Goal: Task Accomplishment & Management: Use online tool/utility

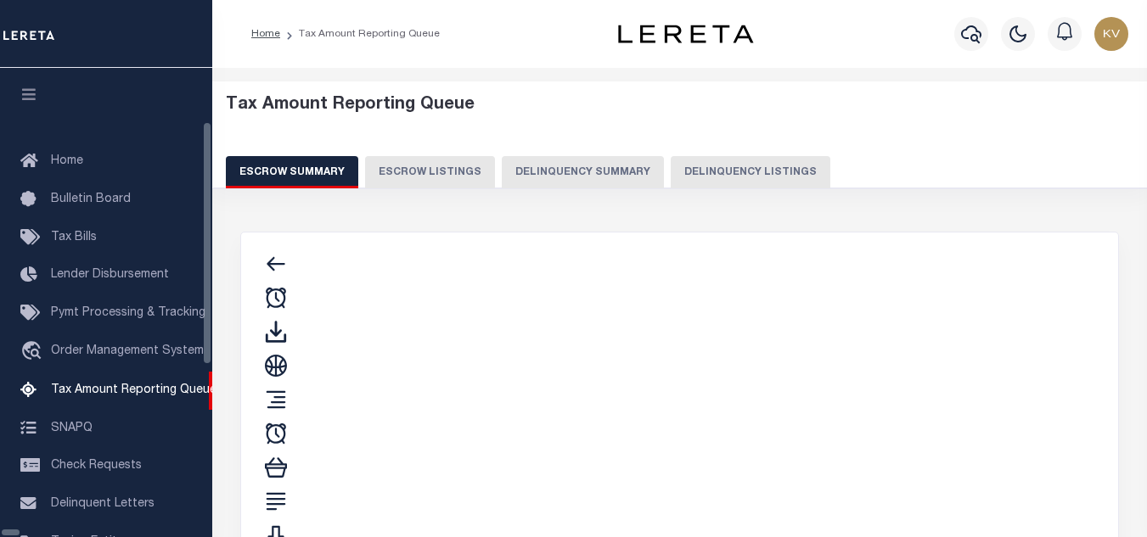
select select "100"
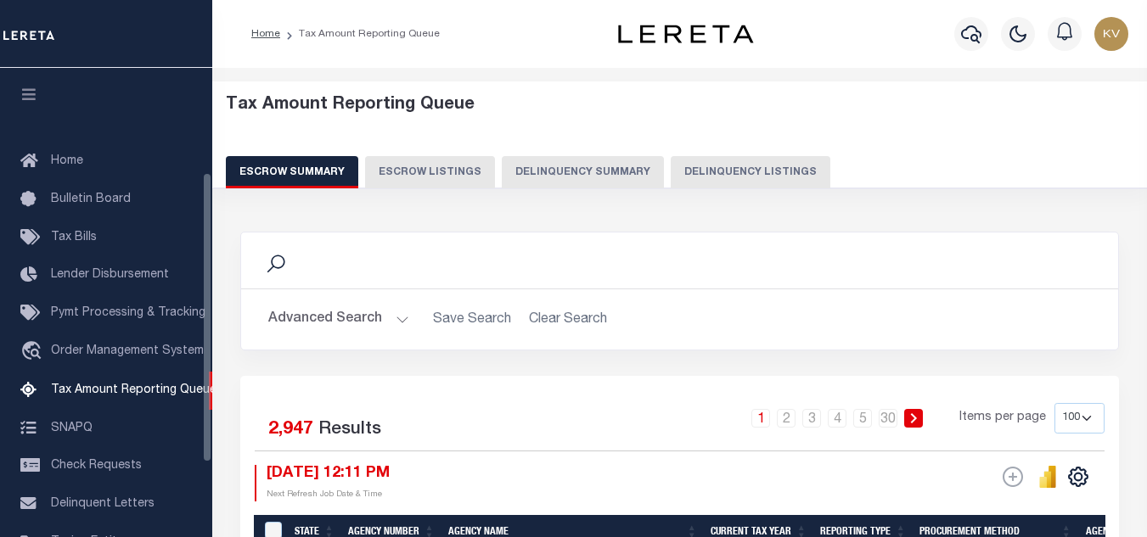
scroll to position [169, 0]
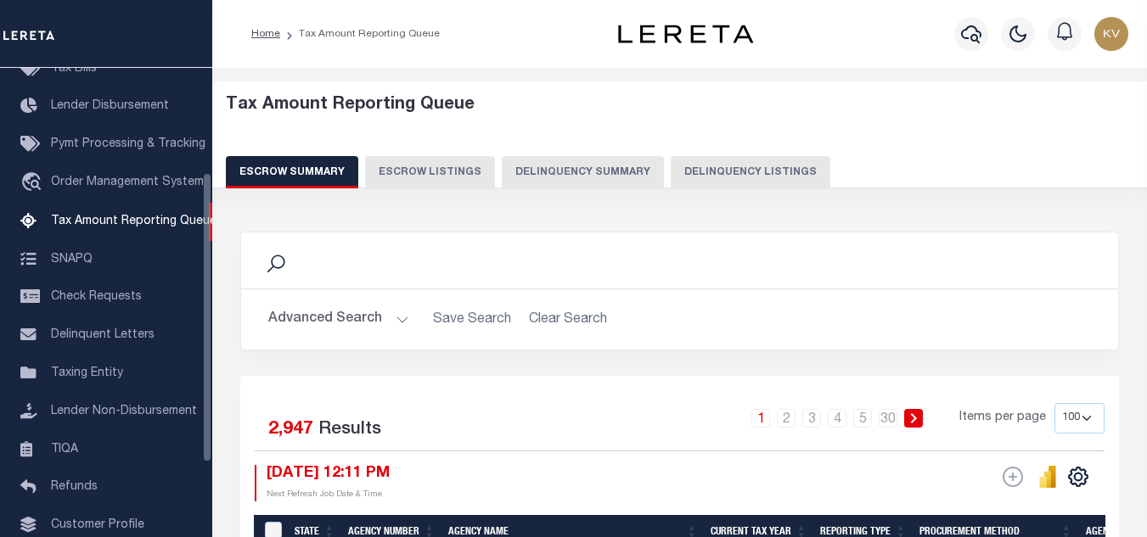
drag, startPoint x: 740, startPoint y: 160, endPoint x: 739, endPoint y: 173, distance: 13.7
click at [740, 160] on button "Delinquency Listings" at bounding box center [751, 172] width 160 height 32
select select "100"
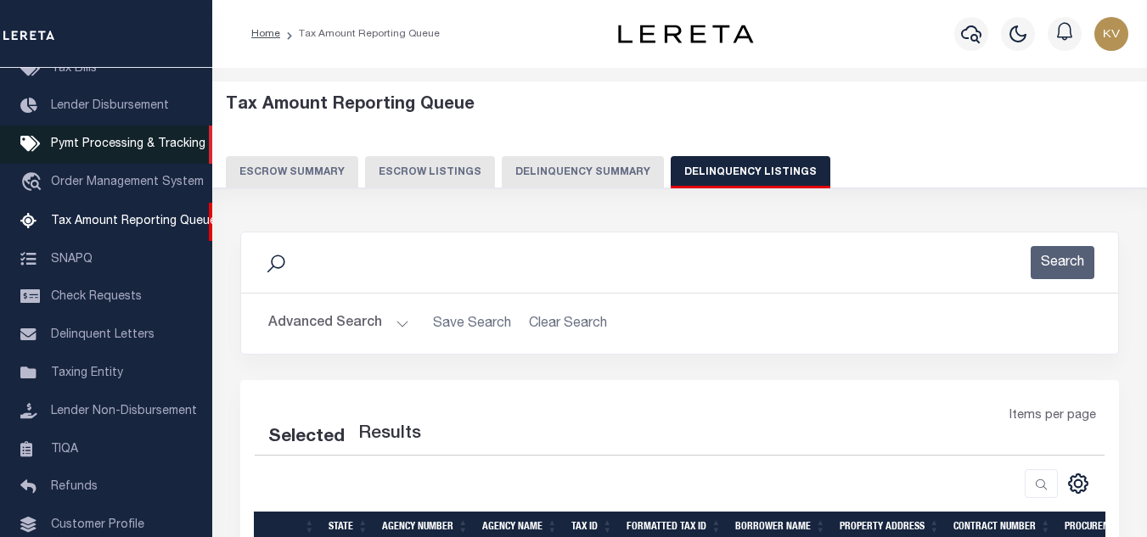
select select "100"
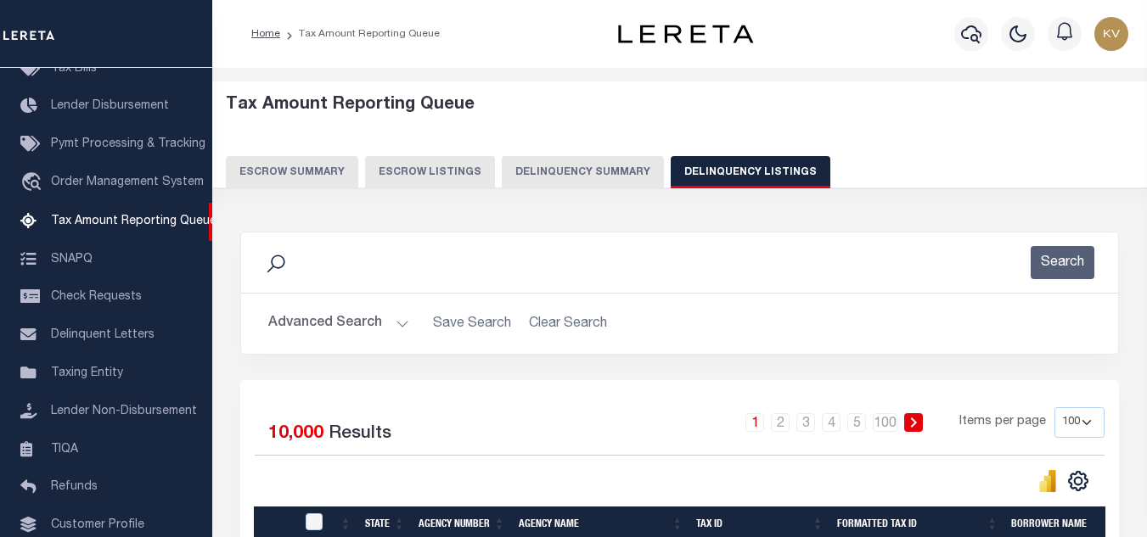
click at [339, 318] on button "Advanced Search" at bounding box center [338, 323] width 141 height 33
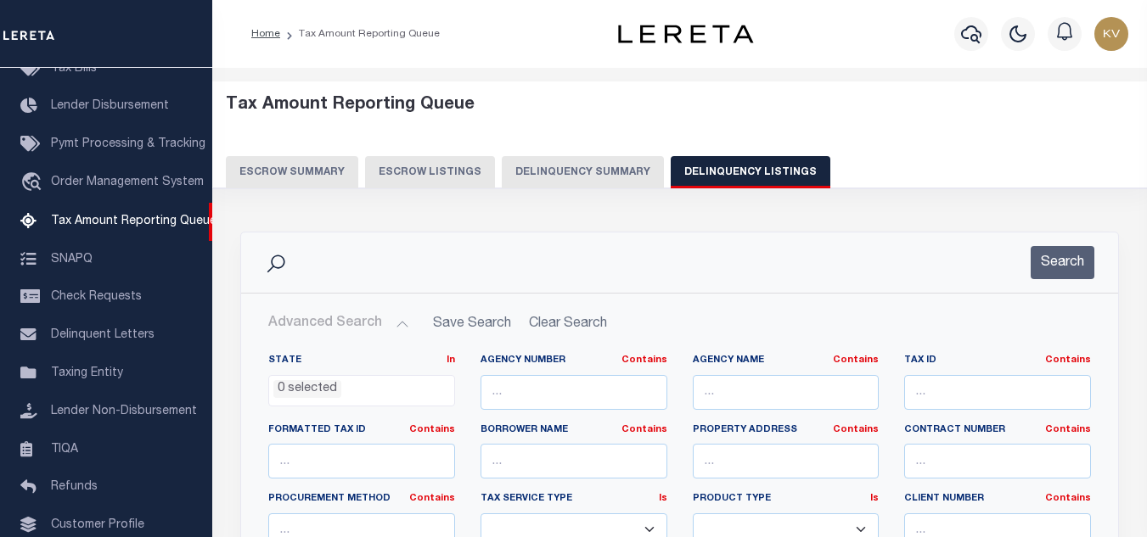
scroll to position [170, 0]
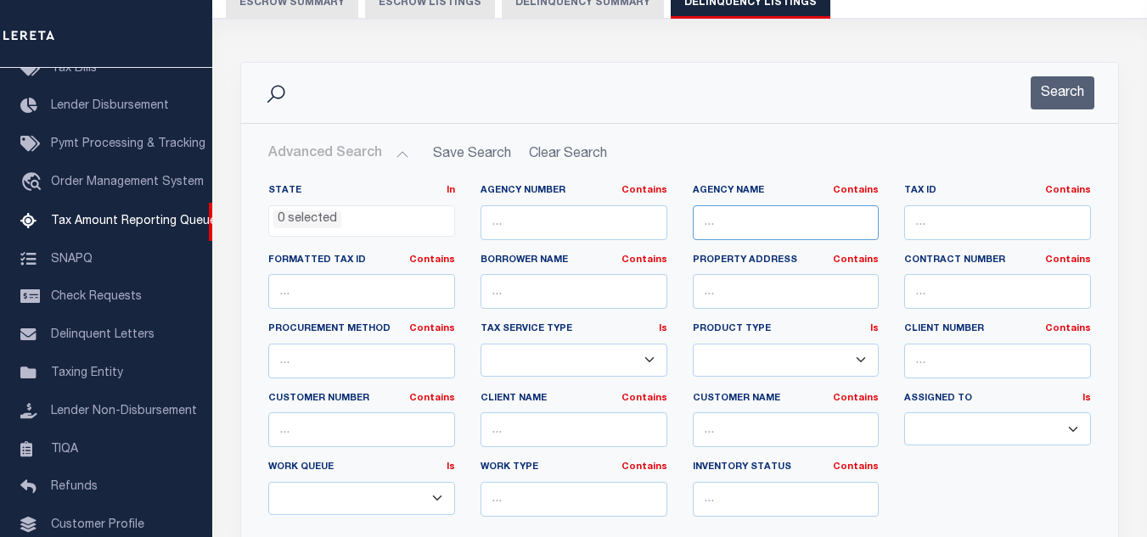
click at [803, 223] on input "text" at bounding box center [786, 222] width 187 height 35
paste input "[GEOGRAPHIC_DATA]"
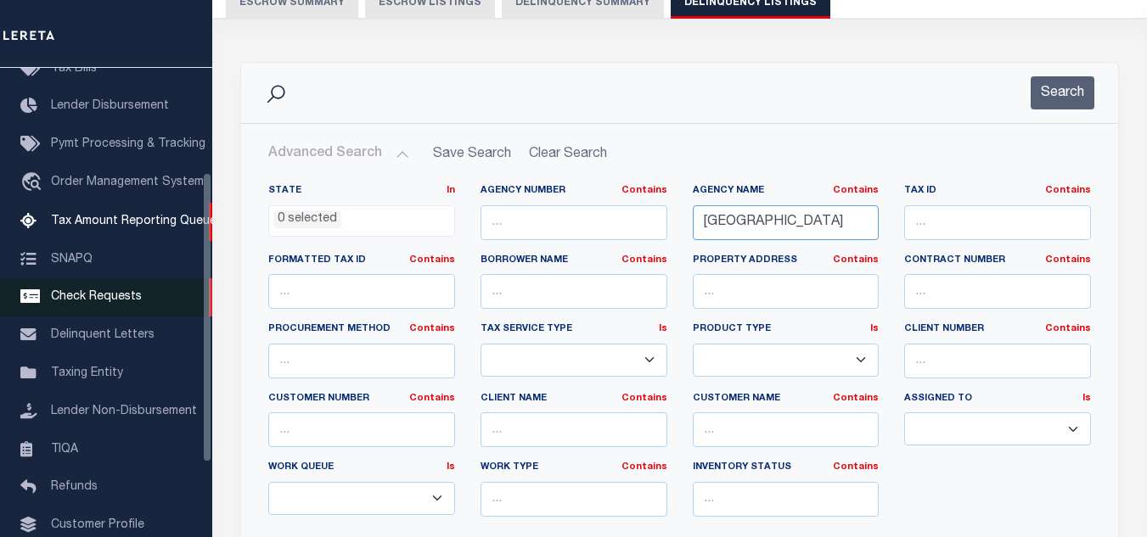
type input "[GEOGRAPHIC_DATA]"
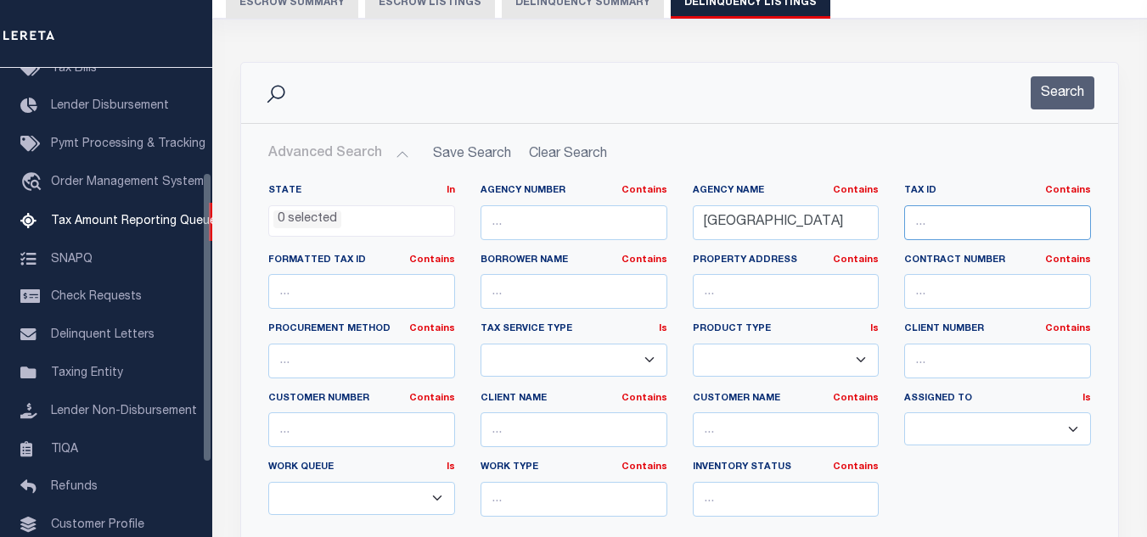
click at [942, 218] on input "text" at bounding box center [997, 222] width 187 height 35
paste input "3900720031"
click at [1044, 109] on button "Search" at bounding box center [1063, 92] width 64 height 33
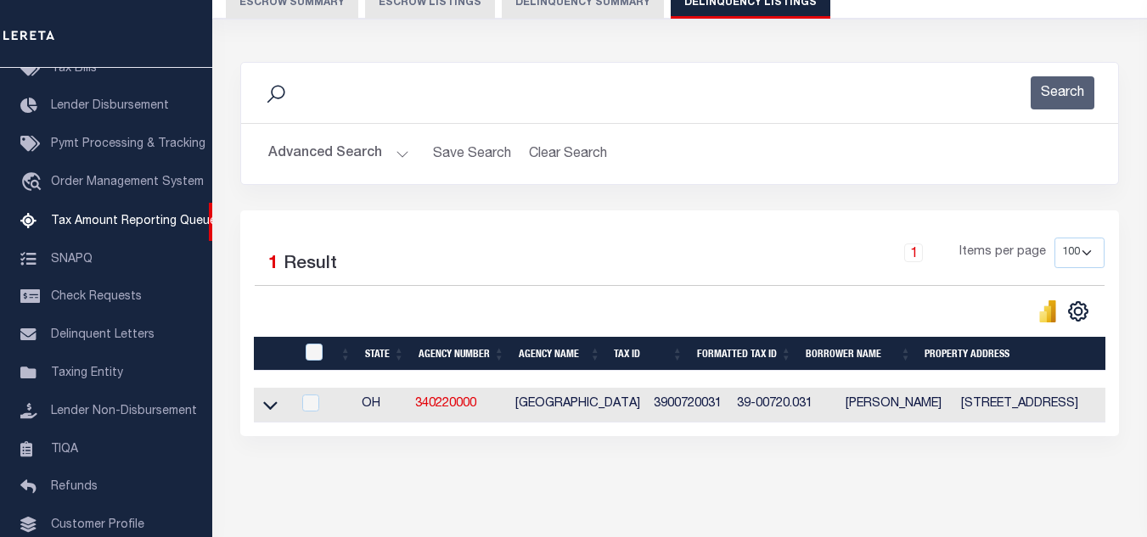
scroll to position [236, 0]
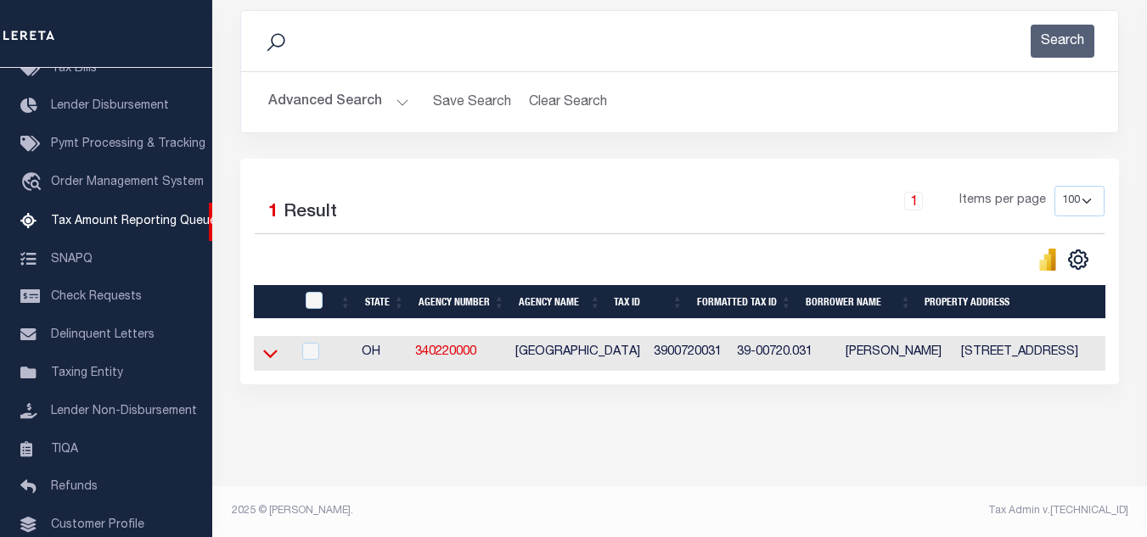
click at [273, 351] on icon at bounding box center [270, 355] width 14 height 8
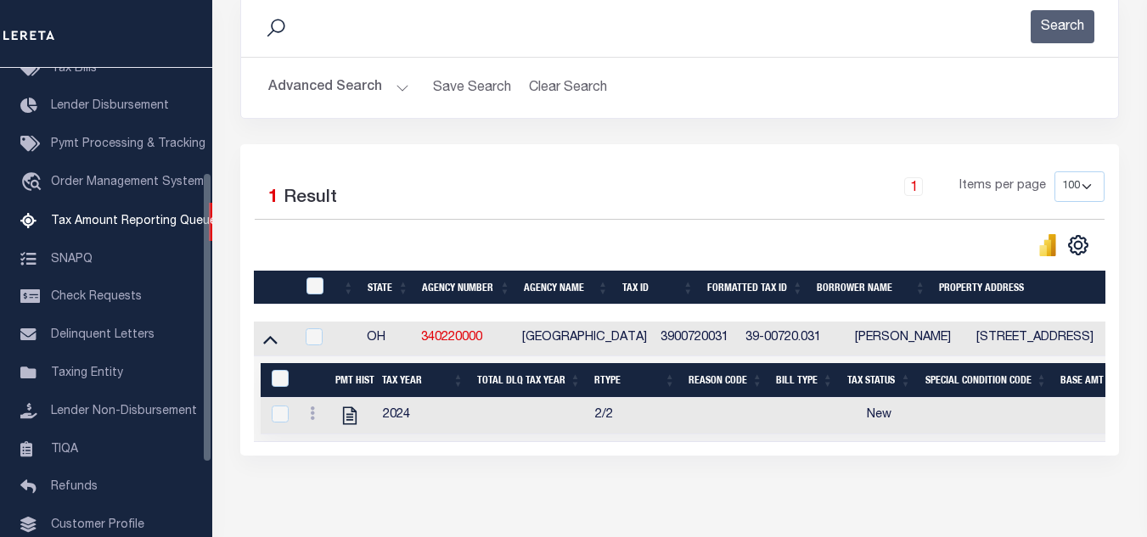
scroll to position [66, 0]
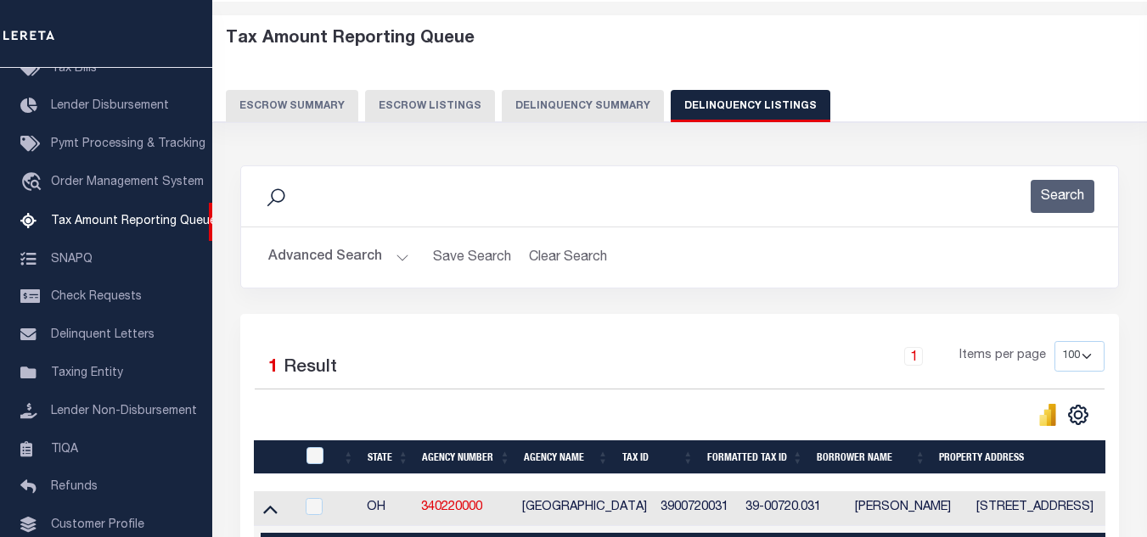
click at [391, 260] on button "Advanced Search" at bounding box center [338, 257] width 141 height 33
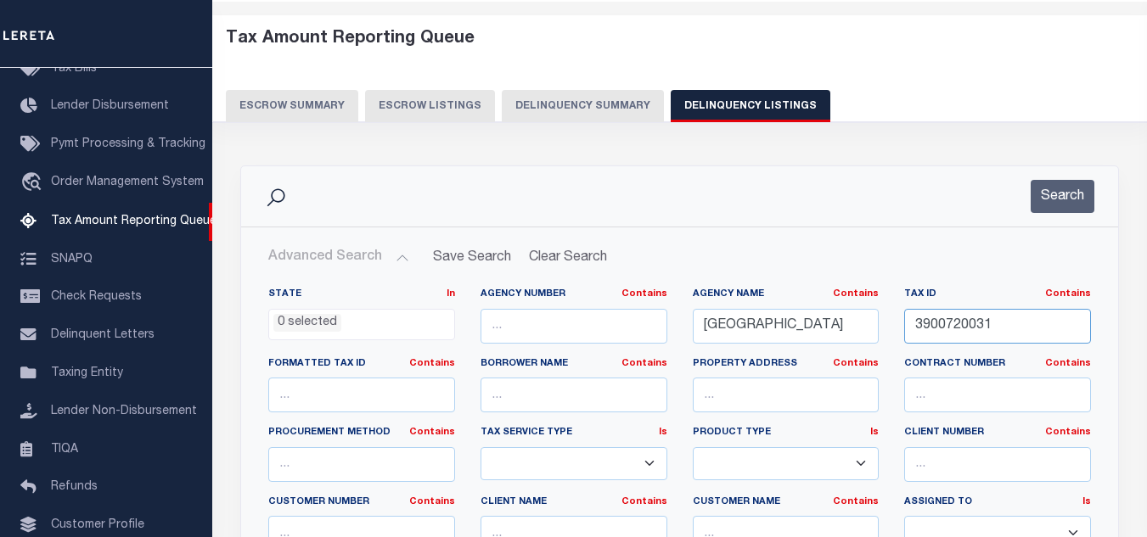
click at [978, 321] on input "3900720031" at bounding box center [997, 326] width 187 height 35
paste input "19"
click at [1055, 194] on button "Search" at bounding box center [1063, 196] width 64 height 33
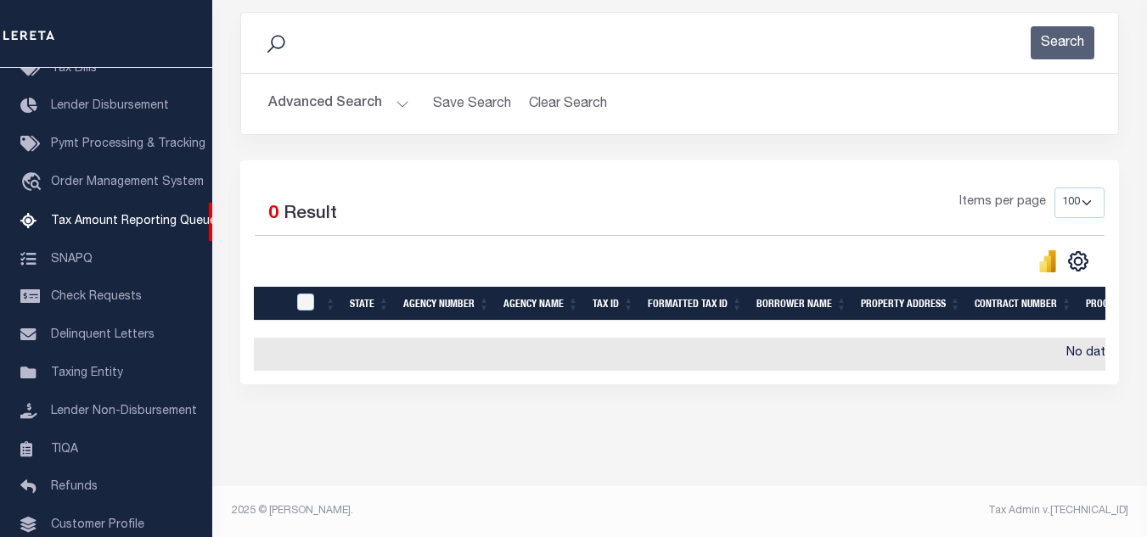
scroll to position [234, 0]
click at [357, 90] on button "Advanced Search" at bounding box center [338, 103] width 141 height 33
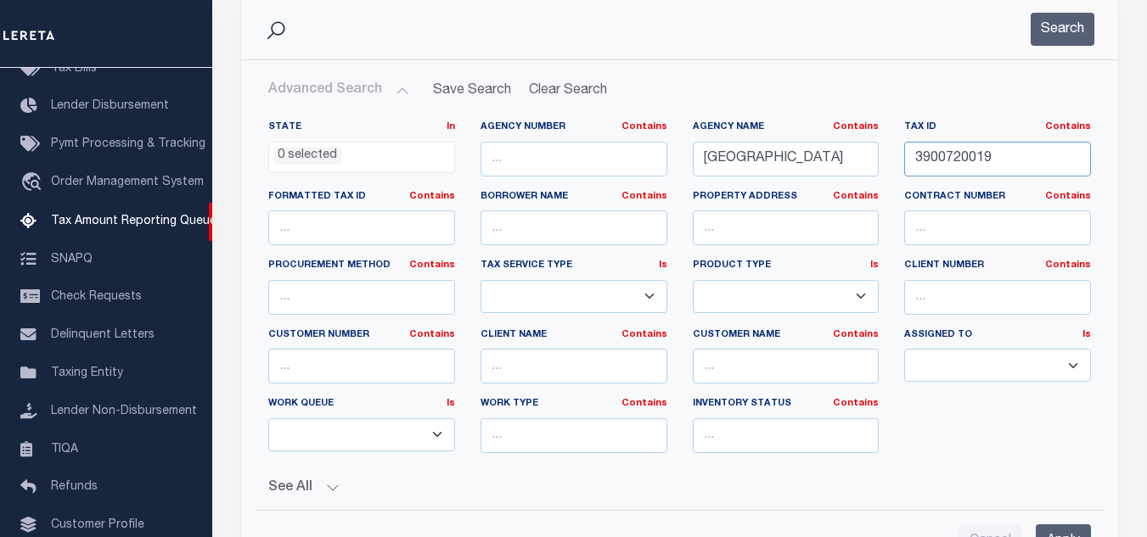
click at [1008, 164] on input "3900720019" at bounding box center [997, 159] width 187 height 35
paste input "5"
click at [1059, 32] on button "Search" at bounding box center [1063, 29] width 64 height 33
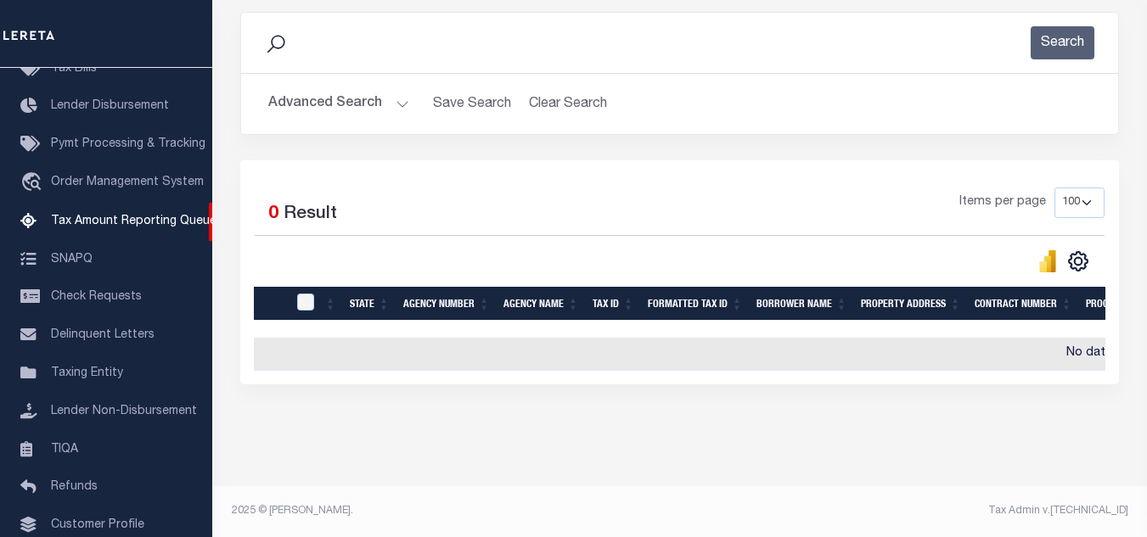
click at [387, 93] on button "Advanced Search" at bounding box center [338, 103] width 141 height 33
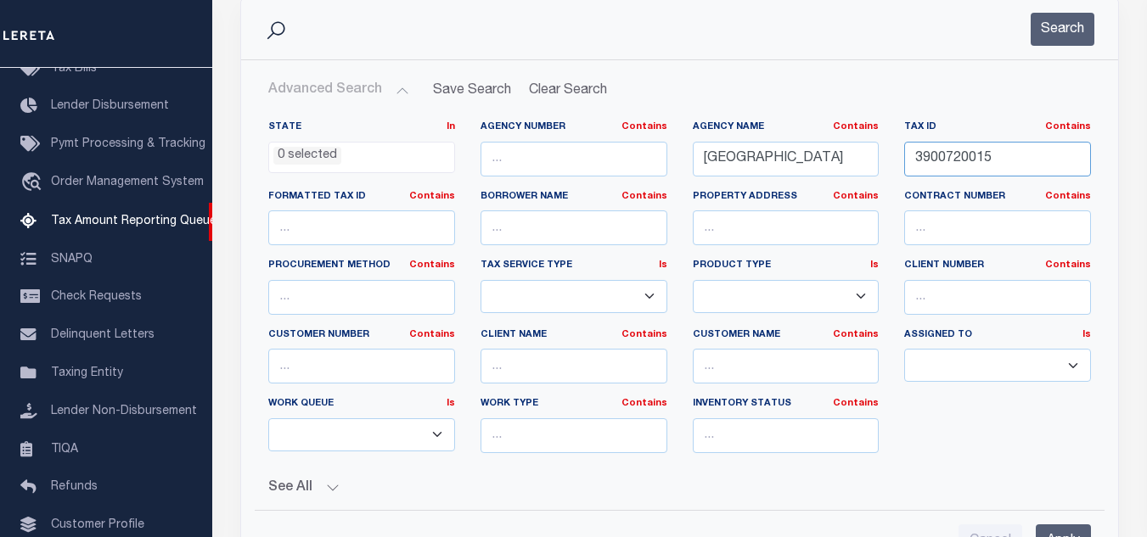
click at [979, 162] on input "3900720015" at bounding box center [997, 159] width 187 height 35
paste input "31"
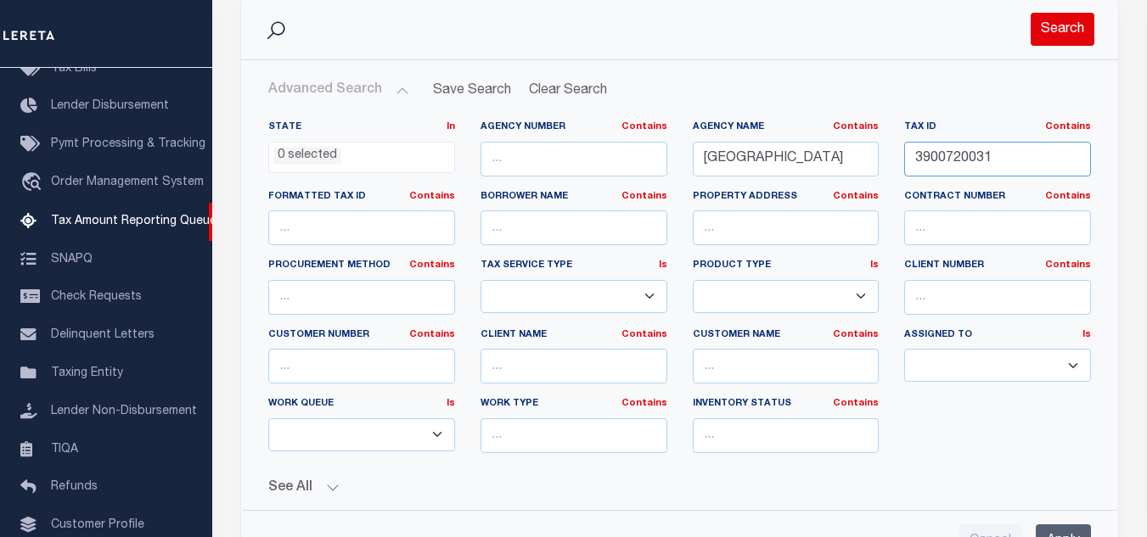
type input "3900720031"
click at [1050, 35] on button "Search" at bounding box center [1063, 29] width 64 height 33
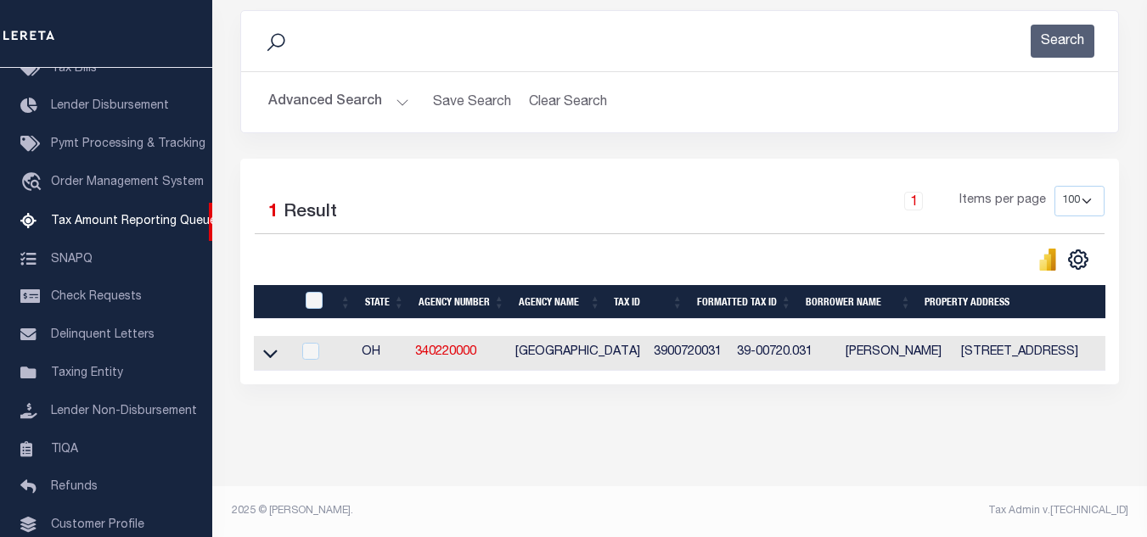
scroll to position [236, 0]
click at [270, 345] on icon at bounding box center [270, 354] width 14 height 18
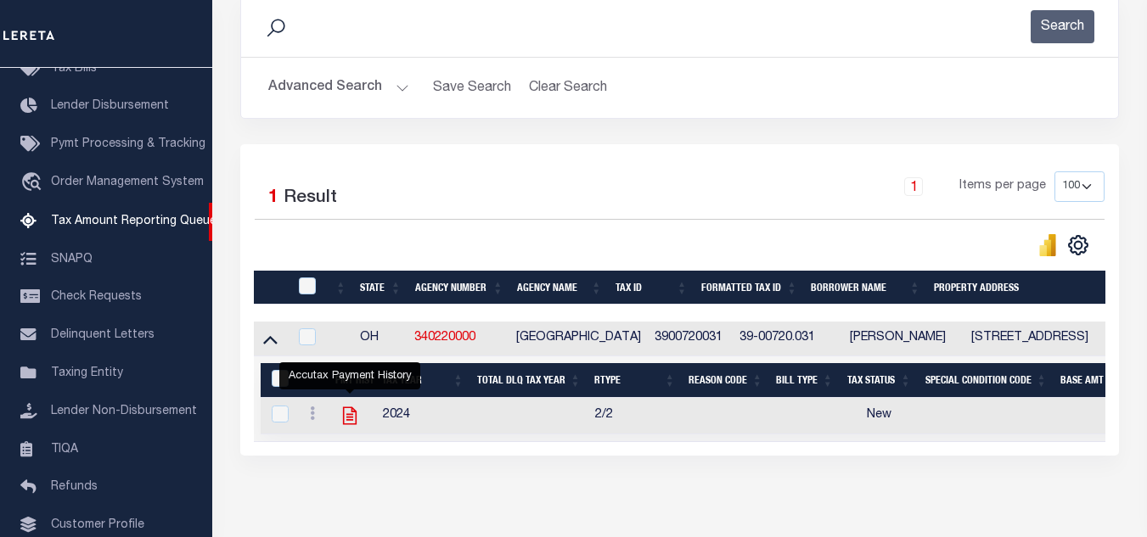
click at [349, 421] on icon "" at bounding box center [350, 416] width 22 height 22
checkbox input "true"
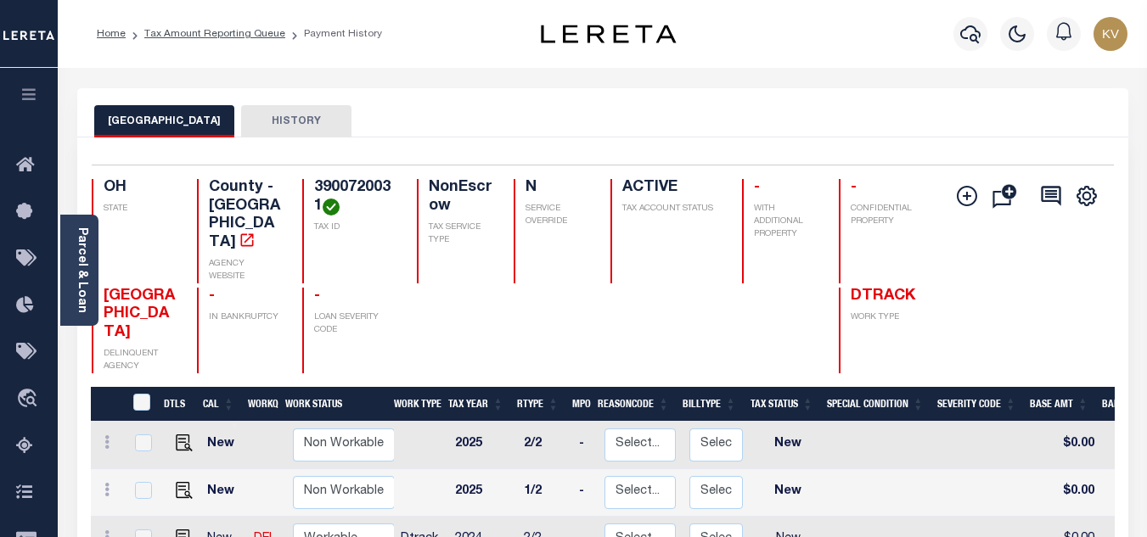
scroll to position [170, 0]
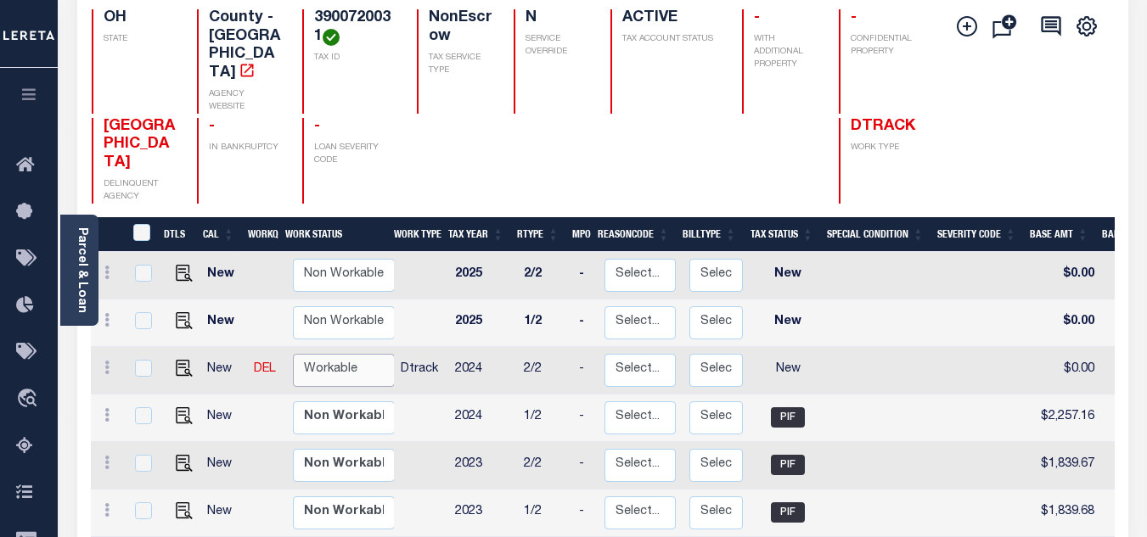
click at [360, 354] on select "Non Workable Workable" at bounding box center [344, 370] width 102 height 33
checkbox input "true"
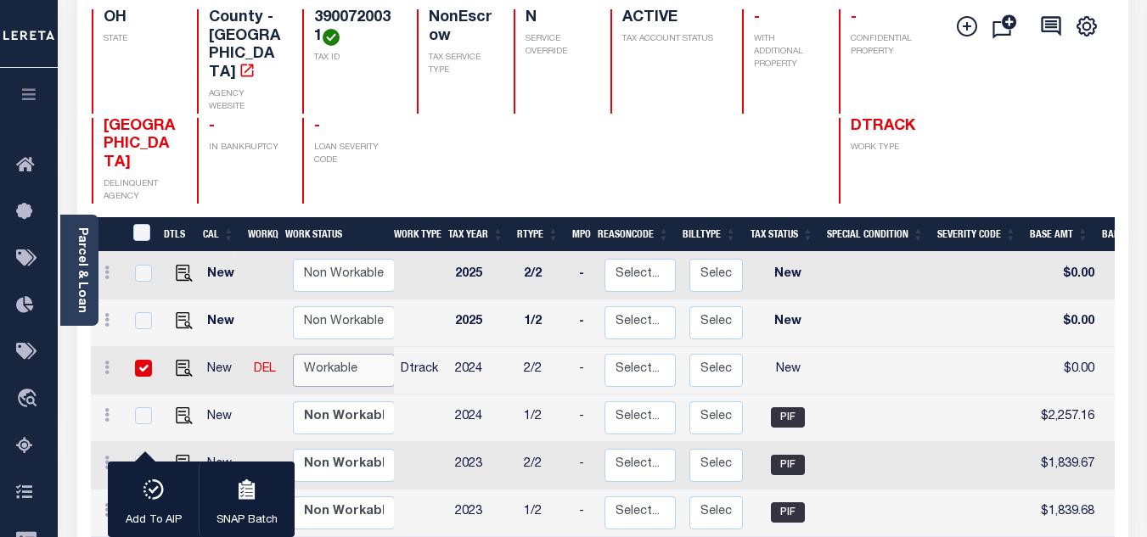
select select "true"
click at [293, 354] on select "Non Workable Workable" at bounding box center [344, 370] width 102 height 33
checkbox input "false"
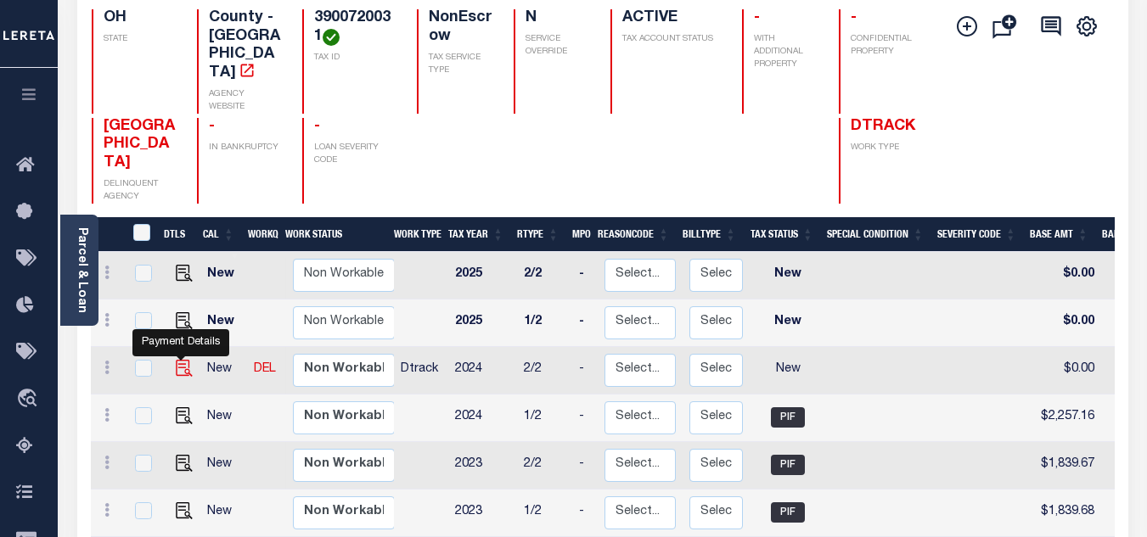
click at [183, 360] on img "" at bounding box center [184, 368] width 17 height 17
checkbox input "true"
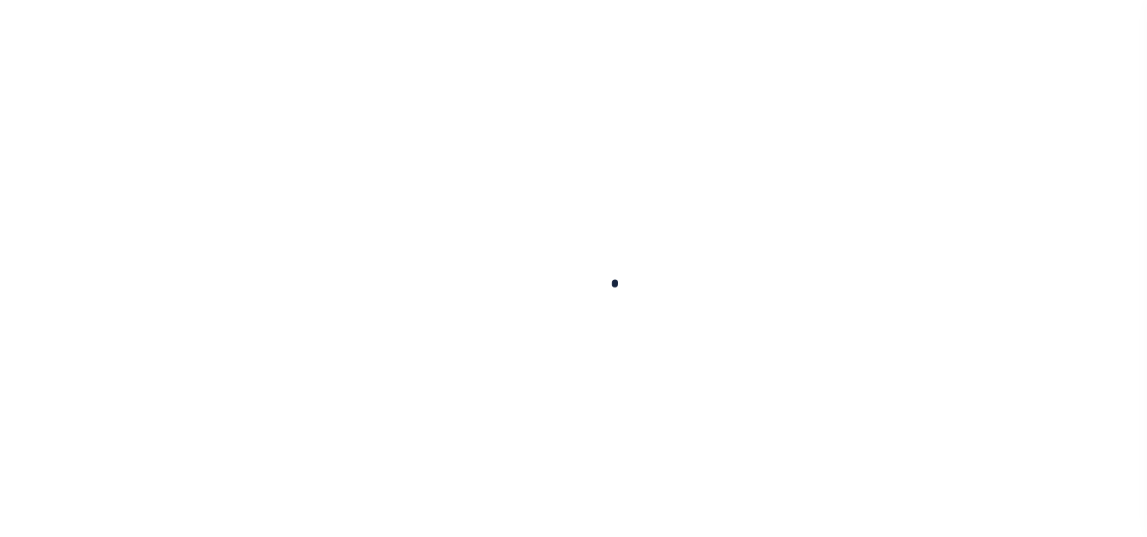
checkbox input "false"
type input "[DATE]"
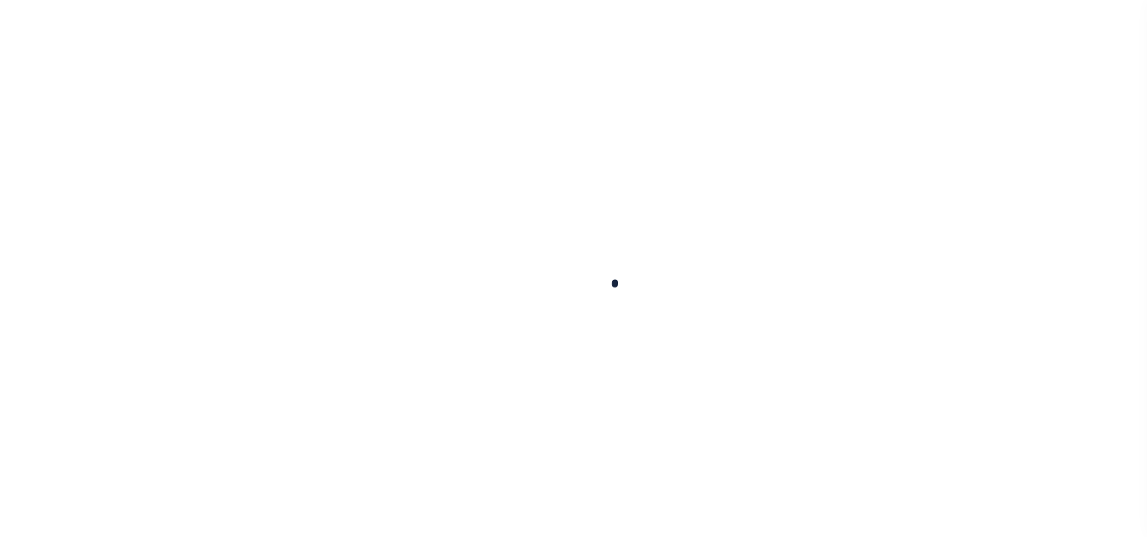
select select "NW2"
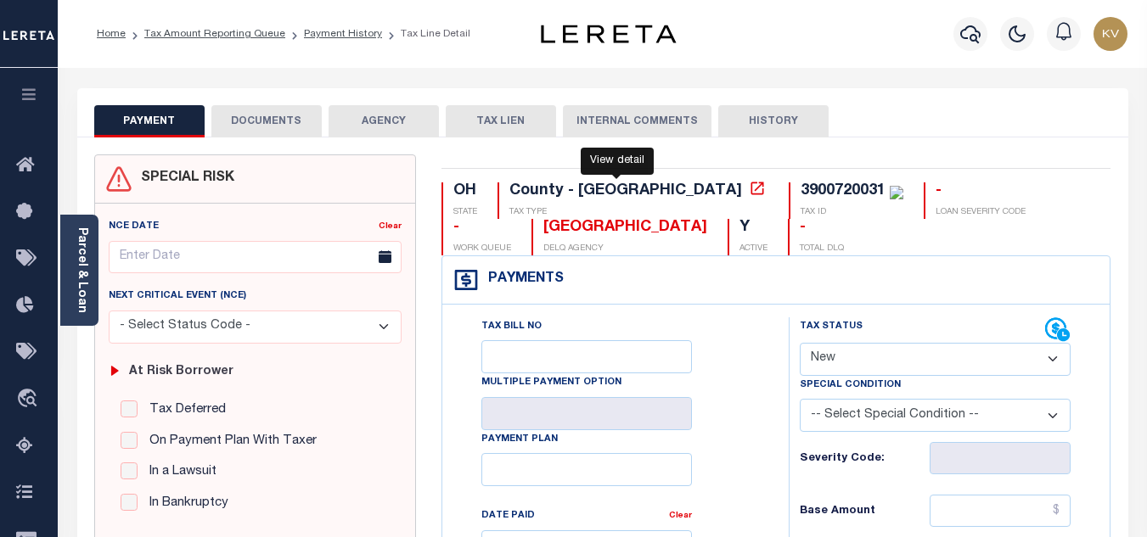
click at [751, 189] on icon at bounding box center [757, 188] width 13 height 13
click at [76, 294] on link "Parcel & Loan" at bounding box center [82, 271] width 12 height 86
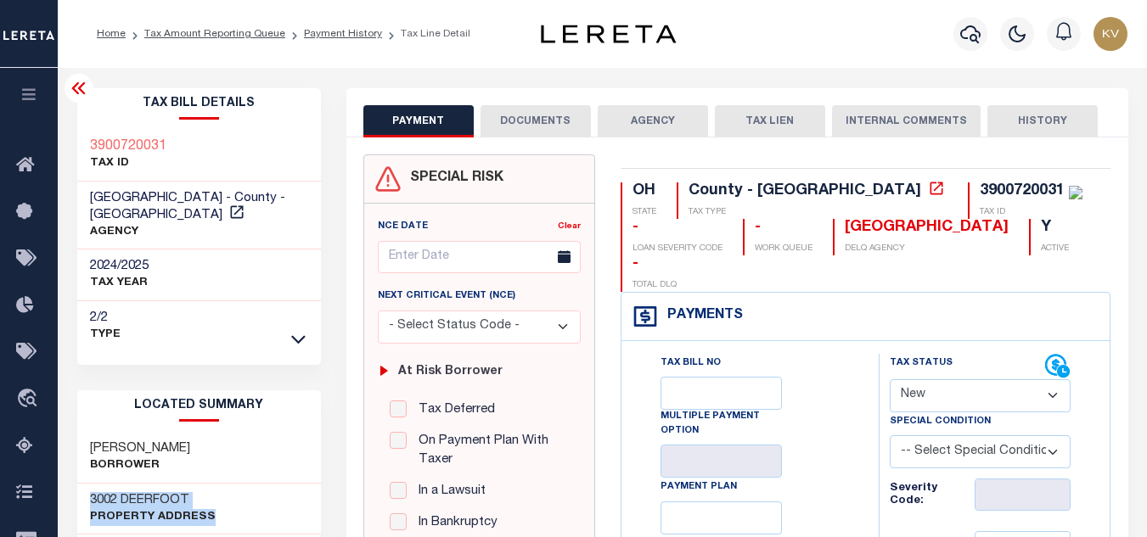
drag, startPoint x: 86, startPoint y: 484, endPoint x: 208, endPoint y: 492, distance: 122.6
click at [208, 492] on div "3002 DEERFOOT Property Address" at bounding box center [199, 510] width 244 height 52
click at [193, 492] on h3 "3002 DEERFOOT" at bounding box center [153, 500] width 126 height 17
drag, startPoint x: 193, startPoint y: 483, endPoint x: 89, endPoint y: 481, distance: 103.6
click at [90, 492] on h3 "3002 DEERFOOT" at bounding box center [153, 500] width 126 height 17
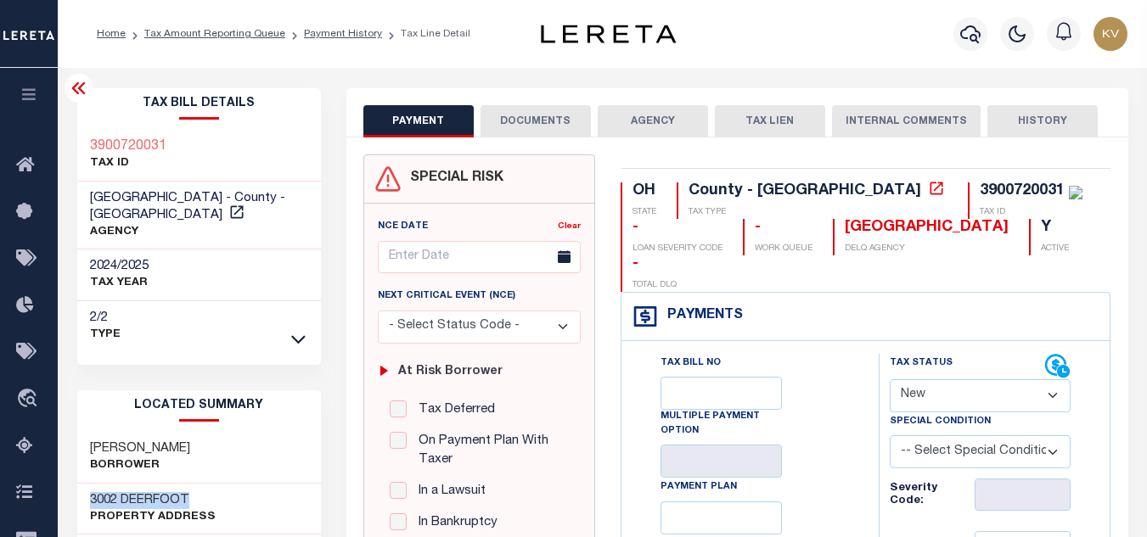
click at [81, 85] on icon at bounding box center [79, 88] width 20 height 20
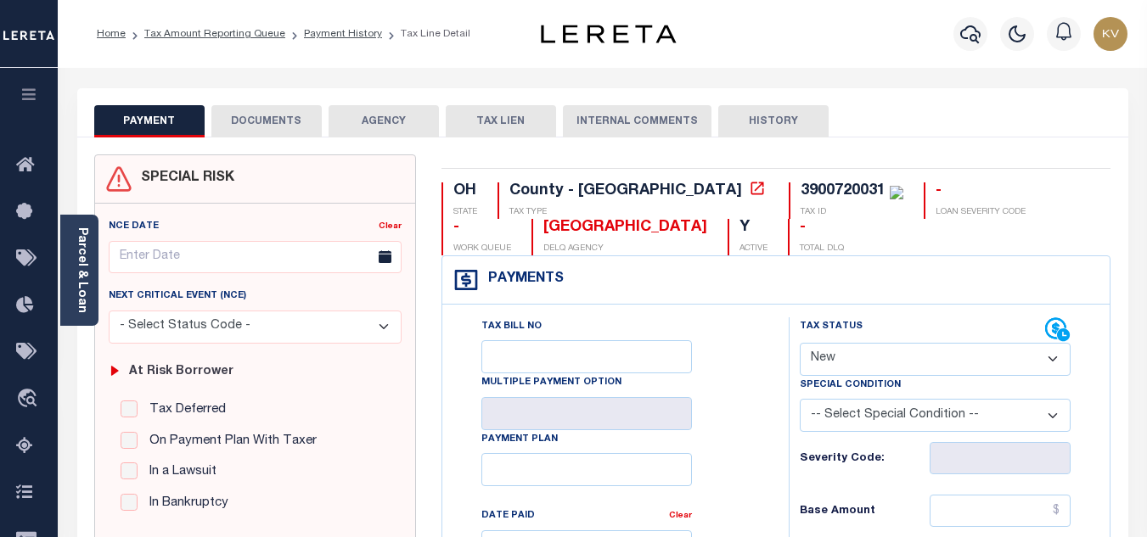
click at [353, 40] on li "Payment History" at bounding box center [333, 33] width 97 height 15
click at [353, 37] on link "Payment History" at bounding box center [343, 34] width 78 height 10
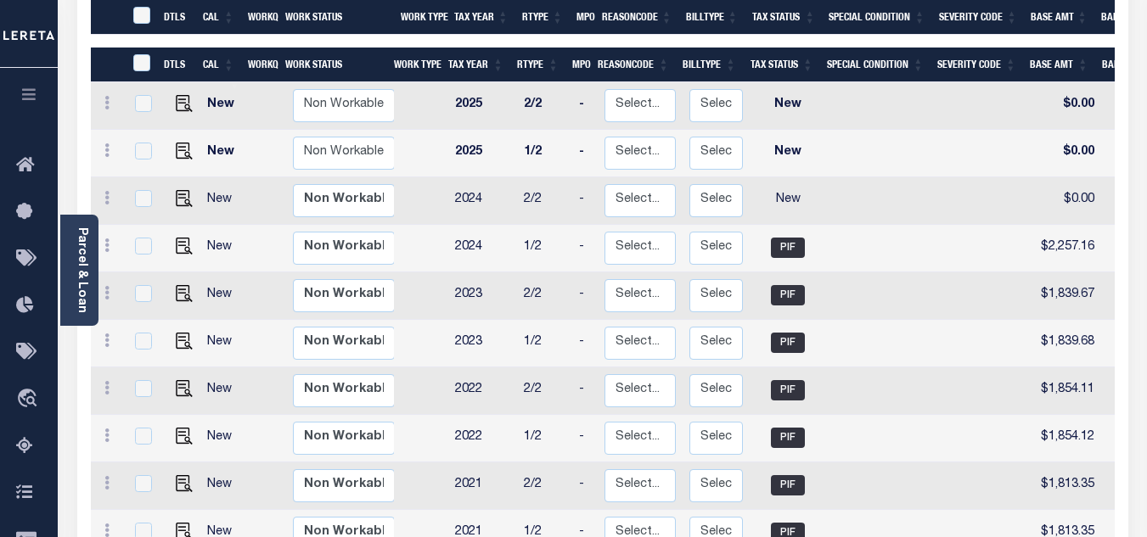
scroll to position [170, 0]
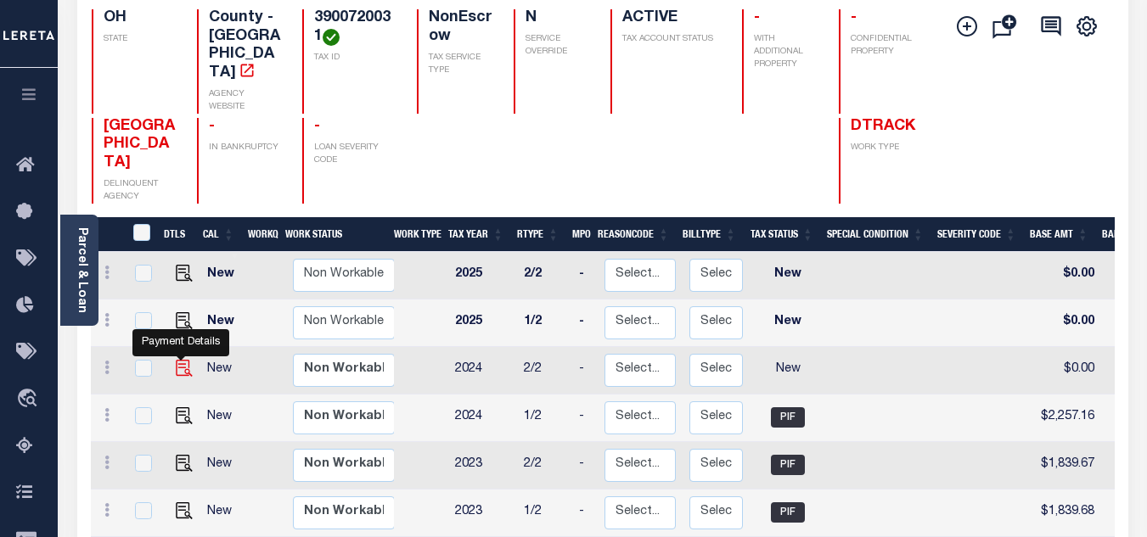
click at [180, 360] on img "" at bounding box center [184, 368] width 17 height 17
checkbox input "true"
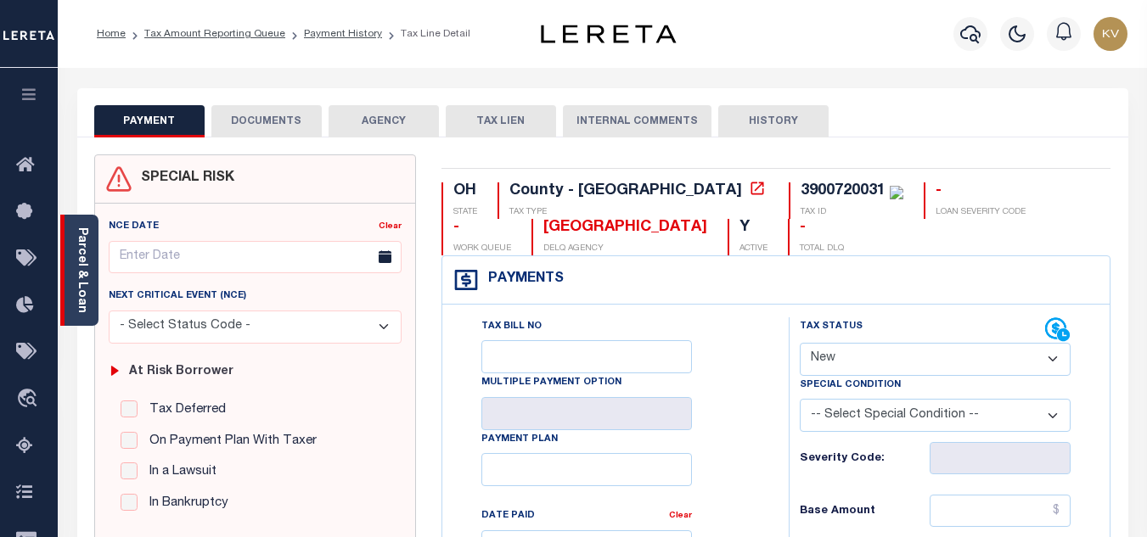
click at [92, 272] on div "Parcel & Loan" at bounding box center [79, 270] width 38 height 111
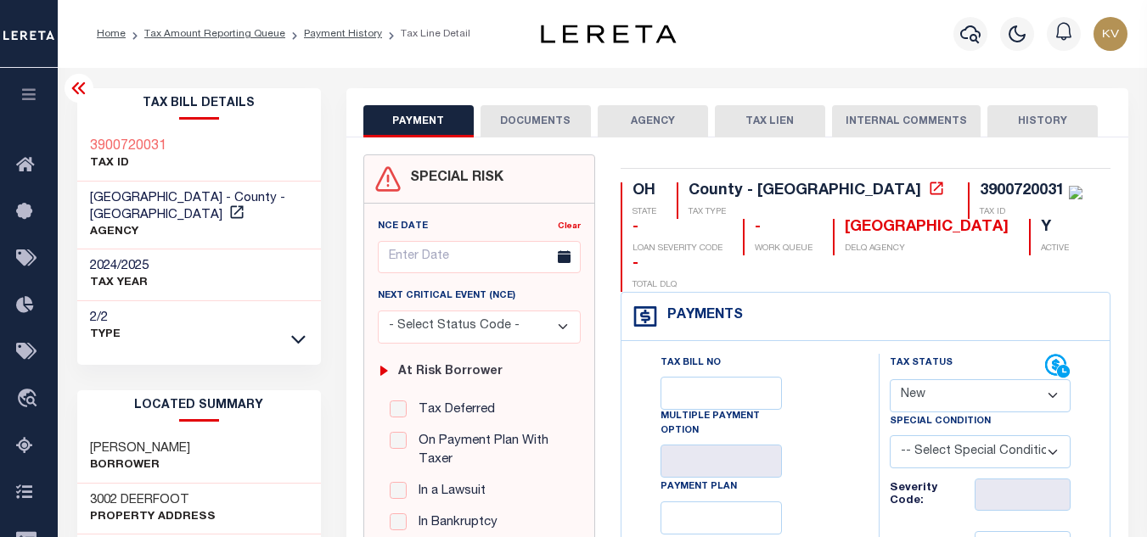
click at [81, 106] on h2 "Tax Bill Details" at bounding box center [199, 103] width 244 height 31
click at [82, 90] on icon at bounding box center [79, 88] width 20 height 20
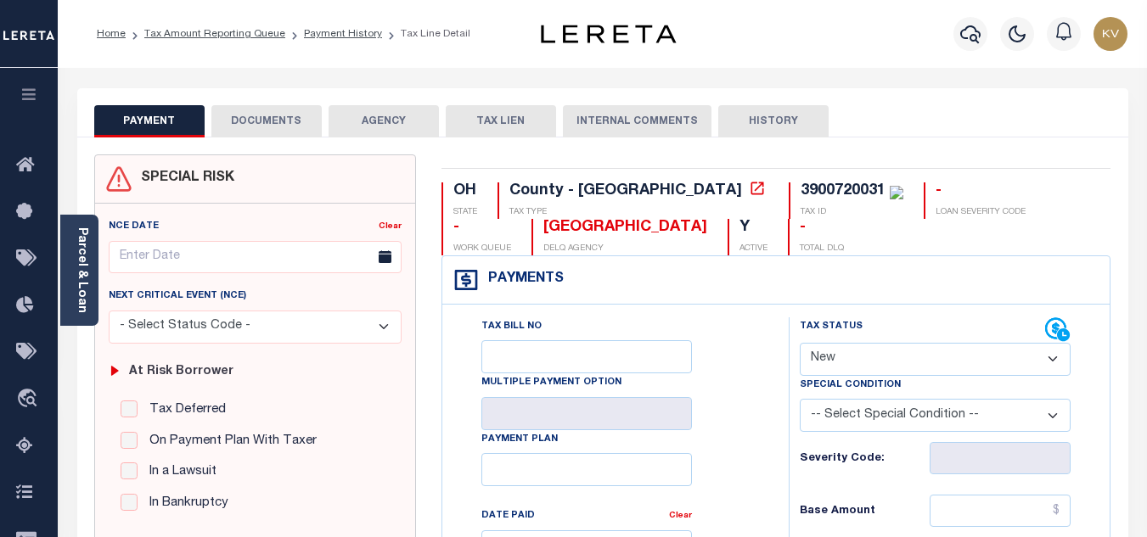
scroll to position [170, 0]
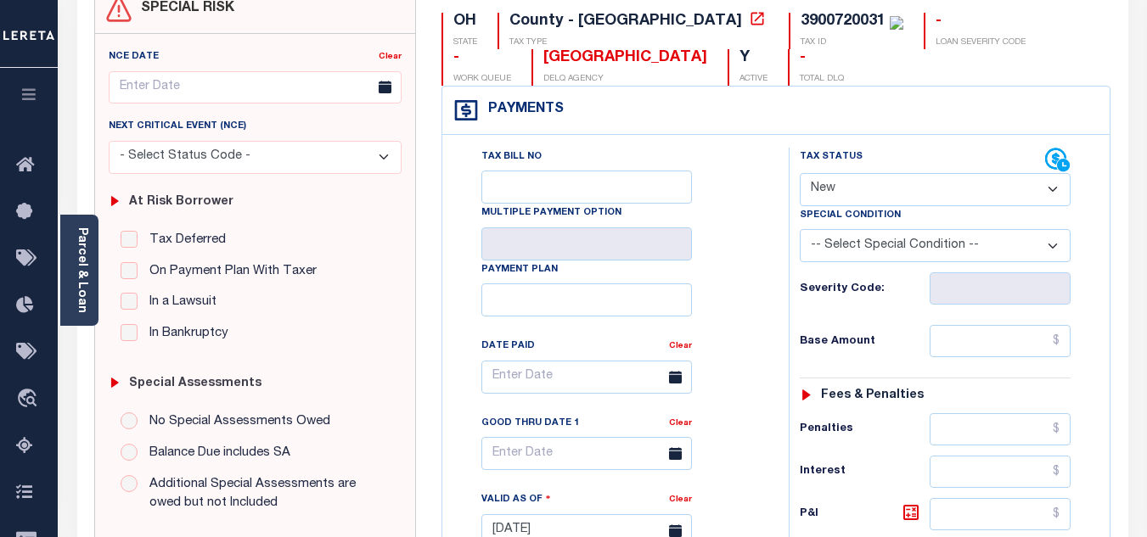
click at [836, 200] on select "- Select Status Code - Open Due/Unpaid Paid Incomplete No Tax Due Internal Refu…" at bounding box center [935, 189] width 271 height 33
select select "PYD"
click at [800, 174] on select "- Select Status Code - Open Due/Unpaid Paid Incomplete No Tax Due Internal Refu…" at bounding box center [935, 189] width 271 height 33
type input "[DATE]"
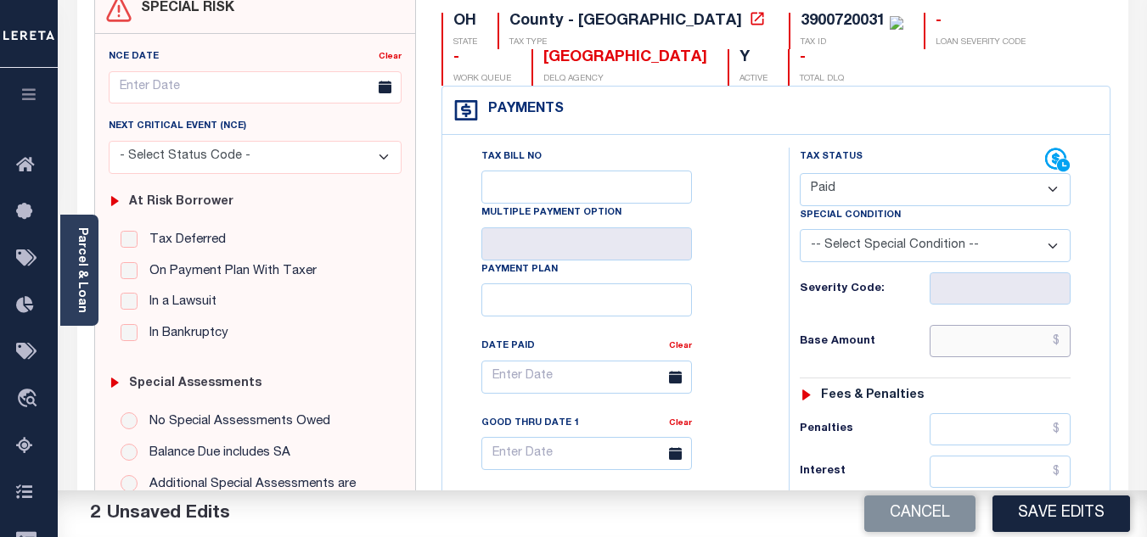
click at [979, 336] on input "text" at bounding box center [1000, 341] width 141 height 32
type input "$0.00"
click at [882, 356] on div "Base Amount $0.00" at bounding box center [935, 341] width 271 height 32
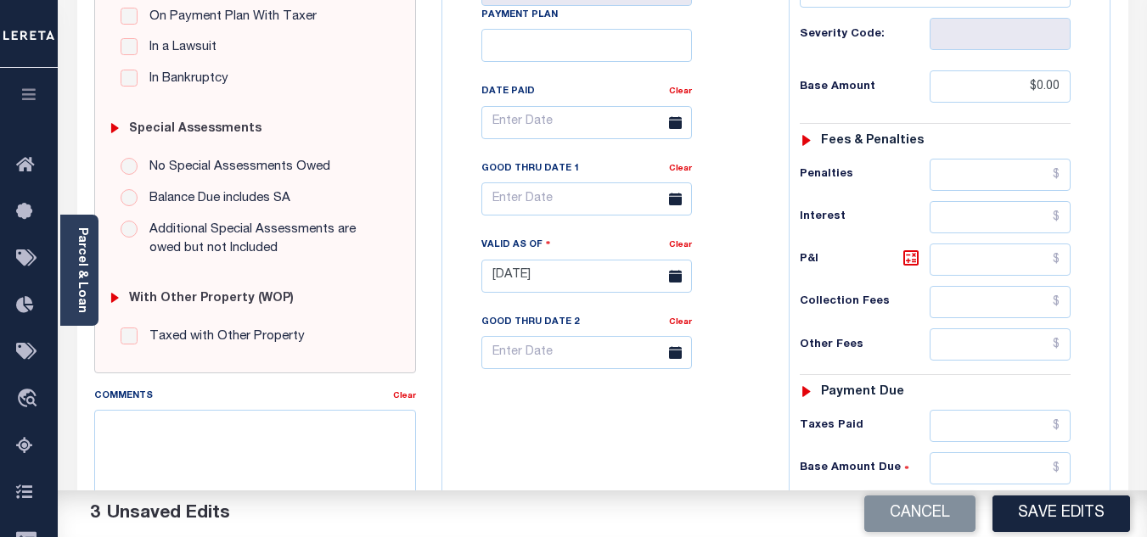
scroll to position [594, 0]
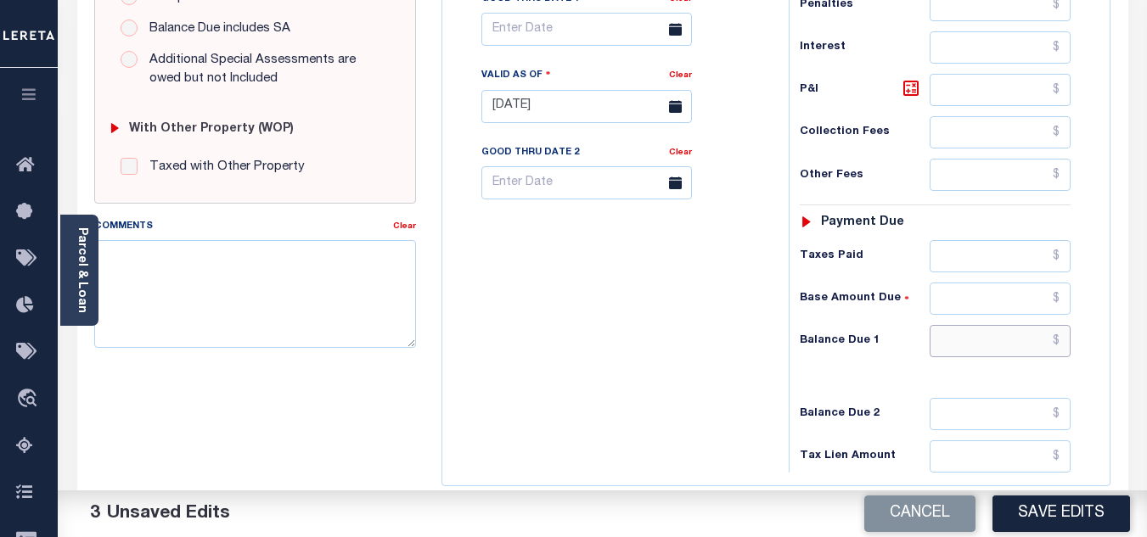
click at [983, 347] on input "text" at bounding box center [1000, 341] width 141 height 32
type input "$0.00"
click at [530, 346] on div "Tax Bill No Multiple Payment Option Payment Plan Clear" at bounding box center [611, 98] width 329 height 750
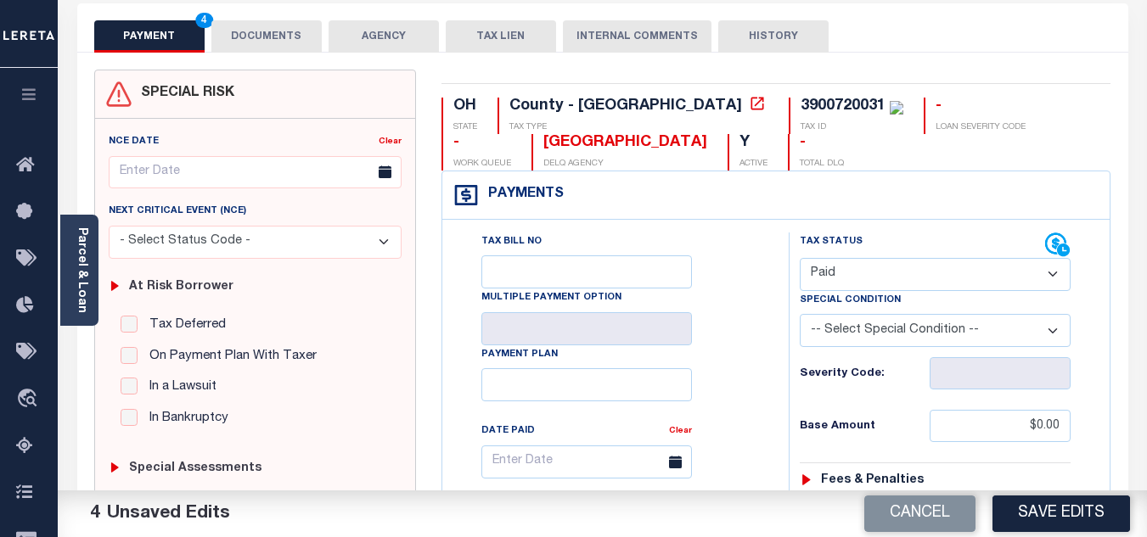
scroll to position [0, 0]
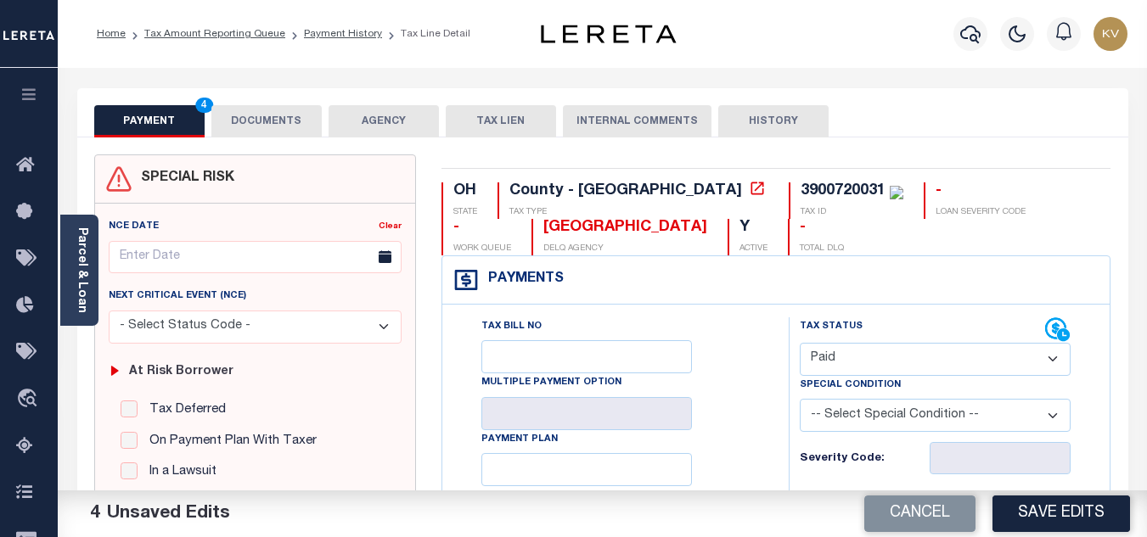
click at [266, 114] on button "DOCUMENTS" at bounding box center [266, 121] width 110 height 32
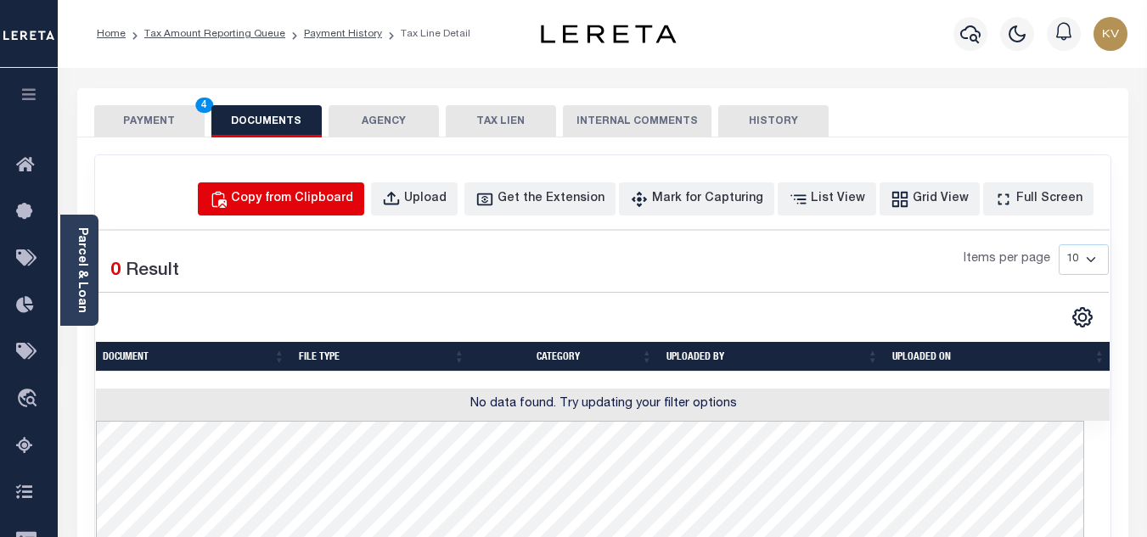
drag, startPoint x: 325, startPoint y: 199, endPoint x: 394, endPoint y: 290, distance: 114.6
click at [325, 199] on div "Copy from Clipboard" at bounding box center [292, 199] width 122 height 19
select select "POP"
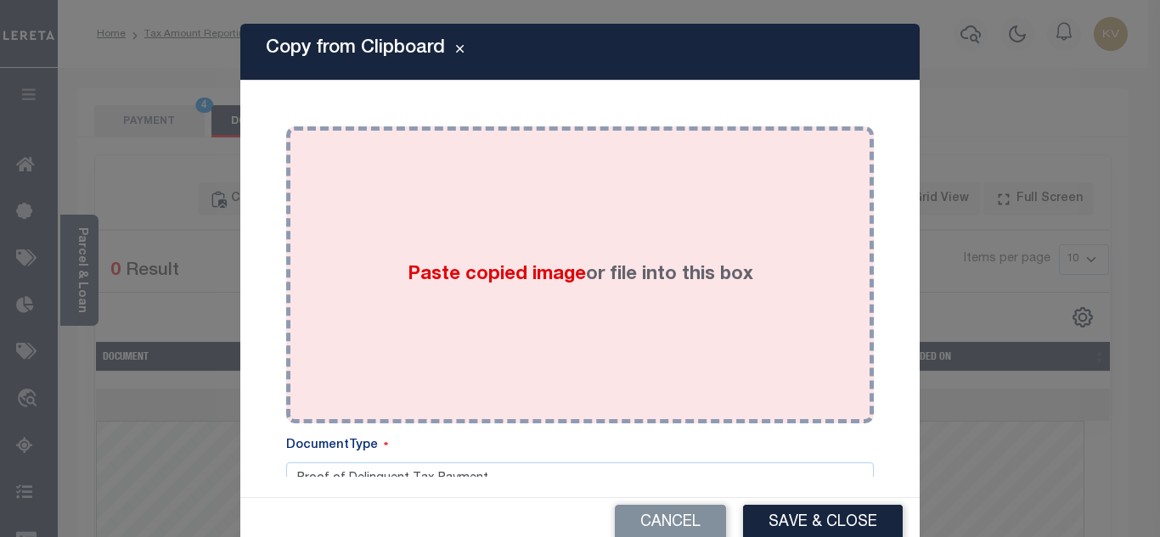
click at [423, 256] on div "Paste copied image or file into this box" at bounding box center [580, 275] width 562 height 272
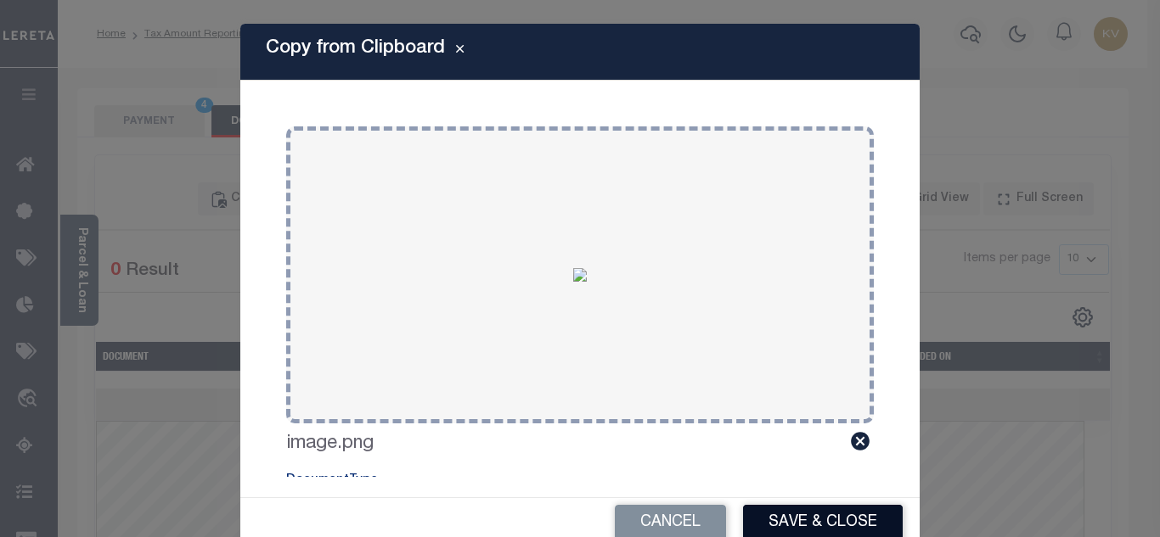
click at [808, 511] on button "Save & Close" at bounding box center [823, 523] width 160 height 37
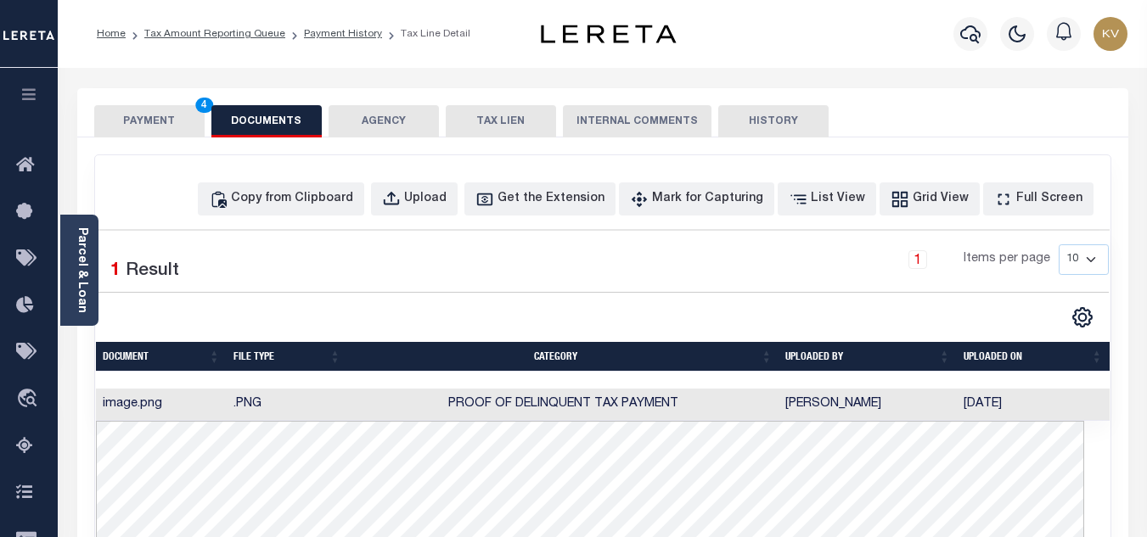
click at [164, 123] on button "PAYMENT 4" at bounding box center [149, 121] width 110 height 32
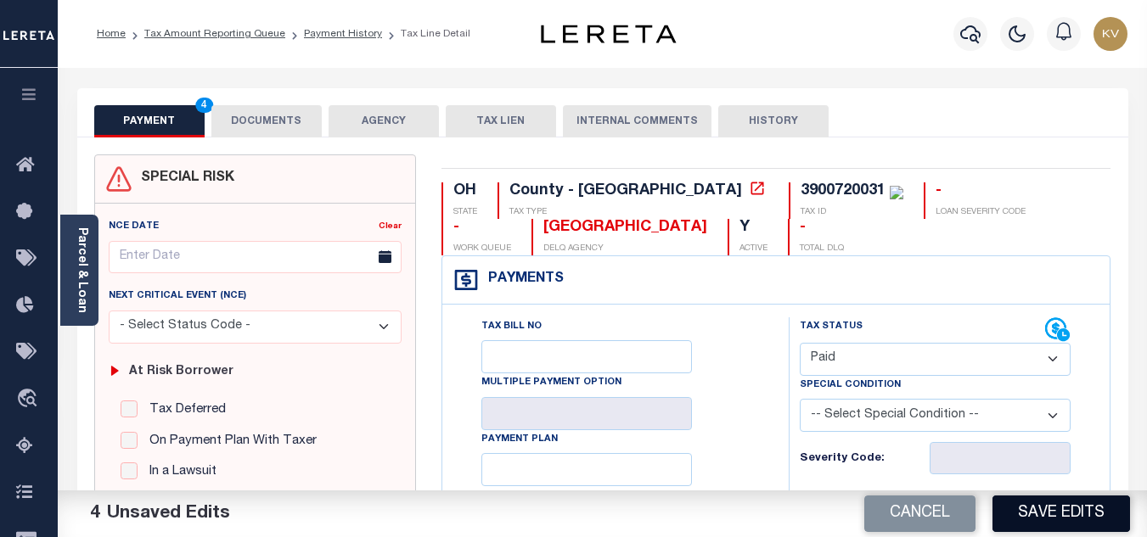
click at [1044, 509] on button "Save Edits" at bounding box center [1062, 514] width 138 height 37
checkbox input "false"
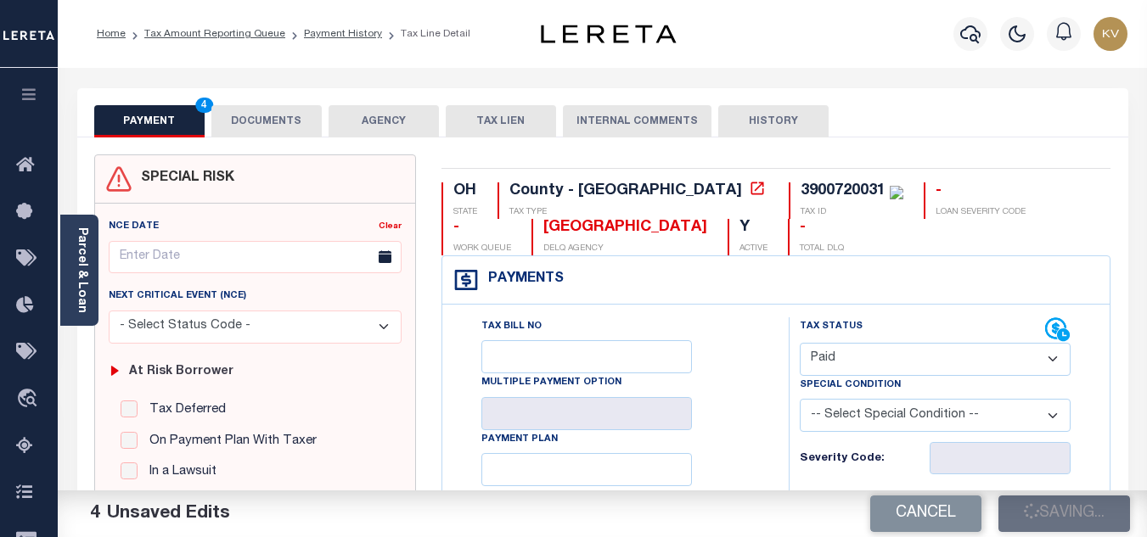
type input "$0"
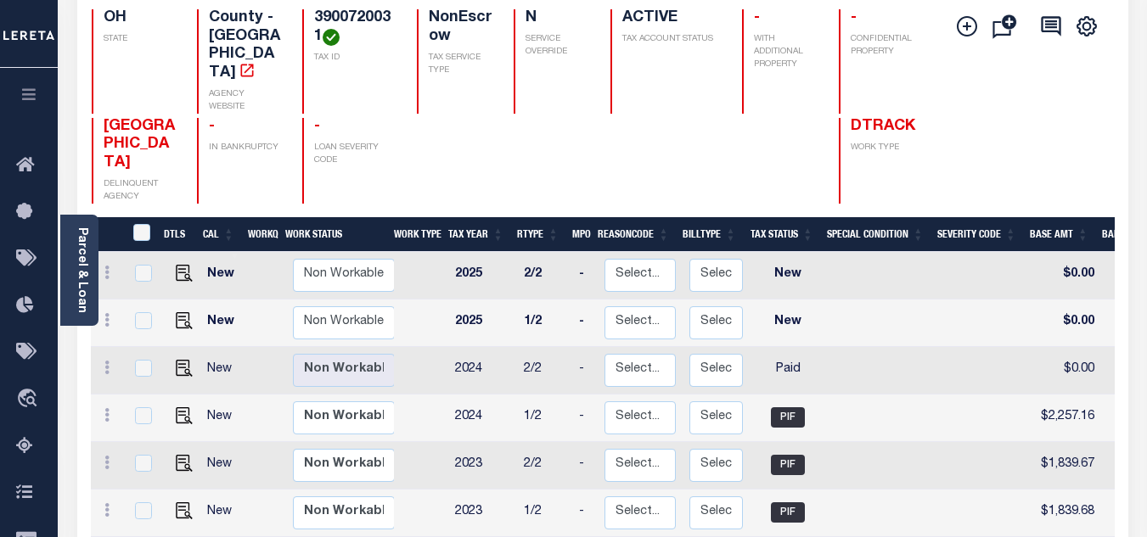
scroll to position [255, 0]
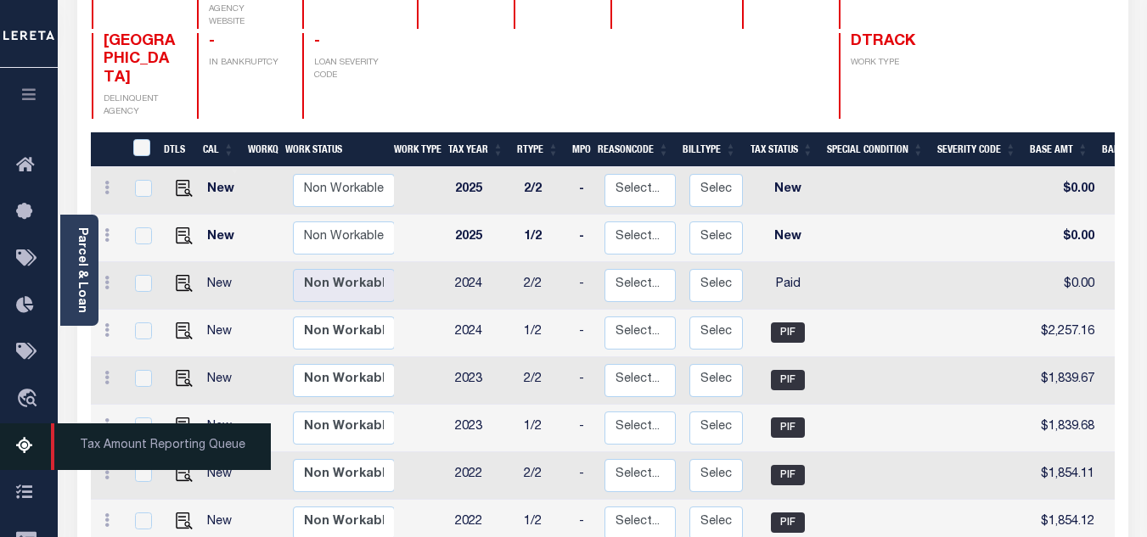
click at [20, 447] on icon at bounding box center [29, 446] width 27 height 21
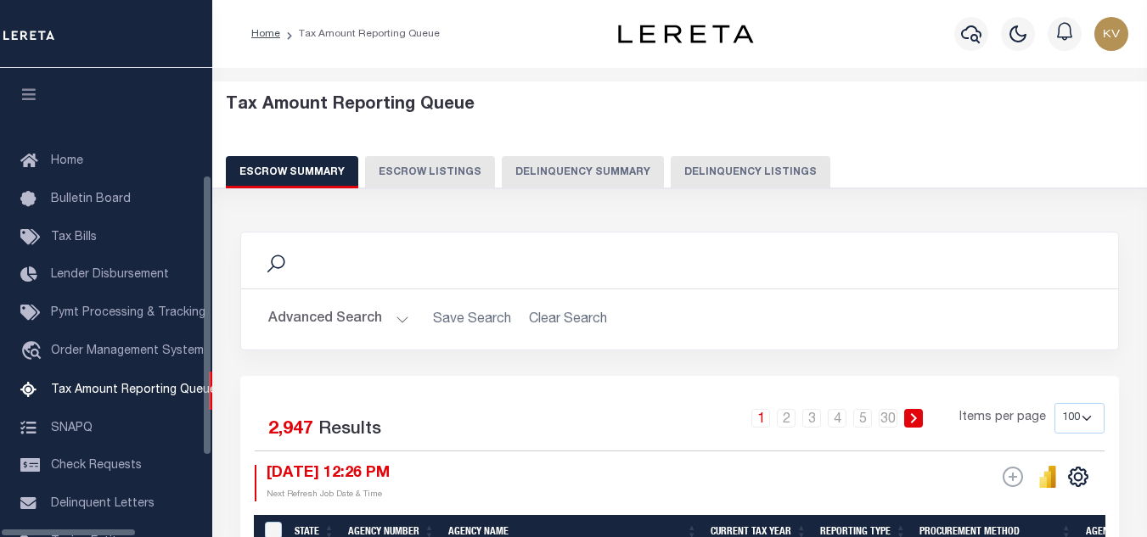
click at [756, 177] on button "Delinquency Listings" at bounding box center [751, 172] width 160 height 32
select select "100"
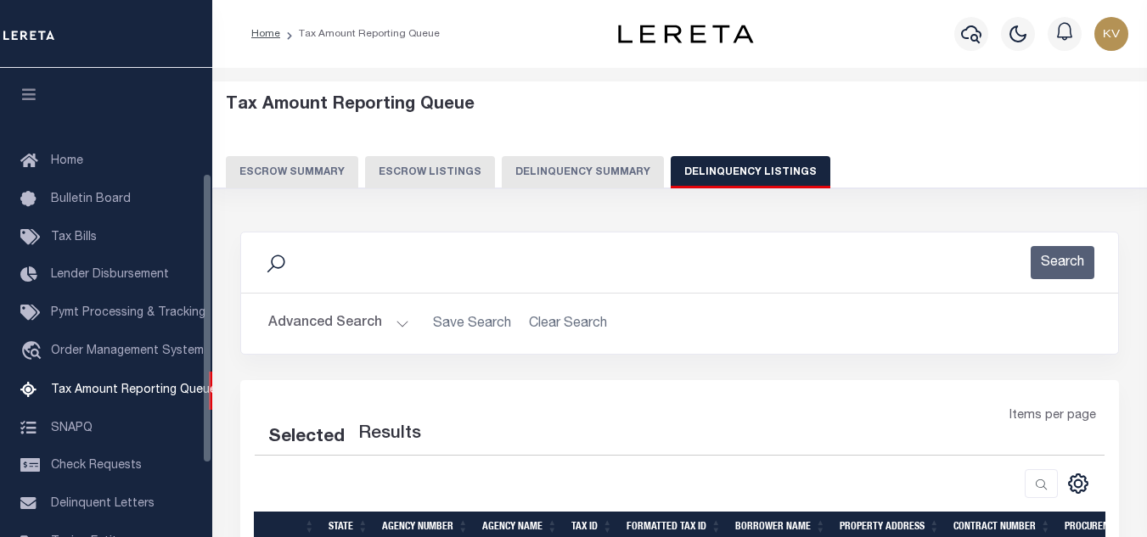
scroll to position [172, 0]
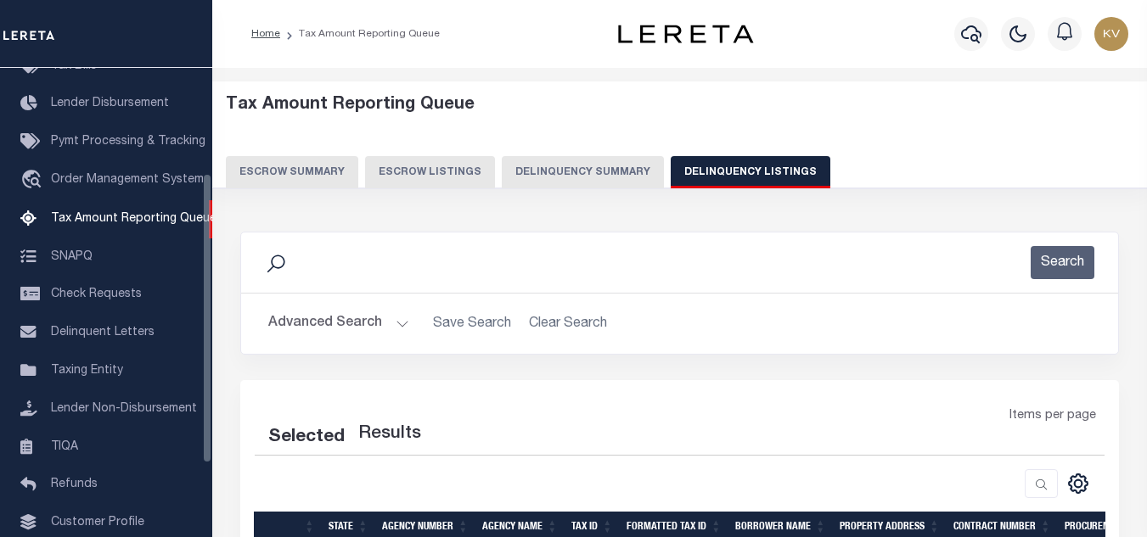
select select "100"
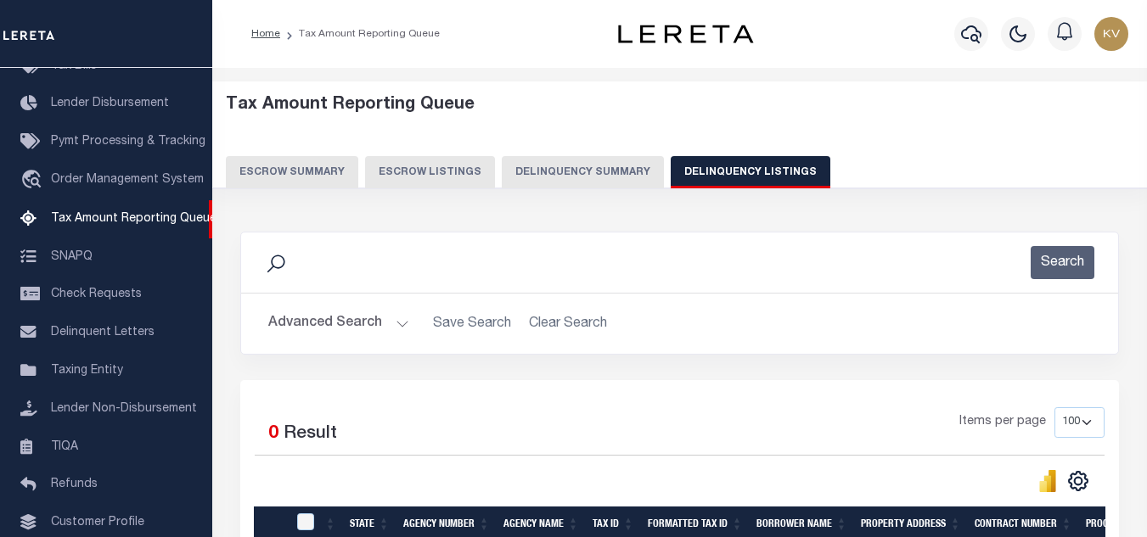
scroll to position [170, 0]
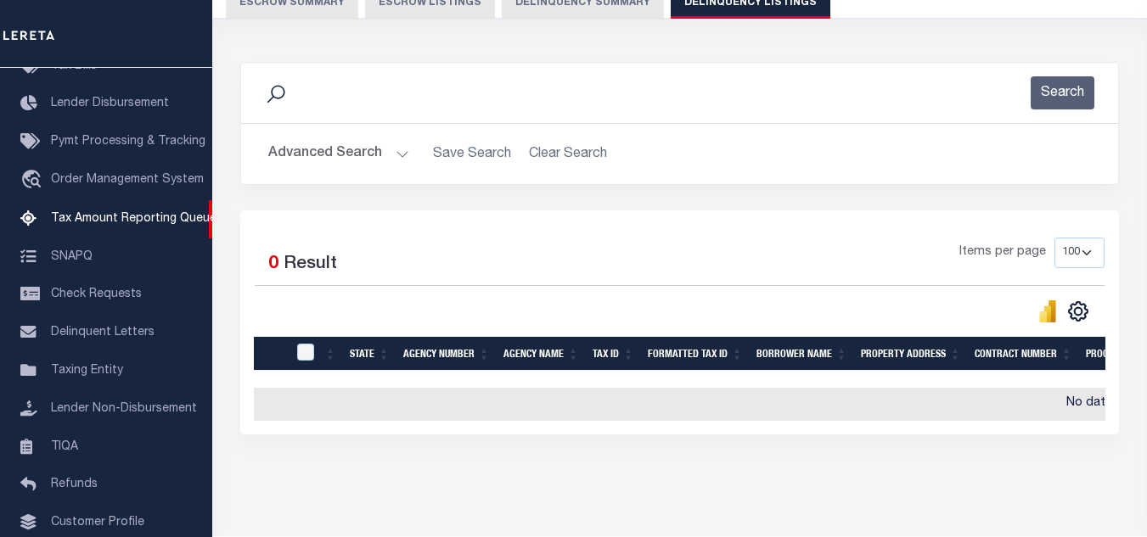
click at [400, 149] on button "Advanced Search" at bounding box center [338, 154] width 141 height 33
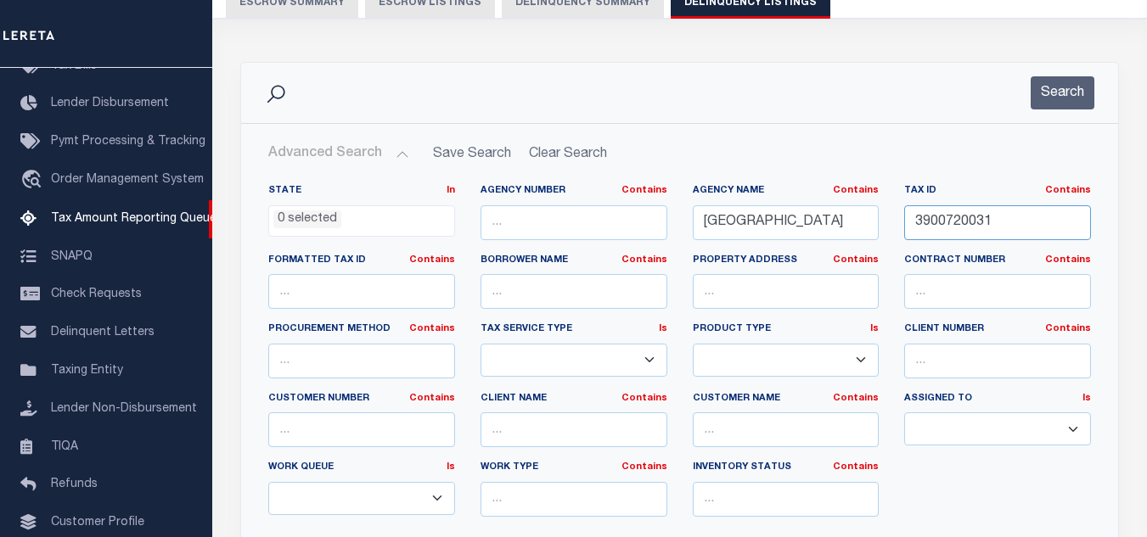
click at [1005, 227] on input "3900720031" at bounding box center [997, 222] width 187 height 35
paste input "500"
type input "3900725001"
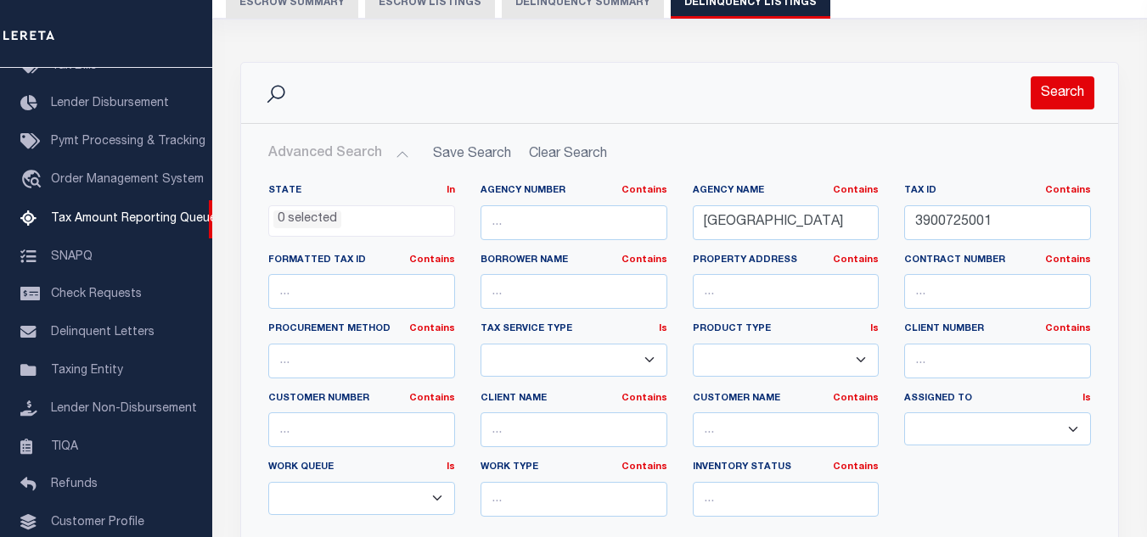
click at [1058, 90] on button "Search" at bounding box center [1063, 92] width 64 height 33
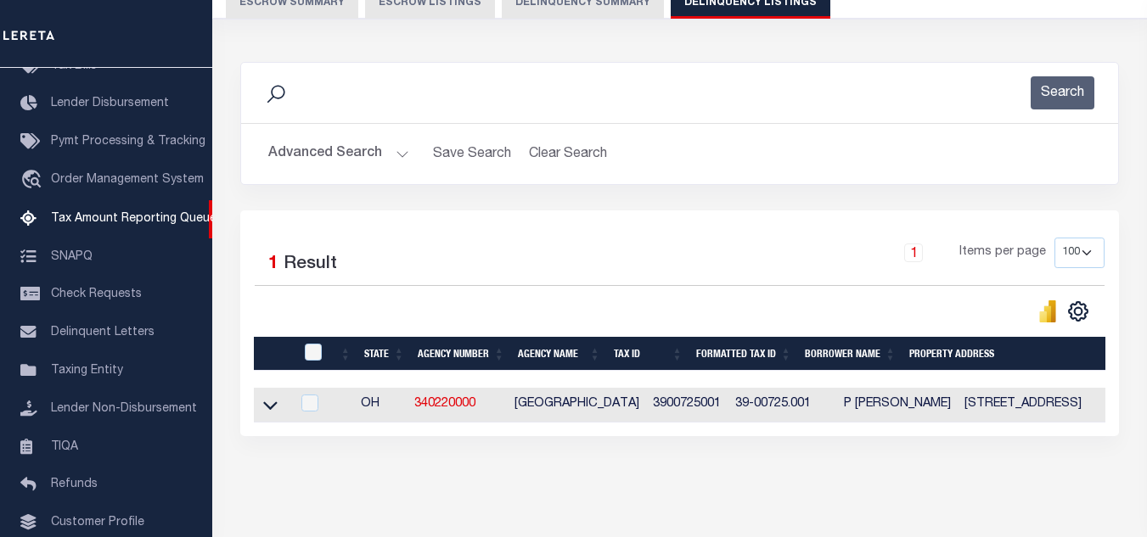
scroll to position [236, 0]
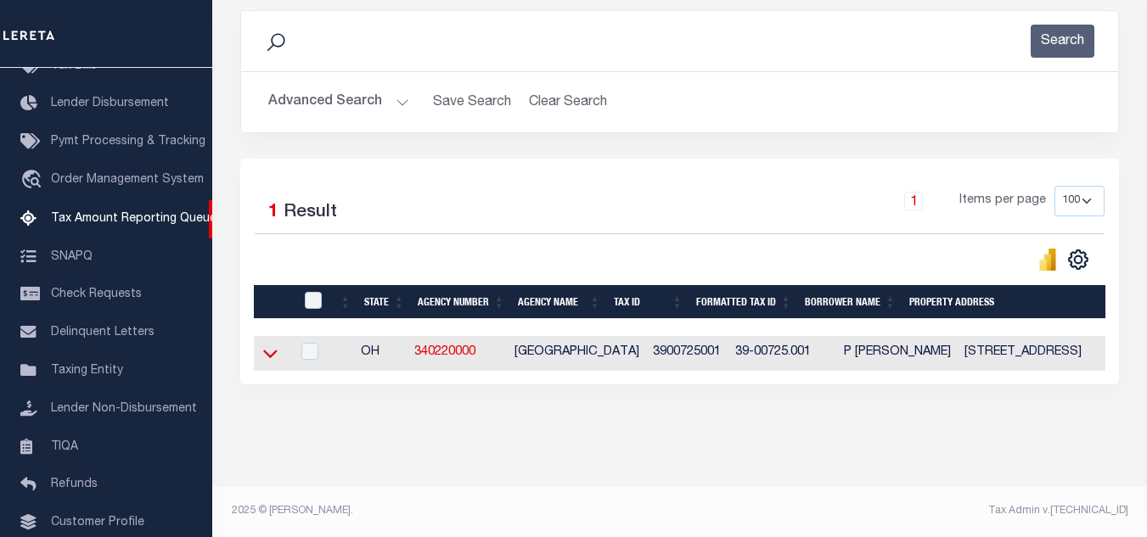
click at [267, 351] on icon at bounding box center [270, 355] width 14 height 8
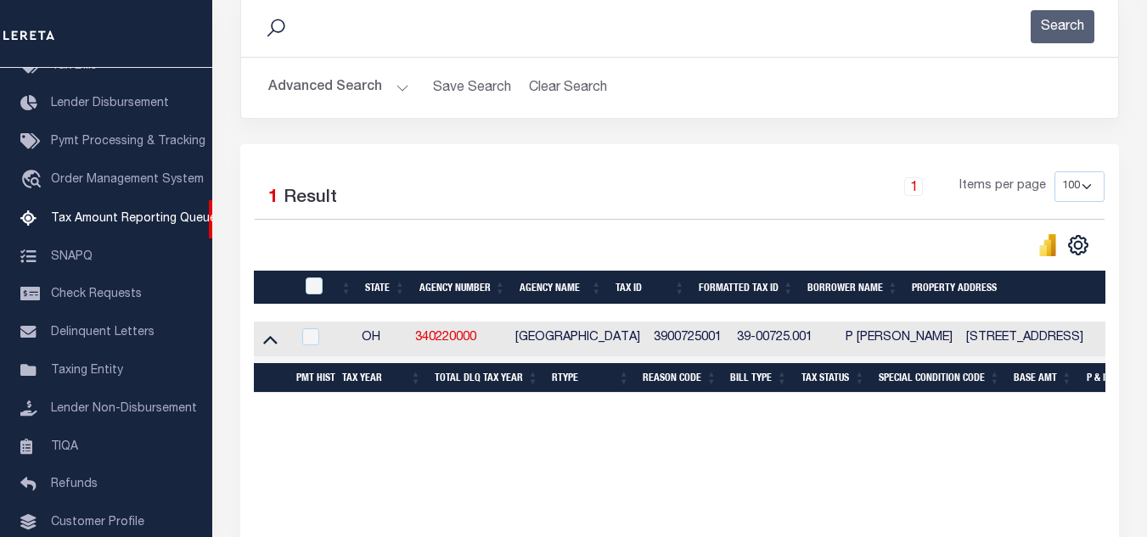
scroll to position [323, 0]
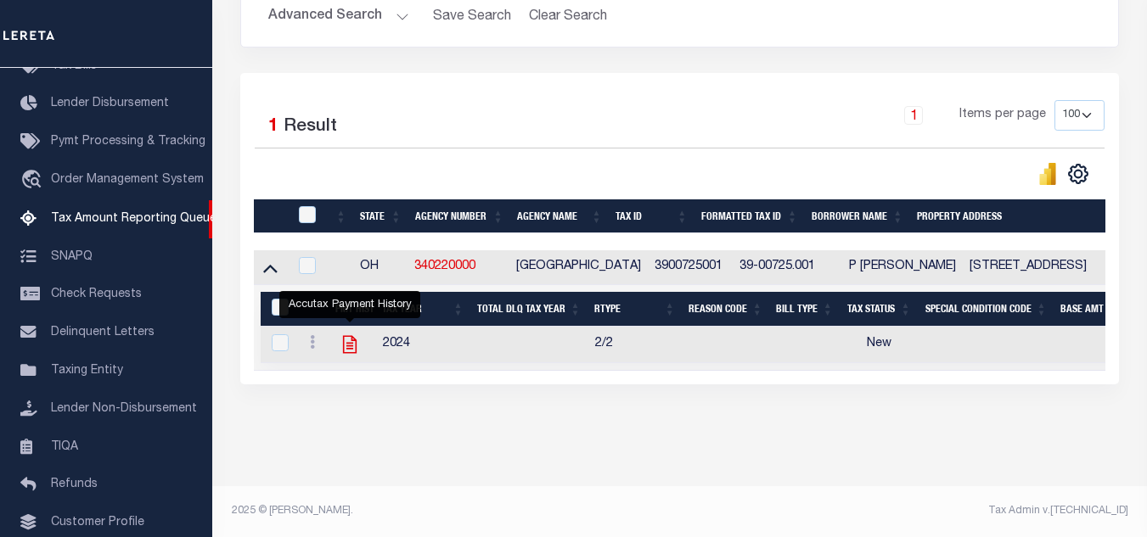
click at [351, 336] on icon "" at bounding box center [350, 345] width 22 height 22
checkbox input "true"
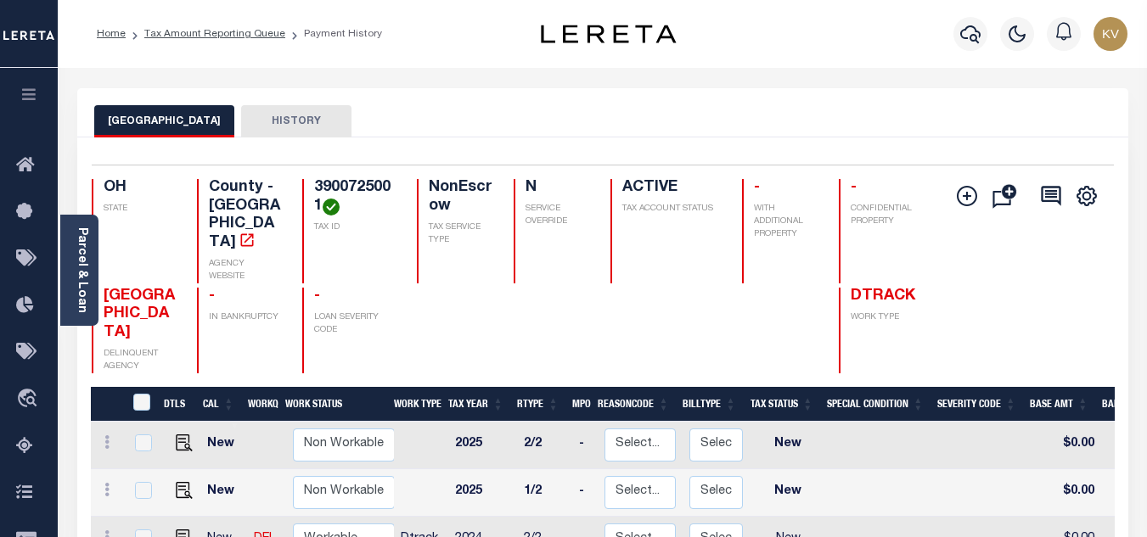
scroll to position [170, 0]
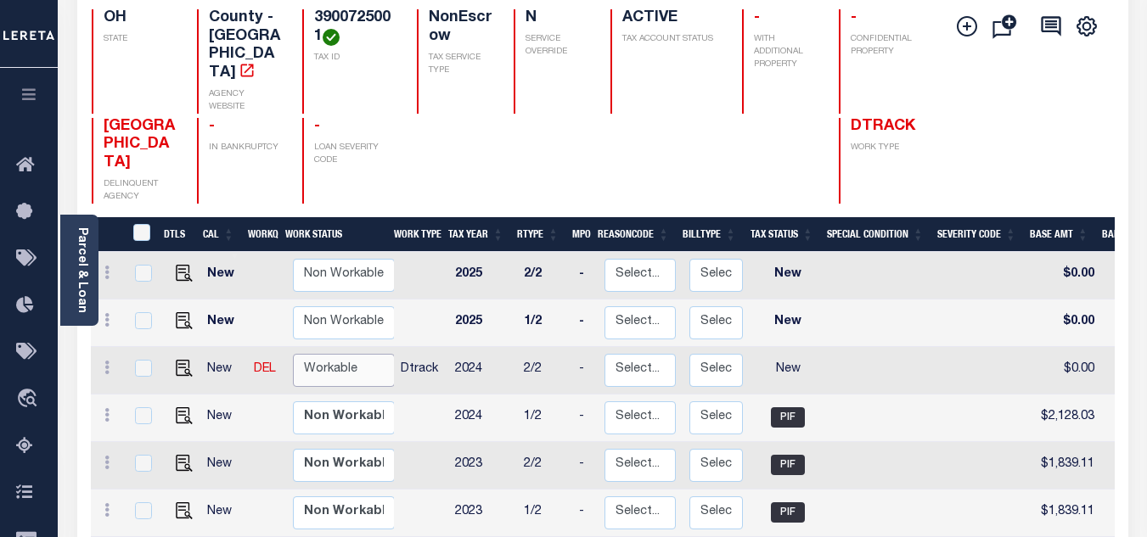
click at [328, 354] on select "Non Workable Workable" at bounding box center [344, 370] width 102 height 33
checkbox input "true"
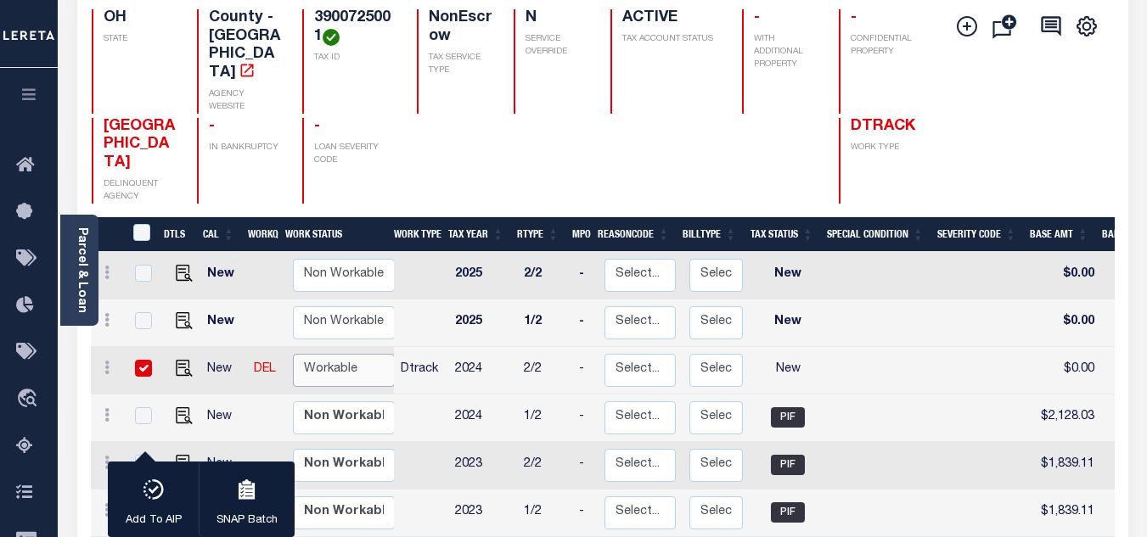
select select "true"
click at [293, 354] on select "Non Workable Workable" at bounding box center [344, 370] width 102 height 33
checkbox input "false"
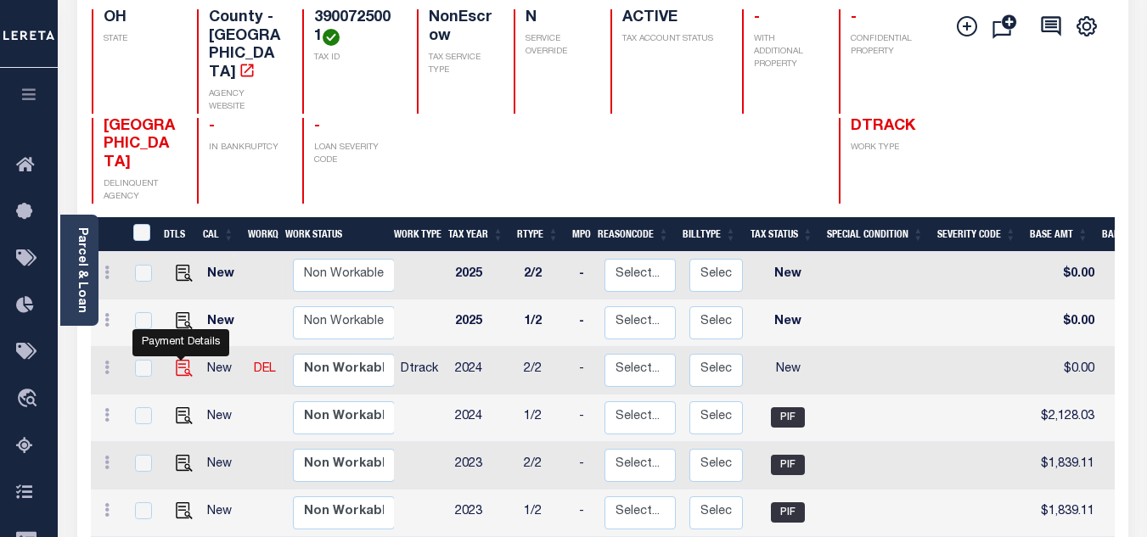
click at [177, 360] on img "" at bounding box center [184, 368] width 17 height 17
checkbox input "true"
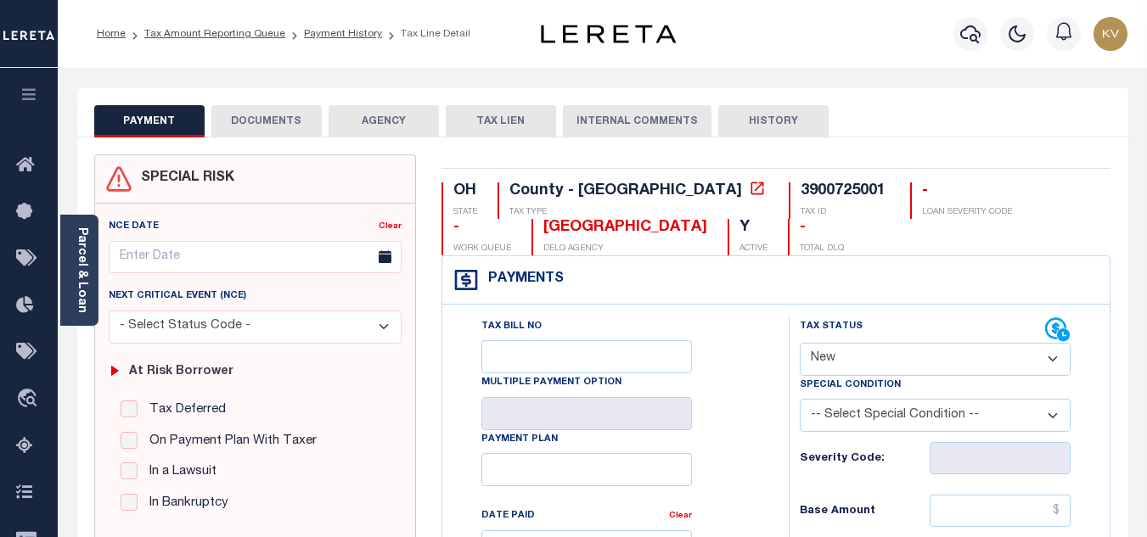
scroll to position [255, 0]
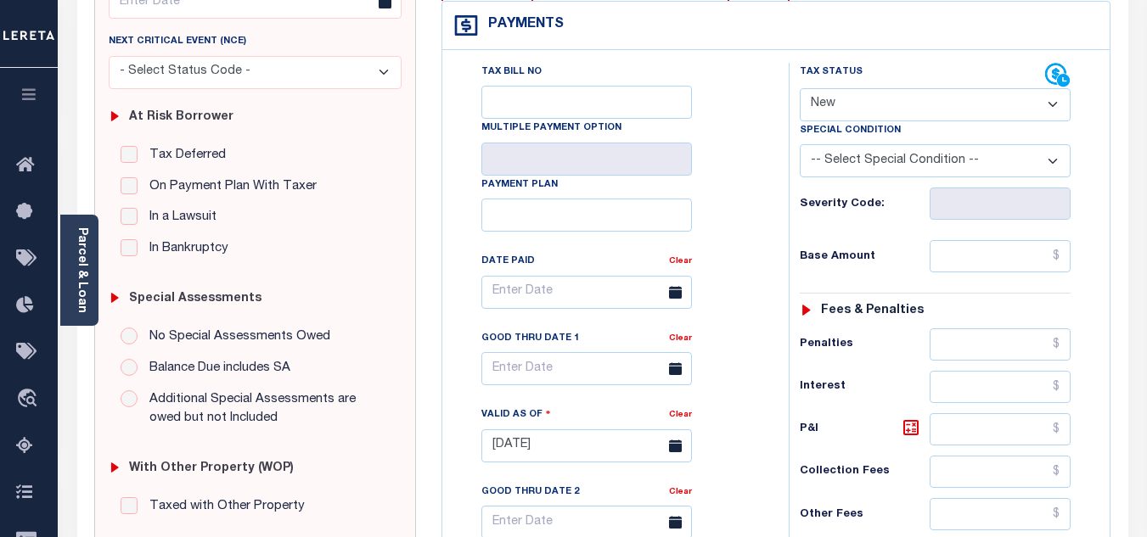
click at [849, 93] on select "- Select Status Code - Open Due/Unpaid Paid Incomplete No Tax Due Internal Refu…" at bounding box center [935, 104] width 271 height 33
select select "PYD"
click at [800, 89] on select "- Select Status Code - Open Due/Unpaid Paid Incomplete No Tax Due Internal Refu…" at bounding box center [935, 104] width 271 height 33
type input "[DATE]"
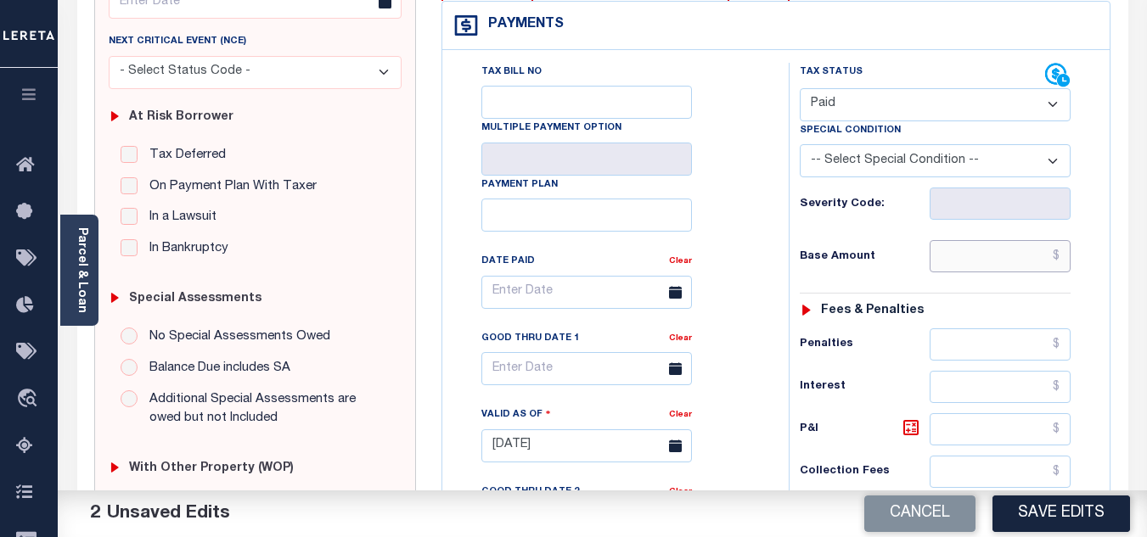
click at [957, 251] on input "text" at bounding box center [1000, 256] width 141 height 32
type input "$0.00"
click at [898, 283] on div "Tax Status Status - Select Status Code -" at bounding box center [941, 438] width 304 height 750
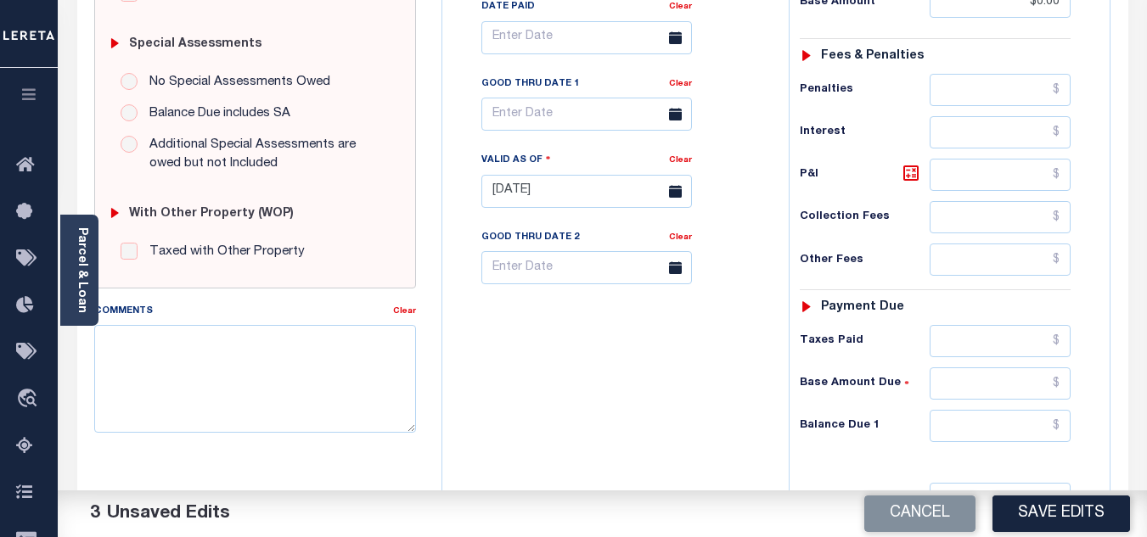
scroll to position [679, 0]
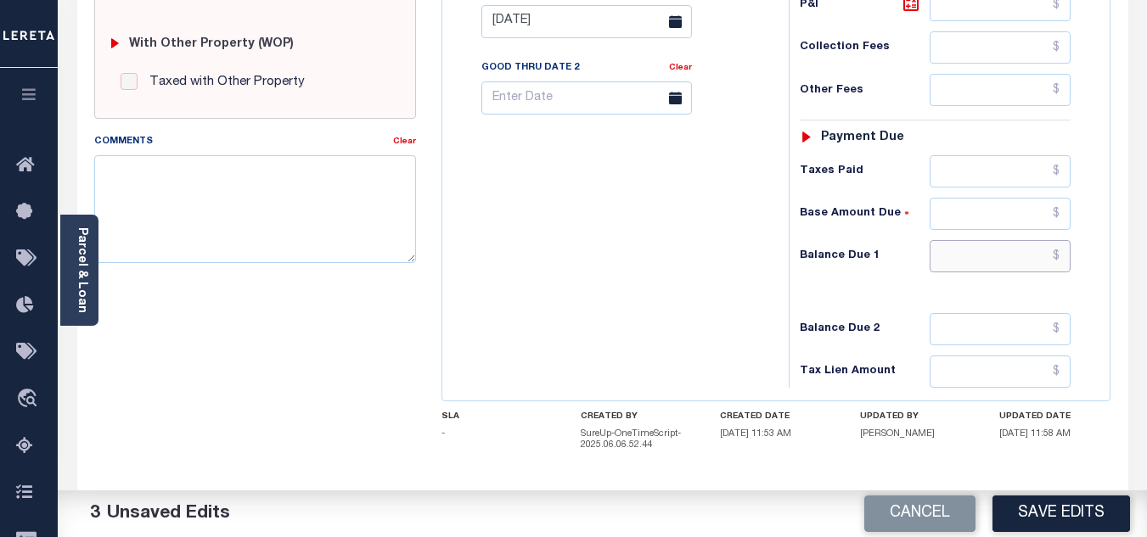
click at [933, 260] on input "text" at bounding box center [1000, 256] width 141 height 32
type input "$0.00"
click at [777, 272] on div "Tax Status Status" at bounding box center [940, 13] width 329 height 750
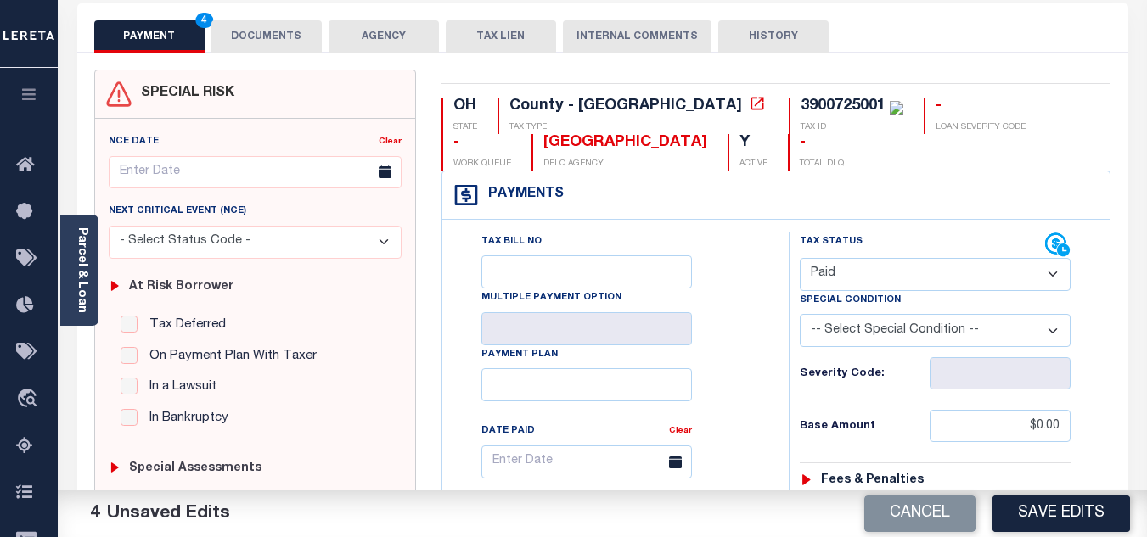
scroll to position [0, 0]
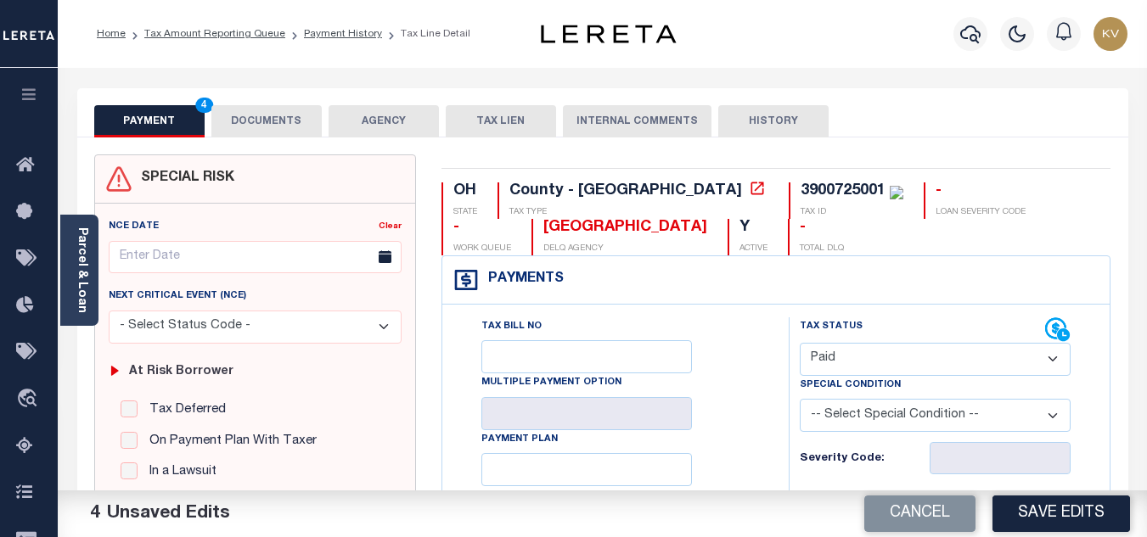
drag, startPoint x: 259, startPoint y: 127, endPoint x: 244, endPoint y: 123, distance: 15.7
click at [260, 123] on button "DOCUMENTS" at bounding box center [266, 121] width 110 height 32
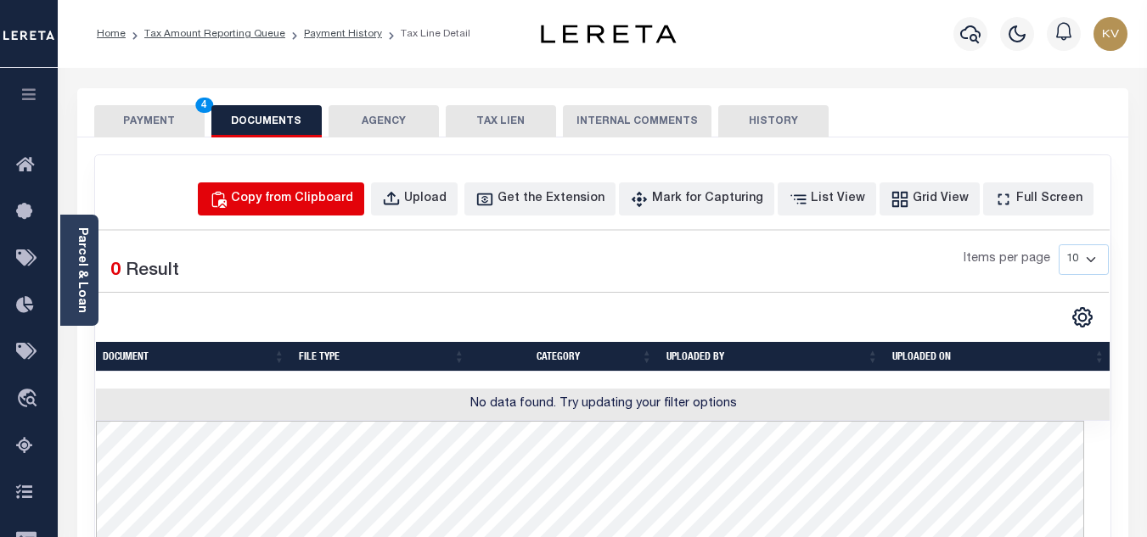
click at [323, 212] on button "Copy from Clipboard" at bounding box center [281, 199] width 166 height 33
select select "POP"
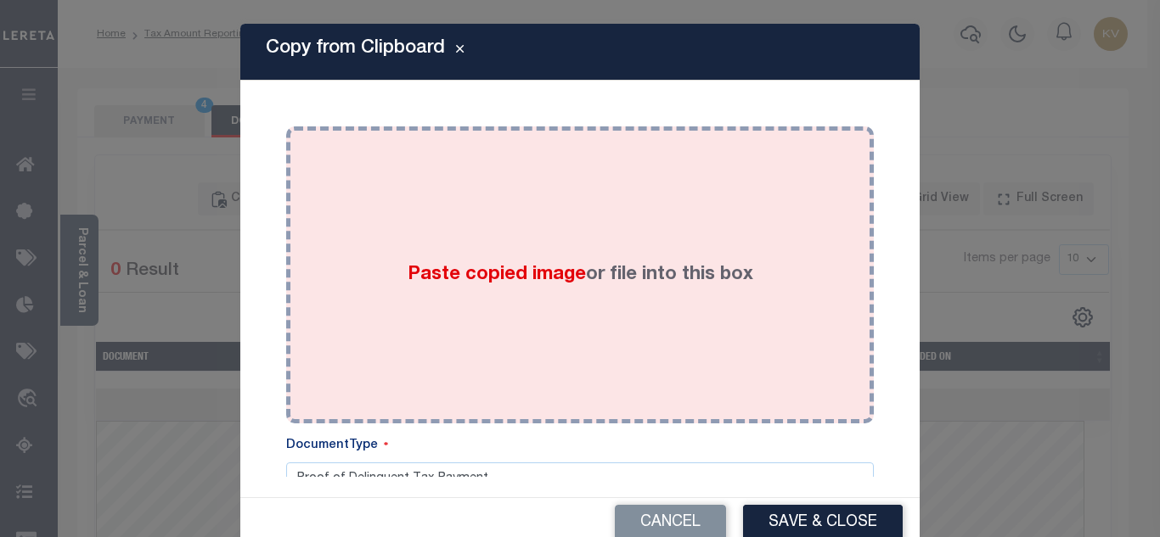
click at [387, 247] on div "Paste copied image or file into this box" at bounding box center [580, 275] width 562 height 272
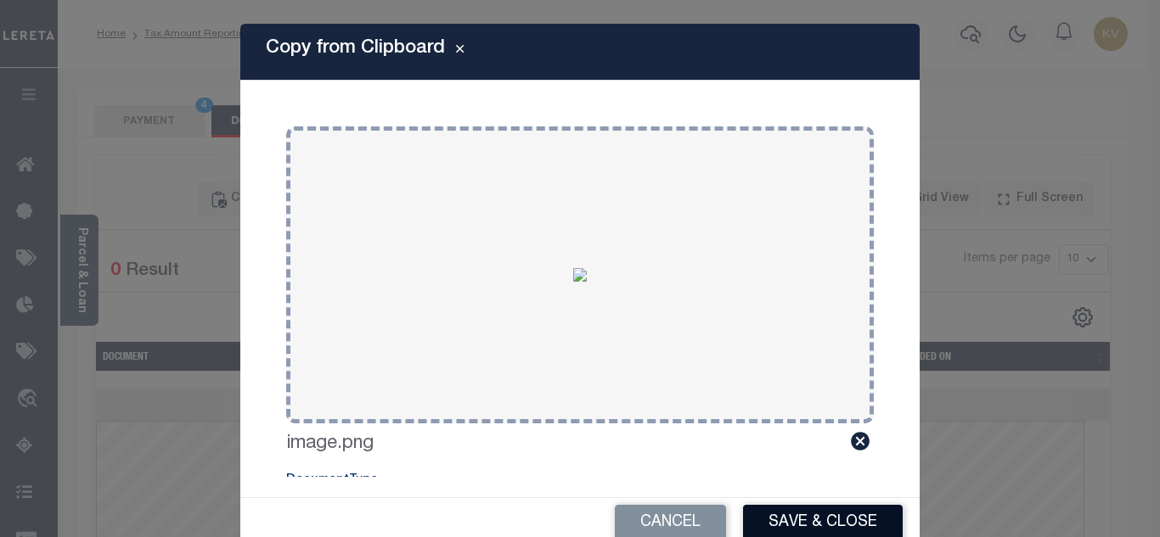
click at [809, 516] on button "Save & Close" at bounding box center [823, 523] width 160 height 37
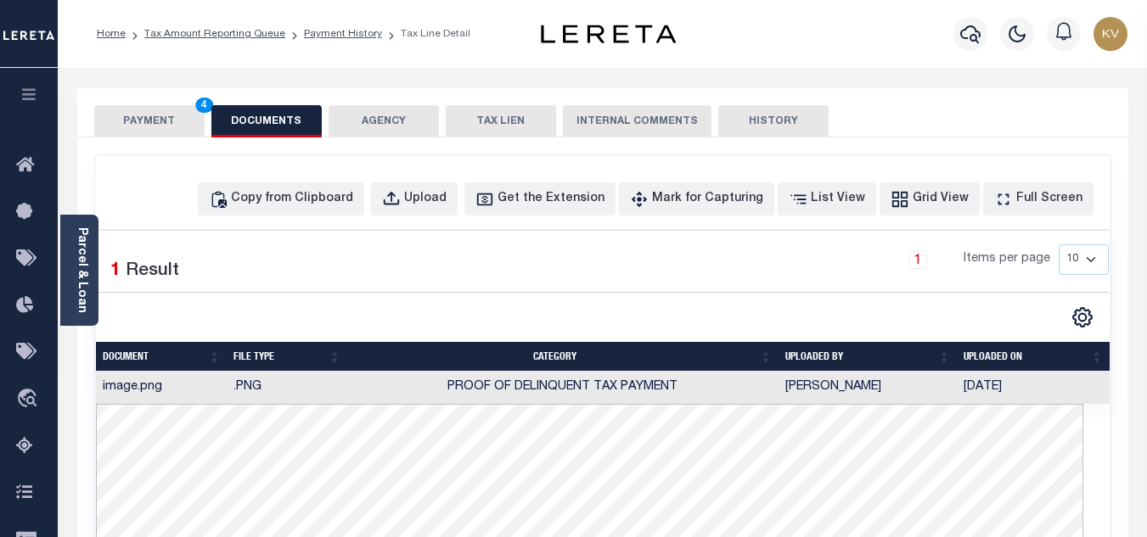
click at [140, 122] on button "PAYMENT 4" at bounding box center [149, 121] width 110 height 32
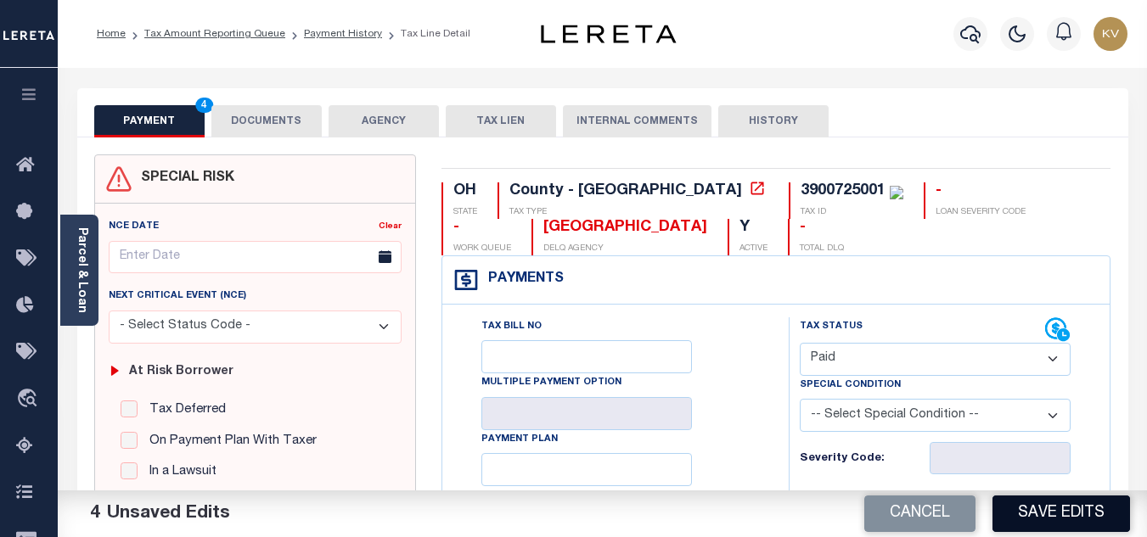
click at [1033, 517] on button "Save Edits" at bounding box center [1062, 514] width 138 height 37
checkbox input "false"
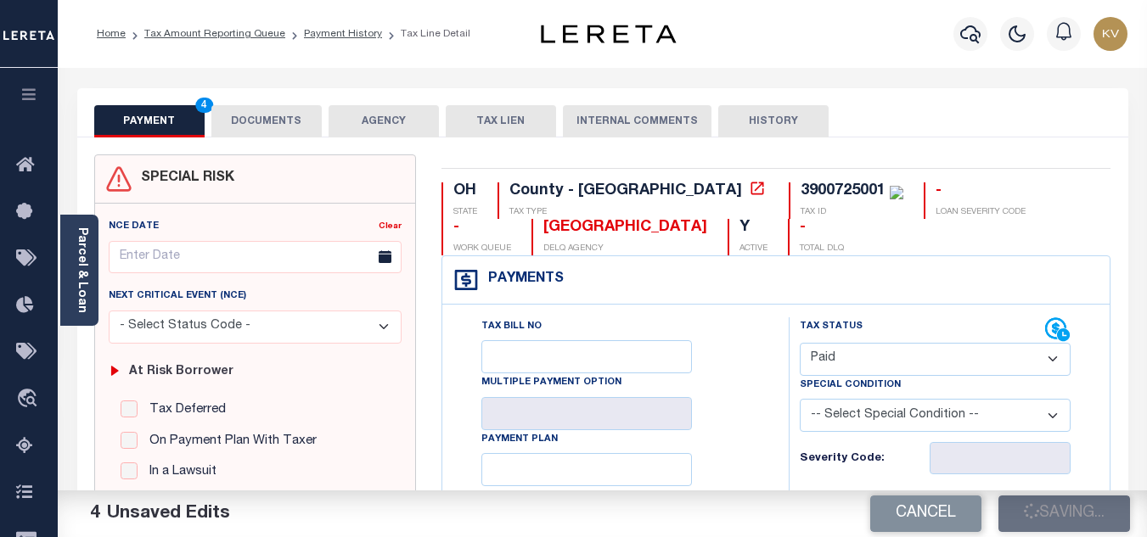
type input "$0"
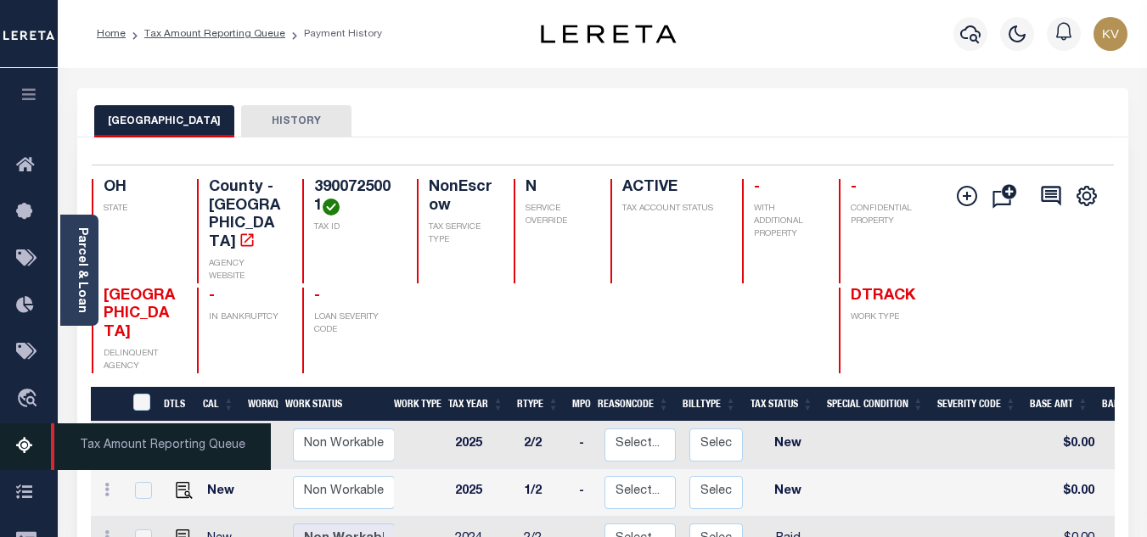
click at [16, 450] on icon at bounding box center [29, 446] width 27 height 21
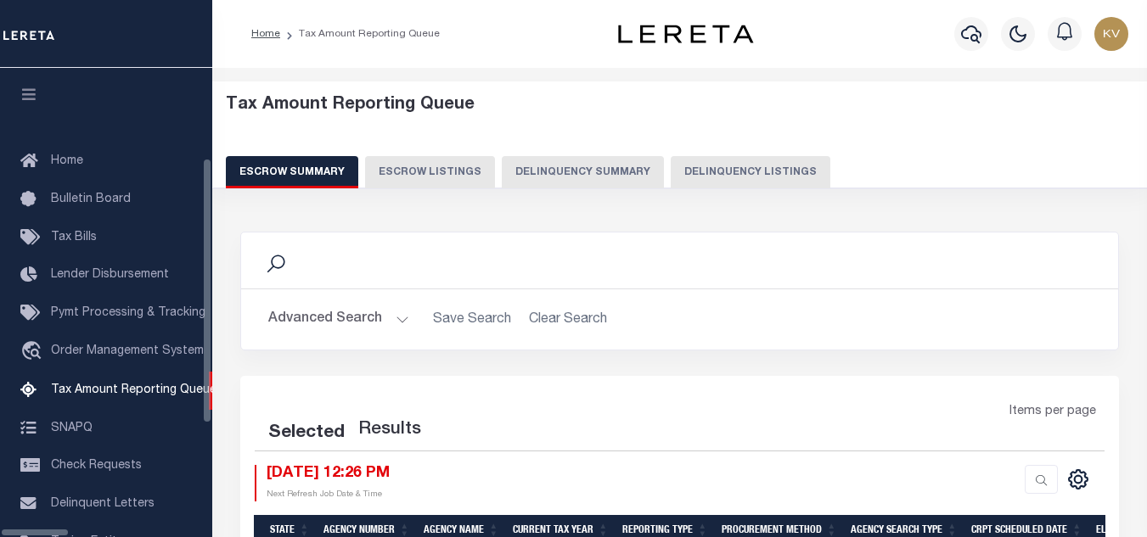
select select "100"
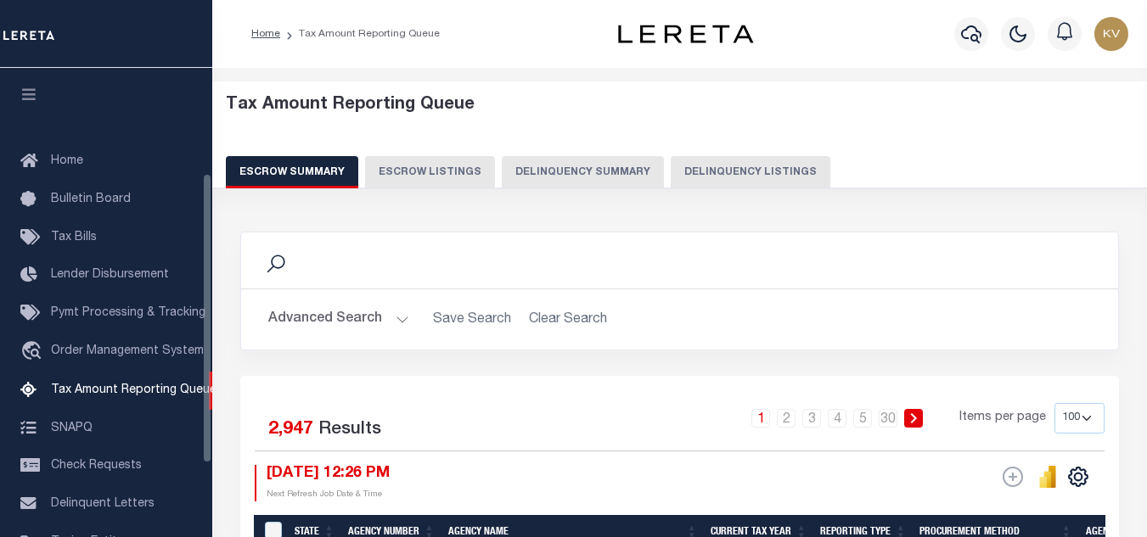
scroll to position [172, 0]
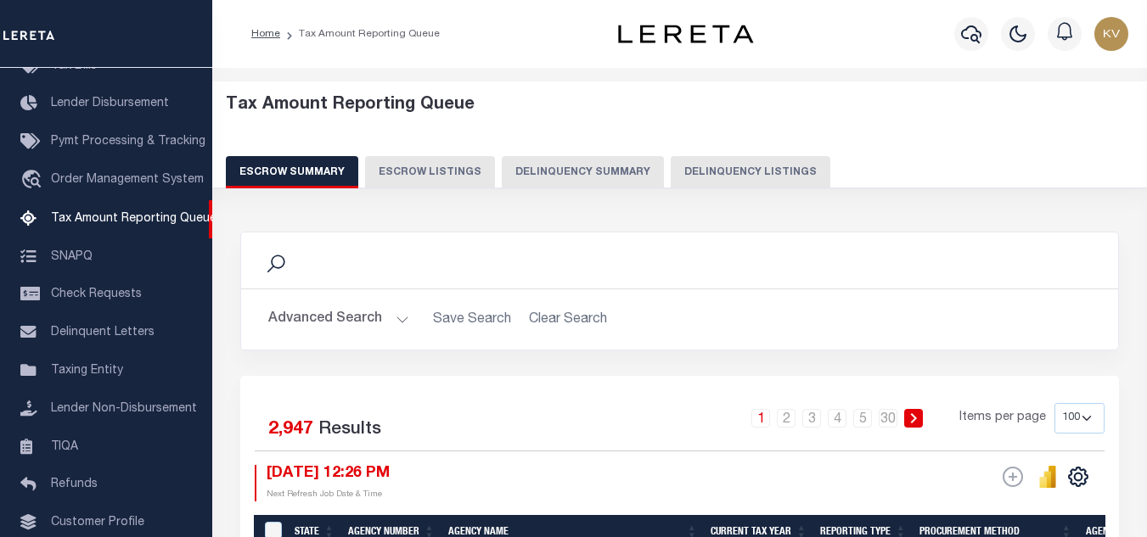
click at [737, 175] on button "Delinquency Listings" at bounding box center [751, 172] width 160 height 32
select select "100"
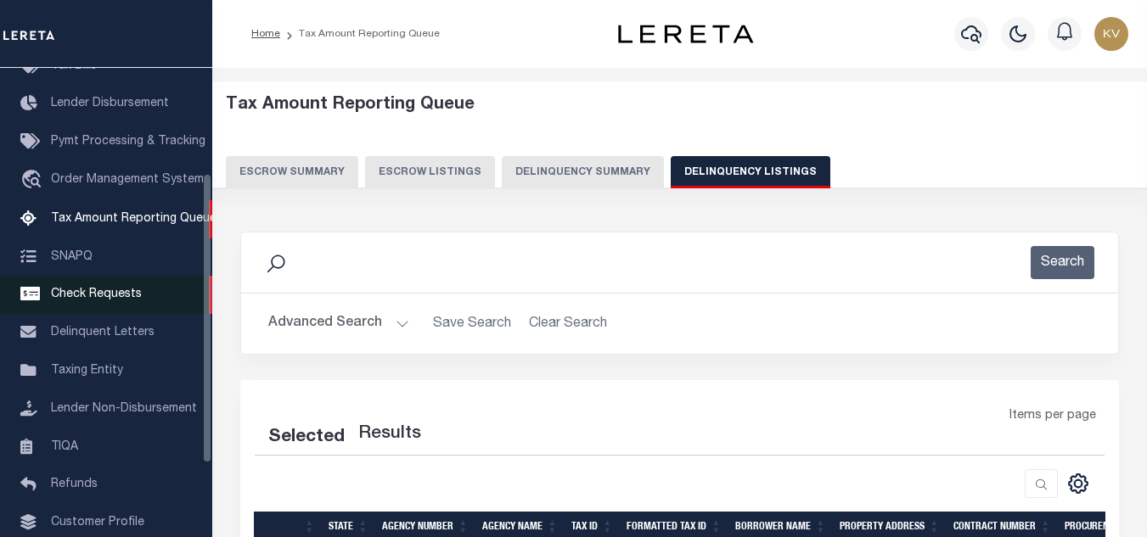
select select "100"
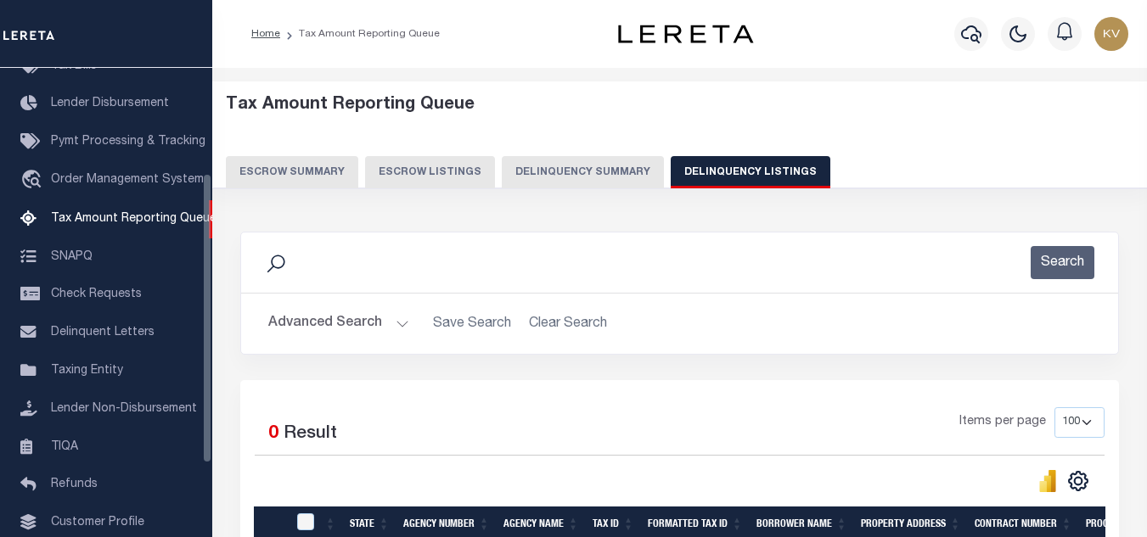
click at [389, 325] on button "Advanced Search" at bounding box center [338, 323] width 141 height 33
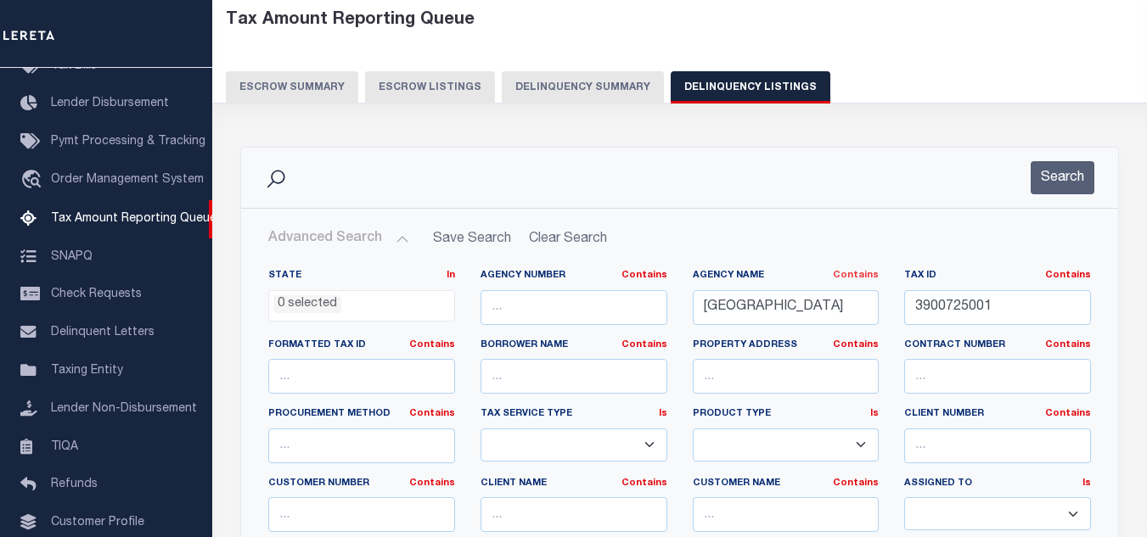
scroll to position [170, 0]
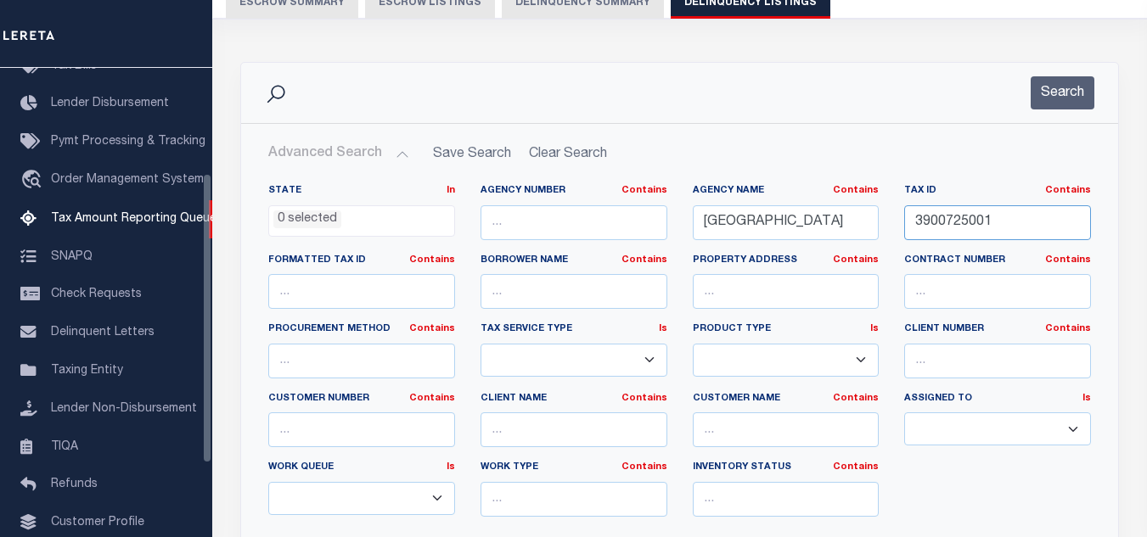
click at [977, 224] on input "3900725001" at bounding box center [997, 222] width 187 height 35
paste input "3805"
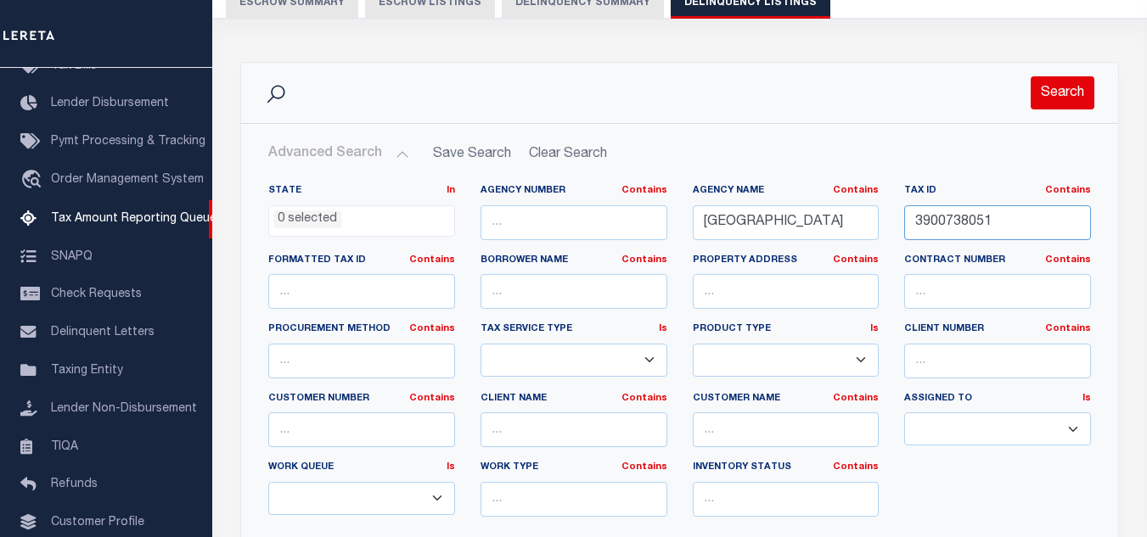
type input "3900738051"
click at [1032, 89] on button "Search" at bounding box center [1063, 92] width 64 height 33
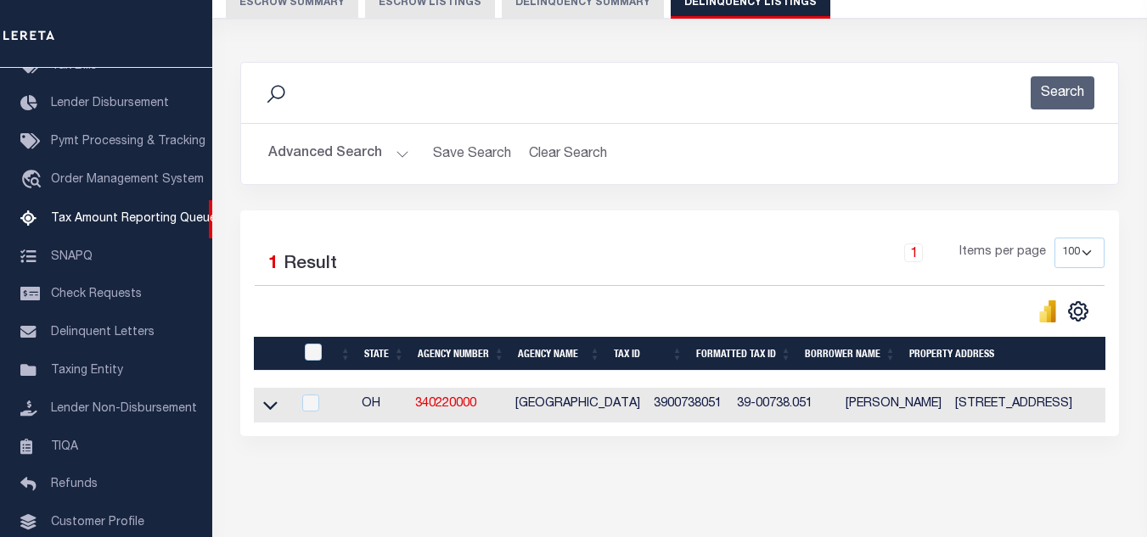
scroll to position [236, 0]
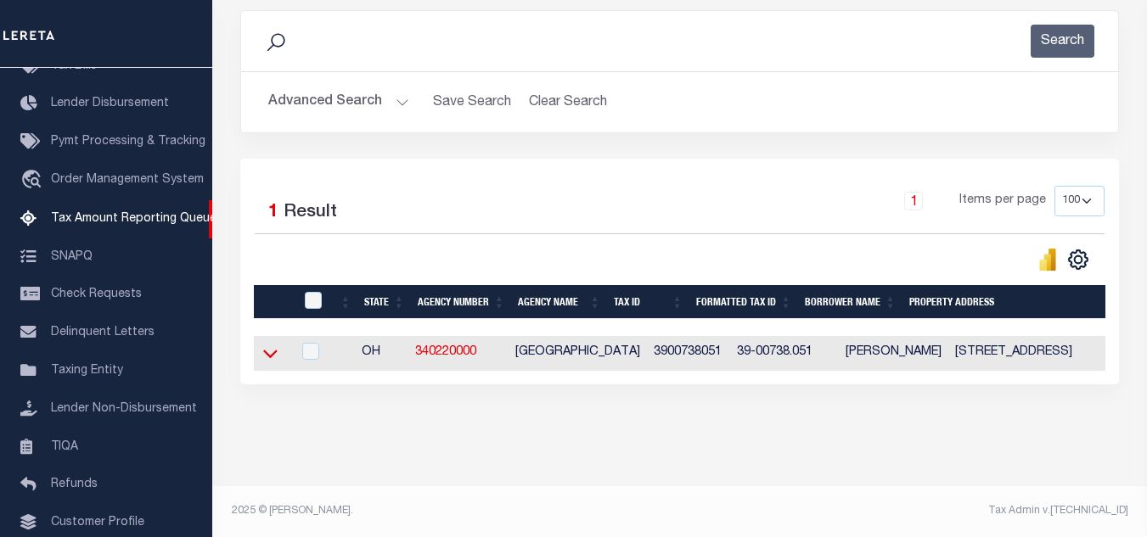
click at [267, 345] on icon at bounding box center [270, 354] width 14 height 18
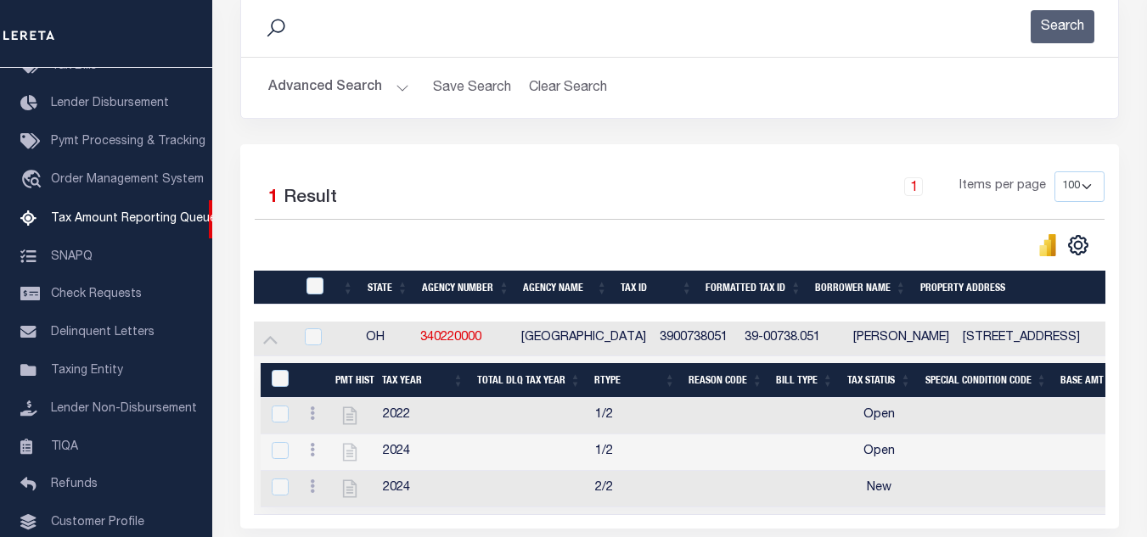
scroll to position [321, 0]
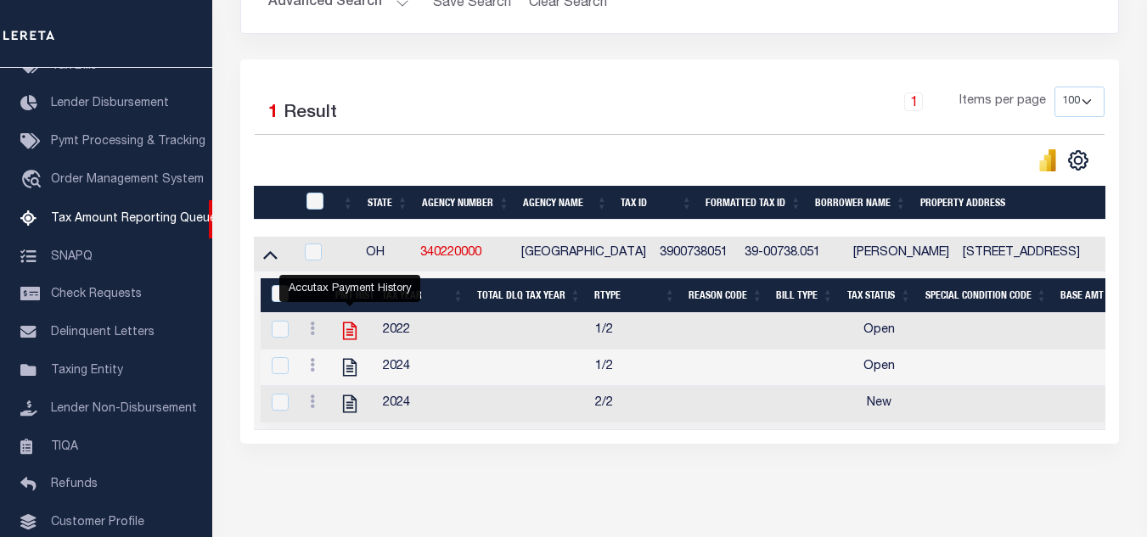
click at [350, 335] on icon "" at bounding box center [350, 332] width 14 height 18
checkbox input "true"
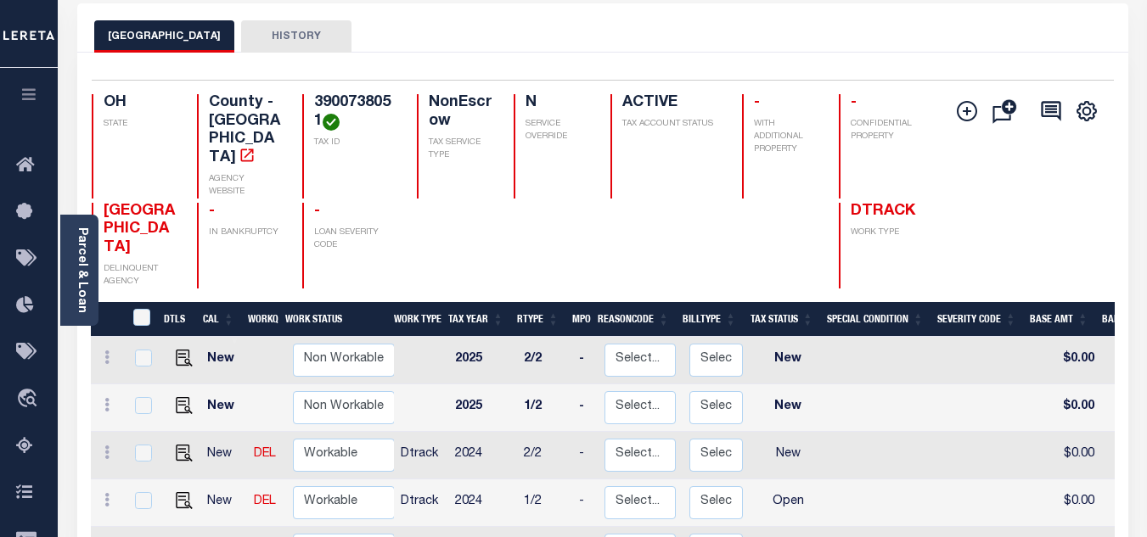
scroll to position [340, 0]
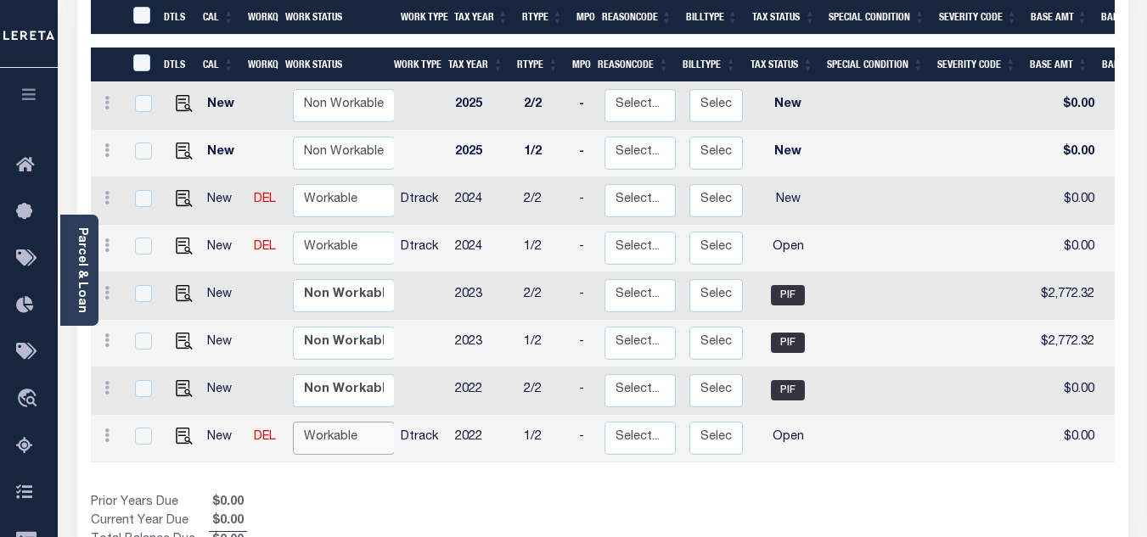
click at [347, 422] on select "Non Workable Workable" at bounding box center [344, 438] width 102 height 33
checkbox input "true"
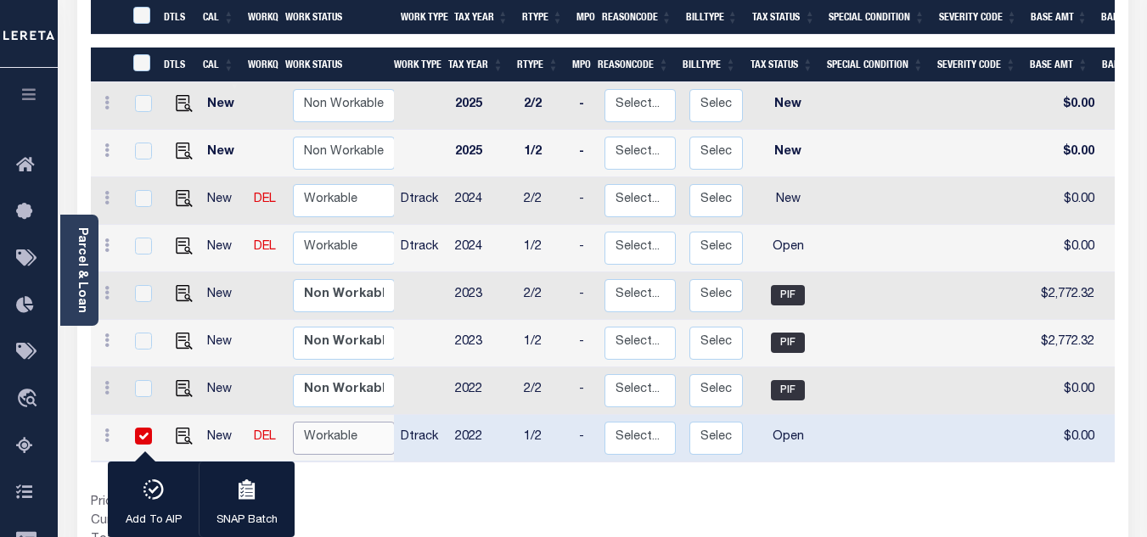
select select "true"
click at [293, 422] on select "Non Workable Workable" at bounding box center [344, 438] width 102 height 33
checkbox input "false"
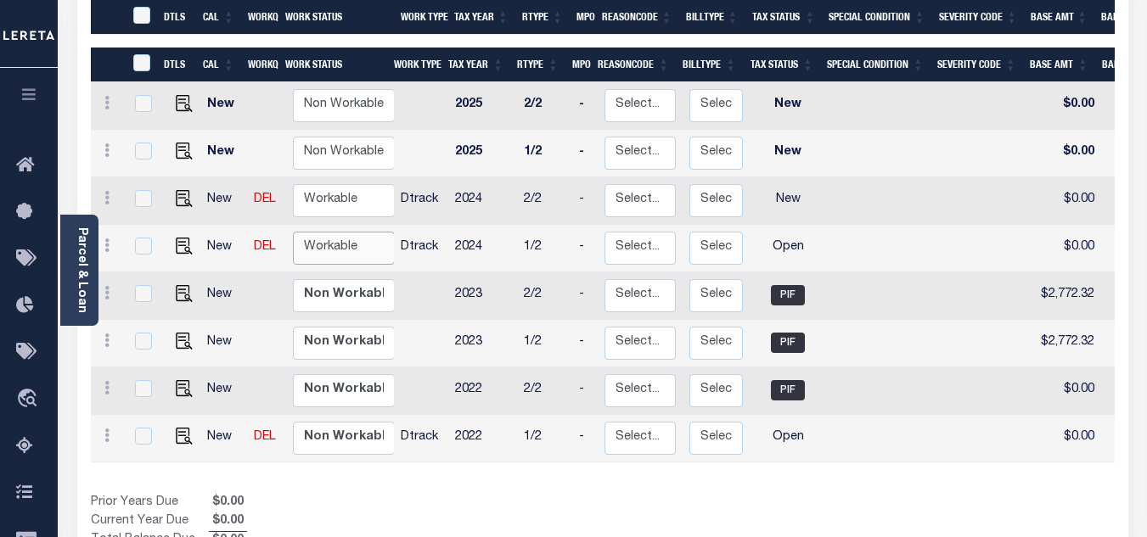
drag, startPoint x: 332, startPoint y: 191, endPoint x: 339, endPoint y: 204, distance: 14.4
click at [332, 232] on select "Non Workable Workable" at bounding box center [344, 248] width 102 height 33
checkbox input "true"
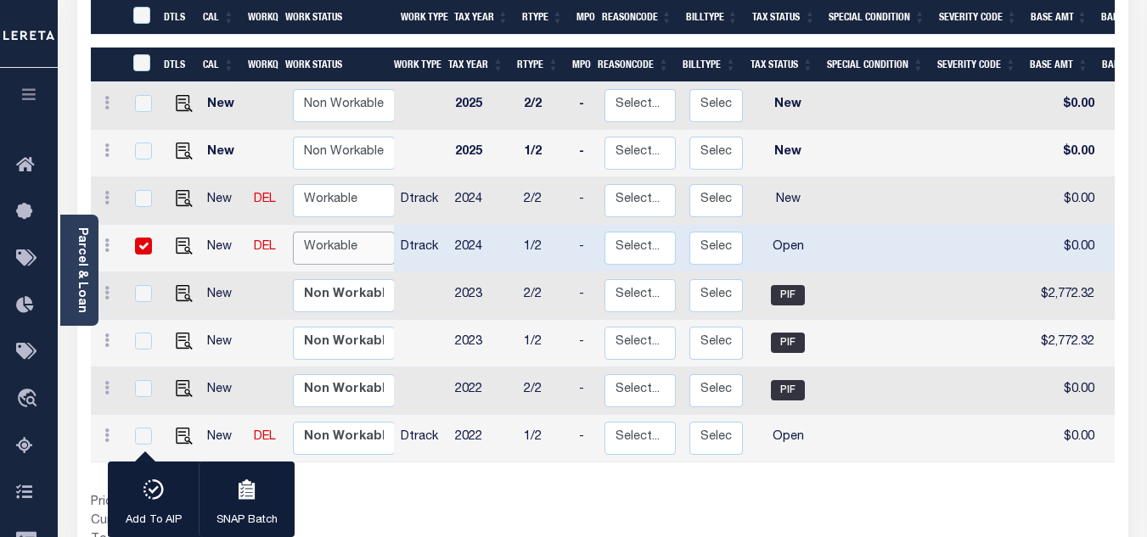
select select "true"
click at [293, 232] on select "Non Workable Workable" at bounding box center [344, 248] width 102 height 33
checkbox input "false"
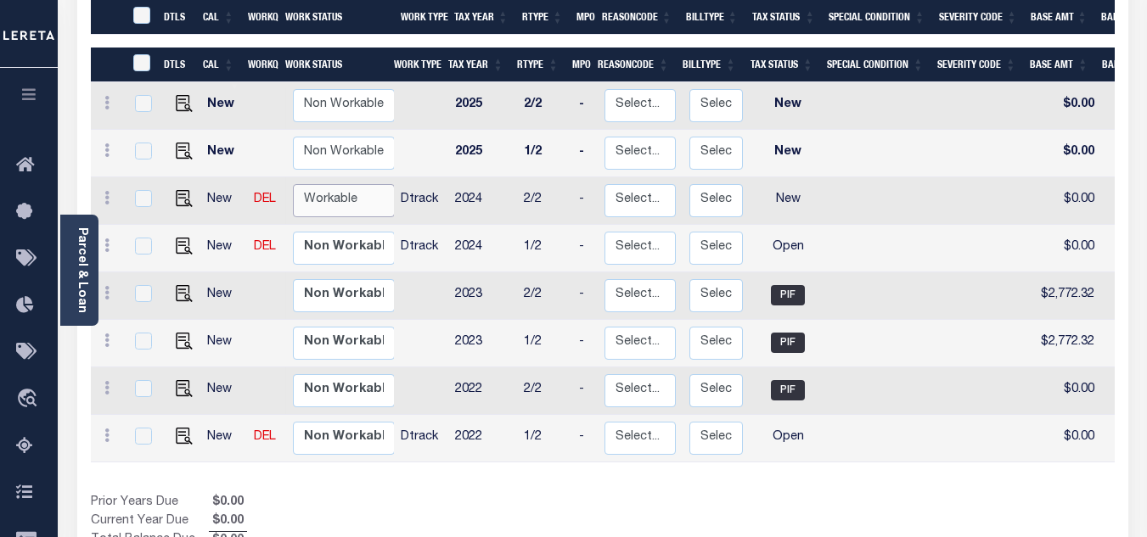
click at [341, 184] on select "Non Workable Workable" at bounding box center [344, 200] width 102 height 33
checkbox input "true"
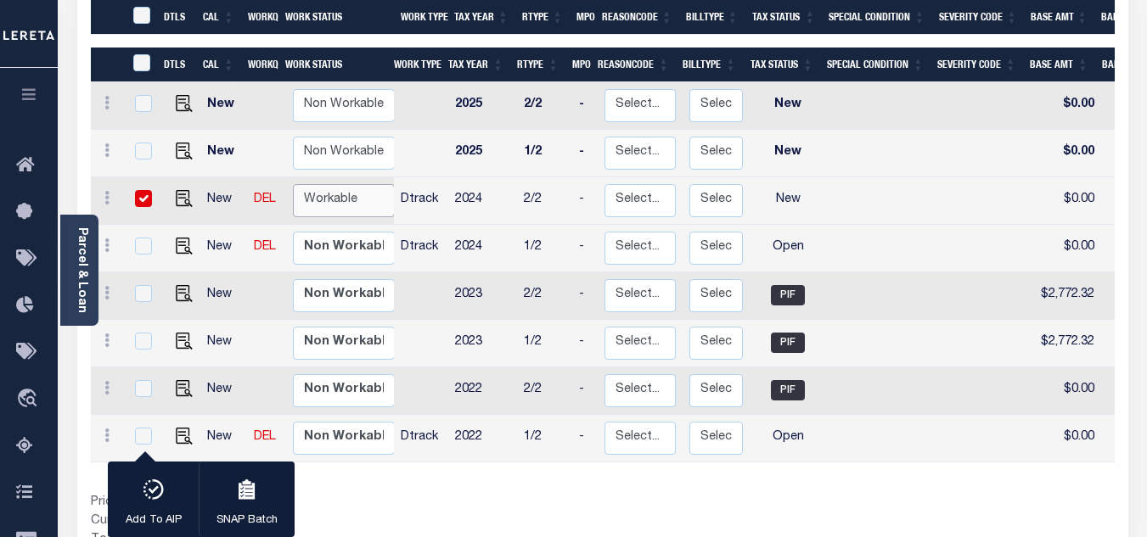
select select "true"
click at [293, 184] on select "Non Workable Workable" at bounding box center [344, 200] width 102 height 33
checkbox input "false"
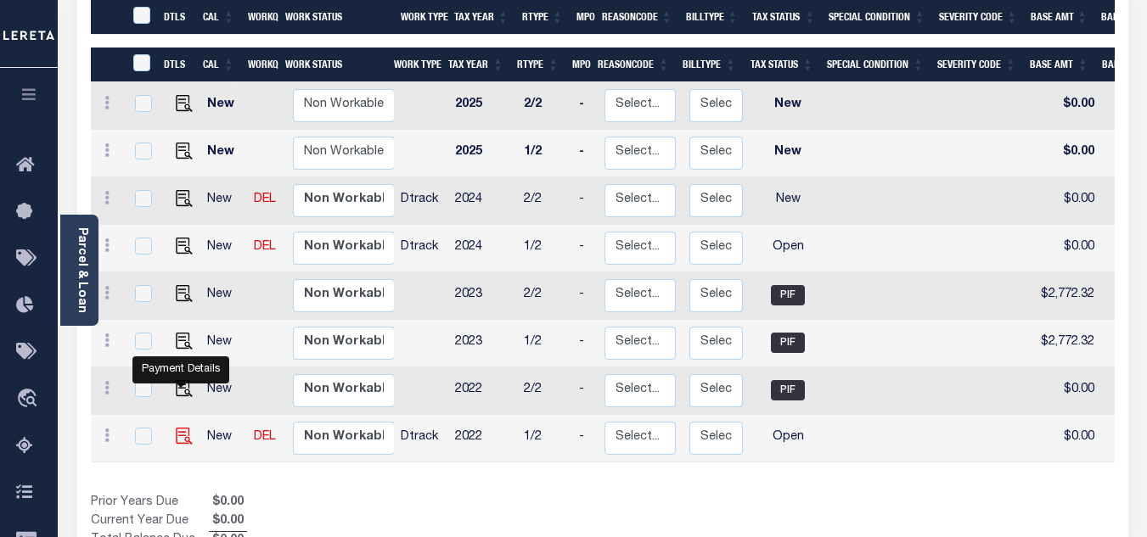
click at [182, 428] on img "" at bounding box center [184, 436] width 17 height 17
checkbox input "true"
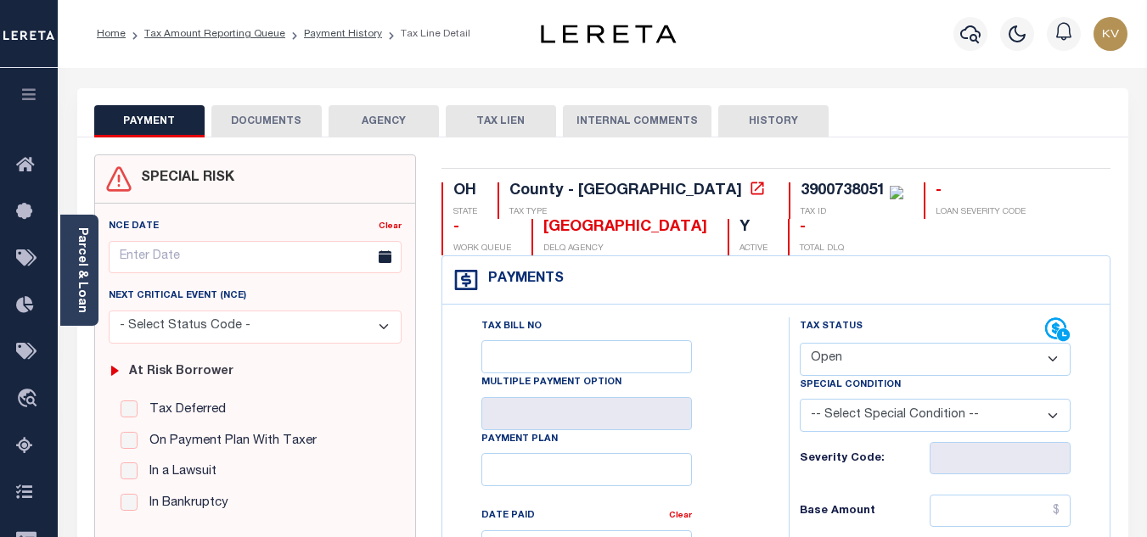
scroll to position [170, 0]
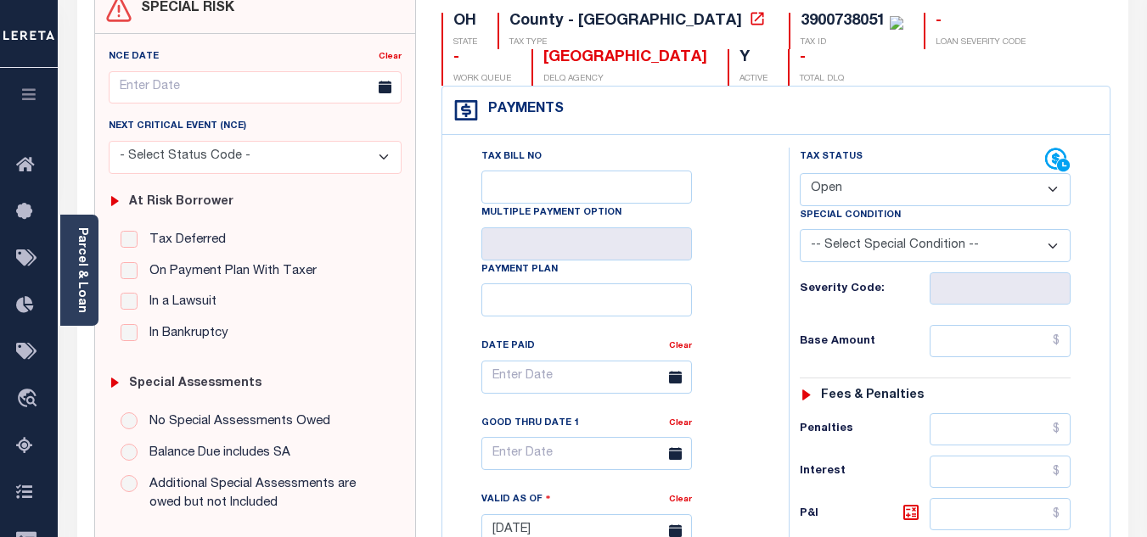
click at [845, 171] on div "Tax Status Status" at bounding box center [922, 160] width 245 height 25
click at [843, 186] on select "- Select Status Code - Open Due/Unpaid Paid Incomplete No Tax Due Internal Refu…" at bounding box center [935, 189] width 271 height 33
select select "PYD"
click at [800, 174] on select "- Select Status Code - Open Due/Unpaid Paid Incomplete No Tax Due Internal Refu…" at bounding box center [935, 189] width 271 height 33
type input "[DATE]"
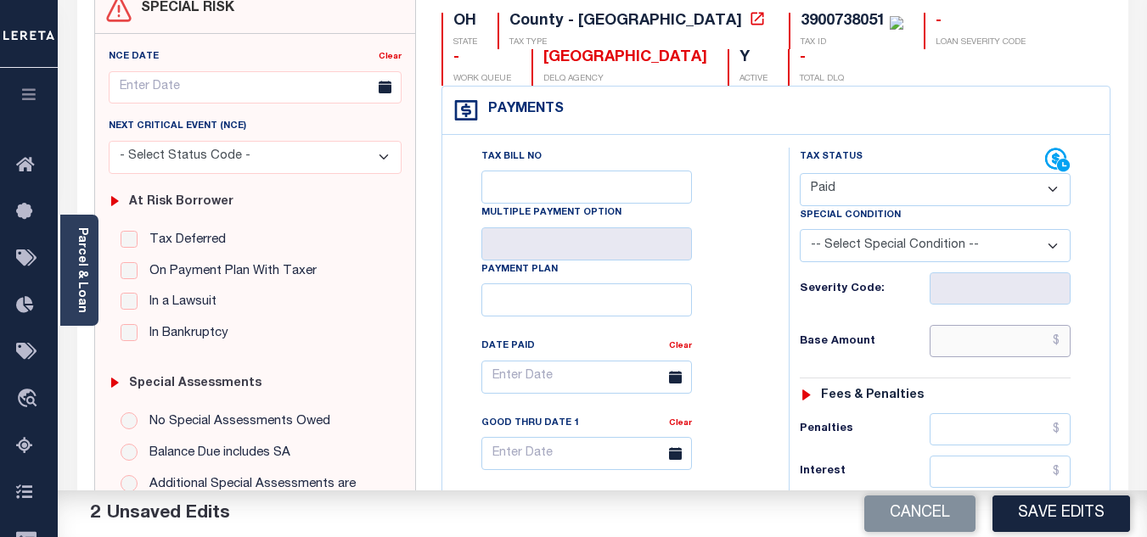
click at [966, 356] on input "text" at bounding box center [1000, 341] width 141 height 32
type input "$0.00"
click at [887, 324] on div "Tax Status Status - Select Status Code -" at bounding box center [941, 523] width 304 height 750
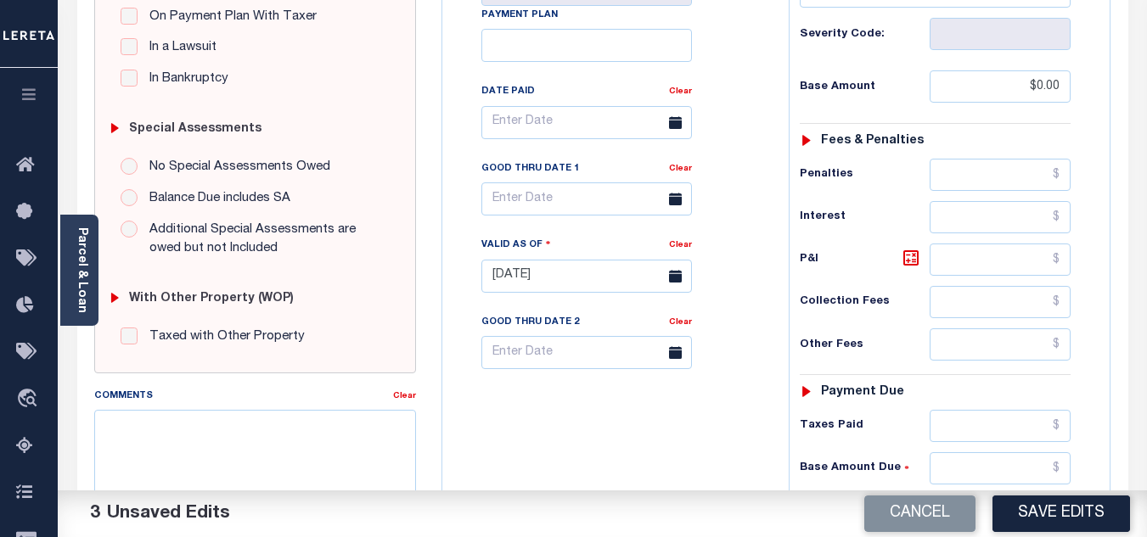
scroll to position [679, 0]
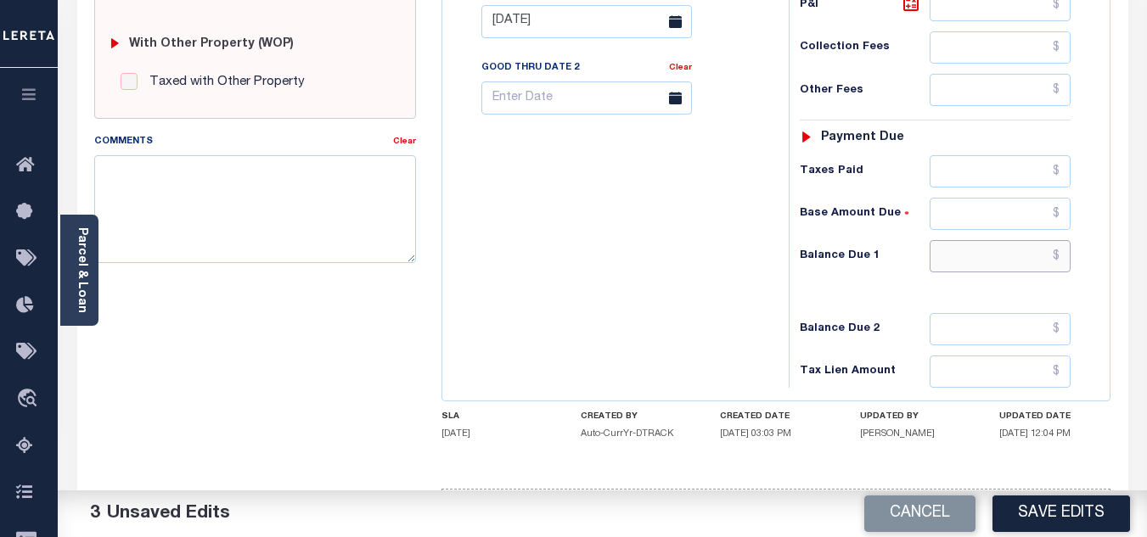
click at [983, 257] on input "text" at bounding box center [1000, 256] width 141 height 32
type input "$0.00"
click at [573, 333] on div "Tax Bill No Multiple Payment Option Payment Plan Clear" at bounding box center [611, 13] width 329 height 750
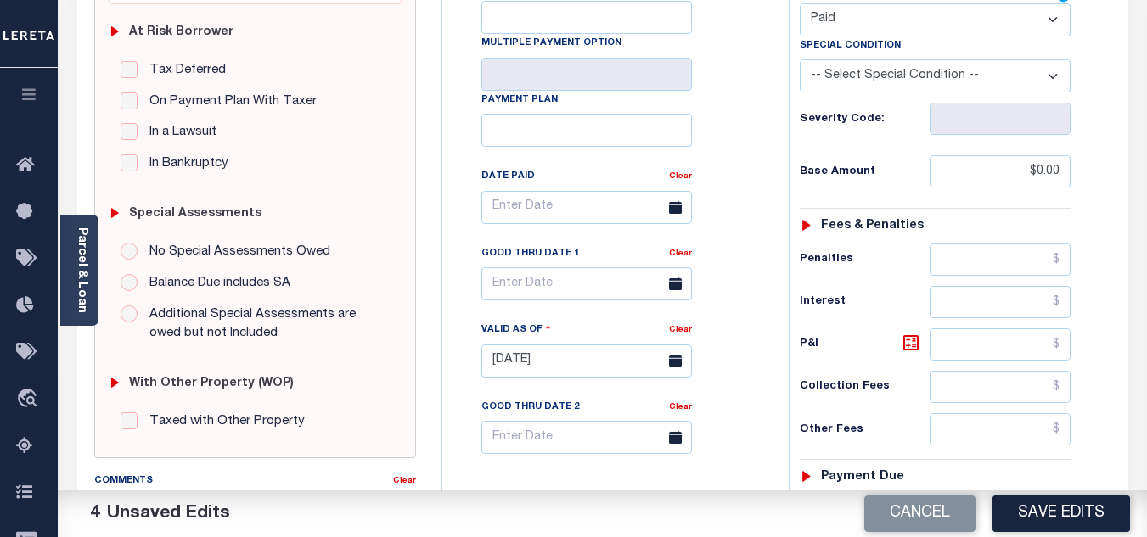
scroll to position [0, 0]
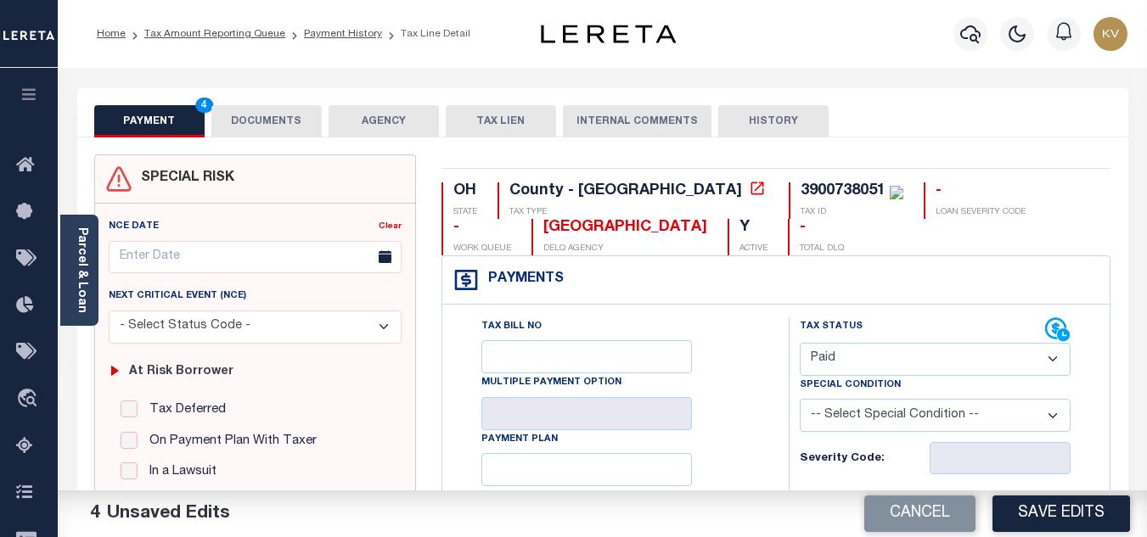
click at [282, 119] on button "DOCUMENTS" at bounding box center [266, 121] width 110 height 32
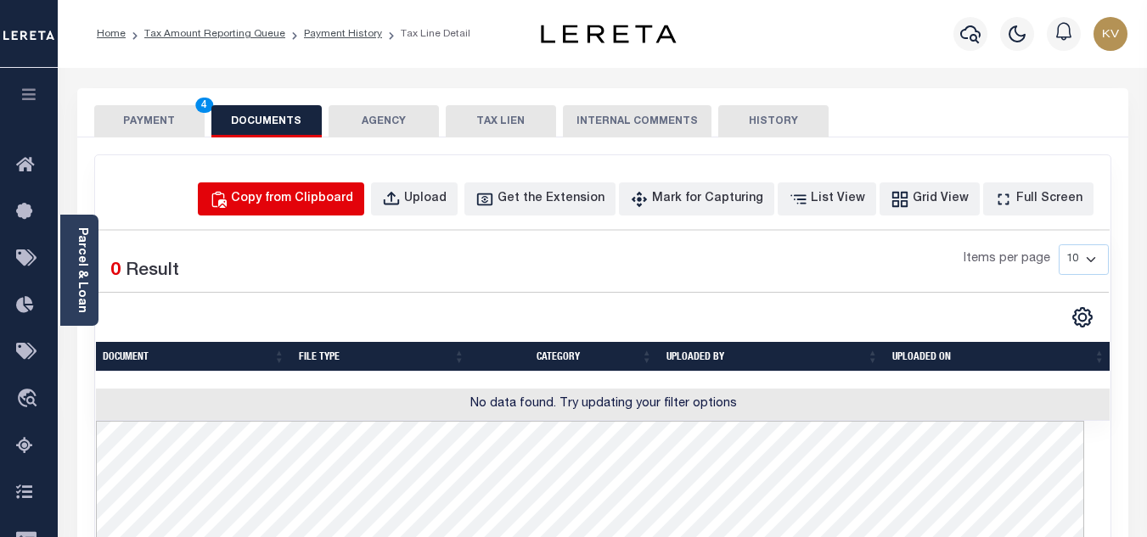
click at [345, 202] on div "Copy from Clipboard" at bounding box center [292, 199] width 122 height 19
select select "POP"
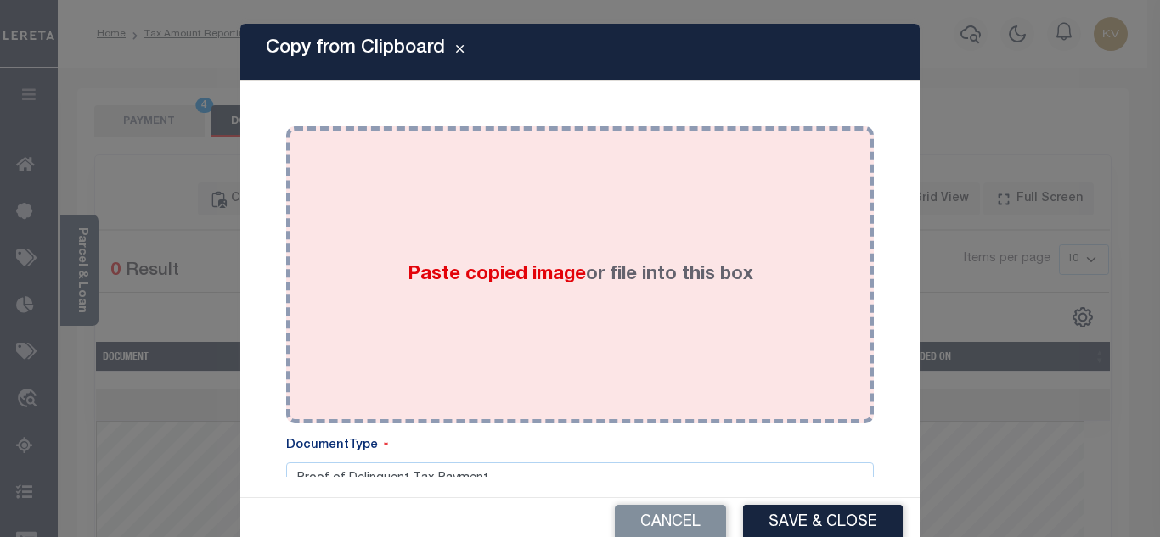
click at [454, 257] on div "Paste copied image or file into this box" at bounding box center [580, 275] width 562 height 272
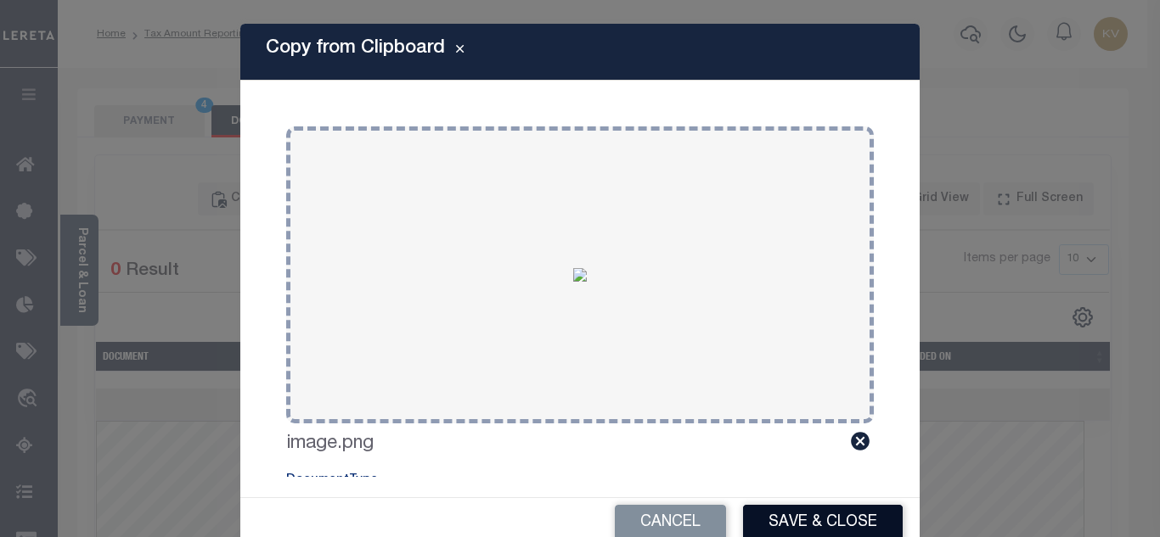
click at [807, 517] on button "Save & Close" at bounding box center [823, 523] width 160 height 37
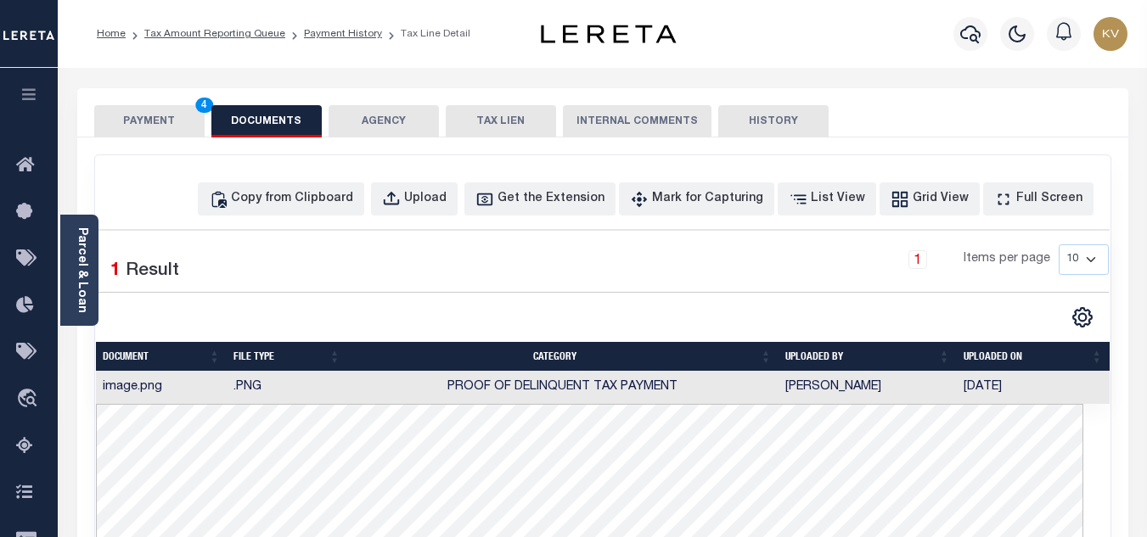
click at [148, 131] on button "PAYMENT 4" at bounding box center [149, 121] width 110 height 32
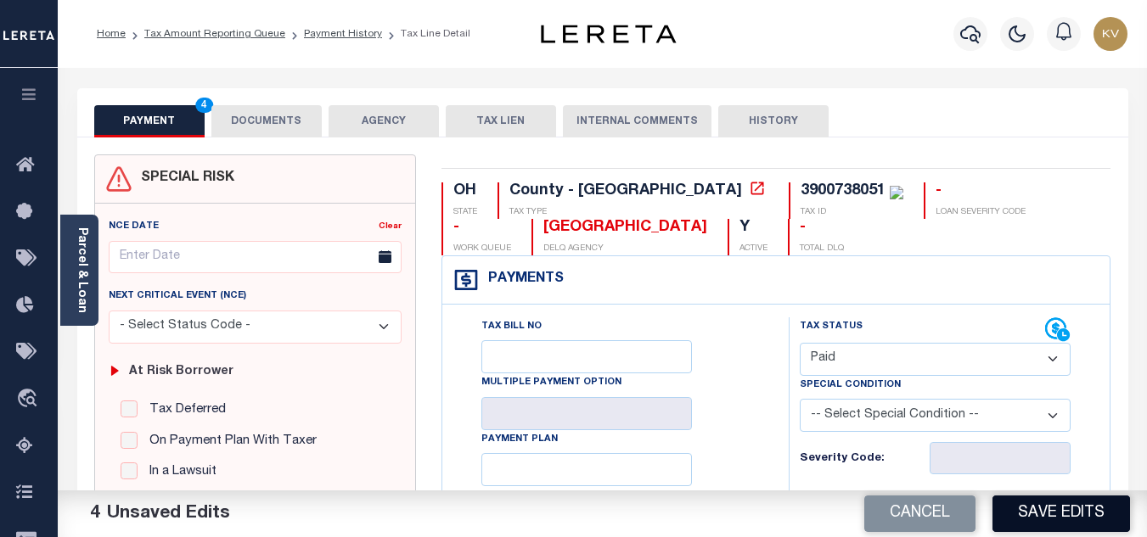
click at [1075, 509] on button "Save Edits" at bounding box center [1062, 514] width 138 height 37
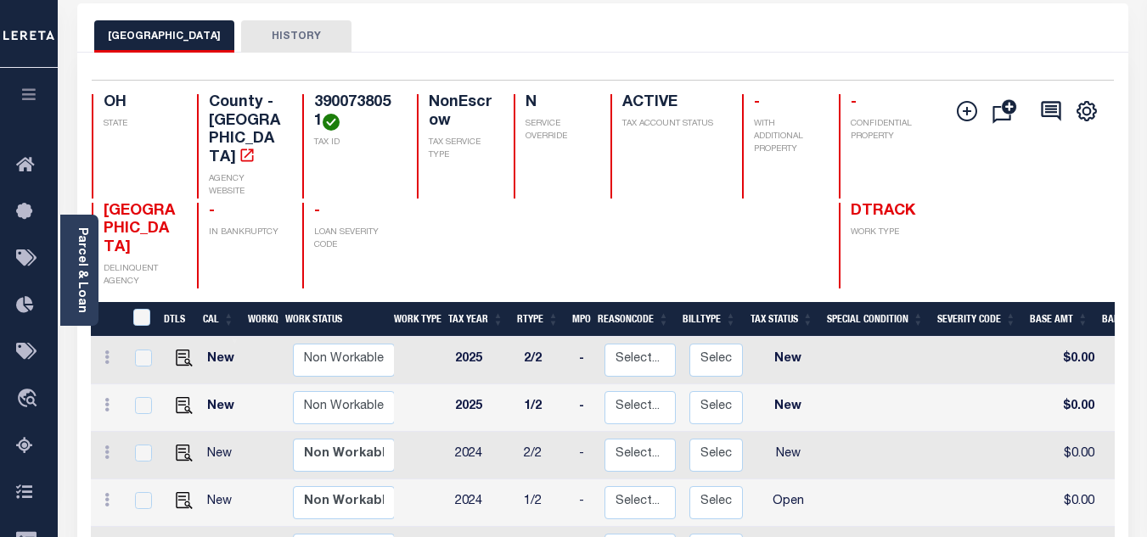
scroll to position [255, 0]
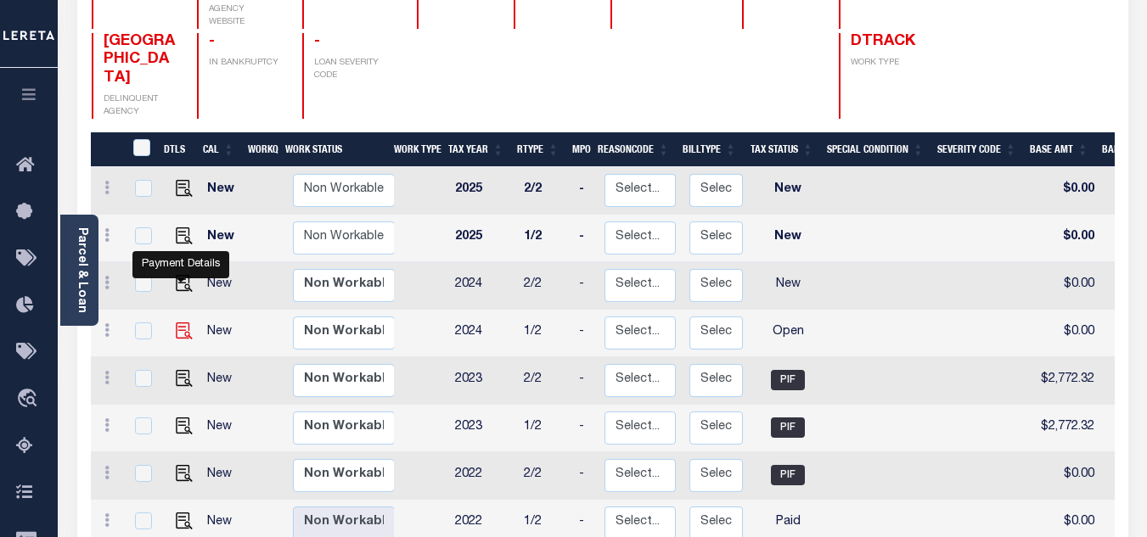
click at [183, 323] on img "" at bounding box center [184, 331] width 17 height 17
checkbox input "true"
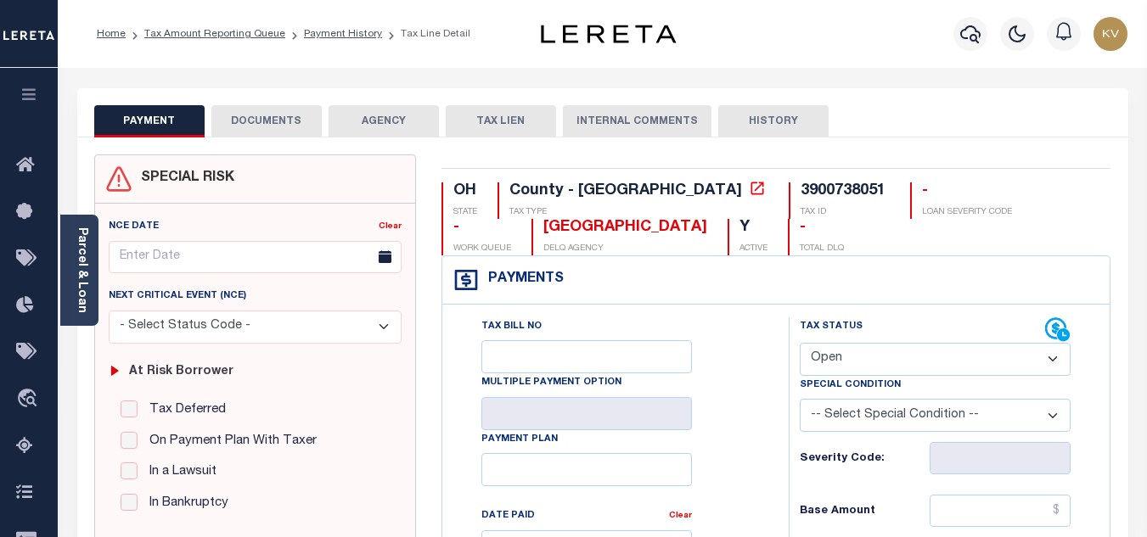
scroll to position [170, 0]
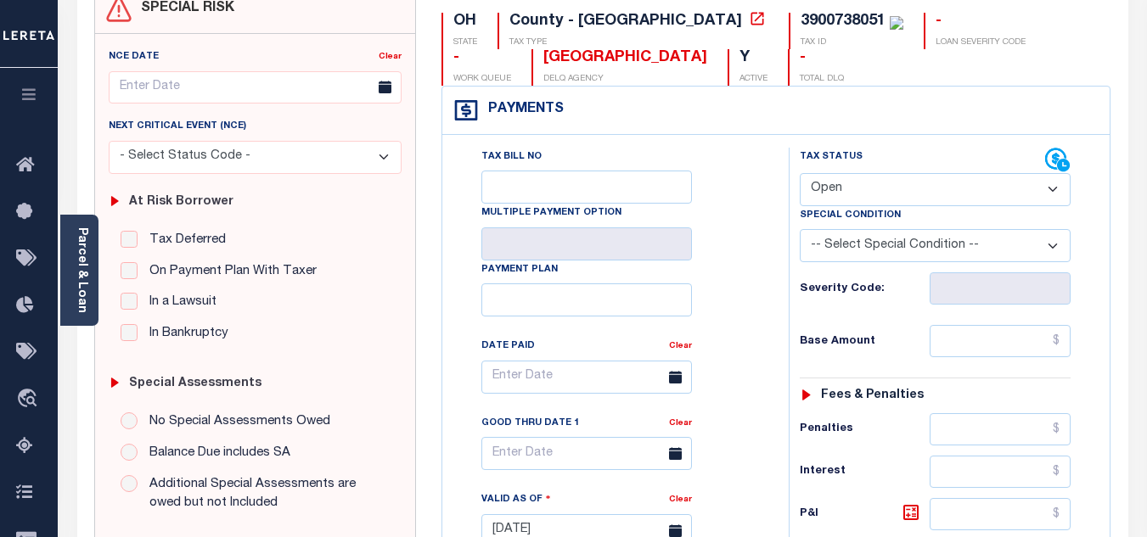
click at [851, 185] on select "- Select Status Code - Open Due/Unpaid Paid Incomplete No Tax Due Internal Refu…" at bounding box center [935, 189] width 271 height 33
select select "PYD"
click at [800, 174] on select "- Select Status Code - Open Due/Unpaid Paid Incomplete No Tax Due Internal Refu…" at bounding box center [935, 189] width 271 height 33
type input "[DATE]"
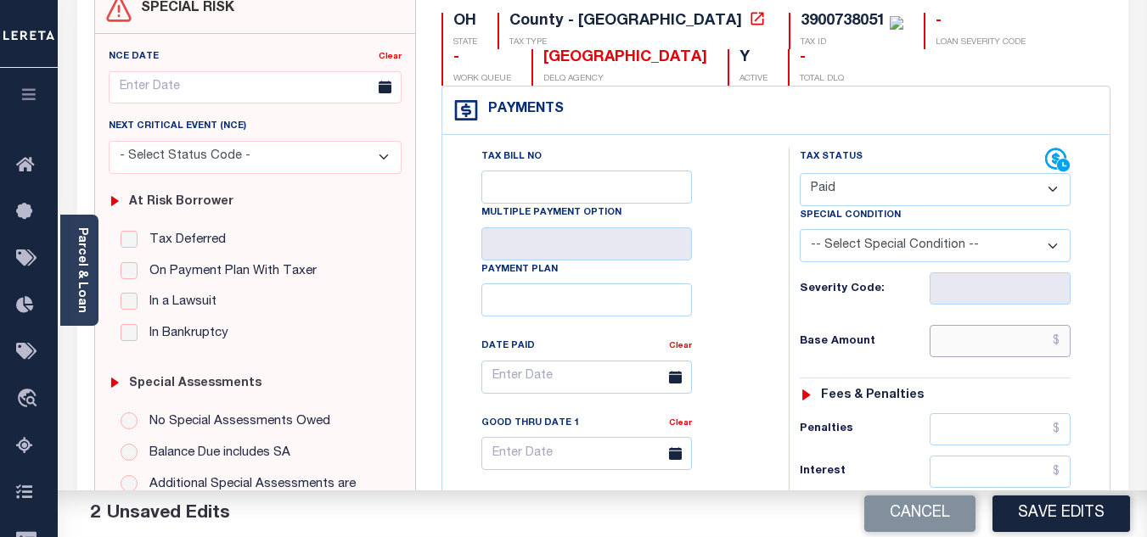
click at [962, 342] on input "text" at bounding box center [1000, 341] width 141 height 32
type input "$0.00"
click at [885, 342] on h6 "Base Amount" at bounding box center [865, 342] width 130 height 14
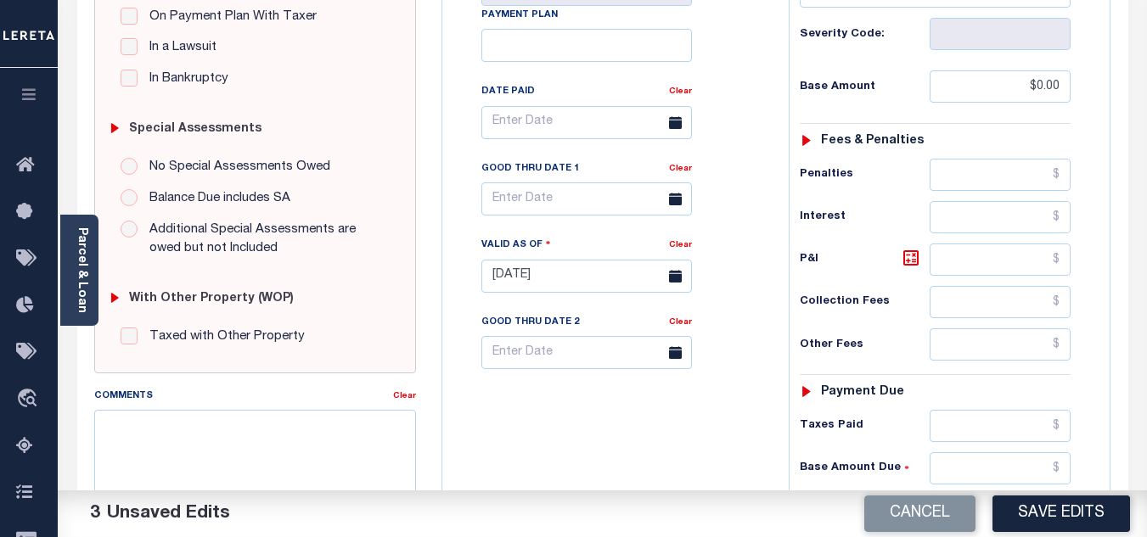
scroll to position [679, 0]
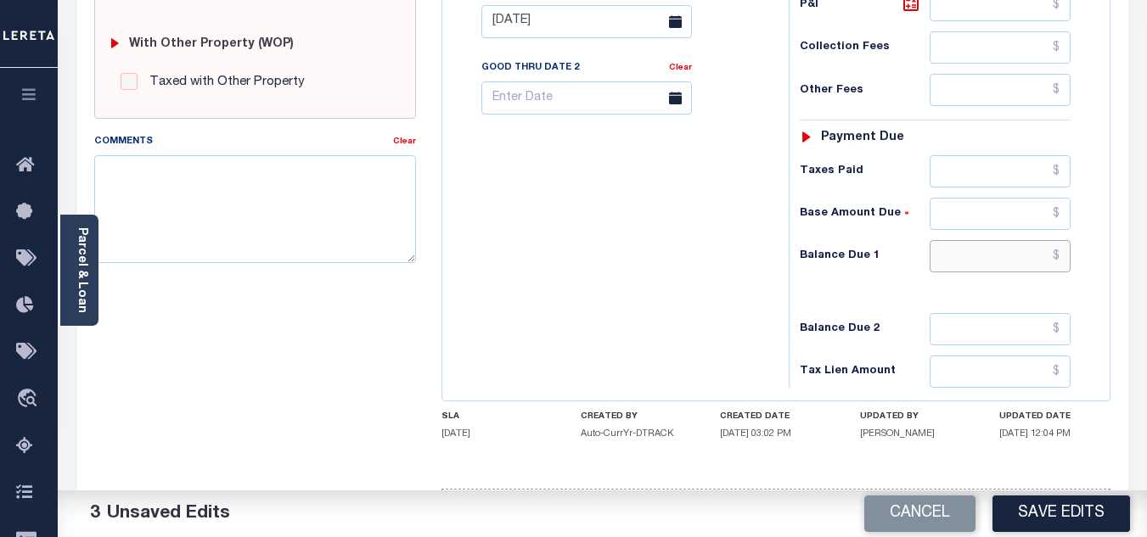
click at [971, 264] on input "text" at bounding box center [1000, 256] width 141 height 32
type input "$0.00"
click at [588, 298] on div "Tax Bill No Multiple Payment Option Payment Plan Clear" at bounding box center [611, 13] width 329 height 750
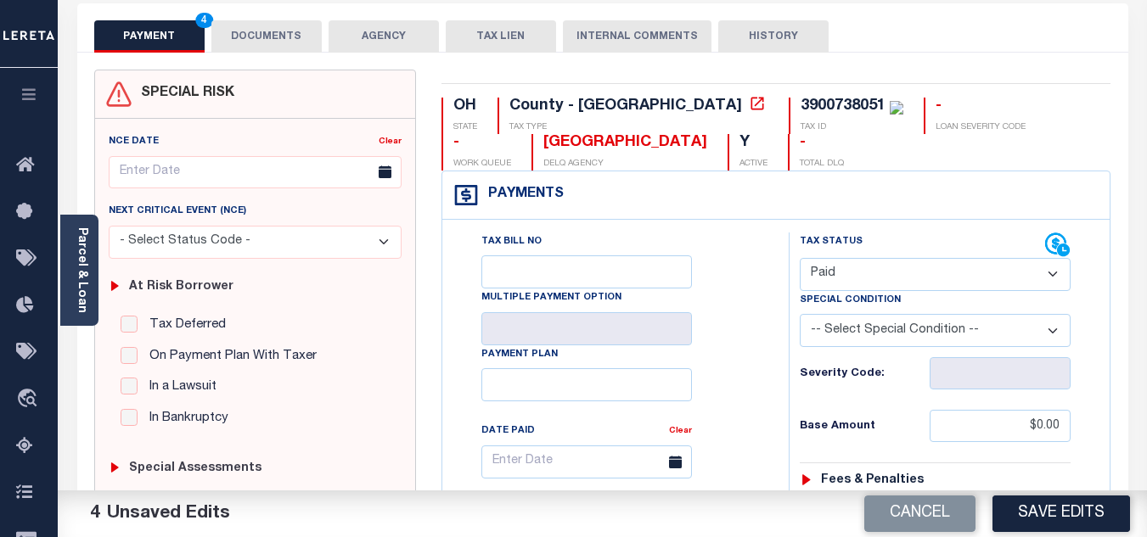
scroll to position [0, 0]
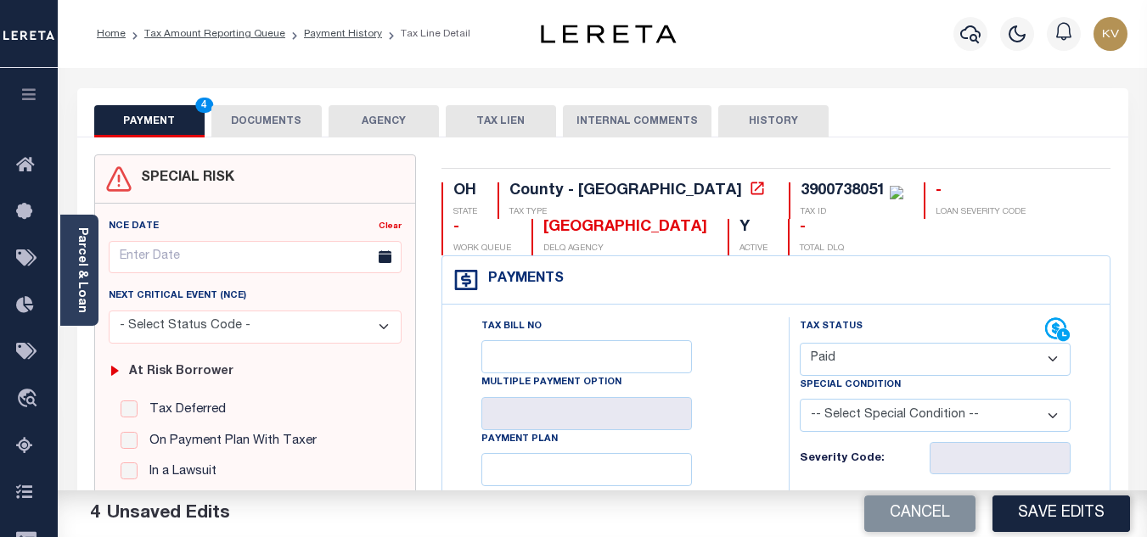
click at [280, 114] on button "DOCUMENTS" at bounding box center [266, 121] width 110 height 32
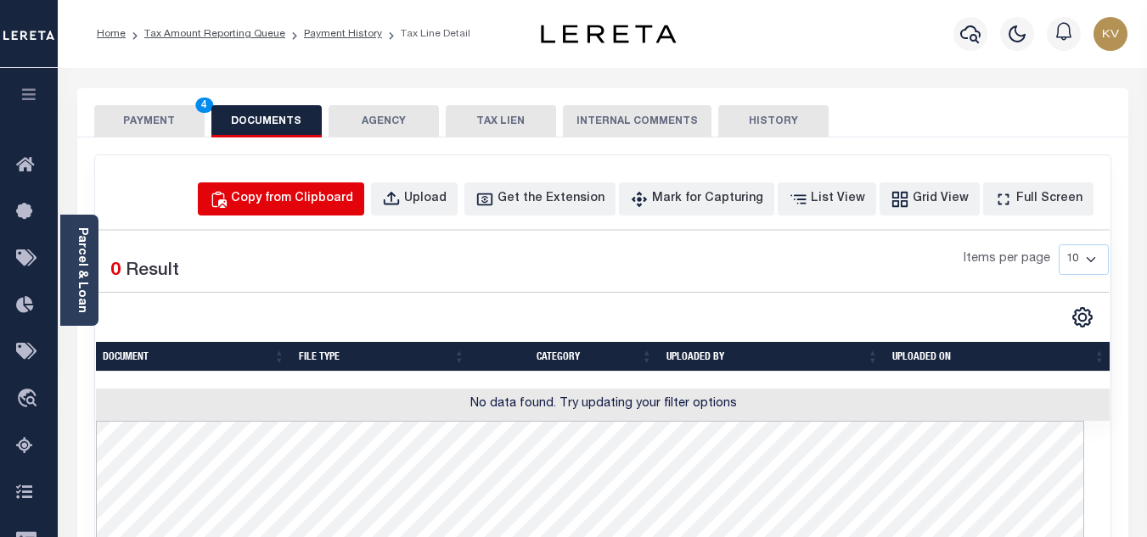
click at [330, 187] on button "Copy from Clipboard" at bounding box center [281, 199] width 166 height 33
select select "POP"
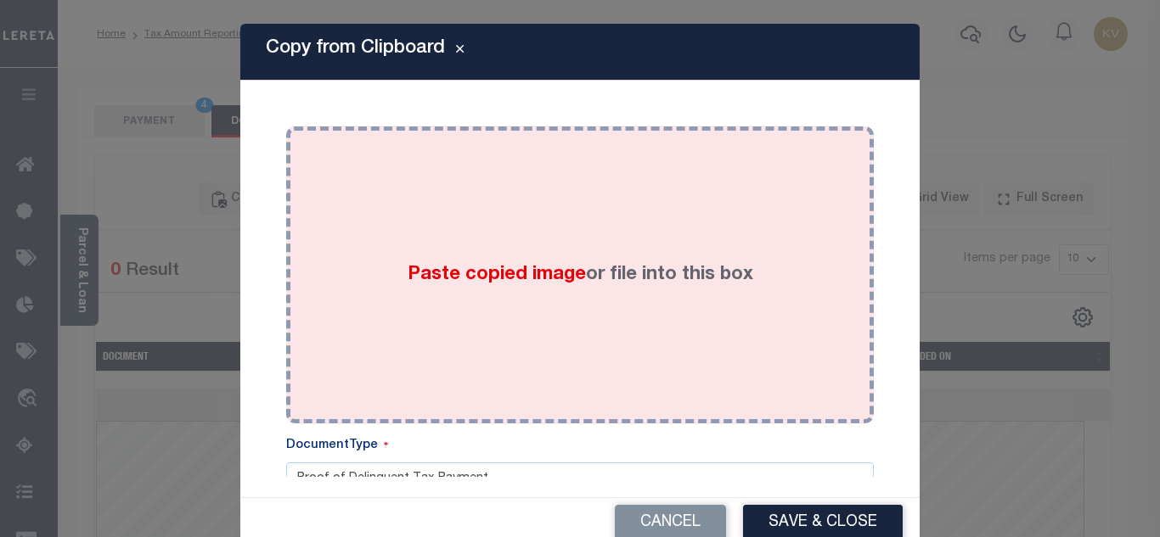
click at [483, 278] on span "Paste copied image" at bounding box center [497, 275] width 178 height 19
click at [645, 316] on div "Paste copied image or file into this box" at bounding box center [580, 275] width 562 height 272
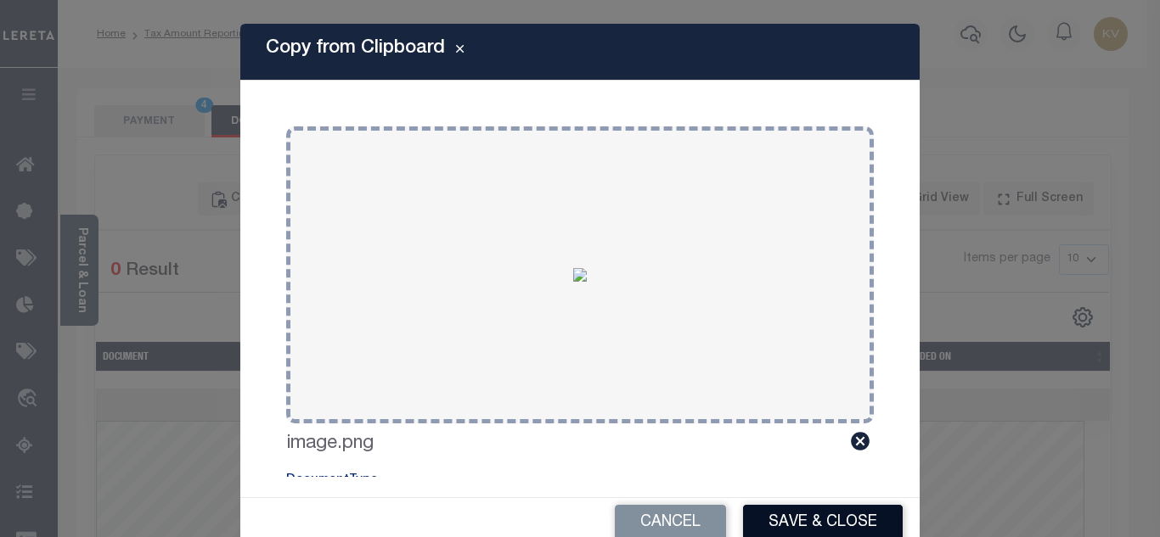
click at [799, 516] on button "Save & Close" at bounding box center [823, 523] width 160 height 37
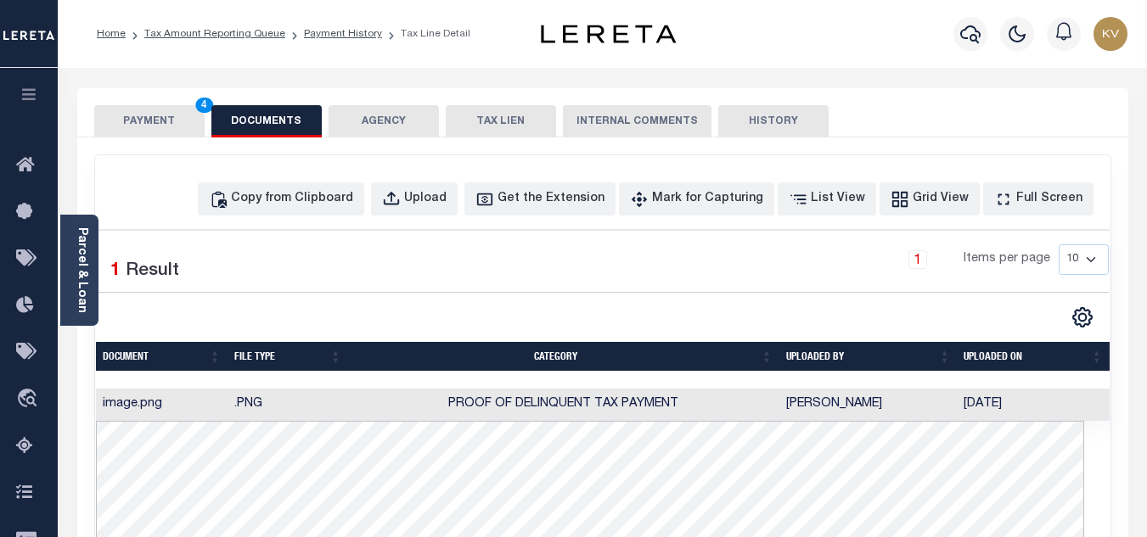
click at [171, 123] on button "PAYMENT 4" at bounding box center [149, 121] width 110 height 32
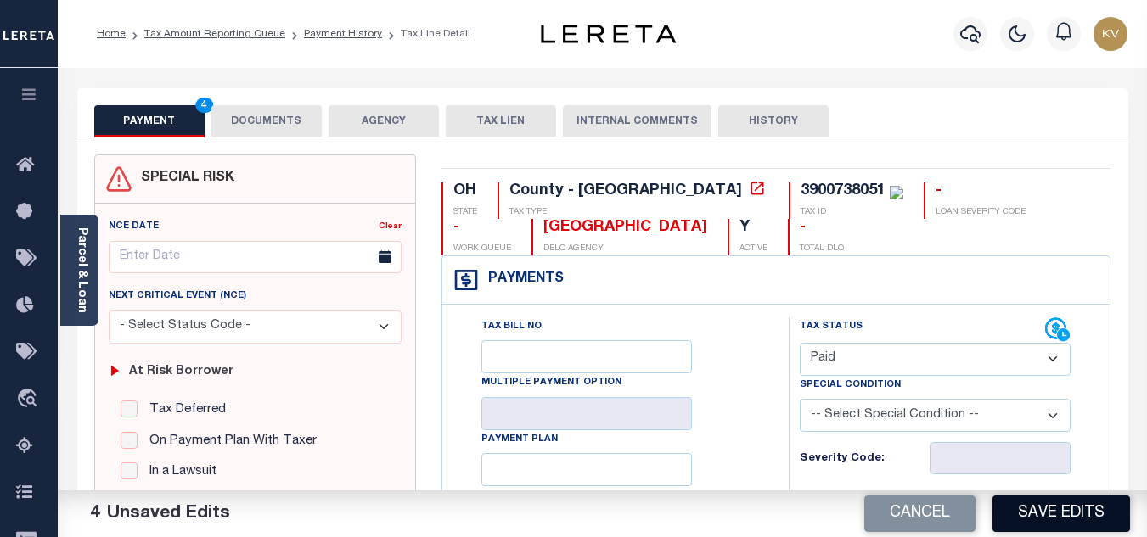
click at [1042, 509] on button "Save Edits" at bounding box center [1062, 514] width 138 height 37
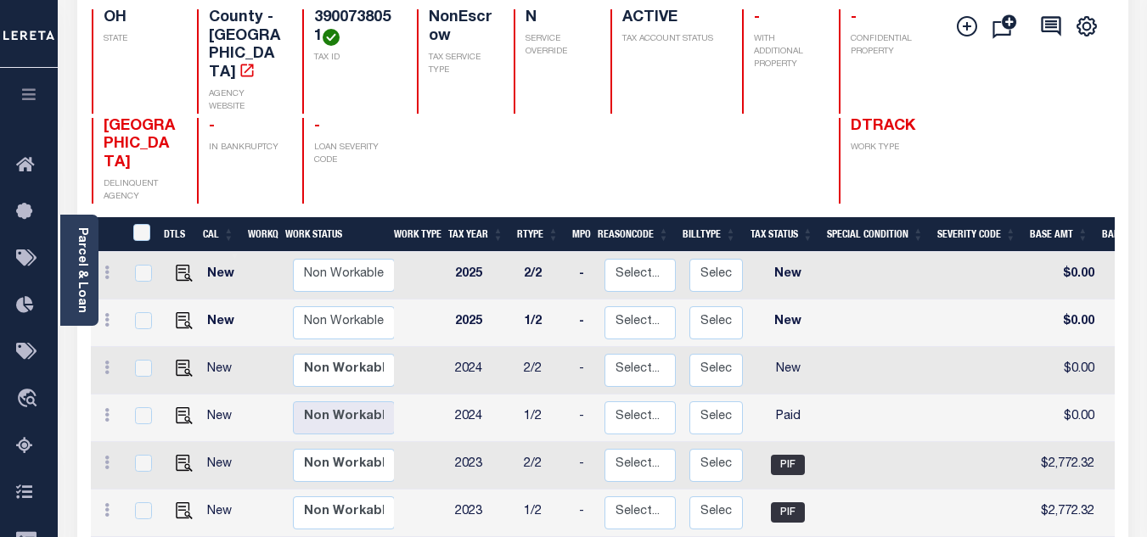
scroll to position [255, 0]
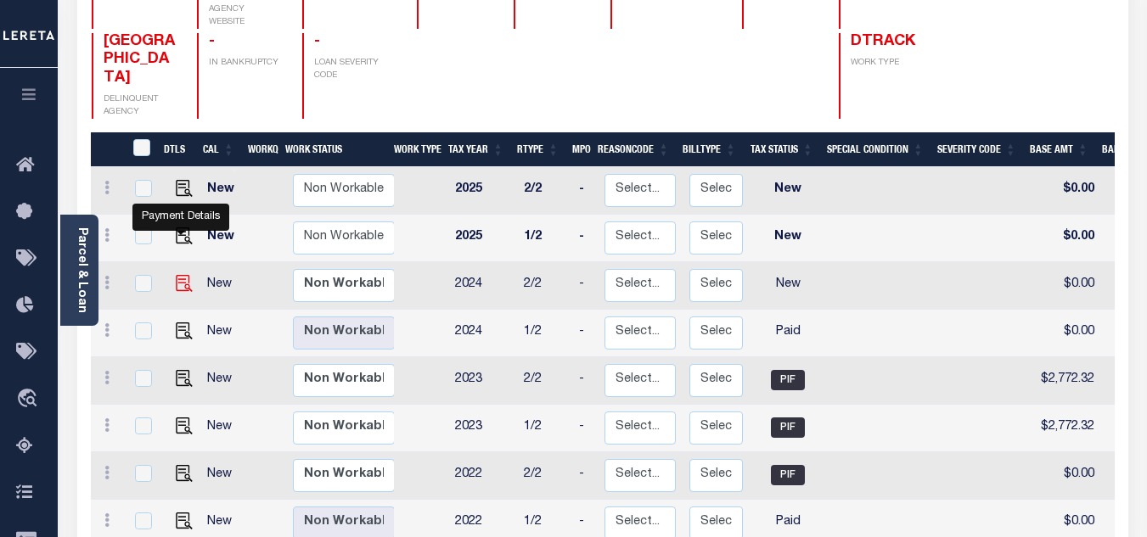
click at [180, 275] on img "" at bounding box center [184, 283] width 17 height 17
checkbox input "true"
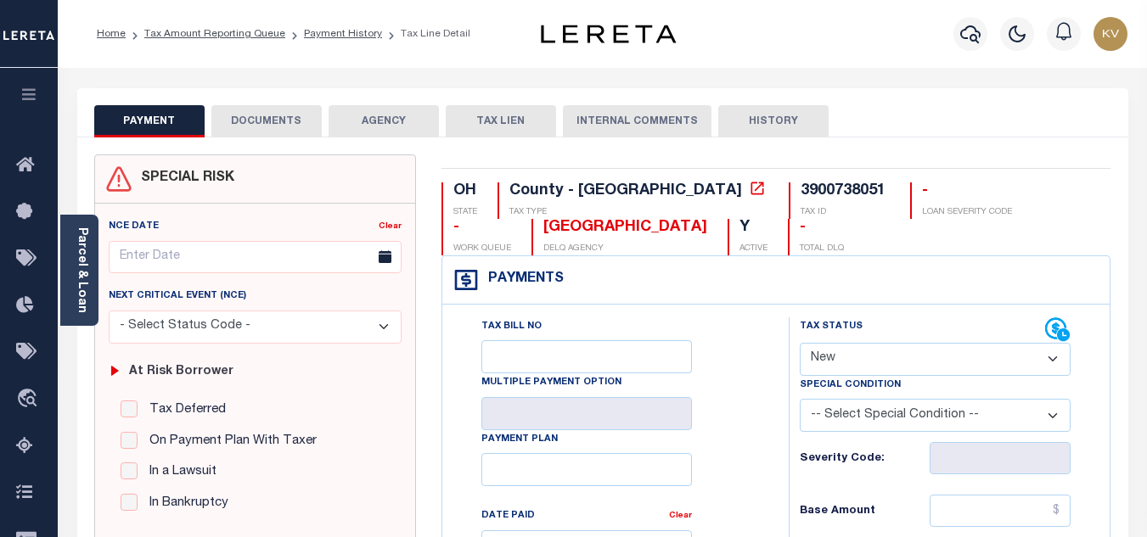
scroll to position [170, 0]
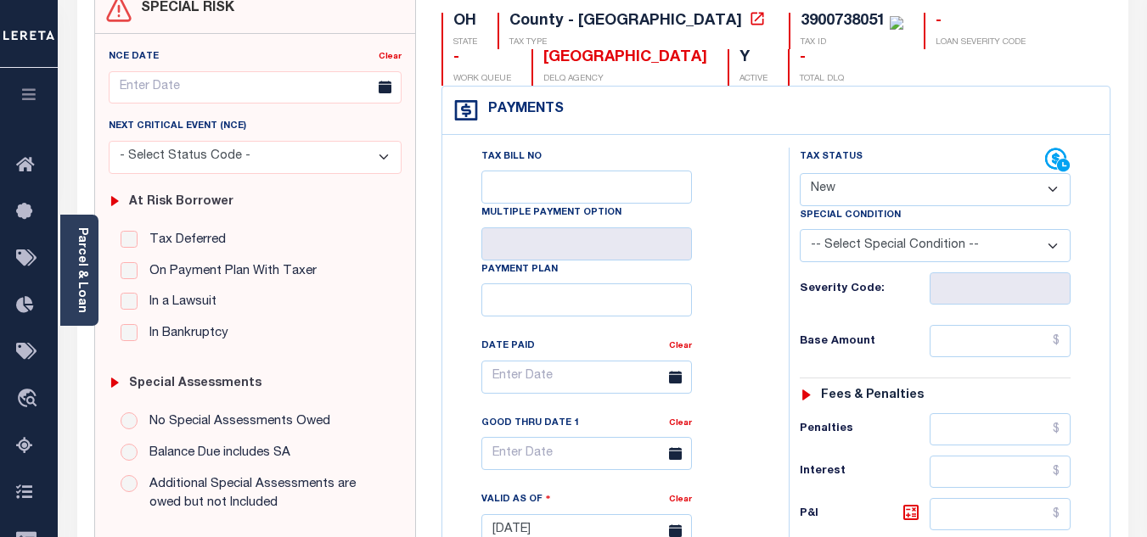
click at [876, 189] on select "- Select Status Code - Open Due/Unpaid Paid Incomplete No Tax Due Internal Refu…" at bounding box center [935, 189] width 271 height 33
select select "PYD"
click at [800, 174] on select "- Select Status Code - Open Due/Unpaid Paid Incomplete No Tax Due Internal Refu…" at bounding box center [935, 189] width 271 height 33
type input "[DATE]"
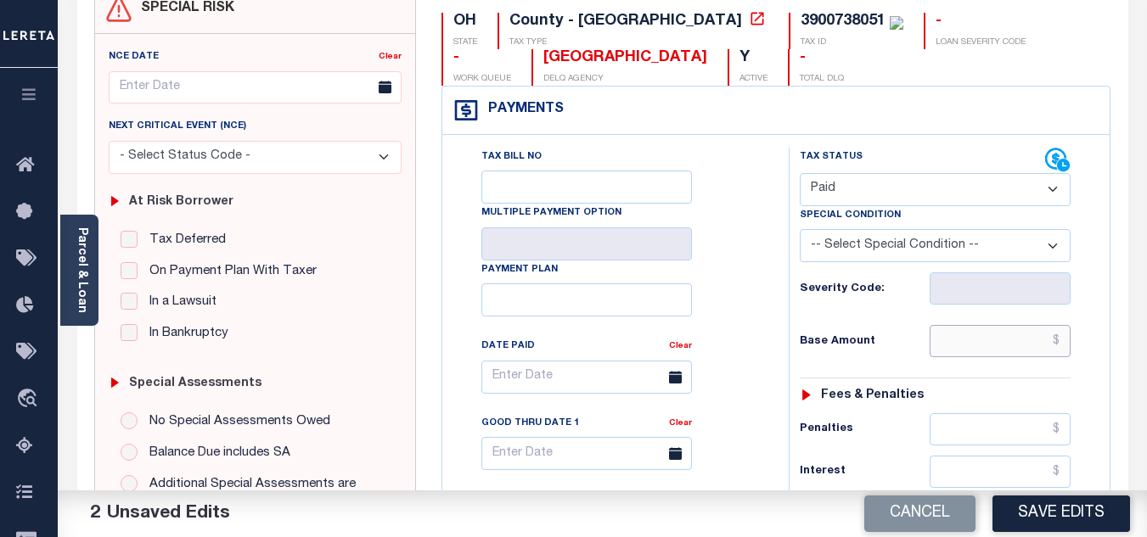
click at [960, 340] on input "text" at bounding box center [1000, 341] width 141 height 32
type input "$0.00"
click at [835, 360] on div "Tax Status Status - Select Status Code -" at bounding box center [941, 523] width 304 height 750
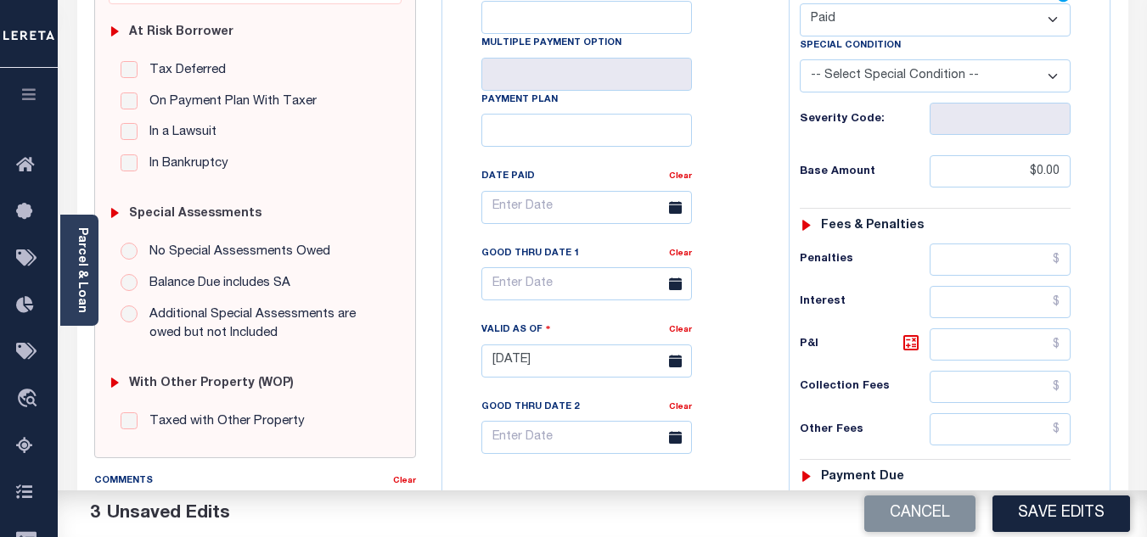
scroll to position [509, 0]
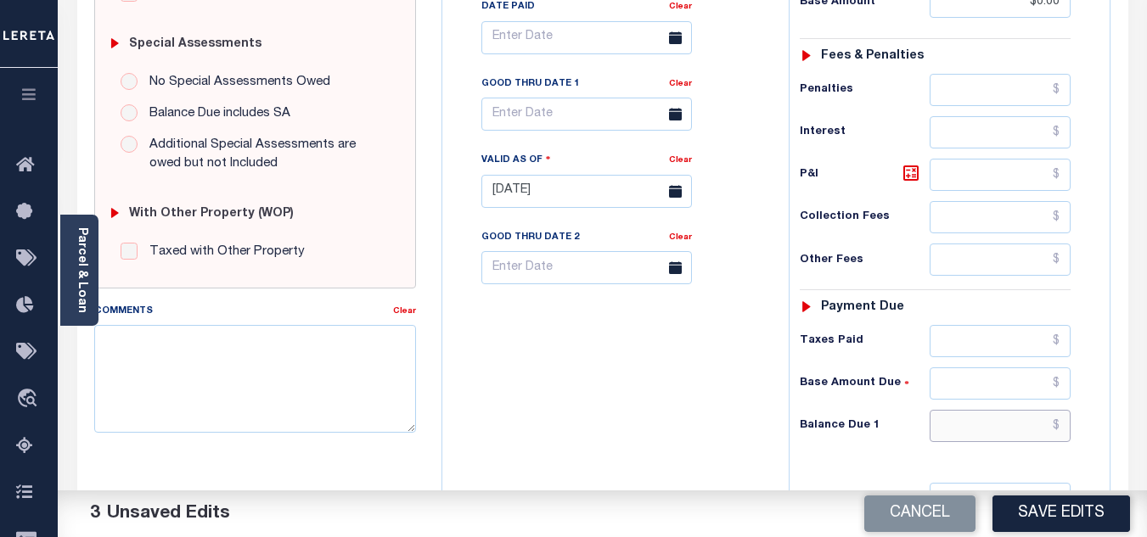
click at [968, 428] on input "text" at bounding box center [1000, 426] width 141 height 32
type input "$0.00"
click at [544, 412] on div "Tax Bill No Multiple Payment Option Payment Plan Clear" at bounding box center [611, 183] width 329 height 750
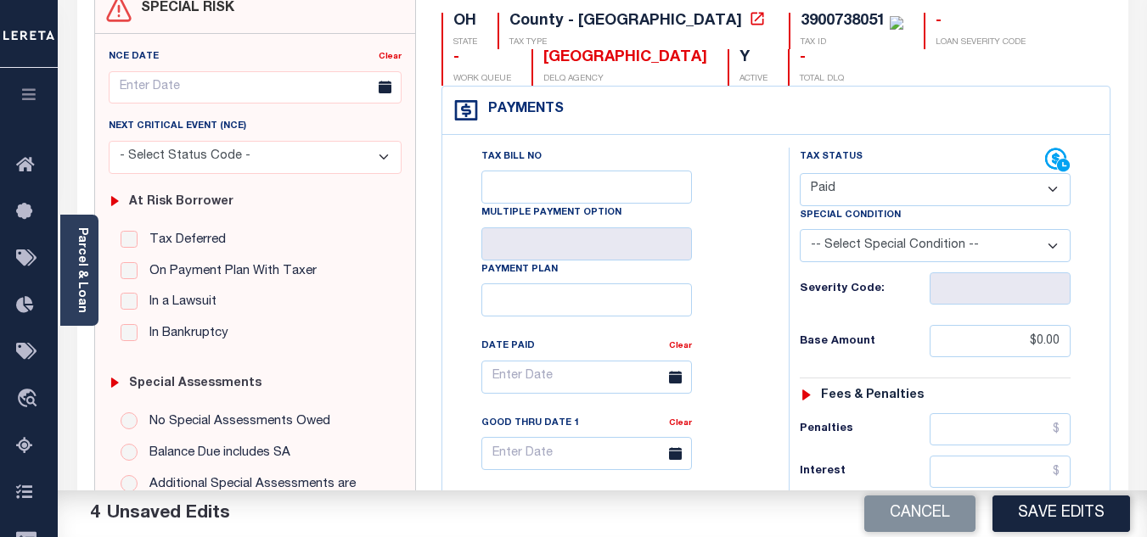
scroll to position [0, 0]
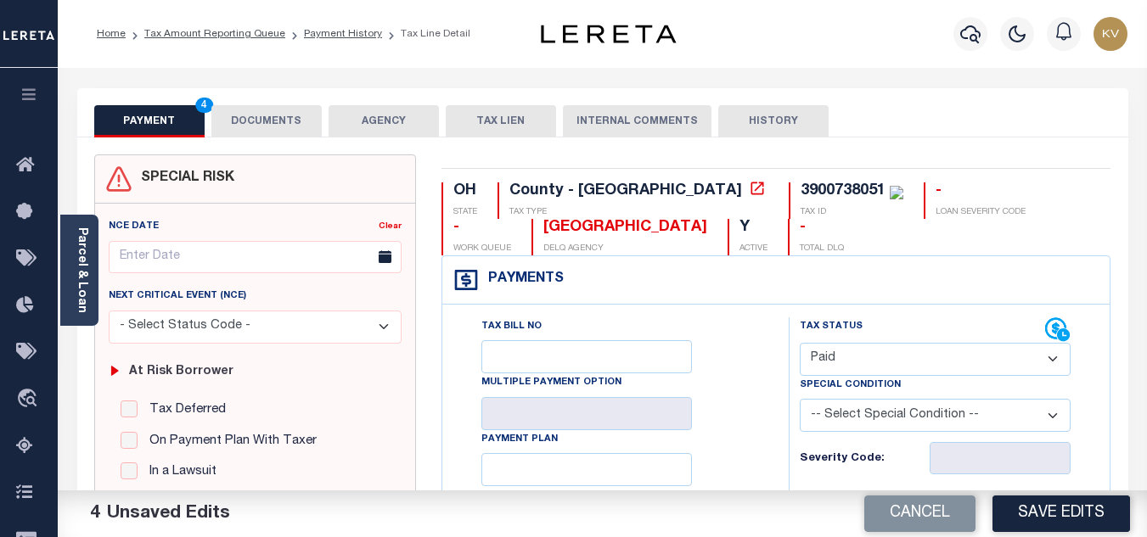
click at [292, 123] on button "DOCUMENTS" at bounding box center [266, 121] width 110 height 32
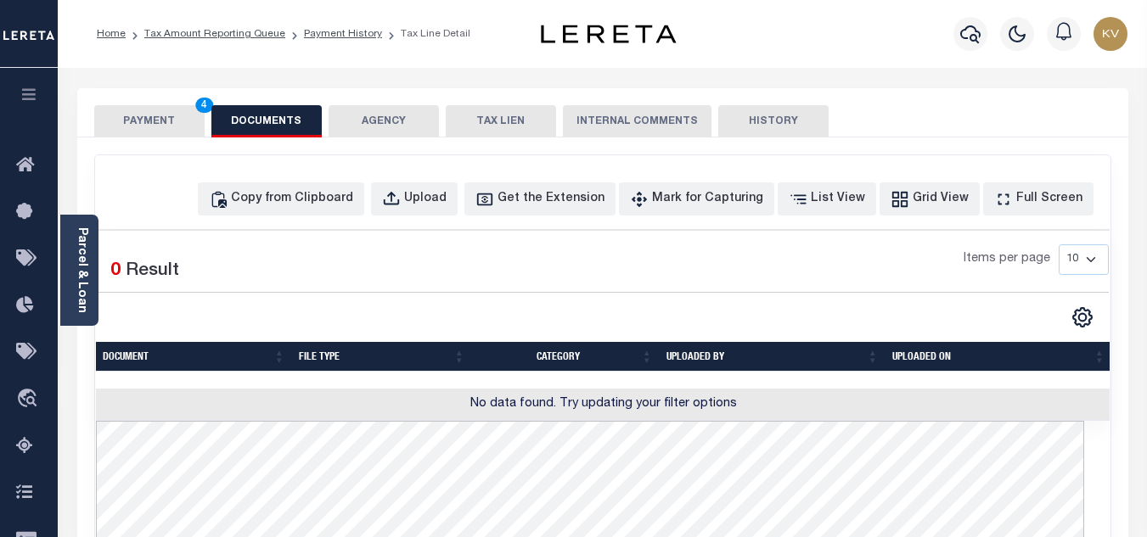
drag, startPoint x: 334, startPoint y: 179, endPoint x: 363, endPoint y: 225, distance: 54.6
click at [334, 179] on div "Copy from Clipboard Upload Get the Extension Mark for Capturing Got it List Vie…" at bounding box center [603, 542] width 1016 height 774
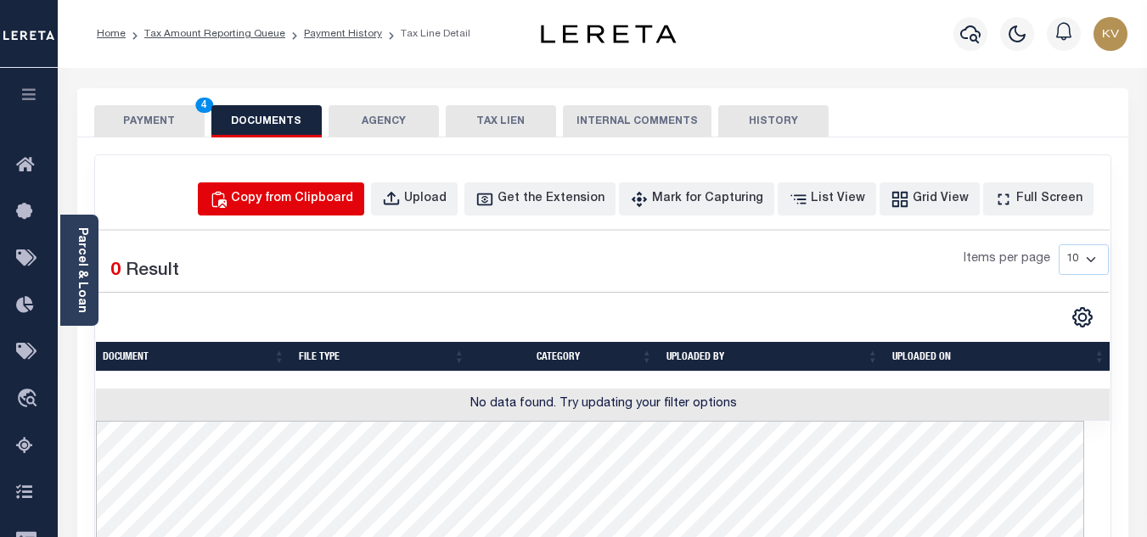
click at [350, 205] on div "Copy from Clipboard" at bounding box center [292, 199] width 122 height 19
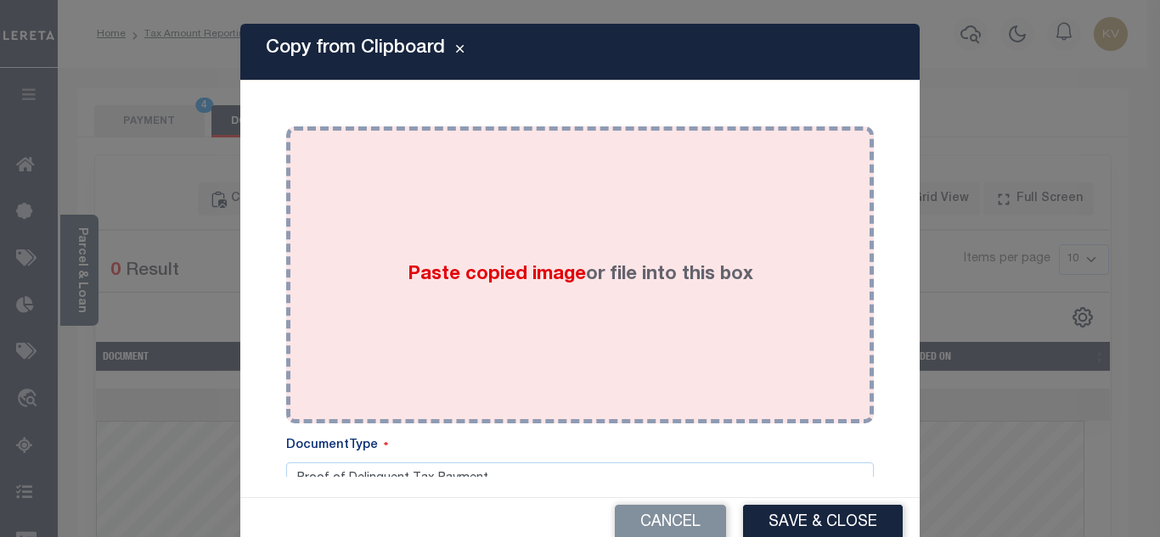
click at [487, 251] on div "Paste copied image or file into this box" at bounding box center [580, 275] width 562 height 272
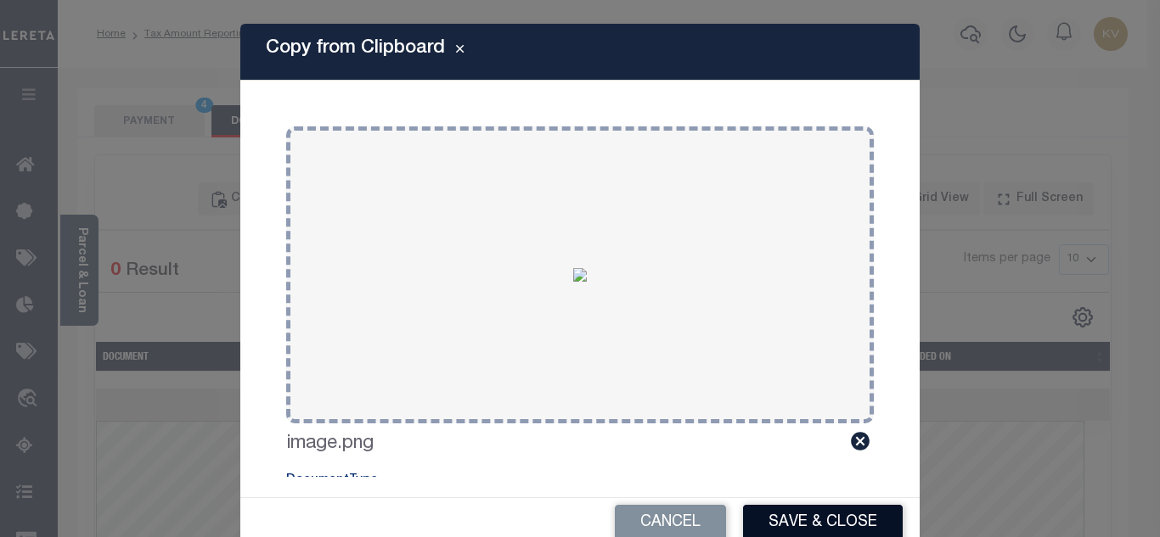
click at [804, 512] on button "Save & Close" at bounding box center [823, 523] width 160 height 37
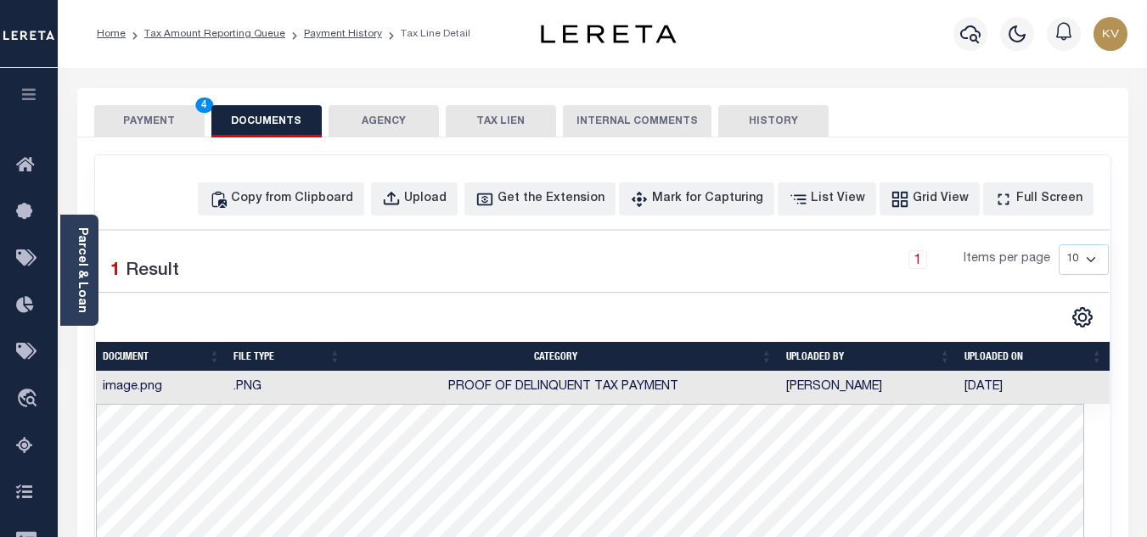
click at [158, 134] on button "PAYMENT 4" at bounding box center [149, 121] width 110 height 32
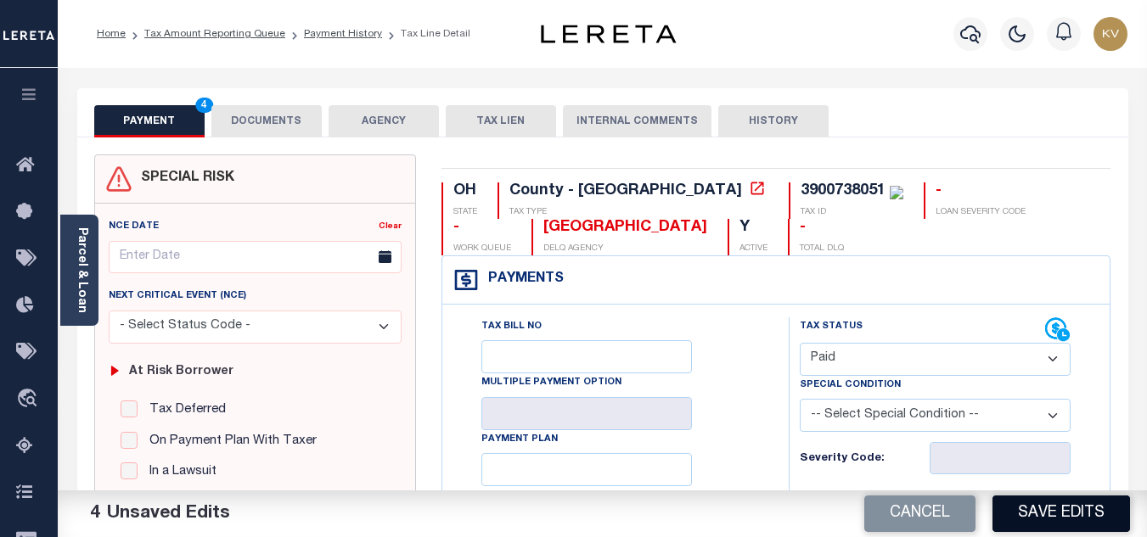
click at [1062, 512] on button "Save Edits" at bounding box center [1062, 514] width 138 height 37
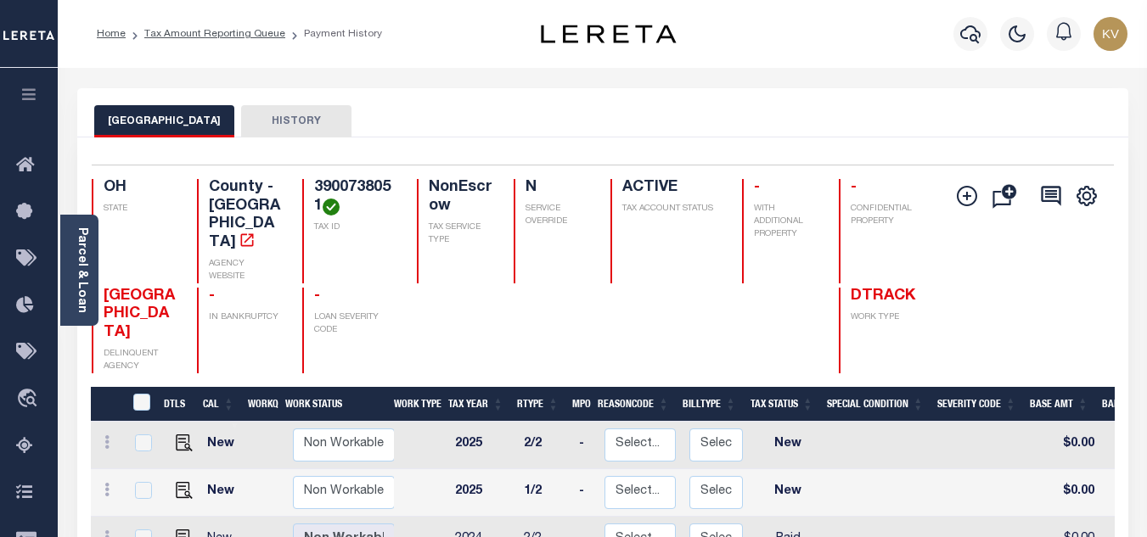
scroll to position [255, 0]
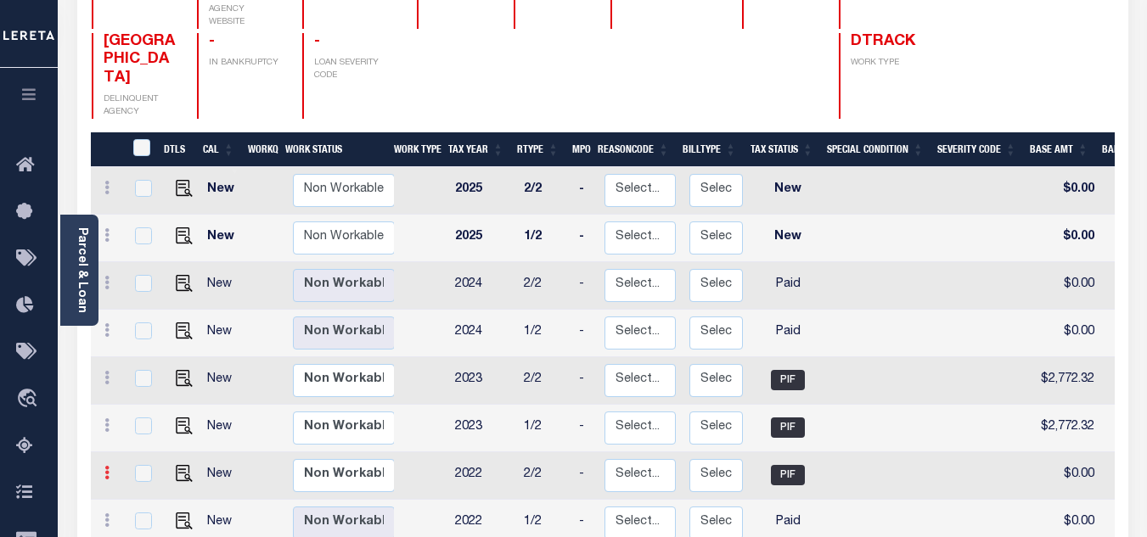
drag, startPoint x: 32, startPoint y: 452, endPoint x: 98, endPoint y: 418, distance: 73.7
click at [32, 452] on icon at bounding box center [29, 446] width 27 height 21
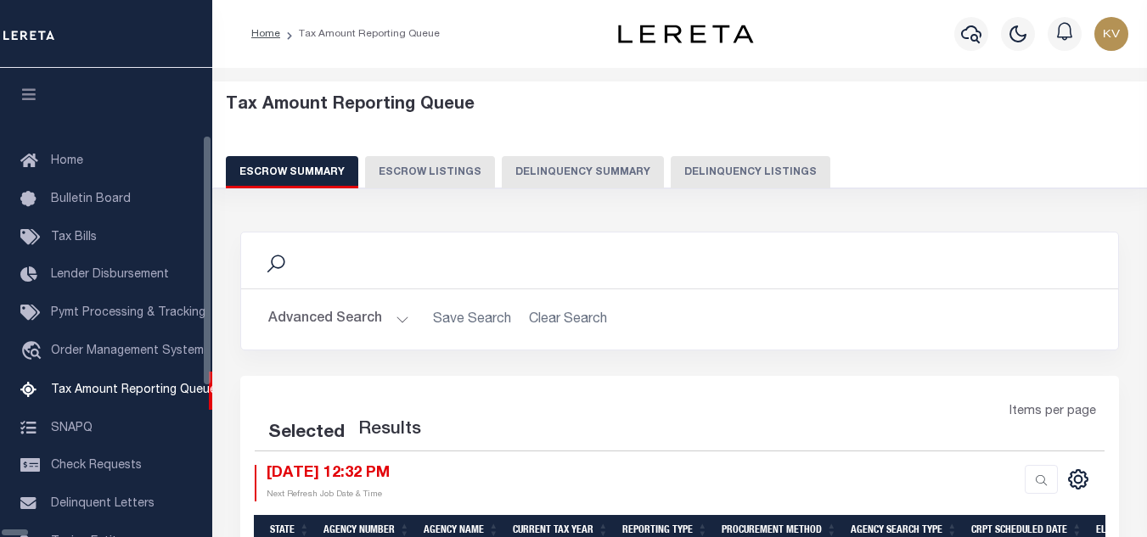
click at [671, 159] on button "Delinquency Listings" at bounding box center [751, 172] width 160 height 32
click at [673, 172] on button "Delinquency Listings" at bounding box center [751, 172] width 160 height 32
select select "100"
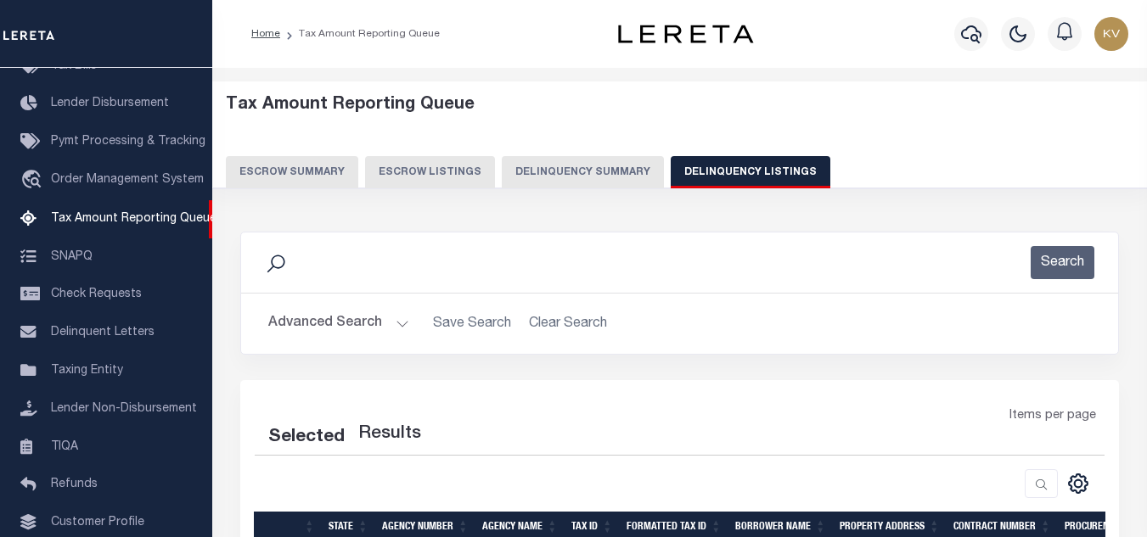
scroll to position [85, 0]
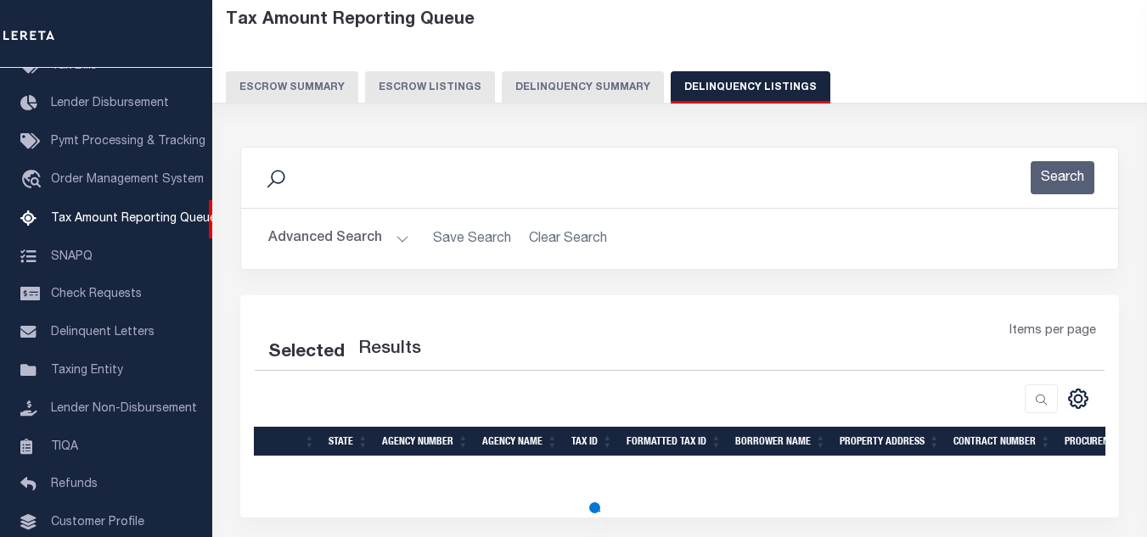
click at [391, 241] on button "Advanced Search" at bounding box center [338, 238] width 141 height 33
select select "100"
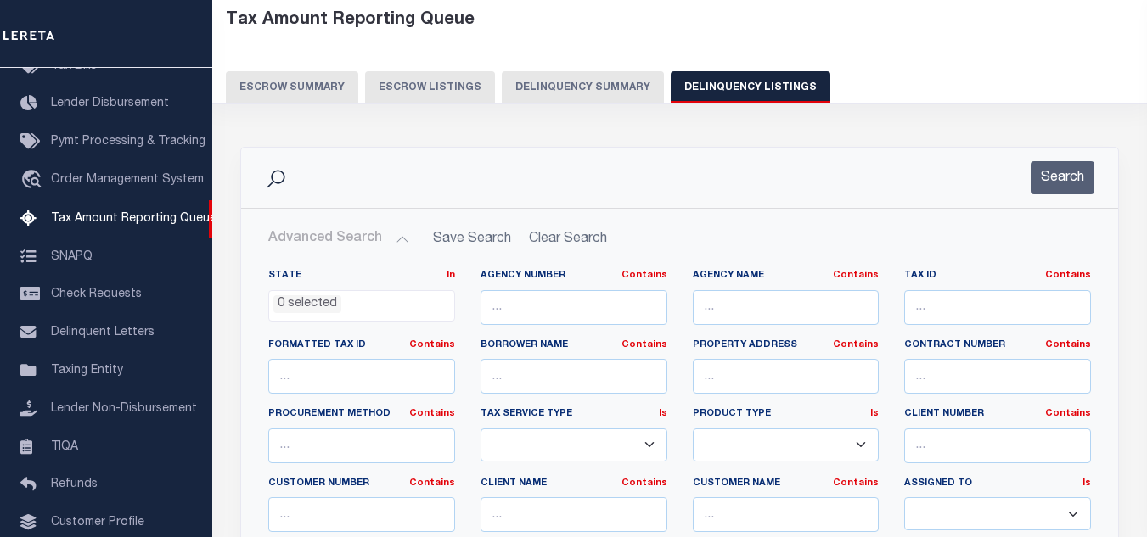
scroll to position [0, 0]
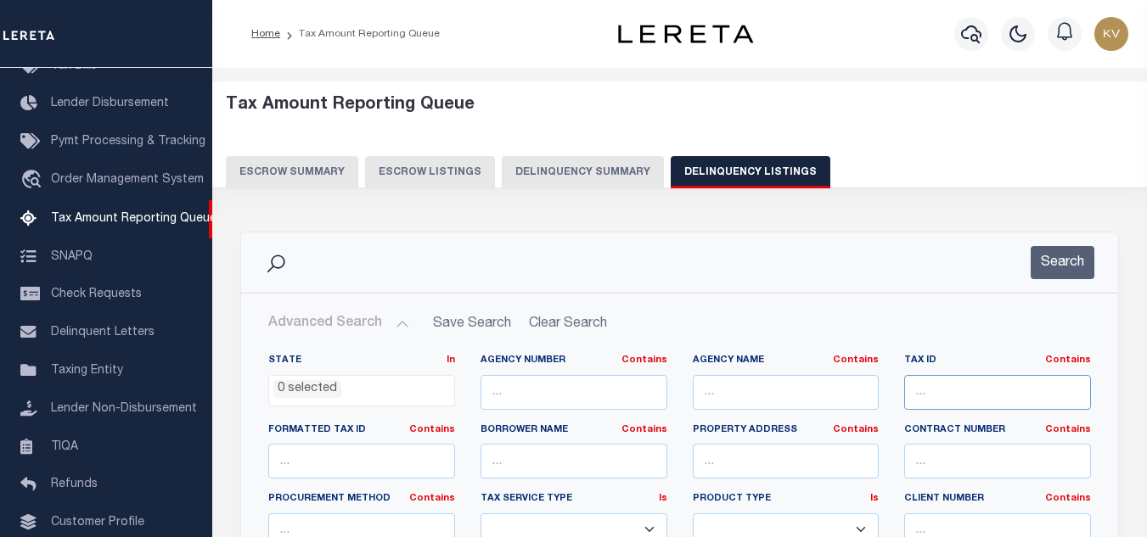
click at [954, 392] on input "text" at bounding box center [997, 392] width 187 height 35
paste input "3900749000"
type input "3900749000"
click at [1060, 277] on button "Search" at bounding box center [1063, 262] width 64 height 33
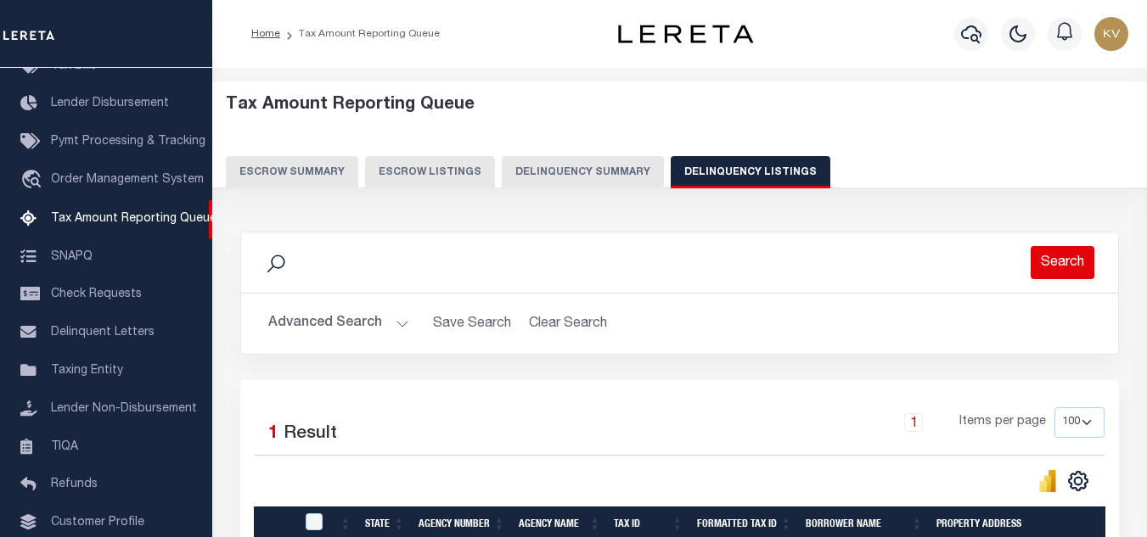
click at [1061, 266] on button "Search" at bounding box center [1063, 262] width 64 height 33
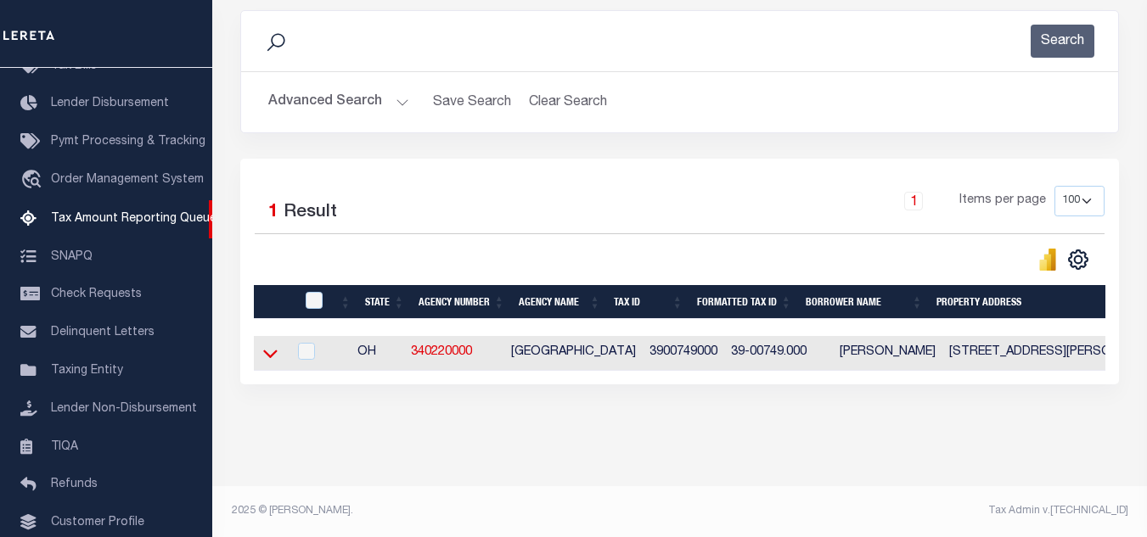
click at [271, 345] on icon at bounding box center [270, 354] width 14 height 18
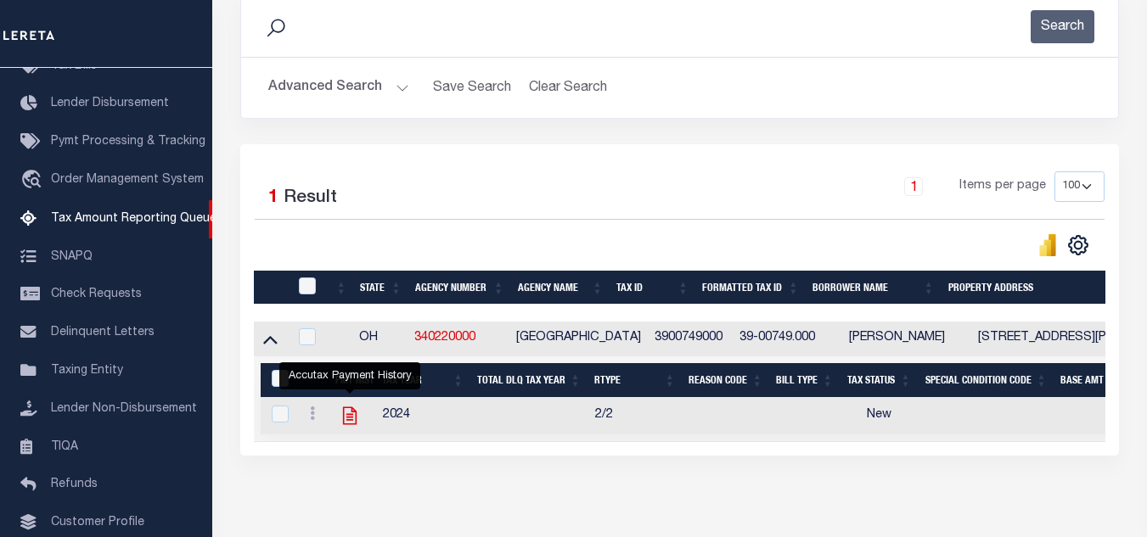
click at [352, 415] on icon "" at bounding box center [350, 417] width 14 height 18
checkbox input "true"
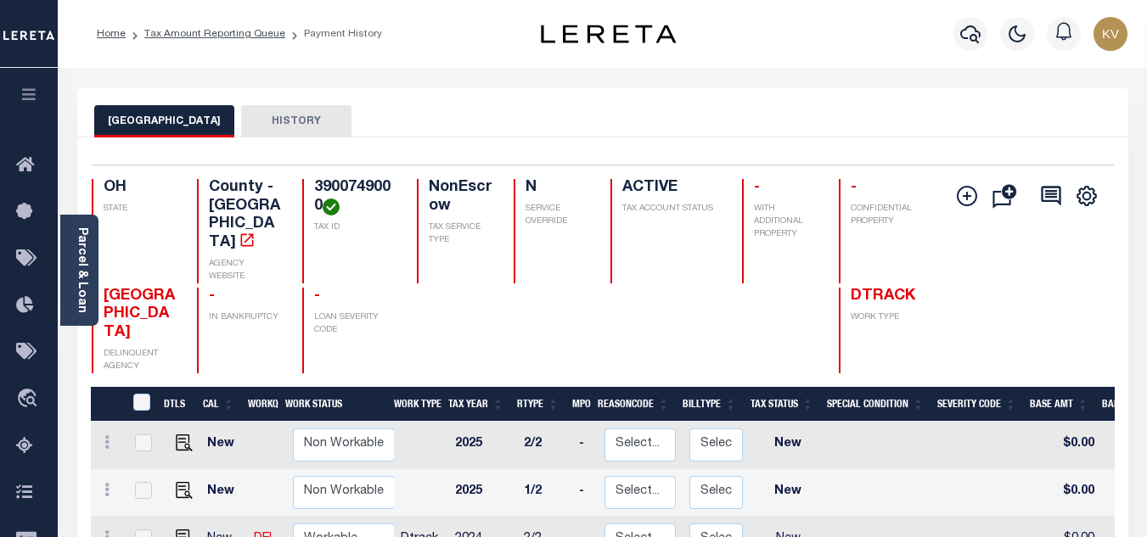
scroll to position [170, 0]
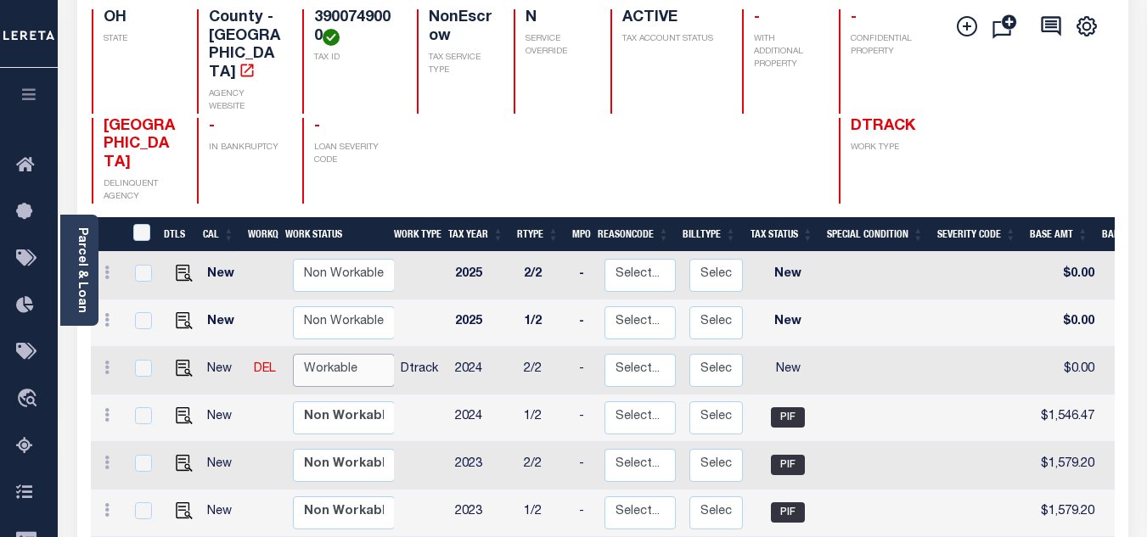
click at [349, 354] on select "Non Workable Workable" at bounding box center [344, 370] width 102 height 33
checkbox input "true"
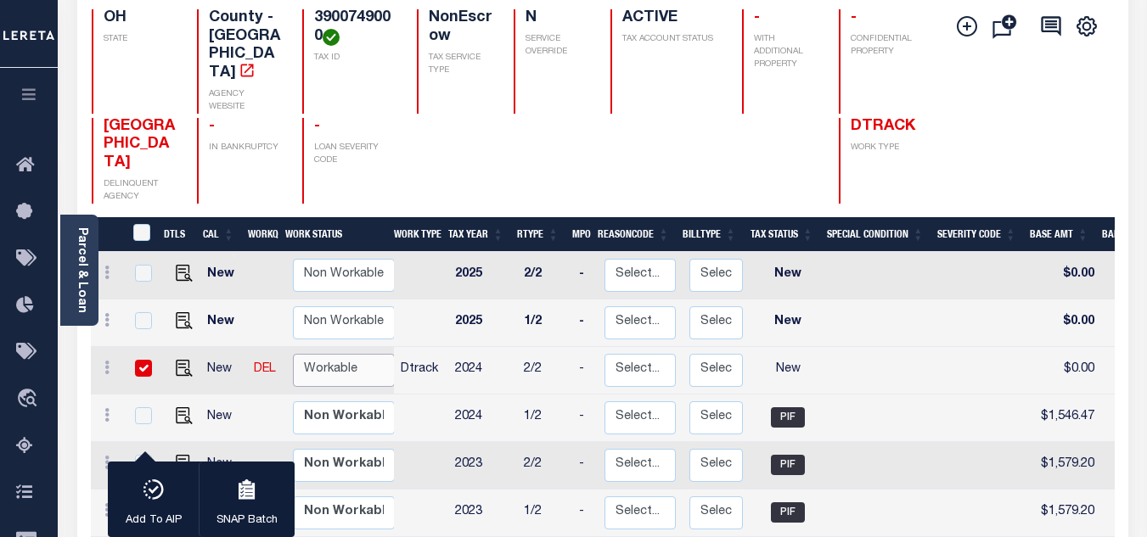
select select "true"
click at [293, 354] on select "Non Workable Workable" at bounding box center [344, 370] width 102 height 33
checkbox input "false"
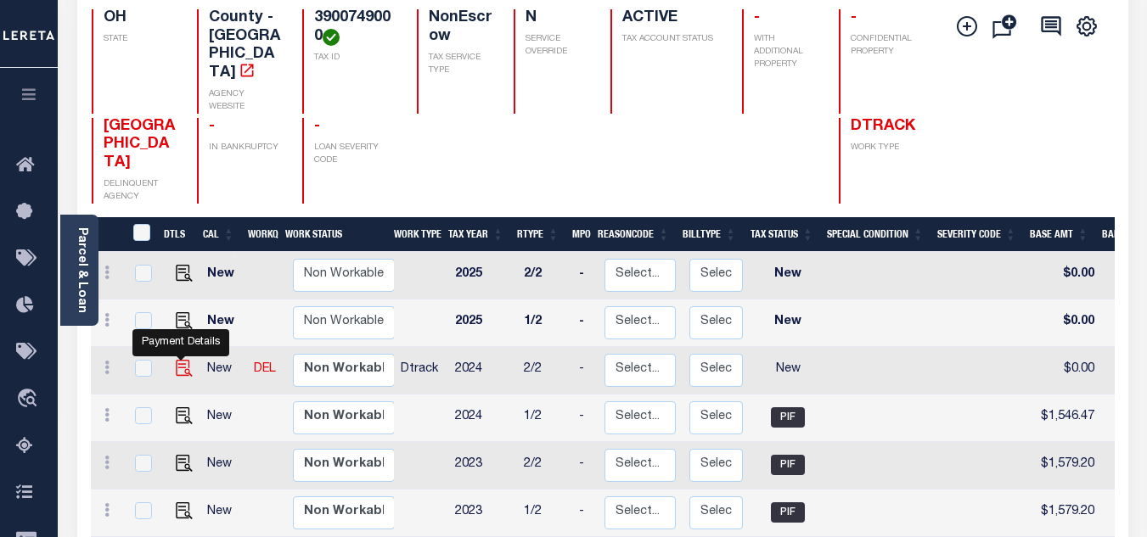
click at [180, 360] on img "" at bounding box center [184, 368] width 17 height 17
checkbox input "true"
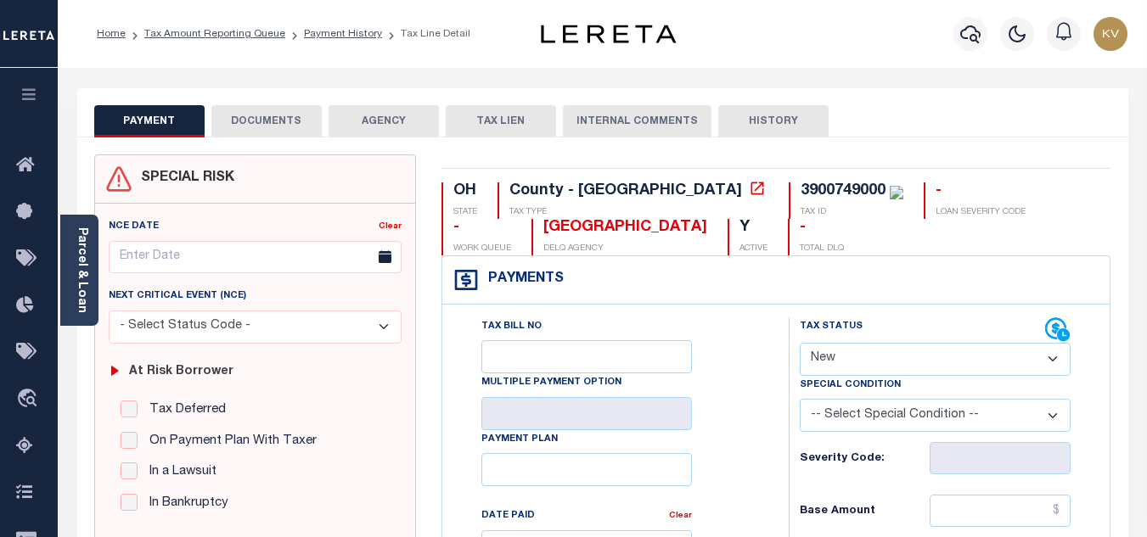
scroll to position [170, 0]
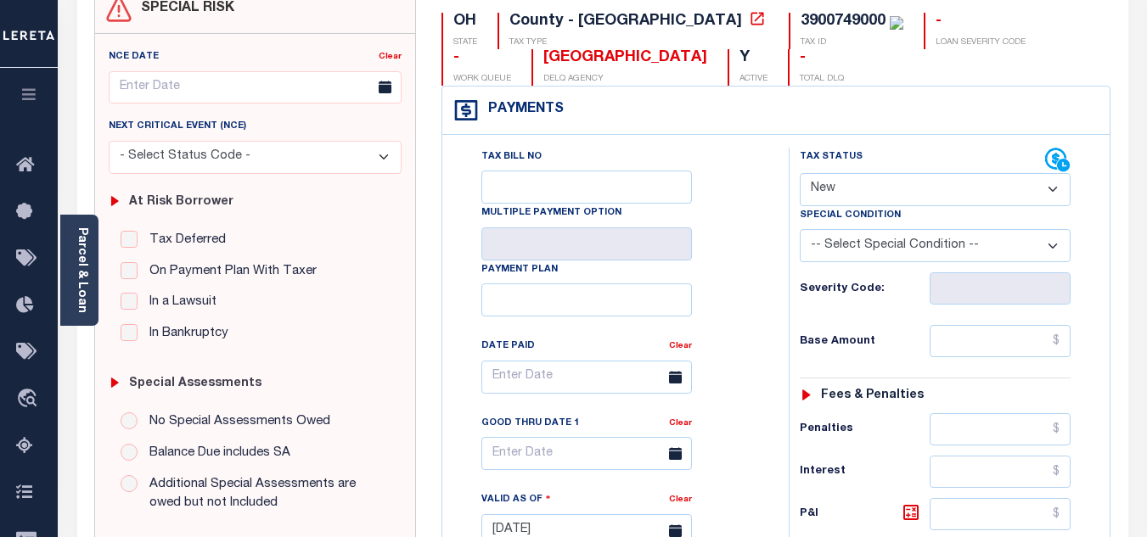
click at [858, 188] on select "- Select Status Code - Open Due/Unpaid Paid Incomplete No Tax Due Internal Refu…" at bounding box center [935, 189] width 271 height 33
select select "PYD"
click at [800, 174] on select "- Select Status Code - Open Due/Unpaid Paid Incomplete No Tax Due Internal Refu…" at bounding box center [935, 189] width 271 height 33
type input "[DATE]"
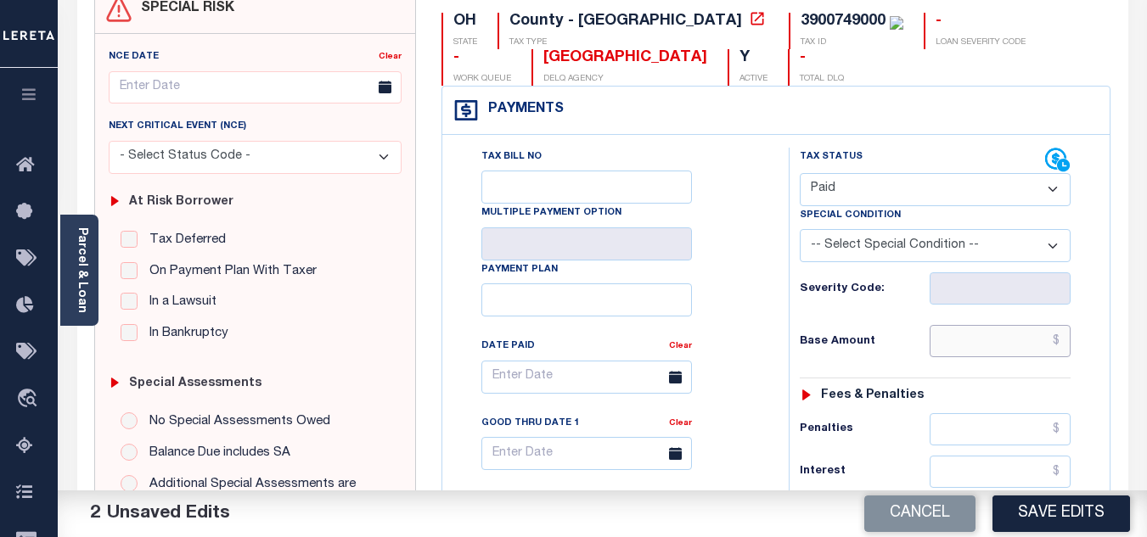
click at [980, 346] on input "text" at bounding box center [1000, 341] width 141 height 32
type input "$0.00"
click at [899, 357] on div "Base Amount $0.00" at bounding box center [935, 341] width 271 height 32
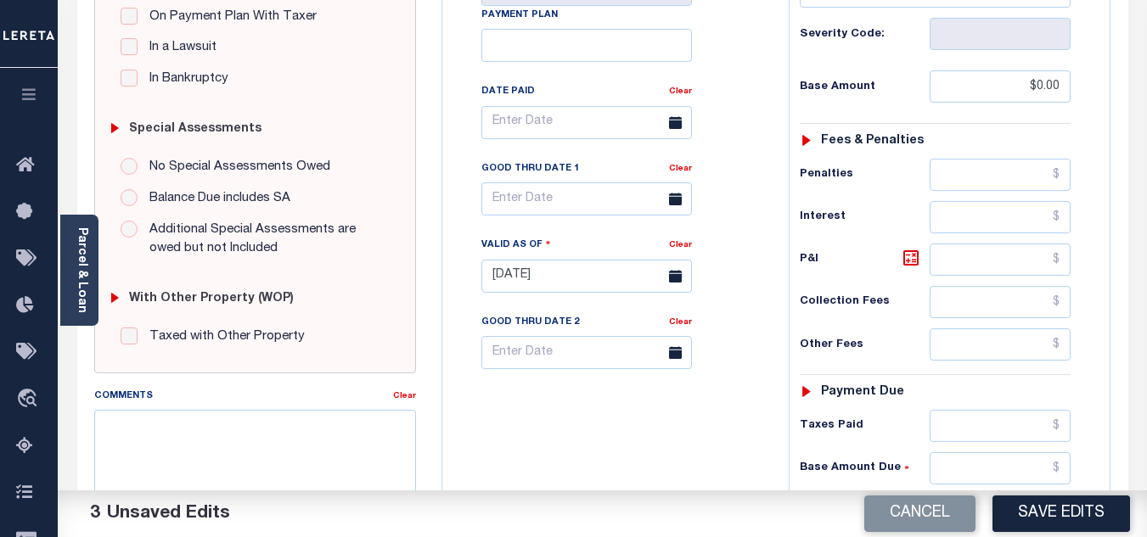
scroll to position [594, 0]
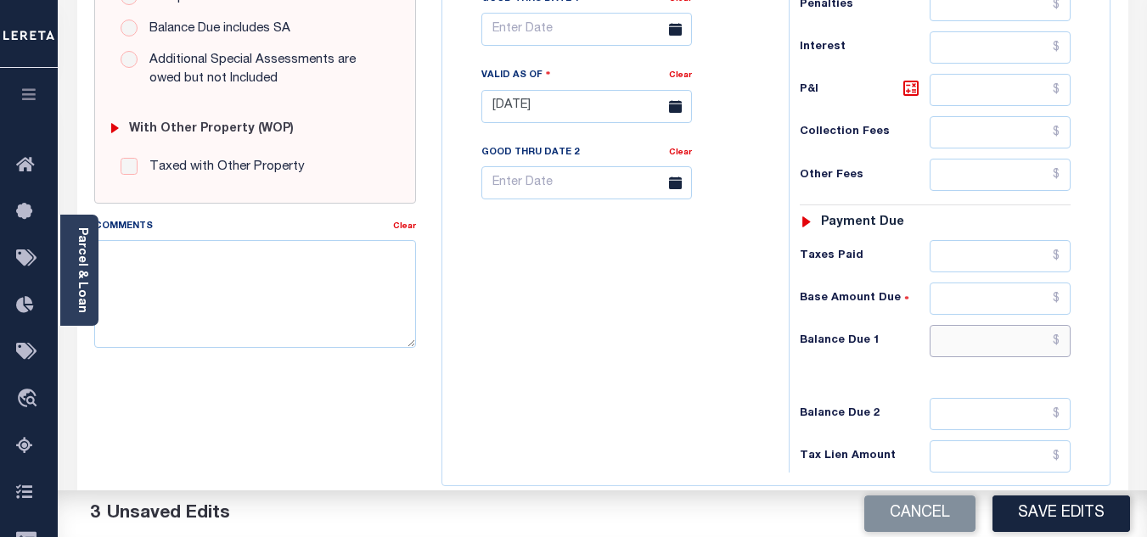
click at [954, 345] on input "text" at bounding box center [1000, 341] width 141 height 32
type input "$0.00"
click at [656, 349] on div "Tax Bill No Multiple Payment Option Payment Plan Clear" at bounding box center [611, 98] width 329 height 750
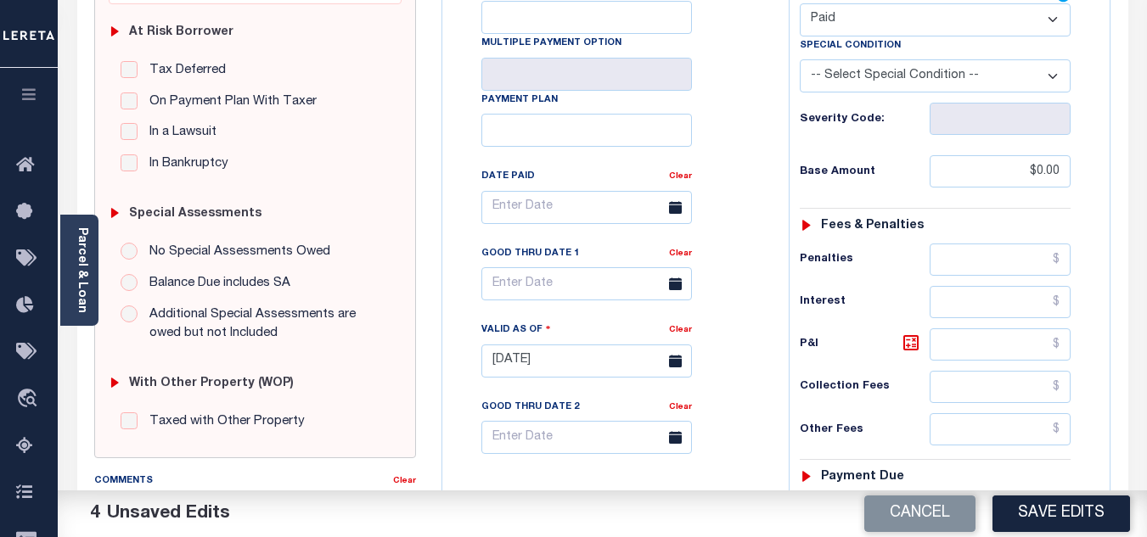
scroll to position [0, 0]
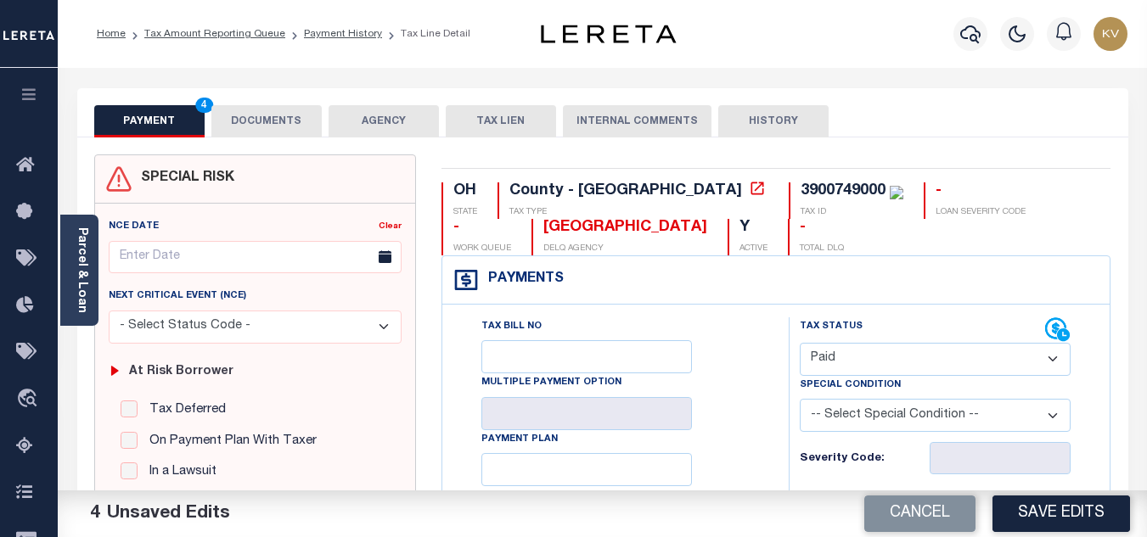
click at [276, 121] on button "DOCUMENTS" at bounding box center [266, 121] width 110 height 32
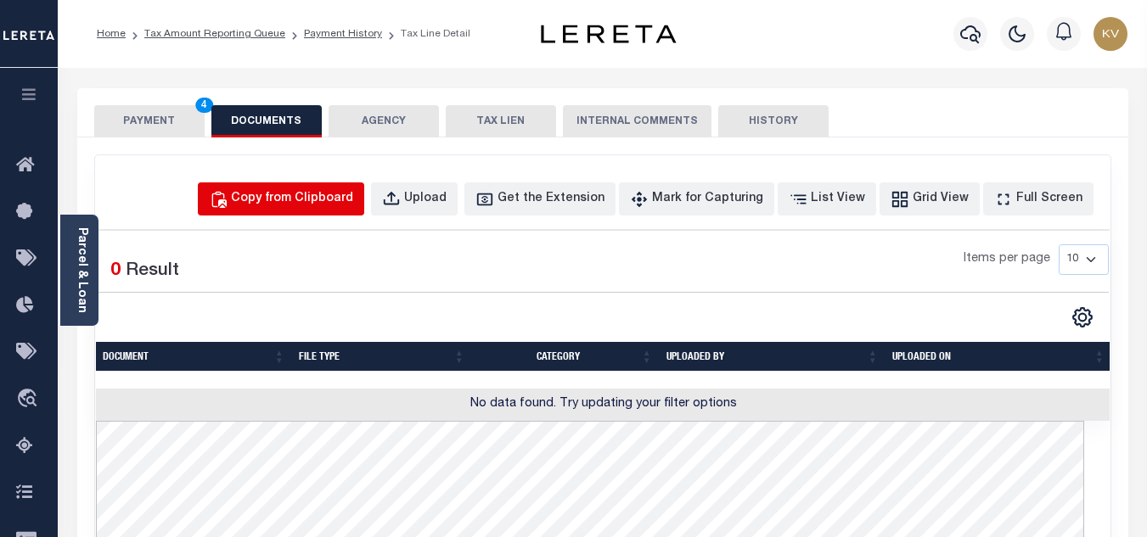
click at [320, 210] on button "Copy from Clipboard" at bounding box center [281, 199] width 166 height 33
select select "POP"
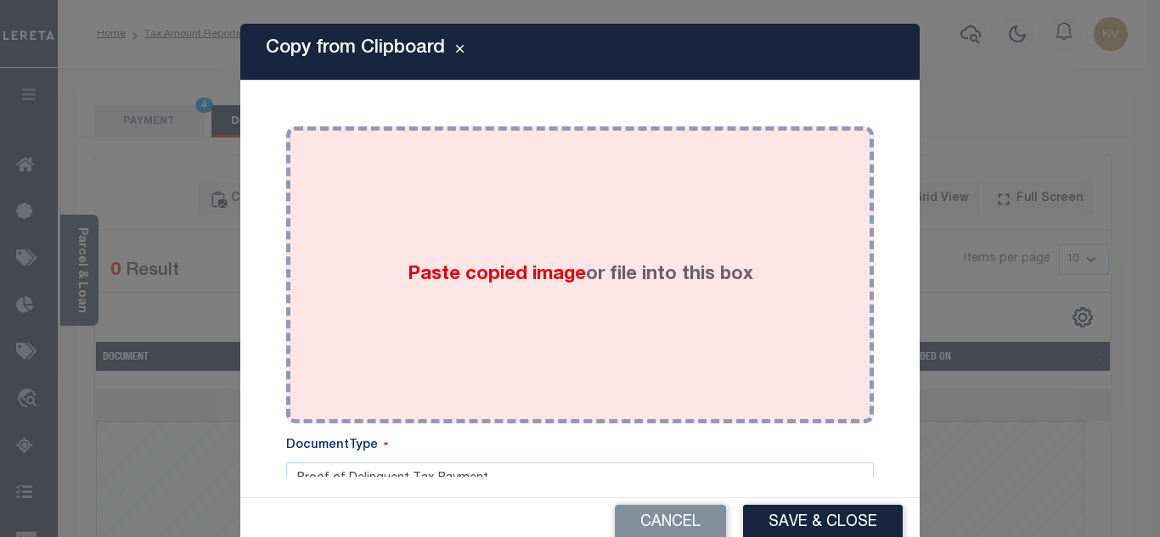
click at [432, 256] on div "Paste copied image or file into this box" at bounding box center [580, 275] width 562 height 272
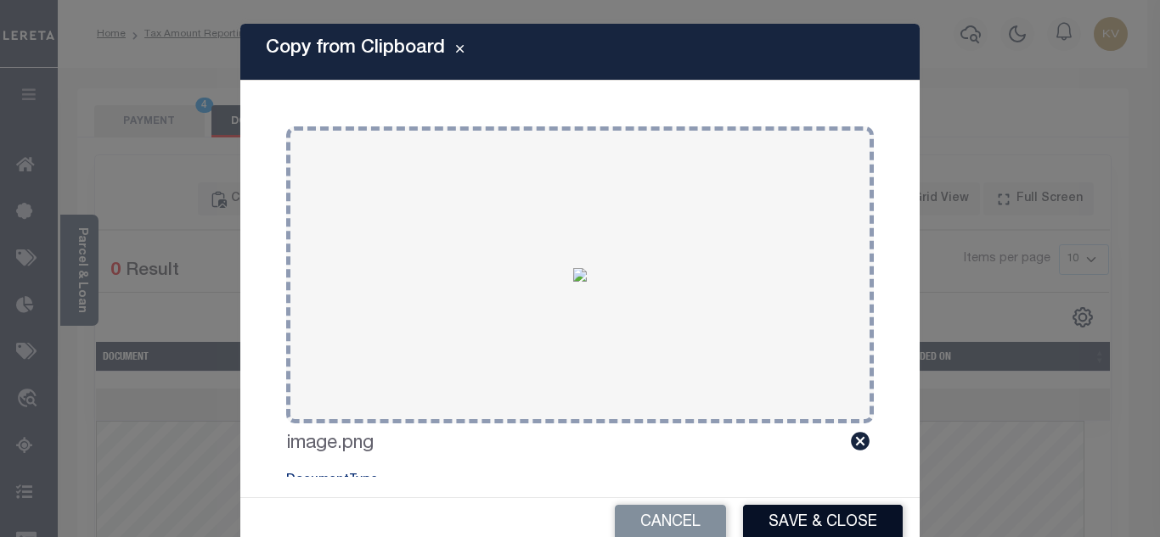
click at [799, 529] on button "Save & Close" at bounding box center [823, 523] width 160 height 37
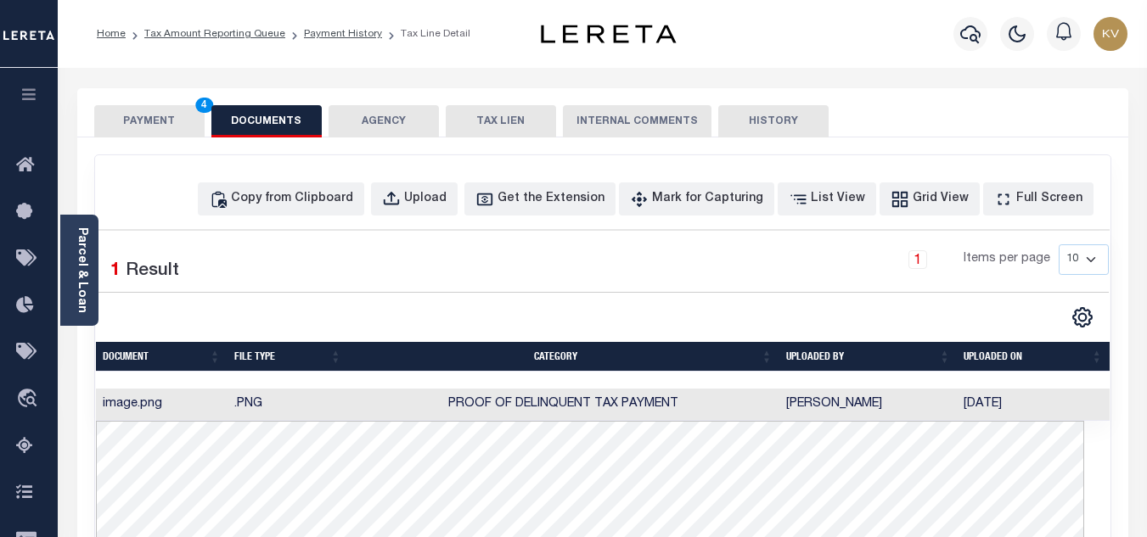
click at [166, 137] on button "PAYMENT 4" at bounding box center [149, 121] width 110 height 32
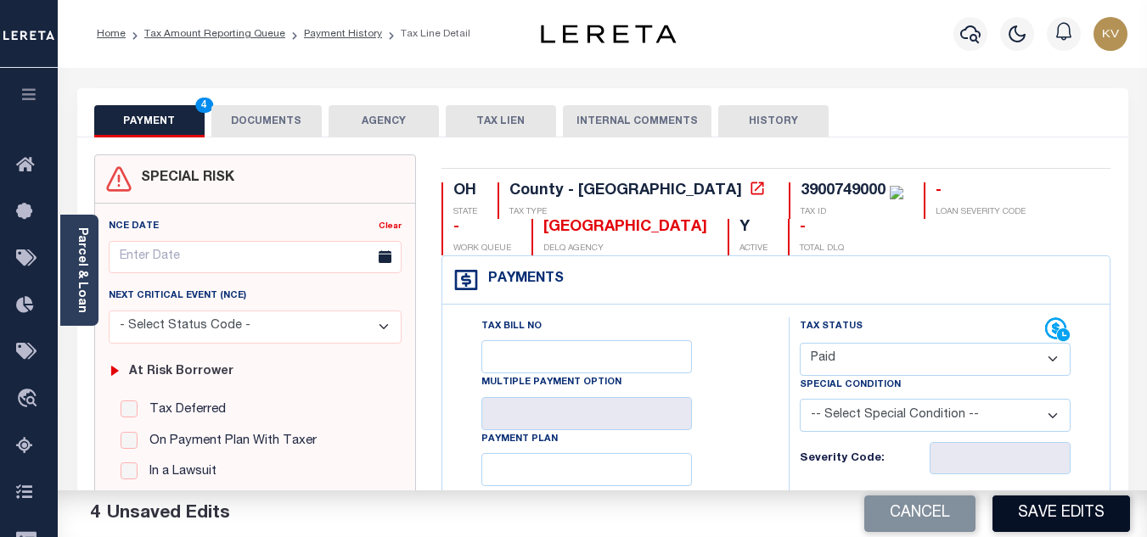
click at [1086, 516] on button "Save Edits" at bounding box center [1062, 514] width 138 height 37
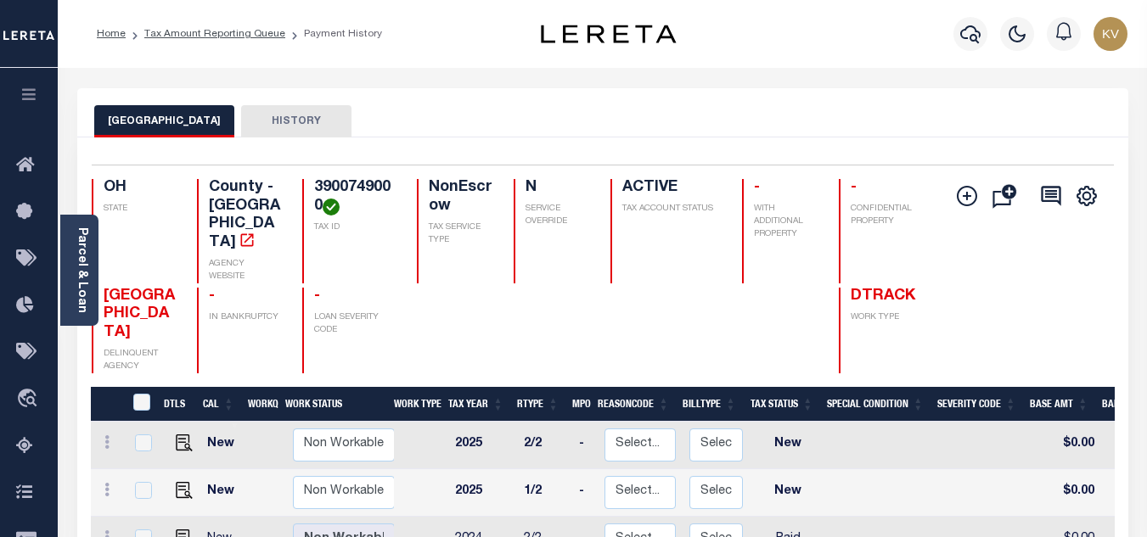
scroll to position [170, 0]
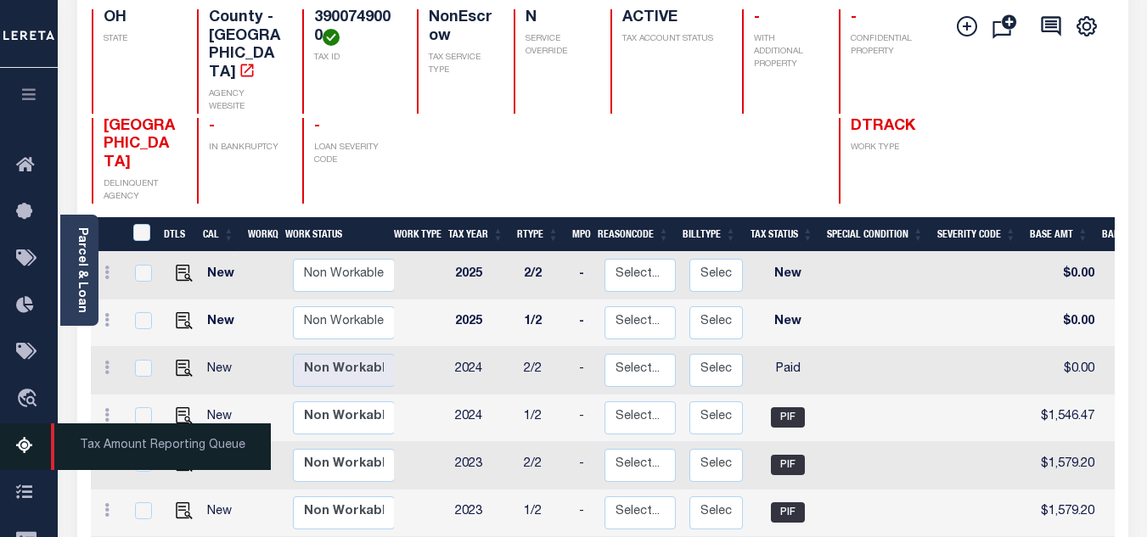
click at [9, 444] on link "Tax Amount Reporting Queue" at bounding box center [29, 447] width 58 height 47
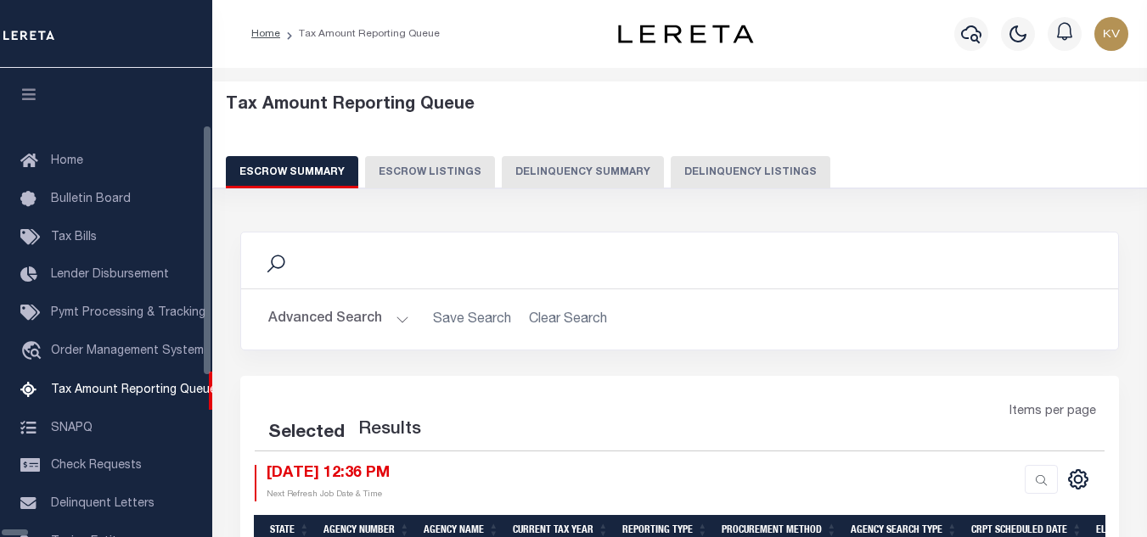
click at [671, 171] on button "Delinquency Listings" at bounding box center [751, 172] width 160 height 32
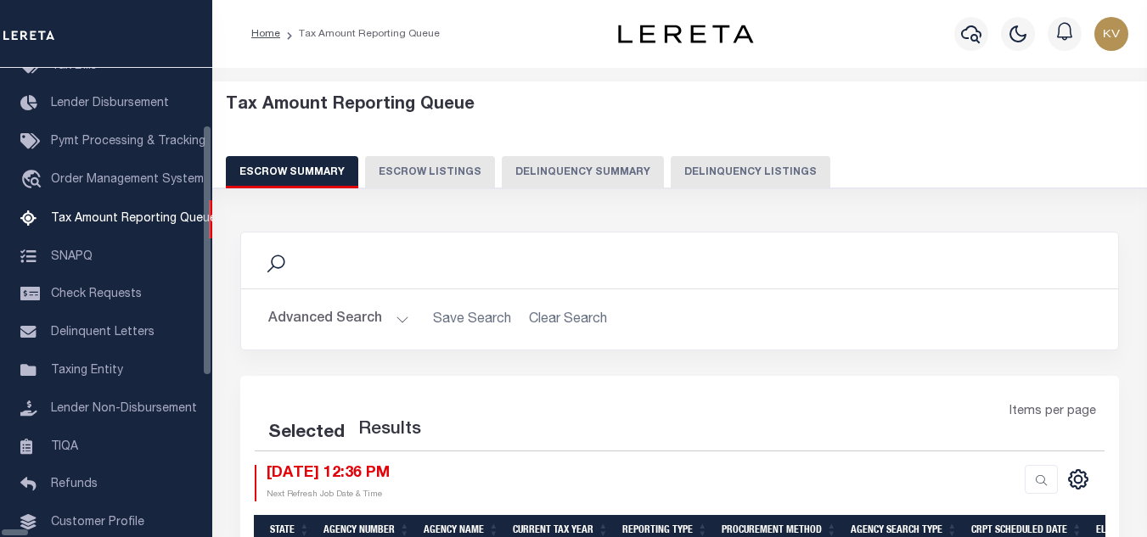
select select "100"
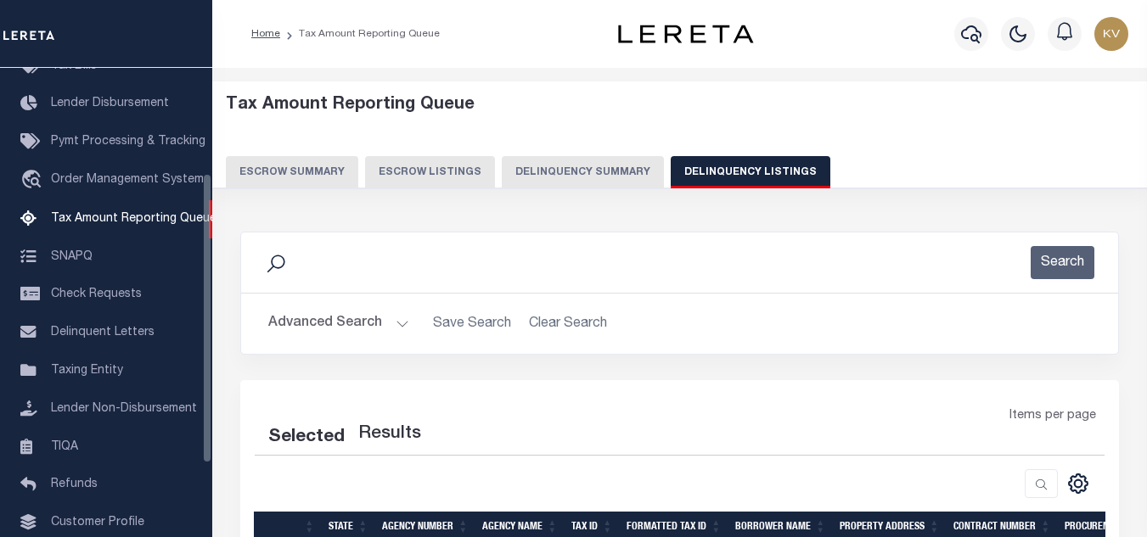
select select "100"
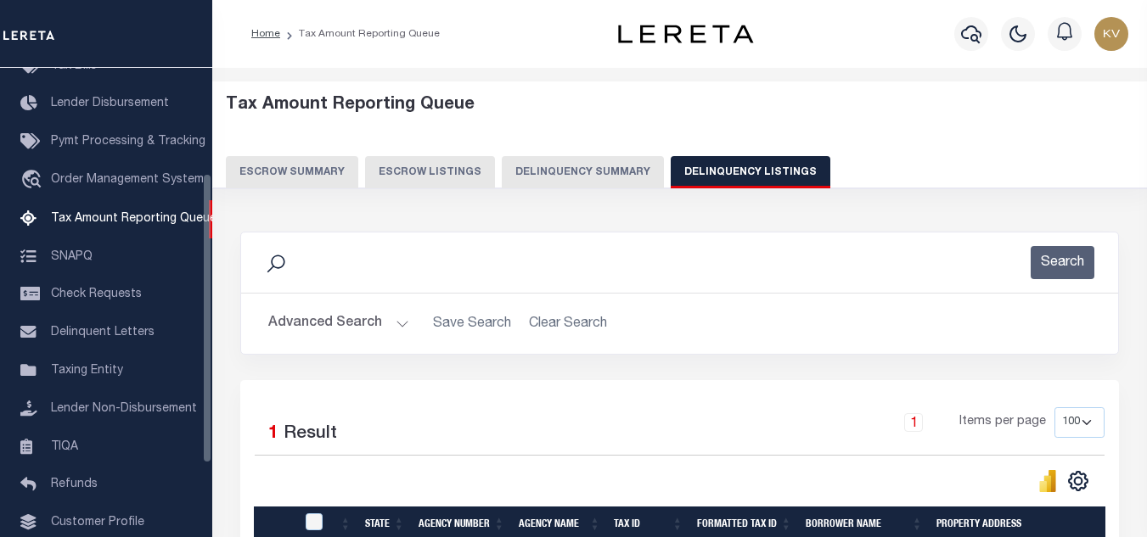
scroll to position [170, 0]
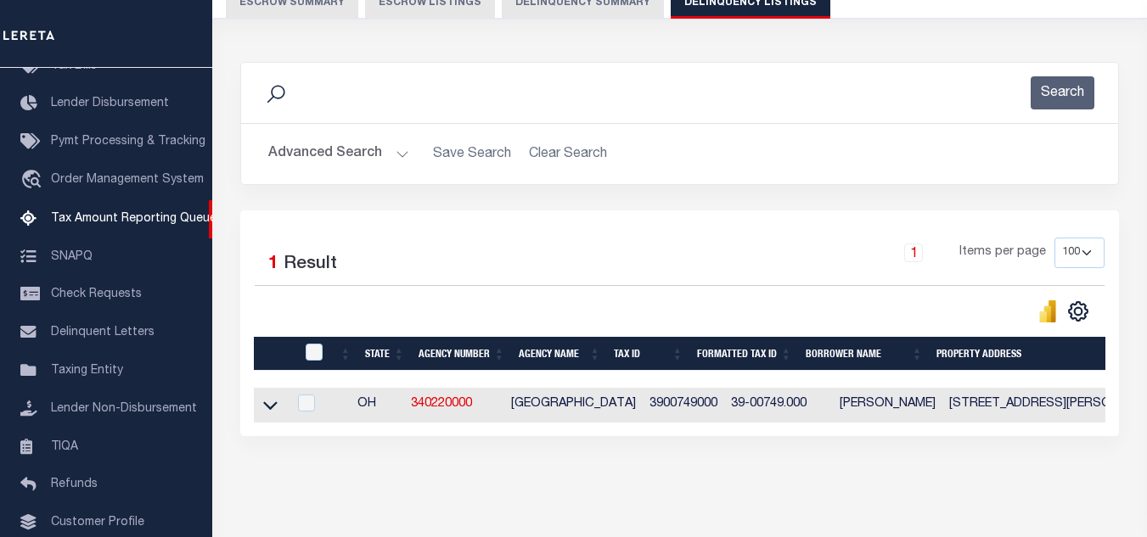
click at [378, 169] on button "Advanced Search" at bounding box center [338, 154] width 141 height 33
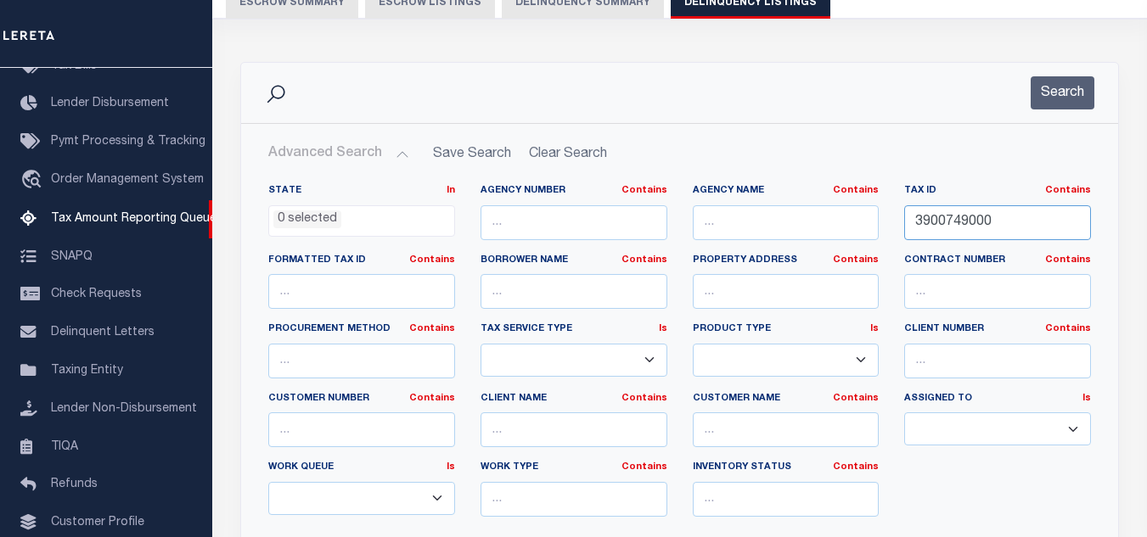
click at [981, 228] on input "3900749000" at bounding box center [997, 222] width 187 height 35
paste input "58"
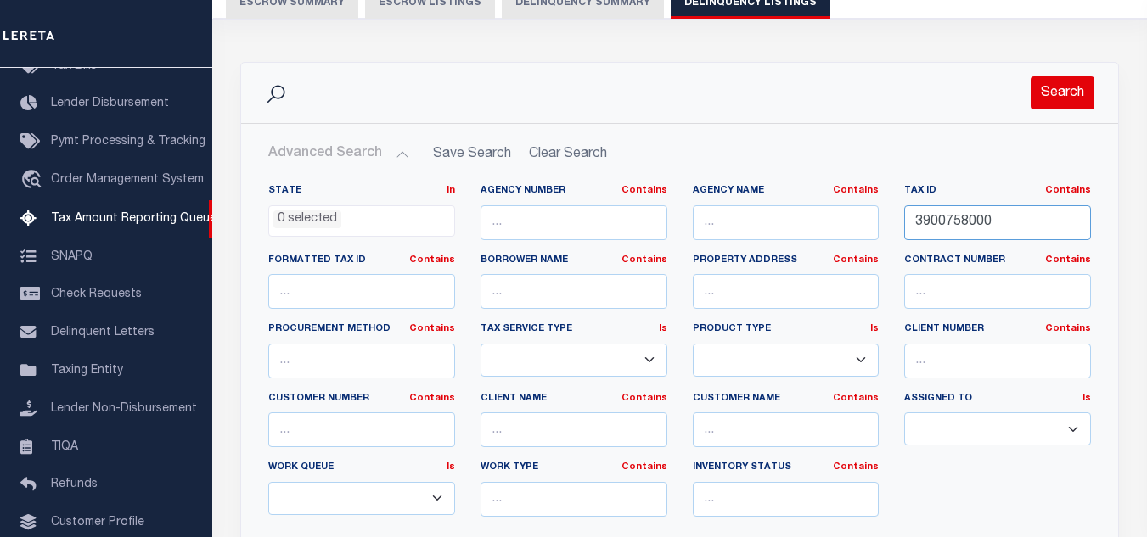
type input "3900758000"
click at [1059, 84] on button "Search" at bounding box center [1063, 92] width 64 height 33
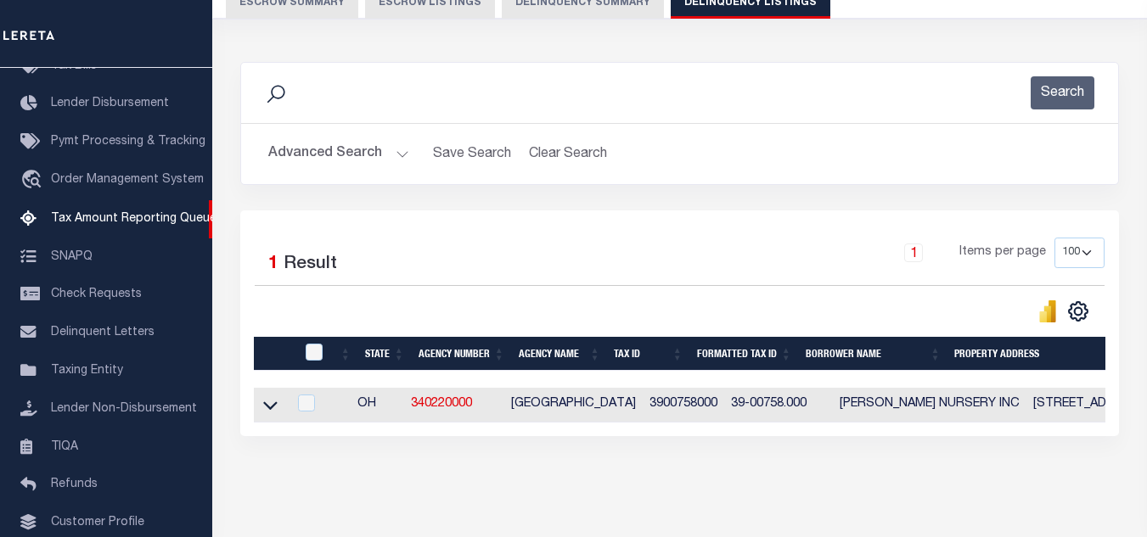
scroll to position [236, 0]
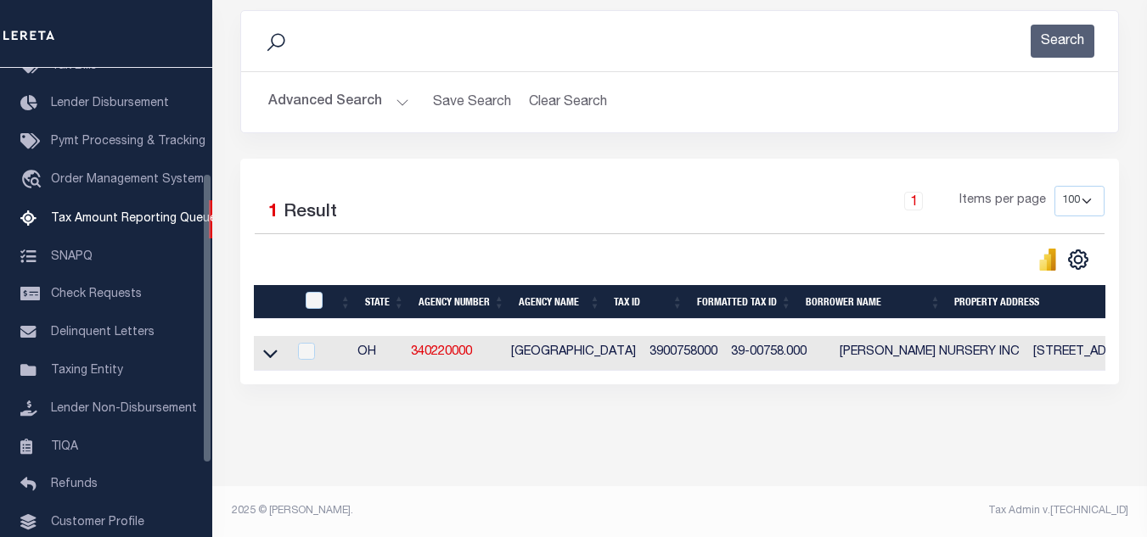
drag, startPoint x: 267, startPoint y: 341, endPoint x: 413, endPoint y: 226, distance: 185.5
click at [267, 345] on icon at bounding box center [270, 354] width 14 height 18
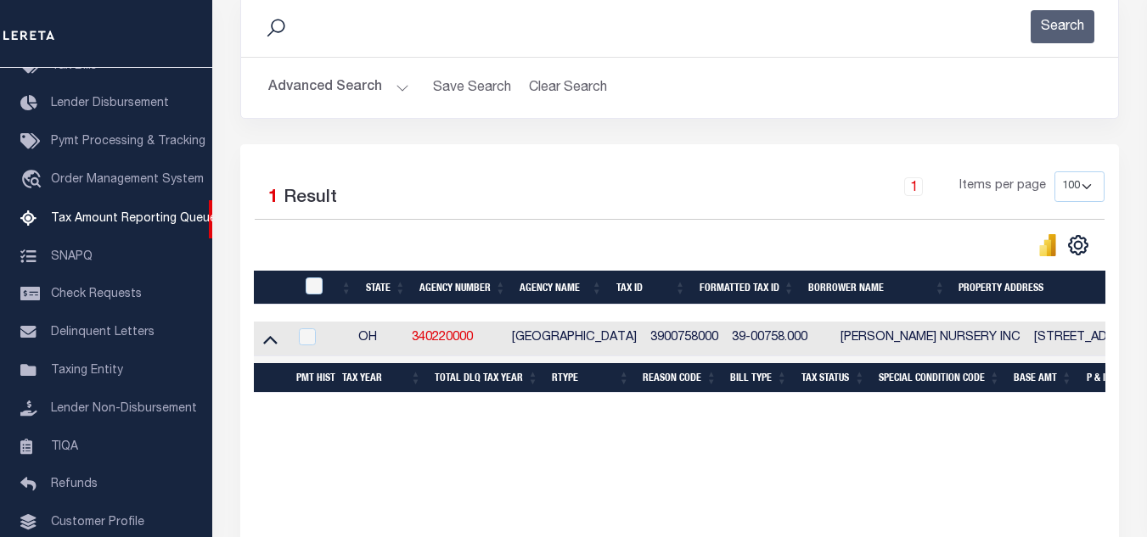
scroll to position [66, 0]
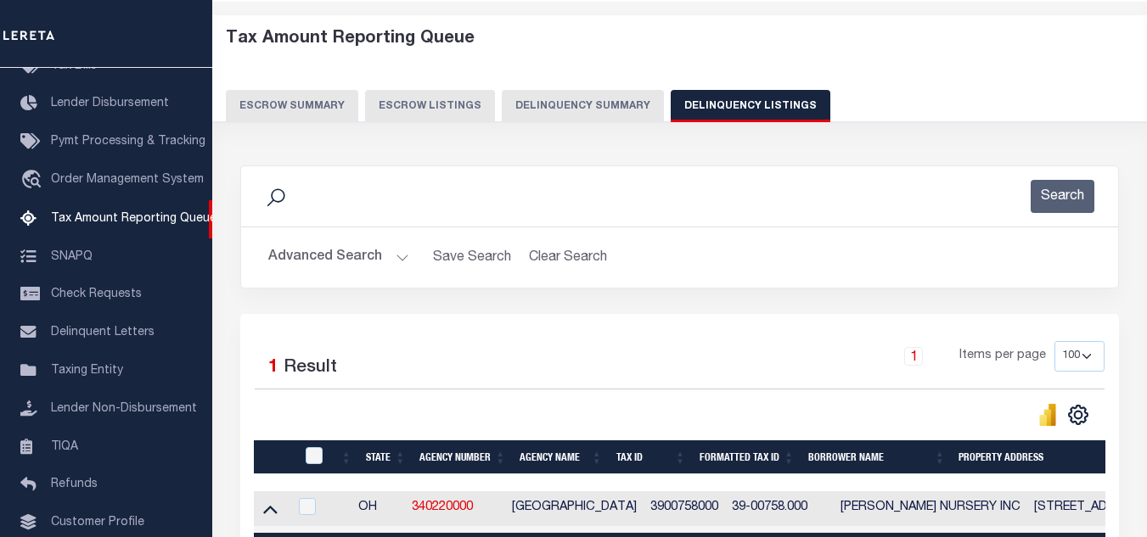
click at [389, 262] on button "Advanced Search" at bounding box center [338, 257] width 141 height 33
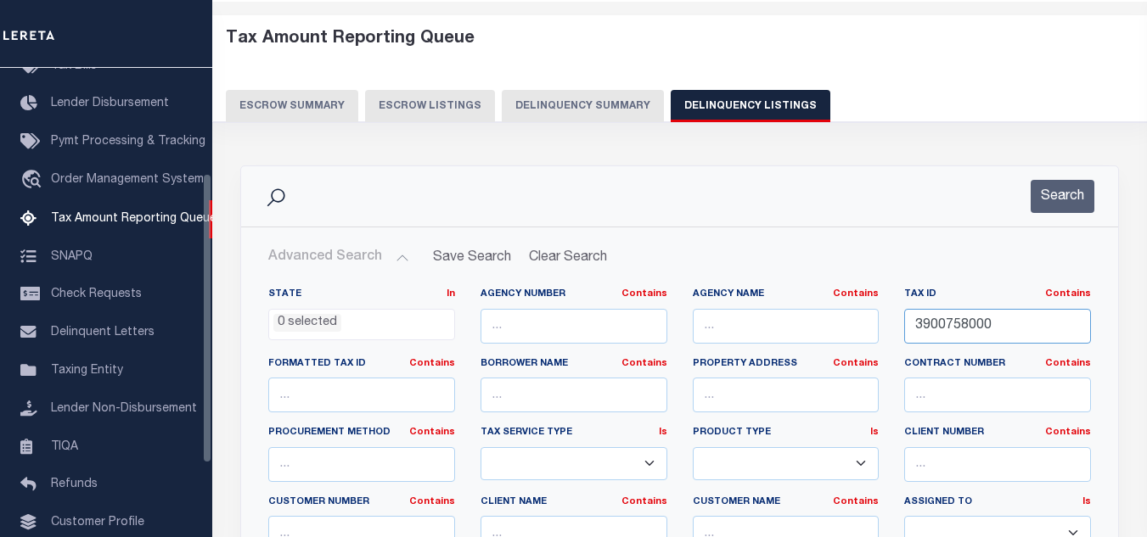
click at [937, 324] on input "3900758000" at bounding box center [997, 326] width 187 height 35
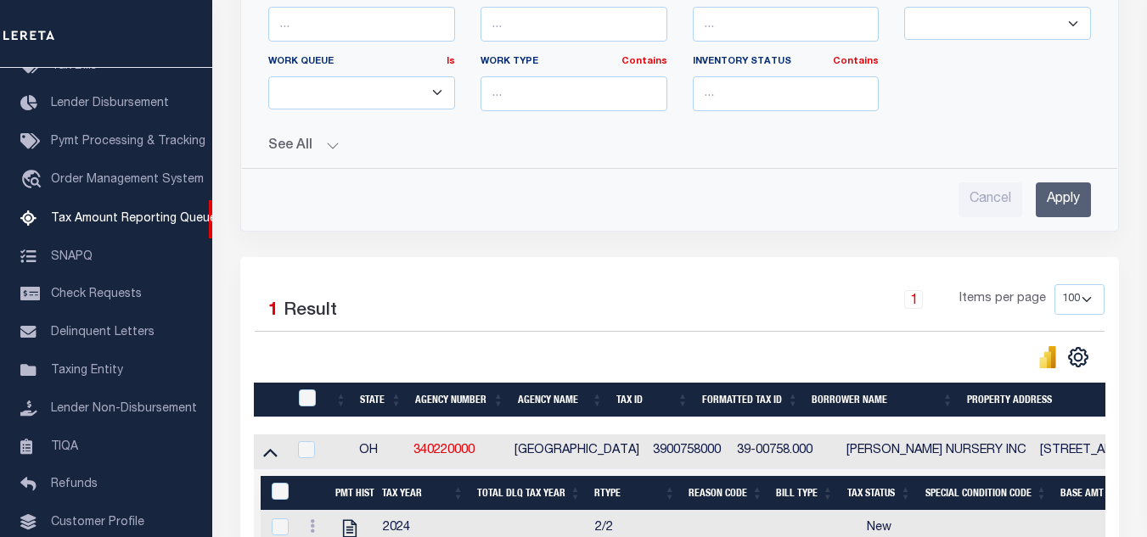
scroll to position [746, 0]
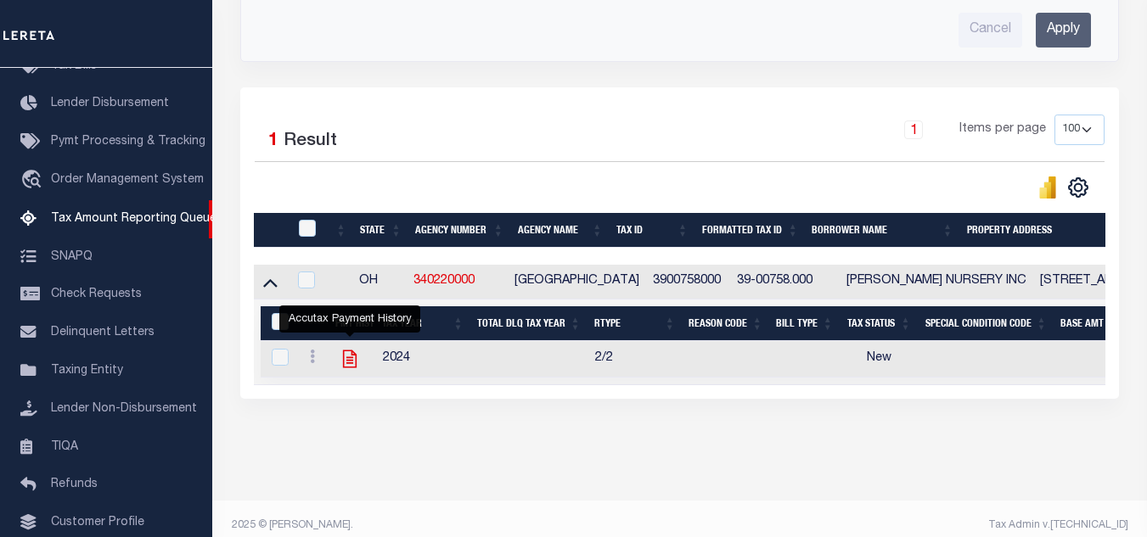
click at [352, 368] on icon "" at bounding box center [350, 360] width 14 height 18
checkbox input "true"
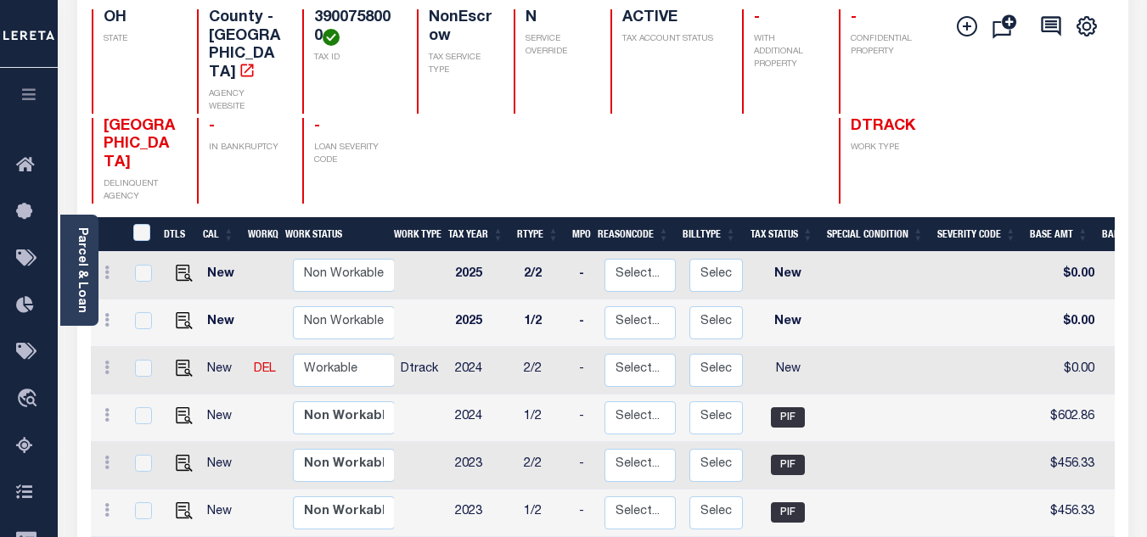
scroll to position [255, 0]
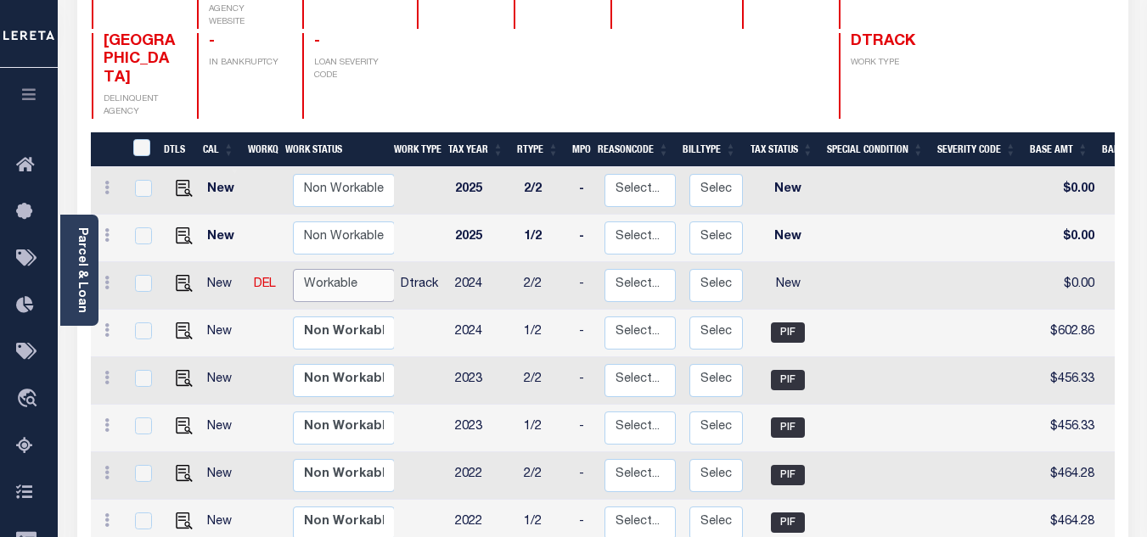
drag, startPoint x: 344, startPoint y: 231, endPoint x: 344, endPoint y: 245, distance: 14.4
click at [344, 269] on select "Non Workable Workable" at bounding box center [344, 285] width 102 height 33
checkbox input "true"
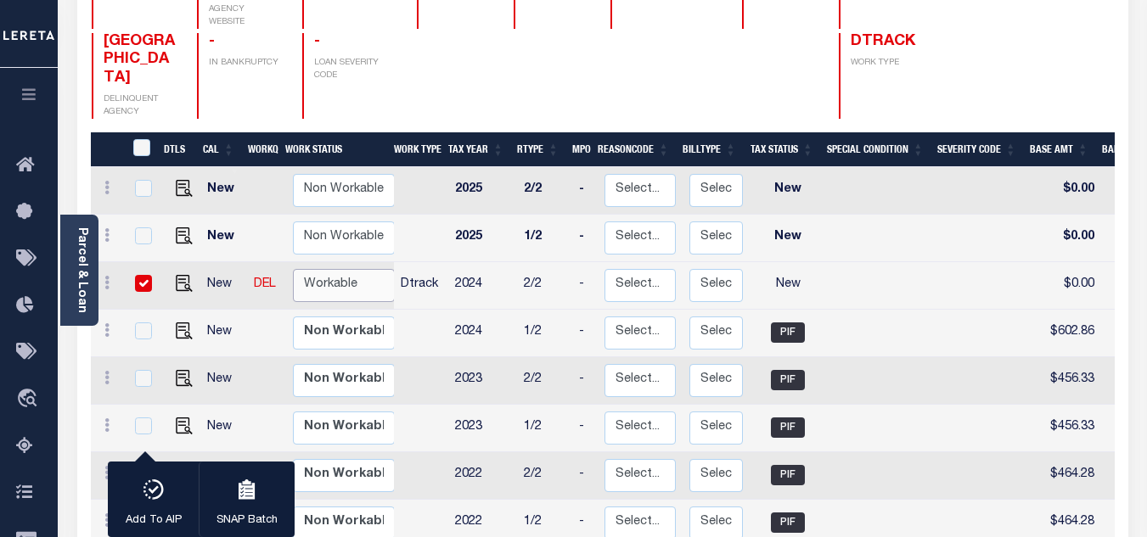
select select "true"
click at [293, 269] on select "Non Workable Workable" at bounding box center [344, 285] width 102 height 33
checkbox input "false"
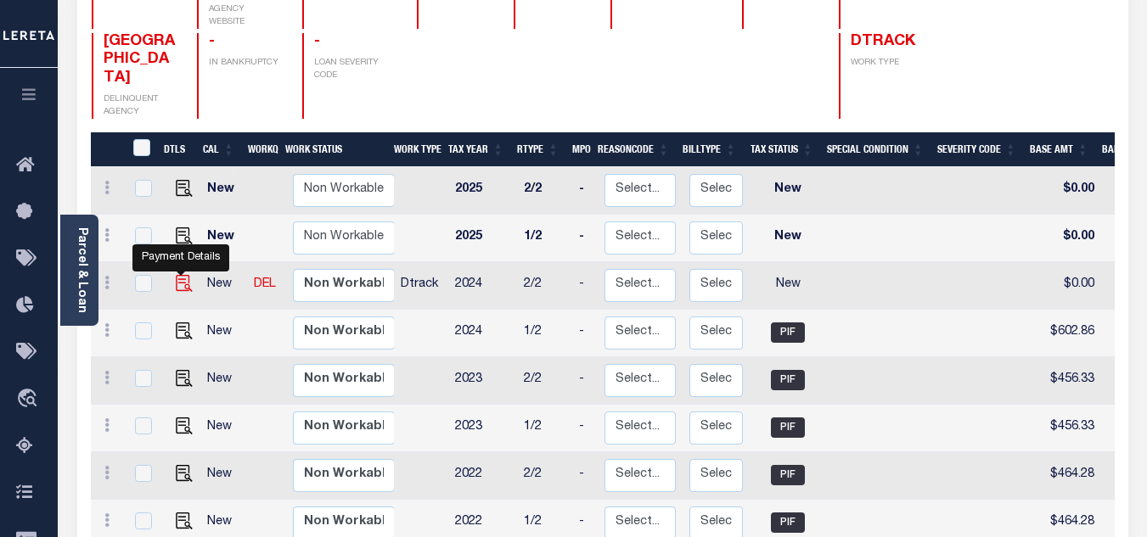
click at [181, 275] on img "" at bounding box center [184, 283] width 17 height 17
checkbox input "true"
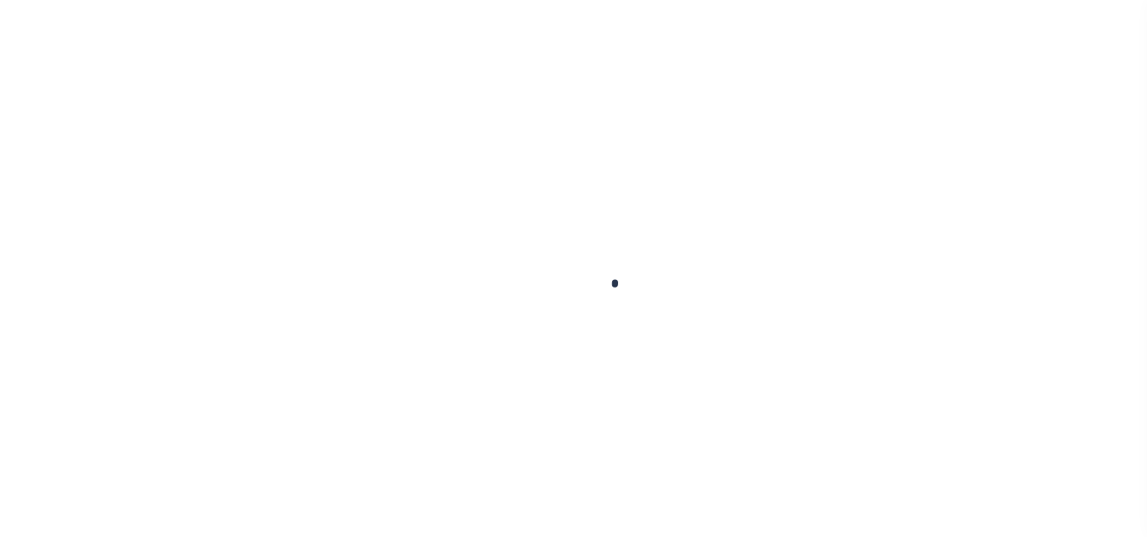
checkbox input "false"
type input "[DATE]"
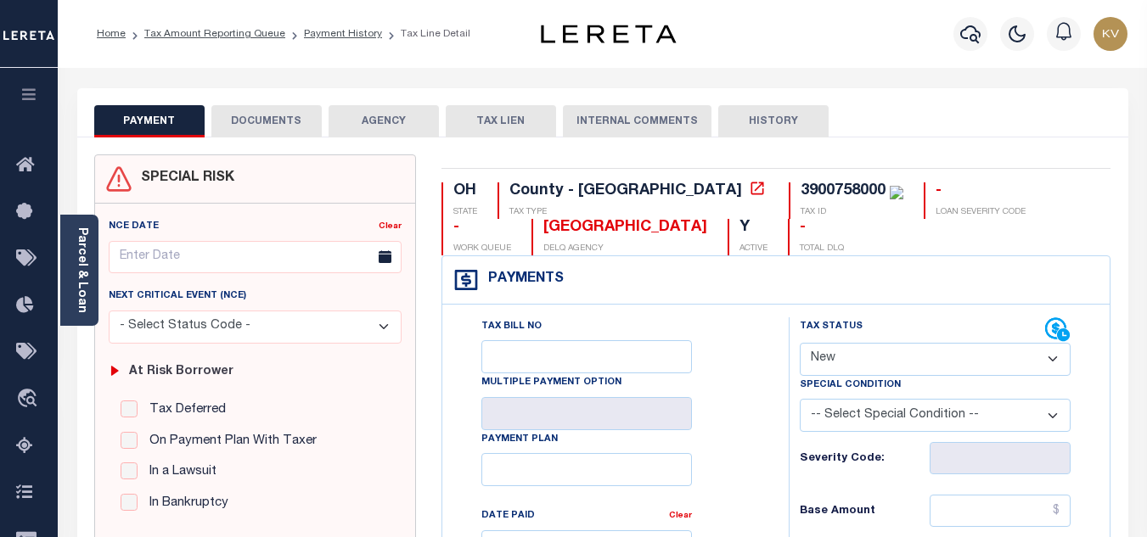
scroll to position [255, 0]
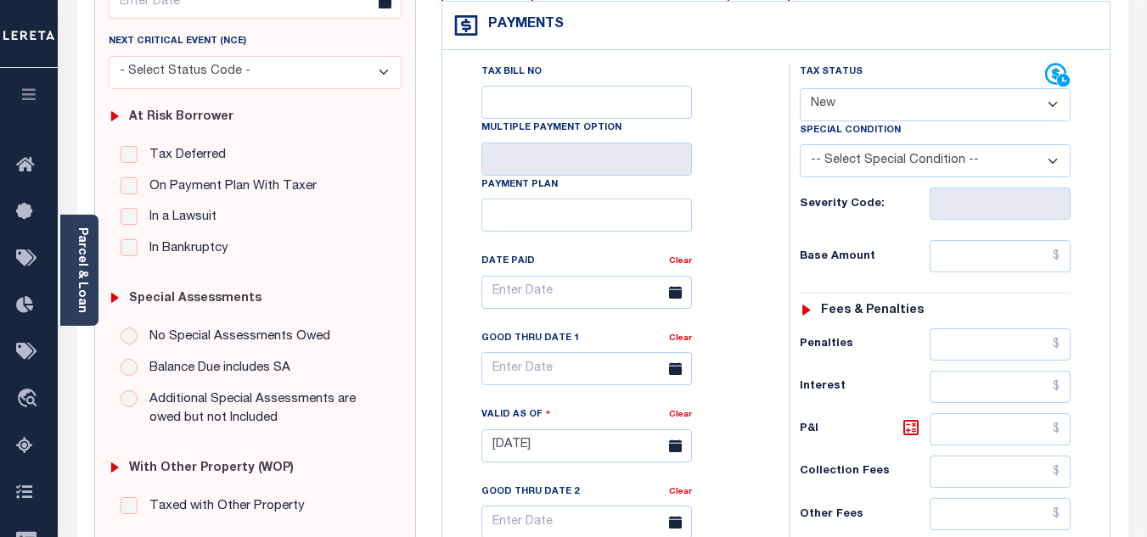
click at [847, 86] on div "Tax Status Status" at bounding box center [922, 75] width 245 height 25
click at [853, 105] on select "- Select Status Code - Open Due/Unpaid Paid Incomplete No Tax Due Internal Refu…" at bounding box center [935, 104] width 271 height 33
select select "PYD"
click at [800, 89] on select "- Select Status Code - Open Due/Unpaid Paid Incomplete No Tax Due Internal Refu…" at bounding box center [935, 104] width 271 height 33
type input "[DATE]"
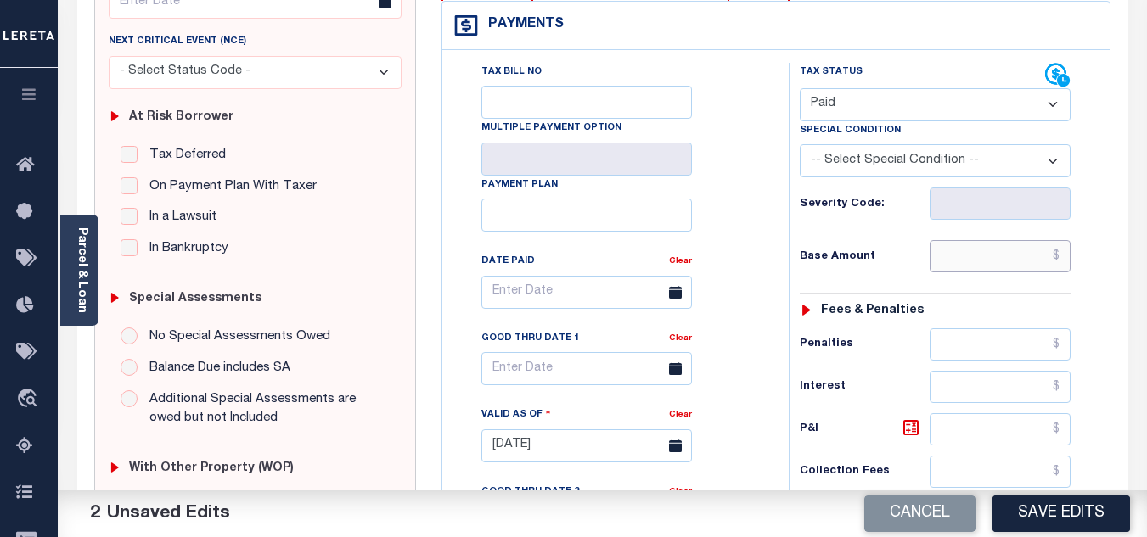
click at [957, 253] on input "text" at bounding box center [1000, 256] width 141 height 32
type input "$0.00"
click at [876, 284] on div "Tax Status Status - Select Status Code -" at bounding box center [941, 438] width 304 height 750
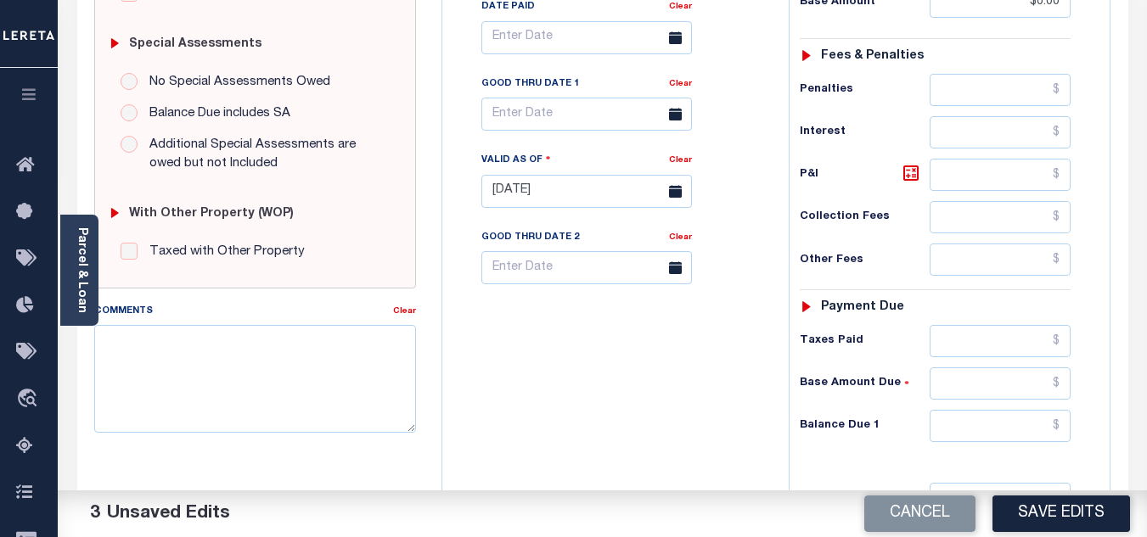
scroll to position [679, 0]
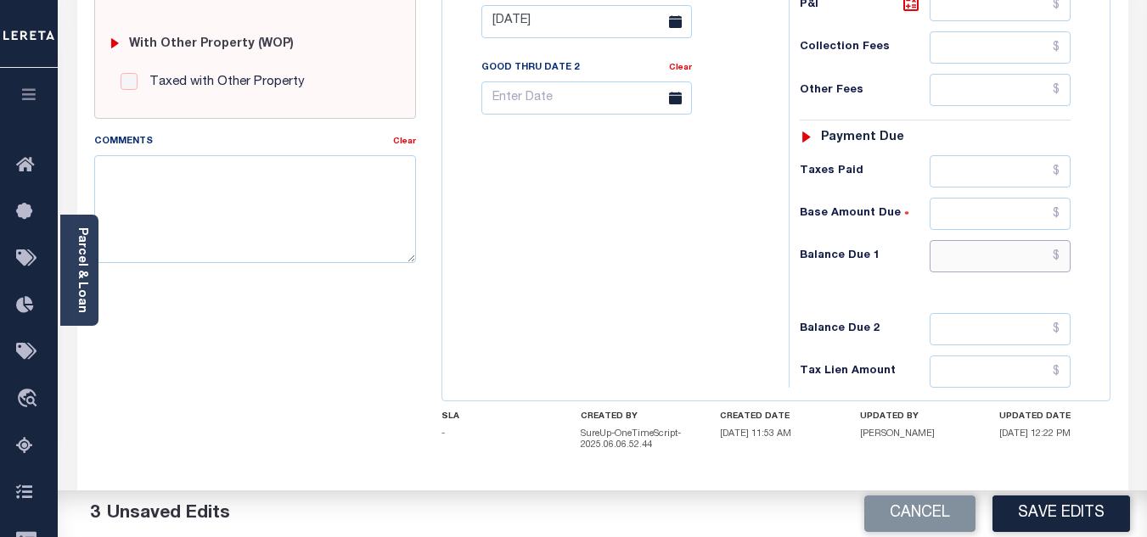
click at [982, 263] on input "text" at bounding box center [1000, 256] width 141 height 32
type input "$0.00"
drag, startPoint x: 654, startPoint y: 279, endPoint x: 796, endPoint y: 247, distance: 146.1
click at [654, 278] on div "Tax Bill No Multiple Payment Option Payment Plan Clear" at bounding box center [611, 13] width 329 height 750
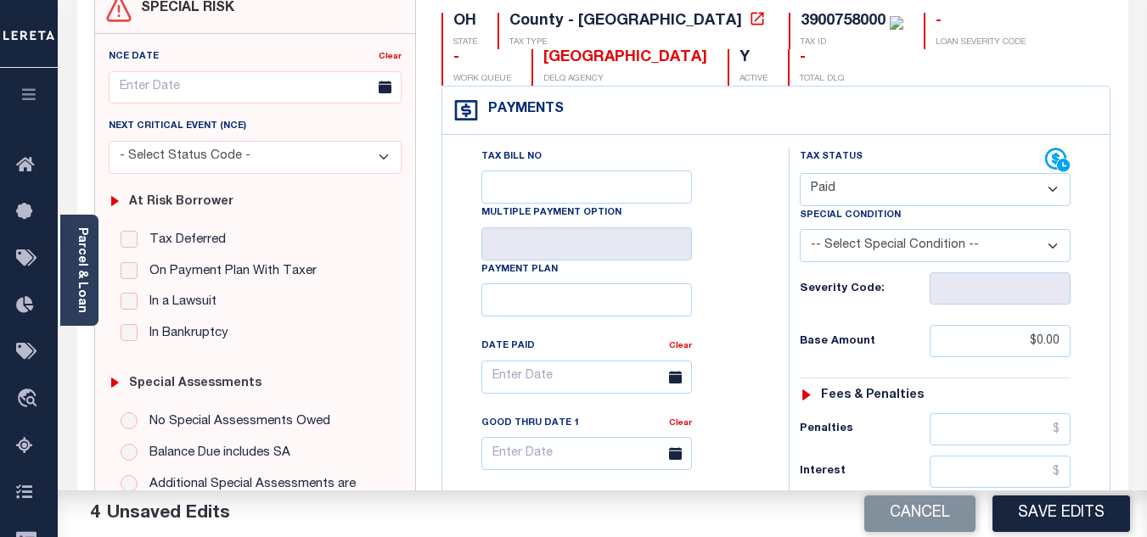
scroll to position [0, 0]
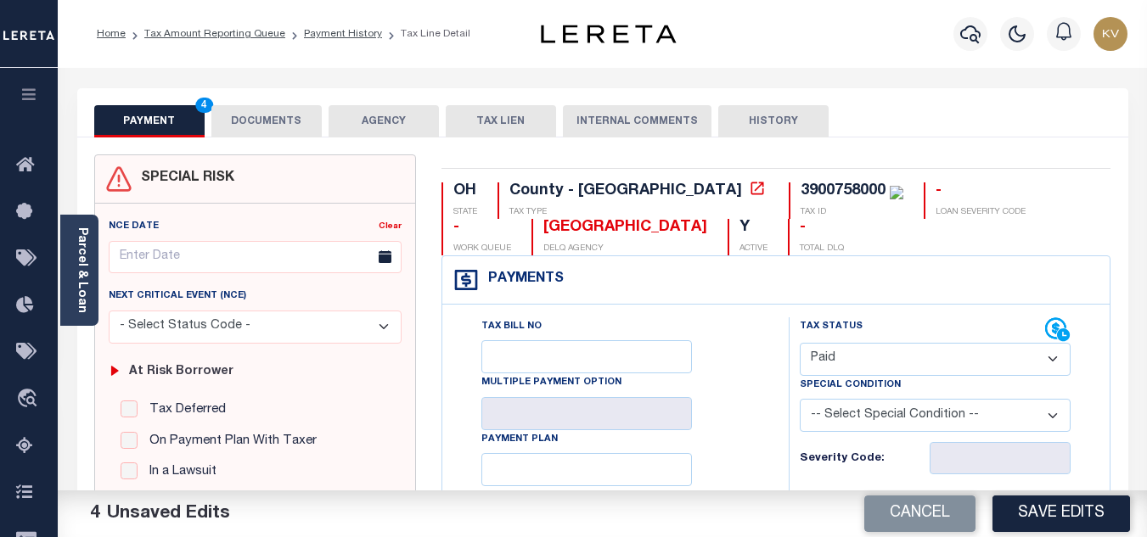
click at [267, 109] on button "DOCUMENTS" at bounding box center [266, 121] width 110 height 32
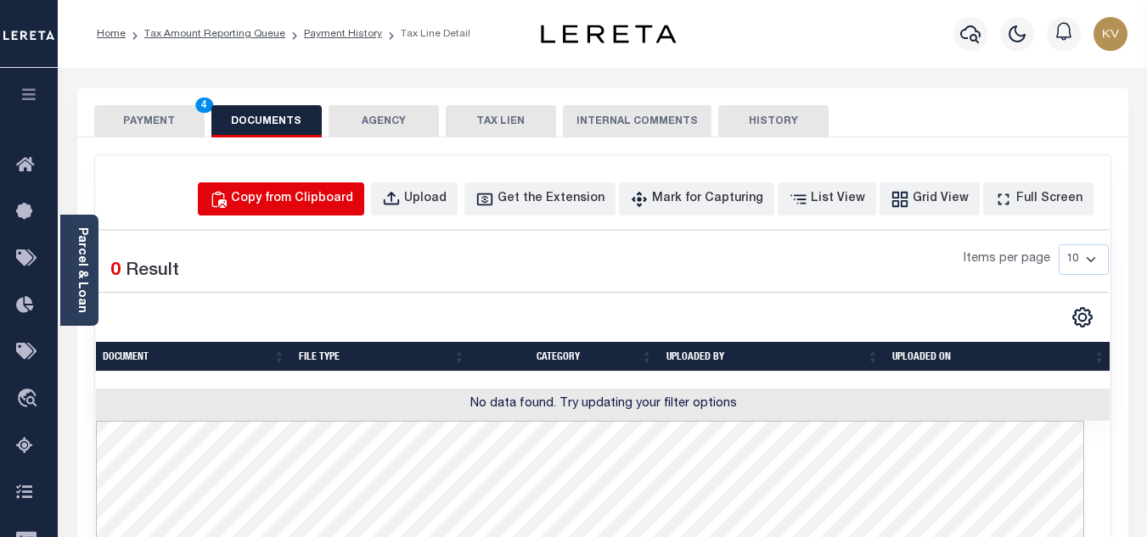
click at [317, 197] on div "Copy from Clipboard" at bounding box center [292, 199] width 122 height 19
select select "POP"
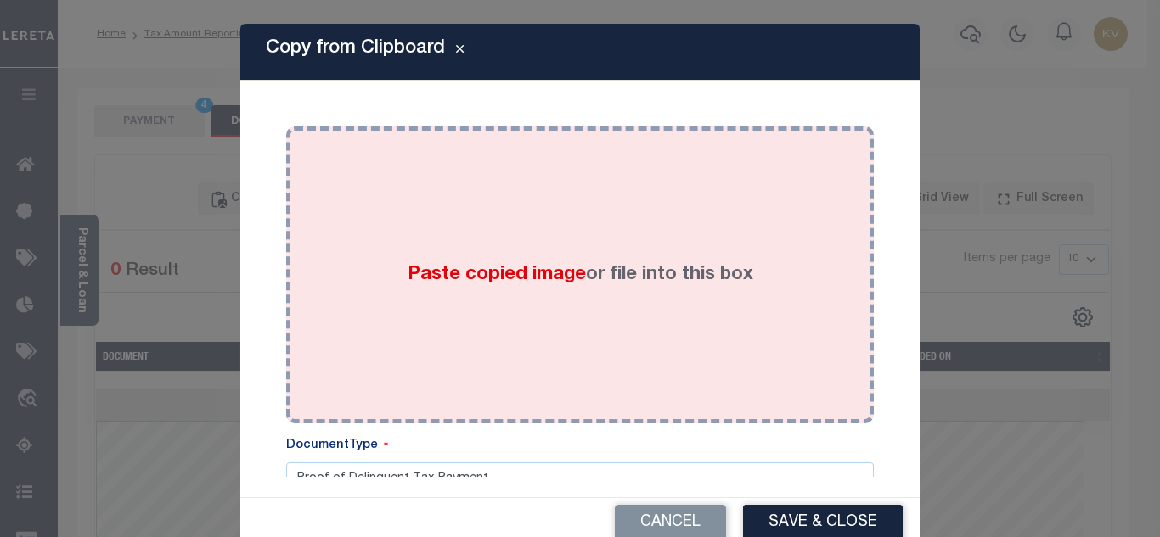
click at [435, 270] on span "Paste copied image" at bounding box center [497, 275] width 178 height 19
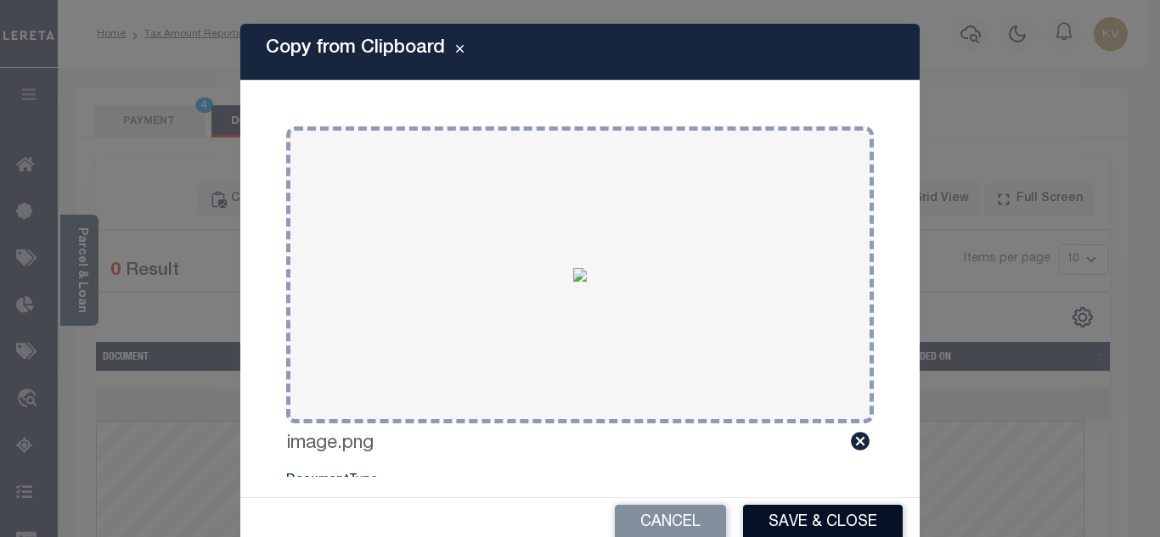
click at [829, 522] on button "Save & Close" at bounding box center [823, 523] width 160 height 37
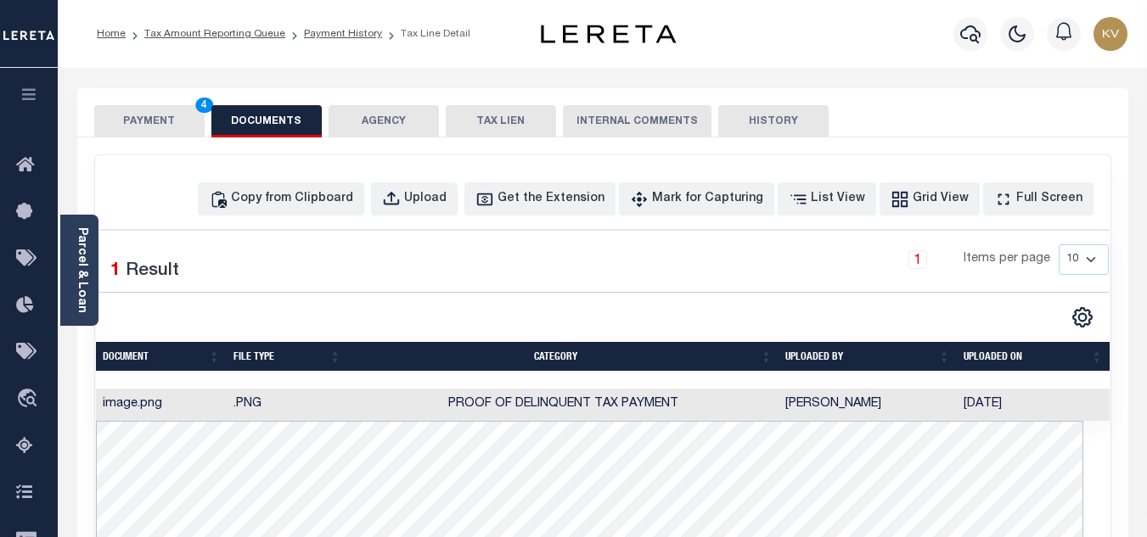
click at [143, 128] on button "PAYMENT 4" at bounding box center [149, 121] width 110 height 32
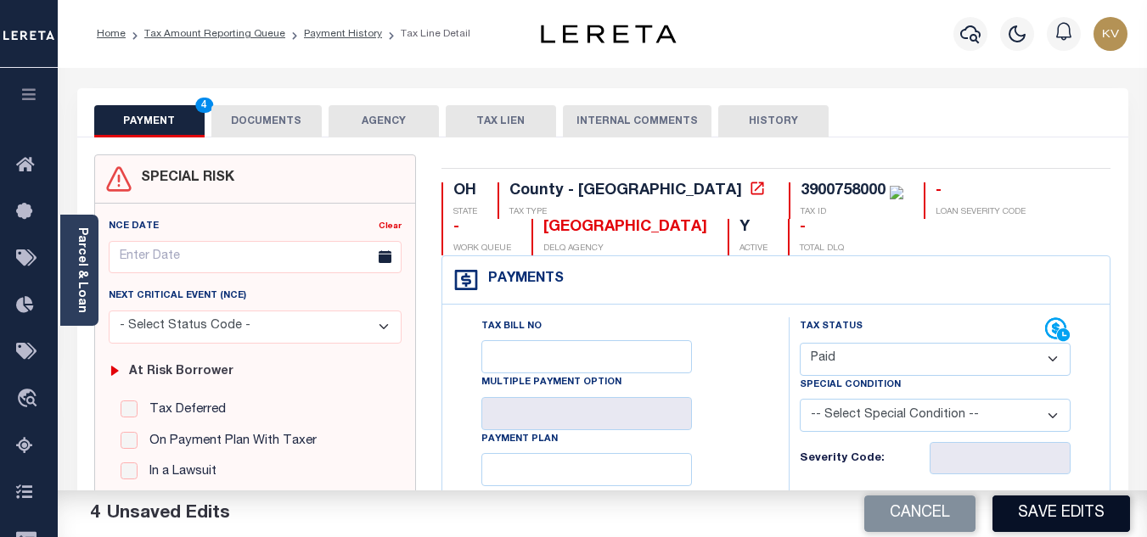
click at [1056, 515] on button "Save Edits" at bounding box center [1062, 514] width 138 height 37
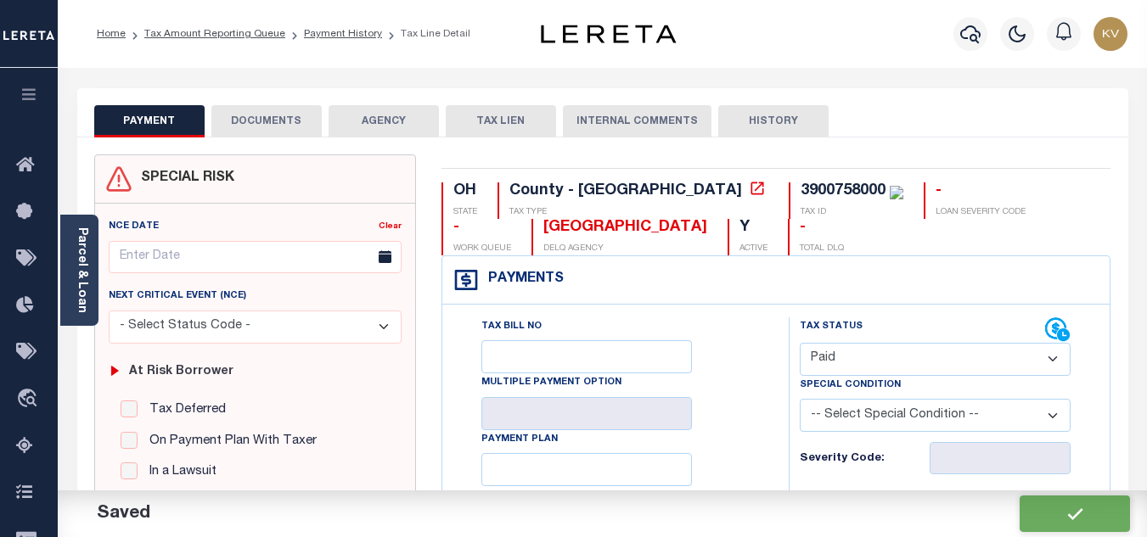
checkbox input "false"
type input "$0"
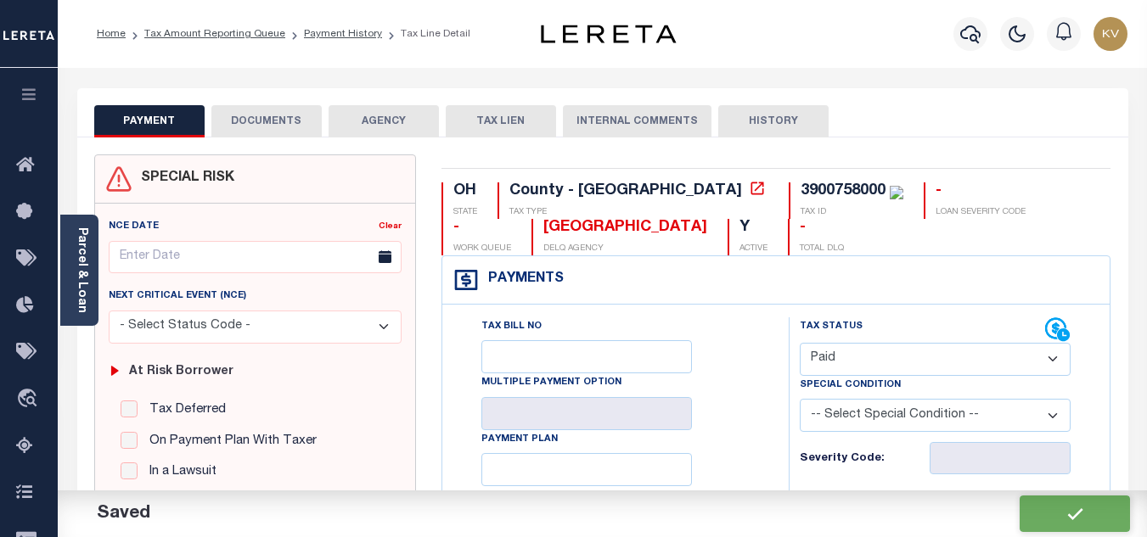
type input "$0"
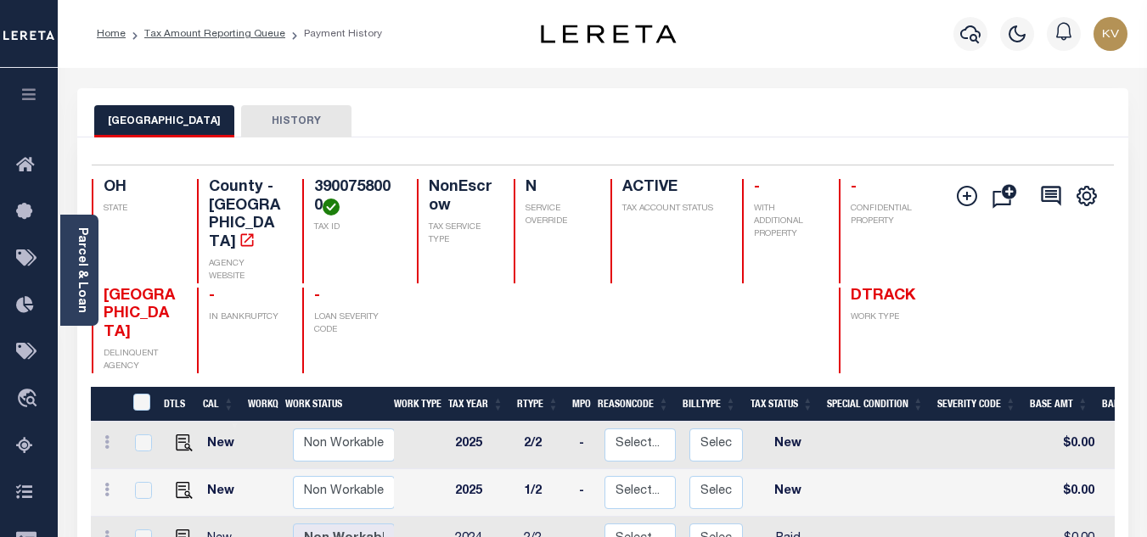
scroll to position [170, 0]
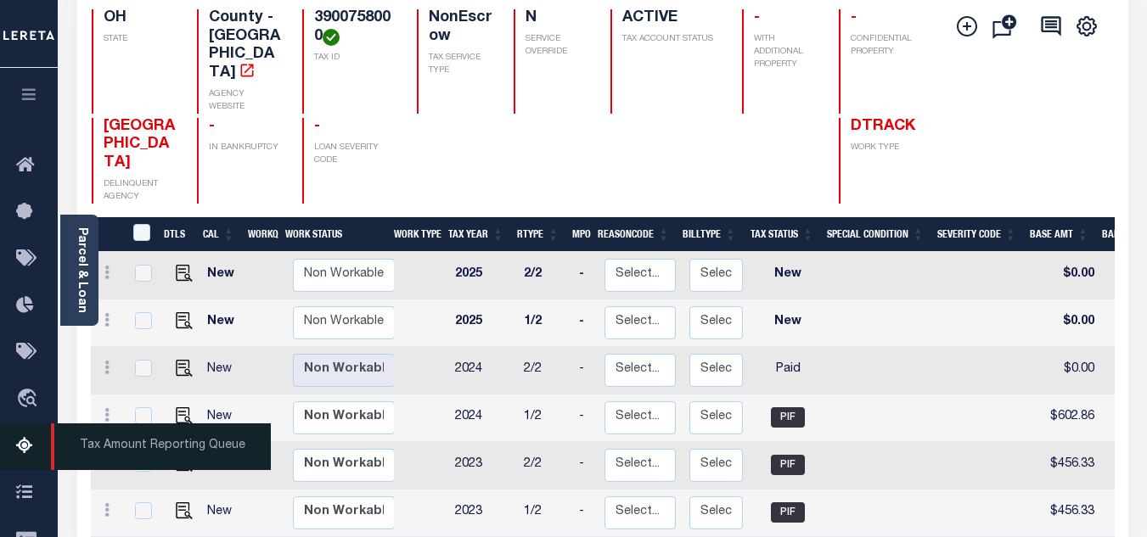
click at [21, 453] on icon at bounding box center [29, 446] width 27 height 21
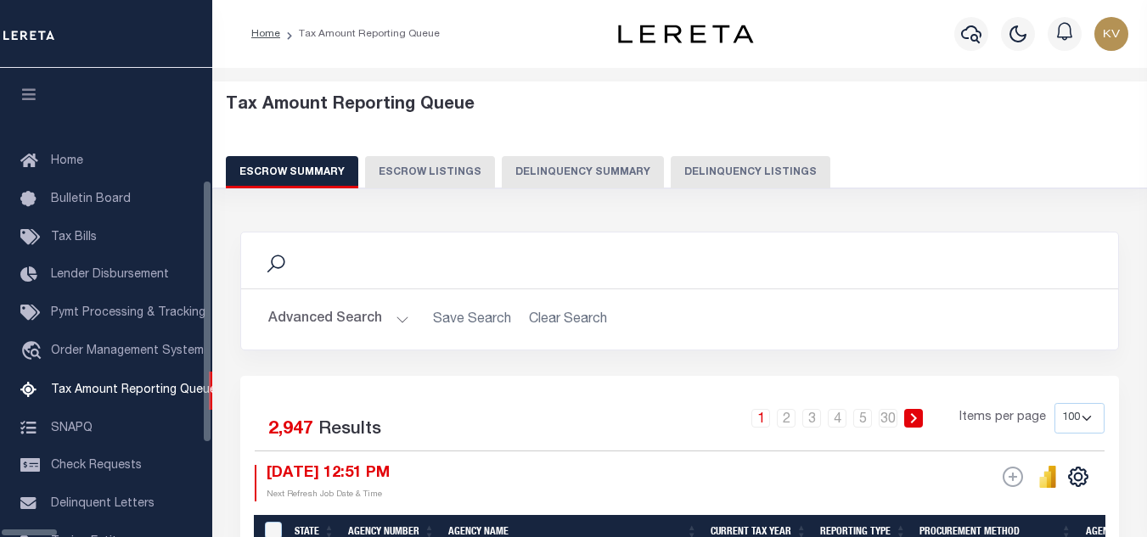
click at [712, 160] on button "Delinquency Listings" at bounding box center [751, 172] width 160 height 32
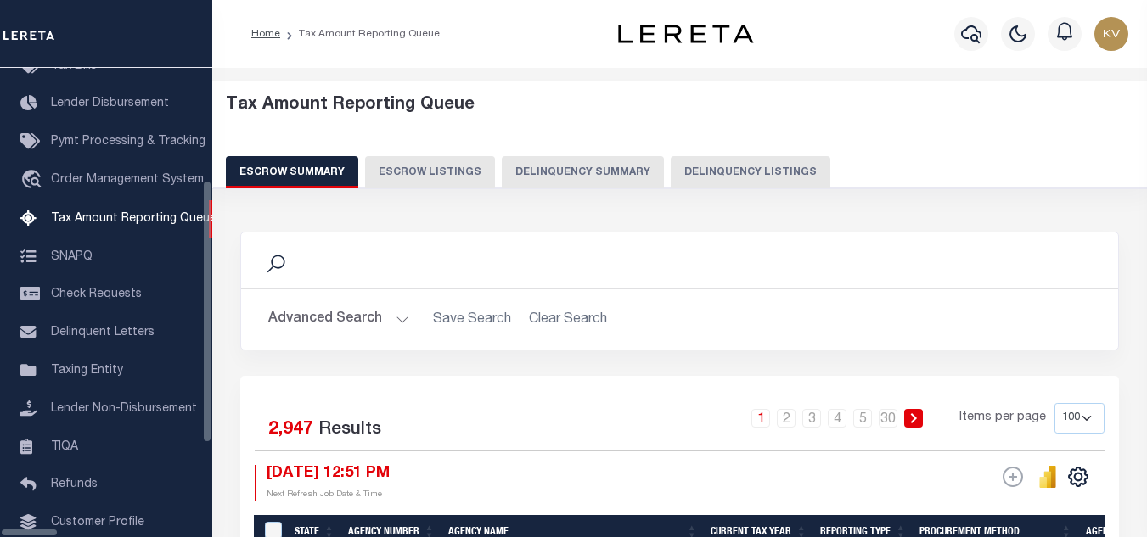
select select "100"
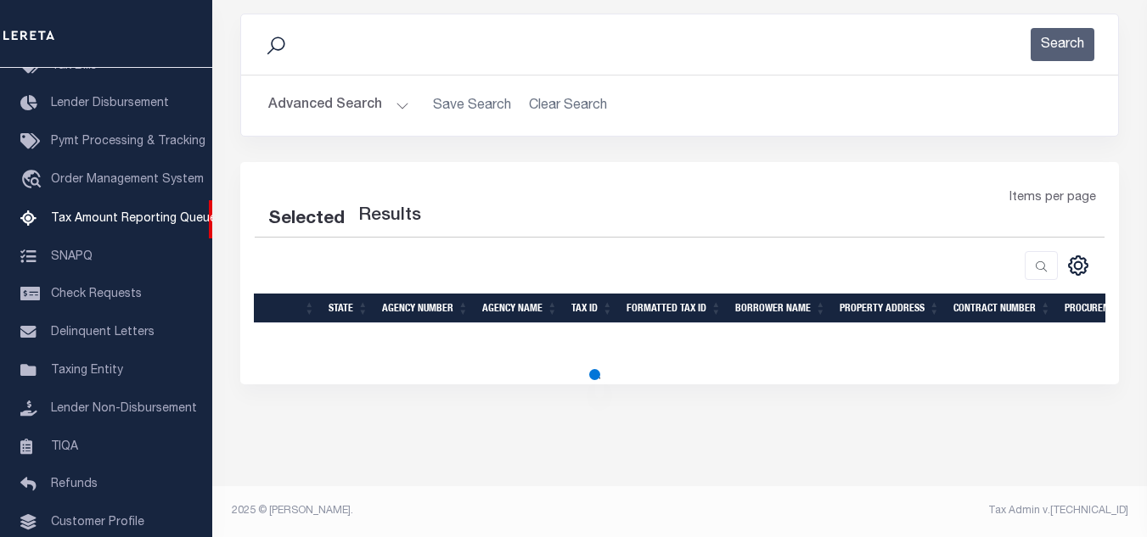
click at [408, 113] on h2 "Advanced Search Save Search Clear Search tblassign_wrapper_dynamictable_____Def…" at bounding box center [680, 105] width 850 height 33
select select "100"
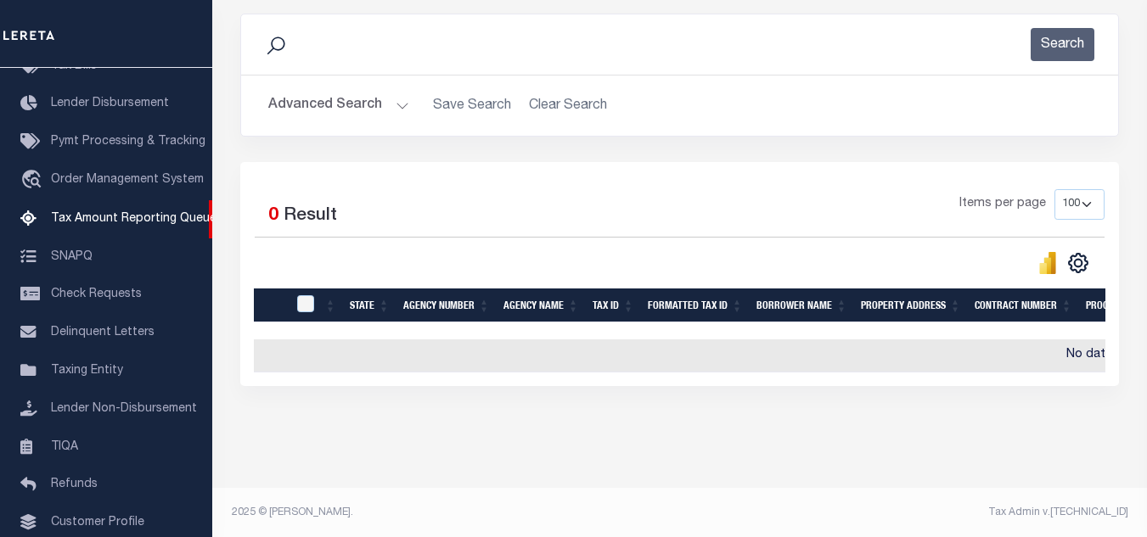
scroll to position [217, 0]
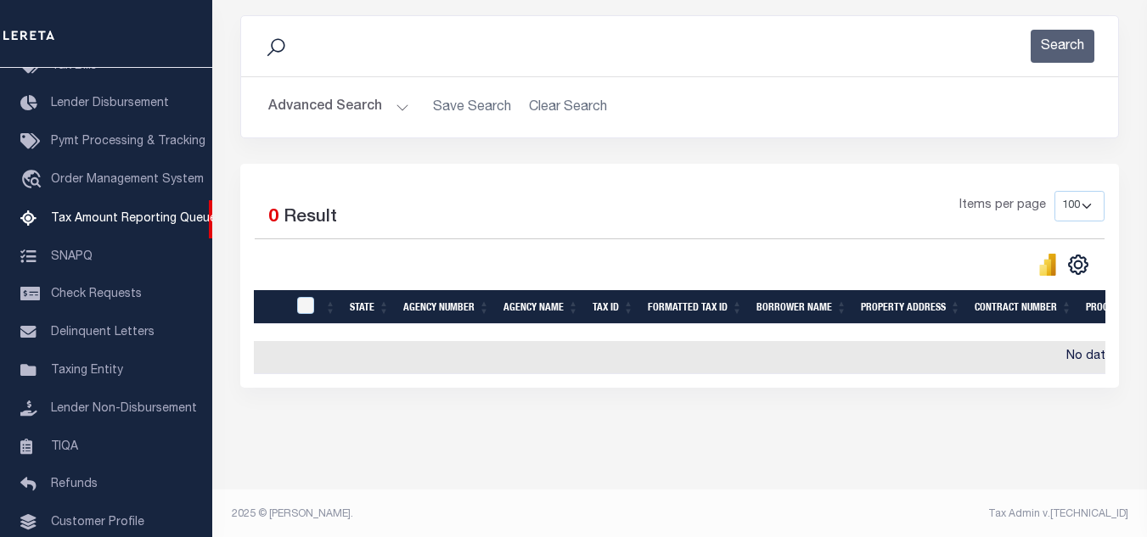
click at [369, 119] on button "Advanced Search" at bounding box center [338, 107] width 141 height 33
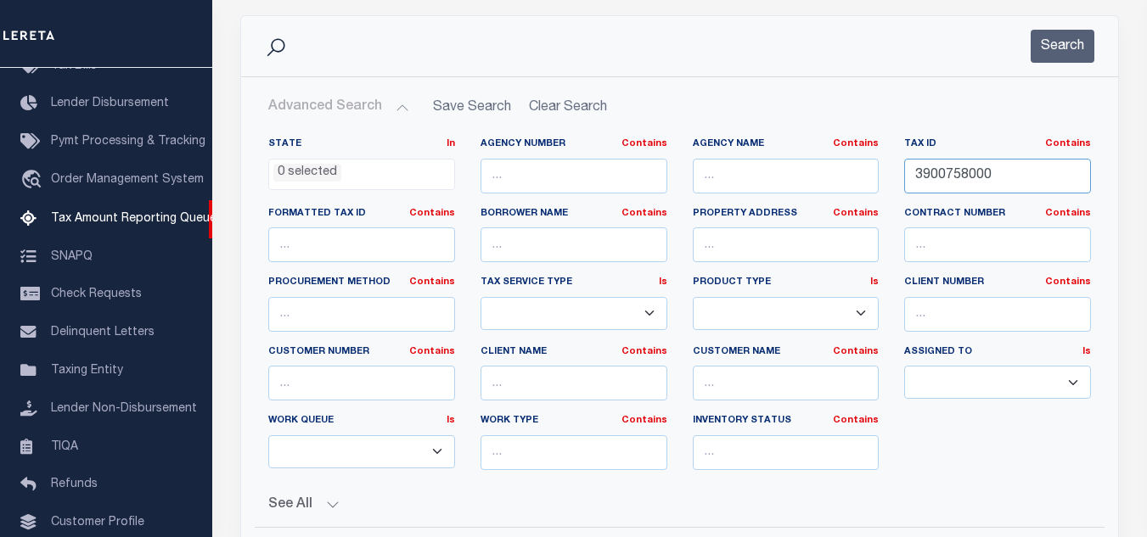
click at [966, 171] on input "3900758000" at bounding box center [997, 176] width 187 height 35
paste input "1"
type input "3900758001"
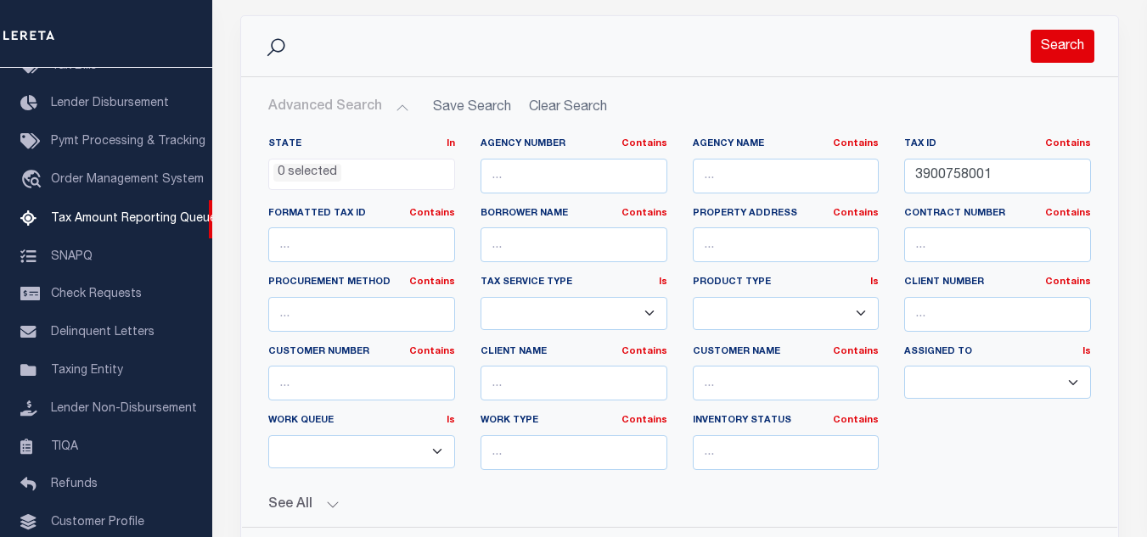
click at [1073, 36] on button "Search" at bounding box center [1063, 46] width 64 height 33
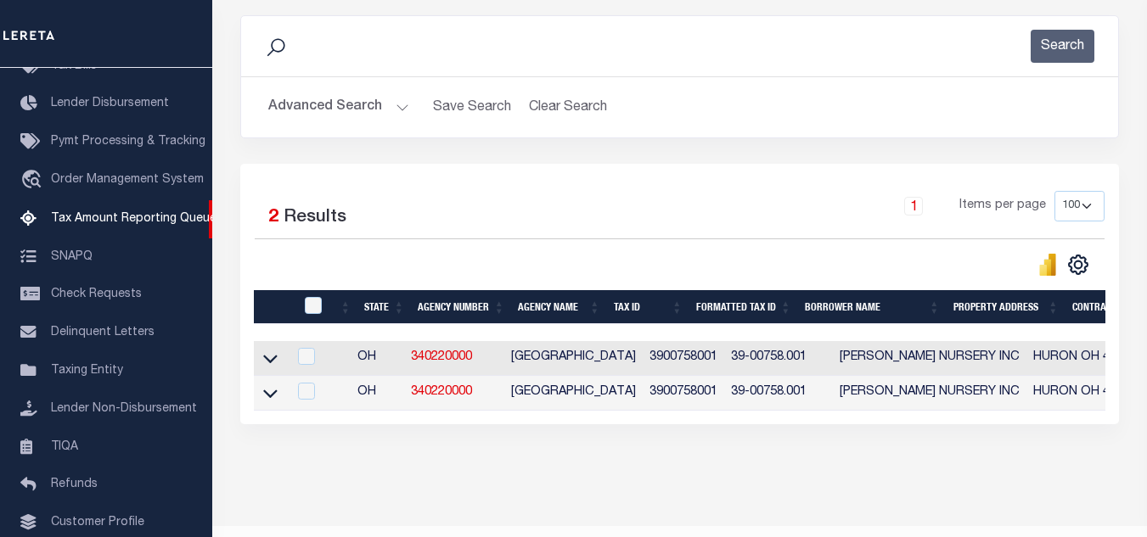
scroll to position [272, 0]
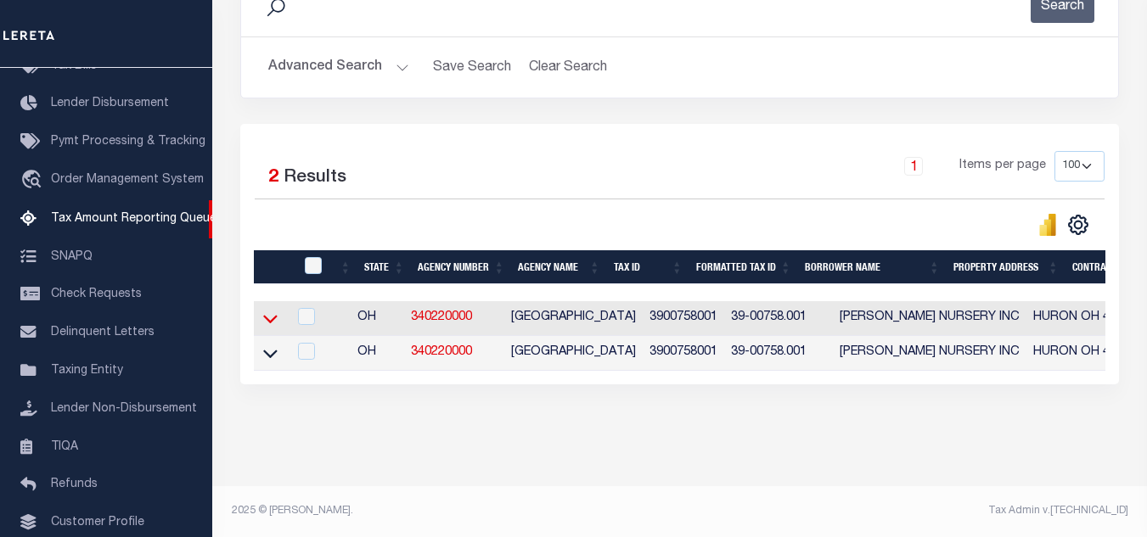
click at [267, 316] on icon at bounding box center [270, 320] width 14 height 8
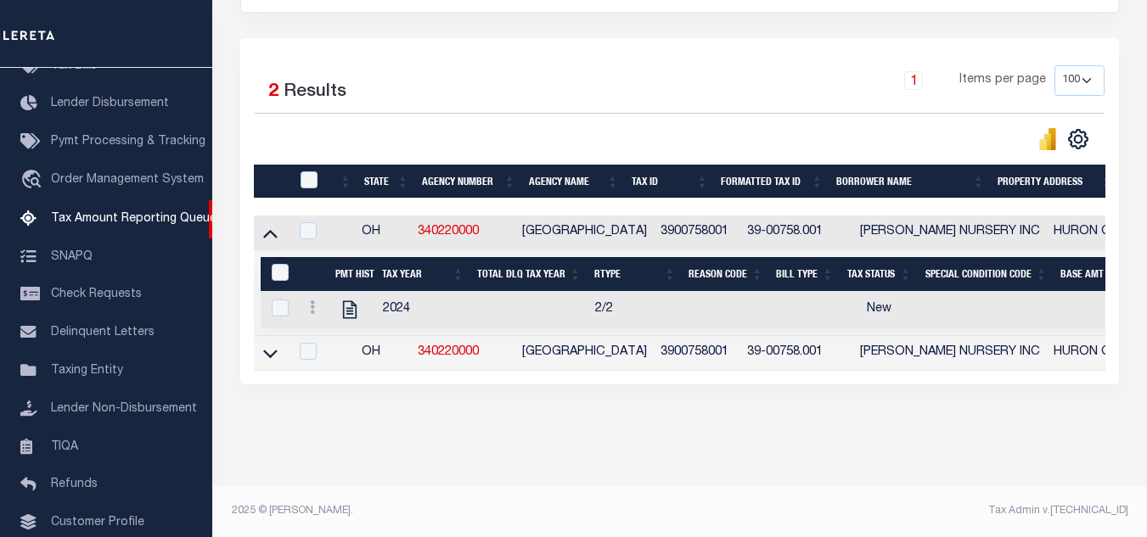
scroll to position [358, 0]
click at [348, 301] on icon "" at bounding box center [350, 310] width 22 height 22
checkbox input "true"
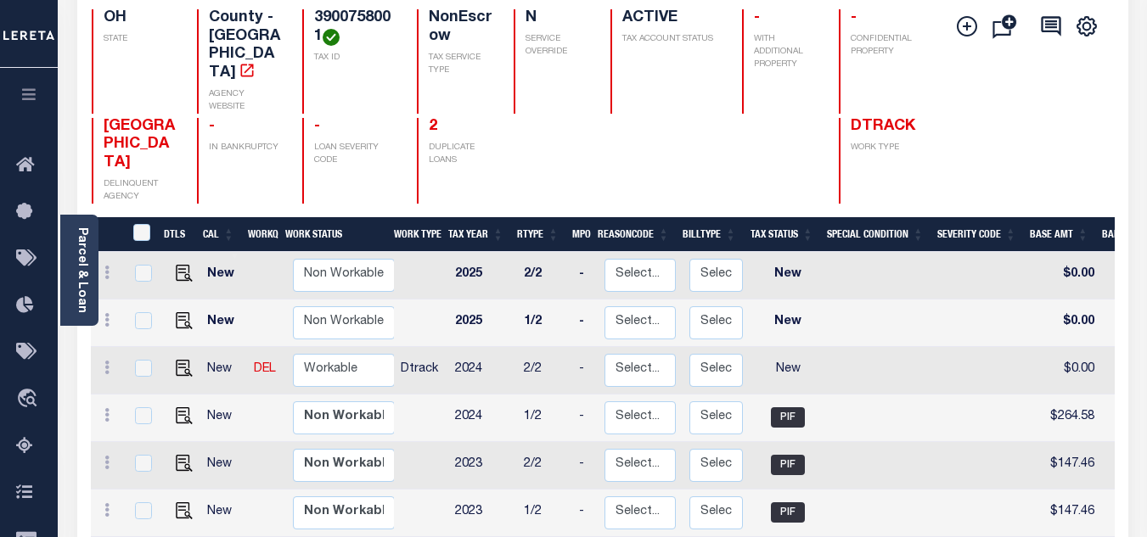
scroll to position [255, 0]
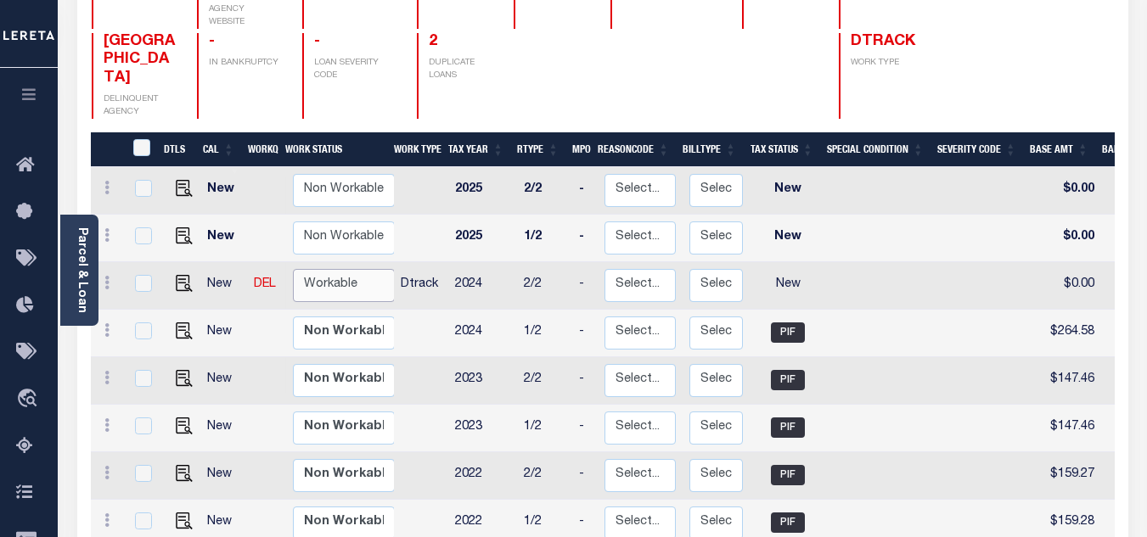
click at [342, 269] on select "Non Workable Workable" at bounding box center [344, 285] width 102 height 33
checkbox input "true"
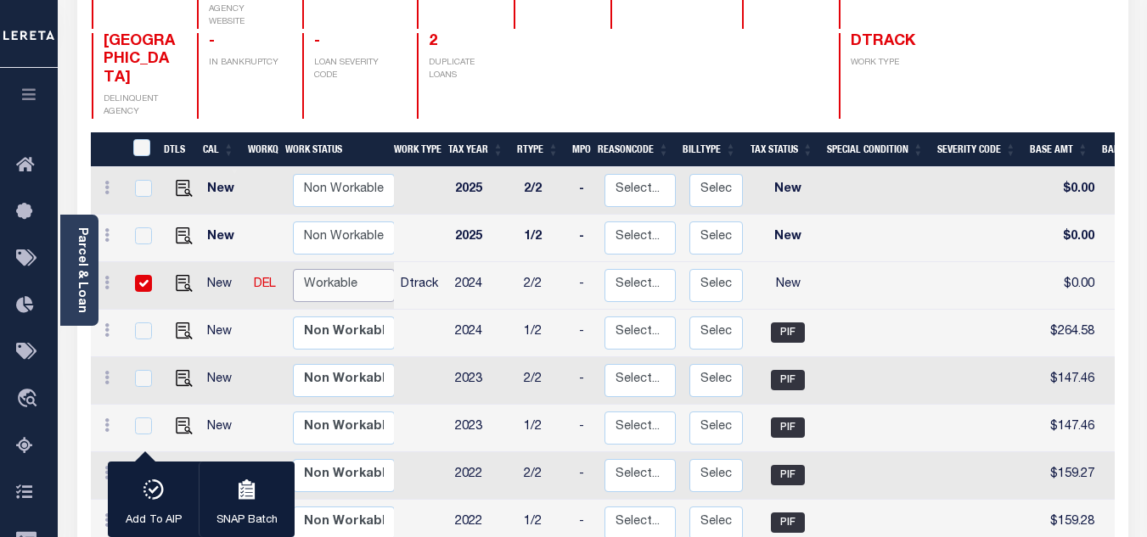
select select "true"
click at [293, 269] on select "Non Workable Workable" at bounding box center [344, 285] width 102 height 33
checkbox input "false"
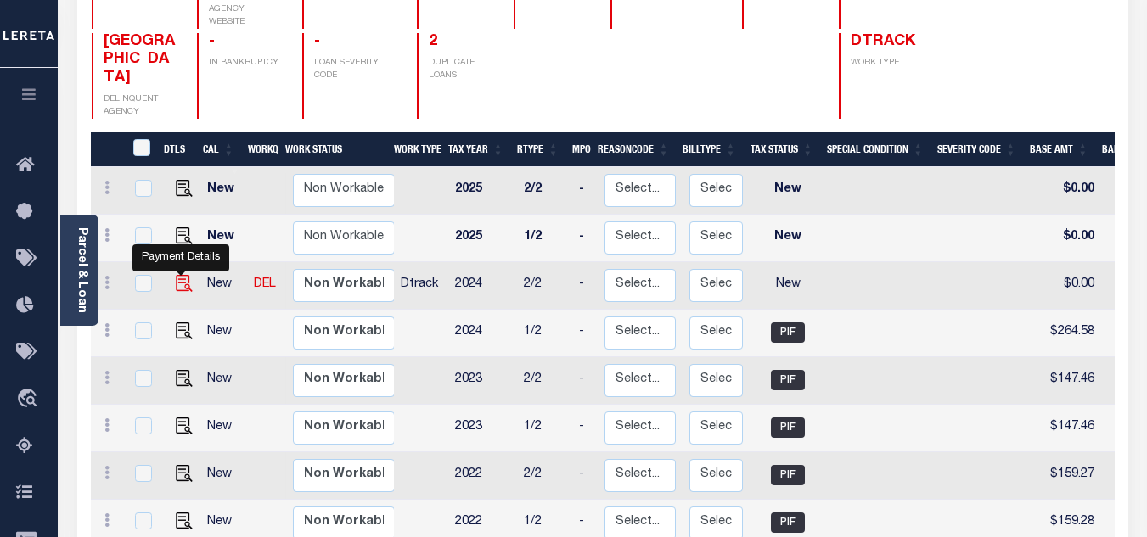
click at [177, 275] on img "" at bounding box center [184, 283] width 17 height 17
checkbox input "true"
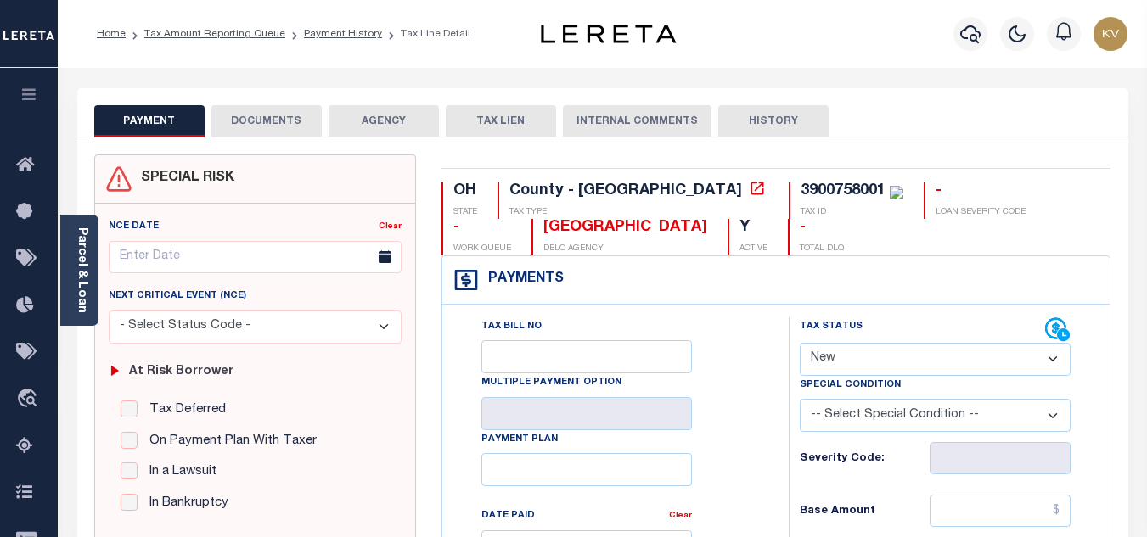
scroll to position [170, 0]
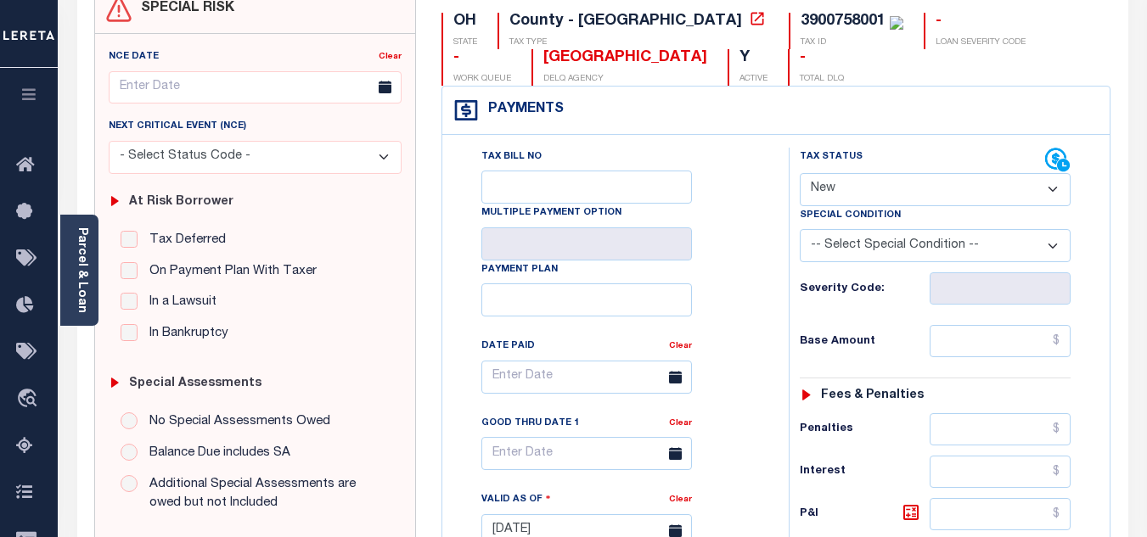
click at [850, 181] on select "- Select Status Code - Open Due/Unpaid Paid Incomplete No Tax Due Internal Refu…" at bounding box center [935, 189] width 271 height 33
select select "PYD"
click at [800, 174] on select "- Select Status Code - Open Due/Unpaid Paid Incomplete No Tax Due Internal Refu…" at bounding box center [935, 189] width 271 height 33
type input "[DATE]"
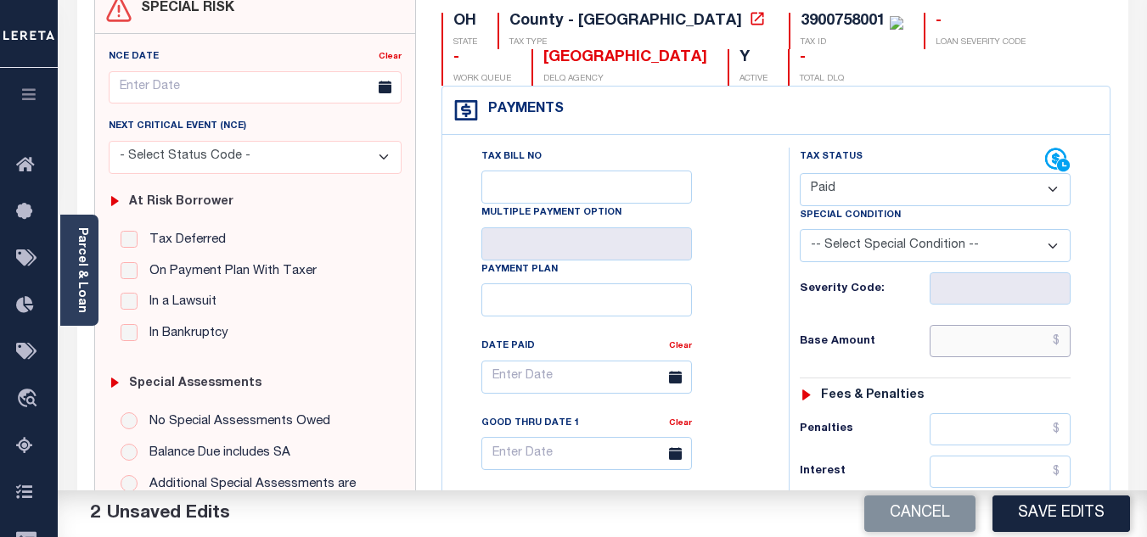
click at [964, 337] on input "text" at bounding box center [1000, 341] width 141 height 32
type input "$0.00"
click at [888, 344] on h6 "Base Amount" at bounding box center [865, 342] width 130 height 14
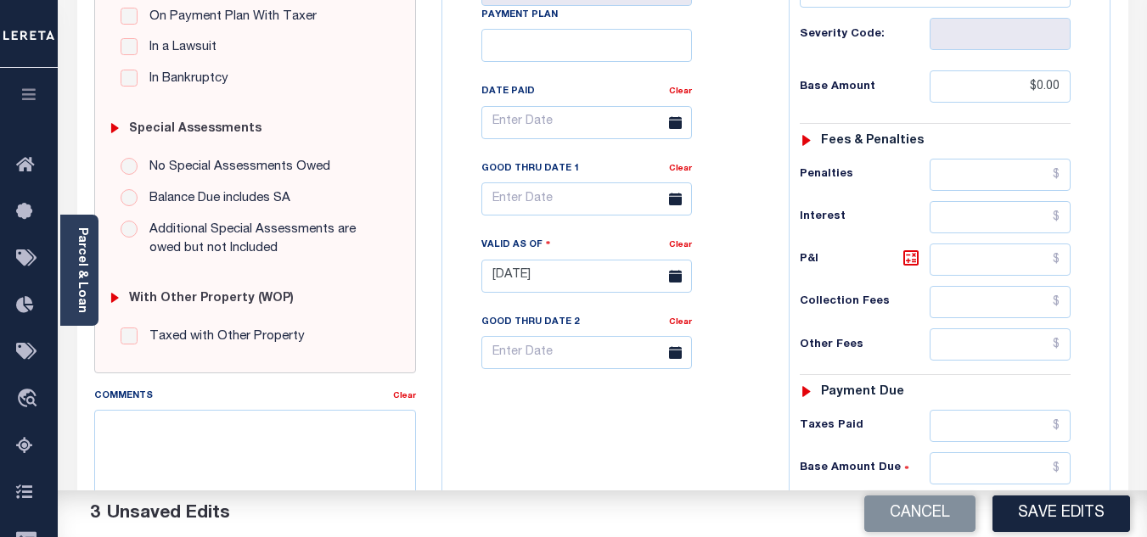
scroll to position [594, 0]
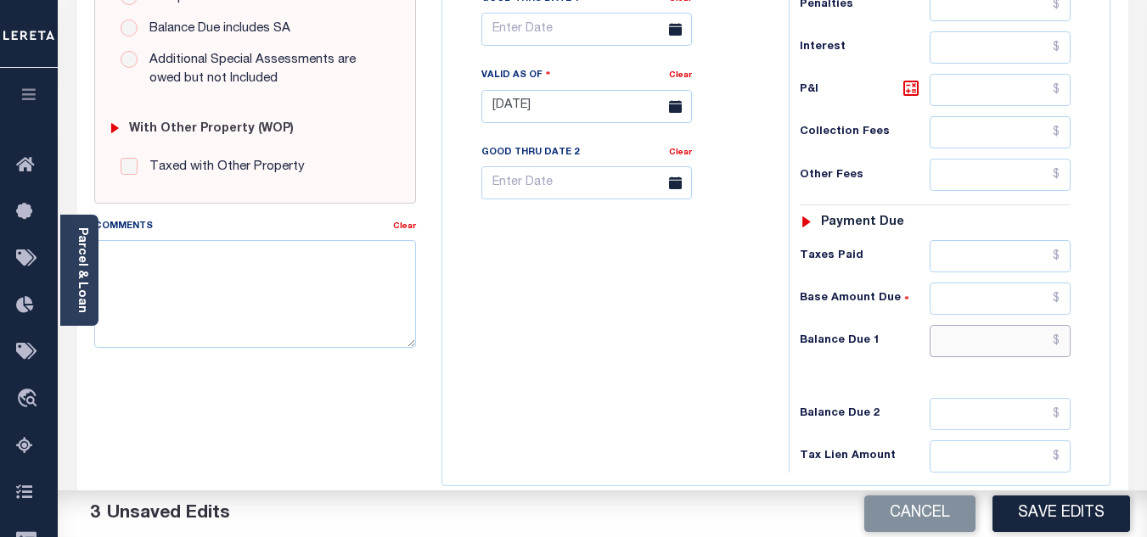
click at [969, 336] on input "text" at bounding box center [1000, 341] width 141 height 32
type input "$0.00"
click at [629, 344] on div "Tax Bill No Multiple Payment Option Payment Plan Clear" at bounding box center [611, 98] width 329 height 750
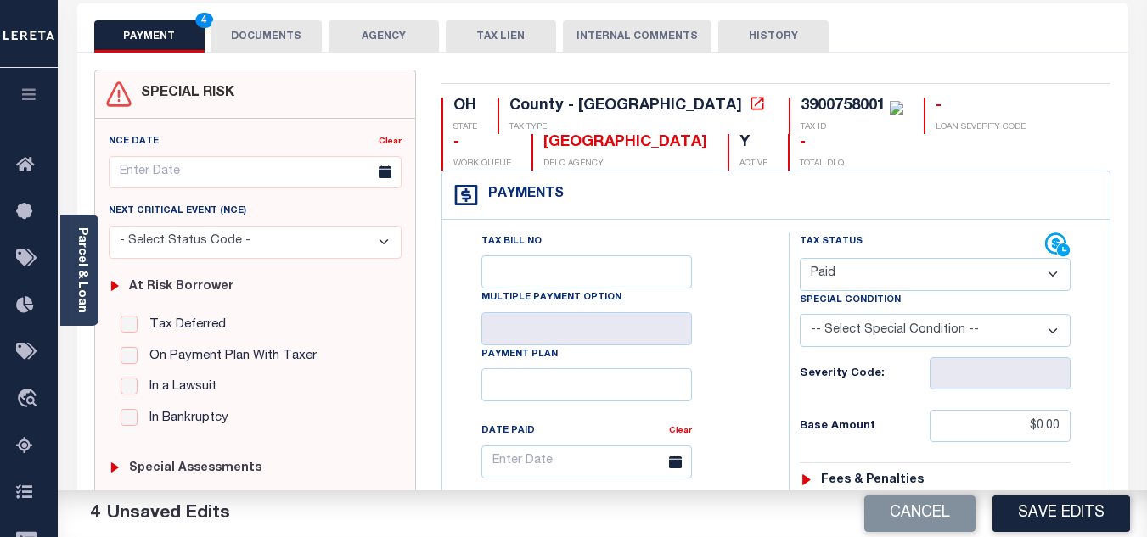
scroll to position [0, 0]
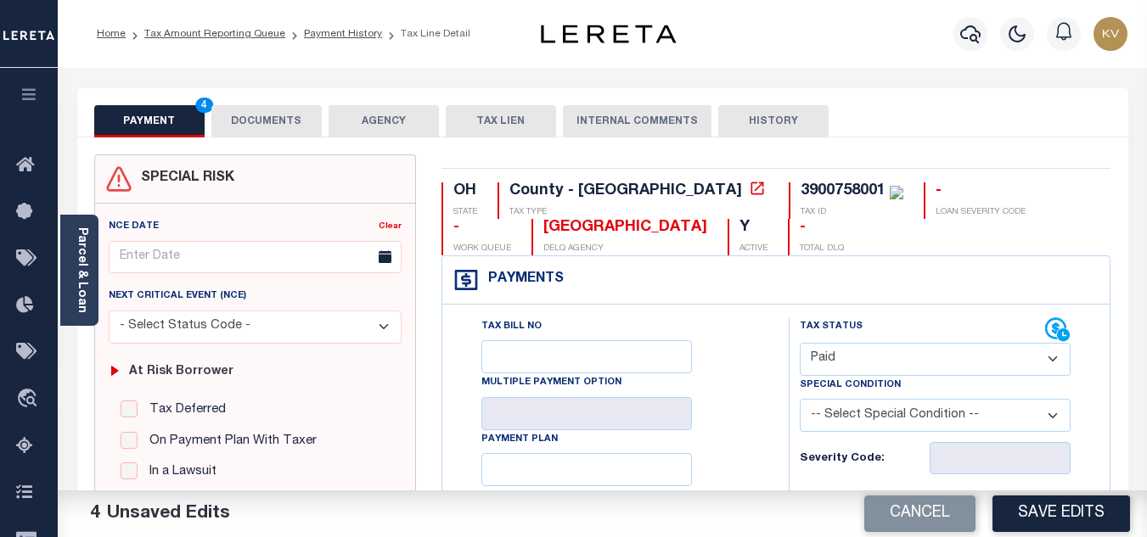
click at [266, 115] on button "DOCUMENTS" at bounding box center [266, 121] width 110 height 32
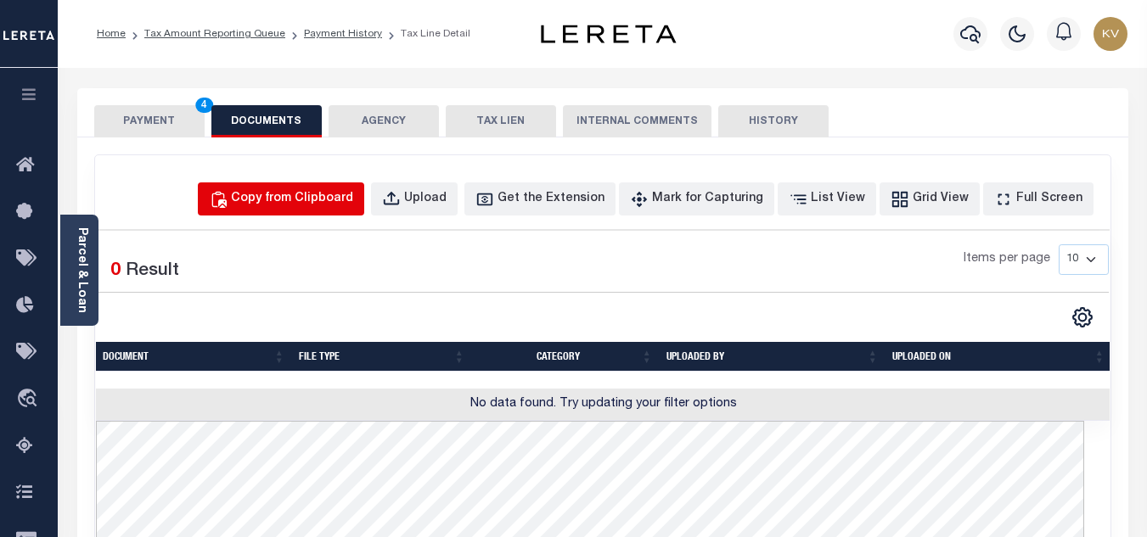
click at [324, 201] on div "Copy from Clipboard" at bounding box center [292, 199] width 122 height 19
select select "POP"
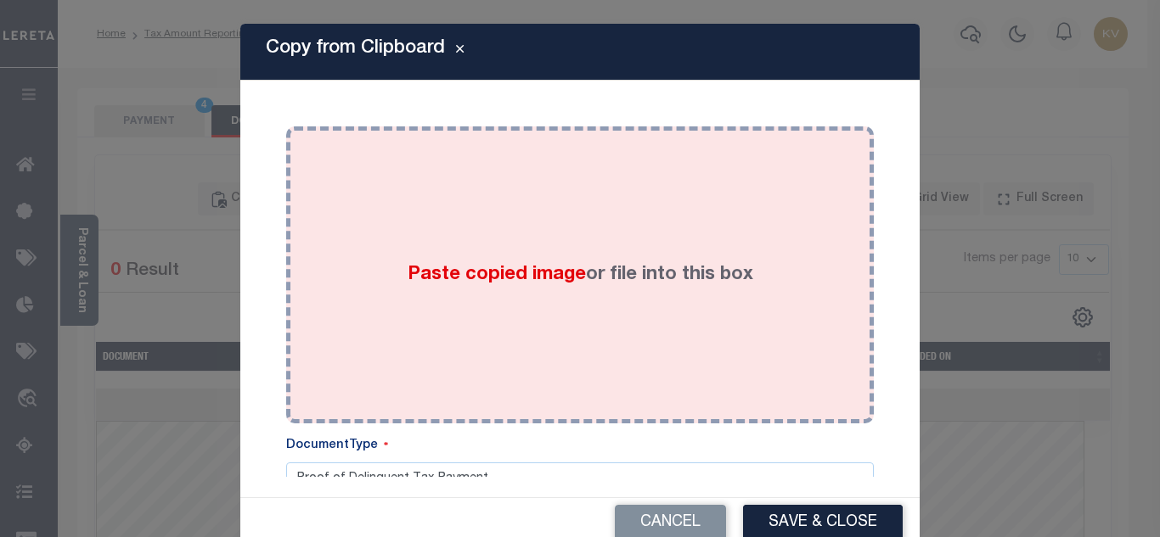
click at [457, 237] on div "Paste copied image or file into this box" at bounding box center [580, 275] width 562 height 272
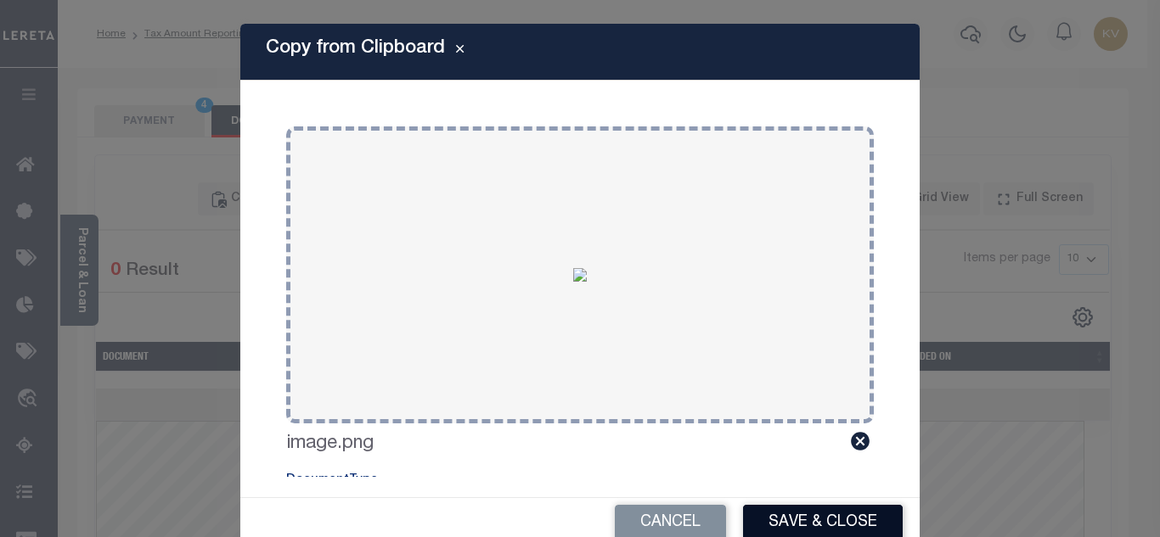
click at [839, 522] on button "Save & Close" at bounding box center [823, 523] width 160 height 37
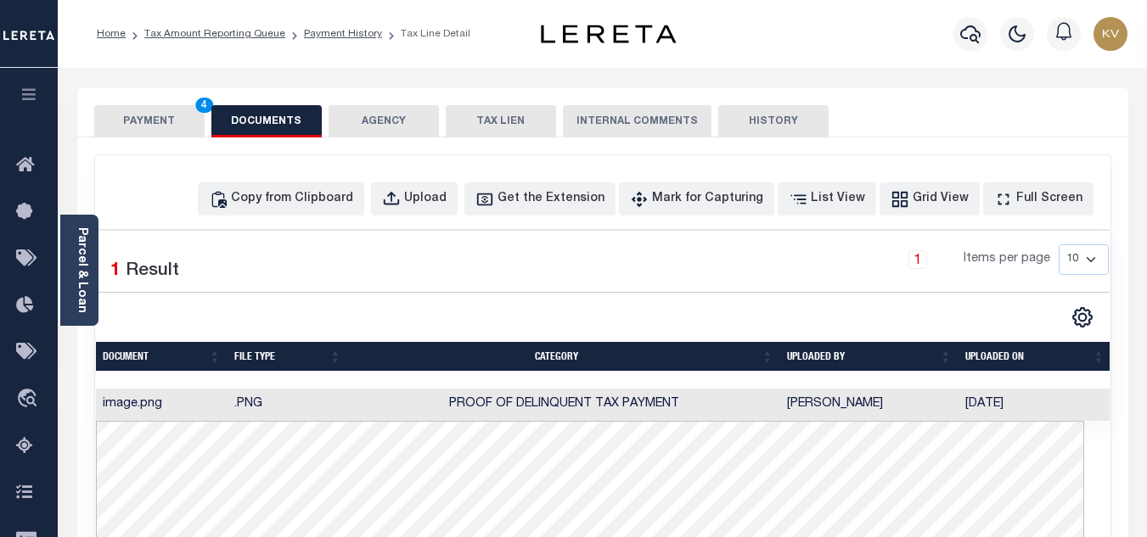
click at [142, 115] on button "PAYMENT 4" at bounding box center [149, 121] width 110 height 32
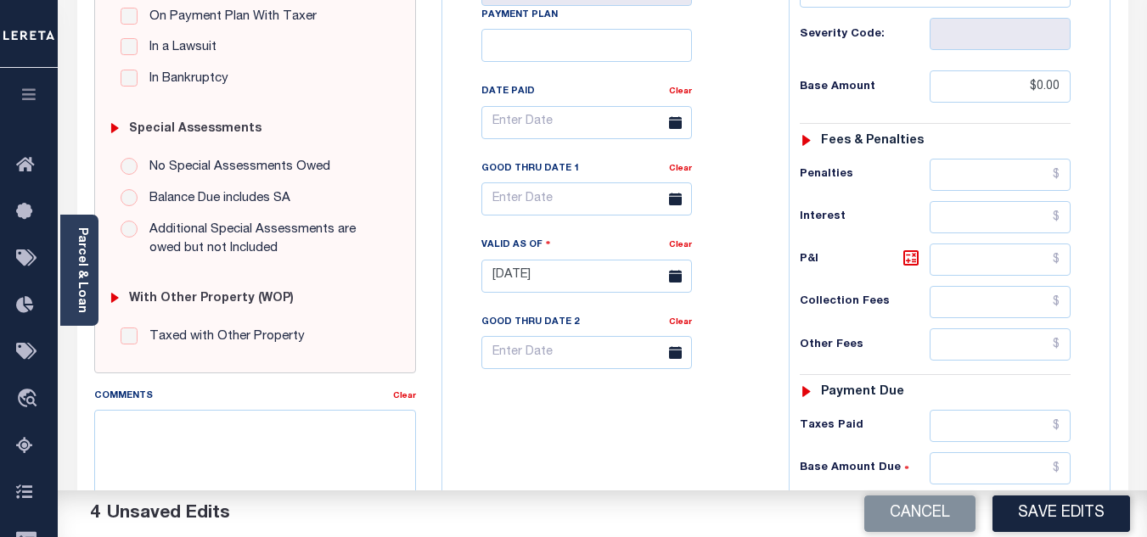
scroll to position [509, 0]
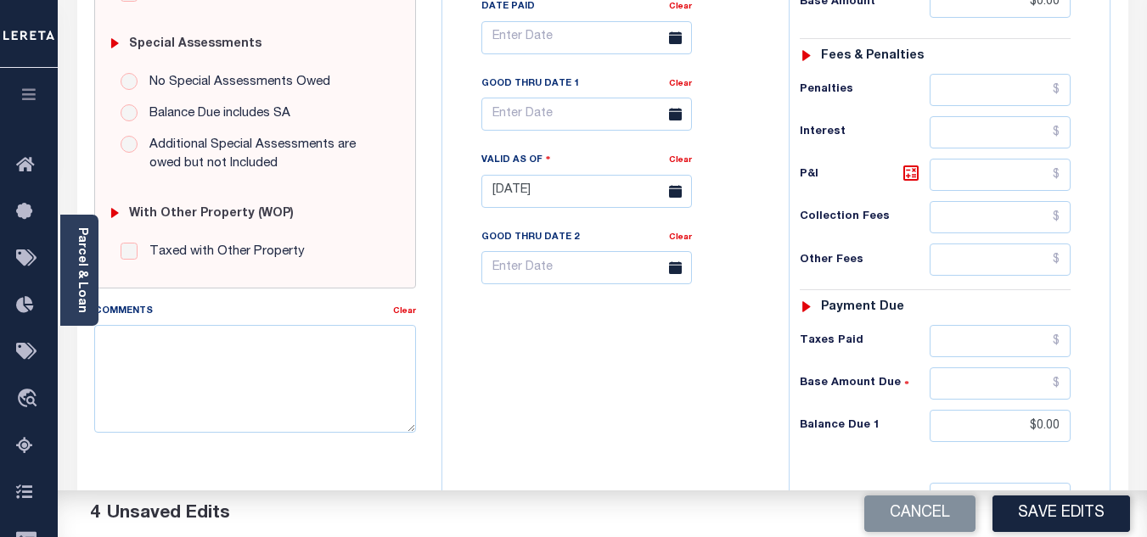
click at [1050, 505] on button "Save Edits" at bounding box center [1062, 514] width 138 height 37
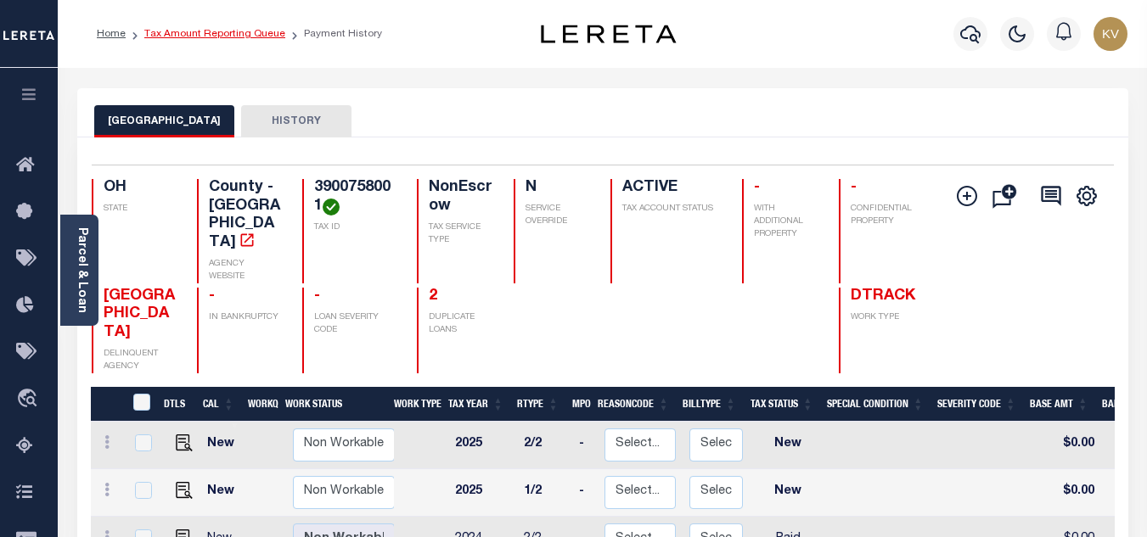
click at [238, 37] on link "Tax Amount Reporting Queue" at bounding box center [214, 34] width 141 height 10
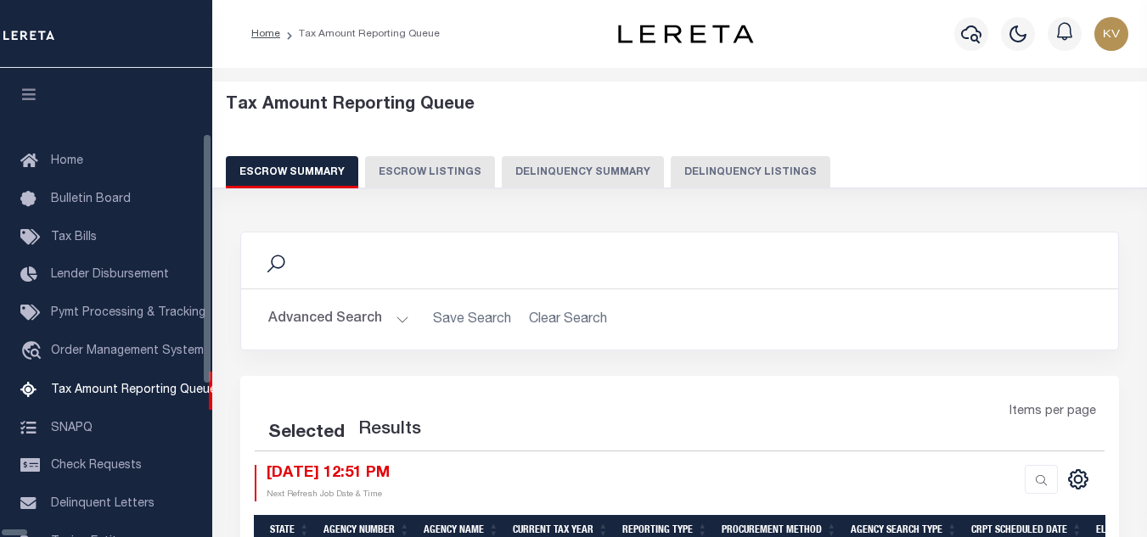
select select "100"
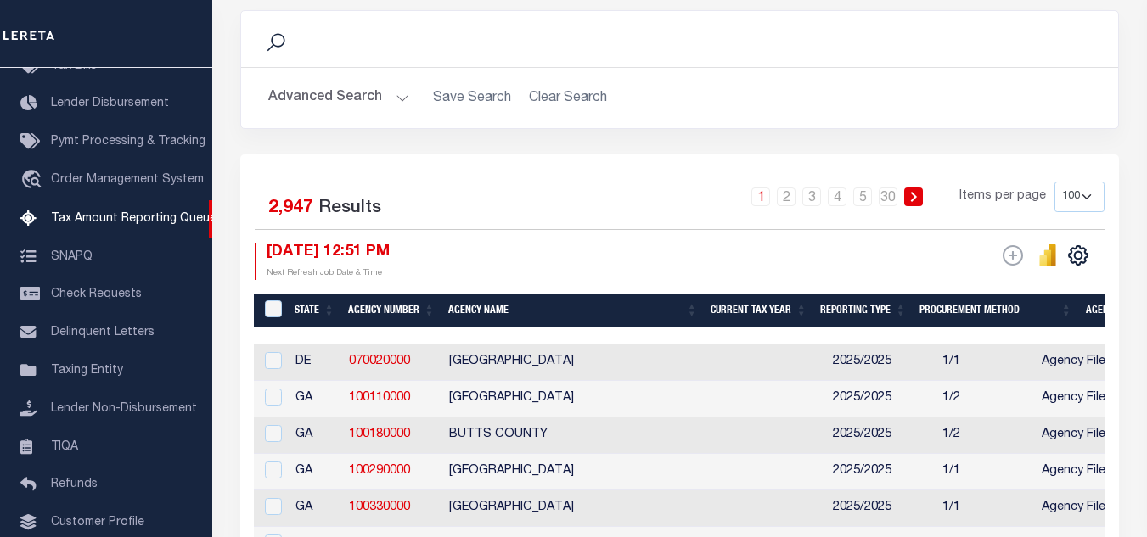
scroll to position [52, 0]
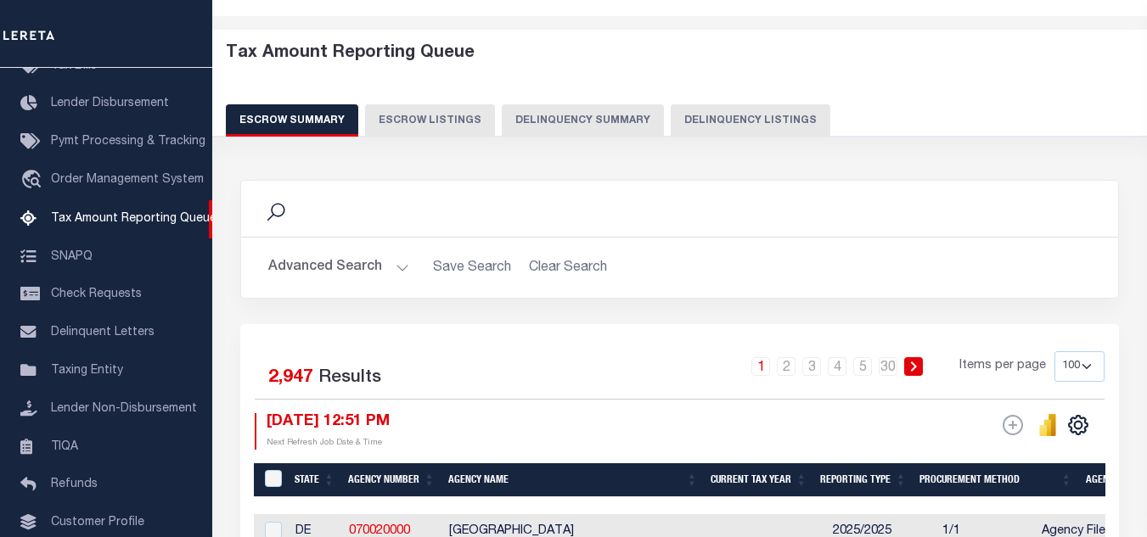
click at [728, 130] on button "Delinquency Listings" at bounding box center [751, 120] width 160 height 32
select select "100"
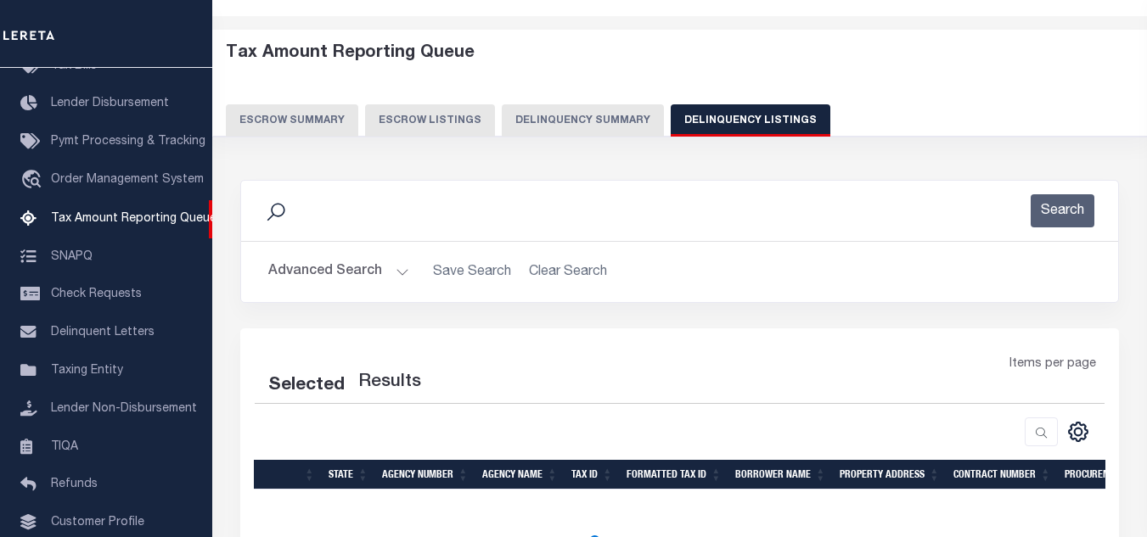
select select "100"
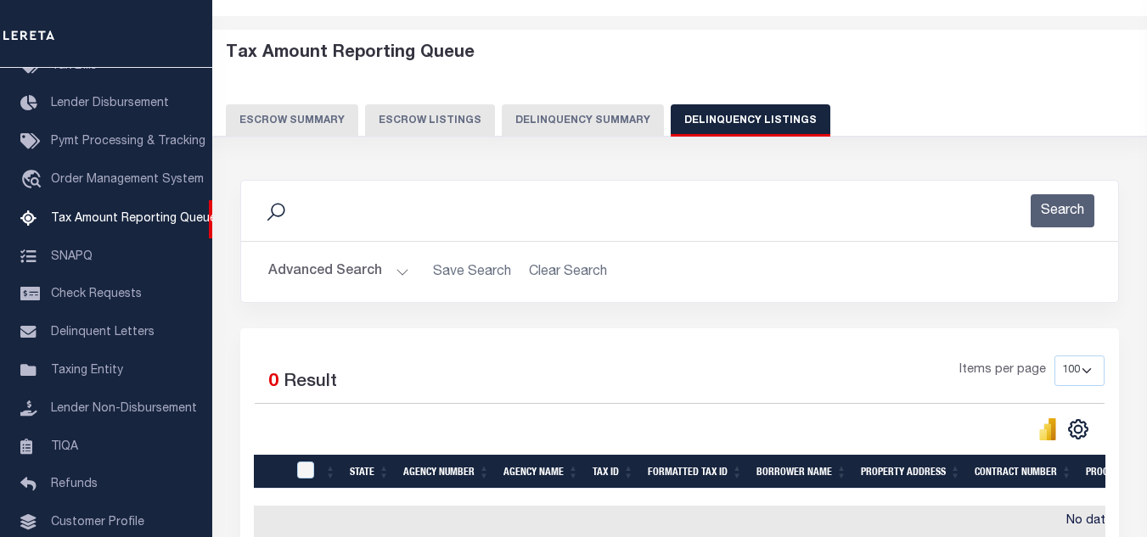
scroll to position [222, 0]
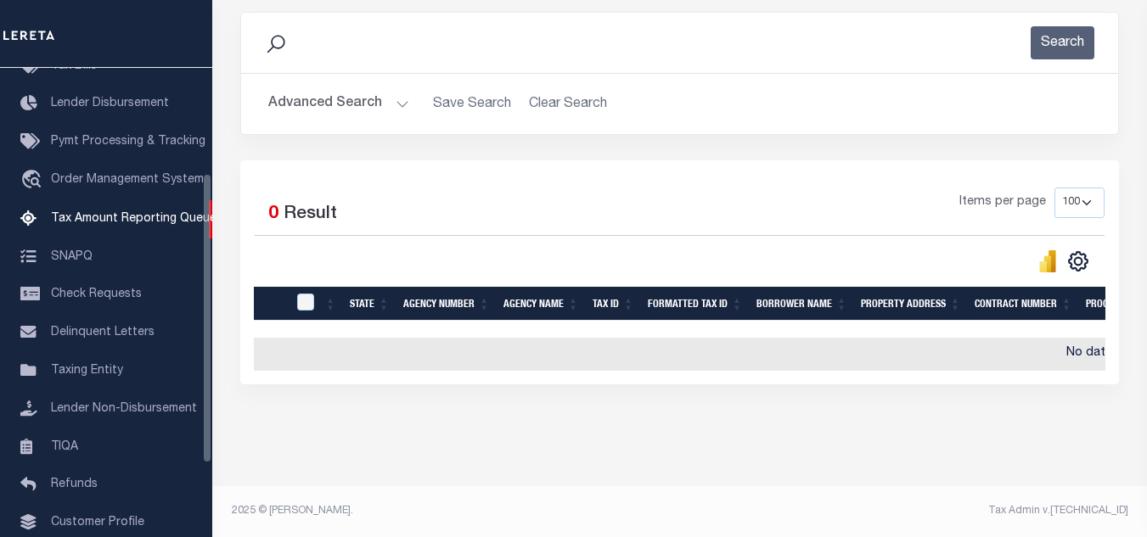
click at [373, 118] on button "Advanced Search" at bounding box center [338, 103] width 141 height 33
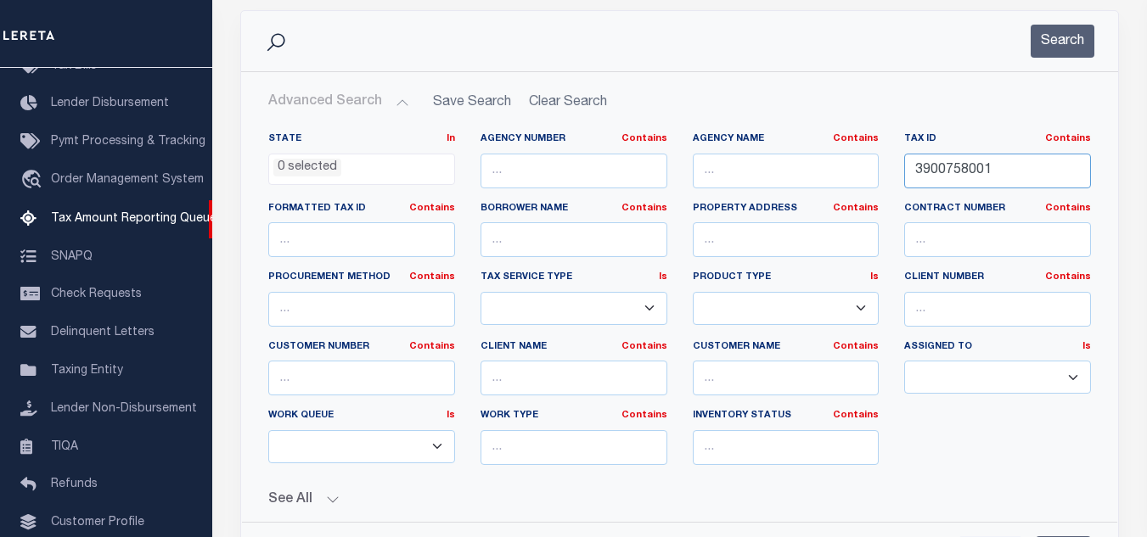
click at [935, 174] on input "3900758001" at bounding box center [997, 171] width 187 height 35
paste input "9000"
type input "3900759000"
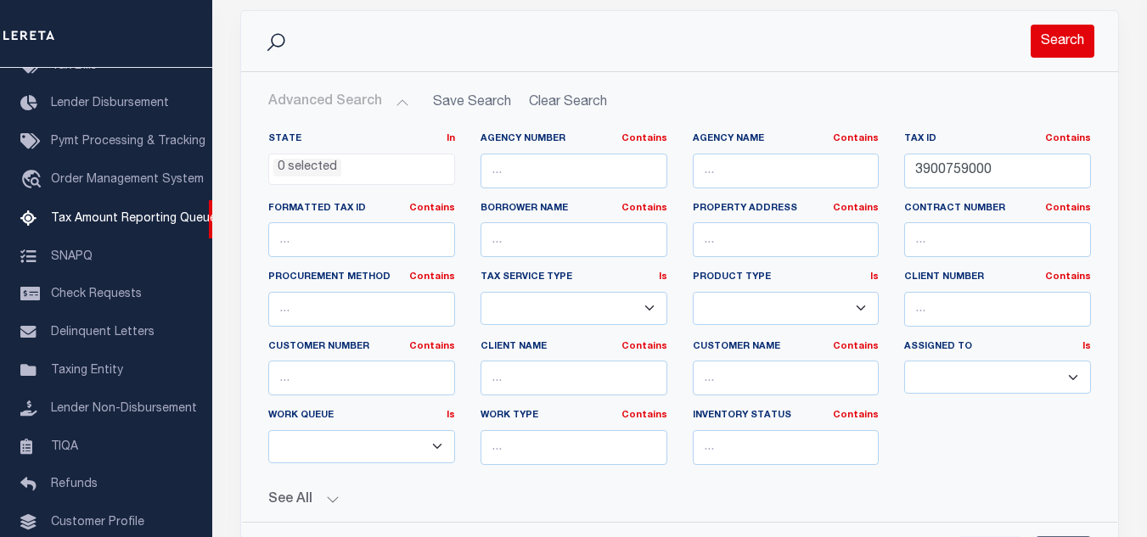
click at [1065, 42] on button "Search" at bounding box center [1063, 41] width 64 height 33
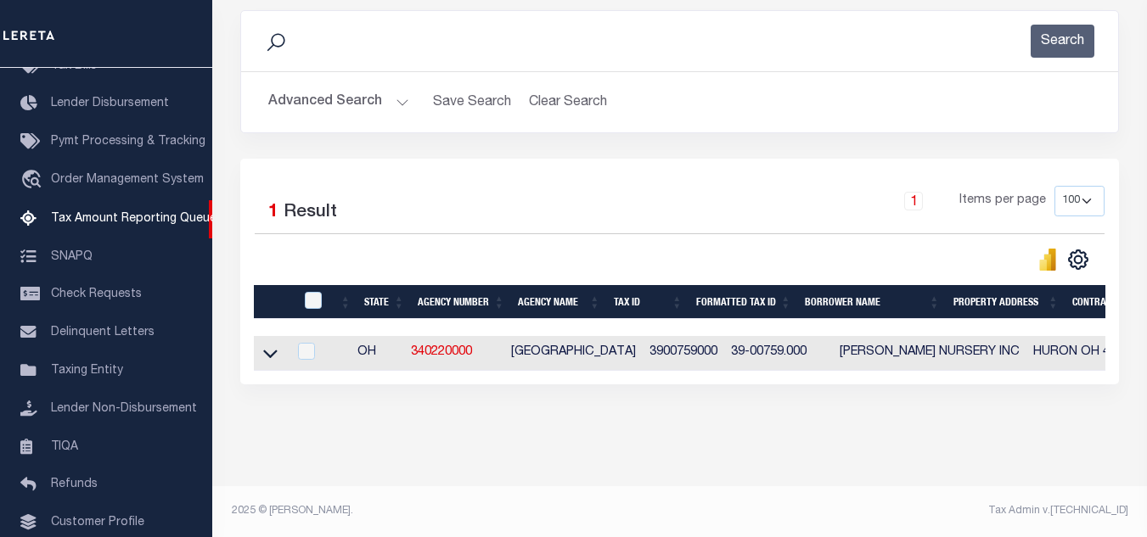
scroll to position [236, 0]
click at [267, 346] on icon at bounding box center [270, 354] width 14 height 18
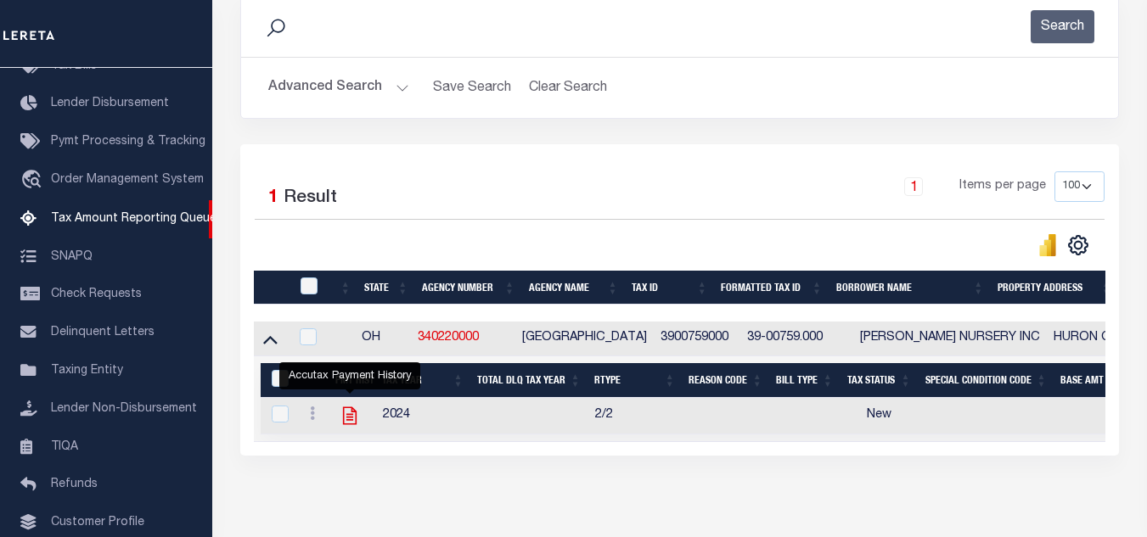
click at [351, 426] on icon "" at bounding box center [350, 416] width 22 height 22
checkbox input "true"
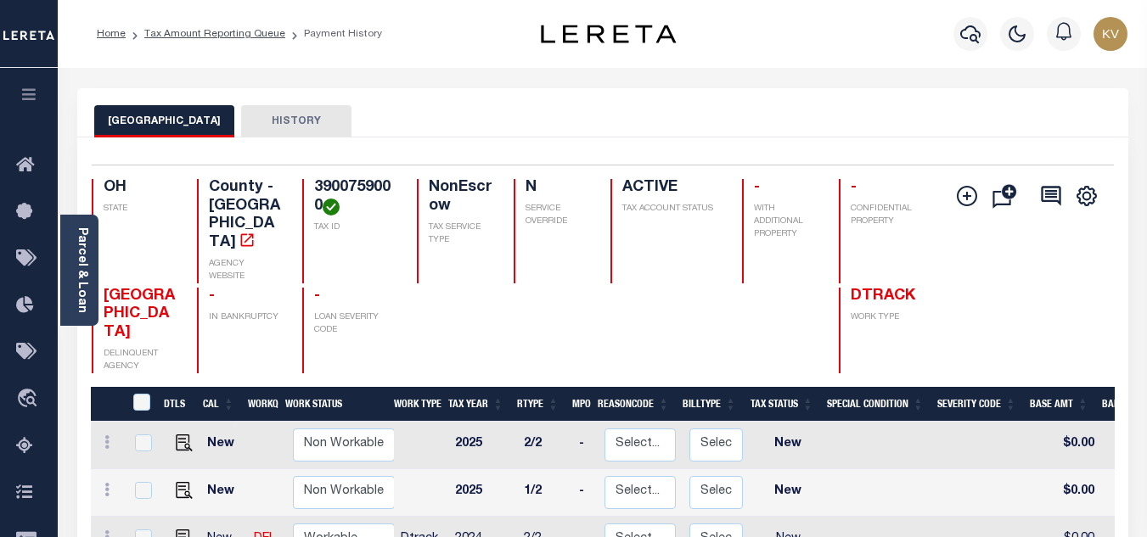
scroll to position [170, 0]
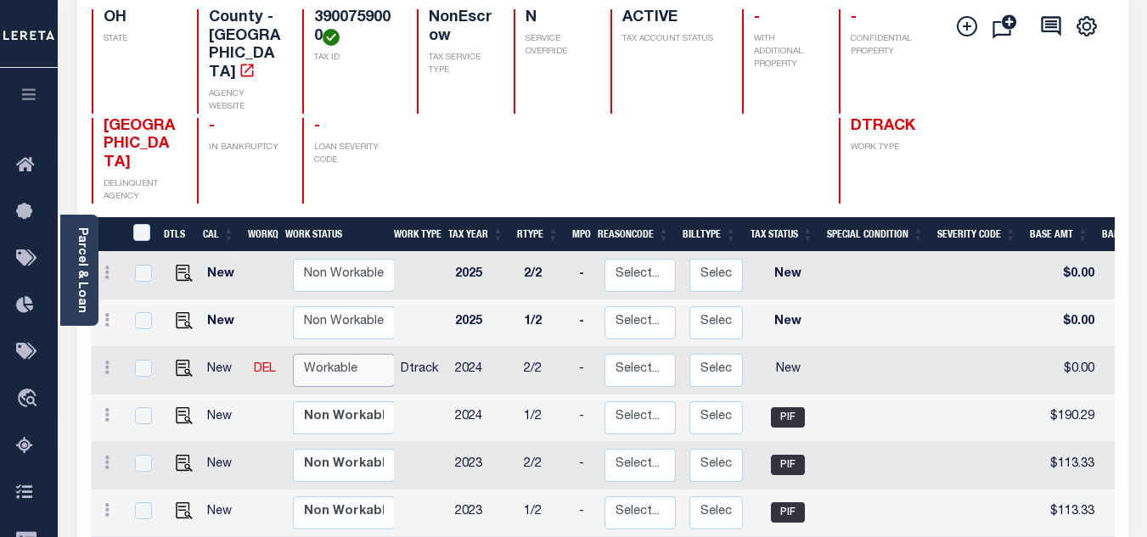
click at [338, 354] on select "Non Workable Workable" at bounding box center [344, 370] width 102 height 33
checkbox input "true"
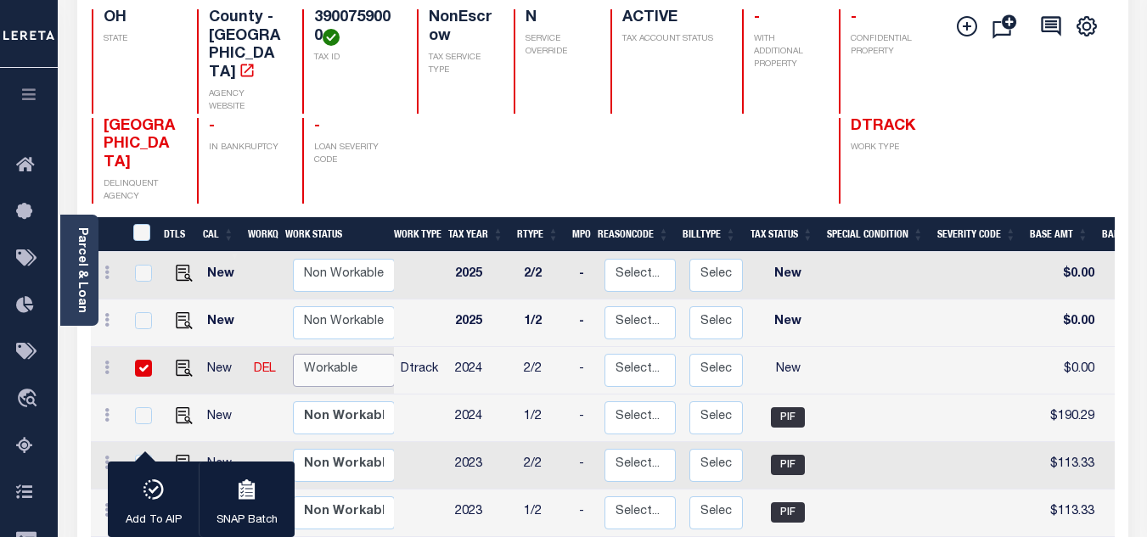
select select "true"
click at [293, 354] on select "Non Workable Workable" at bounding box center [344, 370] width 102 height 33
checkbox input "false"
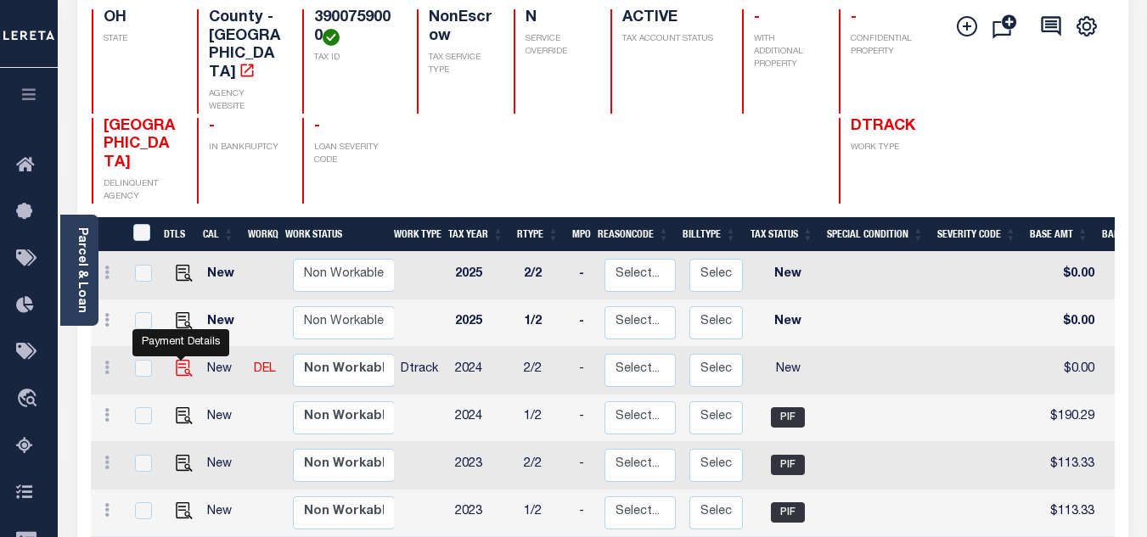
click at [177, 360] on img "" at bounding box center [184, 368] width 17 height 17
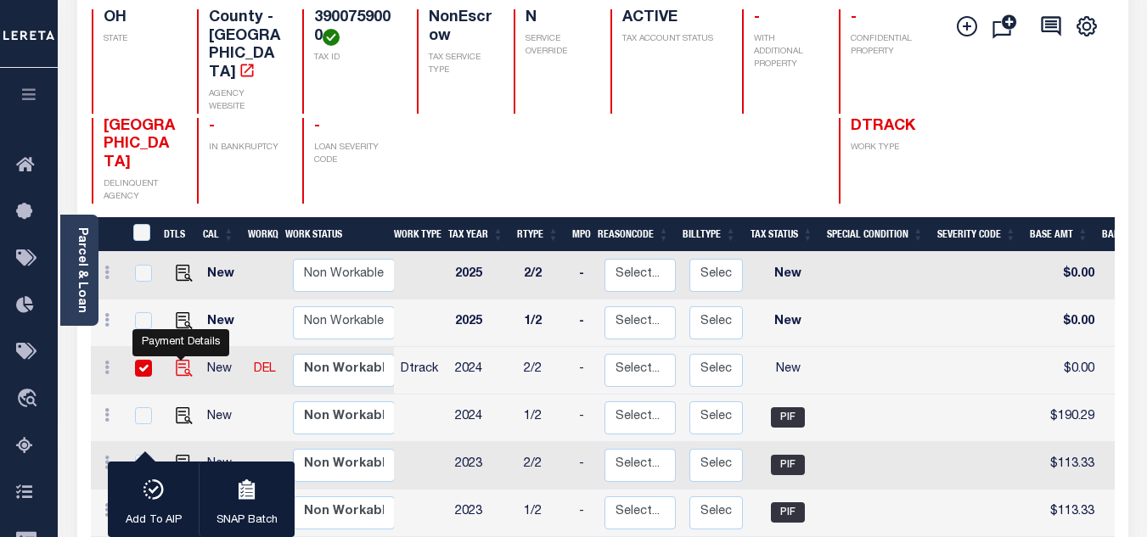
checkbox input "true"
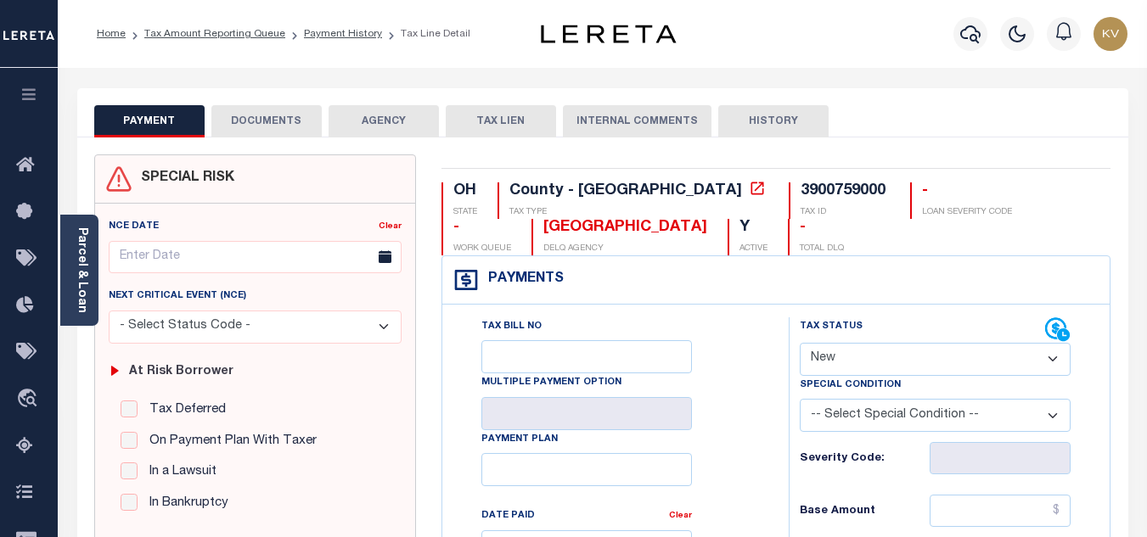
scroll to position [170, 0]
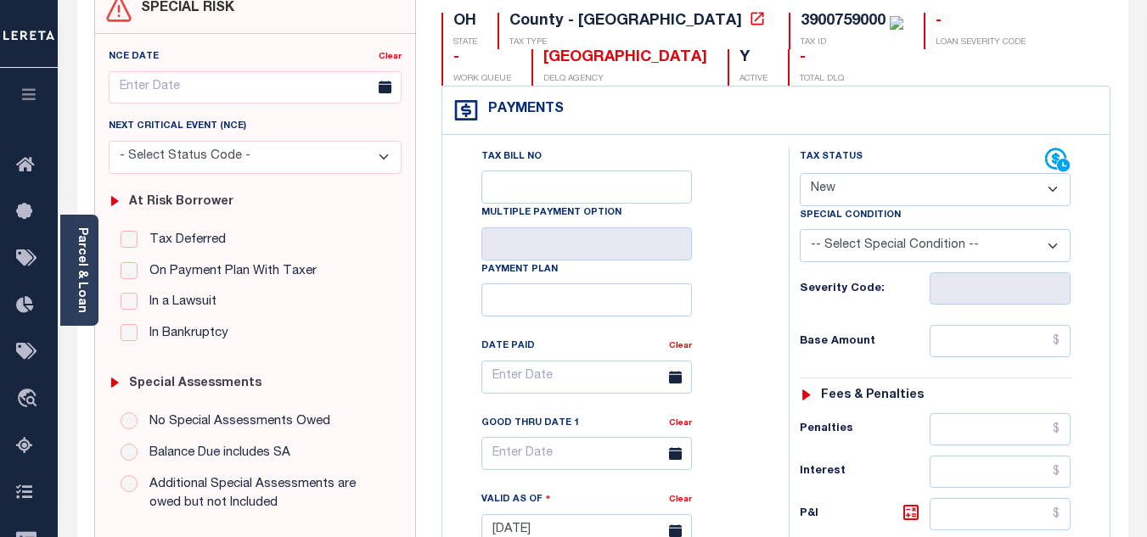
click at [948, 188] on select "- Select Status Code - Open Due/Unpaid Paid Incomplete No Tax Due Internal Refu…" at bounding box center [935, 189] width 271 height 33
select select "PYD"
click at [800, 174] on select "- Select Status Code - Open Due/Unpaid Paid Incomplete No Tax Due Internal Refu…" at bounding box center [935, 189] width 271 height 33
type input "[DATE]"
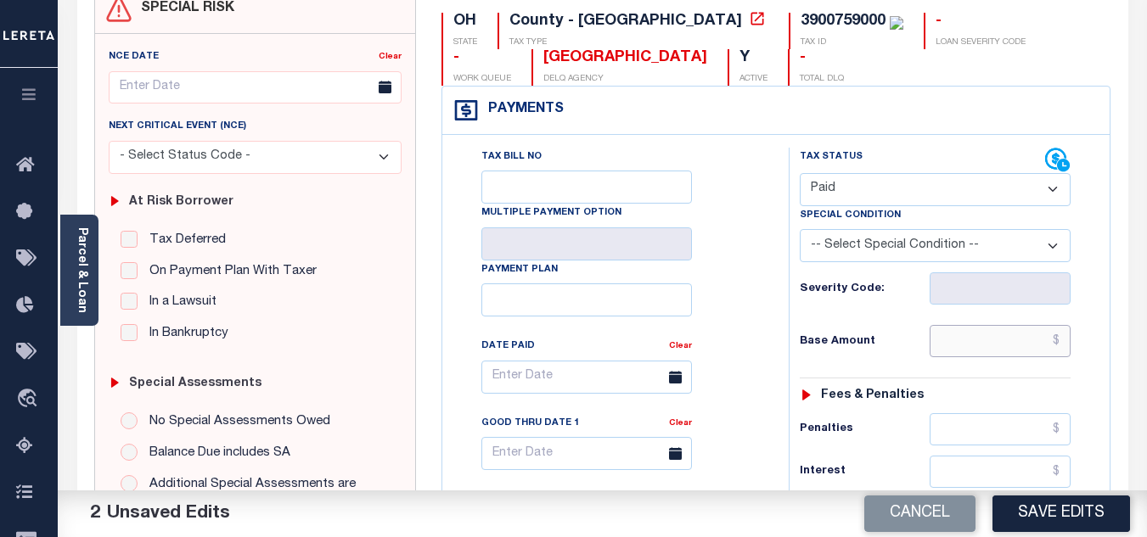
click at [990, 339] on input "text" at bounding box center [1000, 341] width 141 height 32
type input "$0.00"
click at [874, 374] on div "Tax Status Status - Select Status Code -" at bounding box center [941, 523] width 304 height 750
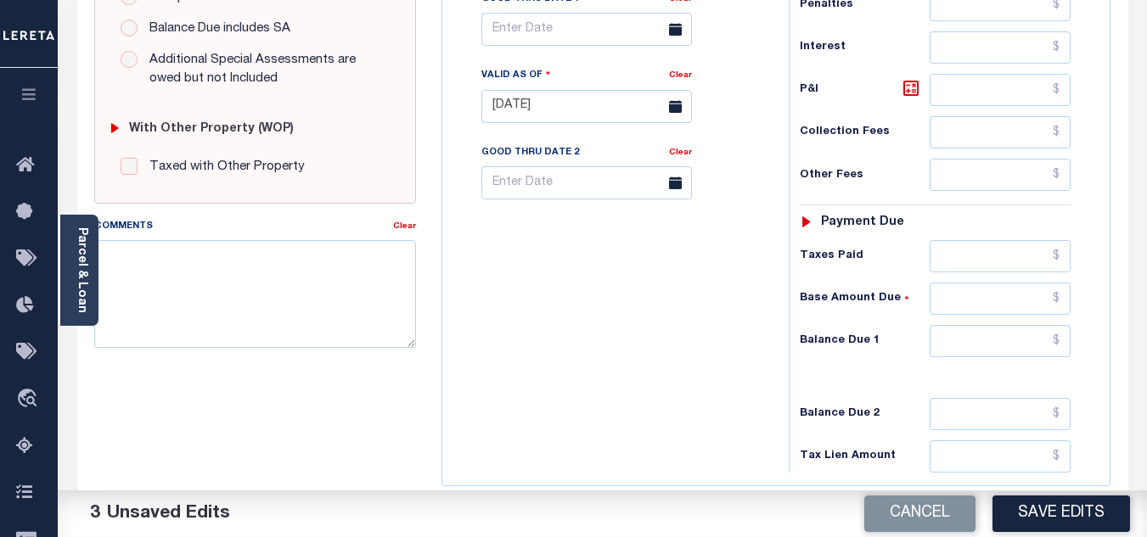
scroll to position [679, 0]
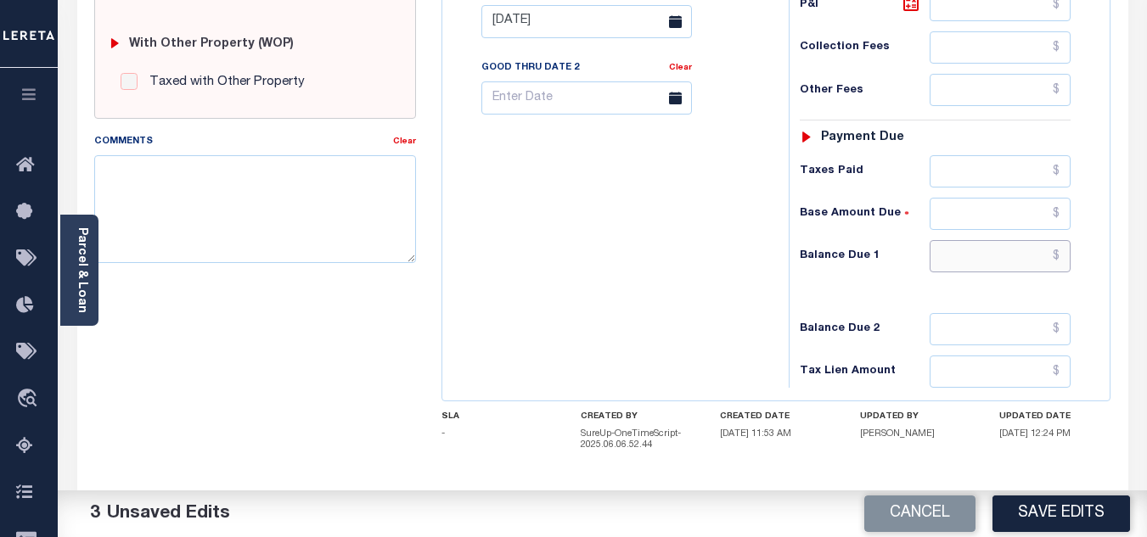
drag, startPoint x: 997, startPoint y: 262, endPoint x: 964, endPoint y: 279, distance: 37.2
click at [997, 262] on input "text" at bounding box center [1000, 256] width 141 height 32
type input "$0.00"
click at [762, 299] on div "Tax Bill No Multiple Payment Option Payment Plan Clear" at bounding box center [611, 13] width 329 height 750
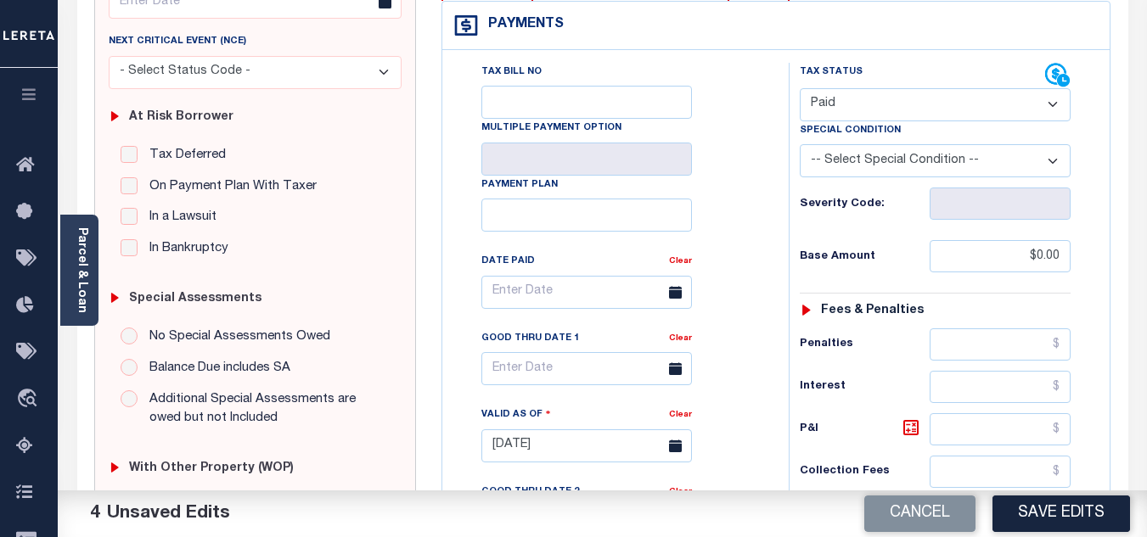
scroll to position [0, 0]
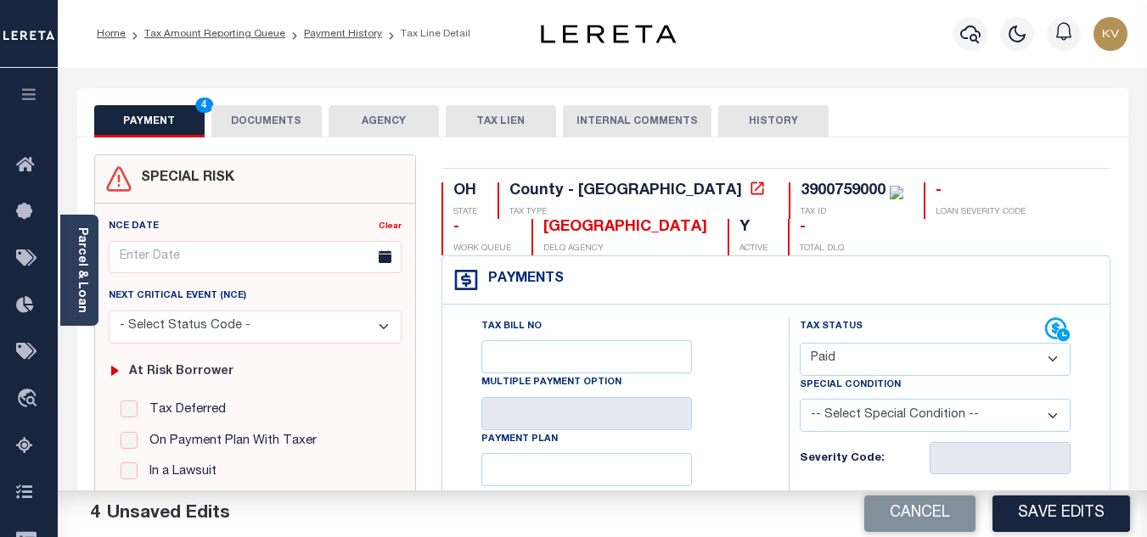
click at [289, 130] on button "DOCUMENTS" at bounding box center [266, 121] width 110 height 32
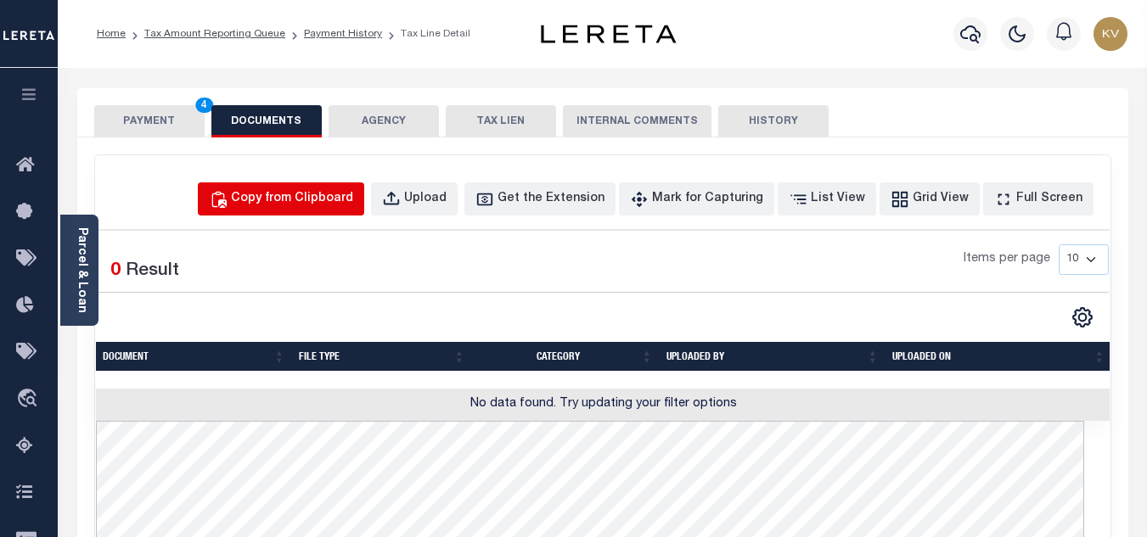
click at [364, 211] on button "Copy from Clipboard" at bounding box center [281, 199] width 166 height 33
select select "POP"
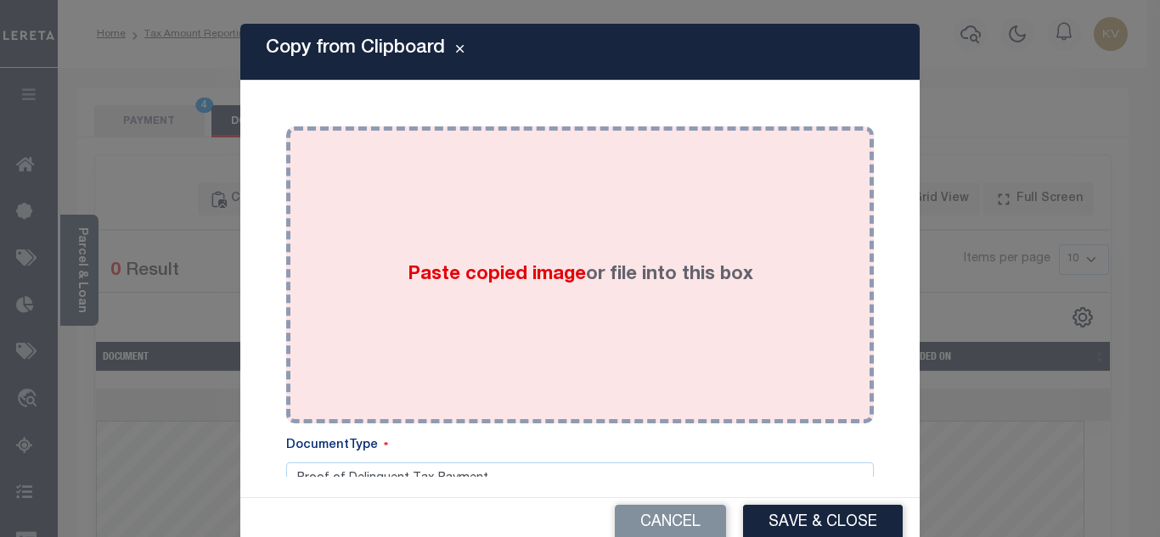
click at [509, 233] on div "Paste copied image or file into this box" at bounding box center [580, 275] width 562 height 272
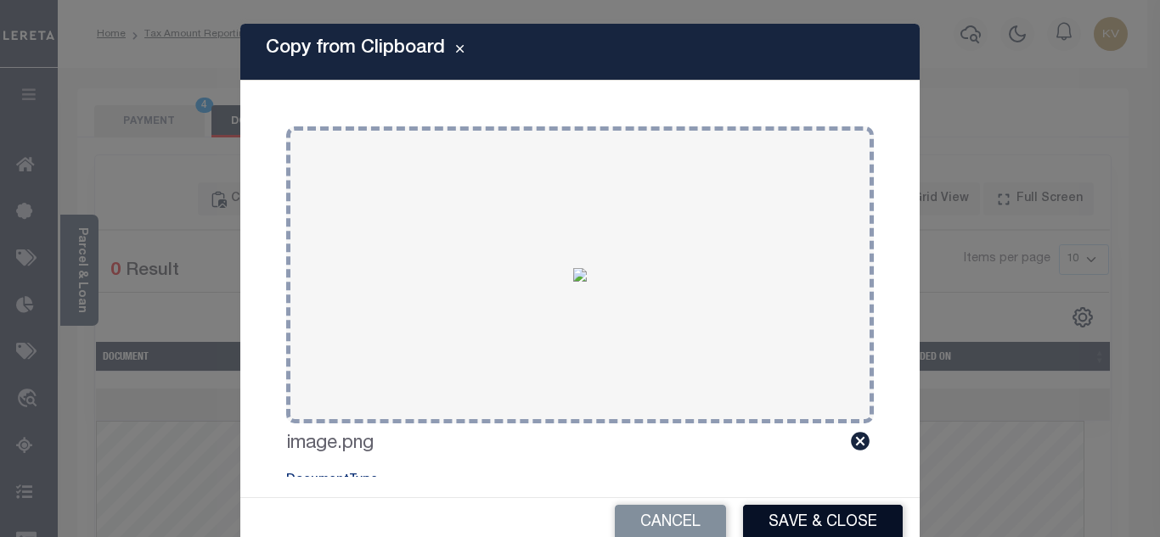
click at [797, 517] on button "Save & Close" at bounding box center [823, 523] width 160 height 37
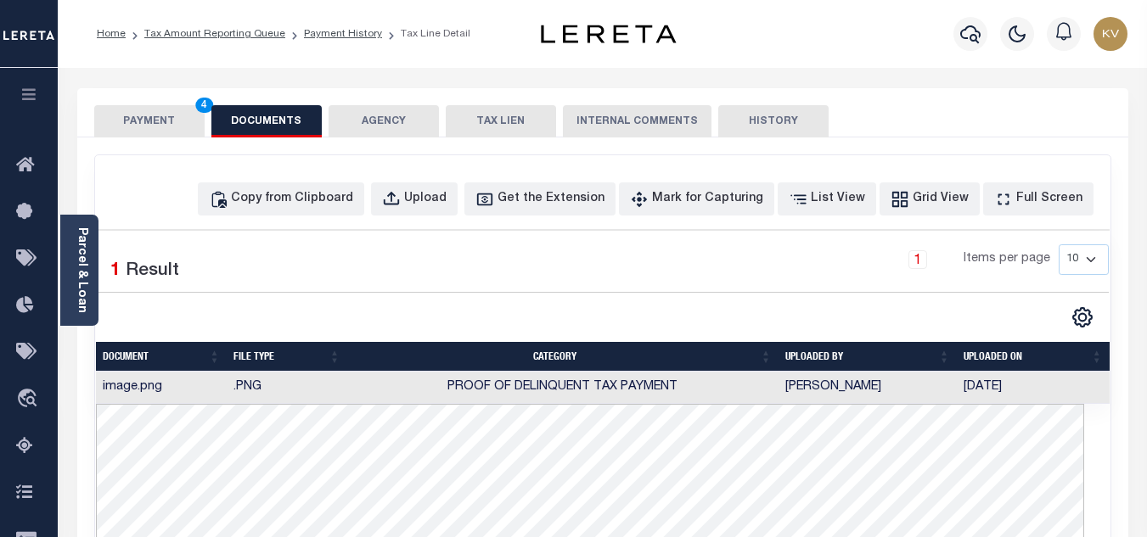
click at [170, 131] on button "PAYMENT 4" at bounding box center [149, 121] width 110 height 32
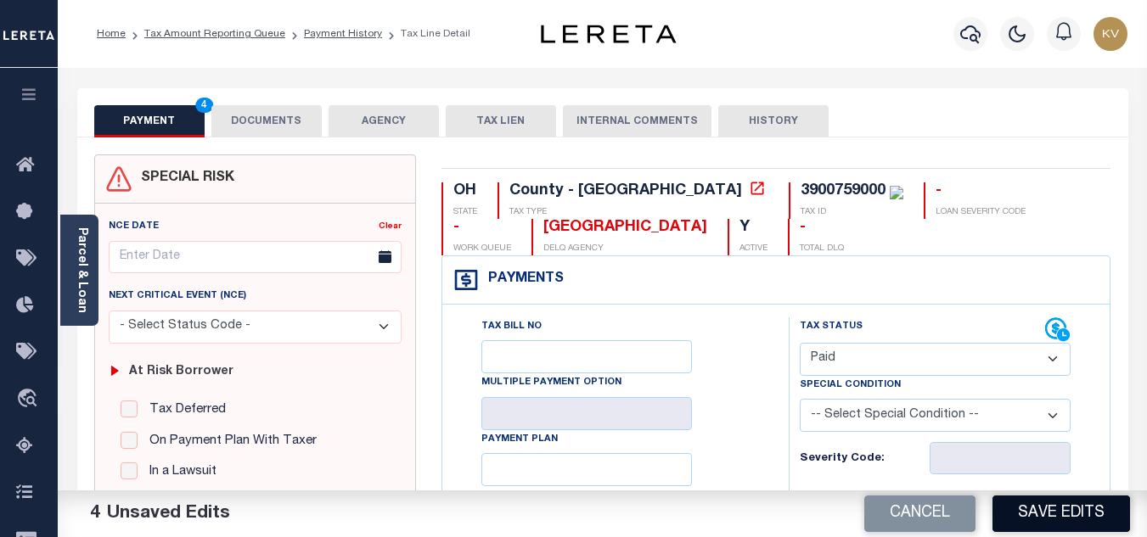
click at [1041, 510] on button "Save Edits" at bounding box center [1062, 514] width 138 height 37
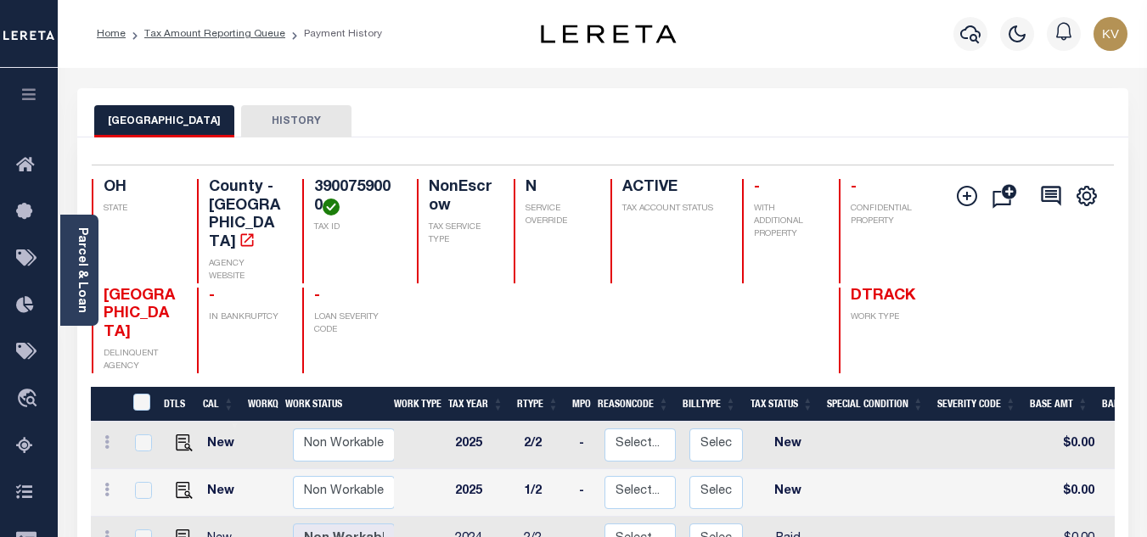
scroll to position [85, 0]
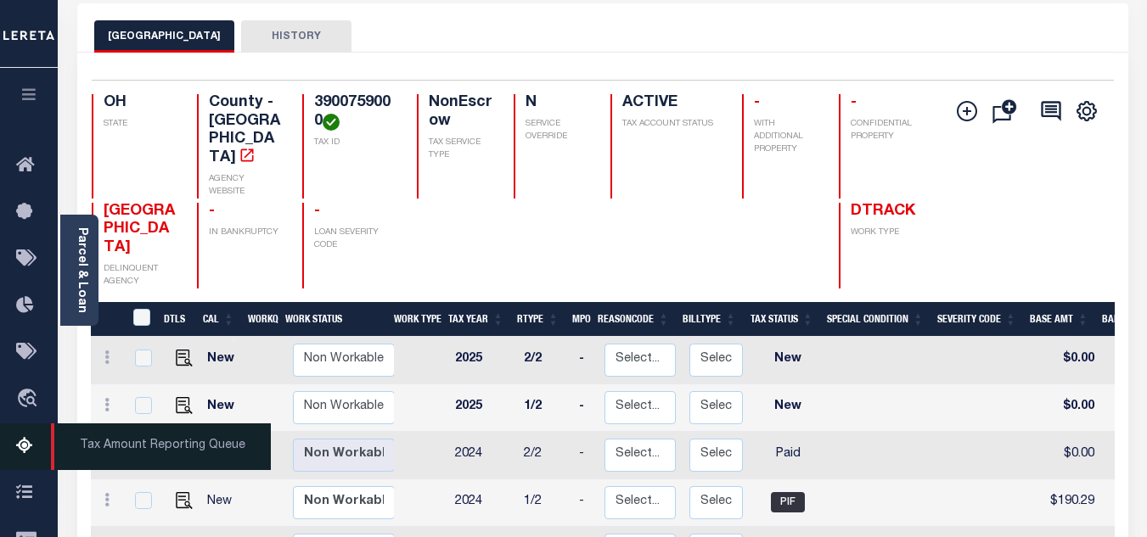
drag, startPoint x: 25, startPoint y: 448, endPoint x: 42, endPoint y: 436, distance: 21.2
click at [25, 448] on icon at bounding box center [29, 446] width 27 height 21
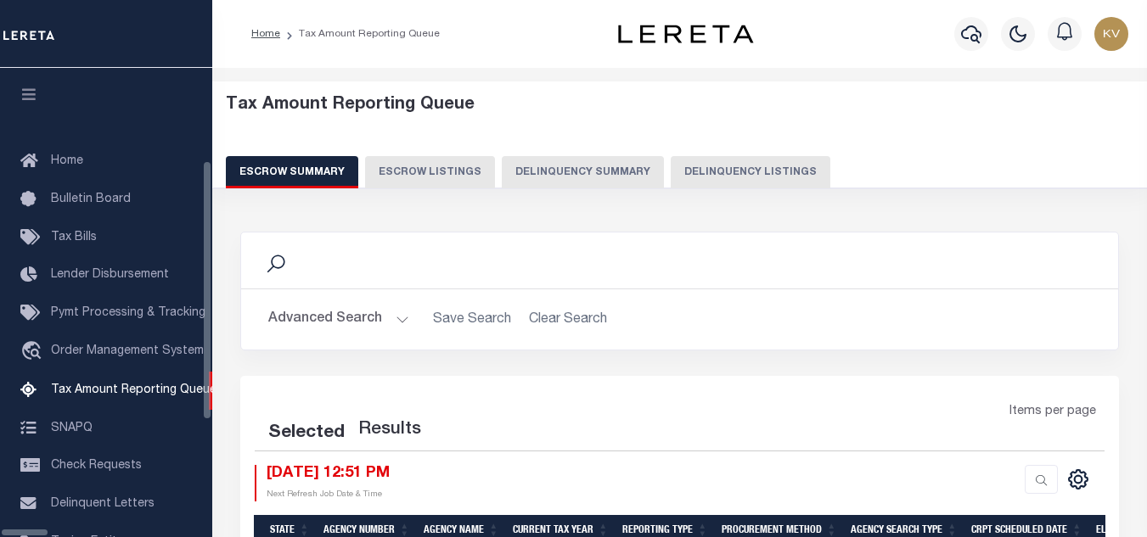
click at [670, 192] on div "Tax Amount Reporting Queue Escrow Summary Escrow Listings Delinquency Summary" at bounding box center [680, 148] width 968 height 133
click at [676, 173] on button "Delinquency Listings" at bounding box center [751, 172] width 160 height 32
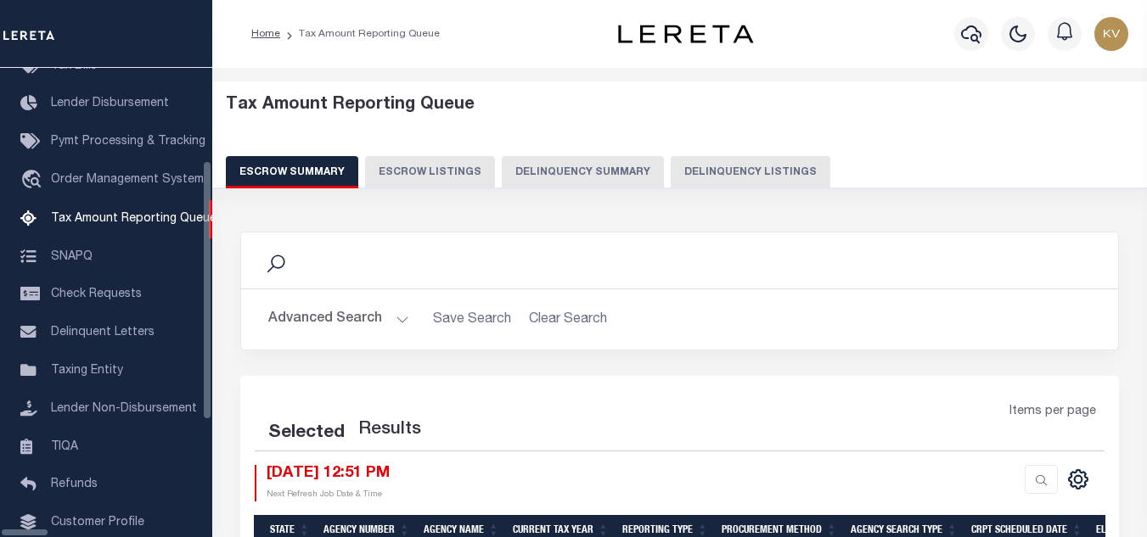
select select "100"
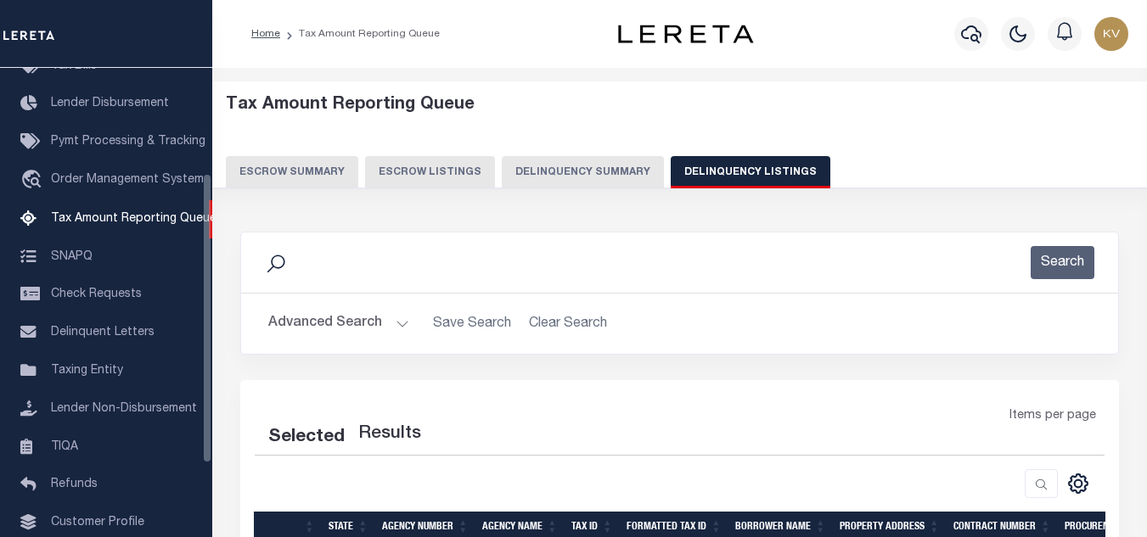
select select "100"
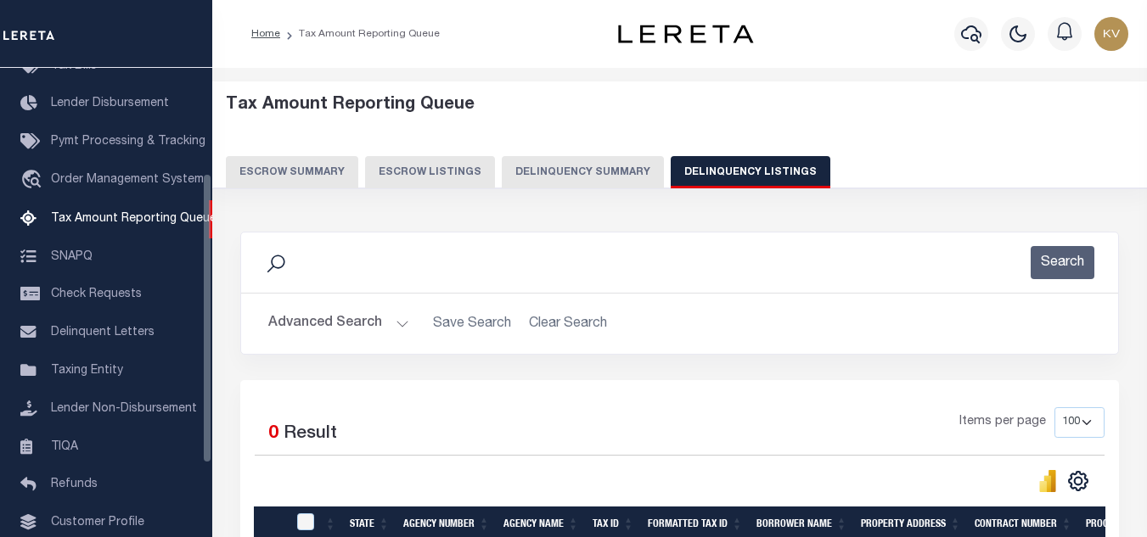
scroll to position [170, 0]
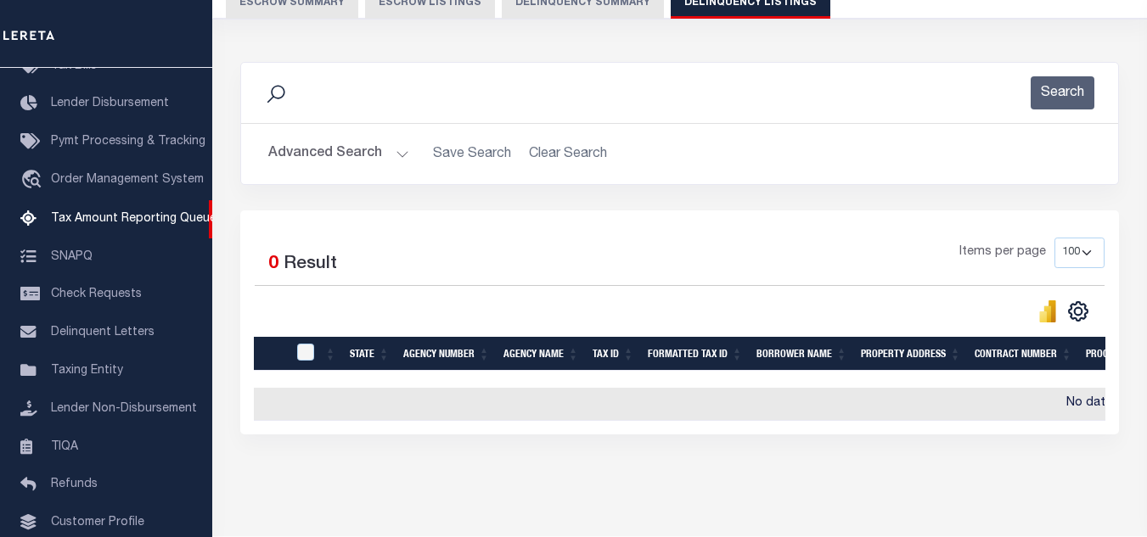
click at [400, 148] on button "Advanced Search" at bounding box center [338, 154] width 141 height 33
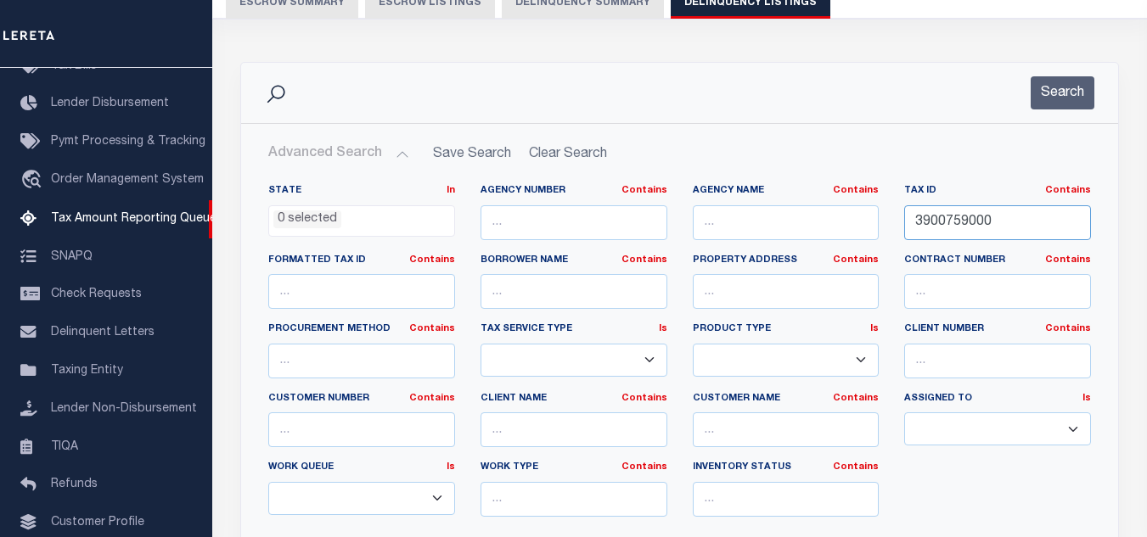
click at [953, 229] on input "3900759000" at bounding box center [997, 222] width 187 height 35
paste input "60"
type input "3900760000"
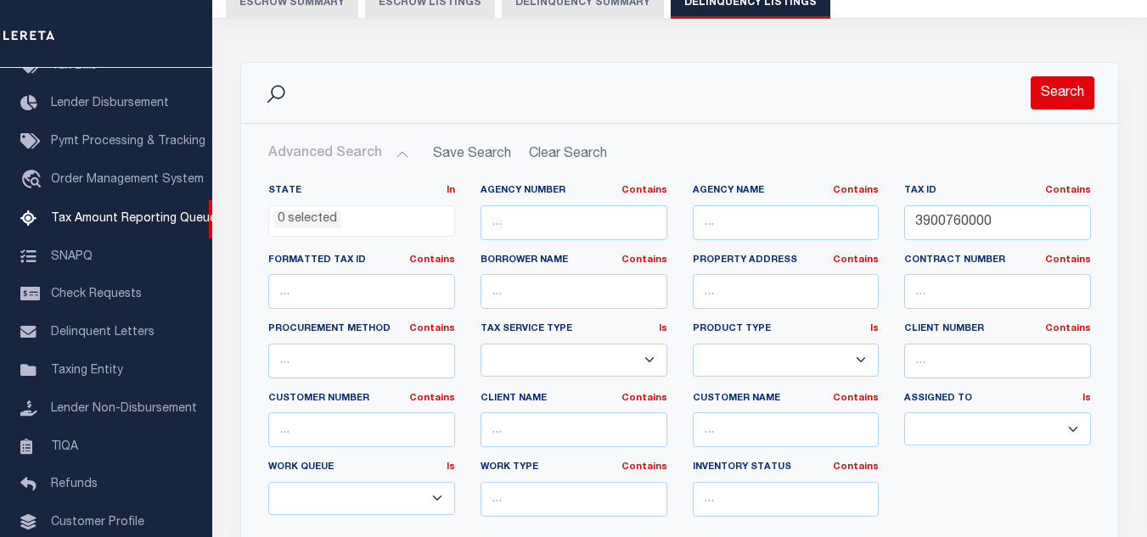
click at [1056, 95] on button "Search" at bounding box center [1063, 92] width 64 height 33
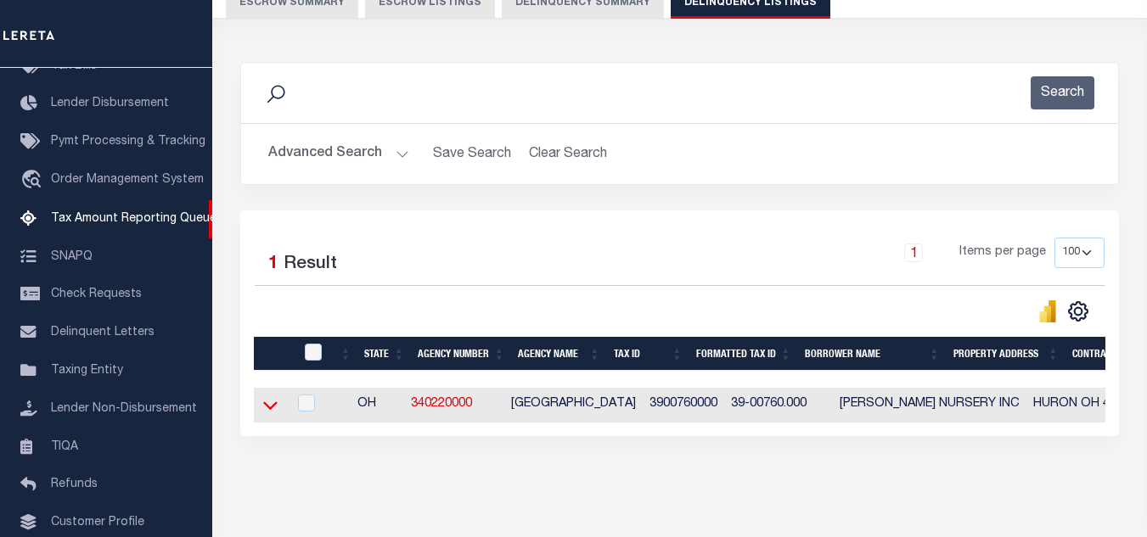
click at [268, 410] on icon at bounding box center [270, 406] width 14 height 8
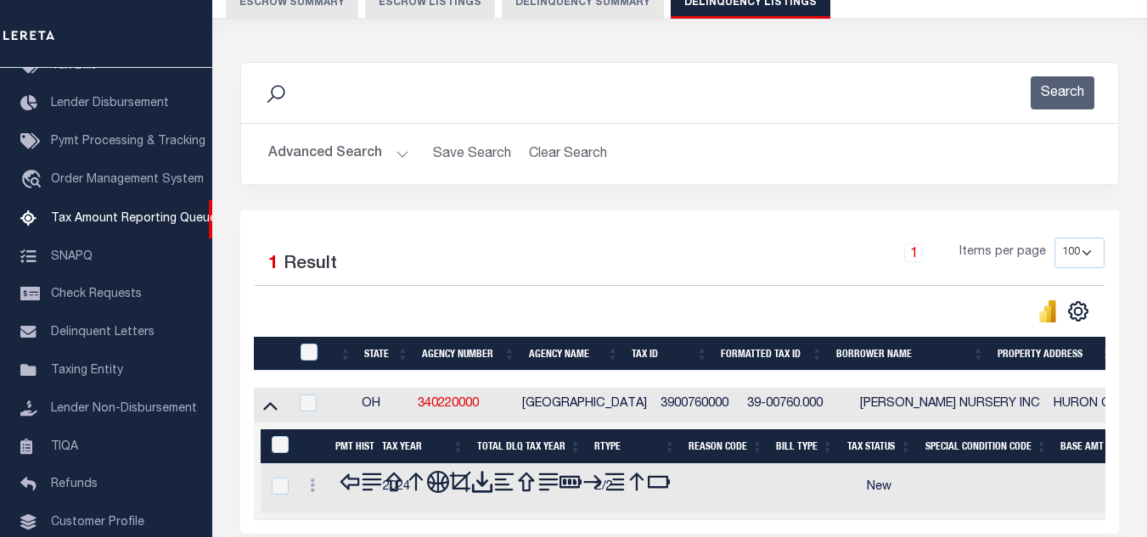
scroll to position [236, 0]
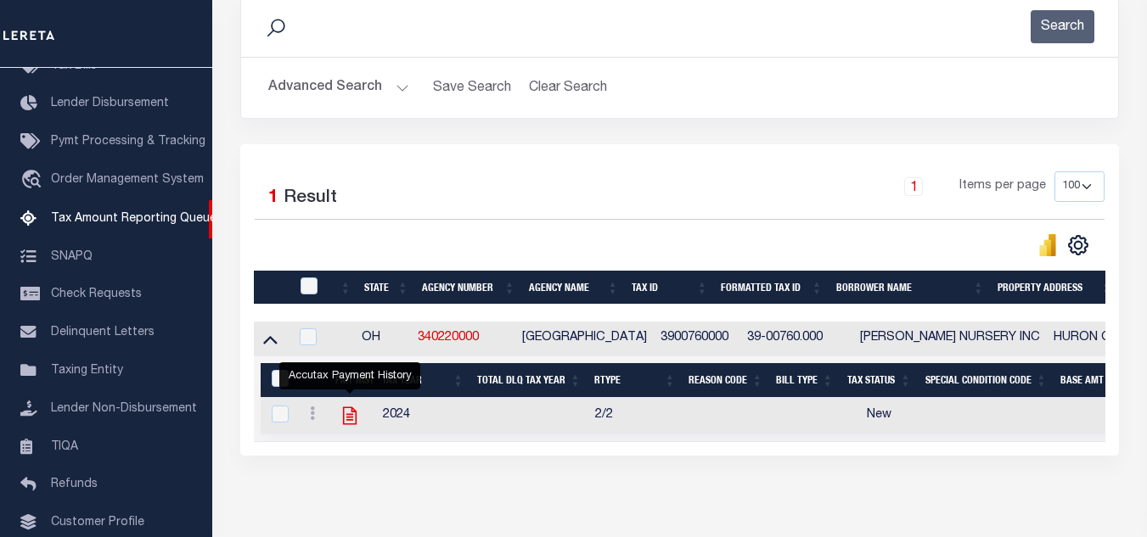
click at [350, 422] on icon "" at bounding box center [350, 417] width 14 height 18
checkbox input "true"
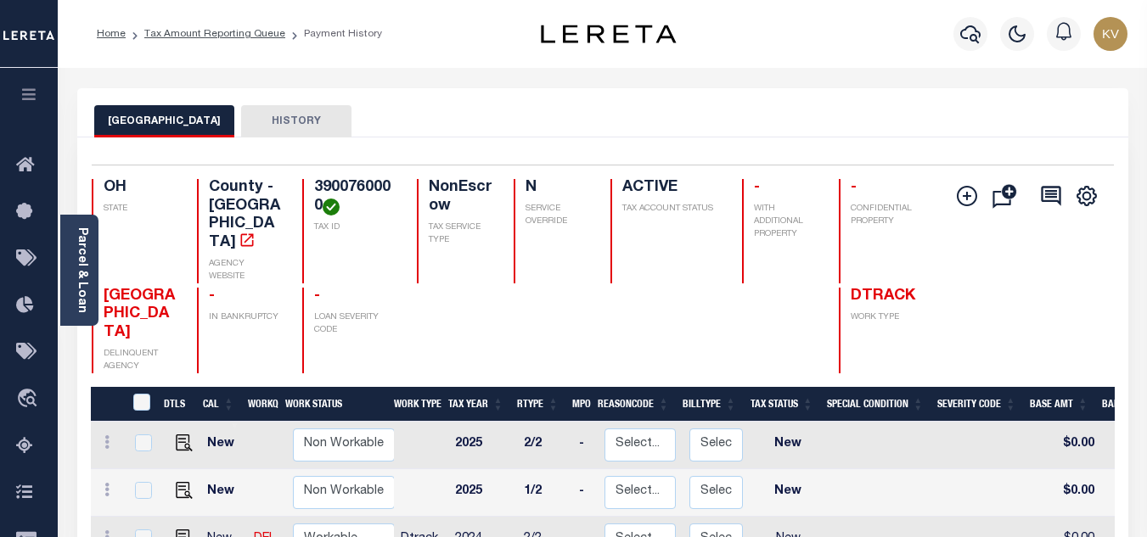
scroll to position [170, 0]
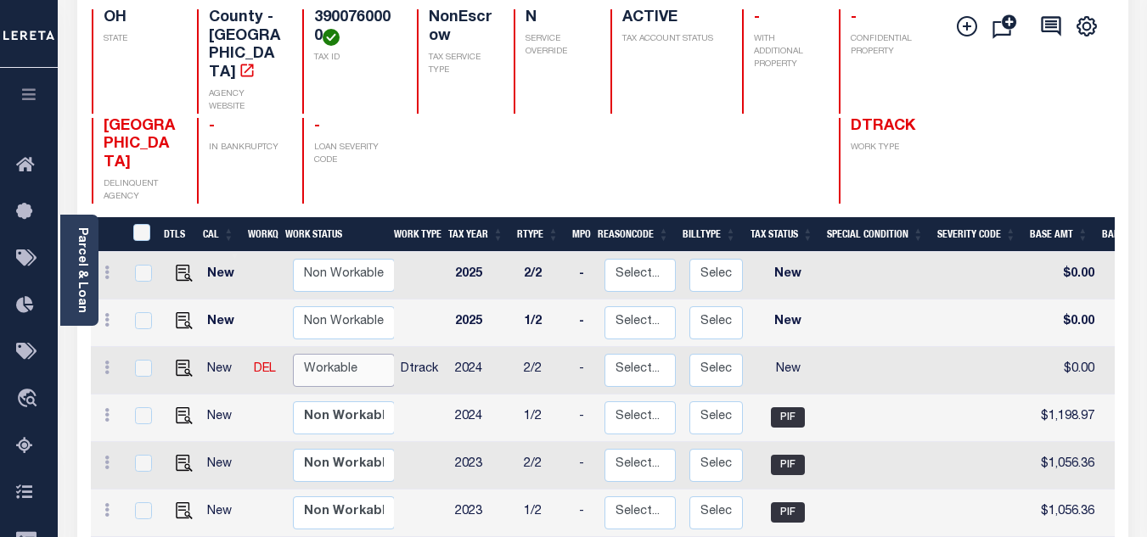
drag, startPoint x: 346, startPoint y: 314, endPoint x: 341, endPoint y: 325, distance: 12.2
click at [346, 354] on select "Non Workable Workable" at bounding box center [344, 370] width 102 height 33
checkbox input "true"
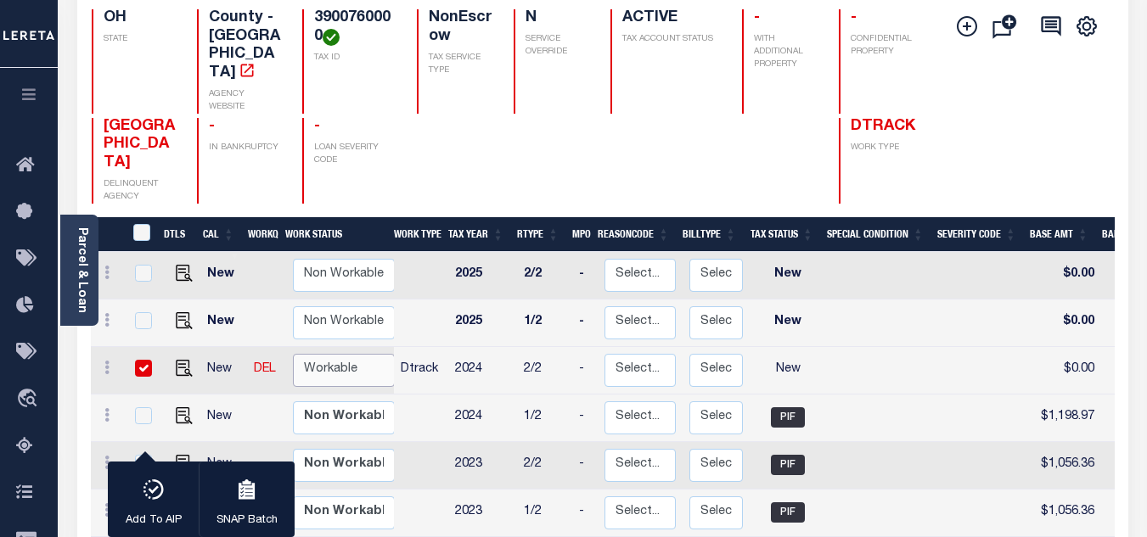
select select "true"
click at [293, 354] on select "Non Workable Workable" at bounding box center [344, 370] width 102 height 33
checkbox input "false"
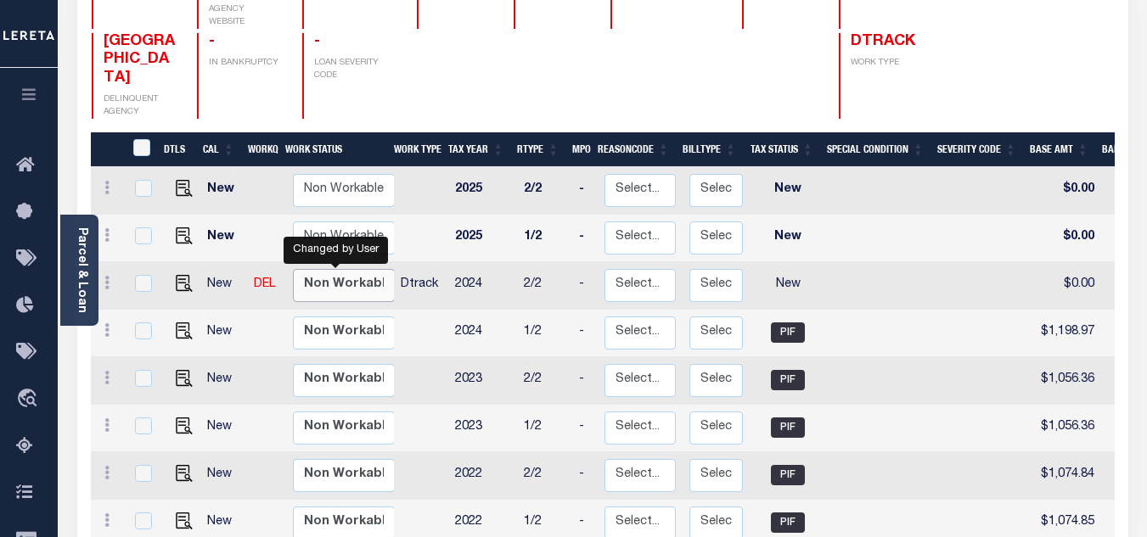
scroll to position [340, 0]
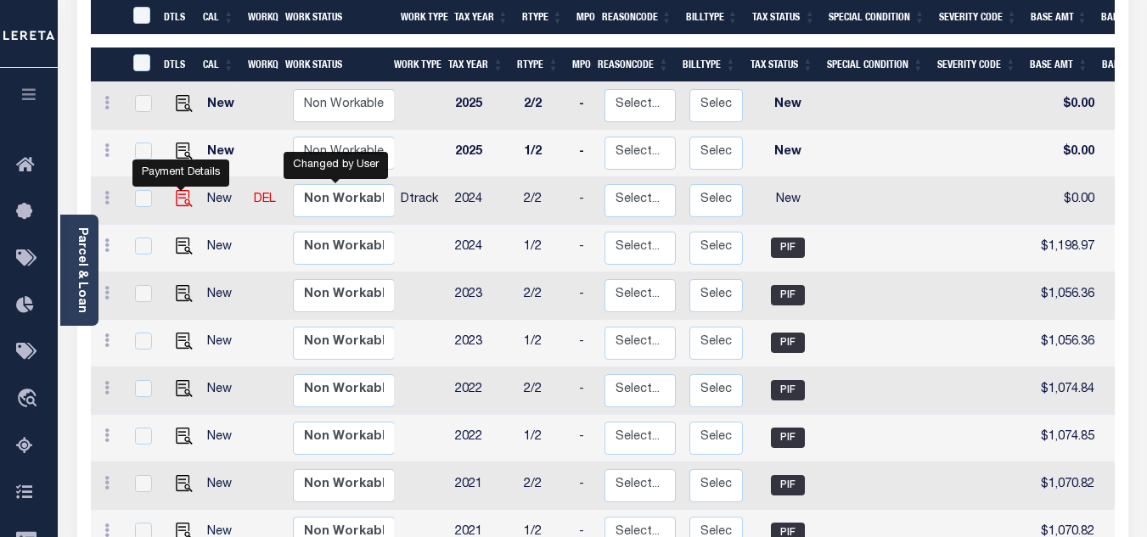
click at [181, 190] on img "" at bounding box center [184, 198] width 17 height 17
checkbox input "true"
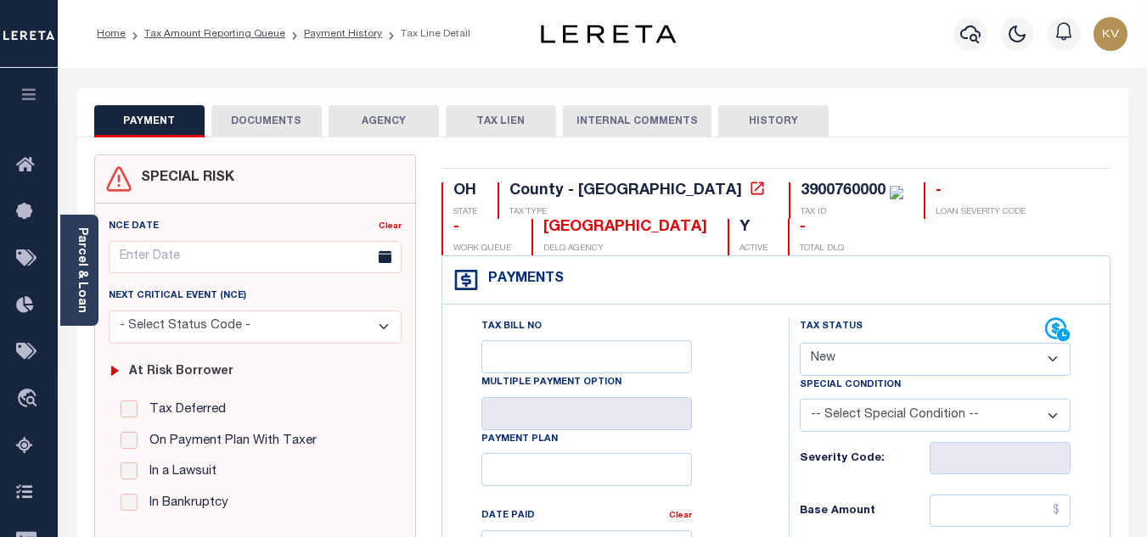
scroll to position [170, 0]
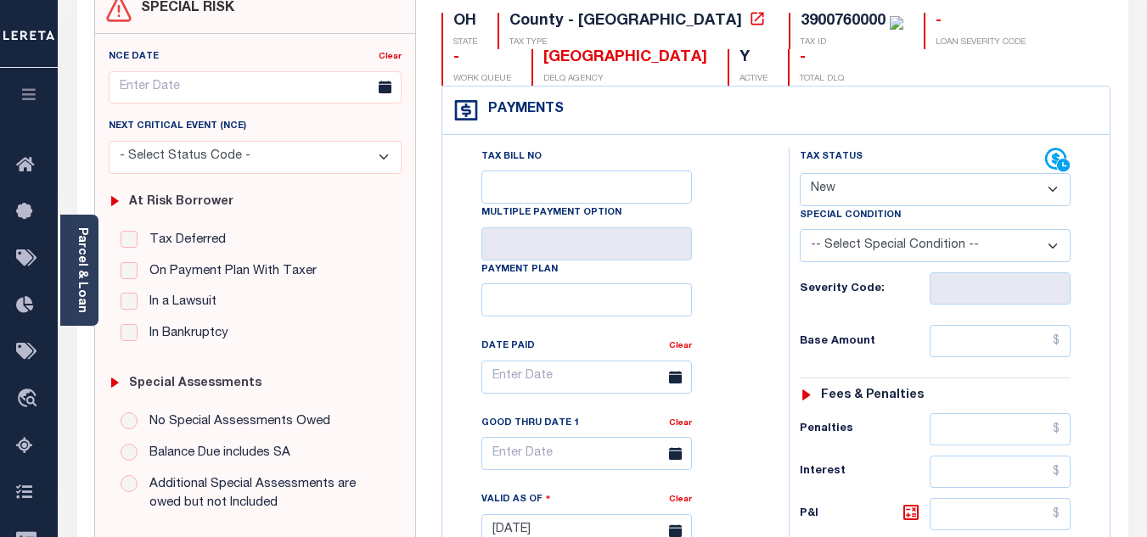
click at [836, 199] on select "- Select Status Code - Open Due/Unpaid Paid Incomplete No Tax Due Internal Refu…" at bounding box center [935, 189] width 271 height 33
select select "PYD"
click at [800, 174] on select "- Select Status Code - Open Due/Unpaid Paid Incomplete No Tax Due Internal Refu…" at bounding box center [935, 189] width 271 height 33
type input "[DATE]"
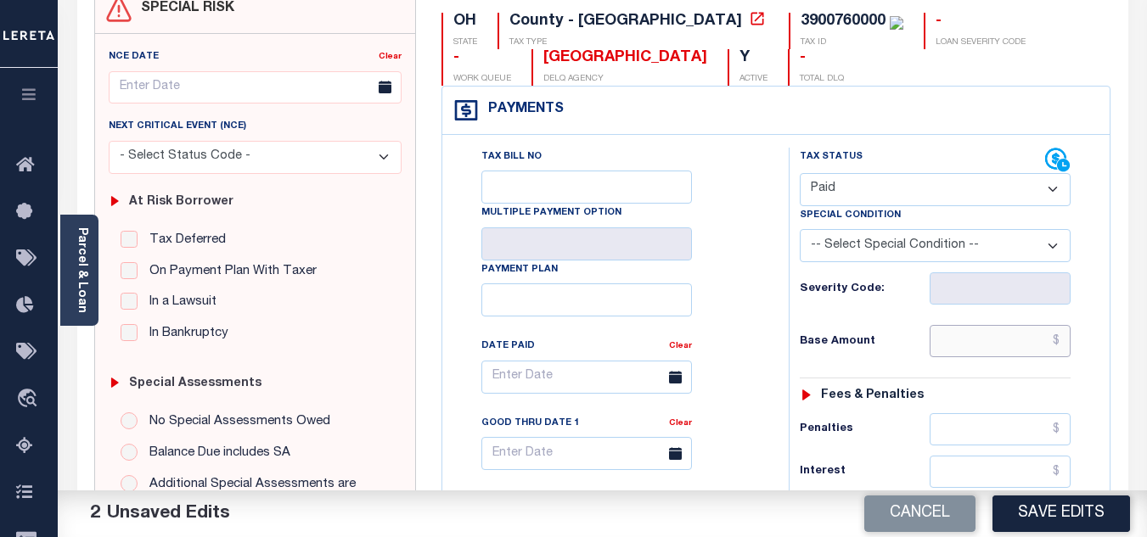
click at [998, 341] on input "text" at bounding box center [1000, 341] width 141 height 32
type input "$0.00"
click at [859, 379] on div "Tax Status Status - Select Status Code -" at bounding box center [941, 523] width 304 height 750
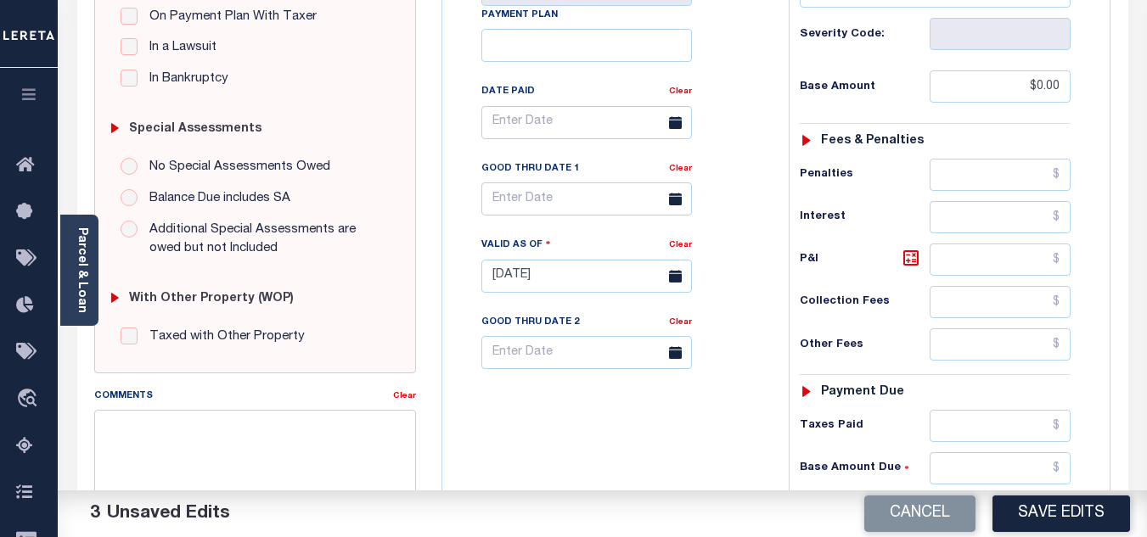
scroll to position [594, 0]
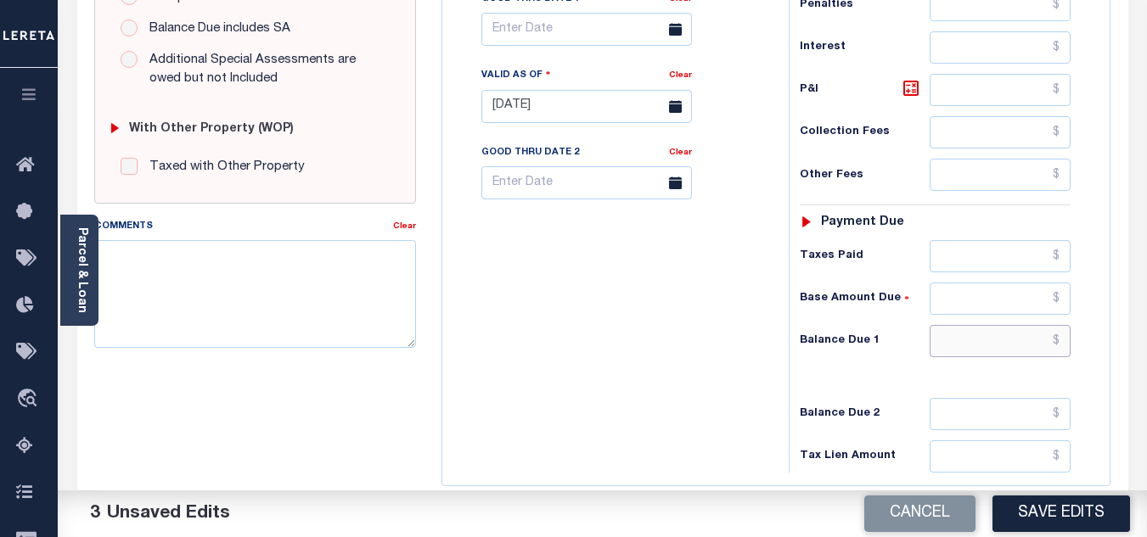
drag, startPoint x: 960, startPoint y: 343, endPoint x: 836, endPoint y: 368, distance: 127.2
click at [960, 343] on input "text" at bounding box center [1000, 341] width 141 height 32
type input "$0.00"
click at [706, 365] on div "Tax Bill No Multiple Payment Option Payment Plan Clear" at bounding box center [611, 98] width 329 height 750
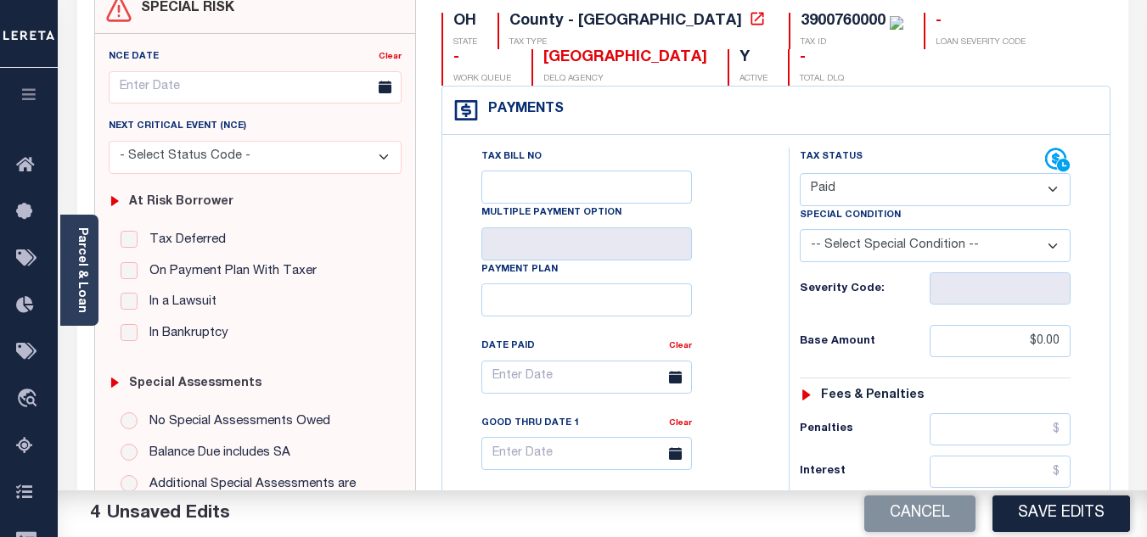
scroll to position [0, 0]
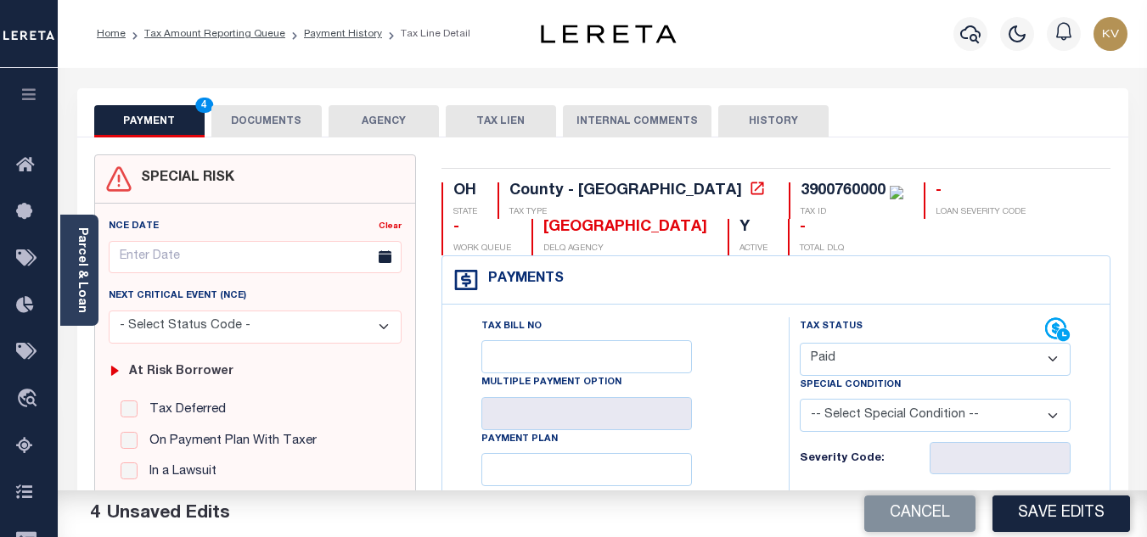
click at [301, 127] on button "DOCUMENTS" at bounding box center [266, 121] width 110 height 32
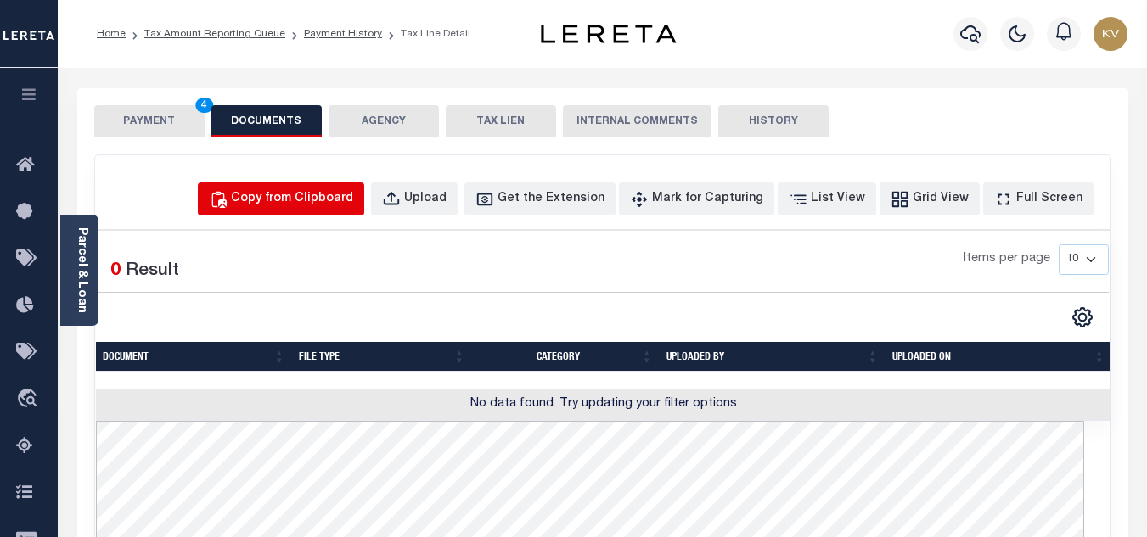
click at [338, 193] on div "Copy from Clipboard" at bounding box center [292, 199] width 122 height 19
select select "POP"
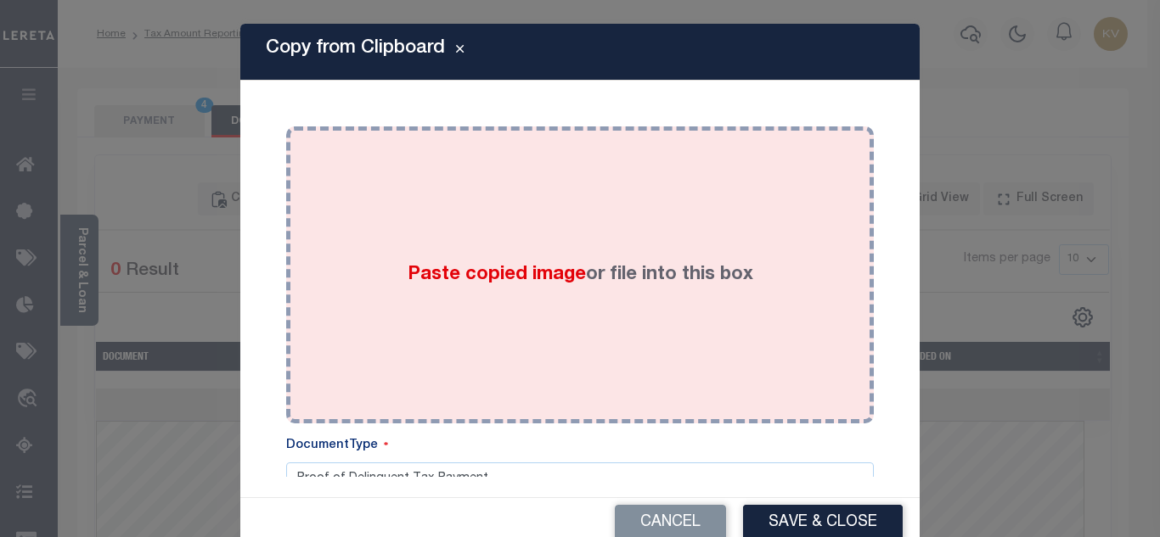
click at [409, 270] on span "Paste copied image" at bounding box center [497, 275] width 178 height 19
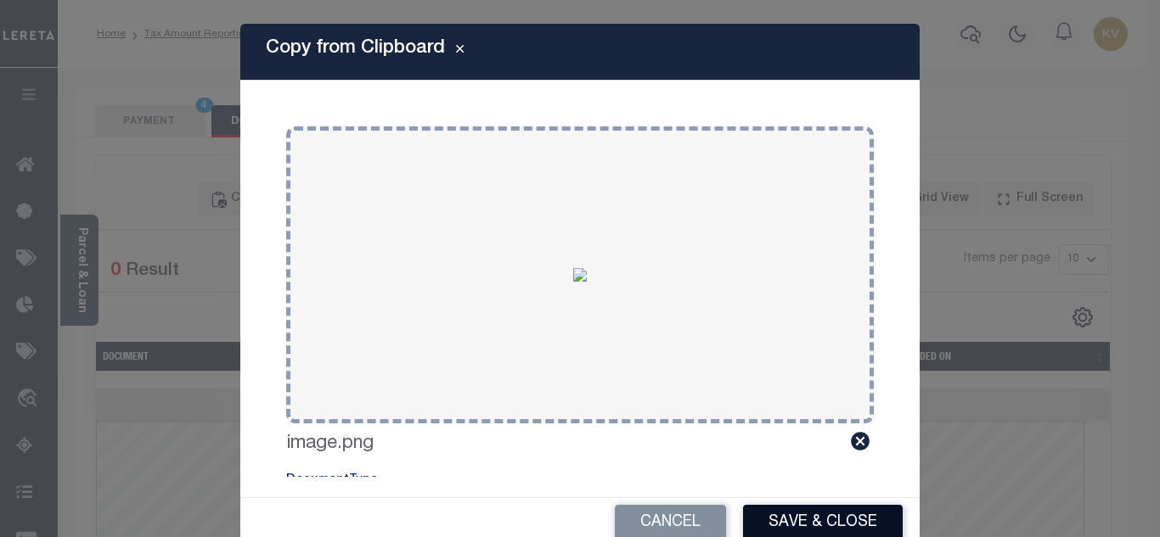
click at [804, 524] on button "Save & Close" at bounding box center [823, 523] width 160 height 37
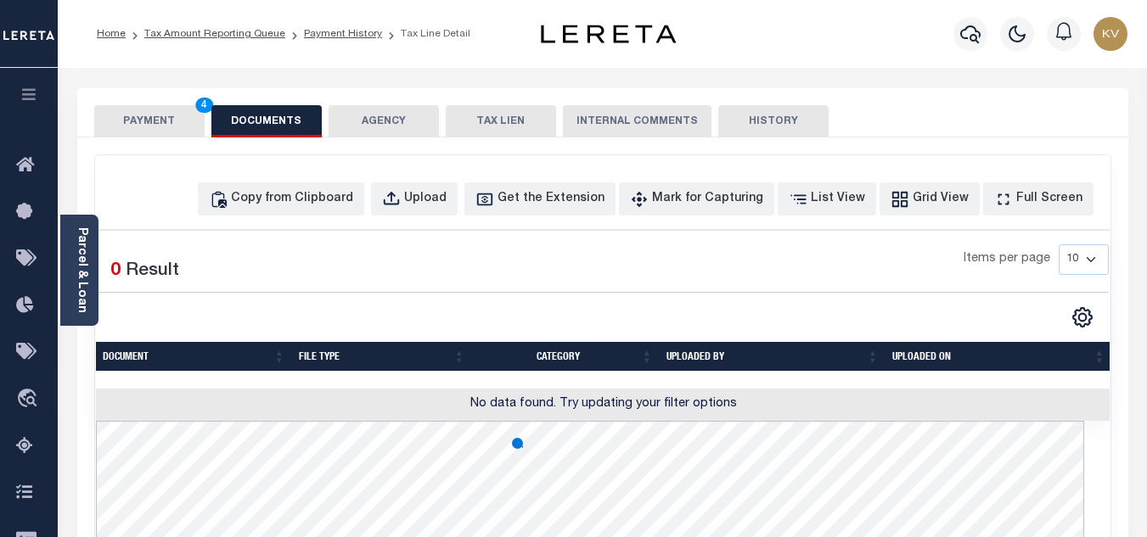
click at [177, 110] on button "PAYMENT 4" at bounding box center [149, 121] width 110 height 32
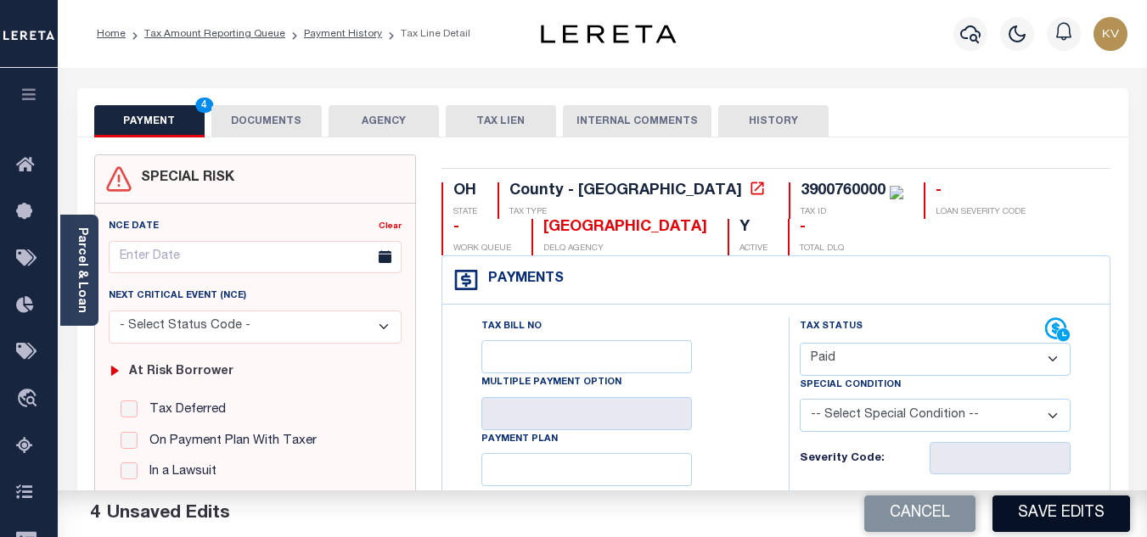
click at [1068, 504] on button "Save Edits" at bounding box center [1062, 514] width 138 height 37
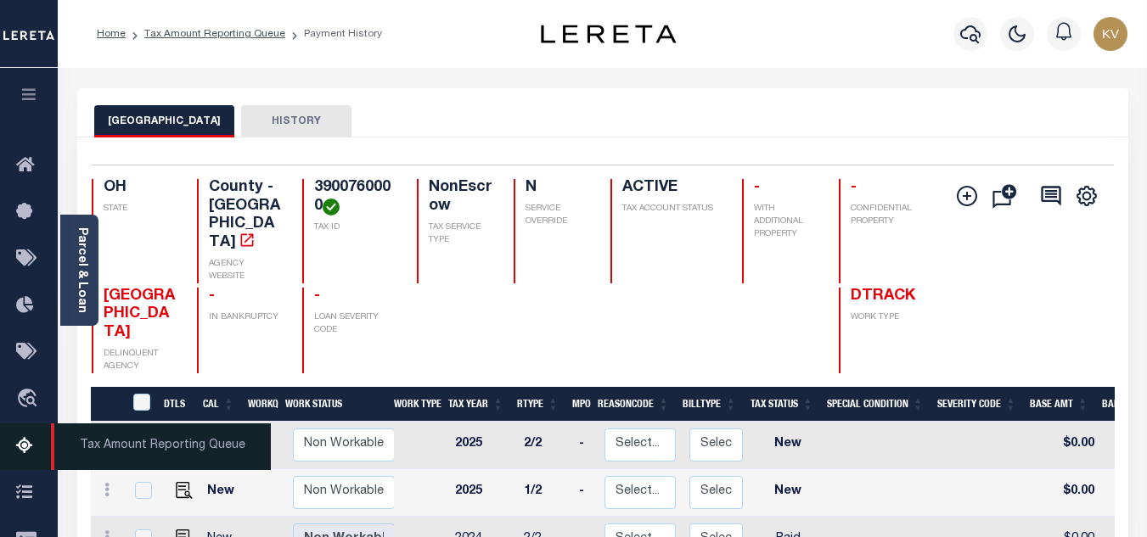
click at [24, 445] on icon at bounding box center [29, 446] width 27 height 21
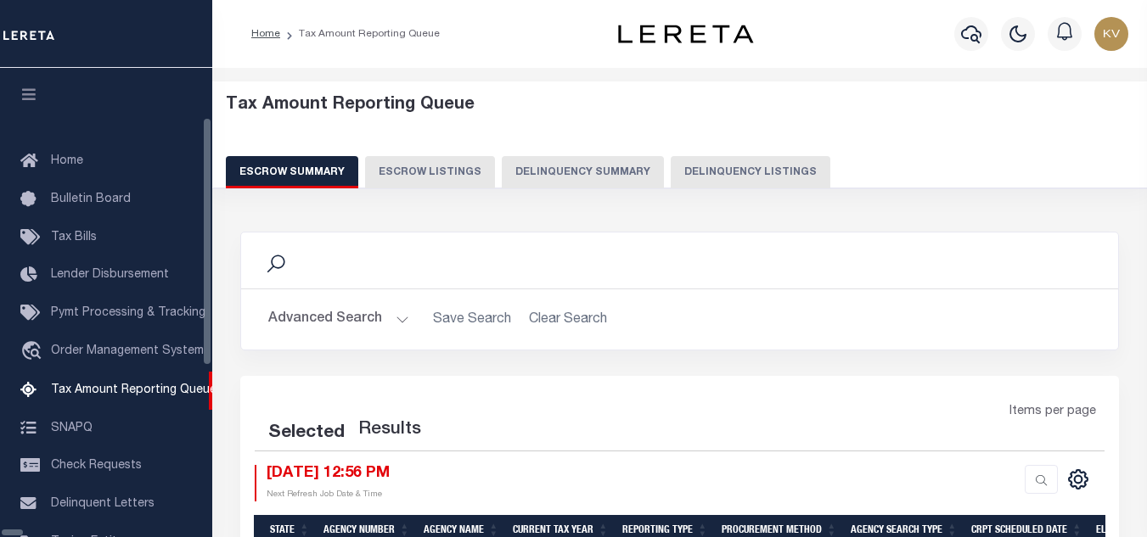
click at [671, 165] on button "Delinquency Listings" at bounding box center [751, 172] width 160 height 32
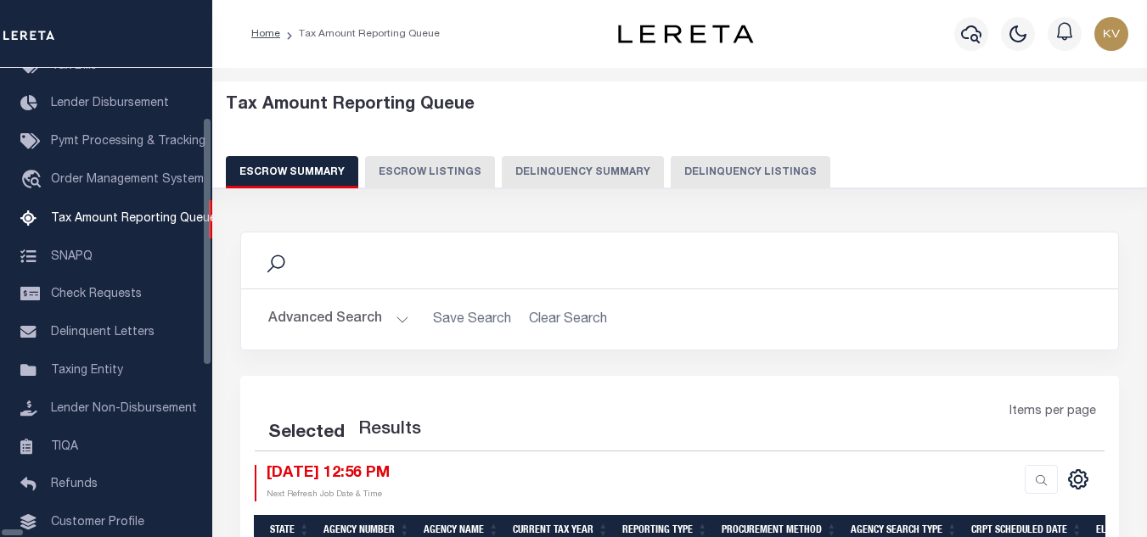
select select "100"
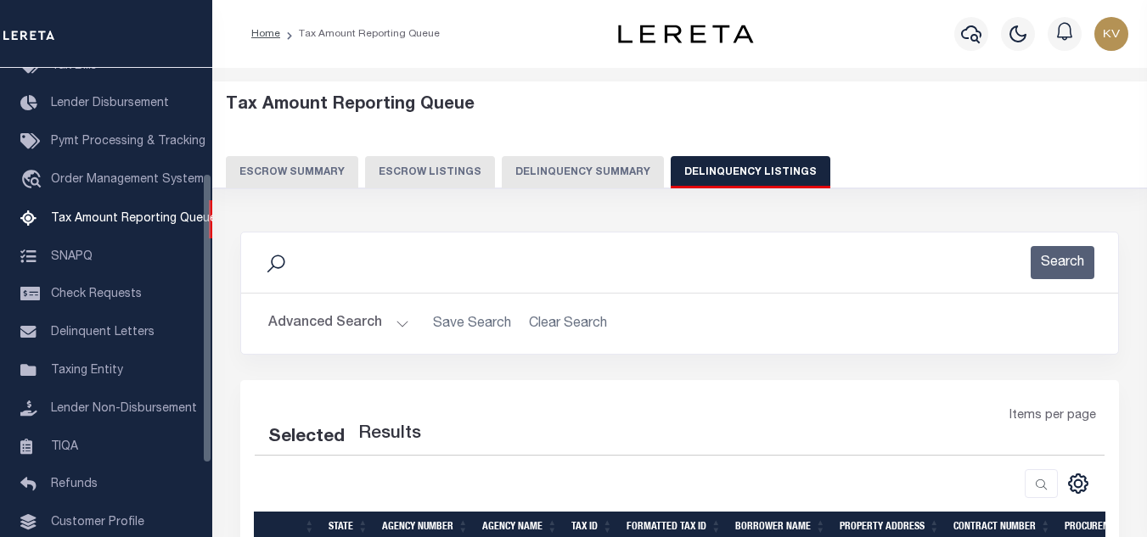
select select "100"
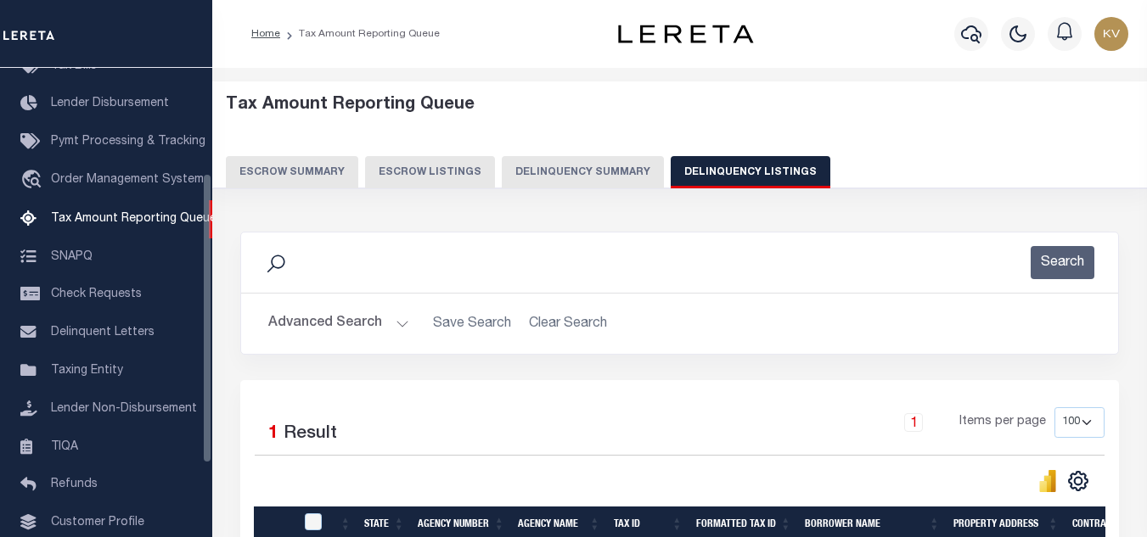
scroll to position [170, 0]
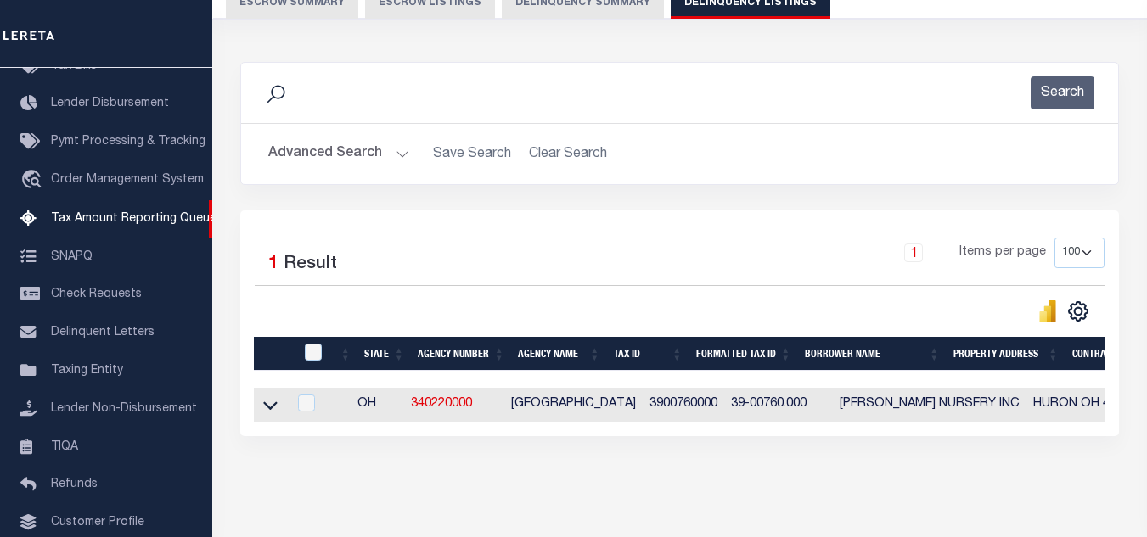
click at [334, 156] on button "Advanced Search" at bounding box center [338, 154] width 141 height 33
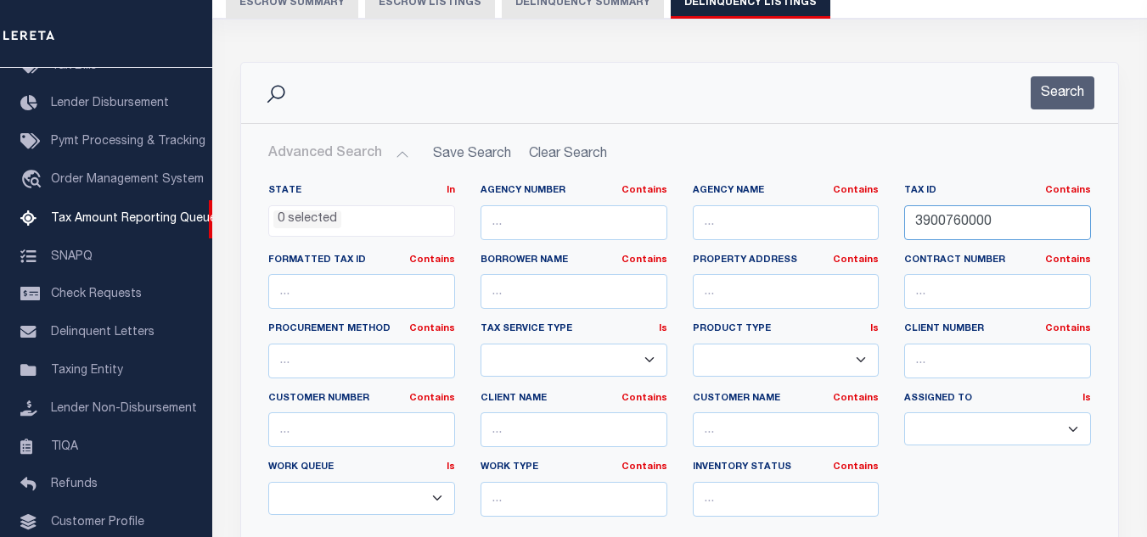
click at [962, 217] on input "3900760000" at bounding box center [997, 222] width 187 height 35
paste input "1005"
type input "3900761005"
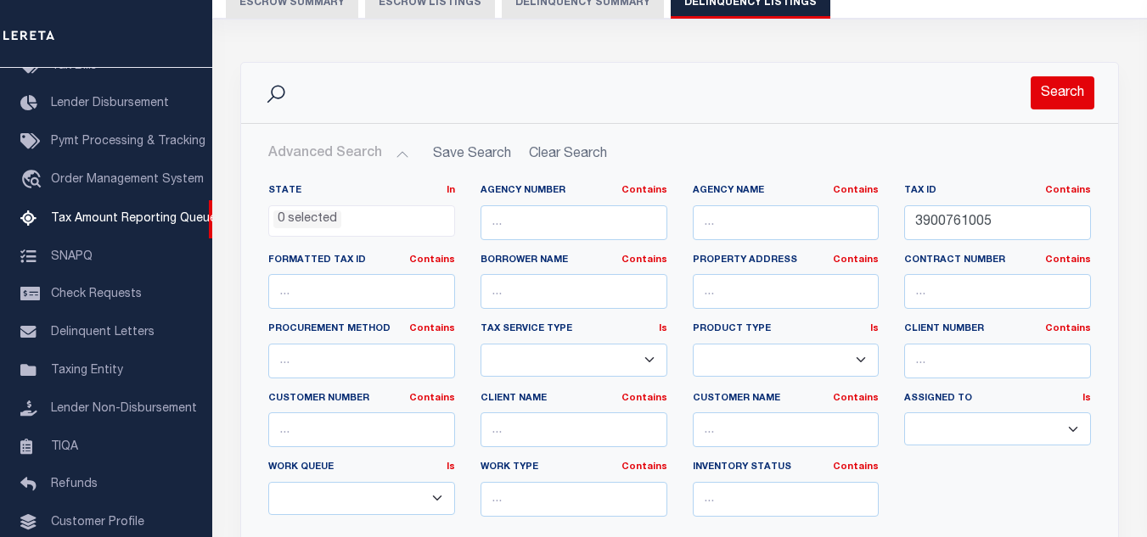
click at [1054, 106] on button "Search" at bounding box center [1063, 92] width 64 height 33
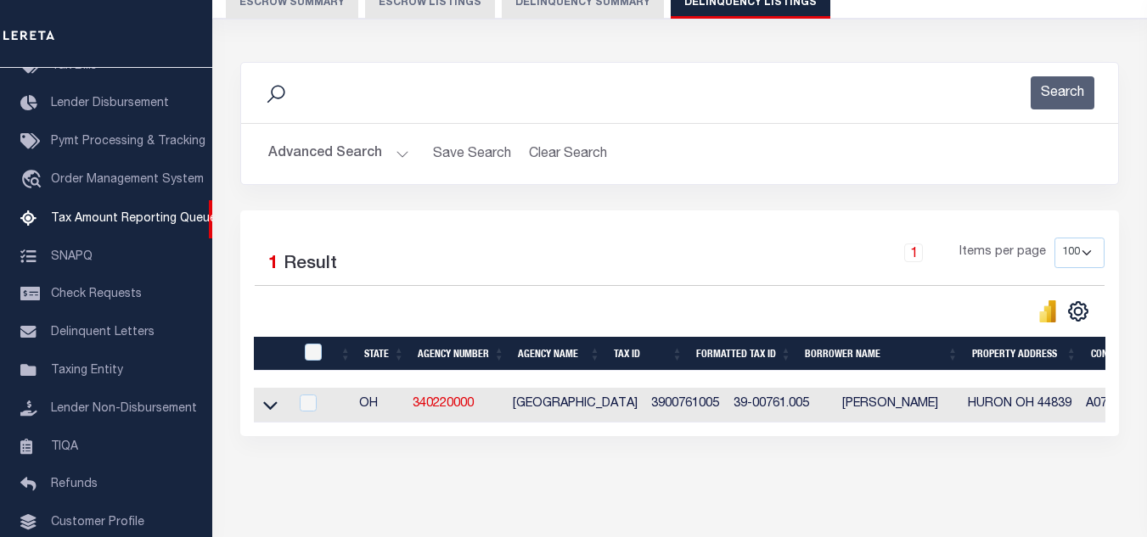
scroll to position [236, 0]
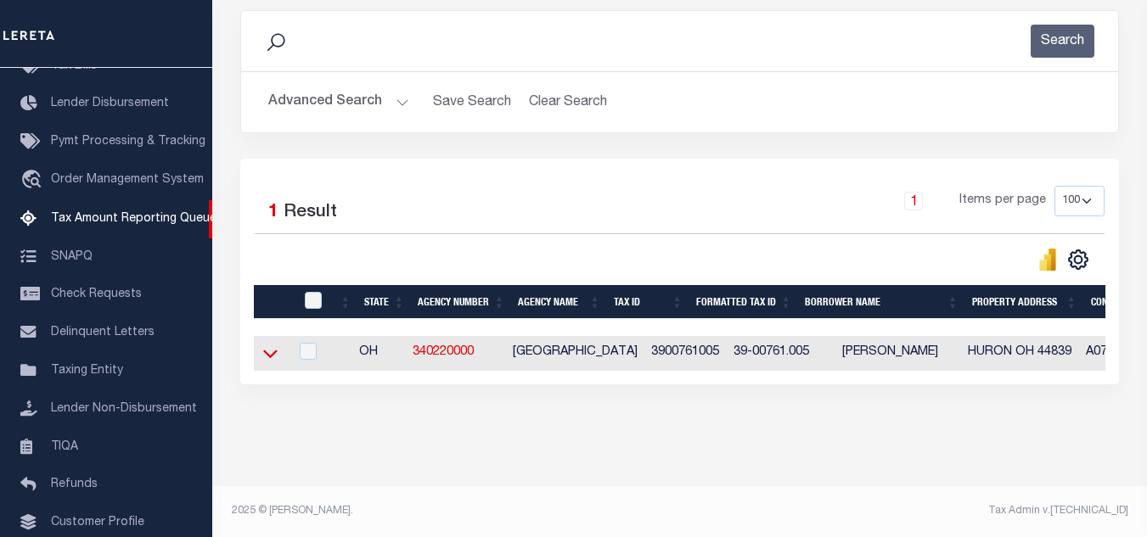
click at [266, 345] on icon at bounding box center [270, 354] width 14 height 18
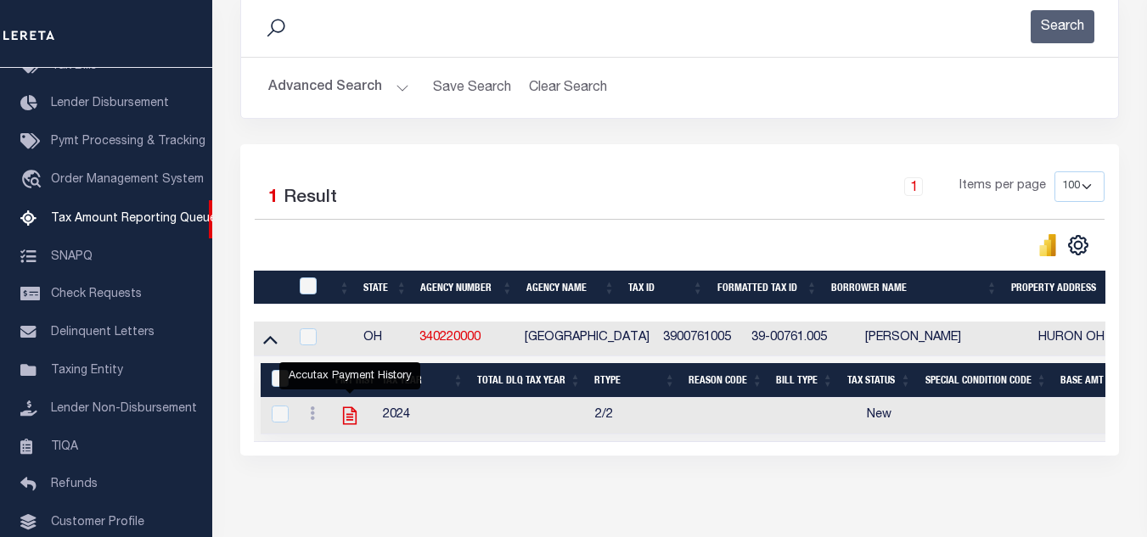
click at [354, 419] on icon "" at bounding box center [350, 416] width 22 height 22
checkbox input "true"
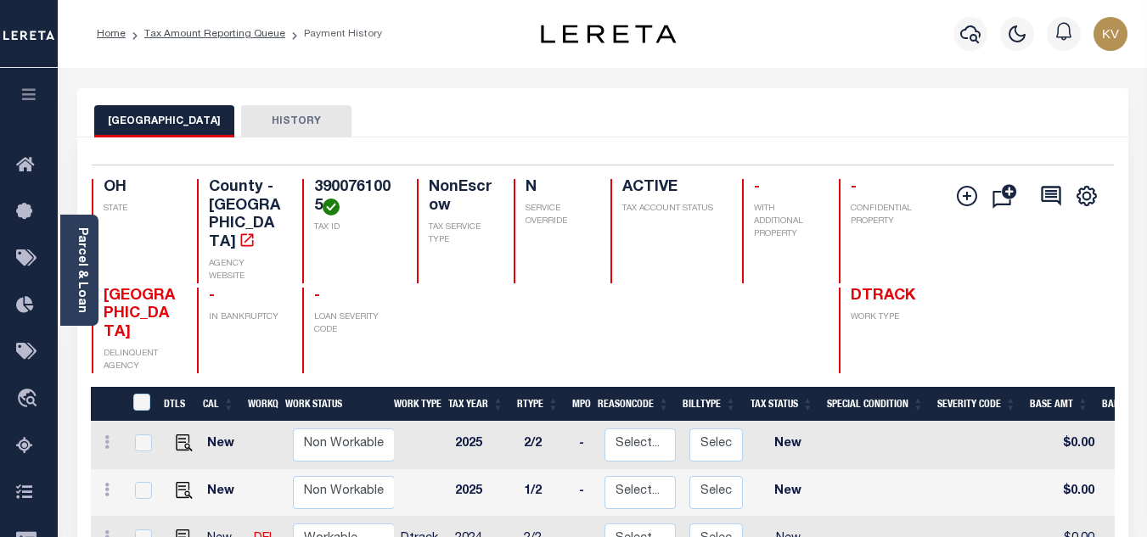
scroll to position [255, 0]
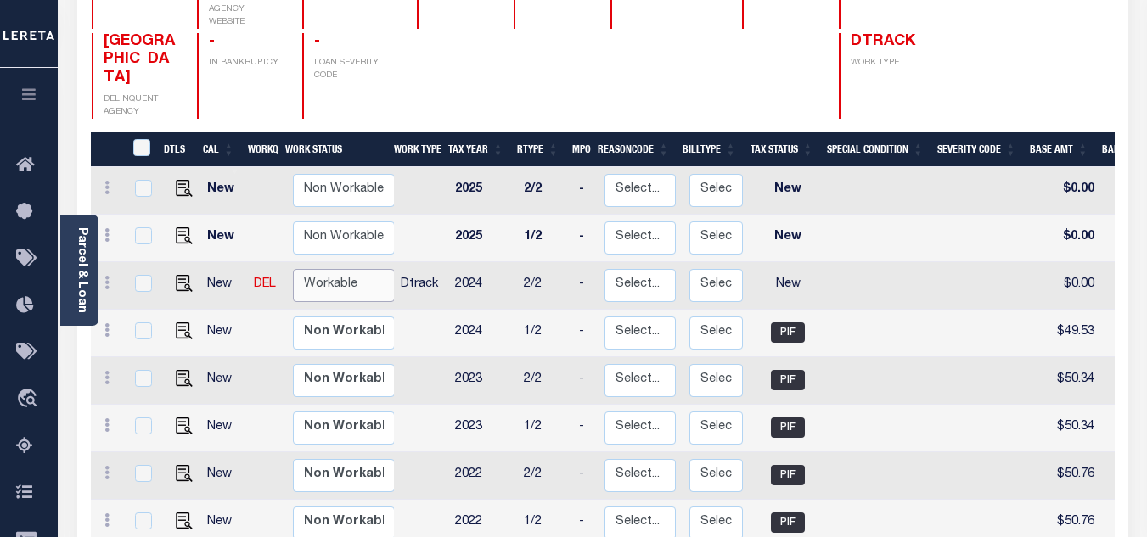
click at [341, 269] on select "Non Workable Workable" at bounding box center [344, 285] width 102 height 33
checkbox input "true"
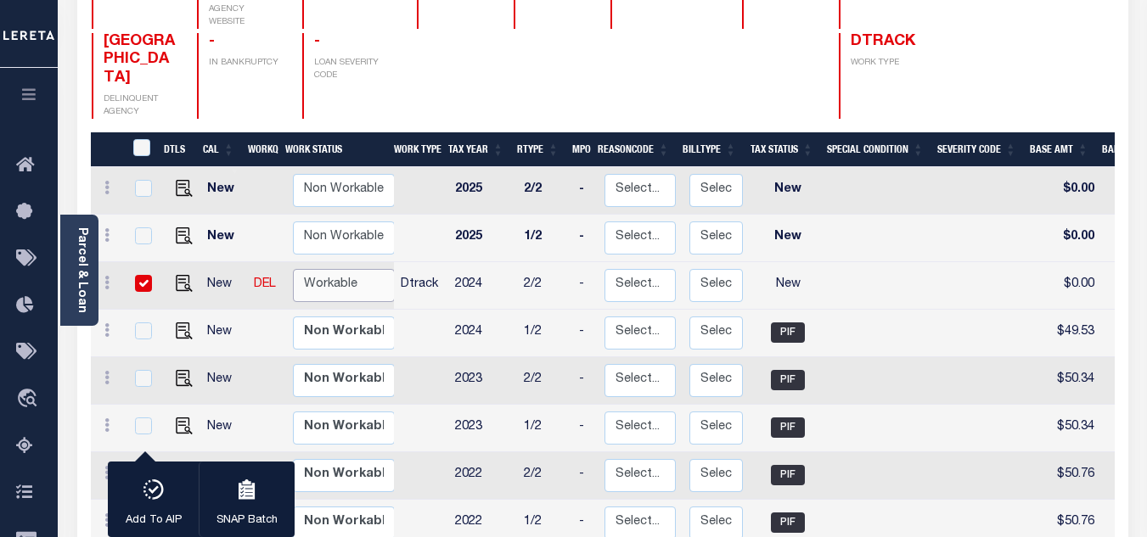
select select "true"
click at [293, 269] on select "Non Workable Workable" at bounding box center [344, 285] width 102 height 33
checkbox input "false"
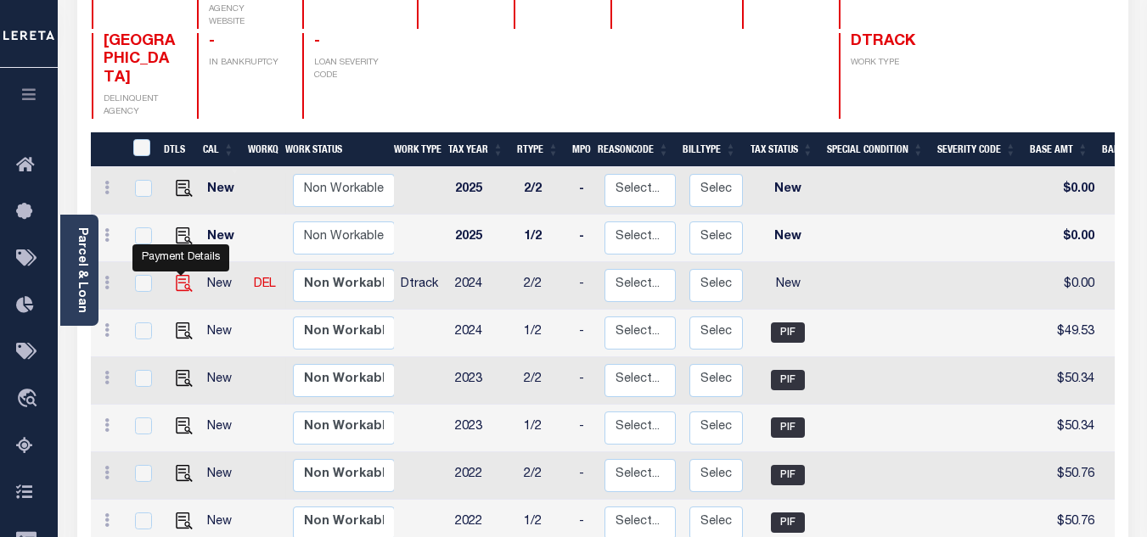
click at [178, 275] on img "" at bounding box center [184, 283] width 17 height 17
checkbox input "true"
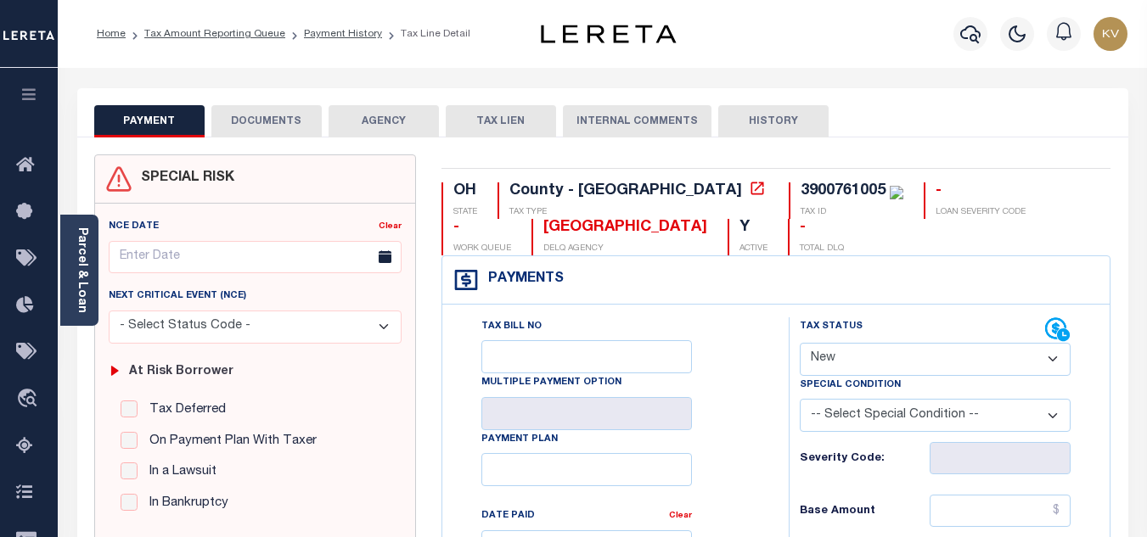
scroll to position [170, 0]
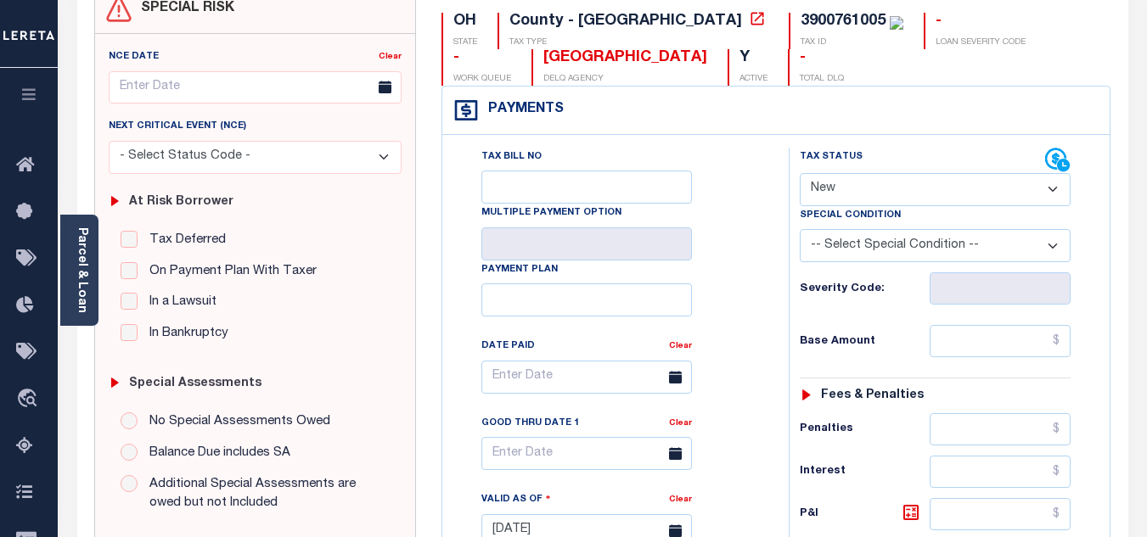
click at [878, 195] on select "- Select Status Code - Open Due/Unpaid Paid Incomplete No Tax Due Internal Refu…" at bounding box center [935, 189] width 271 height 33
select select "PYD"
click at [800, 174] on select "- Select Status Code - Open Due/Unpaid Paid Incomplete No Tax Due Internal Refu…" at bounding box center [935, 189] width 271 height 33
type input "[DATE]"
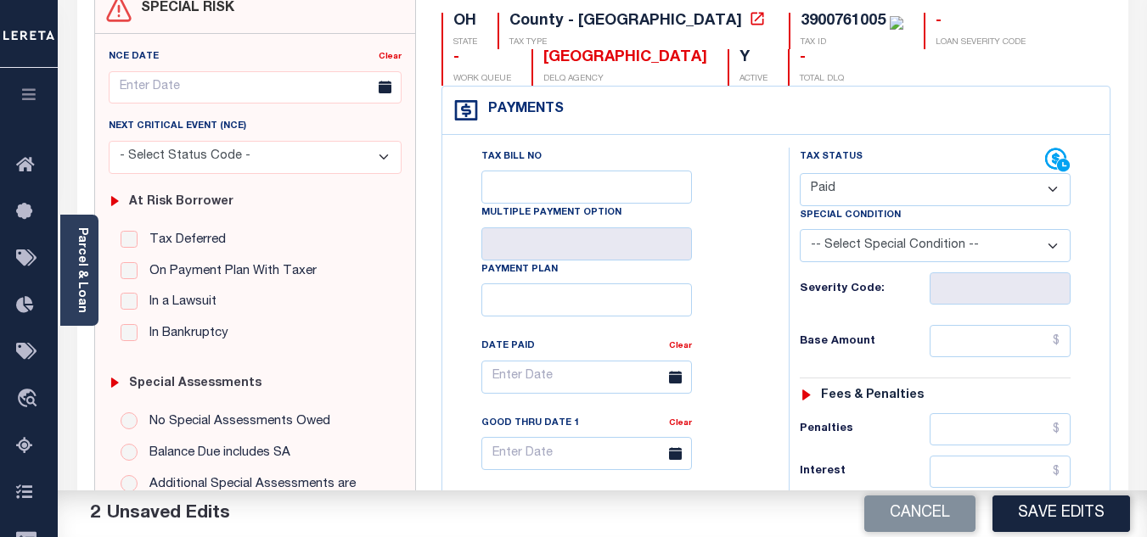
click at [965, 325] on div "Tax Status Status - Select Status Code -" at bounding box center [941, 523] width 304 height 750
click at [963, 346] on input "text" at bounding box center [1000, 341] width 141 height 32
type input "$0.00"
click at [884, 326] on div "Tax Status Status - Select Status Code -" at bounding box center [941, 523] width 304 height 750
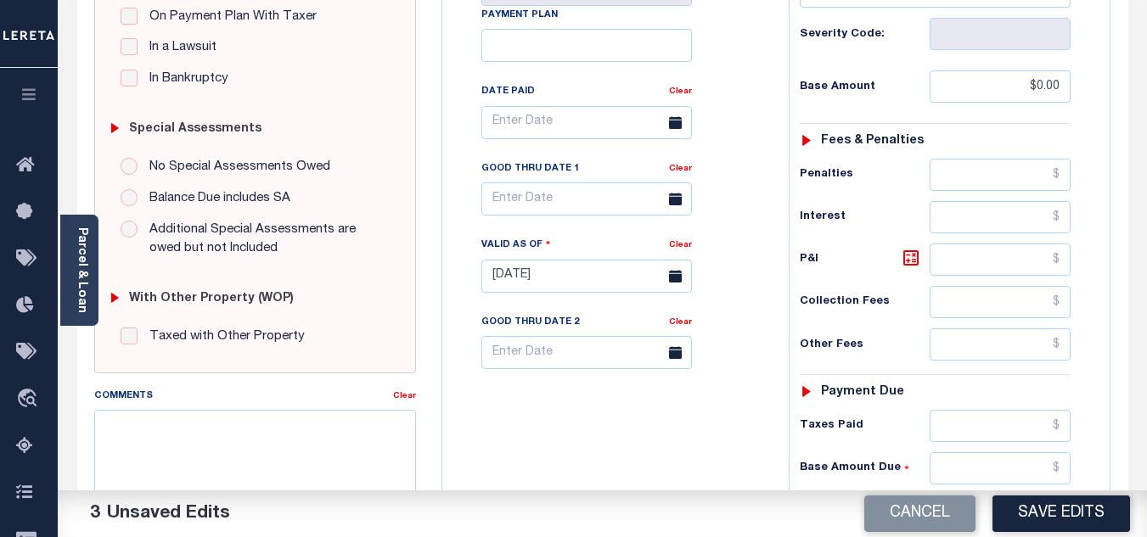
scroll to position [594, 0]
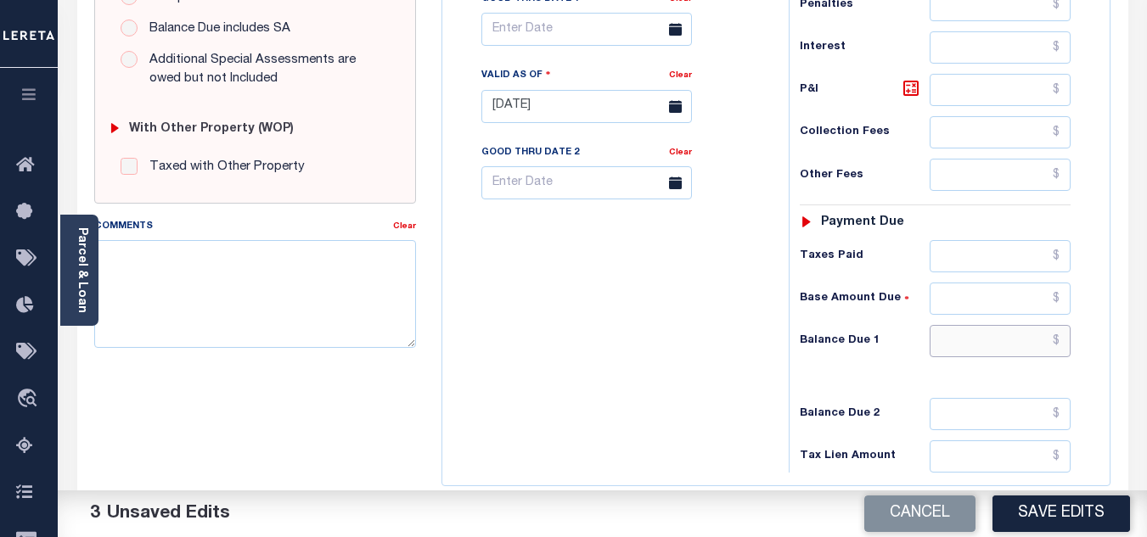
click at [974, 346] on input "text" at bounding box center [1000, 341] width 141 height 32
type input "$0.00"
click at [707, 347] on div "Tax Bill No Multiple Payment Option Payment Plan Clear" at bounding box center [611, 98] width 329 height 750
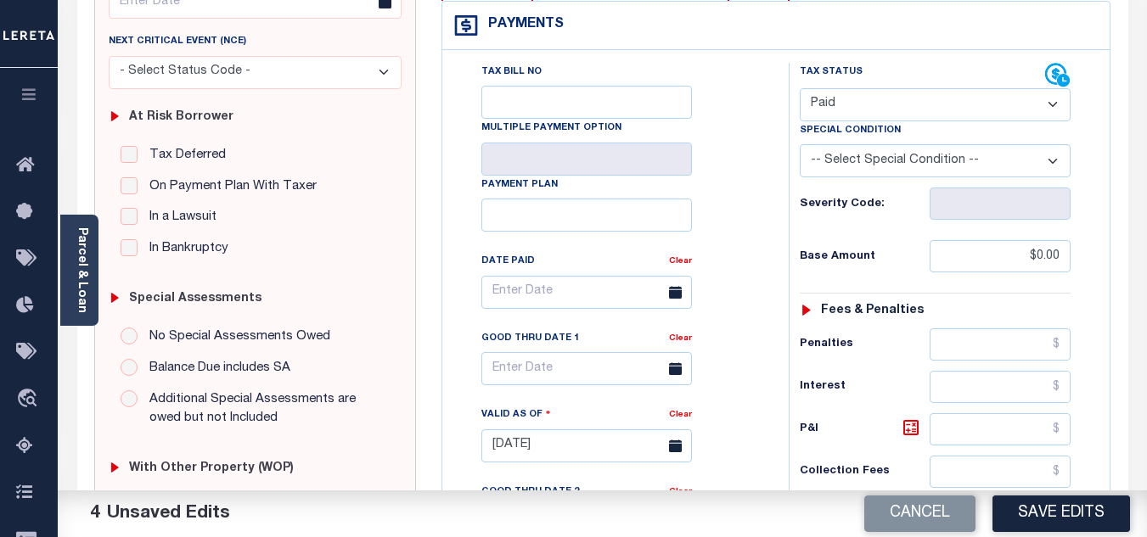
scroll to position [0, 0]
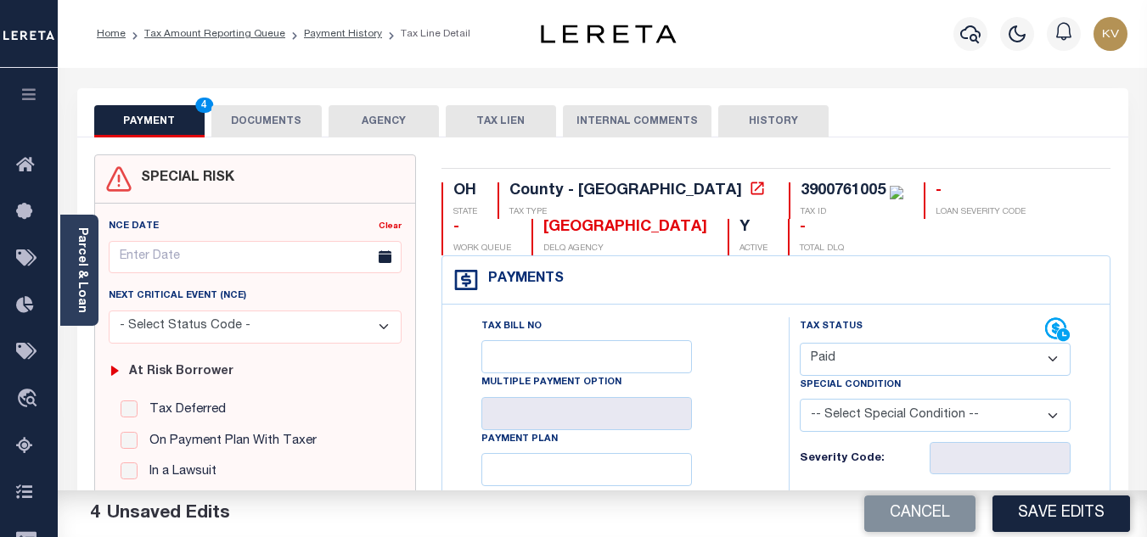
click at [267, 119] on button "DOCUMENTS" at bounding box center [266, 121] width 110 height 32
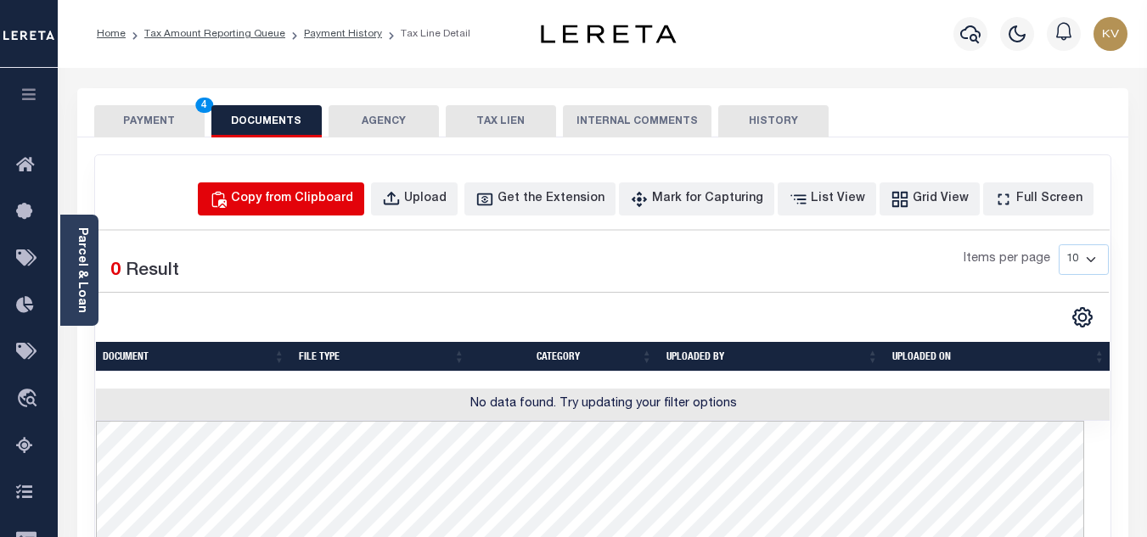
click at [307, 189] on button "Copy from Clipboard" at bounding box center [281, 199] width 166 height 33
select select "POP"
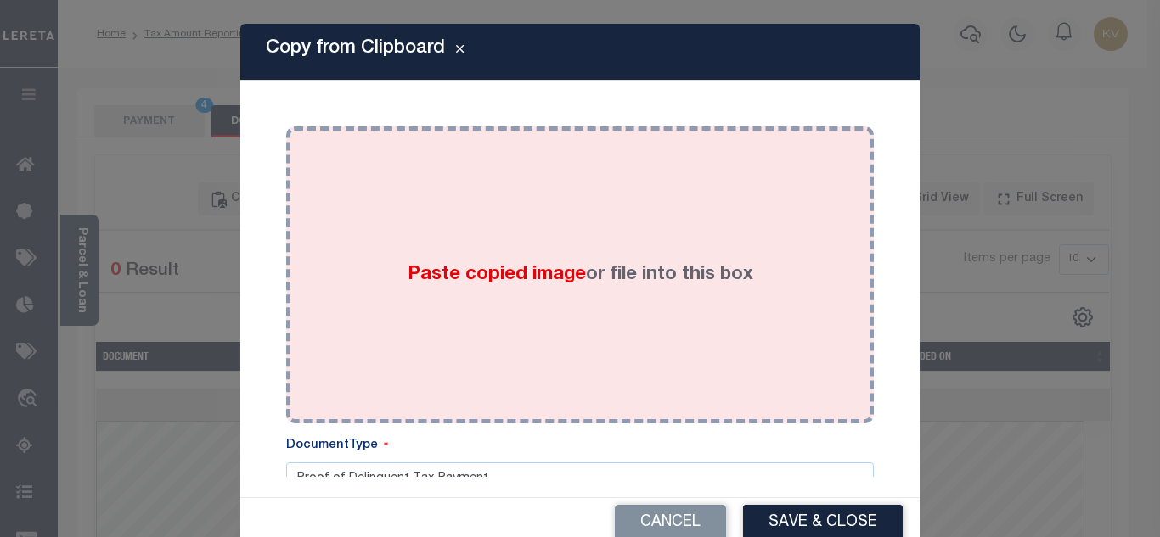
click at [454, 284] on span "Paste copied image" at bounding box center [497, 275] width 178 height 19
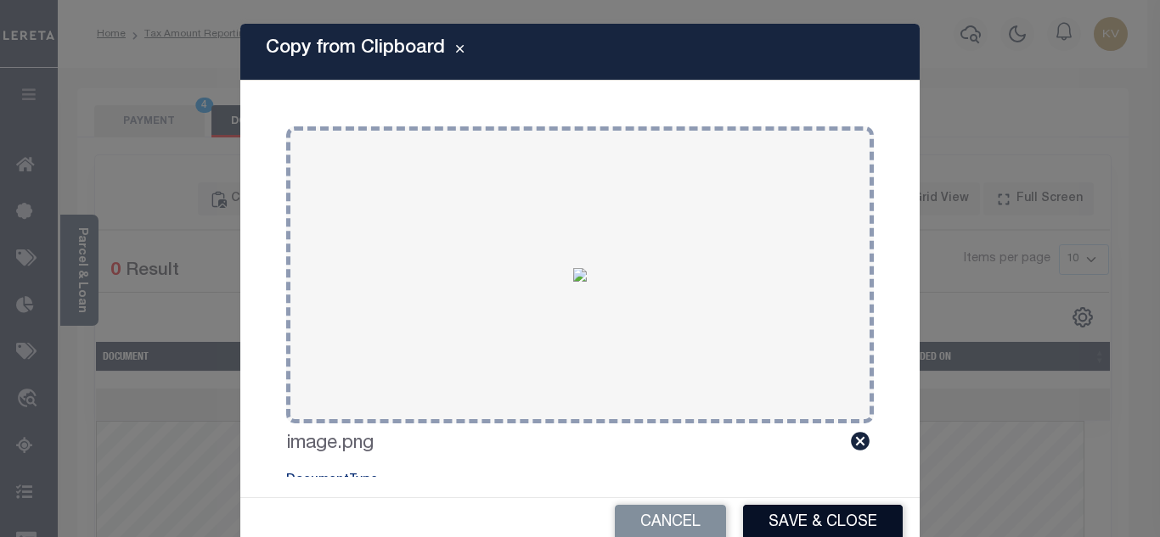
click at [811, 531] on button "Save & Close" at bounding box center [823, 523] width 160 height 37
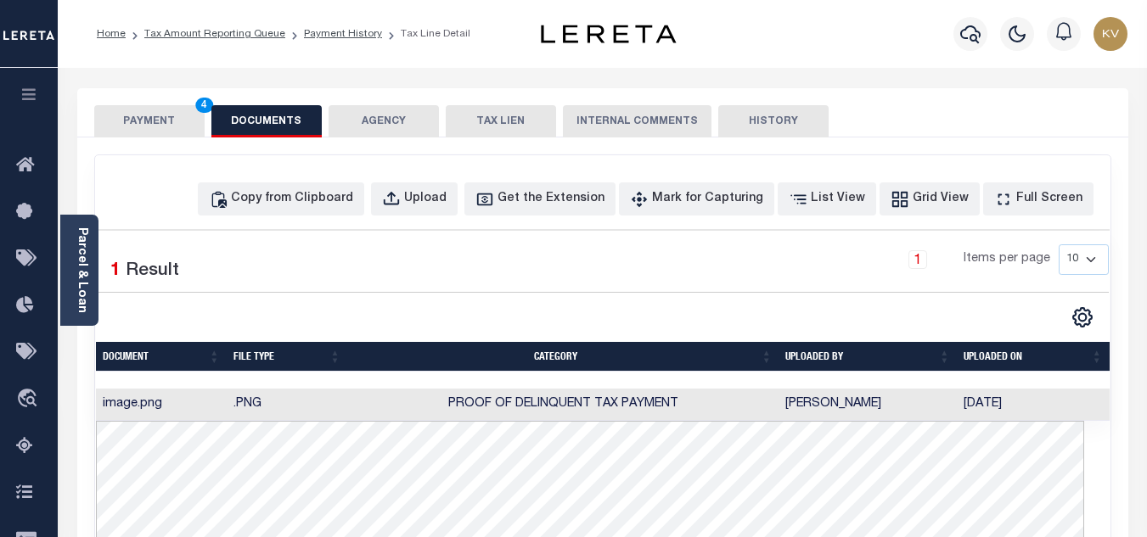
click at [139, 137] on button "PAYMENT 4" at bounding box center [149, 121] width 110 height 32
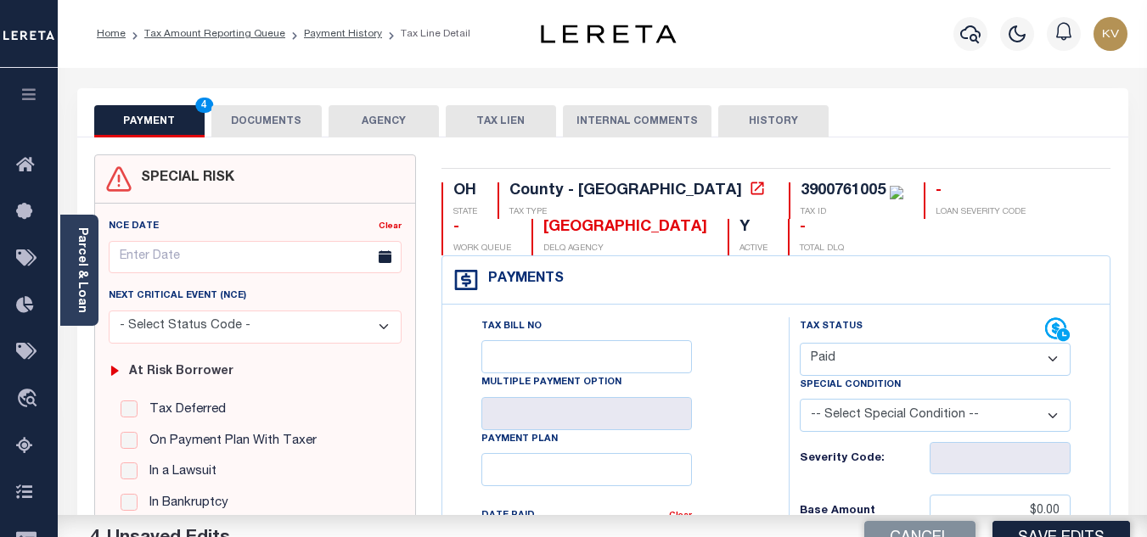
click at [172, 102] on div "PAYMENT 4 DOCUMENTS AGENCY DELINQUENT PAYEE TAX LIEN" at bounding box center [602, 112] width 1051 height 49
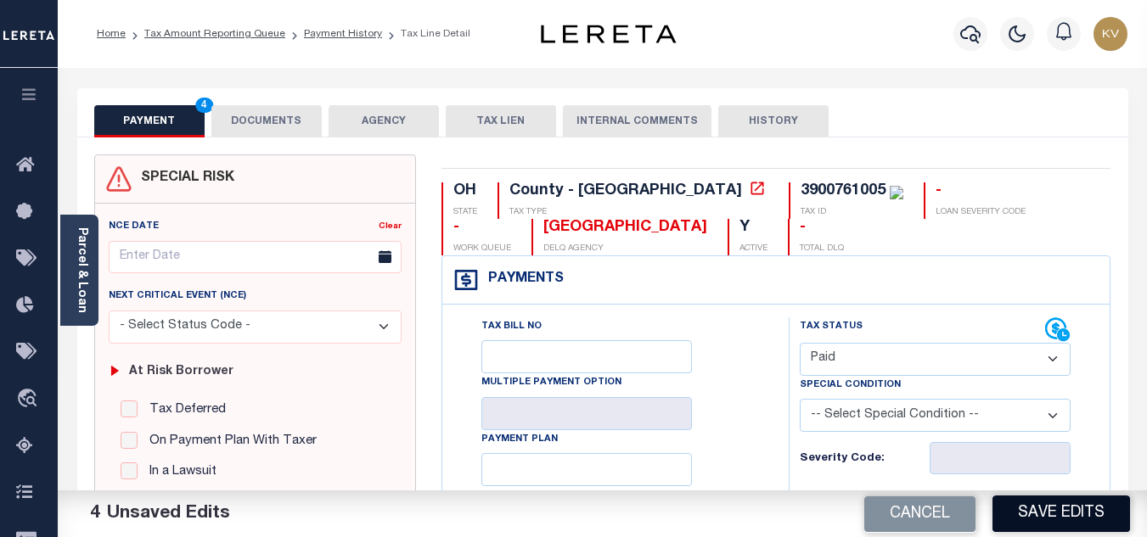
click at [1087, 524] on button "Save Edits" at bounding box center [1062, 514] width 138 height 37
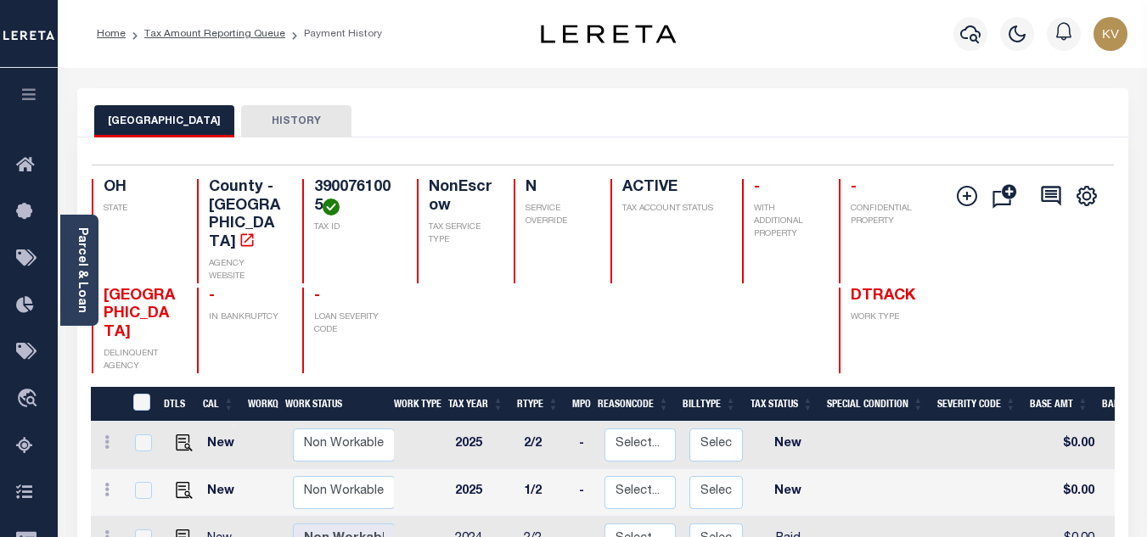
scroll to position [170, 0]
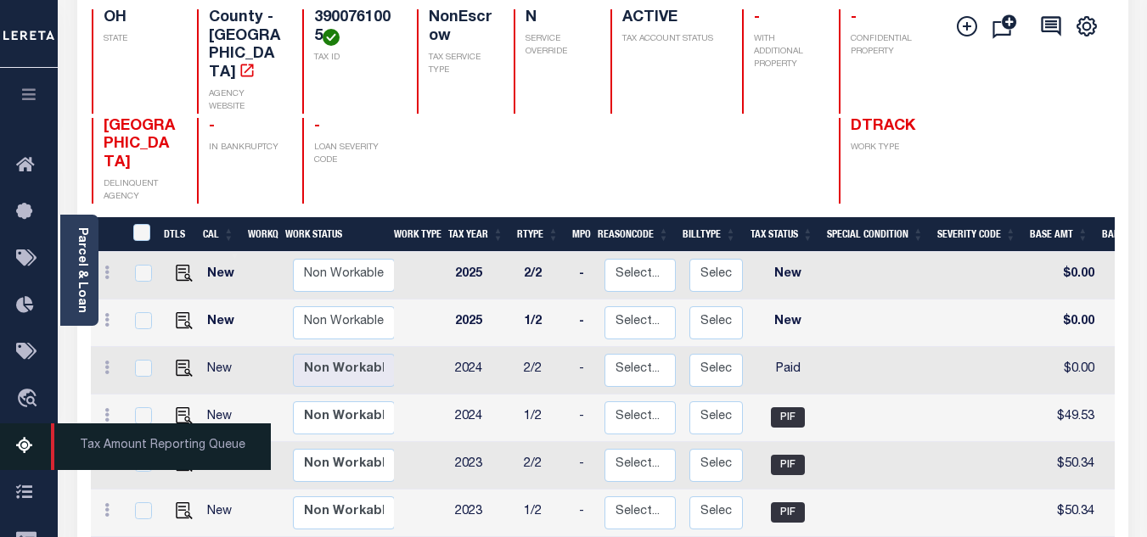
click at [20, 444] on icon at bounding box center [29, 446] width 27 height 21
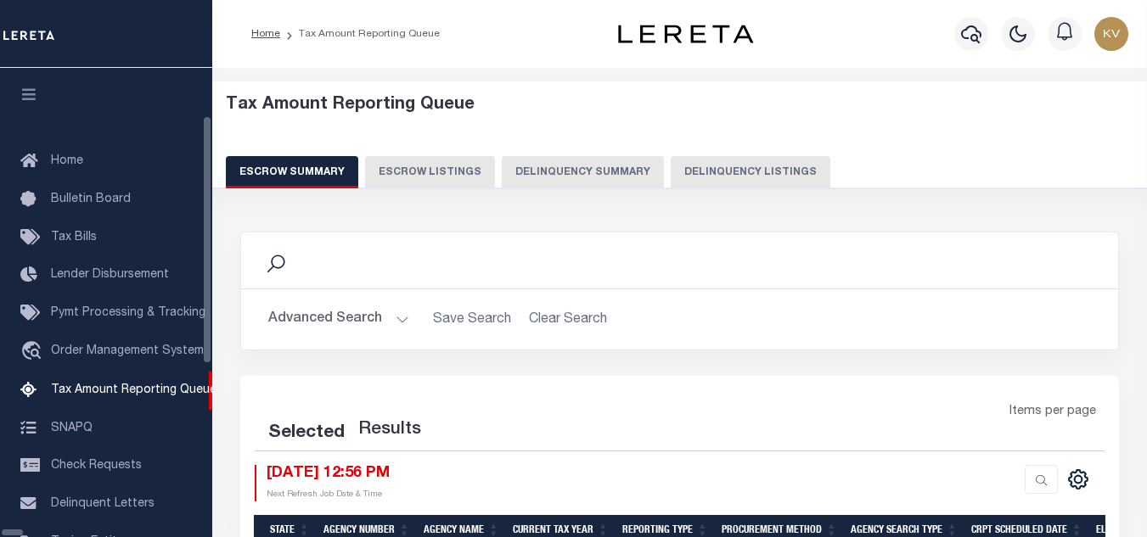
click at [615, 169] on button "Delinquency Summary" at bounding box center [583, 172] width 162 height 32
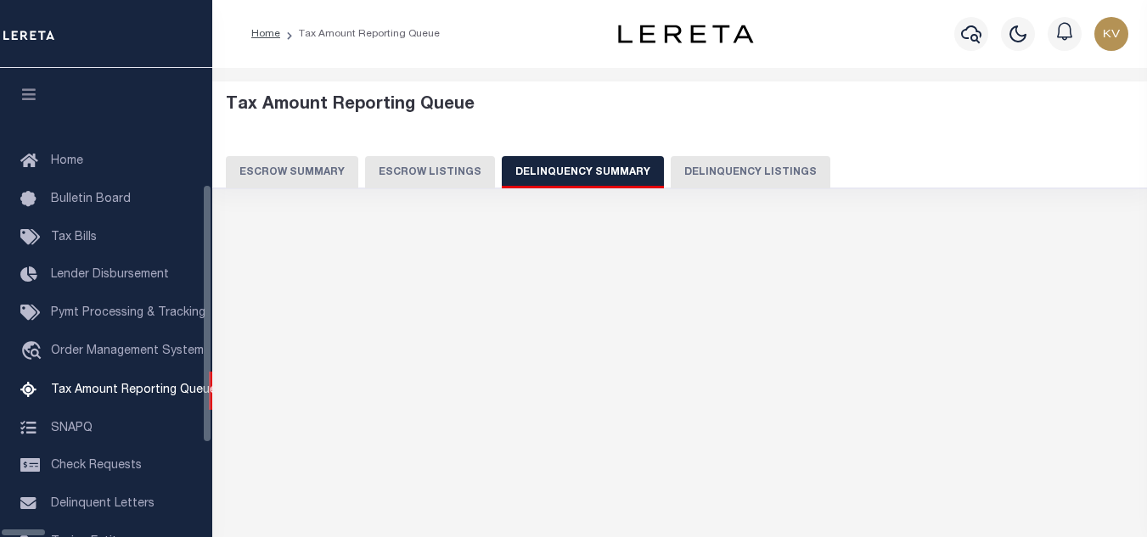
click at [718, 167] on button "Delinquency Listings" at bounding box center [751, 172] width 160 height 32
select select "100"
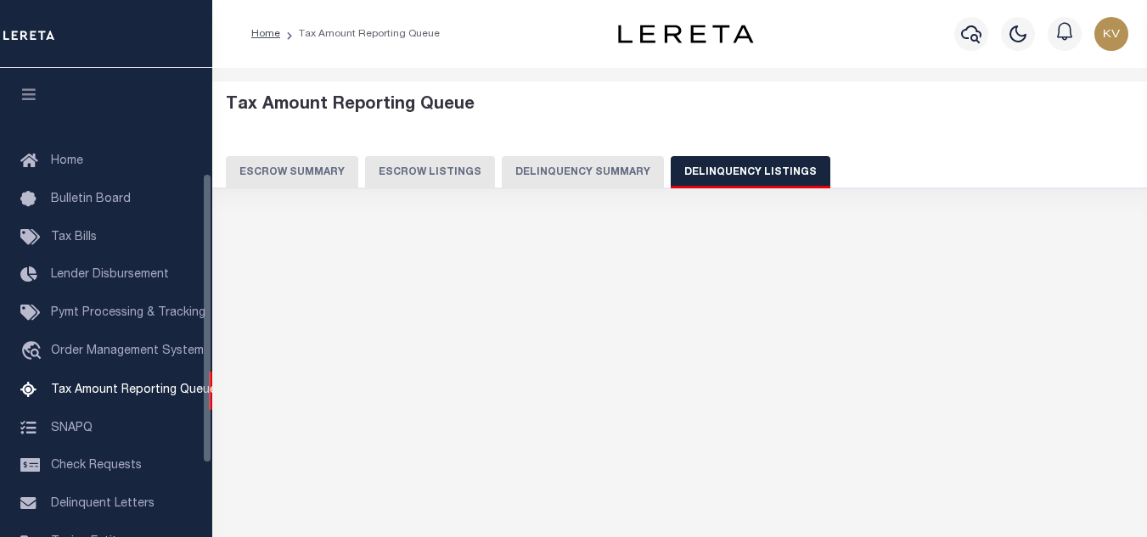
scroll to position [172, 0]
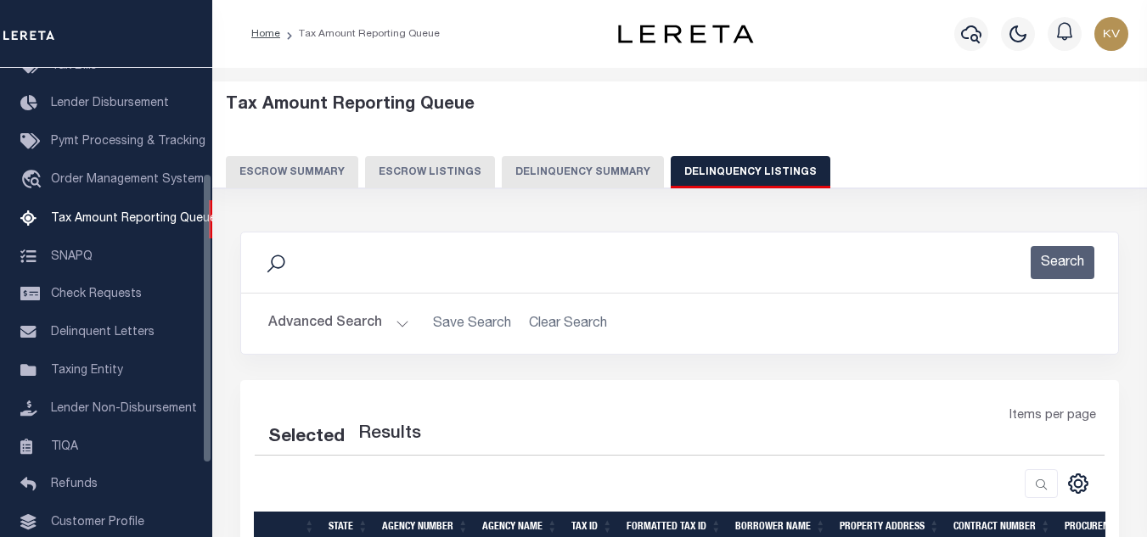
select select "100"
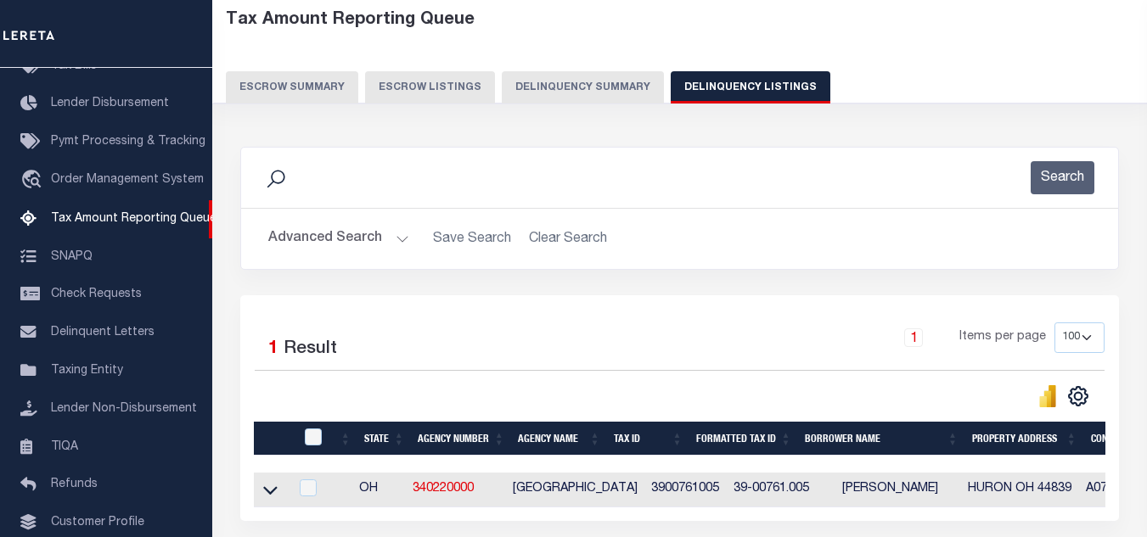
click at [361, 241] on button "Advanced Search" at bounding box center [338, 238] width 141 height 33
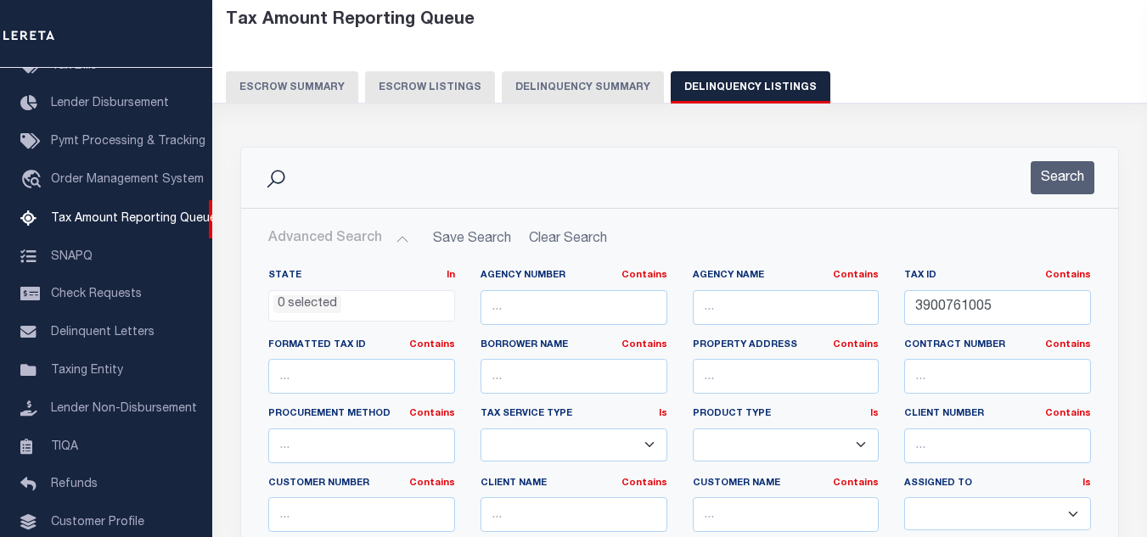
scroll to position [255, 0]
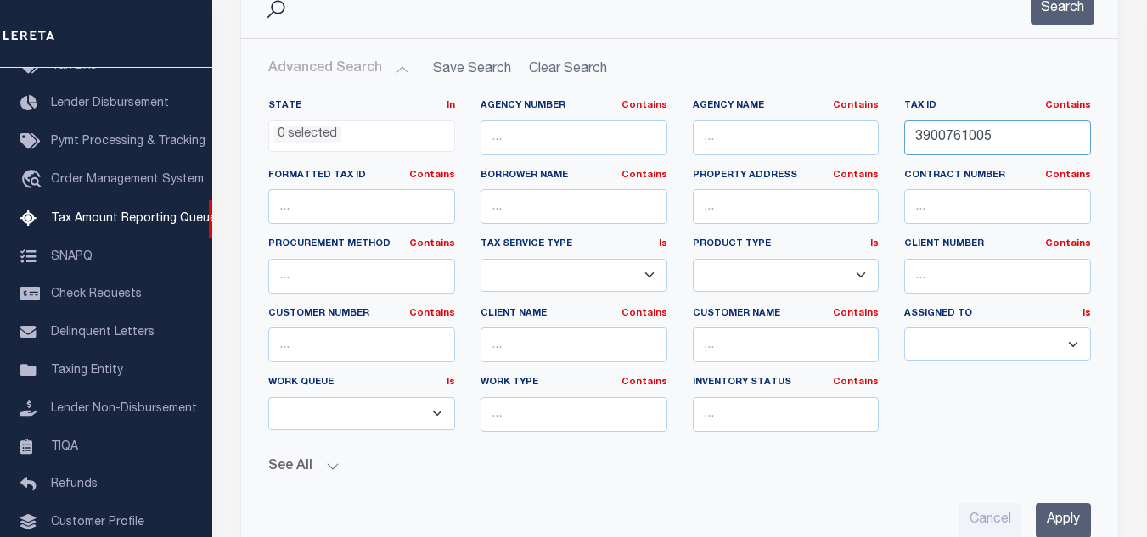
click at [951, 131] on input "3900761005" at bounding box center [997, 138] width 187 height 35
drag, startPoint x: 951, startPoint y: 131, endPoint x: 993, endPoint y: 85, distance: 62.5
click at [951, 132] on input "3900761005" at bounding box center [997, 138] width 187 height 35
paste input "812003"
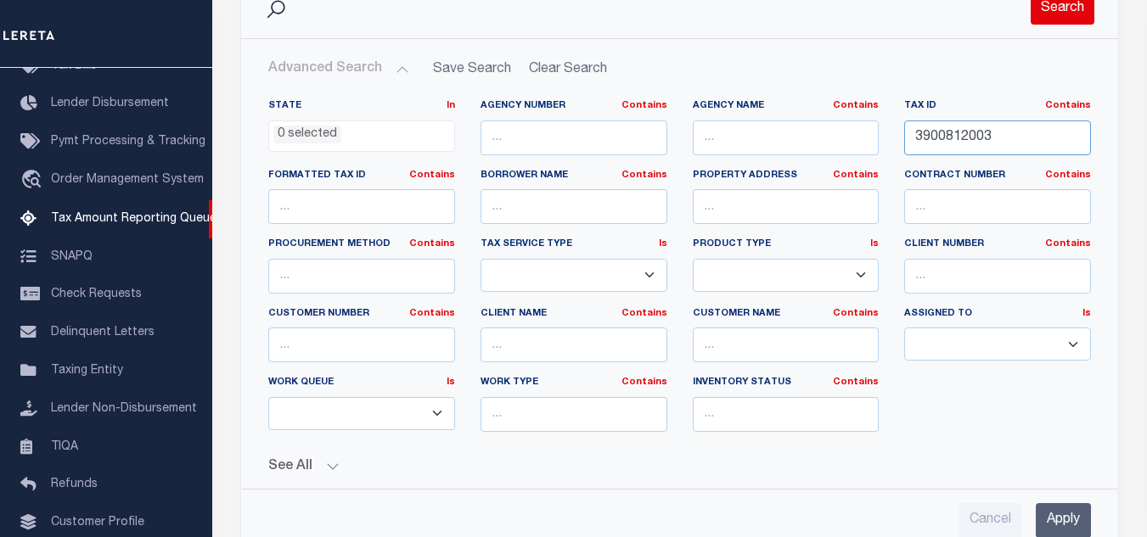
type input "3900812003"
click at [1068, 10] on button "Search" at bounding box center [1063, 8] width 64 height 33
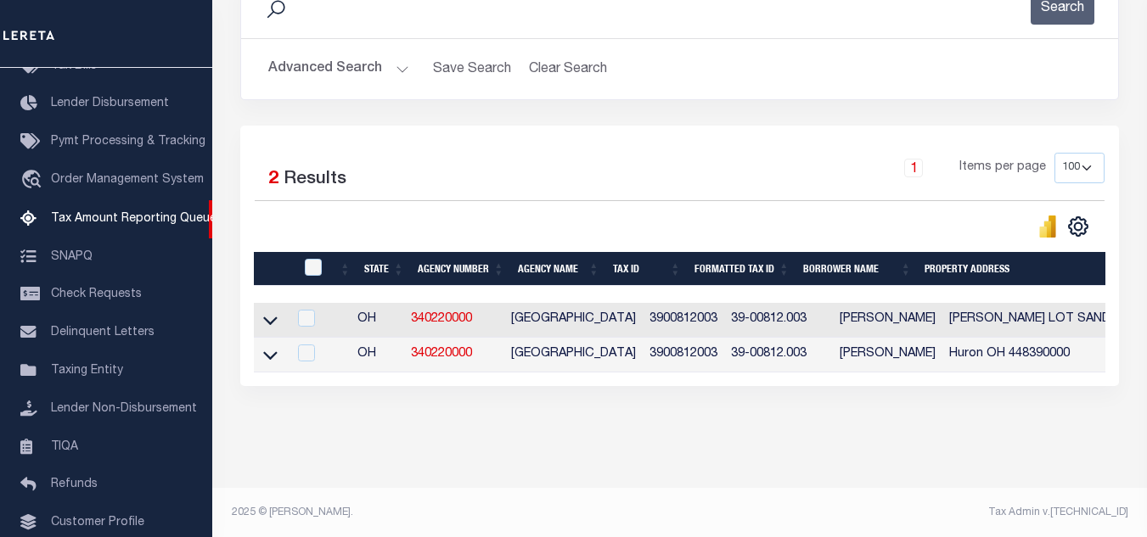
click at [273, 345] on td at bounding box center [270, 355] width 33 height 35
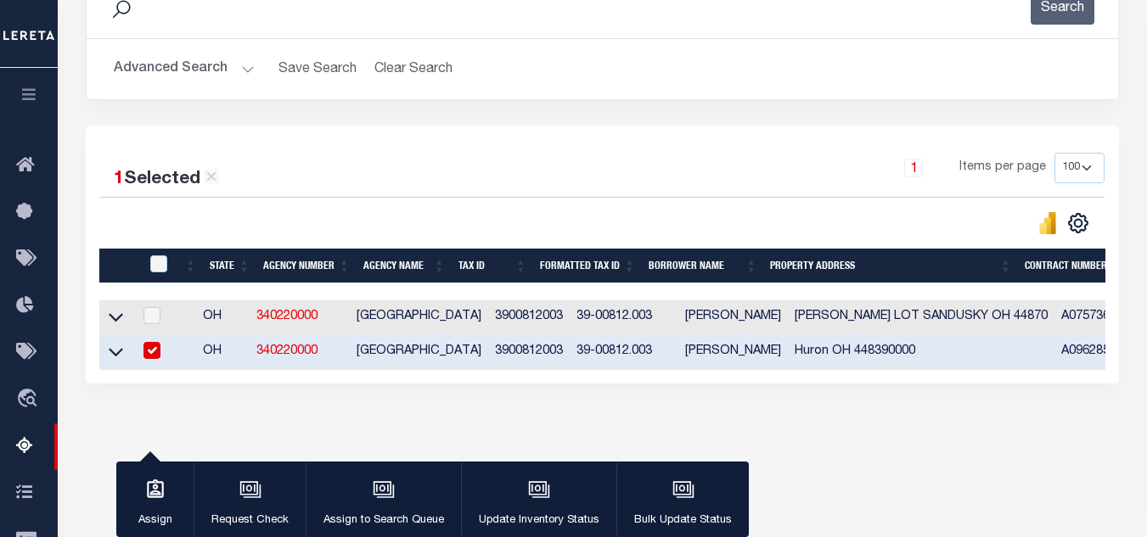
click at [149, 357] on input "checkbox" at bounding box center [152, 350] width 17 height 17
checkbox input "false"
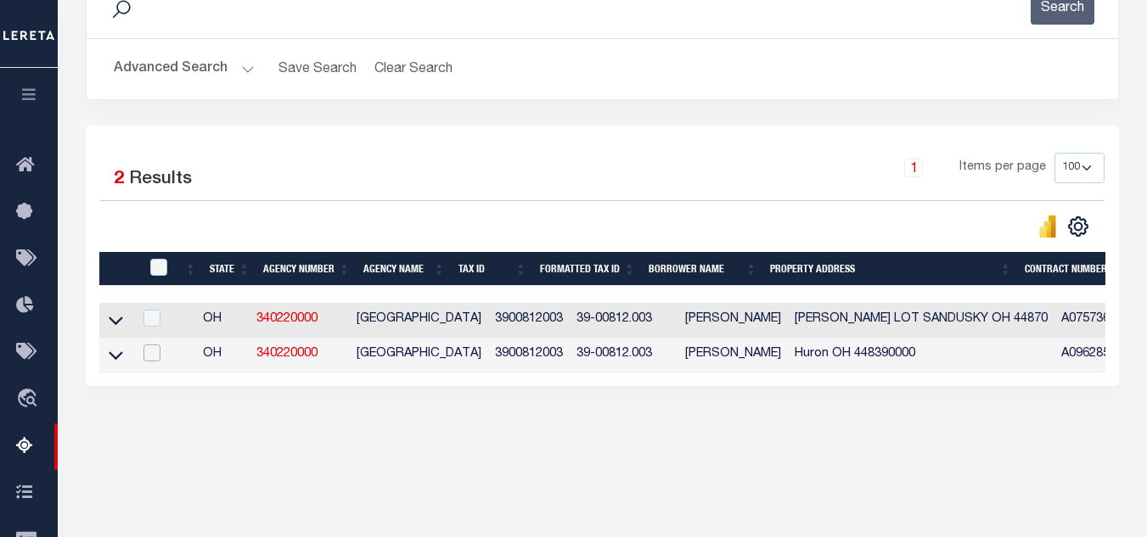
scroll to position [340, 0]
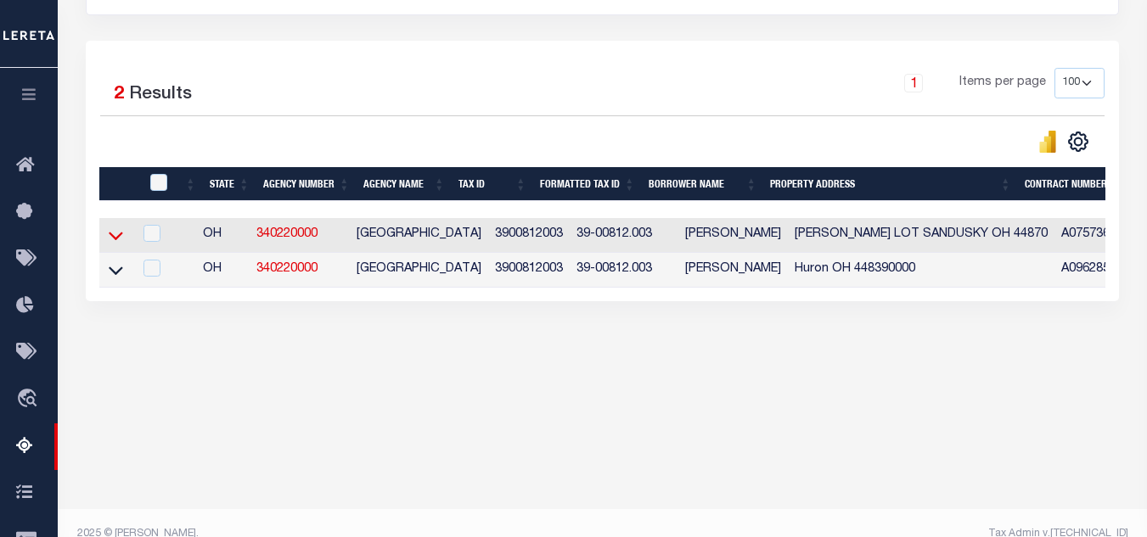
click at [113, 242] on icon at bounding box center [116, 236] width 14 height 18
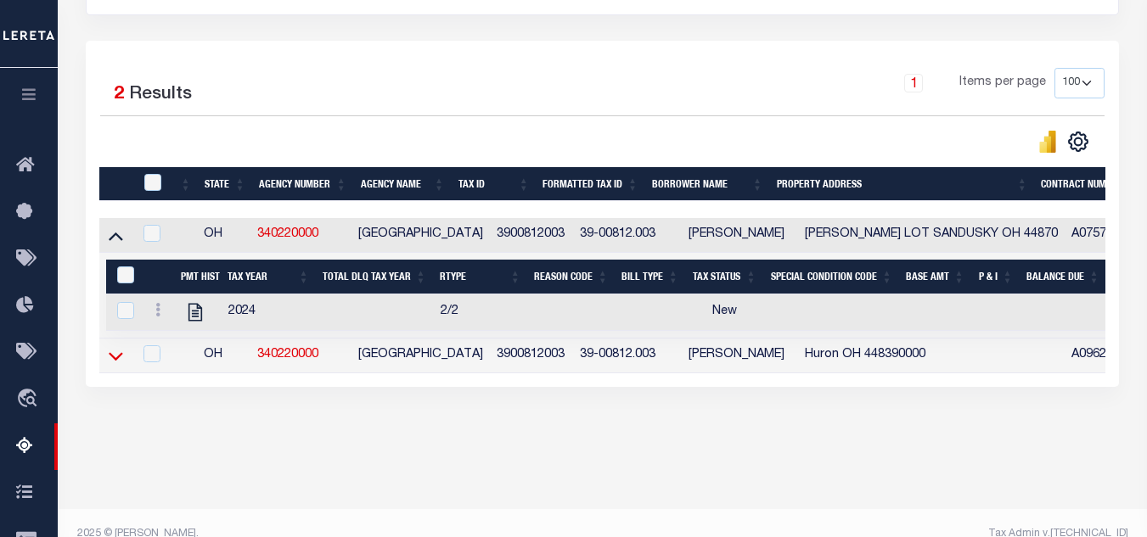
click at [115, 363] on icon at bounding box center [116, 356] width 14 height 18
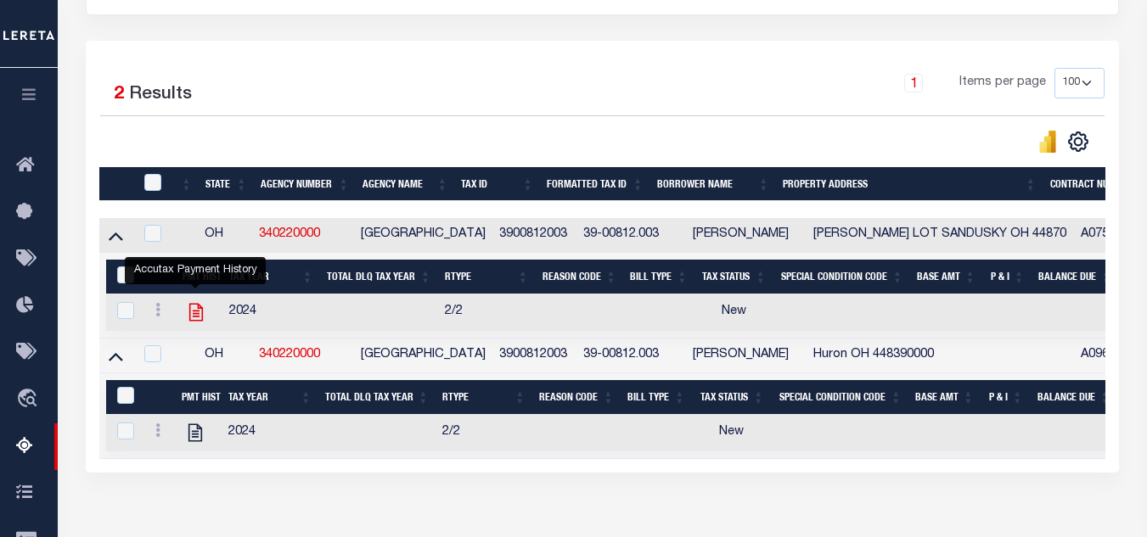
click at [194, 313] on icon "" at bounding box center [196, 312] width 22 height 22
checkbox input "true"
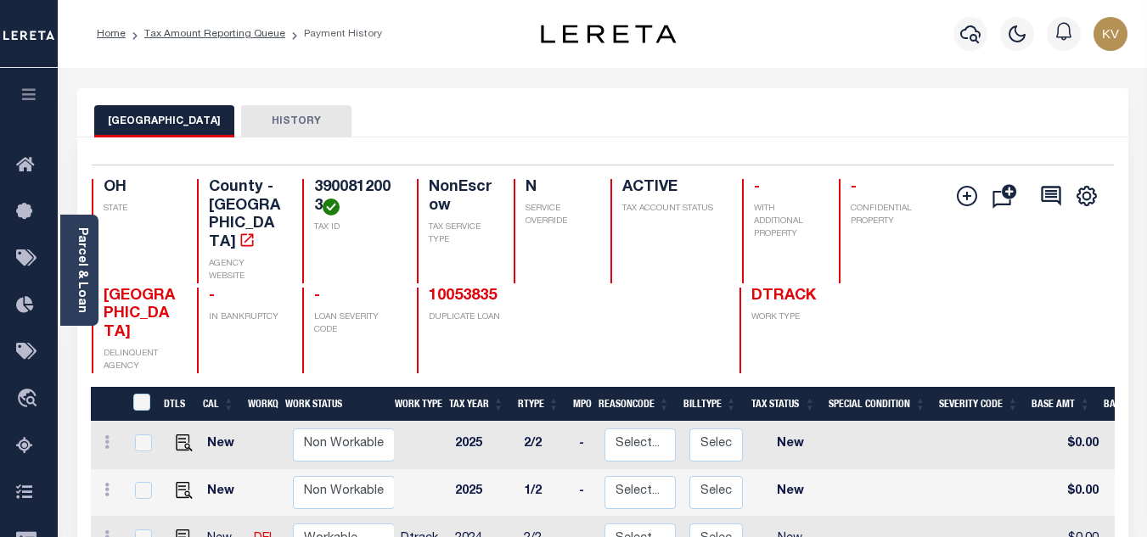
scroll to position [170, 0]
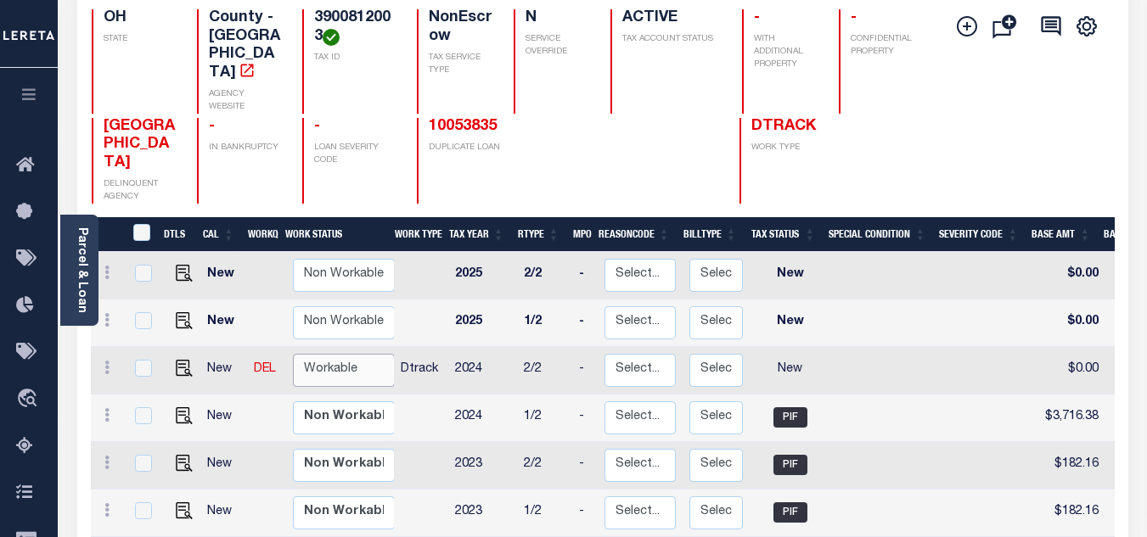
click at [367, 354] on select "Non Workable Workable" at bounding box center [344, 370] width 102 height 33
checkbox input "true"
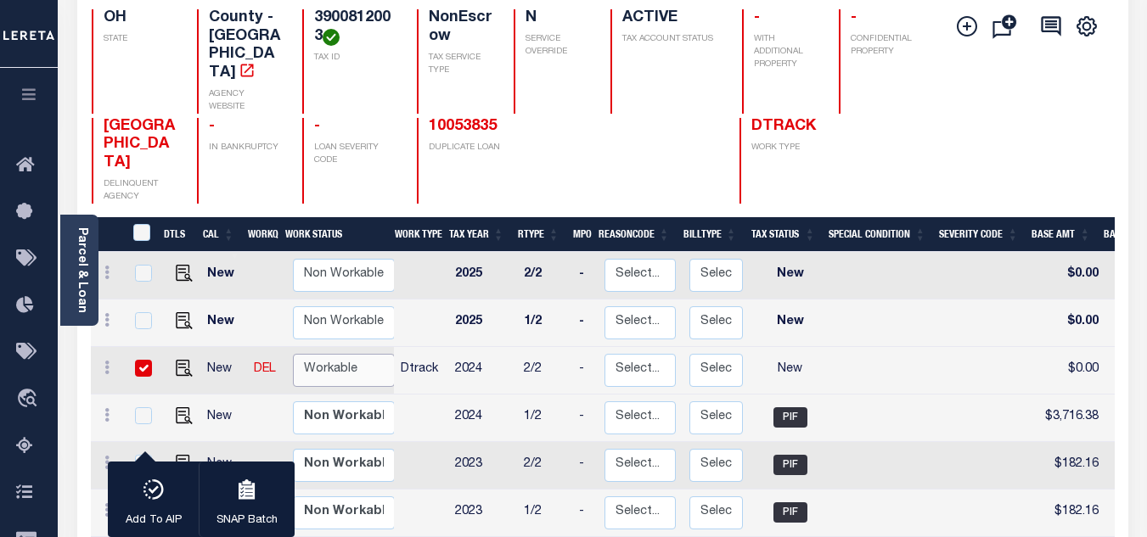
select select "true"
click at [293, 354] on select "Non Workable Workable" at bounding box center [344, 370] width 102 height 33
checkbox input "false"
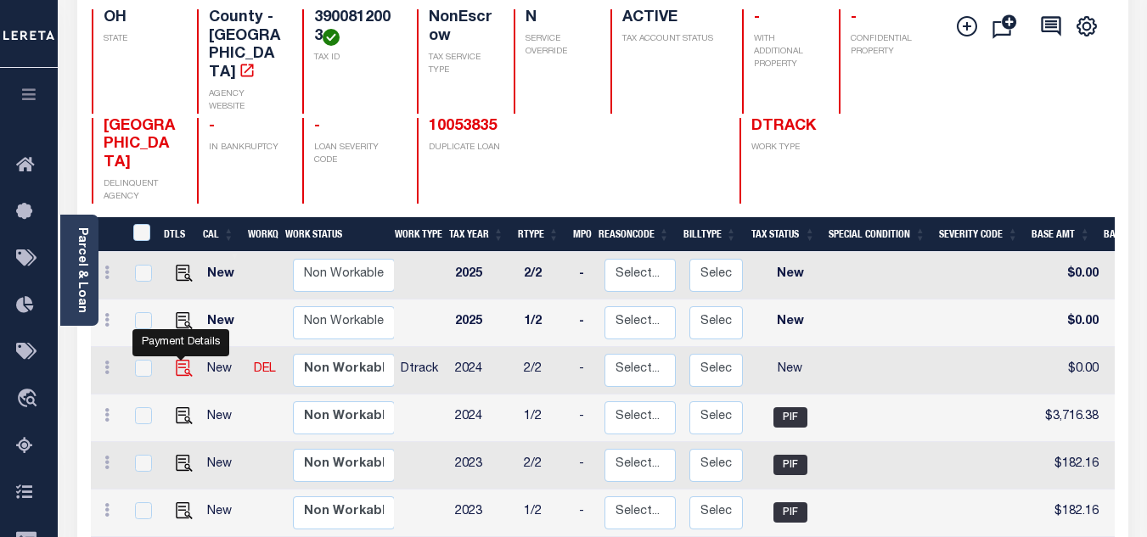
click at [177, 360] on img "" at bounding box center [184, 368] width 17 height 17
checkbox input "true"
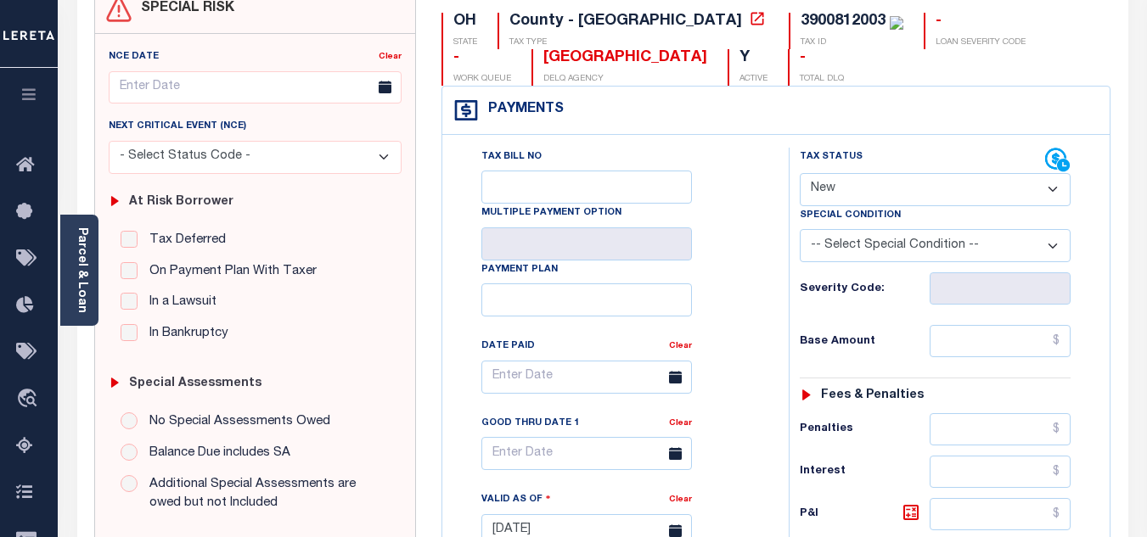
scroll to position [85, 0]
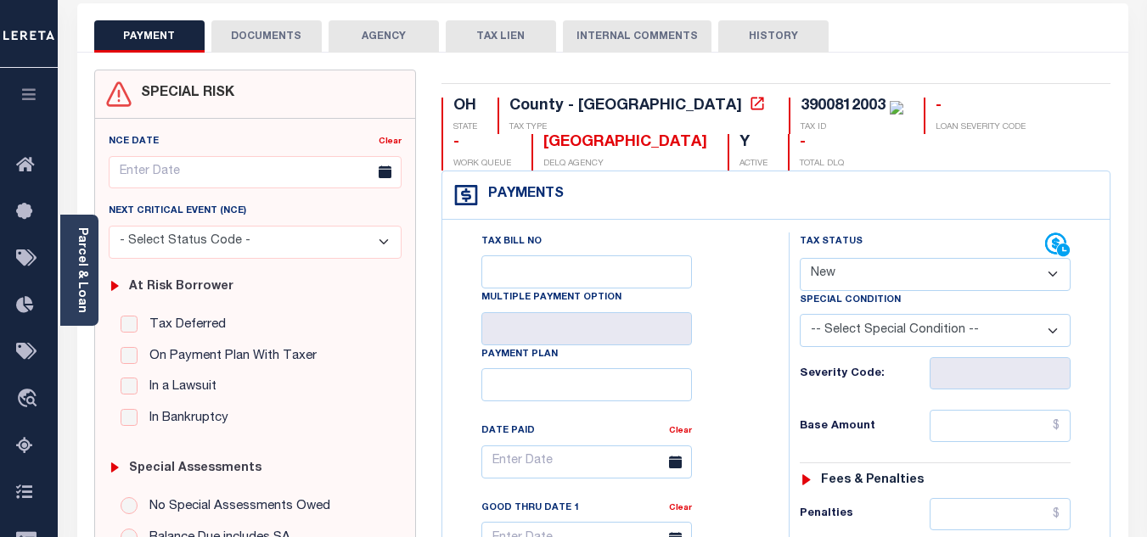
click at [830, 276] on select "- Select Status Code - Open Due/Unpaid Paid Incomplete No Tax Due Internal Refu…" at bounding box center [935, 274] width 271 height 33
select select "PYD"
click at [800, 259] on select "- Select Status Code - Open Due/Unpaid Paid Incomplete No Tax Due Internal Refu…" at bounding box center [935, 274] width 271 height 33
type input "[DATE]"
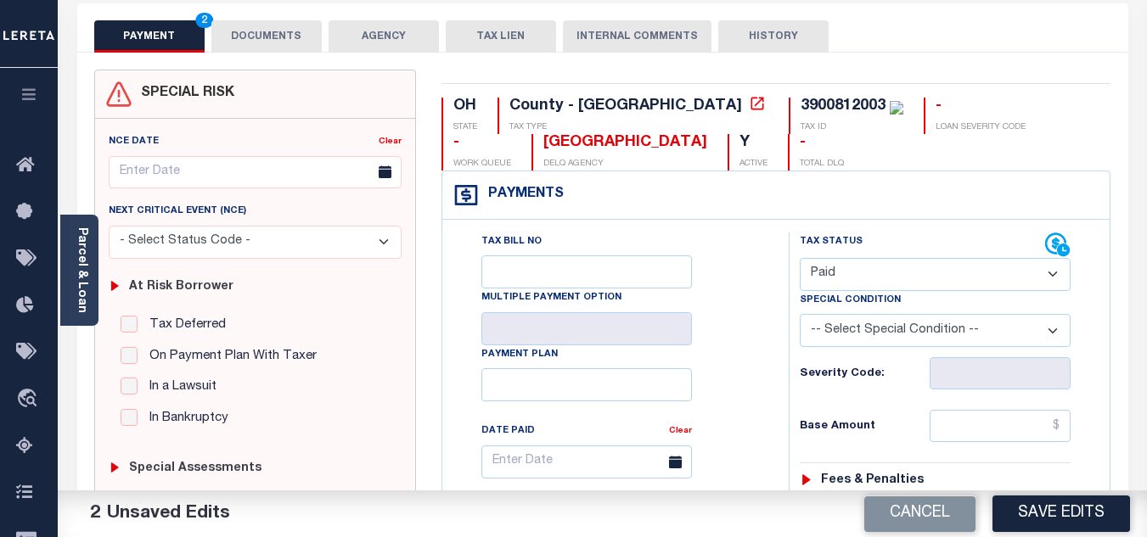
click at [752, 325] on div "Tax Bill No Multiple Payment Option Payment Plan Clear" at bounding box center [611, 471] width 304 height 476
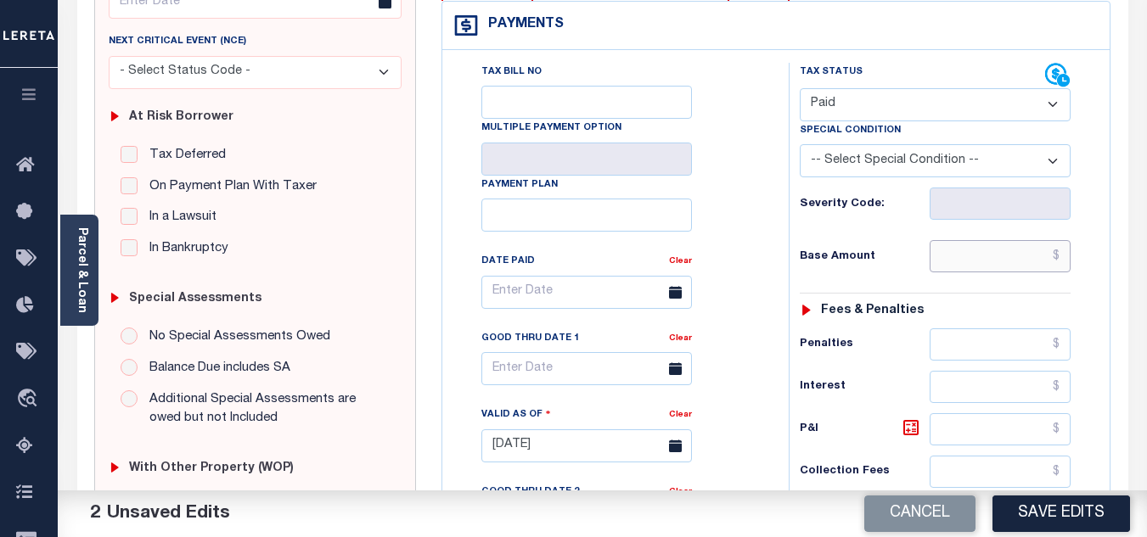
click at [980, 271] on input "text" at bounding box center [1000, 256] width 141 height 32
type input "$0.00"
click at [902, 232] on div "Tax Status Status - Select Status Code -" at bounding box center [941, 438] width 304 height 750
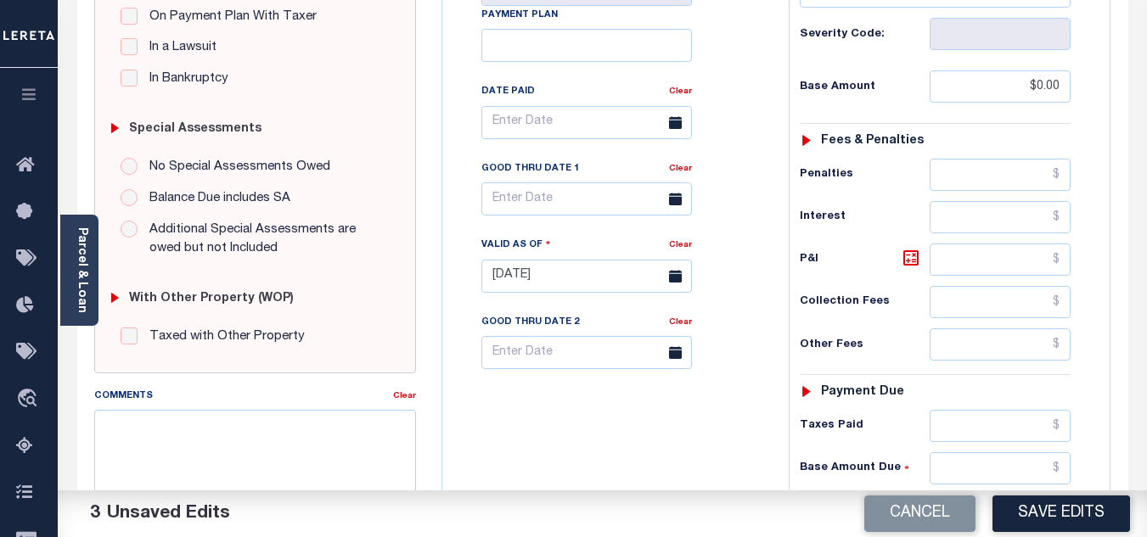
scroll to position [594, 0]
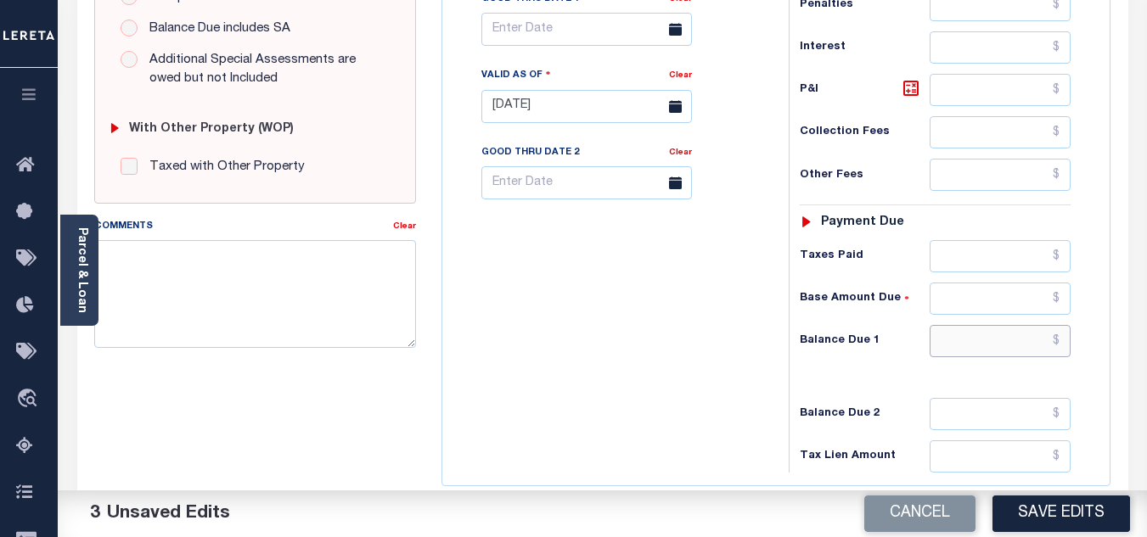
click at [965, 332] on input "text" at bounding box center [1000, 341] width 141 height 32
type input "$0.00"
click at [700, 343] on div "Tax Bill No Multiple Payment Option Payment Plan Clear" at bounding box center [611, 98] width 329 height 750
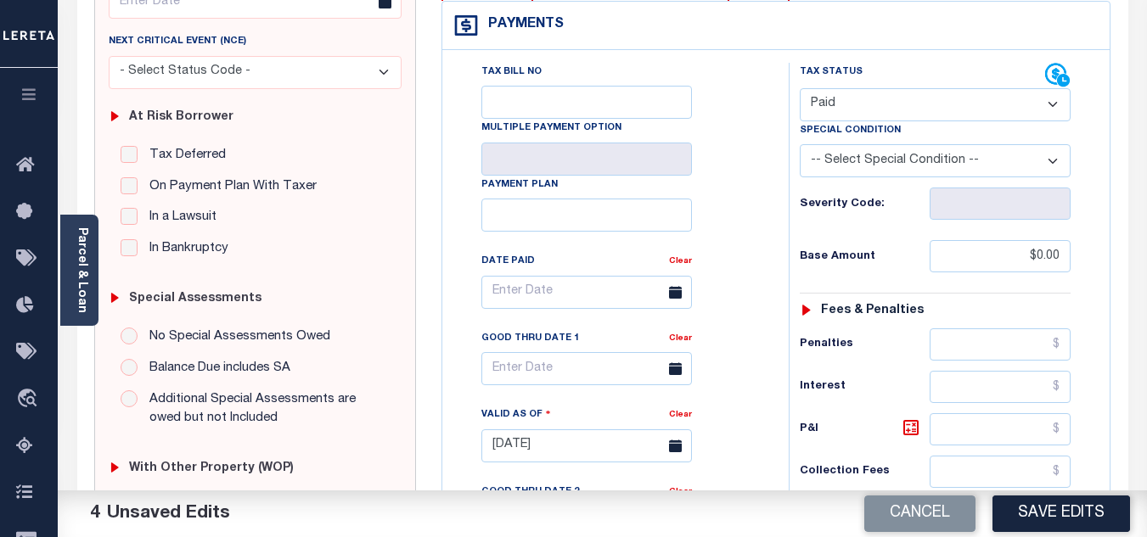
scroll to position [0, 0]
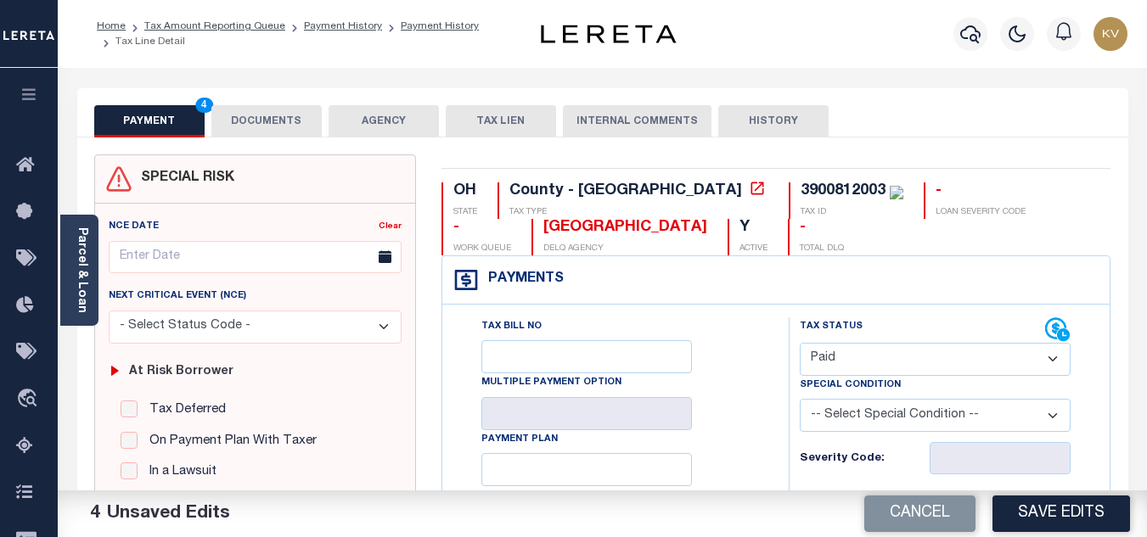
click at [273, 121] on button "DOCUMENTS" at bounding box center [266, 121] width 110 height 32
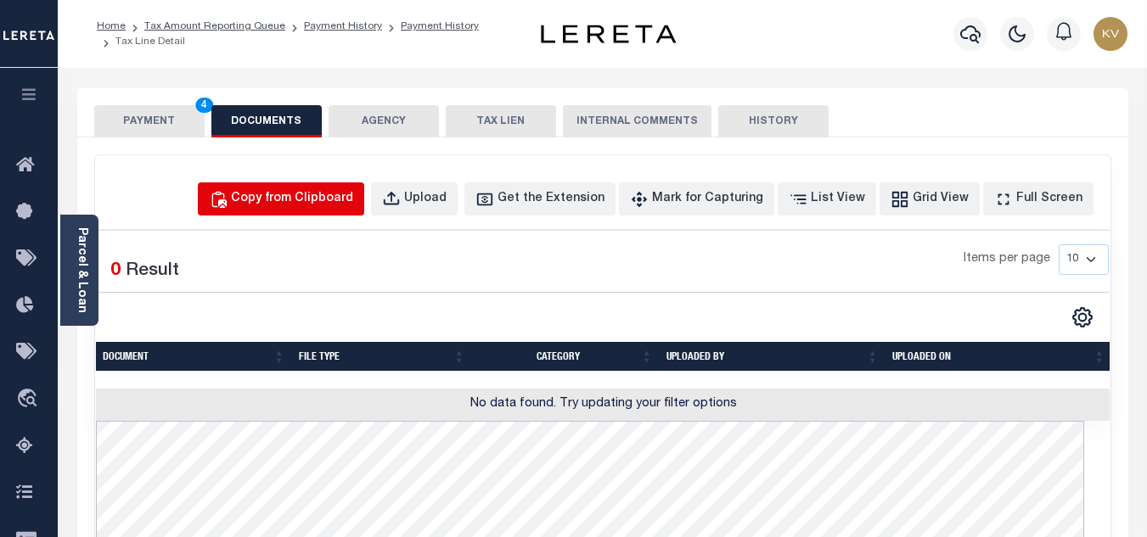
click at [320, 200] on div "Copy from Clipboard" at bounding box center [292, 199] width 122 height 19
select select "POP"
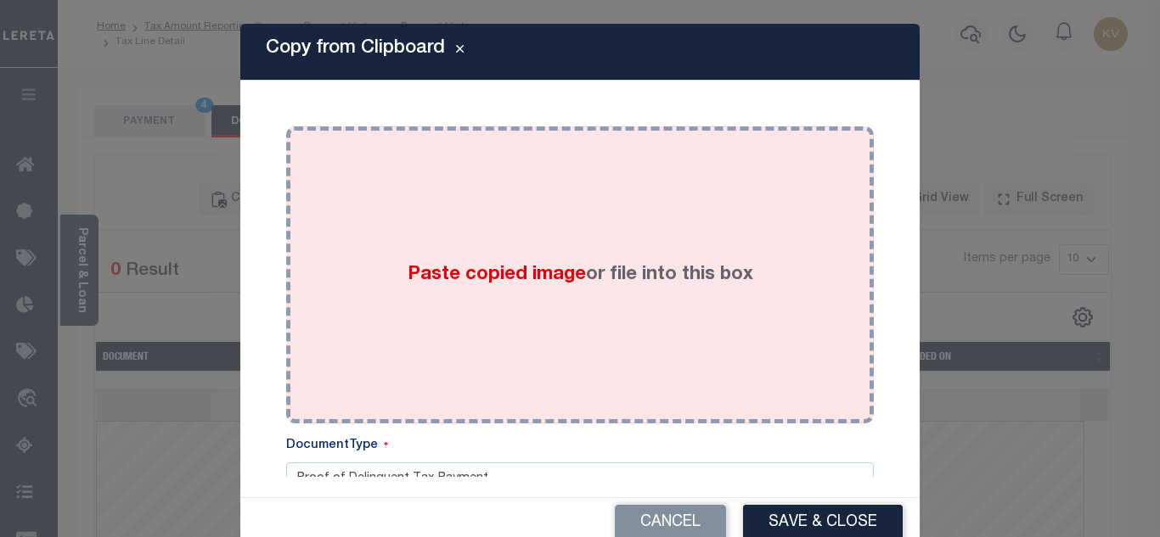
click at [504, 249] on div "Paste copied image or file into this box" at bounding box center [580, 275] width 562 height 272
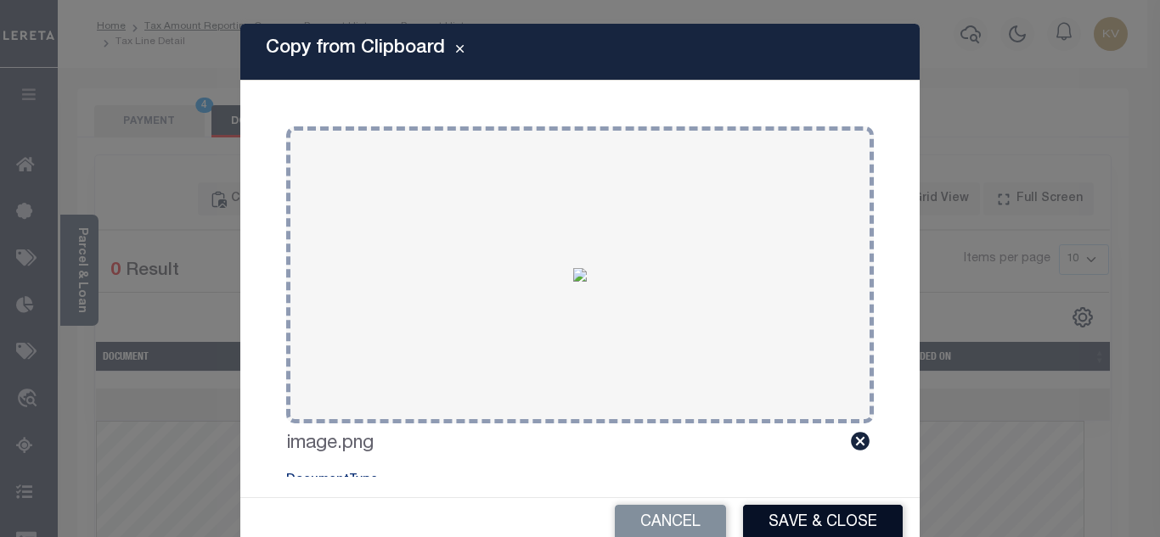
click at [821, 512] on button "Save & Close" at bounding box center [823, 523] width 160 height 37
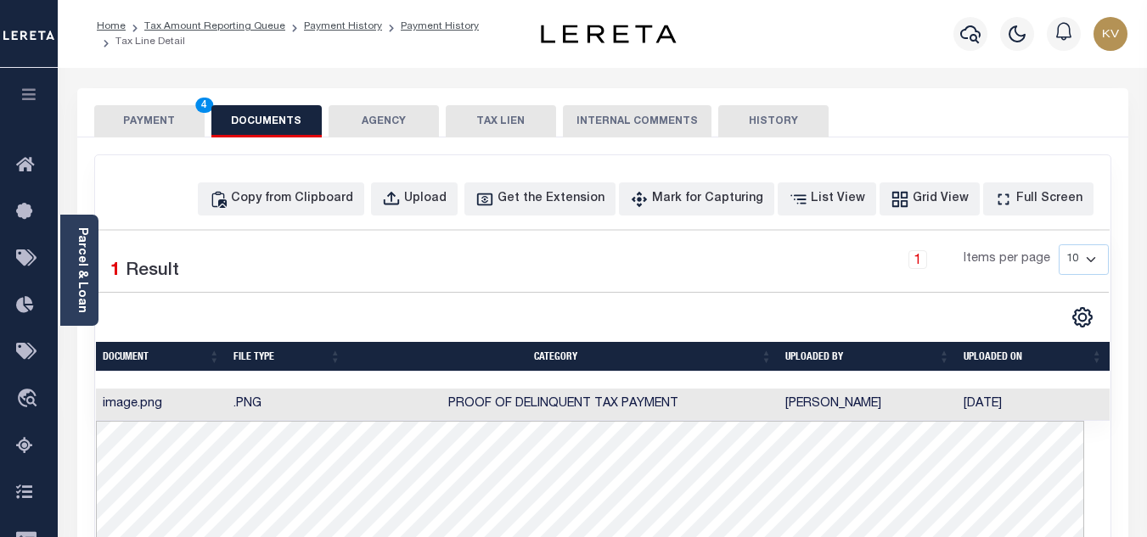
click at [153, 112] on button "PAYMENT 4" at bounding box center [149, 121] width 110 height 32
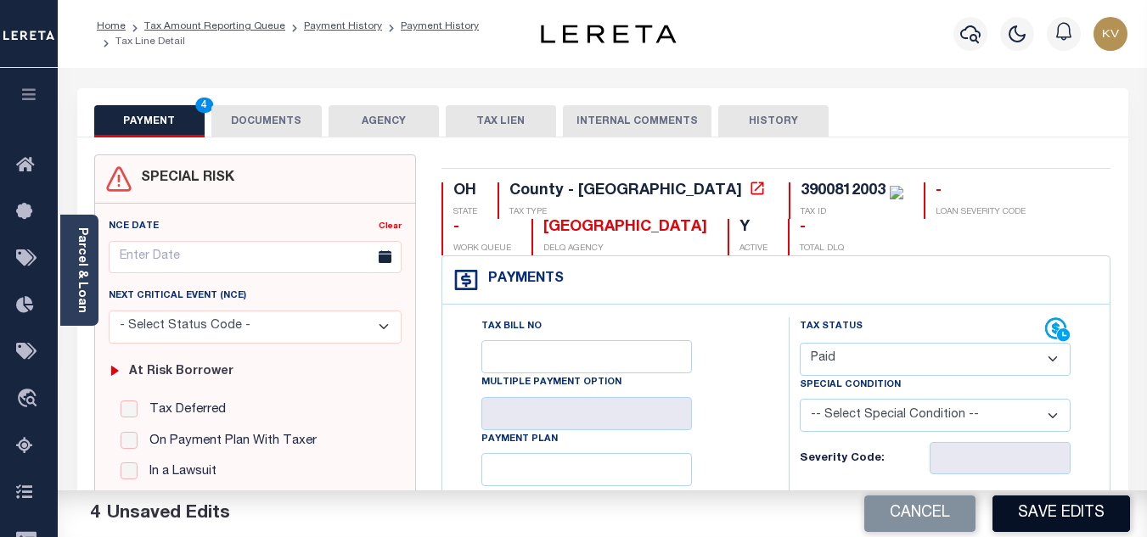
click at [1089, 512] on button "Save Edits" at bounding box center [1062, 514] width 138 height 37
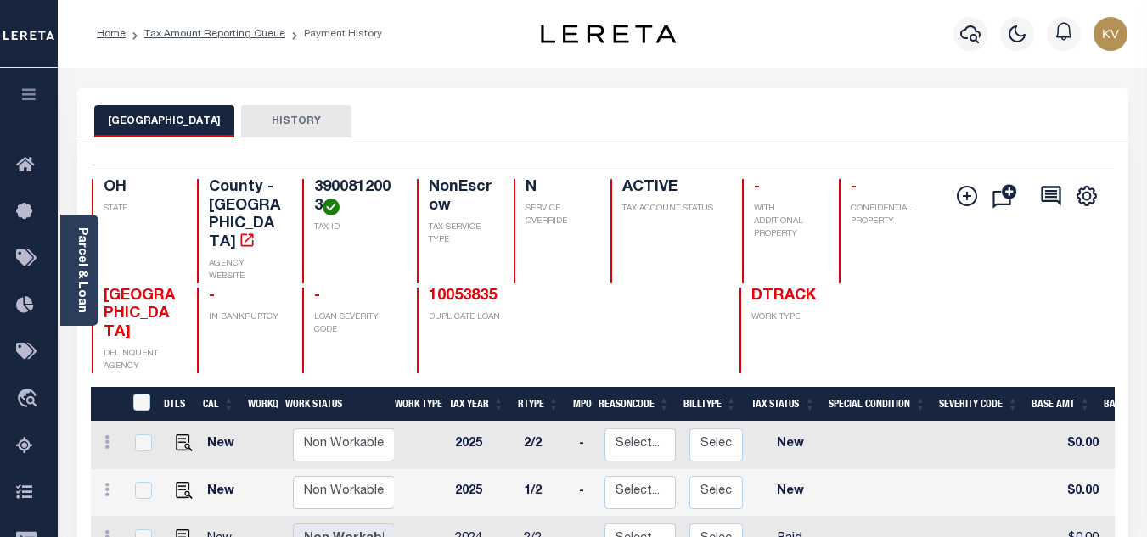
scroll to position [170, 0]
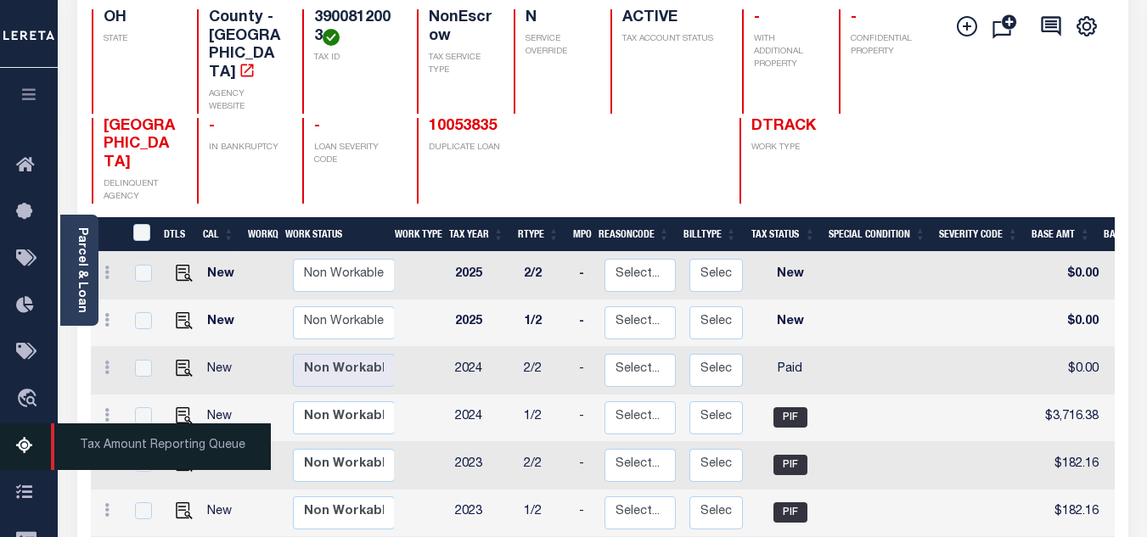
click at [40, 447] on icon at bounding box center [29, 446] width 27 height 21
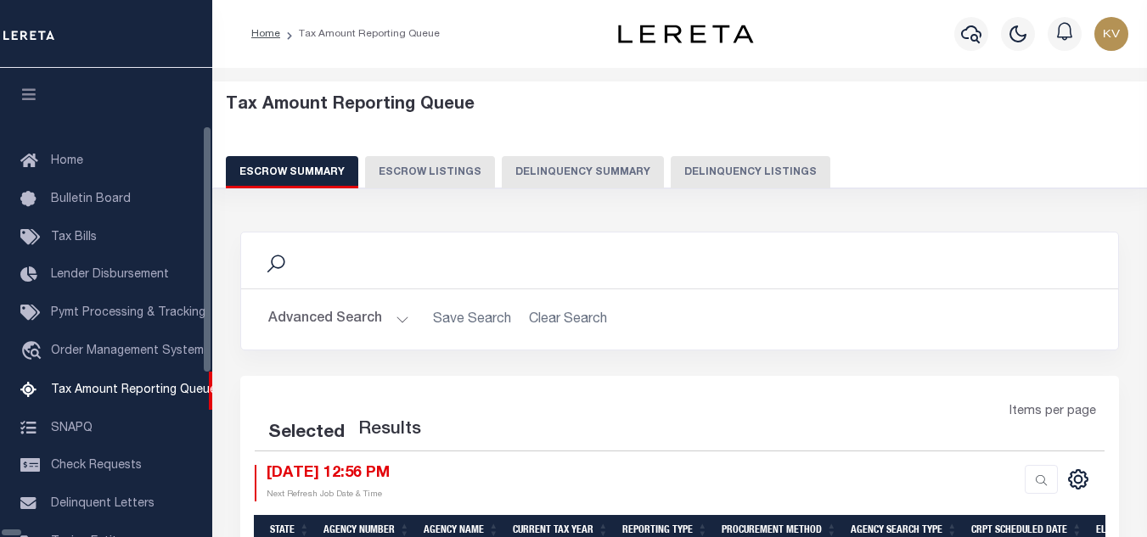
click at [671, 165] on button "Delinquency Listings" at bounding box center [751, 172] width 160 height 32
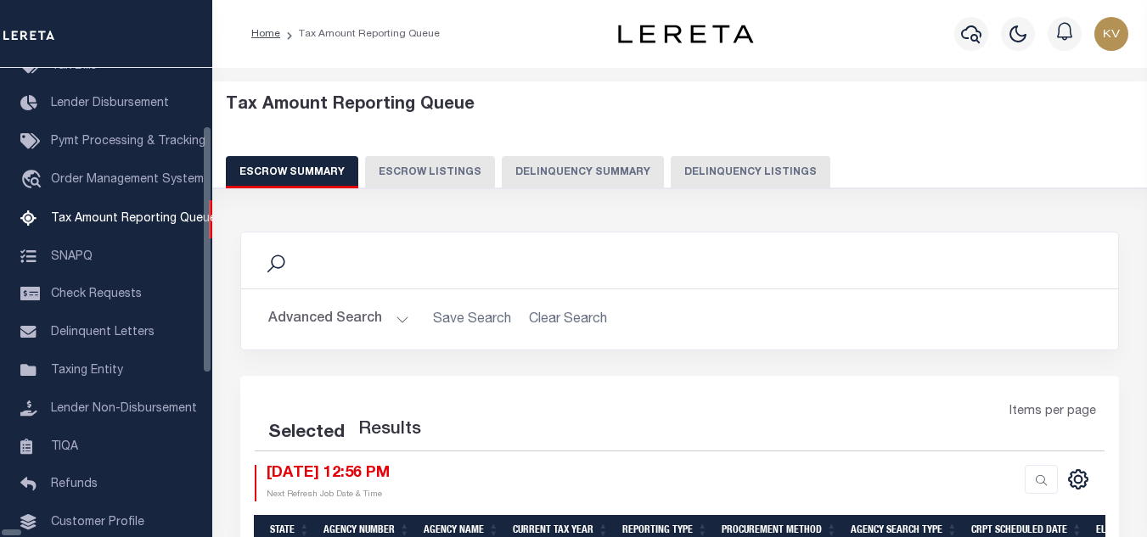
select select "100"
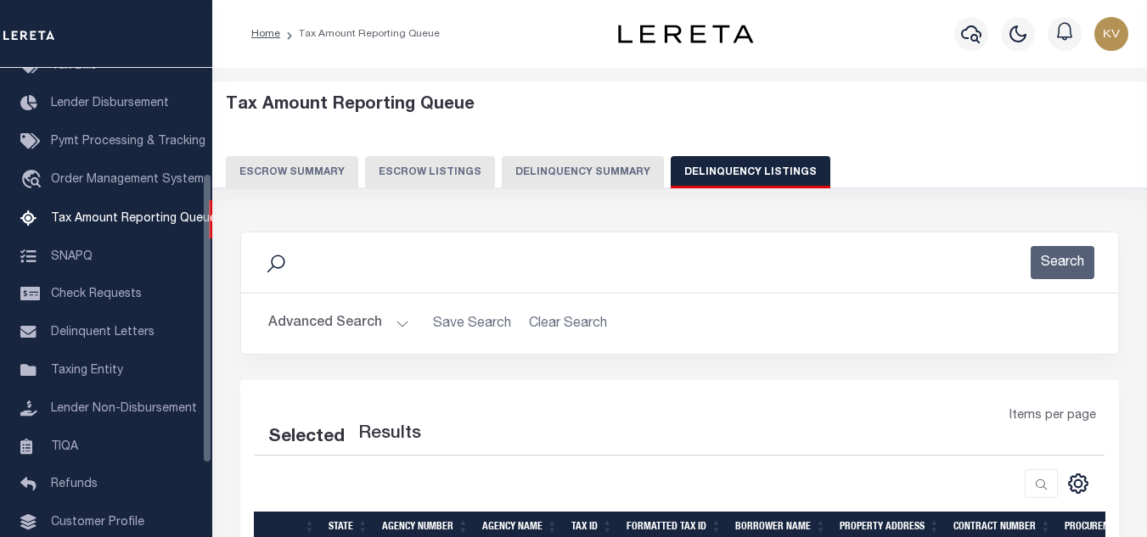
scroll to position [85, 0]
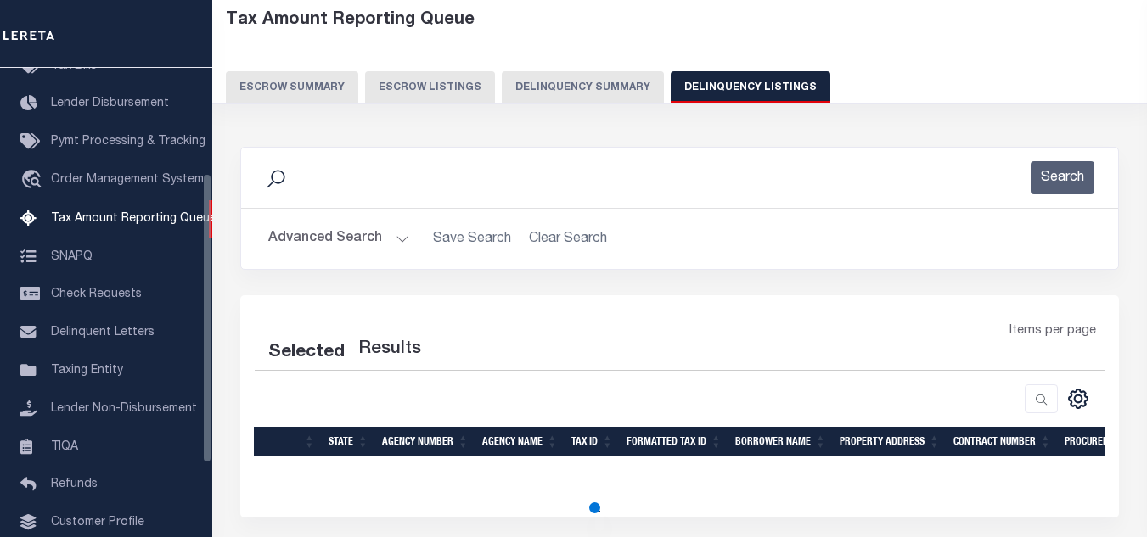
select select "100"
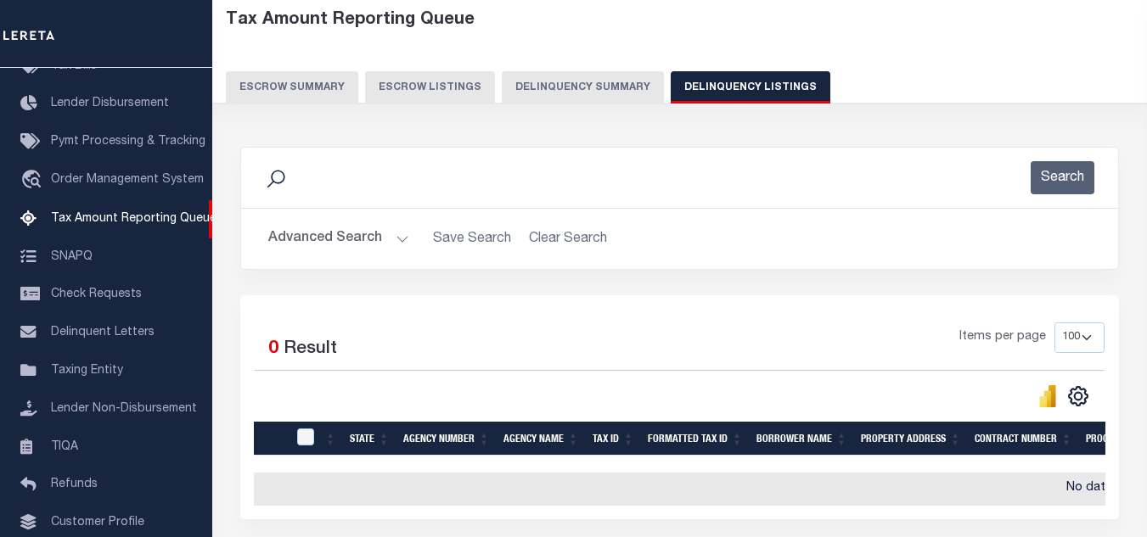
click at [376, 243] on button "Advanced Search" at bounding box center [338, 238] width 141 height 33
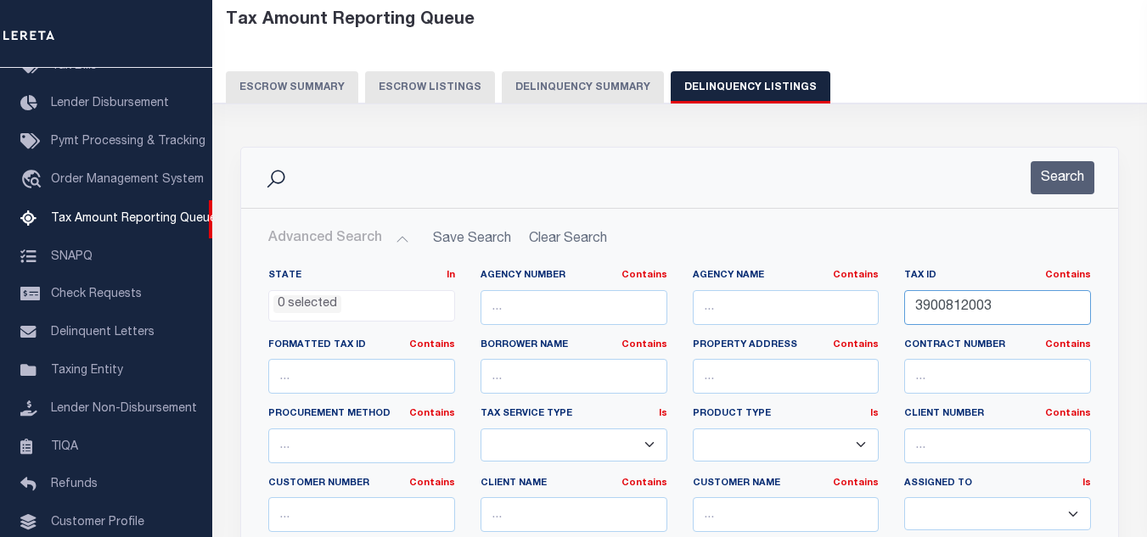
click at [954, 301] on input "3900812003" at bounding box center [997, 307] width 187 height 35
paste input "23000"
type input "3900823000"
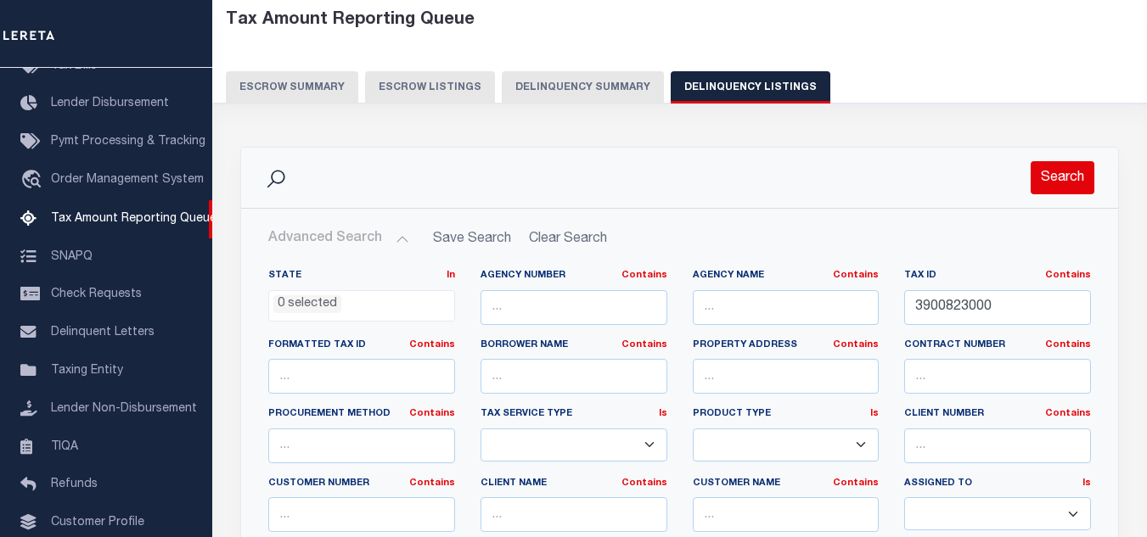
click at [1044, 176] on button "Search" at bounding box center [1063, 177] width 64 height 33
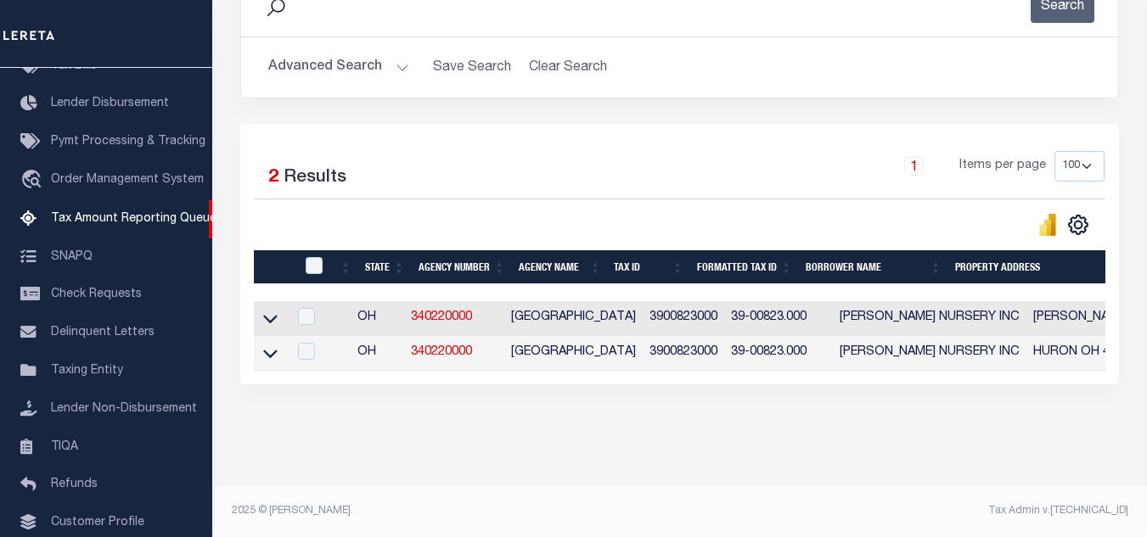
scroll to position [272, 0]
click at [267, 310] on icon at bounding box center [270, 319] width 14 height 18
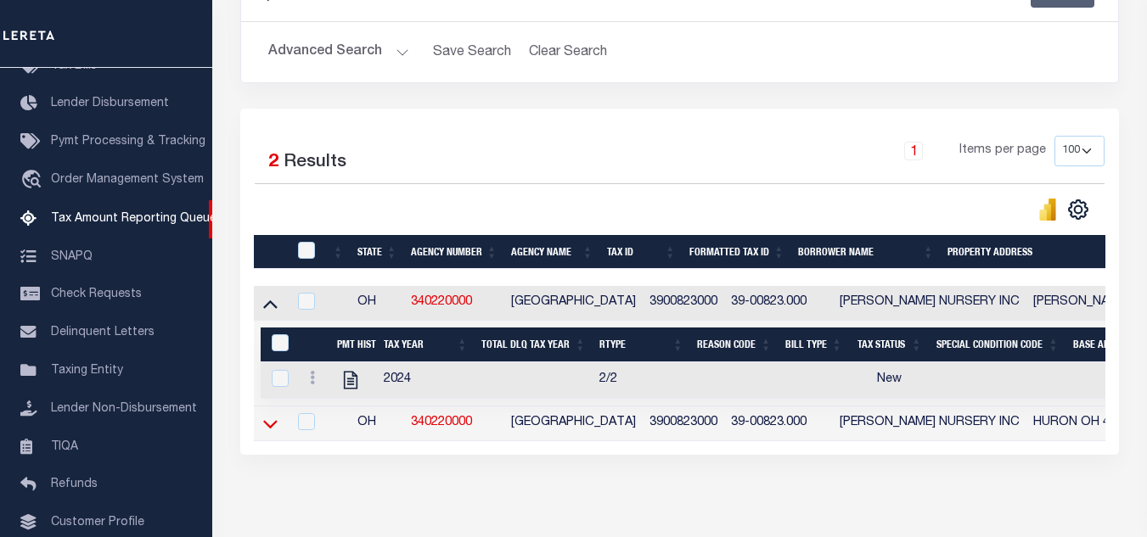
click at [273, 429] on icon at bounding box center [270, 424] width 14 height 18
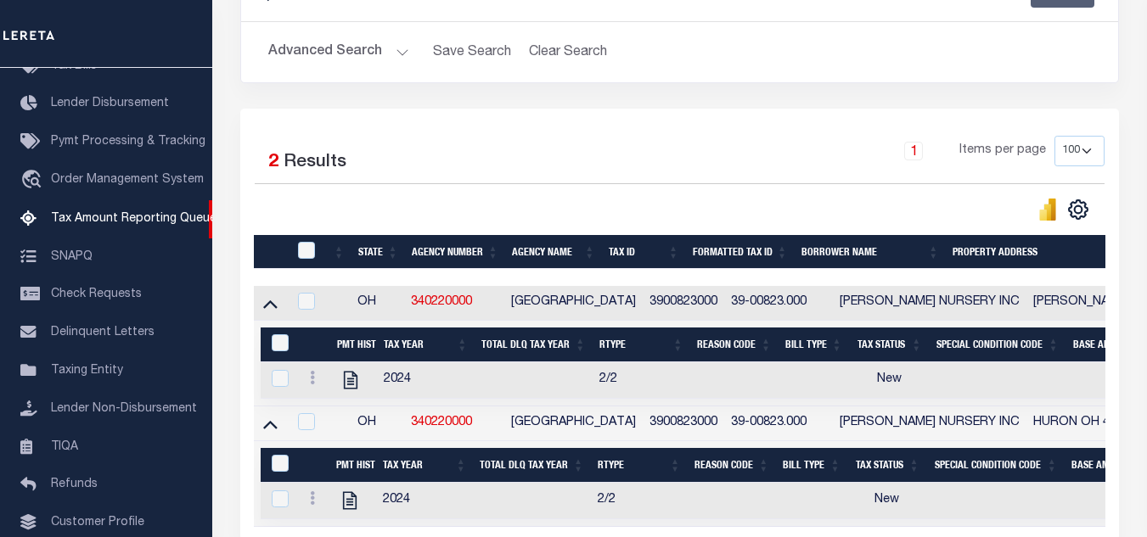
scroll to position [357, 0]
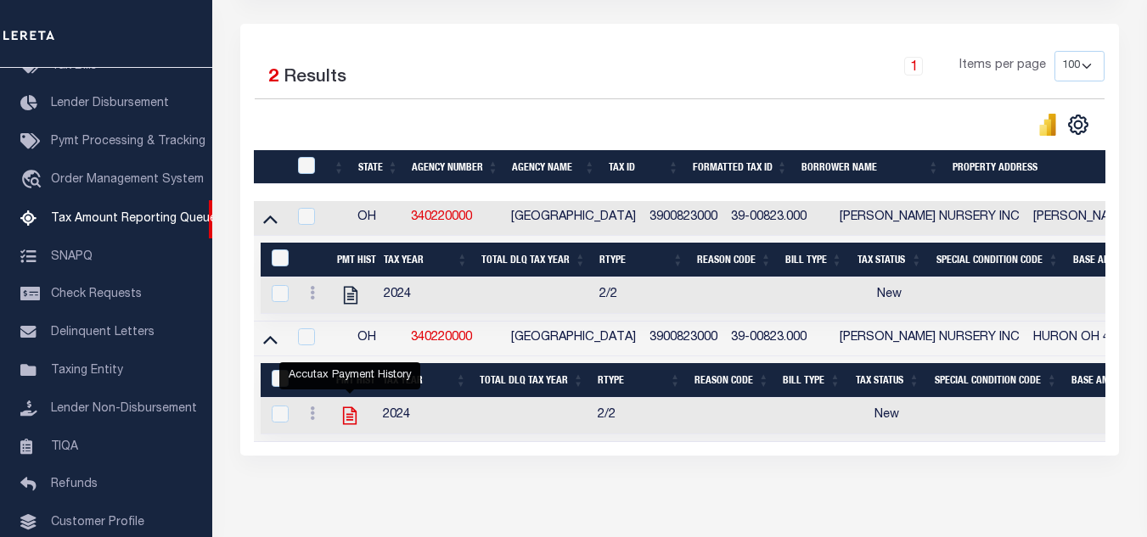
click at [350, 421] on icon "" at bounding box center [350, 416] width 14 height 18
checkbox input "true"
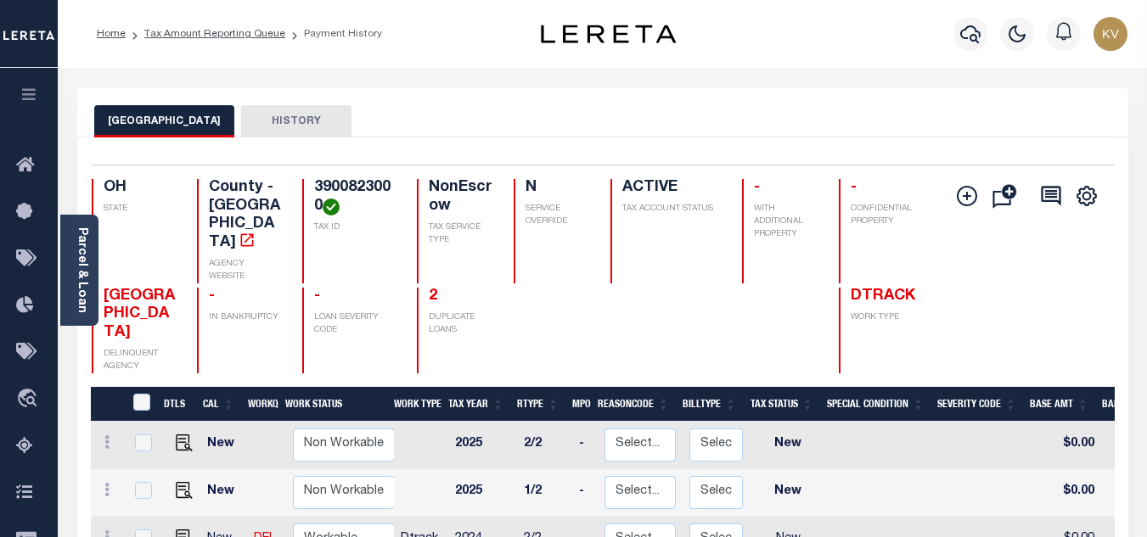
scroll to position [170, 0]
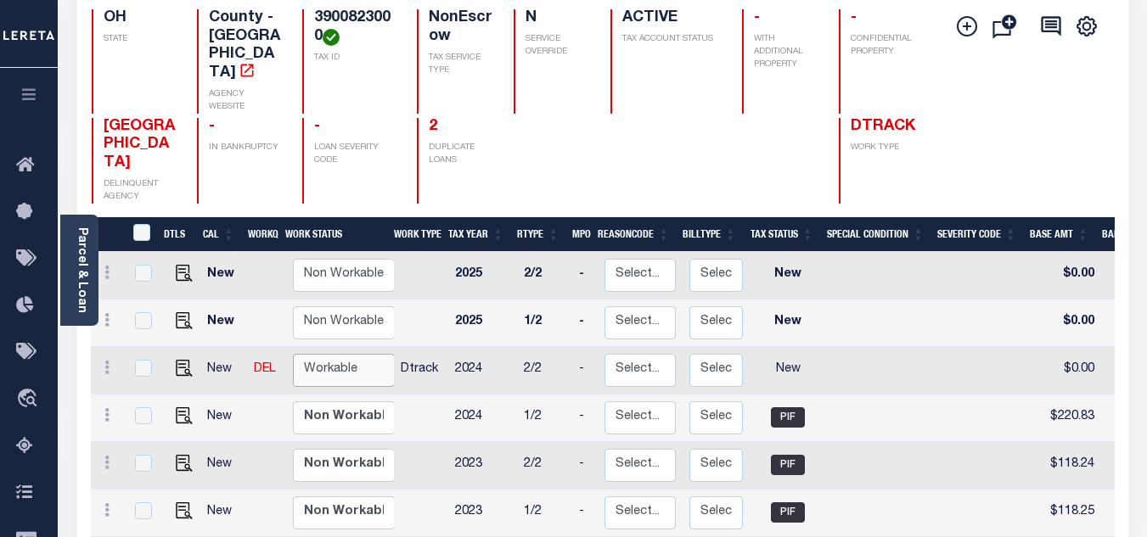
click at [349, 354] on select "Non Workable Workable" at bounding box center [344, 370] width 102 height 33
checkbox input "true"
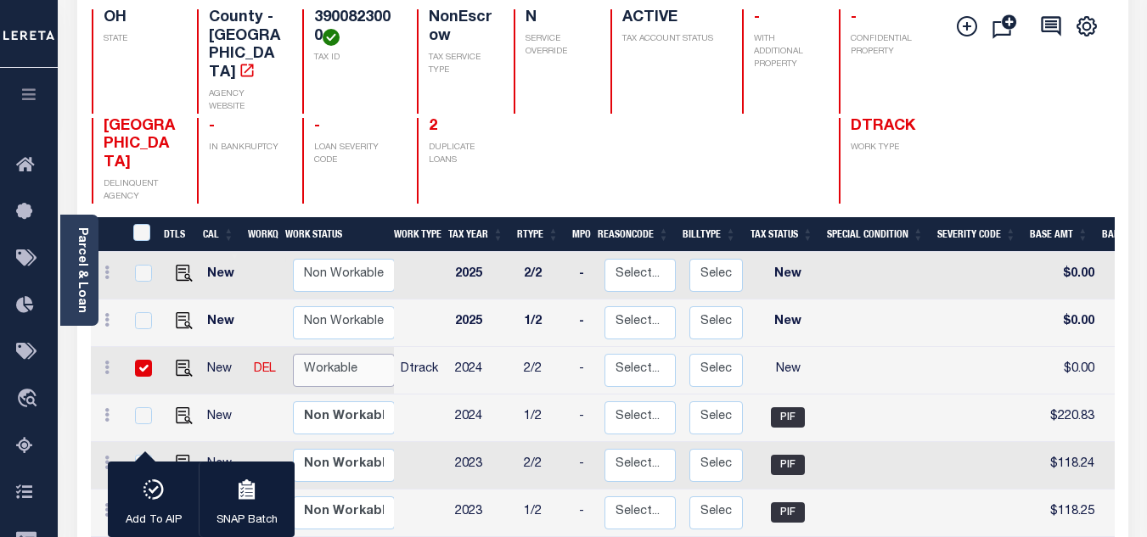
select select "true"
click at [293, 354] on select "Non Workable Workable" at bounding box center [344, 370] width 102 height 33
checkbox input "false"
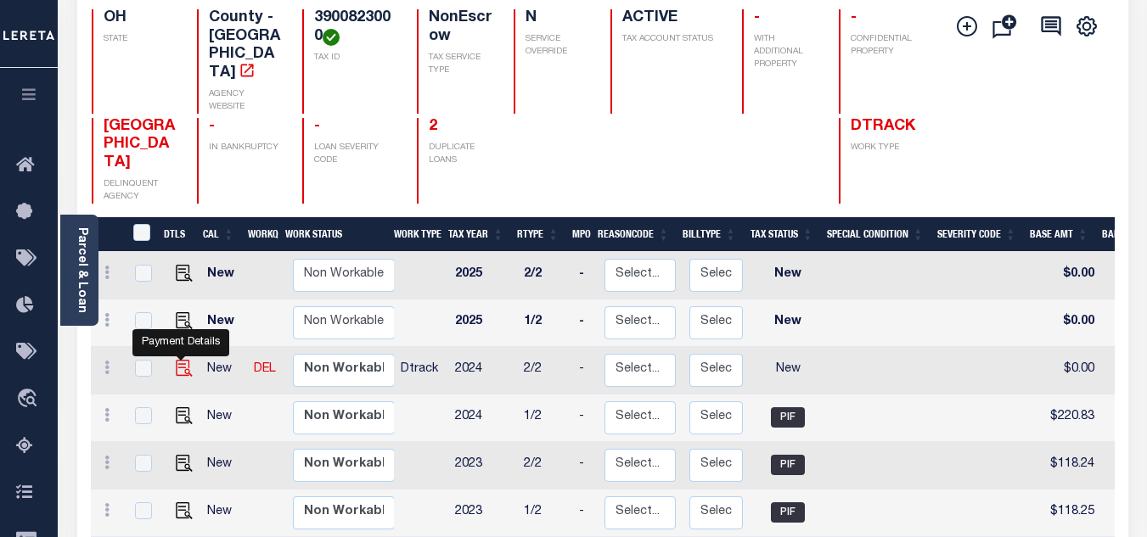
click at [177, 360] on img "" at bounding box center [184, 368] width 17 height 17
checkbox input "true"
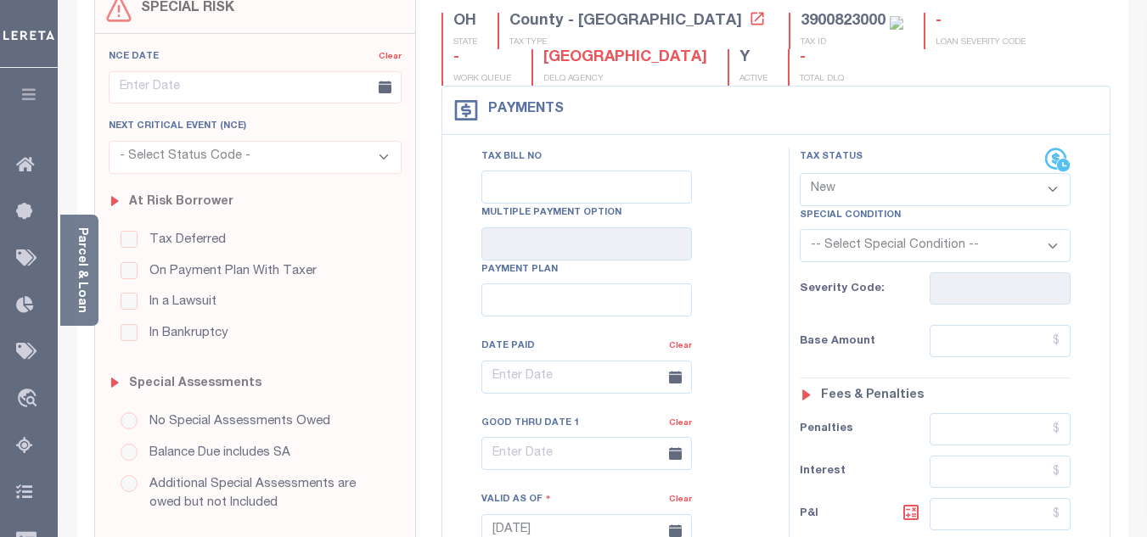
scroll to position [255, 0]
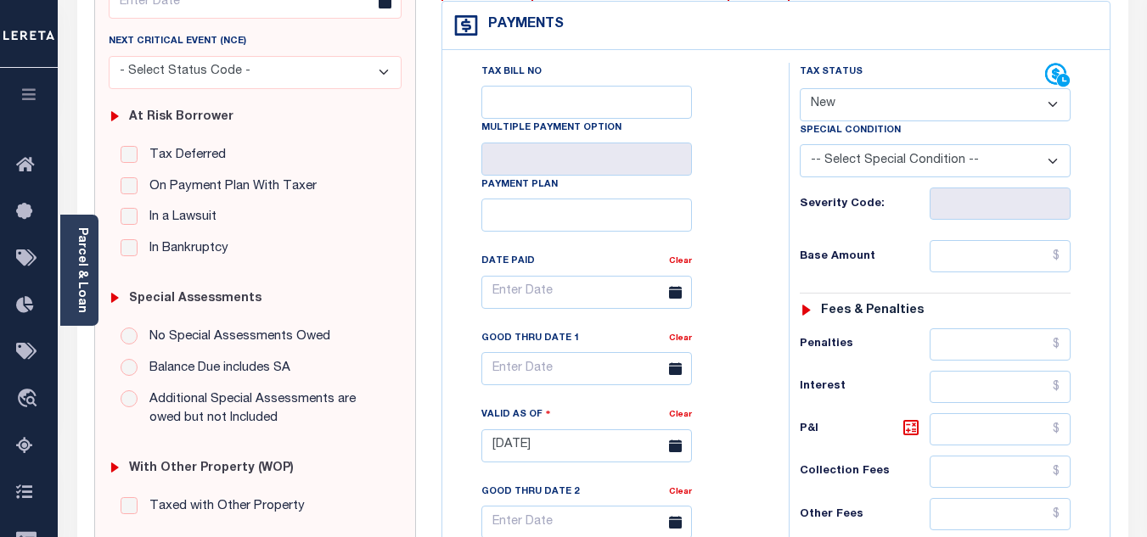
click at [858, 87] on div "Tax Status Status" at bounding box center [922, 75] width 245 height 25
click at [858, 109] on select "- Select Status Code - Open Due/Unpaid Paid Incomplete No Tax Due Internal Refu…" at bounding box center [935, 104] width 271 height 33
select select "PYD"
click at [800, 89] on select "- Select Status Code - Open Due/Unpaid Paid Incomplete No Tax Due Internal Refu…" at bounding box center [935, 104] width 271 height 33
type input "[DATE]"
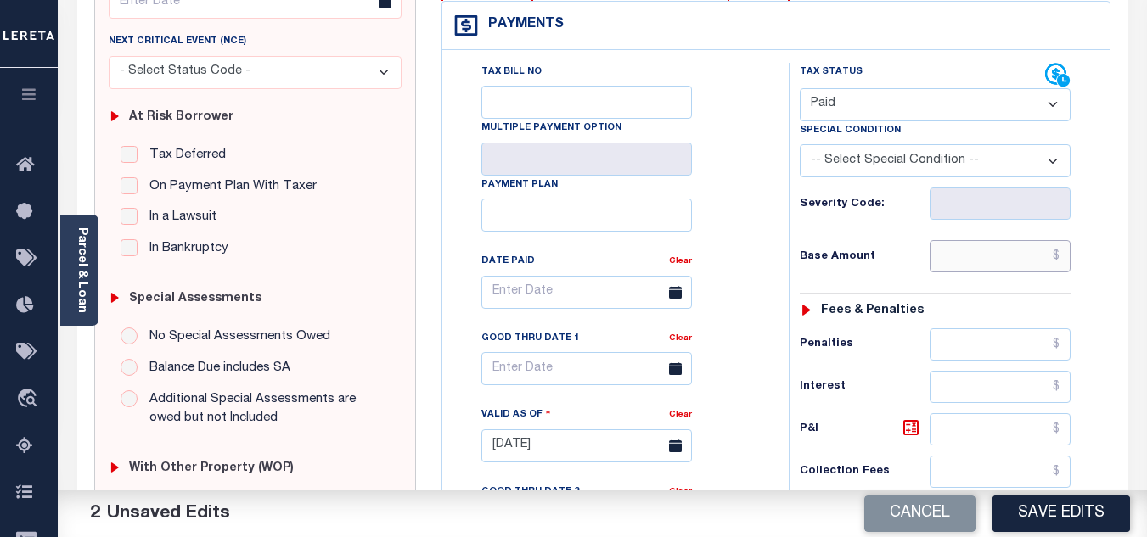
click at [983, 268] on input "text" at bounding box center [1000, 256] width 141 height 32
type input "$0.00"
click at [894, 236] on div "Tax Status Status - Select Status Code -" at bounding box center [941, 438] width 304 height 750
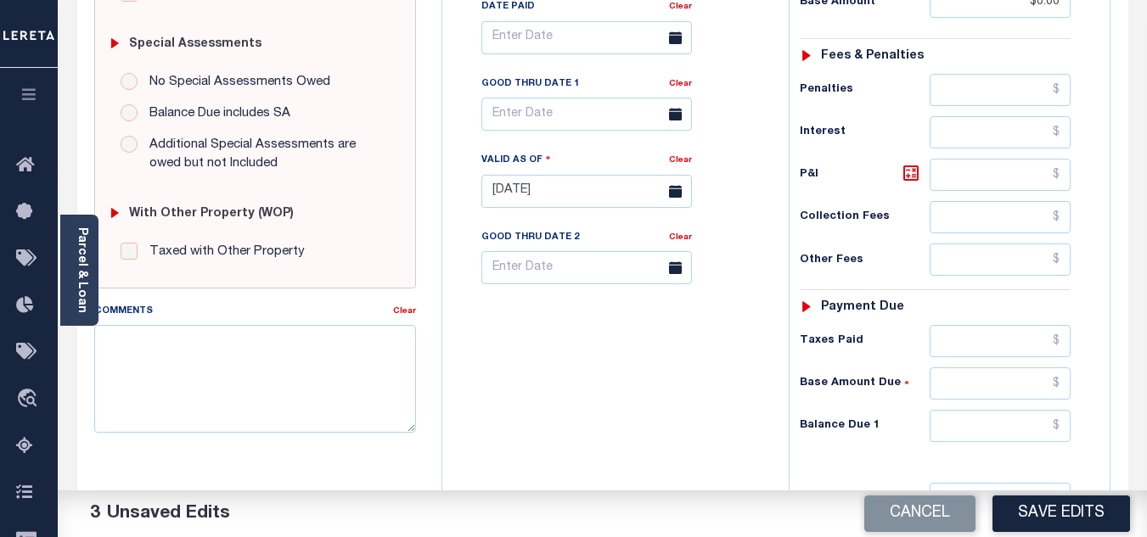
scroll to position [679, 0]
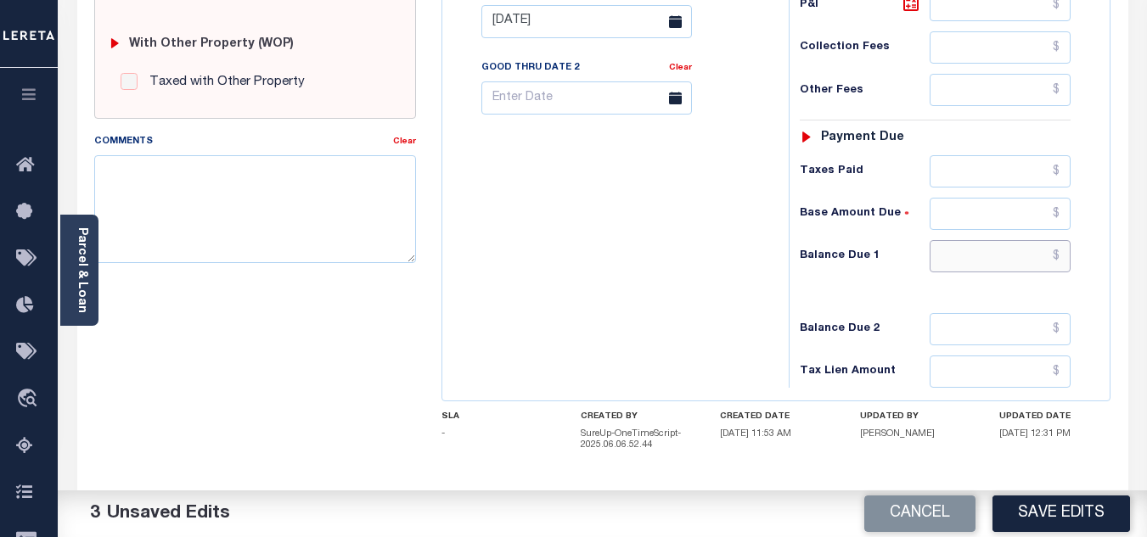
click at [982, 254] on input "text" at bounding box center [1000, 256] width 141 height 32
type input "$0.00"
click at [586, 260] on div "Tax Bill No Multiple Payment Option Payment Plan Clear" at bounding box center [611, 13] width 329 height 750
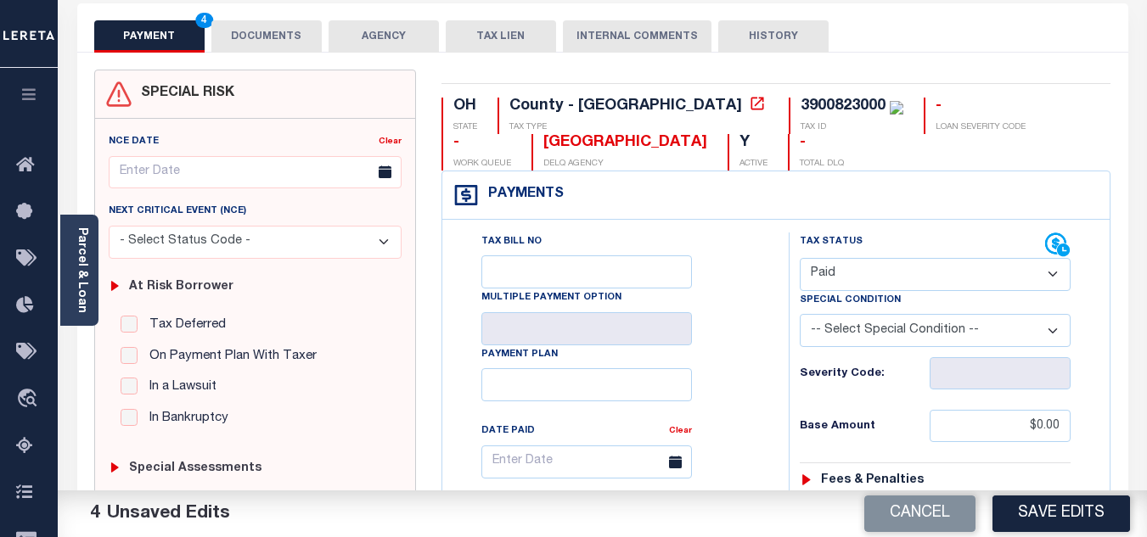
scroll to position [0, 0]
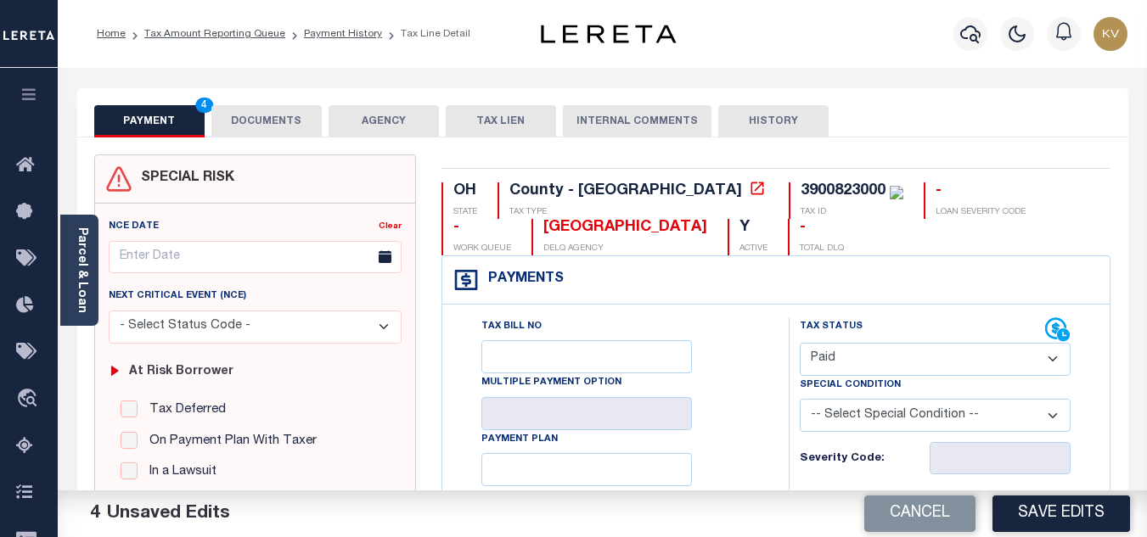
click at [260, 110] on button "DOCUMENTS" at bounding box center [266, 121] width 110 height 32
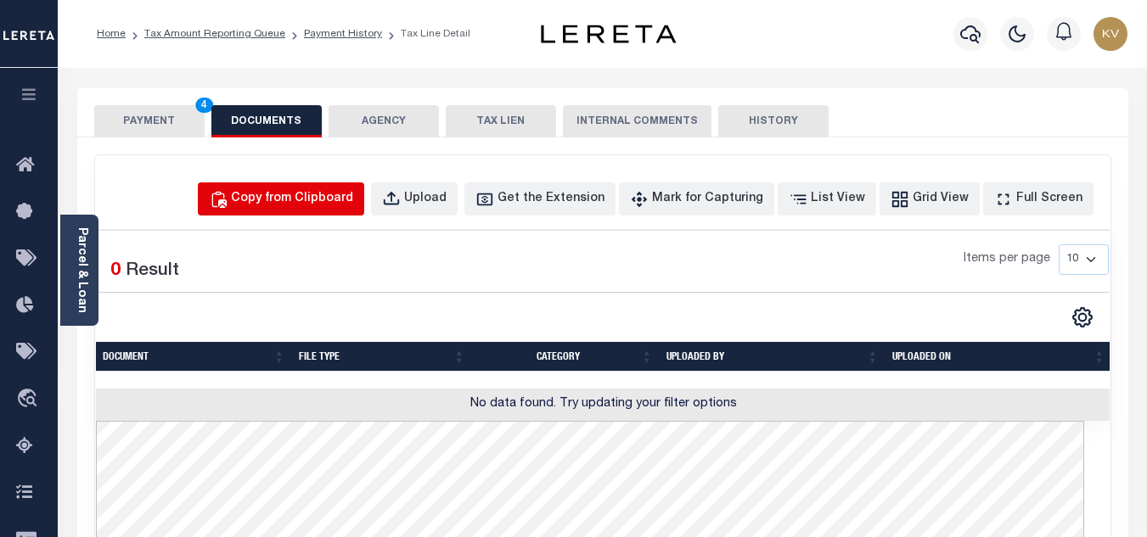
click at [338, 199] on div "Copy from Clipboard" at bounding box center [292, 199] width 122 height 19
select select "POP"
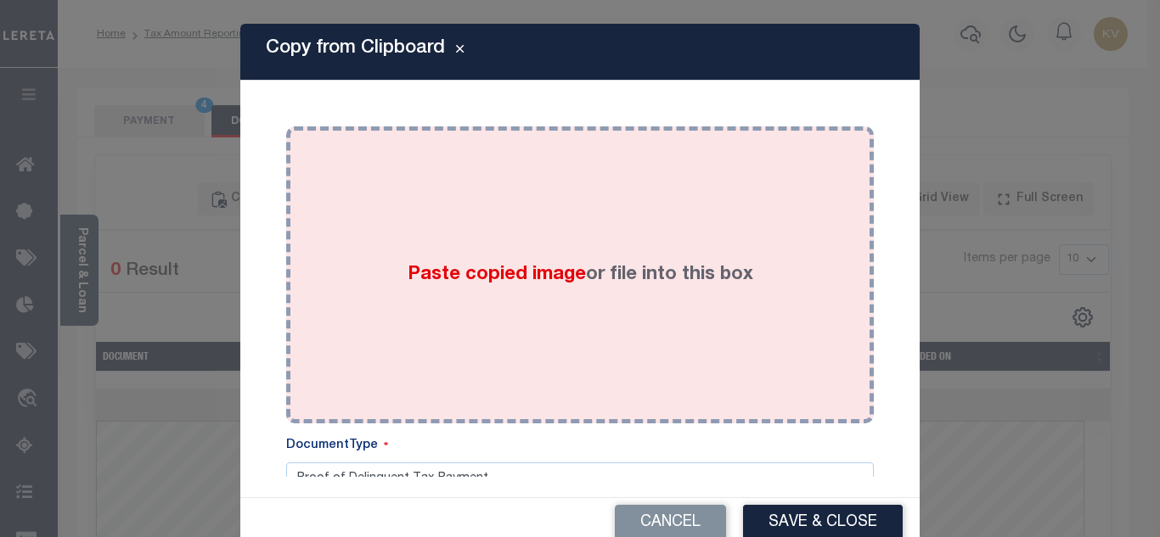
click at [463, 266] on span "Paste copied image" at bounding box center [497, 275] width 178 height 19
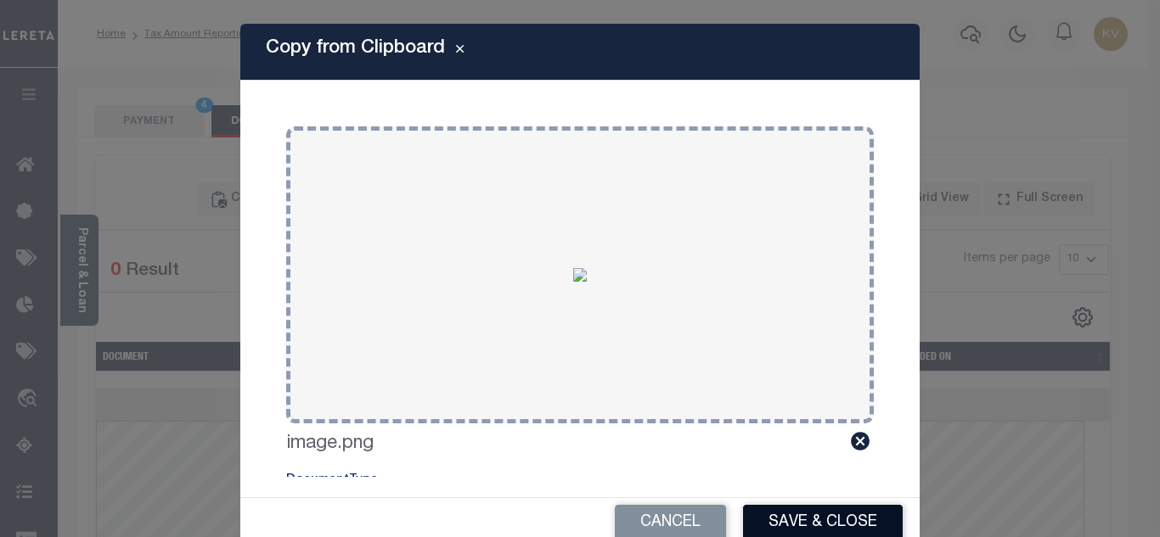
click at [807, 515] on button "Save & Close" at bounding box center [823, 523] width 160 height 37
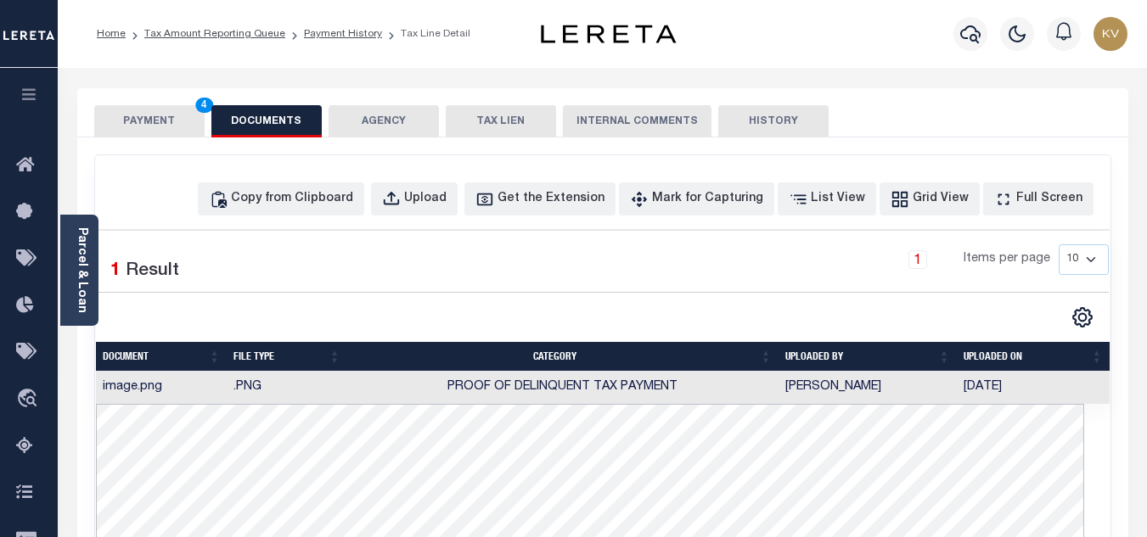
click at [172, 128] on button "PAYMENT 4" at bounding box center [149, 121] width 110 height 32
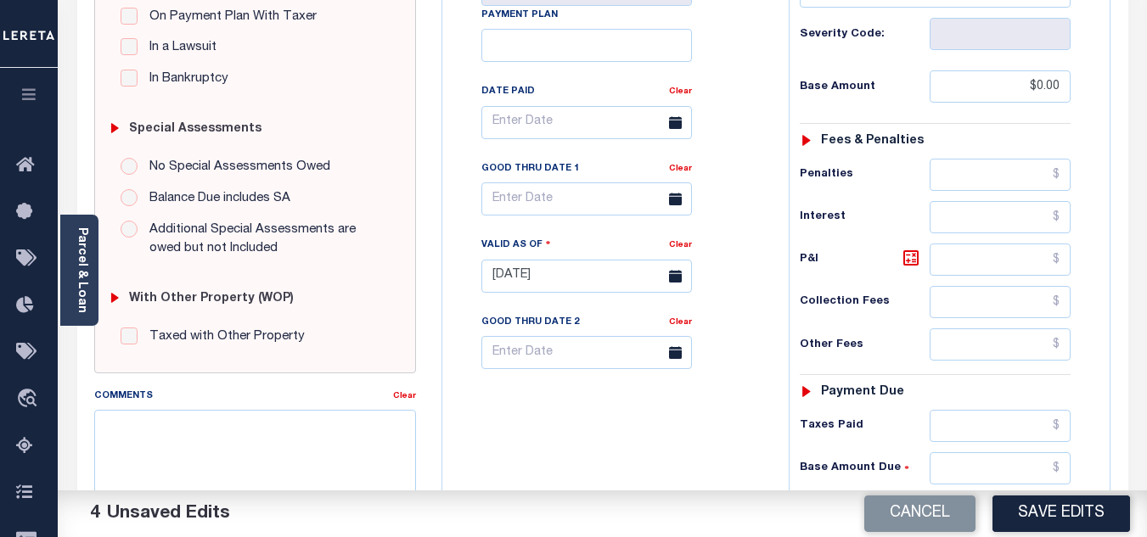
scroll to position [509, 0]
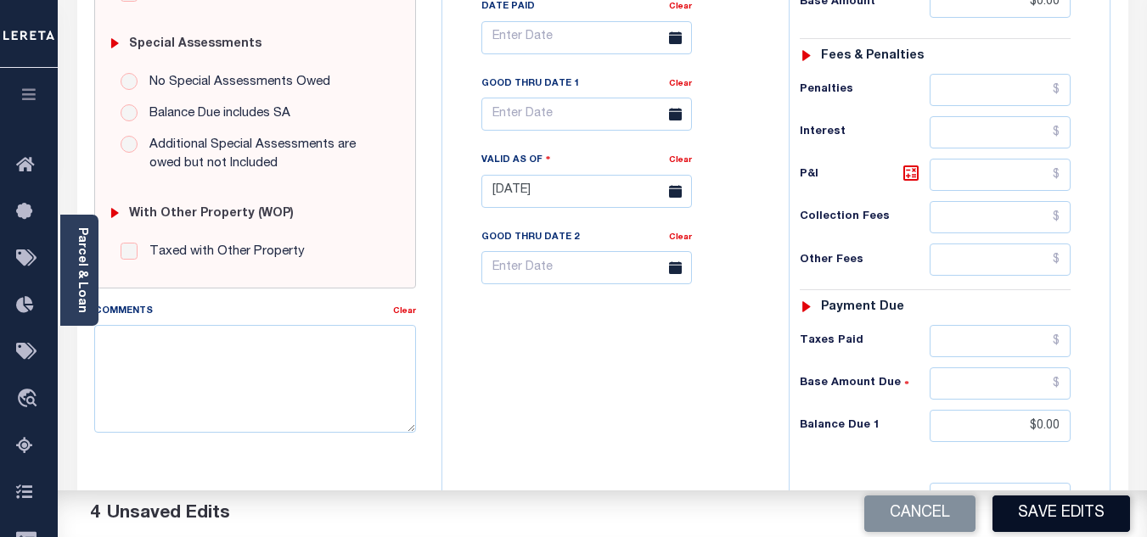
click at [1064, 515] on button "Save Edits" at bounding box center [1062, 514] width 138 height 37
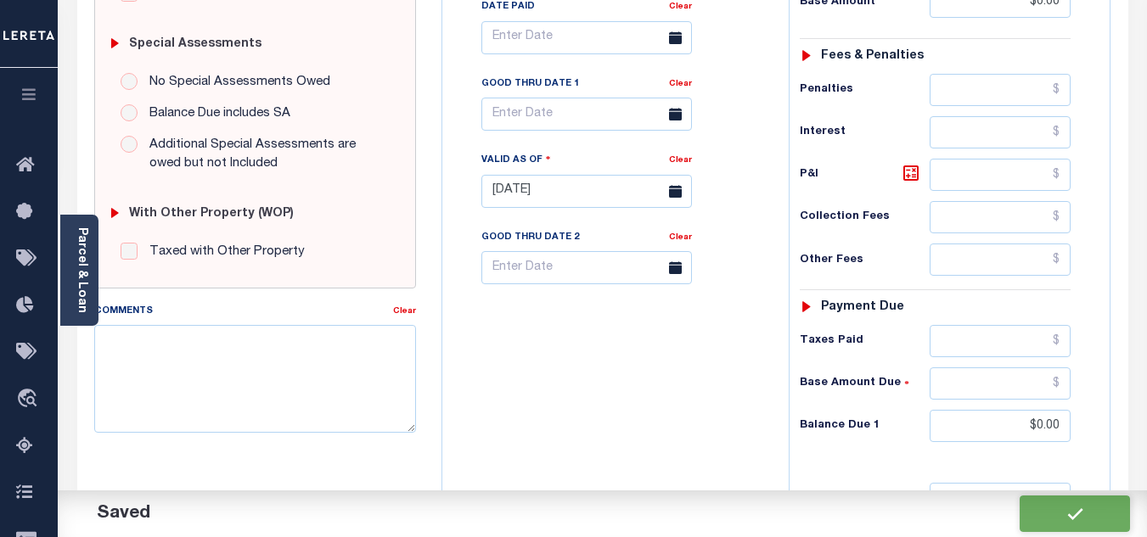
checkbox input "false"
type input "$0"
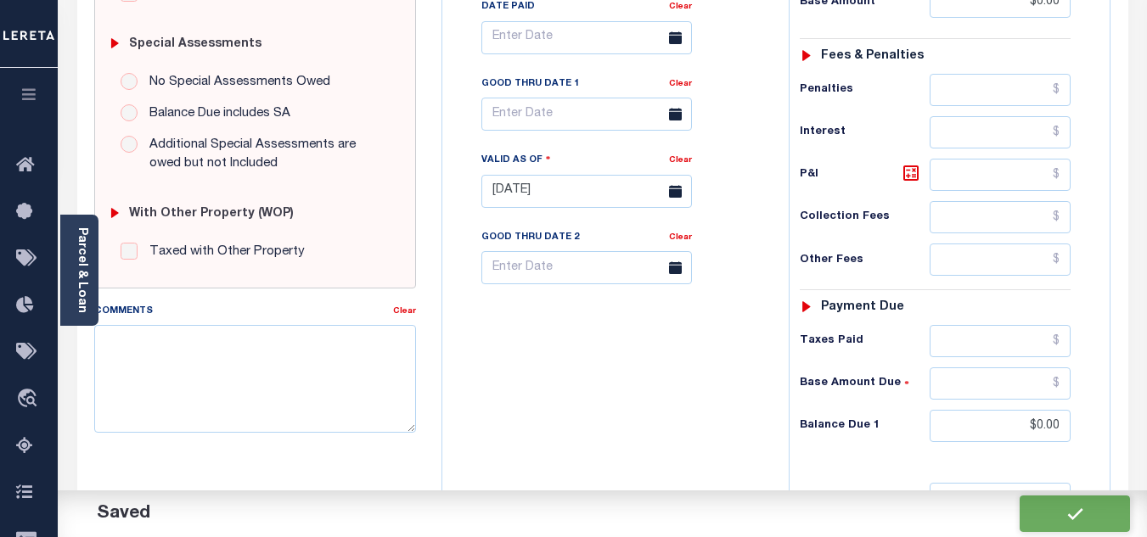
type input "$0"
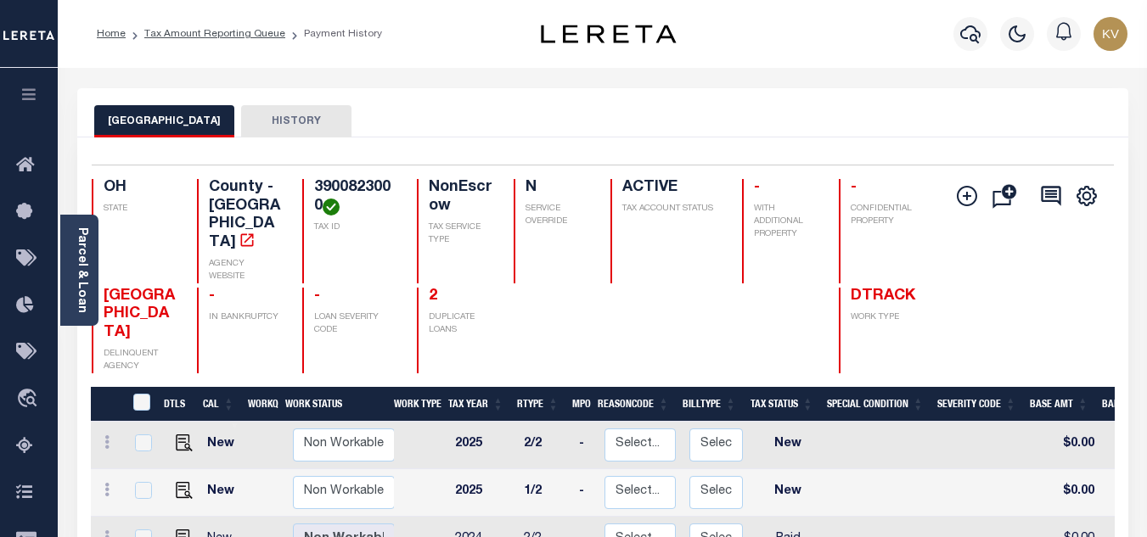
scroll to position [255, 0]
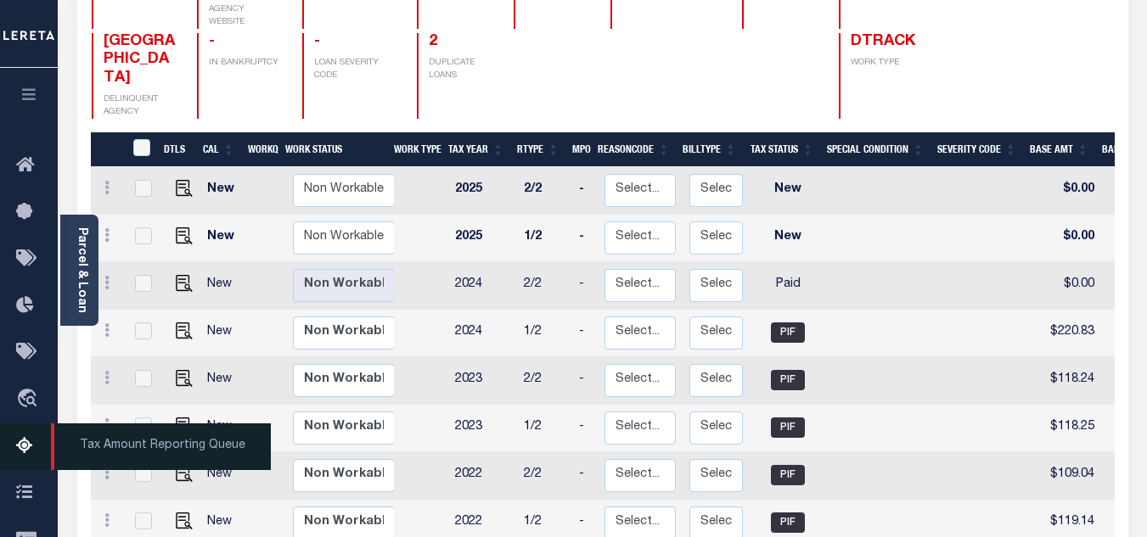
click at [18, 456] on icon at bounding box center [29, 446] width 27 height 21
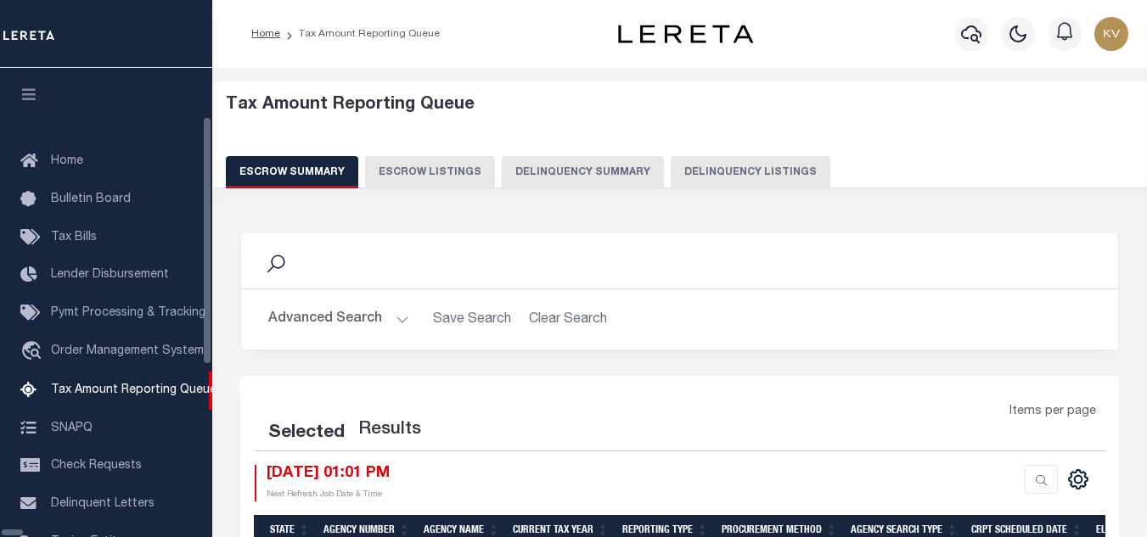
click at [671, 176] on button "Delinquency Listings" at bounding box center [751, 172] width 160 height 32
select select "100"
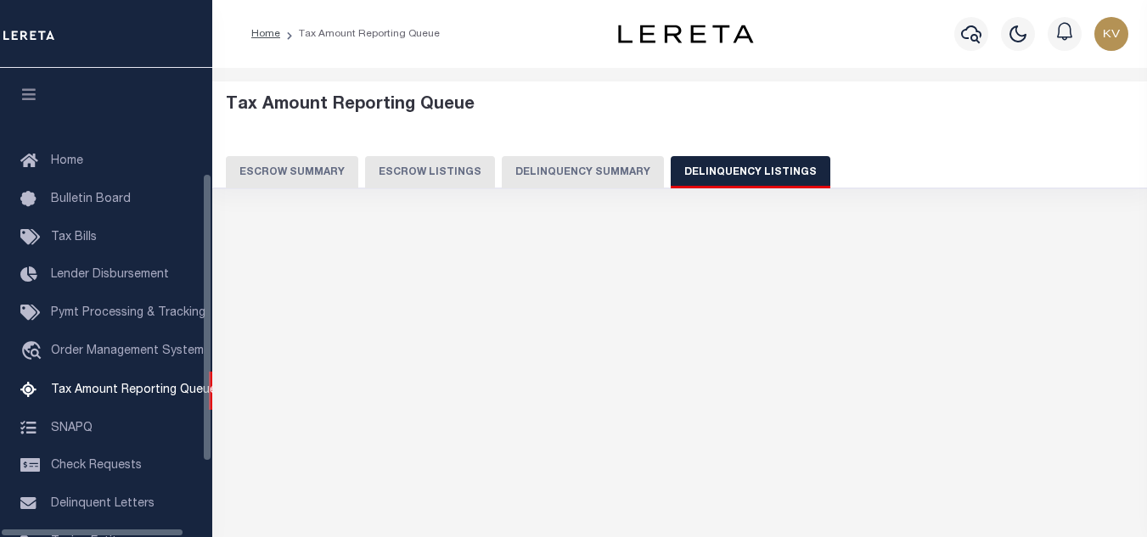
scroll to position [172, 0]
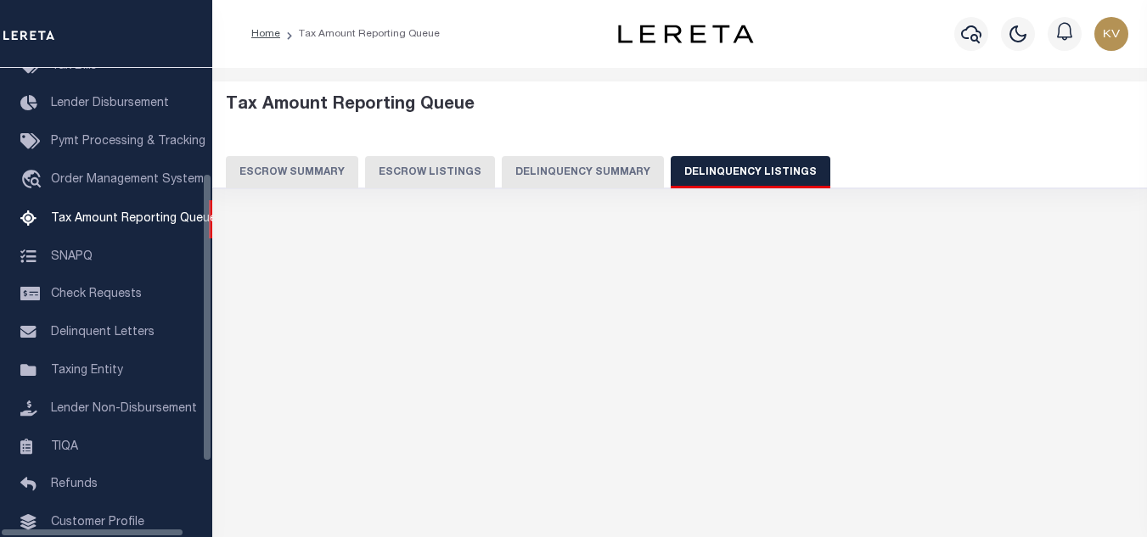
select select "100"
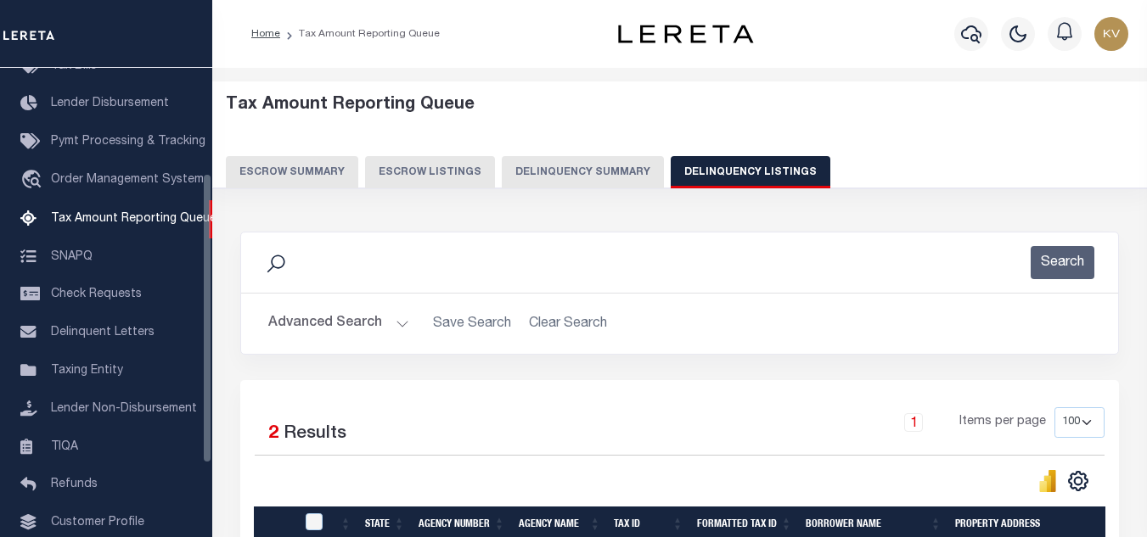
scroll to position [85, 0]
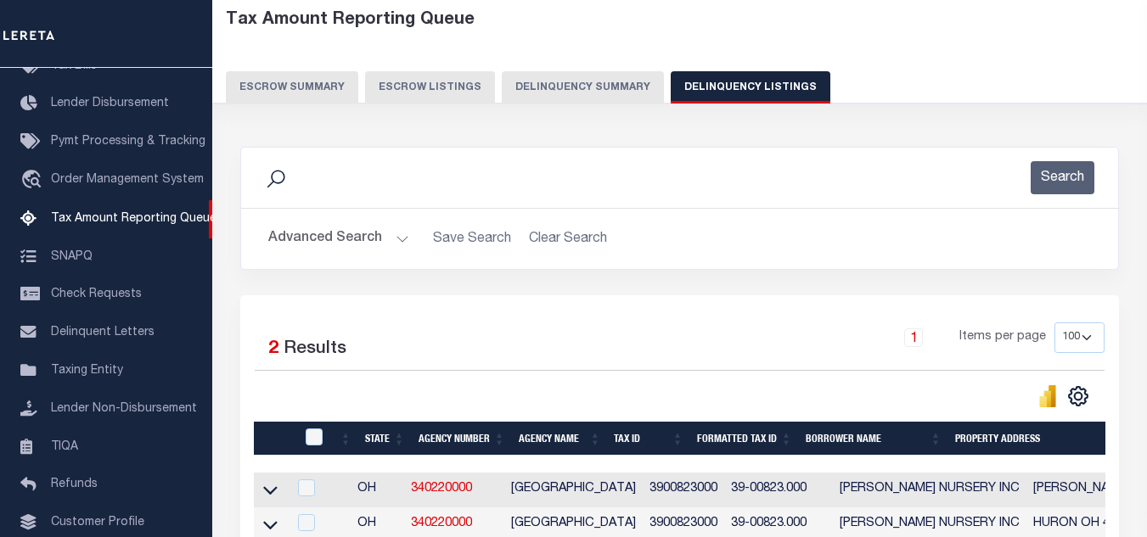
click at [372, 237] on button "Advanced Search" at bounding box center [338, 238] width 141 height 33
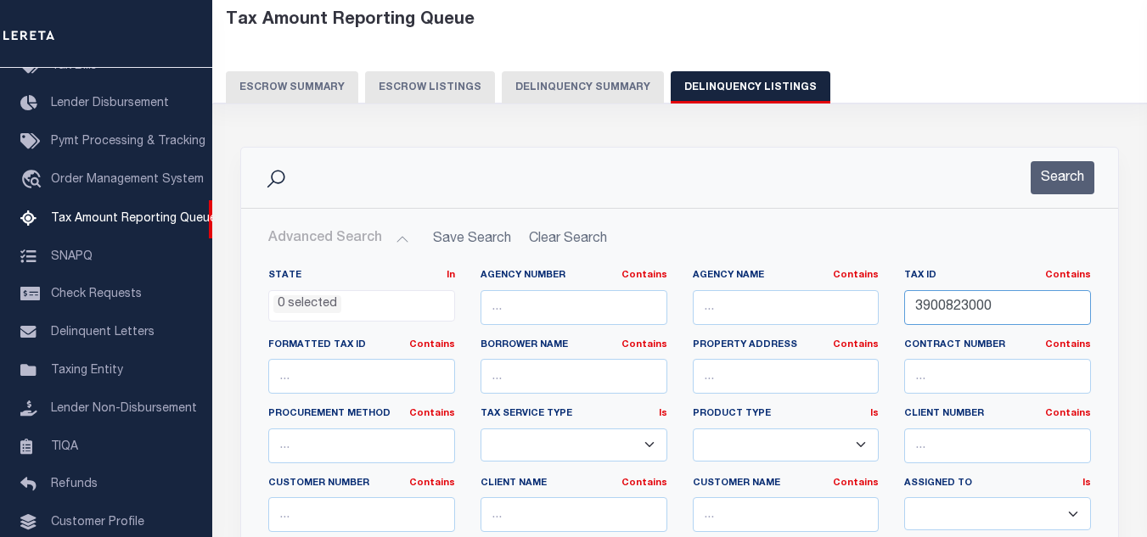
click at [954, 304] on input "3900823000" at bounding box center [997, 307] width 187 height 35
paste input "8017"
type input "3900828017"
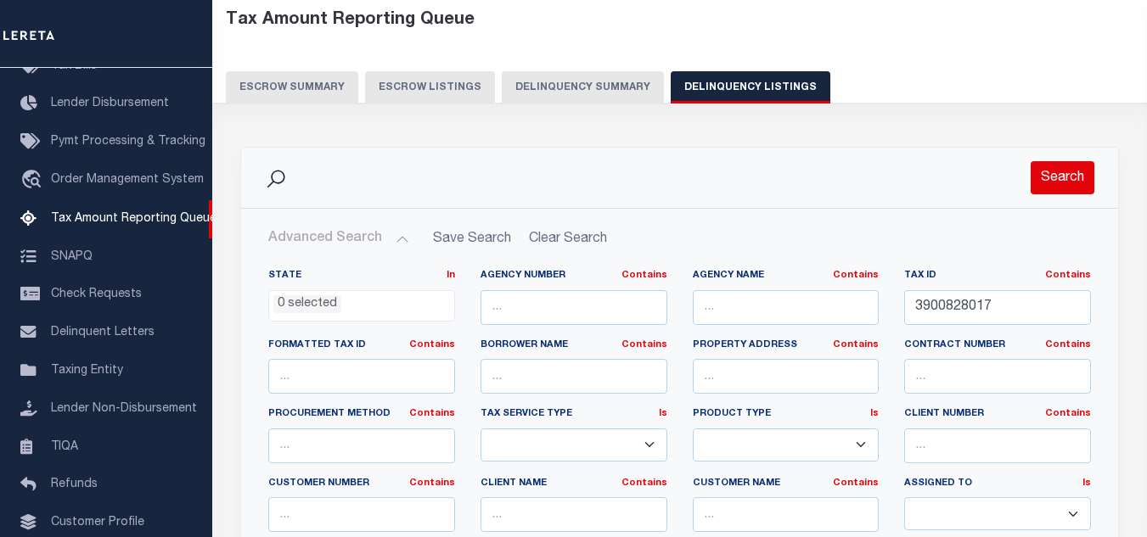
click at [1072, 180] on button "Search" at bounding box center [1063, 177] width 64 height 33
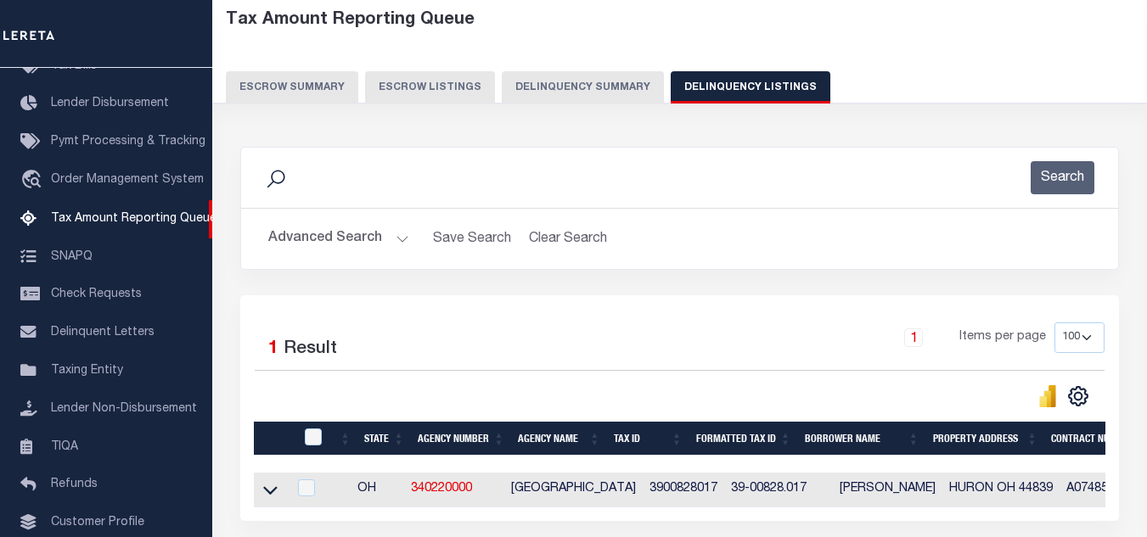
scroll to position [236, 0]
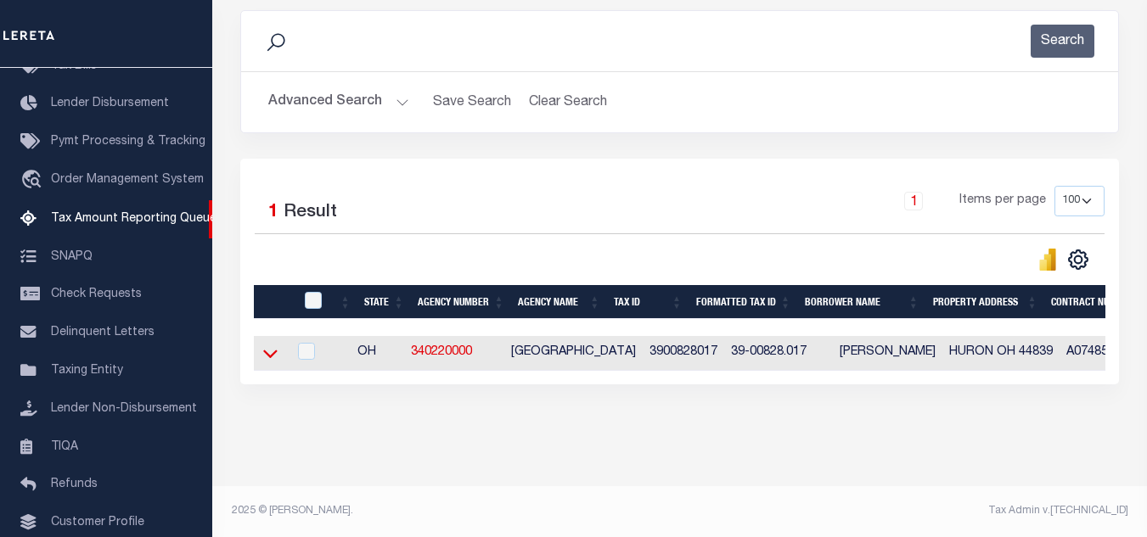
click at [271, 345] on icon at bounding box center [270, 354] width 14 height 18
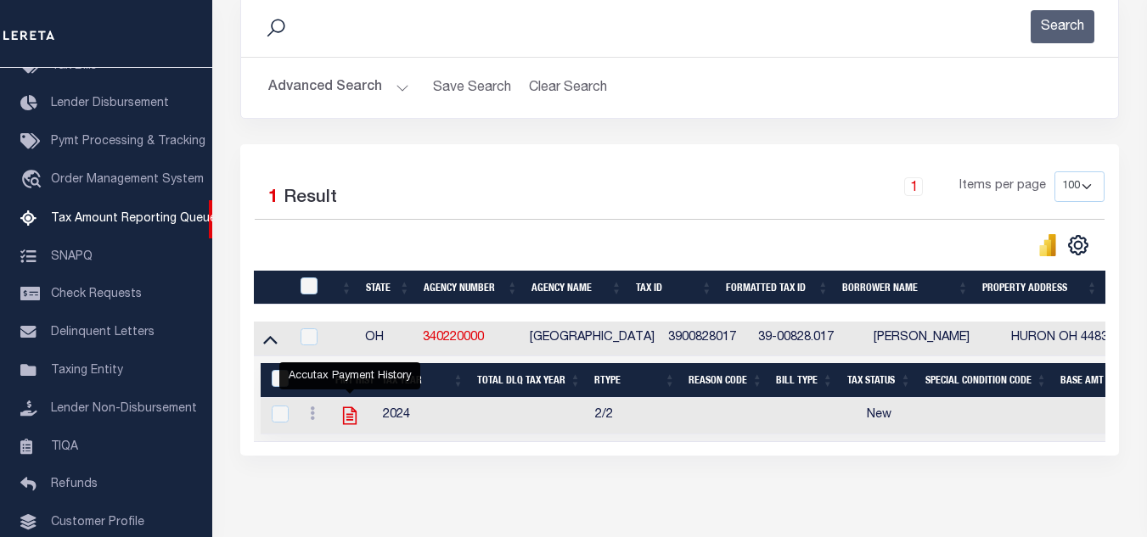
click at [350, 419] on icon "" at bounding box center [350, 417] width 14 height 18
checkbox input "true"
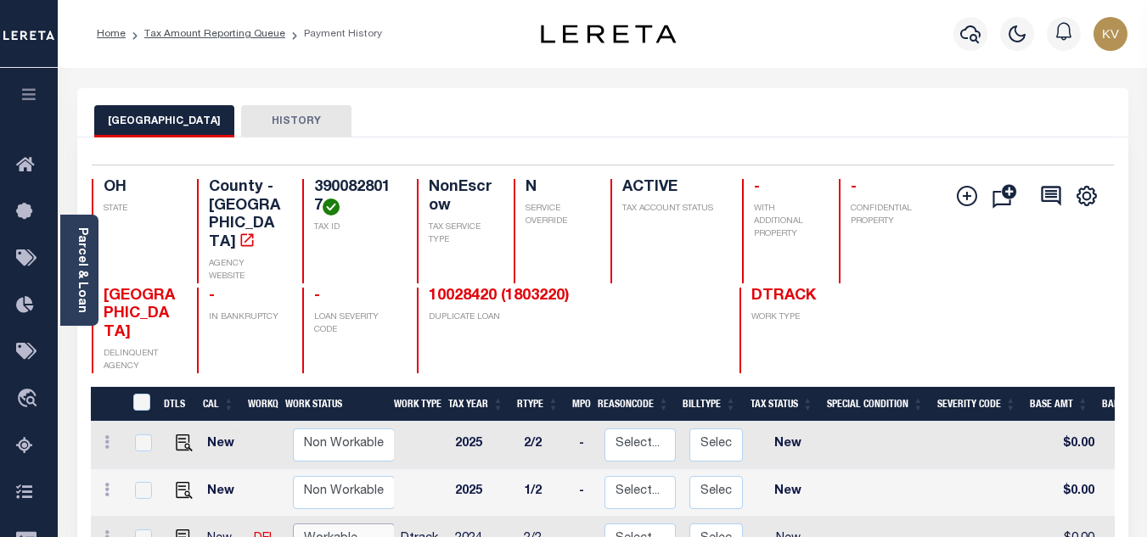
click at [338, 524] on select "Non Workable Workable" at bounding box center [344, 540] width 102 height 33
checkbox input "true"
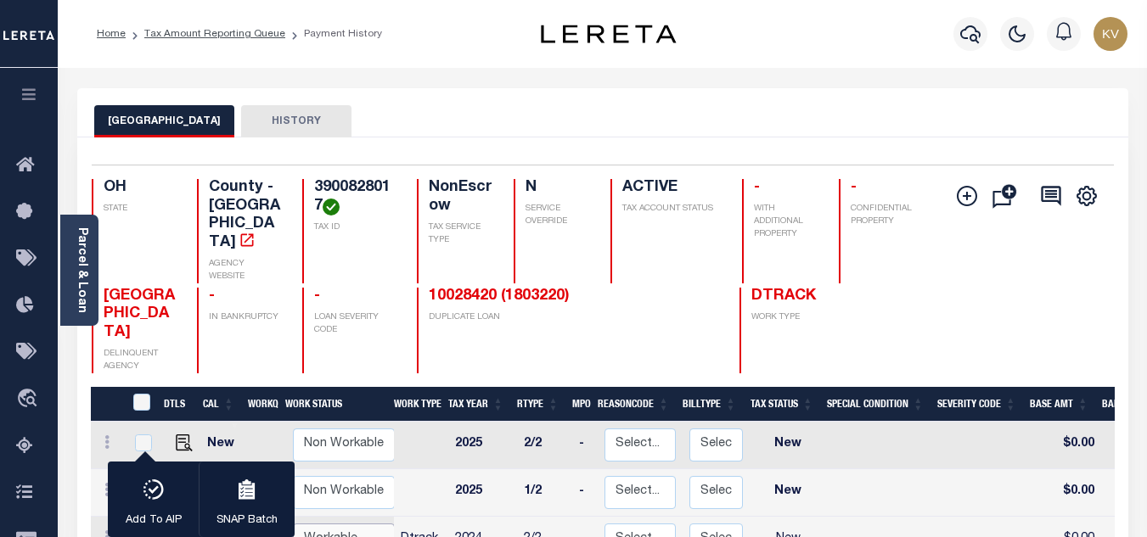
select select "true"
click at [293, 524] on select "Non Workable Workable" at bounding box center [344, 540] width 102 height 33
checkbox input "false"
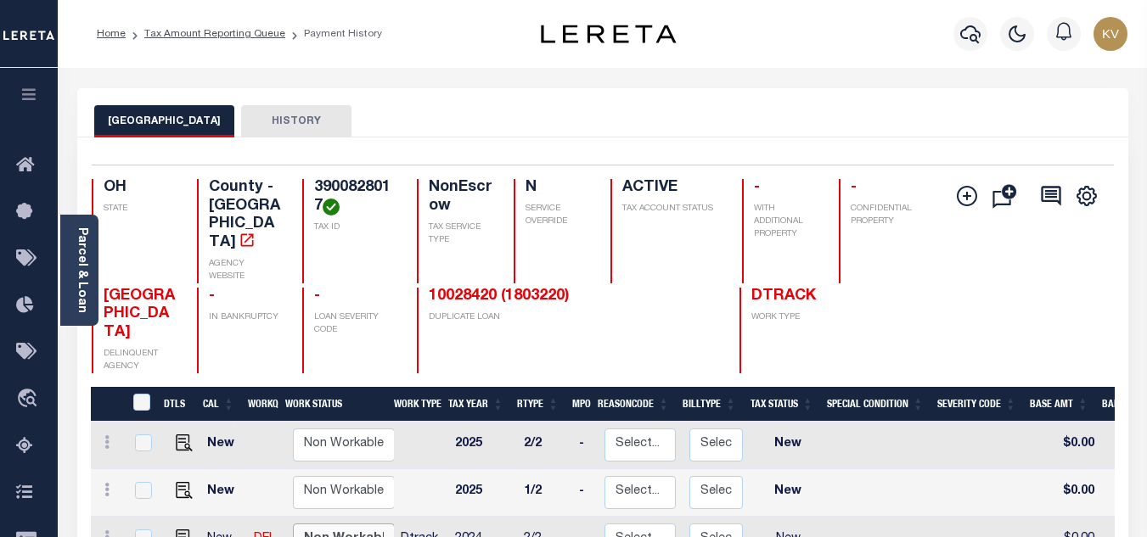
scroll to position [170, 0]
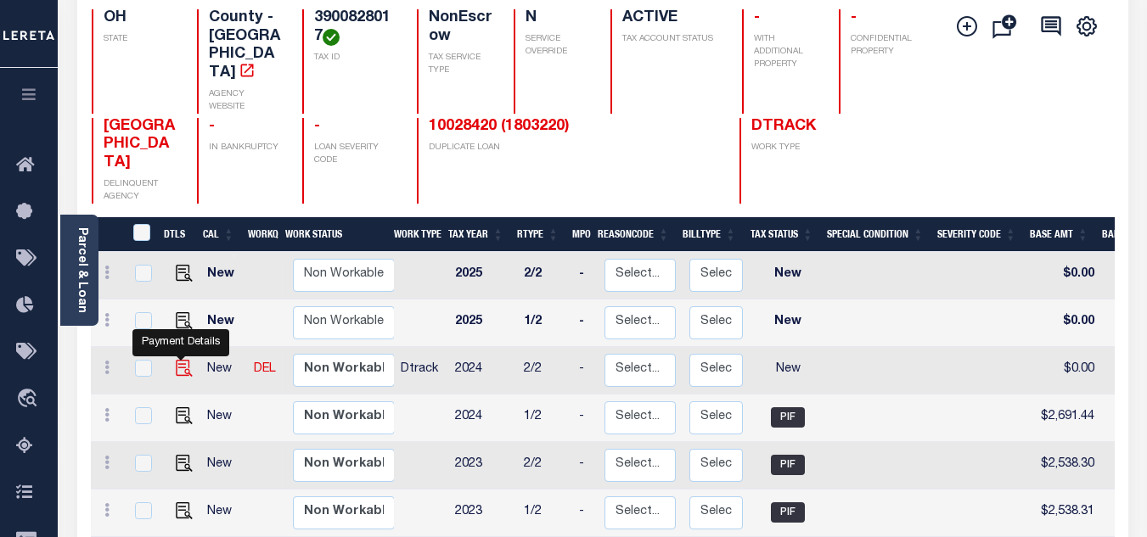
click at [178, 360] on img "" at bounding box center [184, 368] width 17 height 17
checkbox input "true"
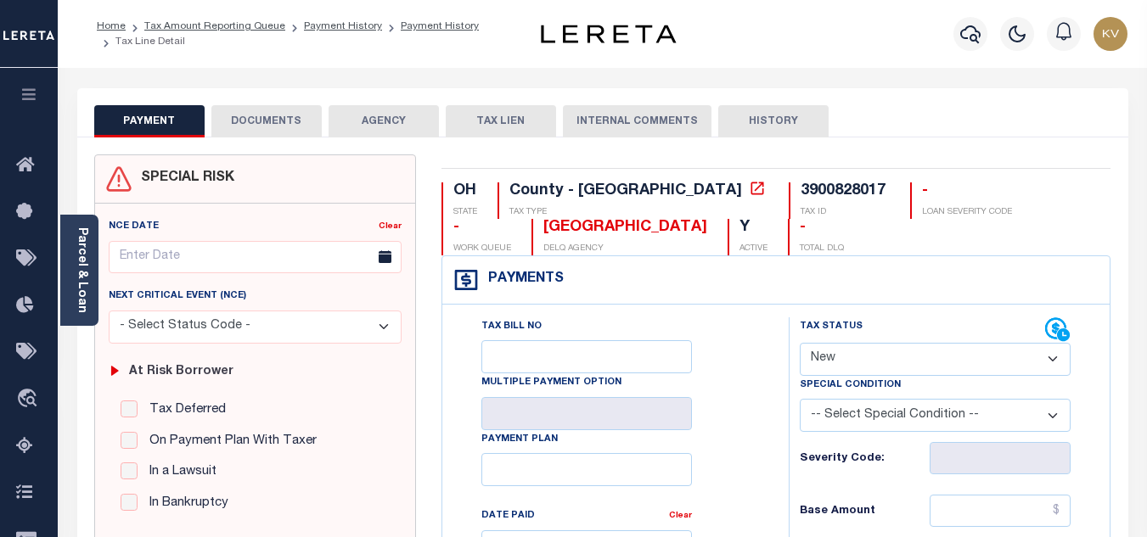
scroll to position [170, 0]
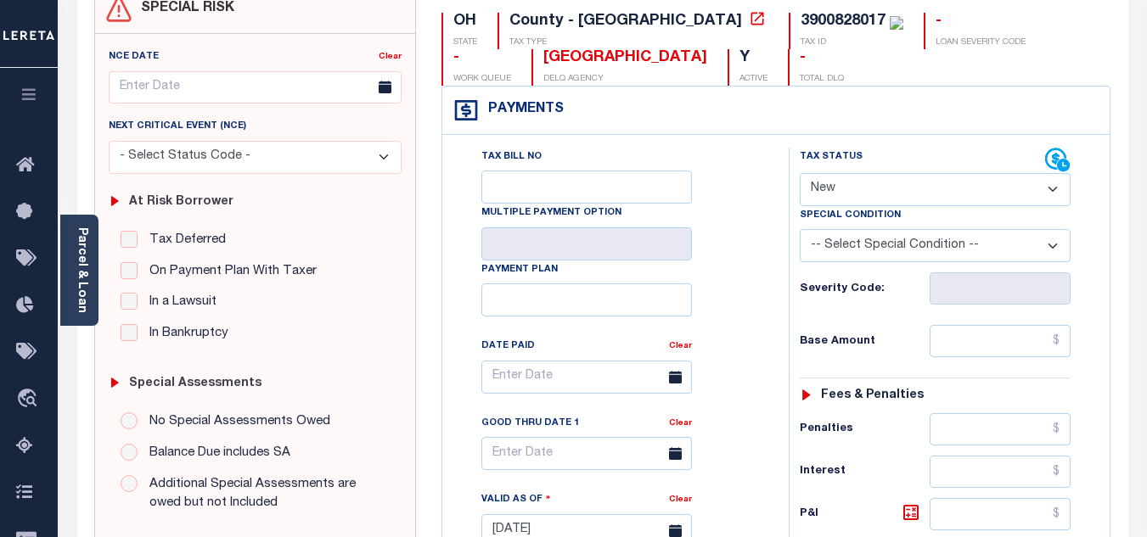
click at [848, 184] on select "- Select Status Code - Open Due/Unpaid Paid Incomplete No Tax Due Internal Refu…" at bounding box center [935, 189] width 271 height 33
select select "PYD"
click at [800, 174] on select "- Select Status Code - Open Due/Unpaid Paid Incomplete No Tax Due Internal Refu…" at bounding box center [935, 189] width 271 height 33
type input "[DATE]"
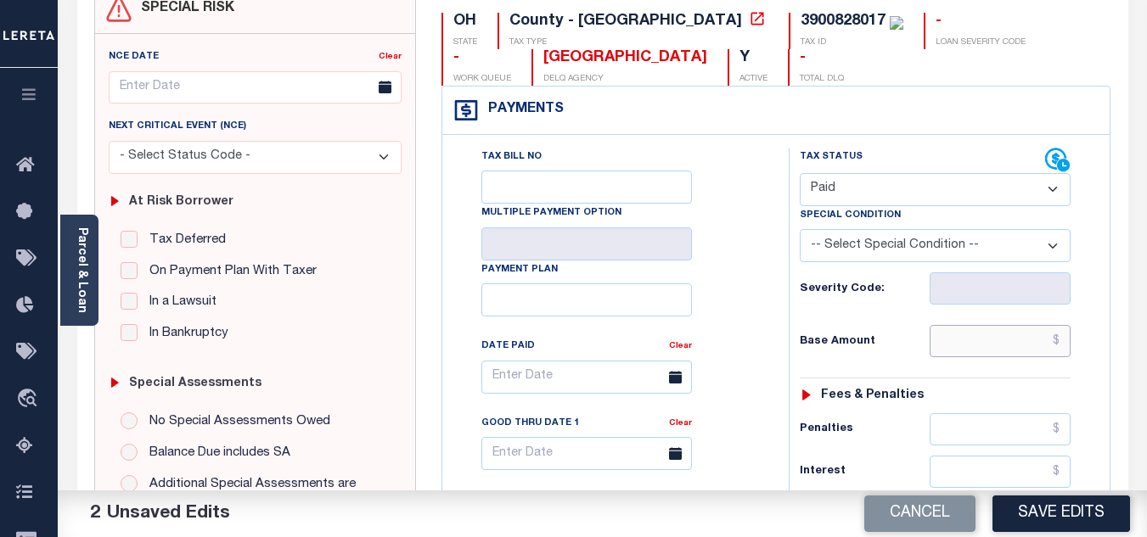
click at [954, 349] on input "text" at bounding box center [1000, 341] width 141 height 32
type input "$0.00"
click at [898, 345] on h6 "Base Amount" at bounding box center [865, 342] width 130 height 14
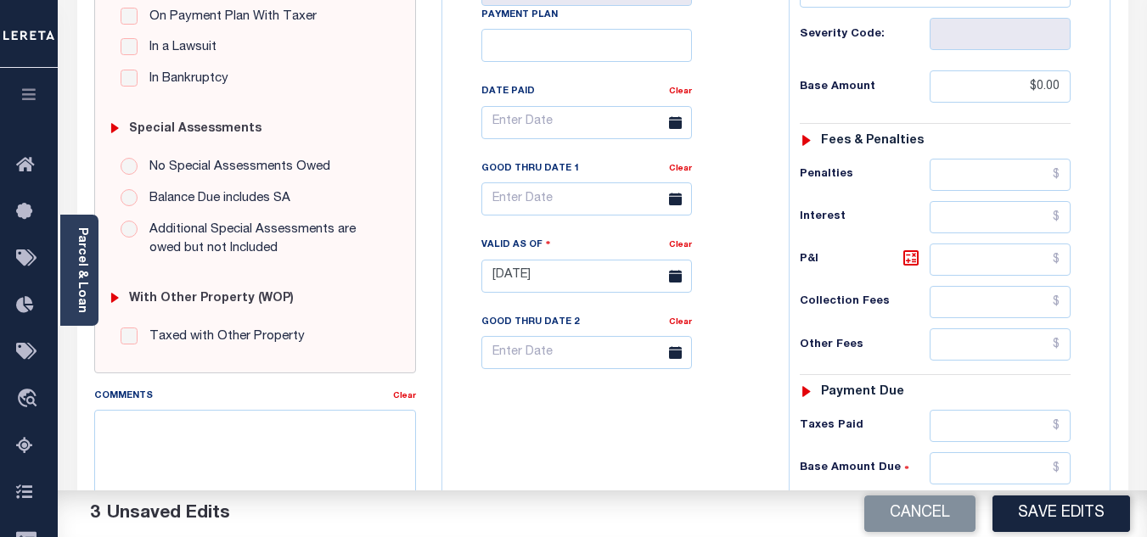
scroll to position [594, 0]
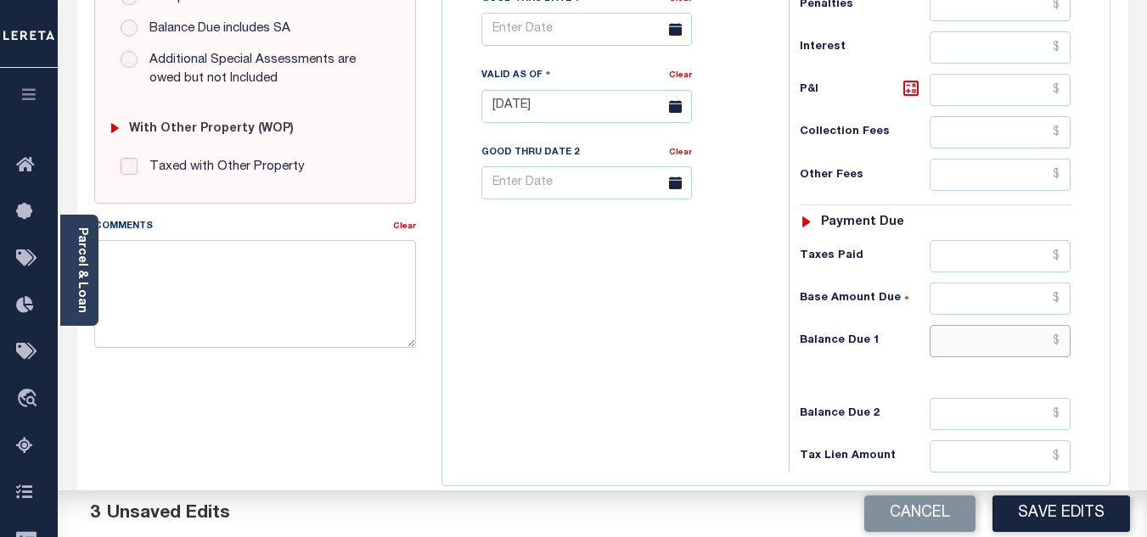
click at [997, 344] on input "text" at bounding box center [1000, 341] width 141 height 32
type input "$0.00"
click at [560, 372] on div "Tax Bill No Multiple Payment Option Payment Plan Clear" at bounding box center [611, 98] width 329 height 750
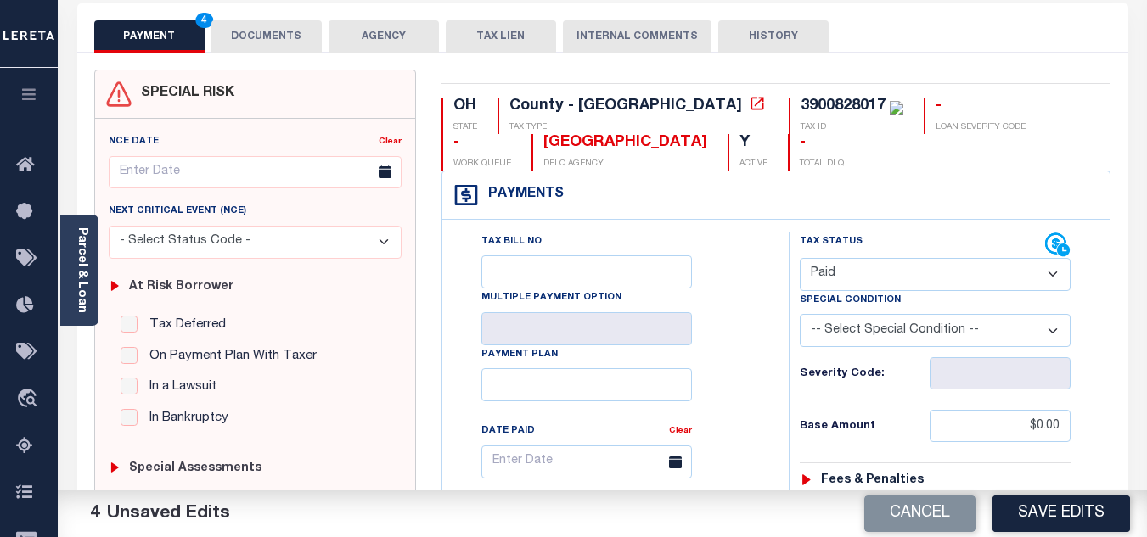
scroll to position [0, 0]
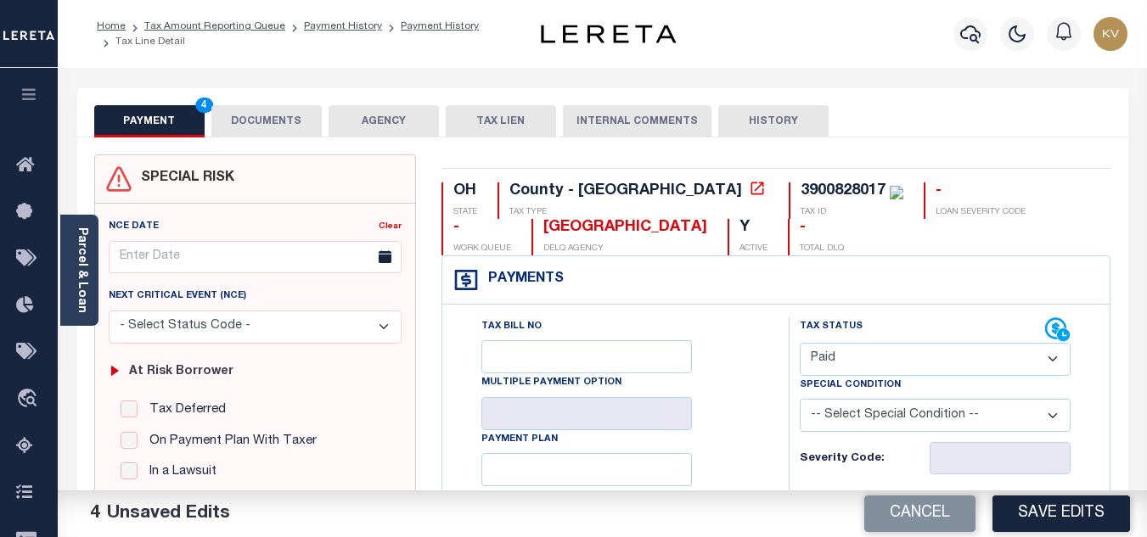
click at [249, 127] on button "DOCUMENTS" at bounding box center [266, 121] width 110 height 32
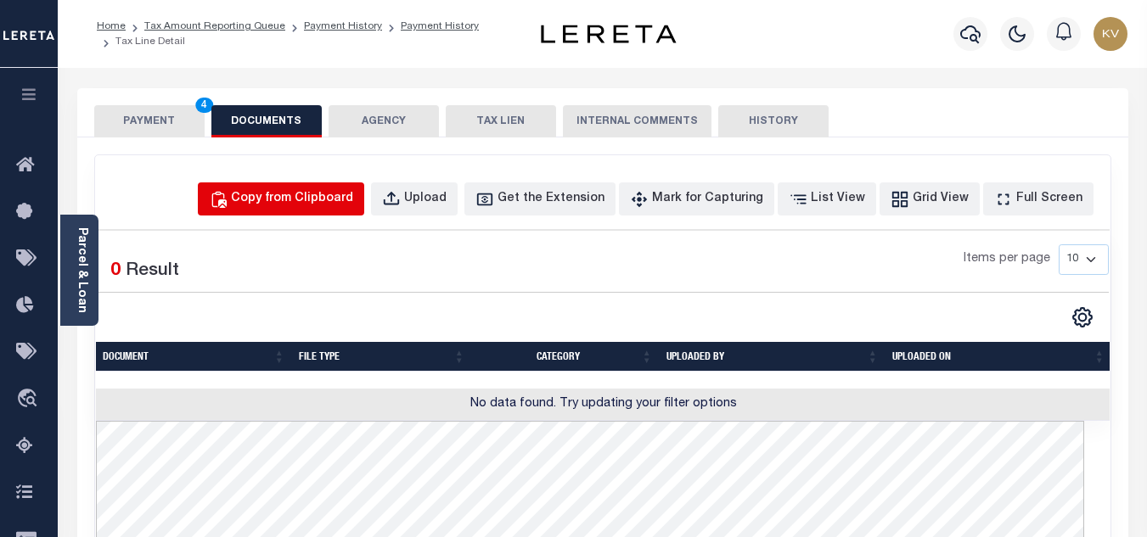
click at [306, 190] on div "Copy from Clipboard" at bounding box center [292, 199] width 122 height 19
select select "POP"
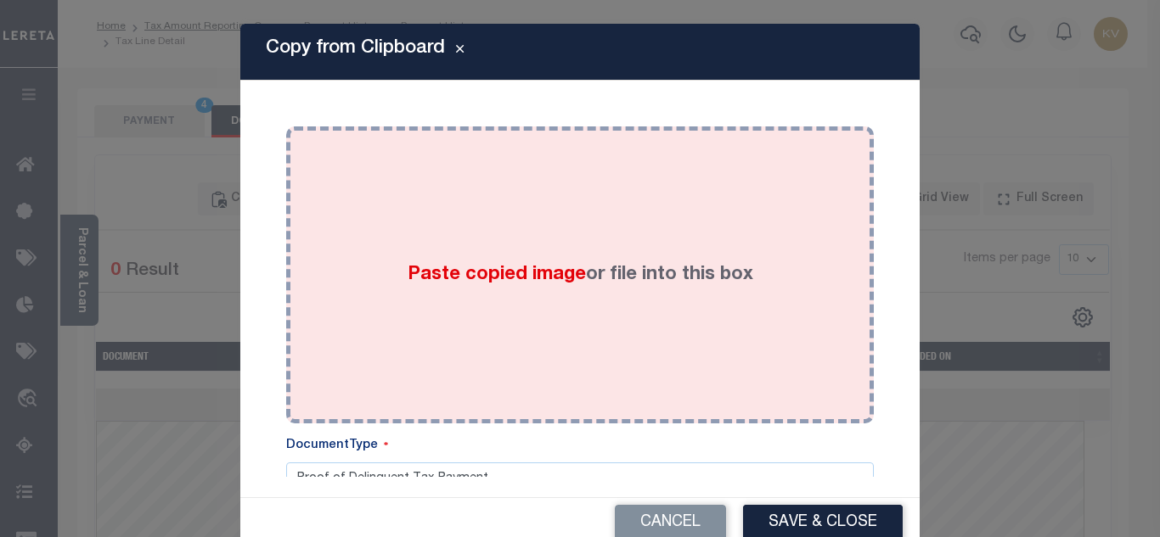
click at [482, 282] on span "Paste copied image" at bounding box center [497, 275] width 178 height 19
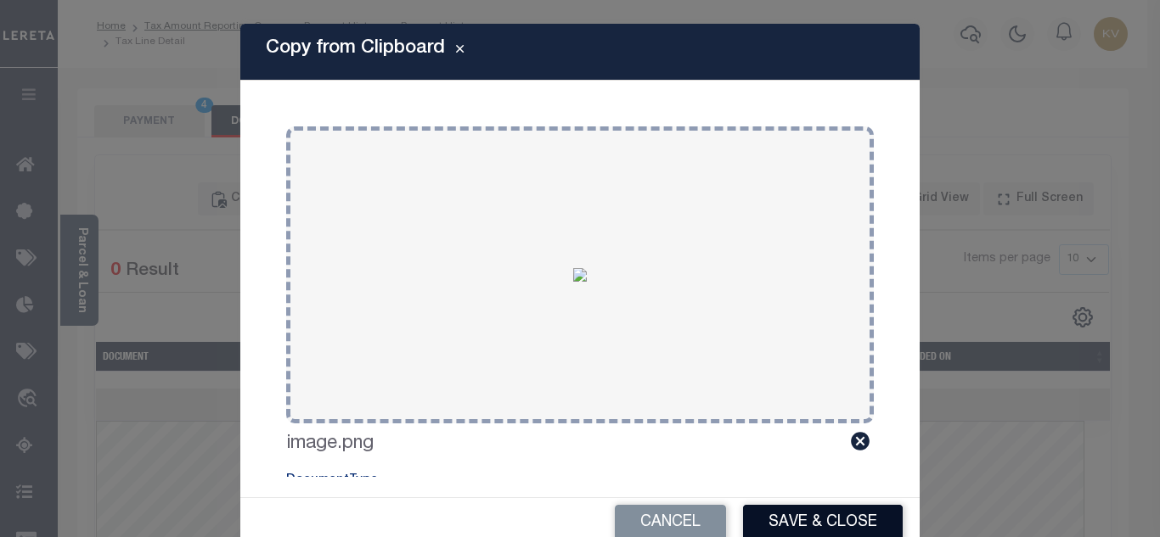
click at [822, 521] on button "Save & Close" at bounding box center [823, 523] width 160 height 37
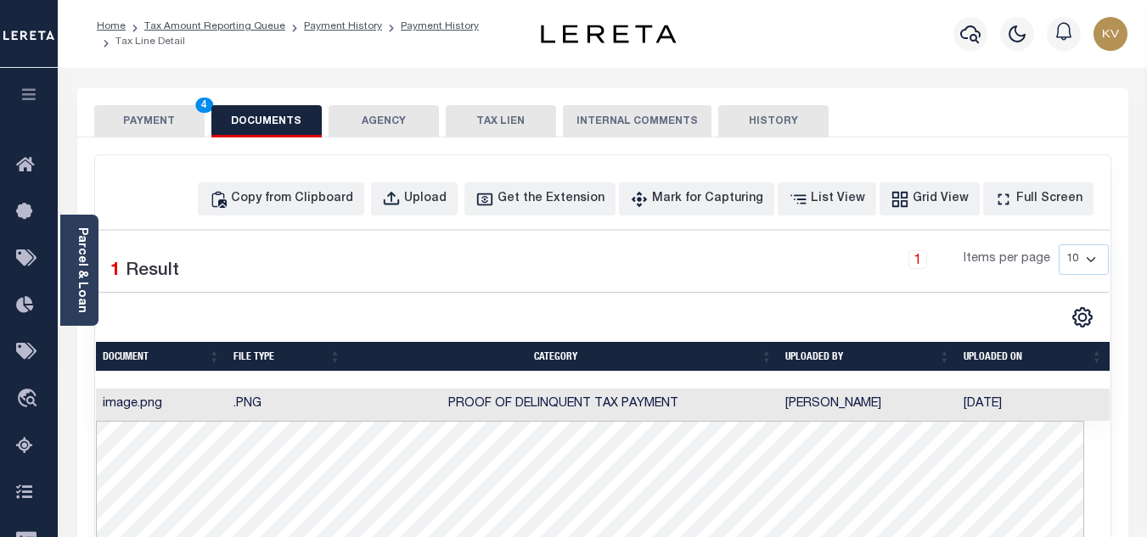
click at [135, 115] on button "PAYMENT 4" at bounding box center [149, 121] width 110 height 32
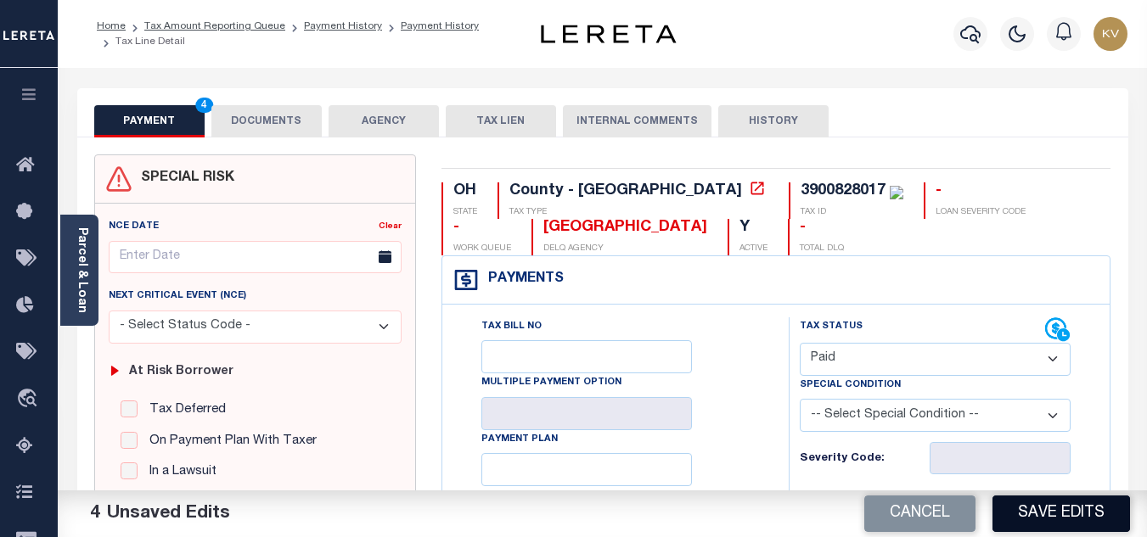
click at [1055, 511] on button "Save Edits" at bounding box center [1062, 514] width 138 height 37
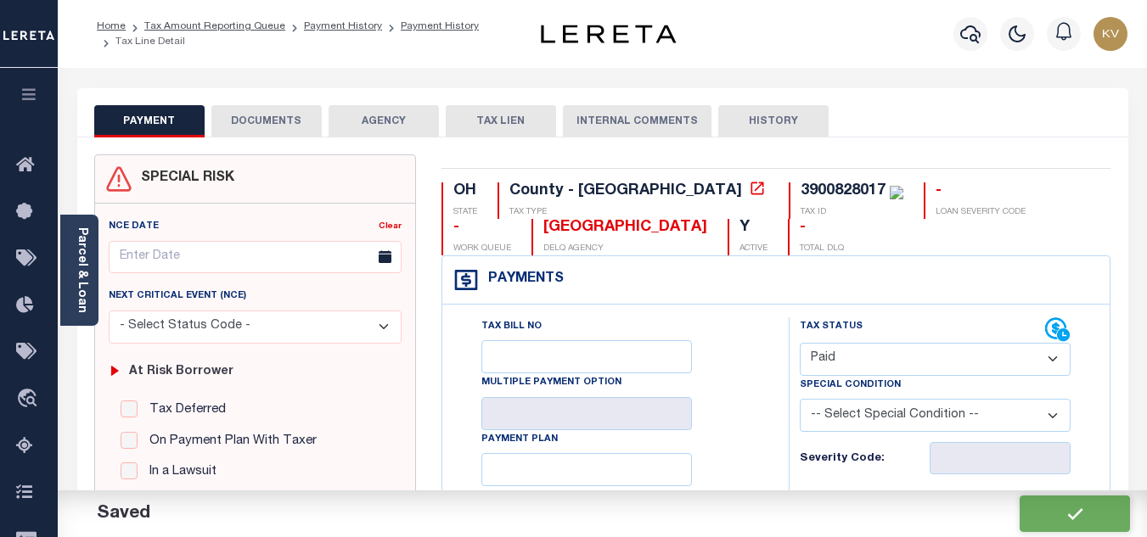
checkbox input "false"
type input "$0"
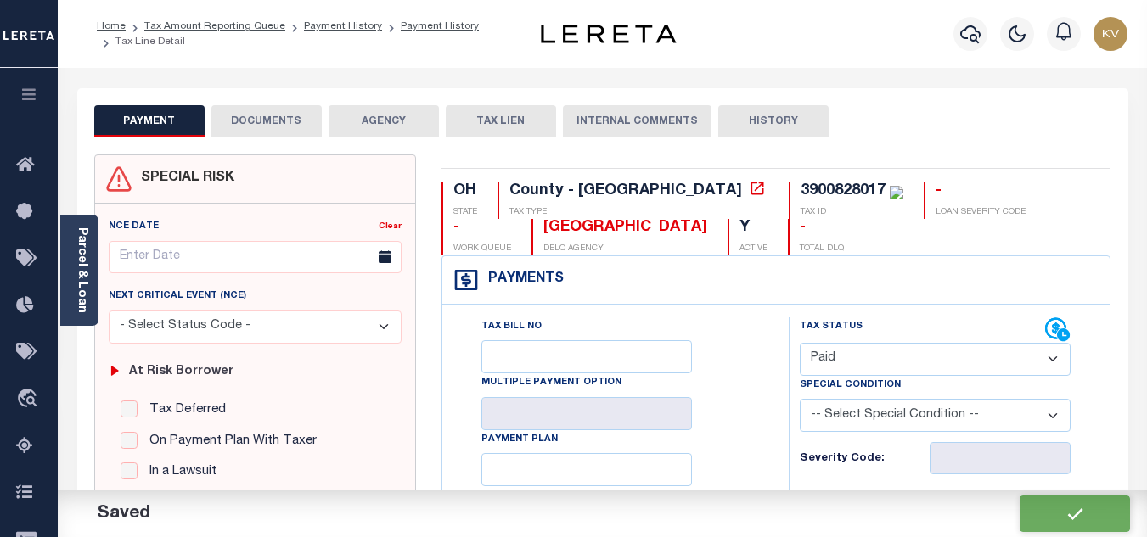
type input "$0"
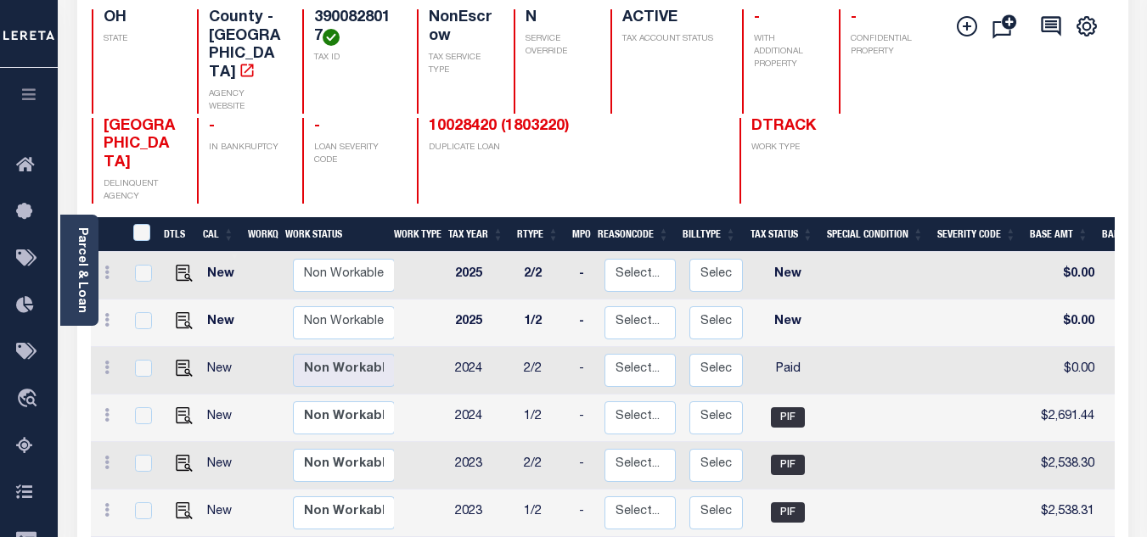
scroll to position [340, 0]
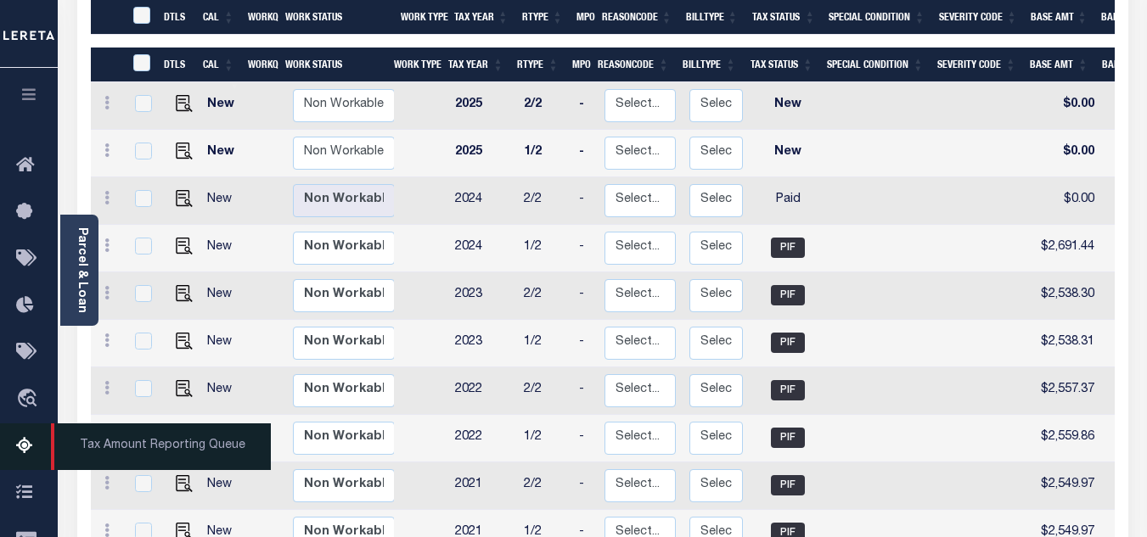
click at [20, 453] on icon at bounding box center [29, 446] width 27 height 21
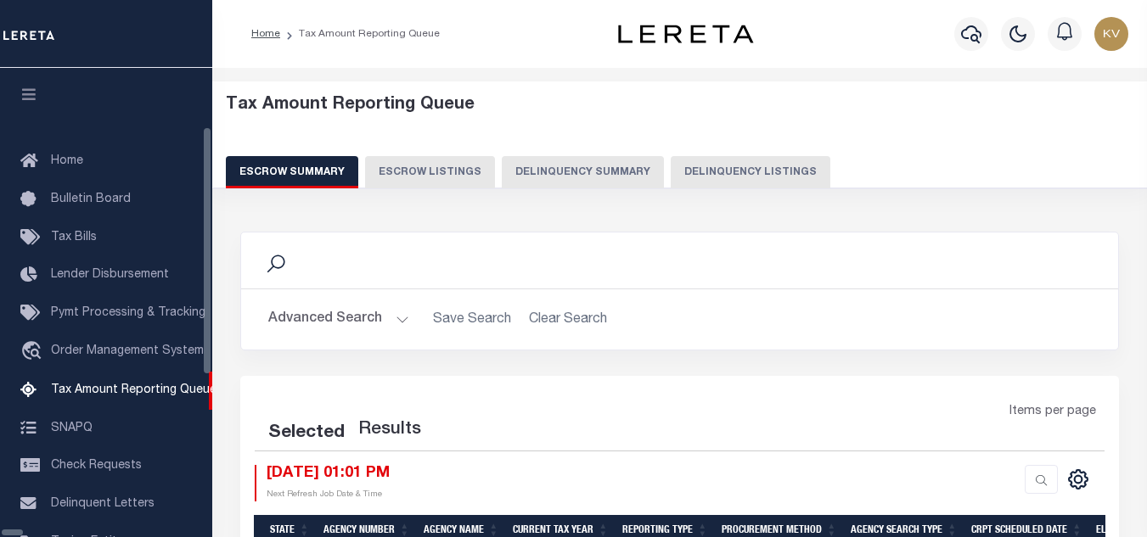
click at [692, 175] on button "Delinquency Listings" at bounding box center [751, 172] width 160 height 32
select select "100"
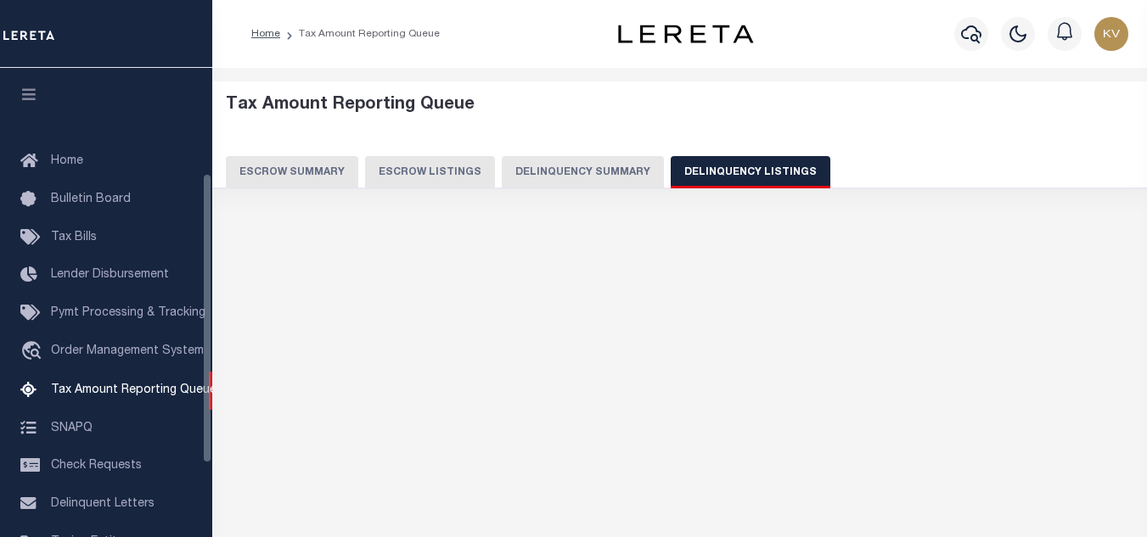
scroll to position [172, 0]
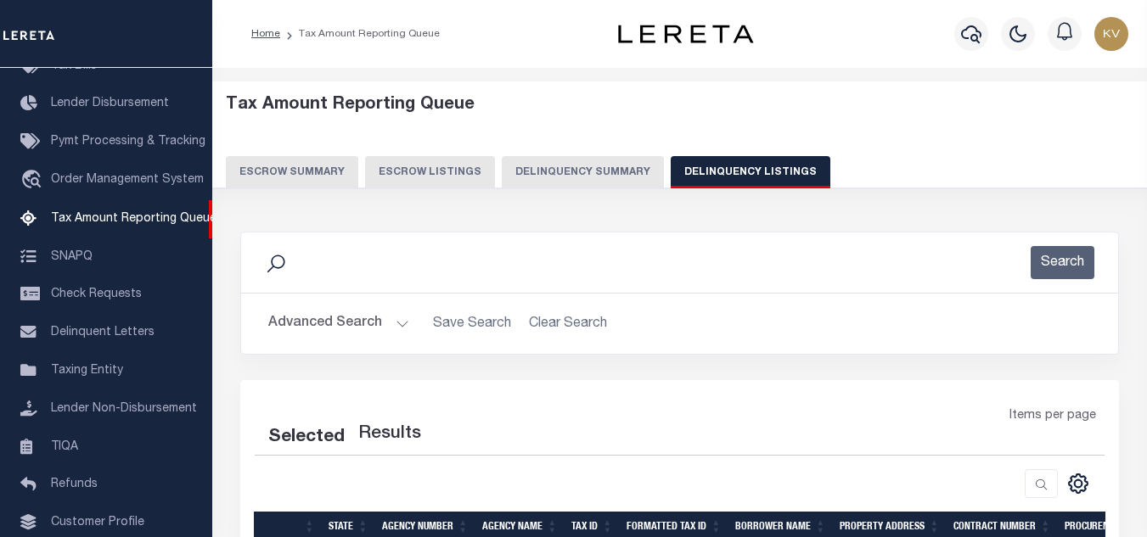
select select "100"
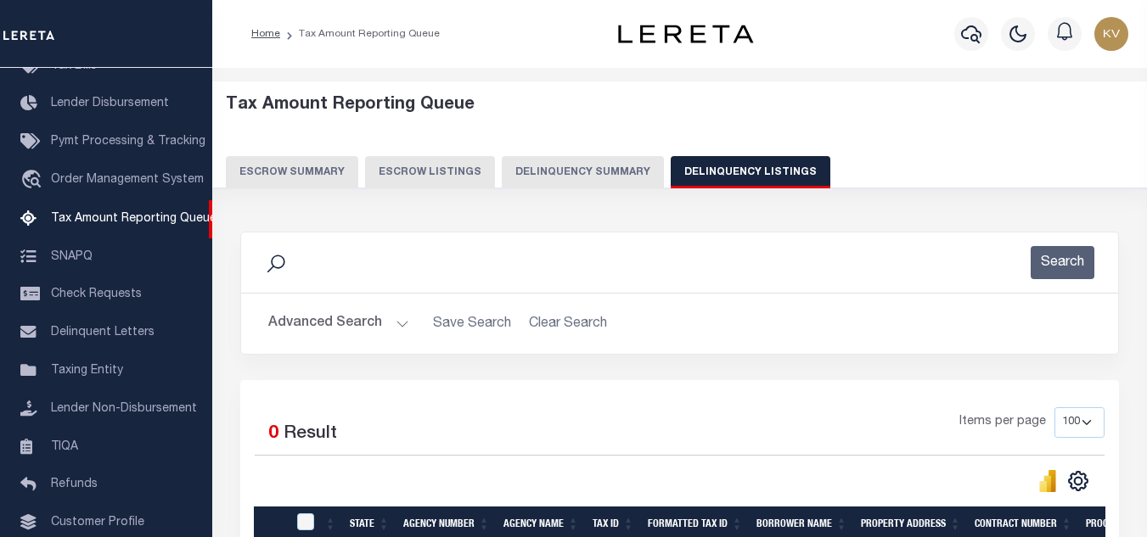
scroll to position [170, 0]
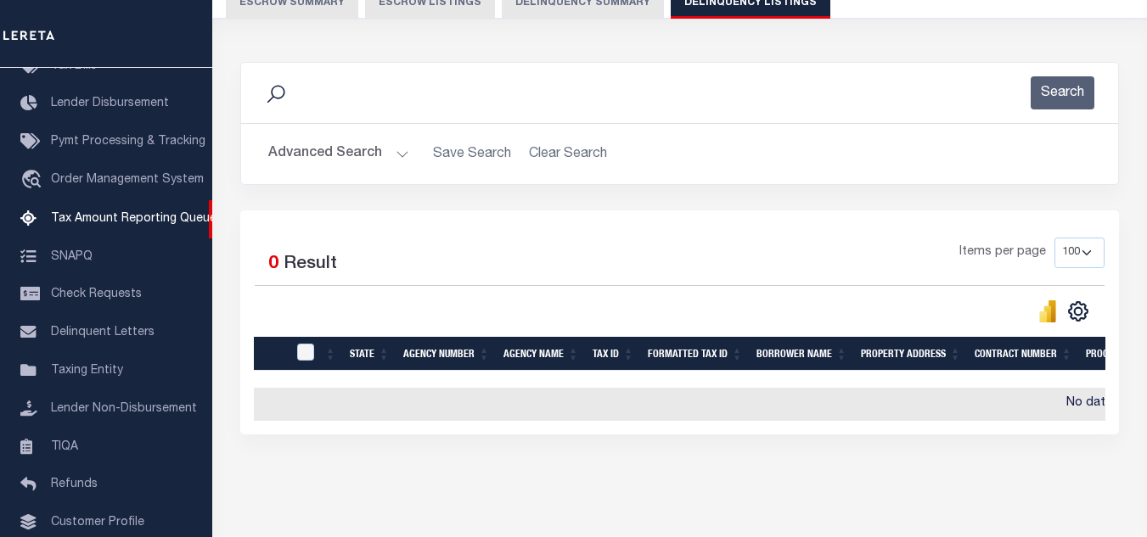
click at [374, 156] on button "Advanced Search" at bounding box center [338, 154] width 141 height 33
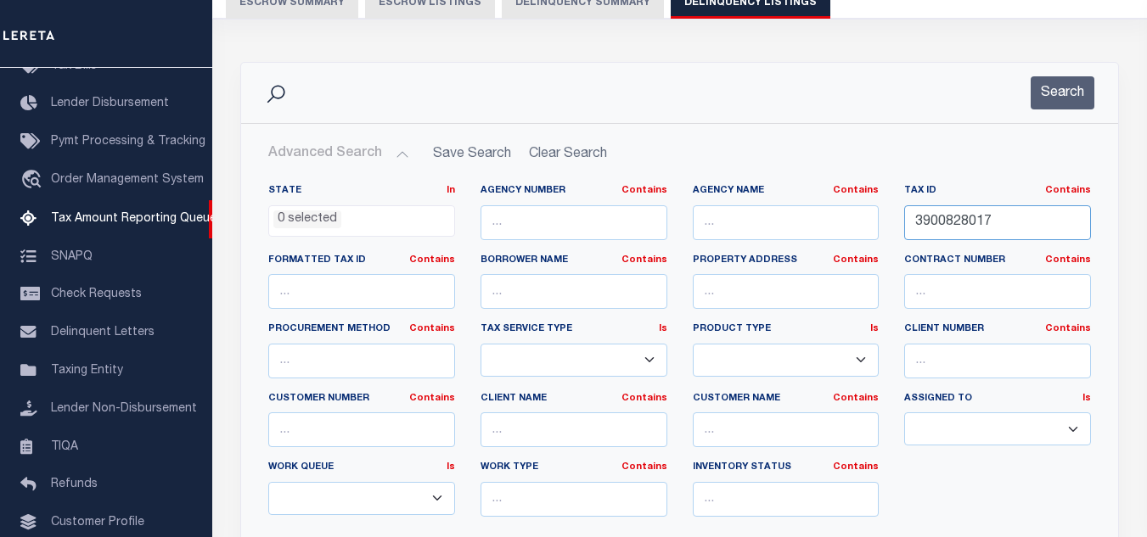
click at [973, 211] on input "3900828017" at bounding box center [997, 222] width 187 height 35
paste input "8"
type input "3900828018"
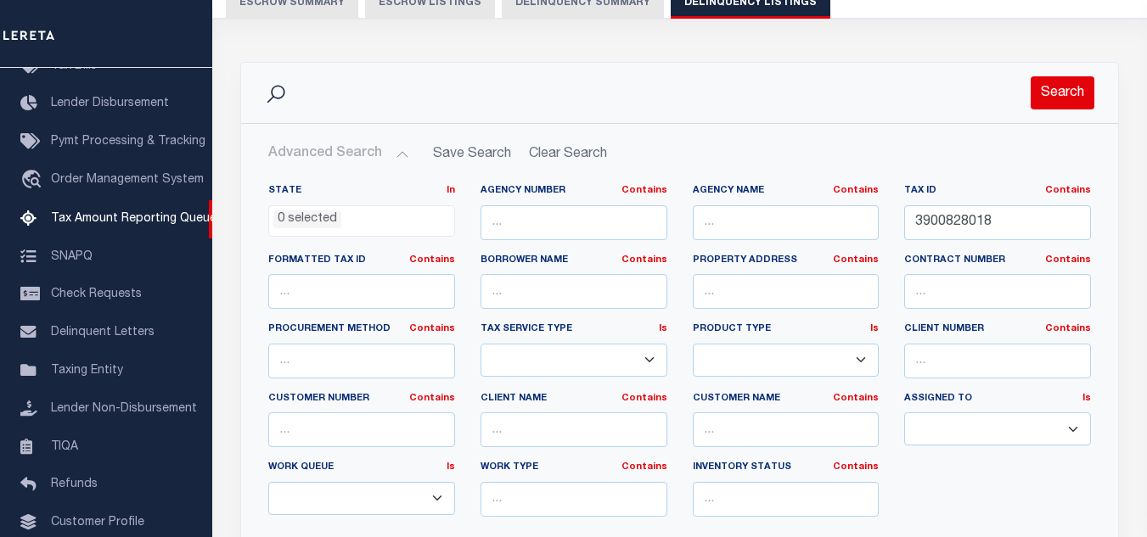
click at [1061, 96] on button "Search" at bounding box center [1063, 92] width 64 height 33
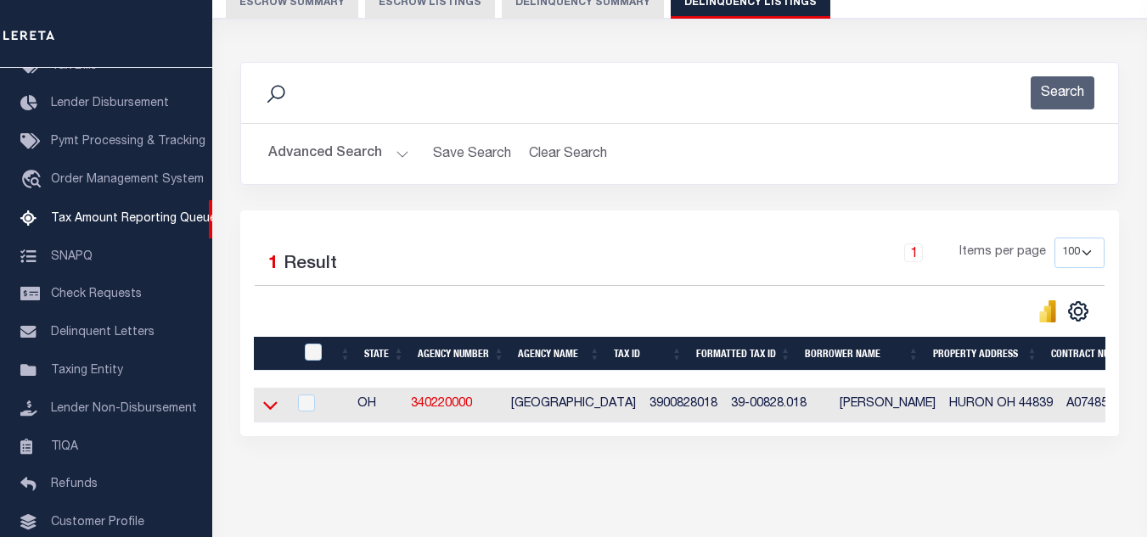
click at [269, 410] on icon at bounding box center [270, 406] width 14 height 18
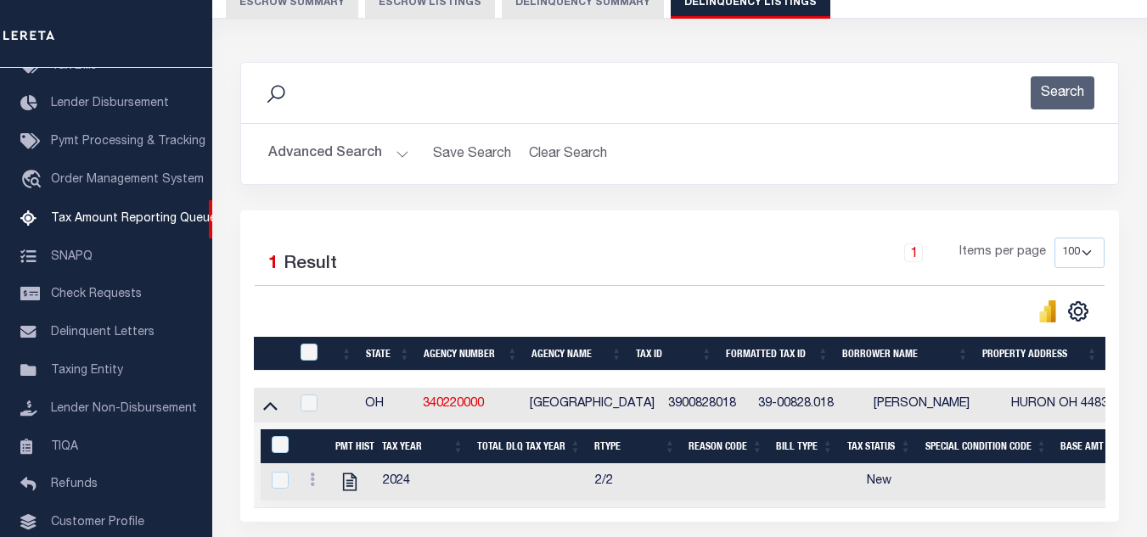
scroll to position [323, 0]
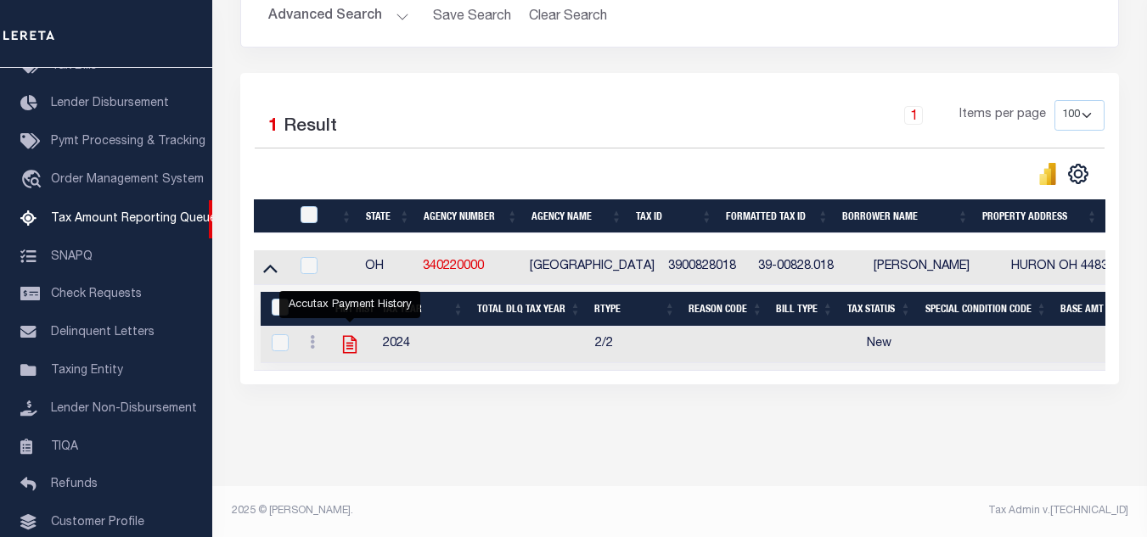
click at [346, 334] on icon "" at bounding box center [350, 345] width 22 height 22
checkbox input "true"
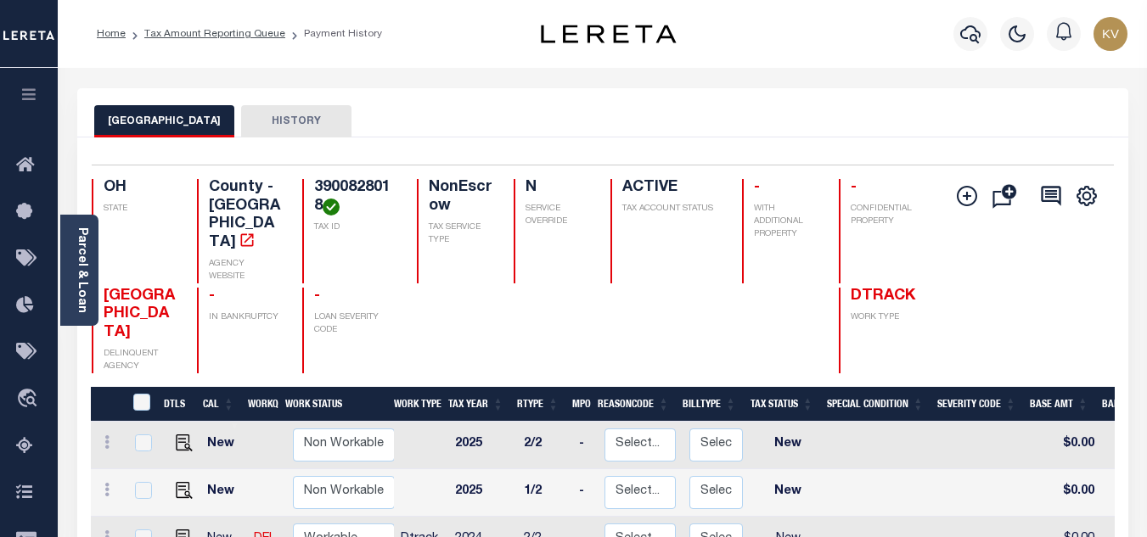
scroll to position [170, 0]
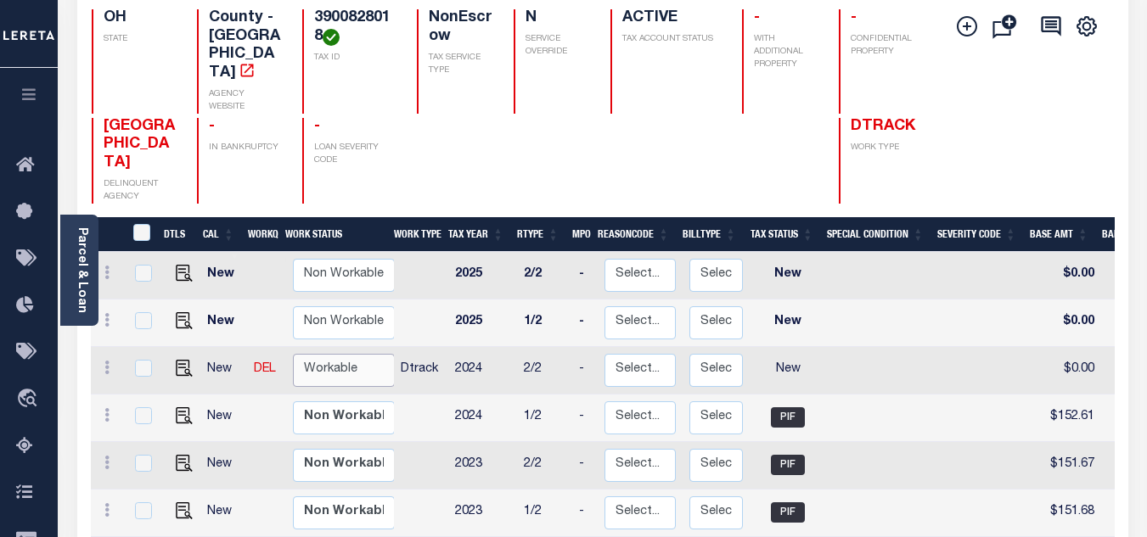
click at [344, 354] on select "Non Workable Workable" at bounding box center [344, 370] width 102 height 33
checkbox input "true"
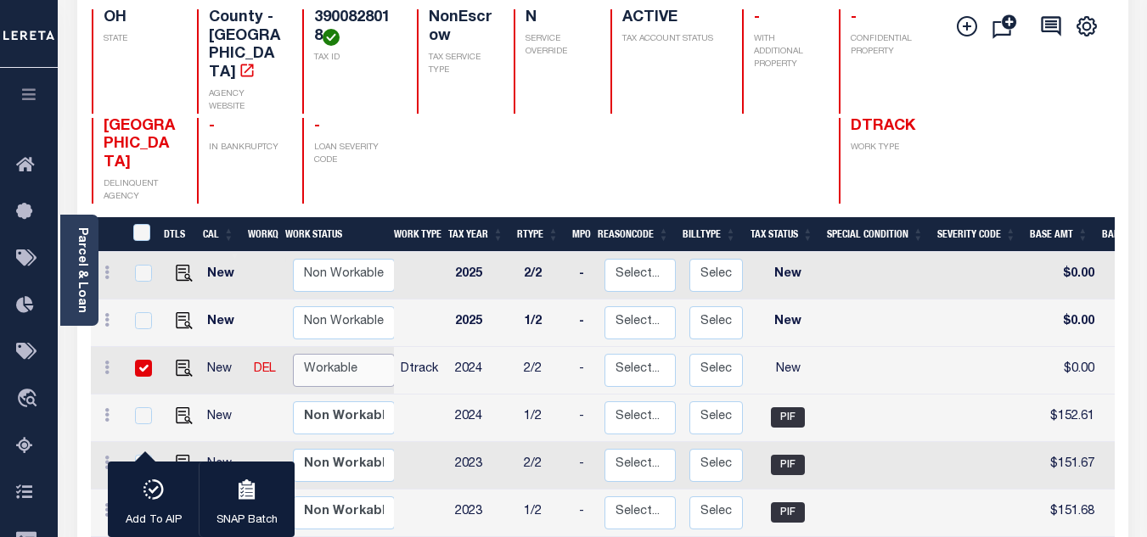
select select "true"
click at [293, 354] on select "Non Workable Workable" at bounding box center [344, 370] width 102 height 33
checkbox input "false"
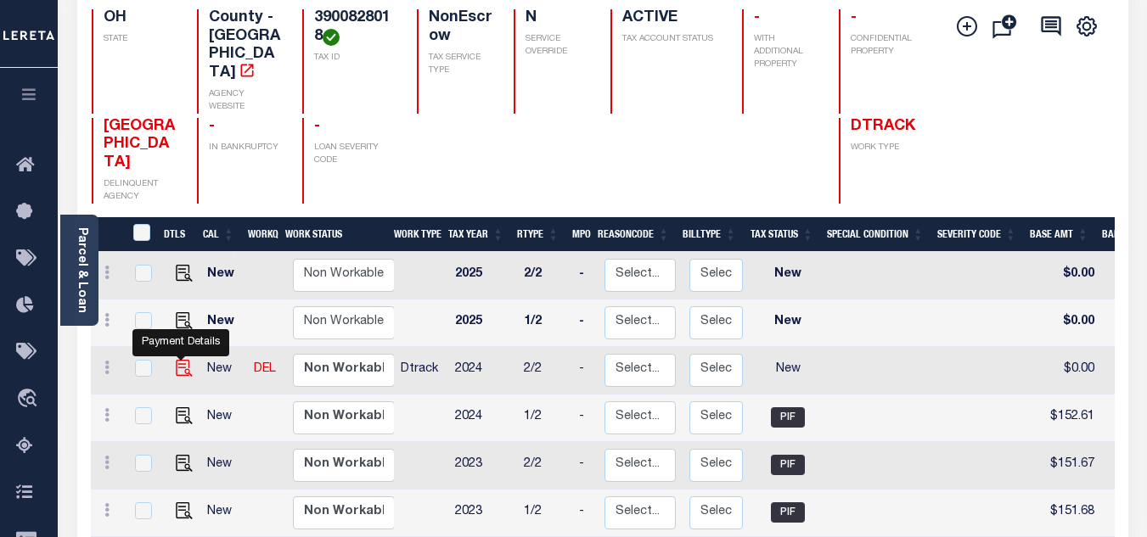
click at [177, 360] on img "" at bounding box center [184, 368] width 17 height 17
checkbox input "true"
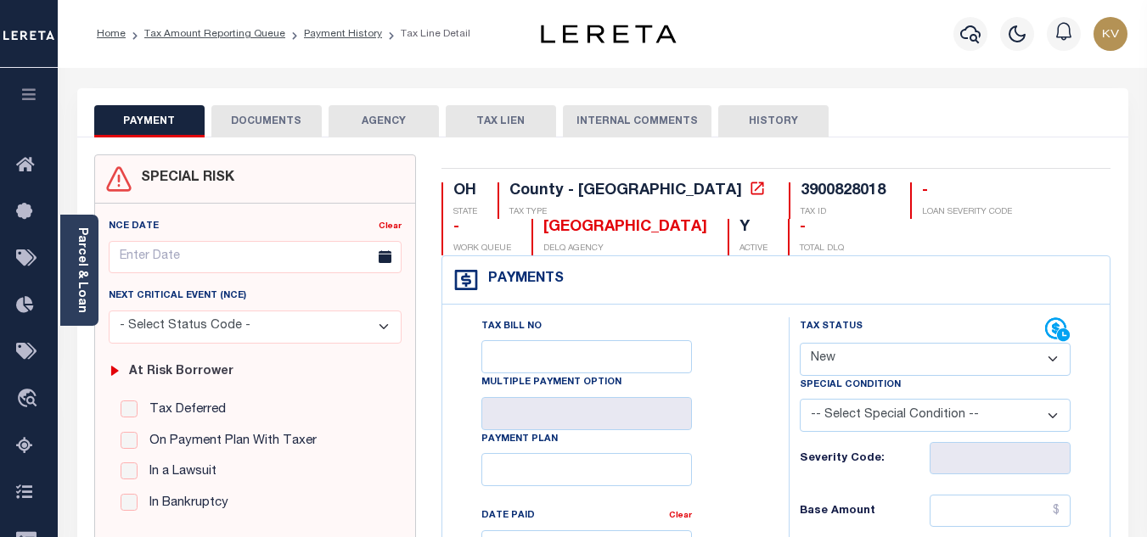
scroll to position [170, 0]
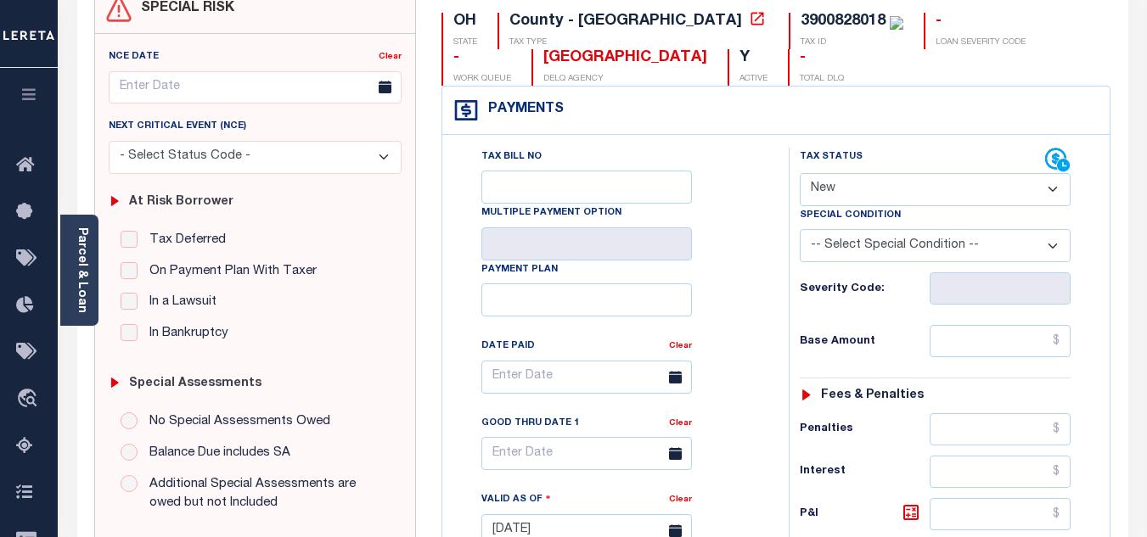
click at [879, 184] on select "- Select Status Code - Open Due/Unpaid Paid Incomplete No Tax Due Internal Refu…" at bounding box center [935, 189] width 271 height 33
select select "PYD"
click at [800, 174] on select "- Select Status Code - Open Due/Unpaid Paid Incomplete No Tax Due Internal Refu…" at bounding box center [935, 189] width 271 height 33
type input "[DATE]"
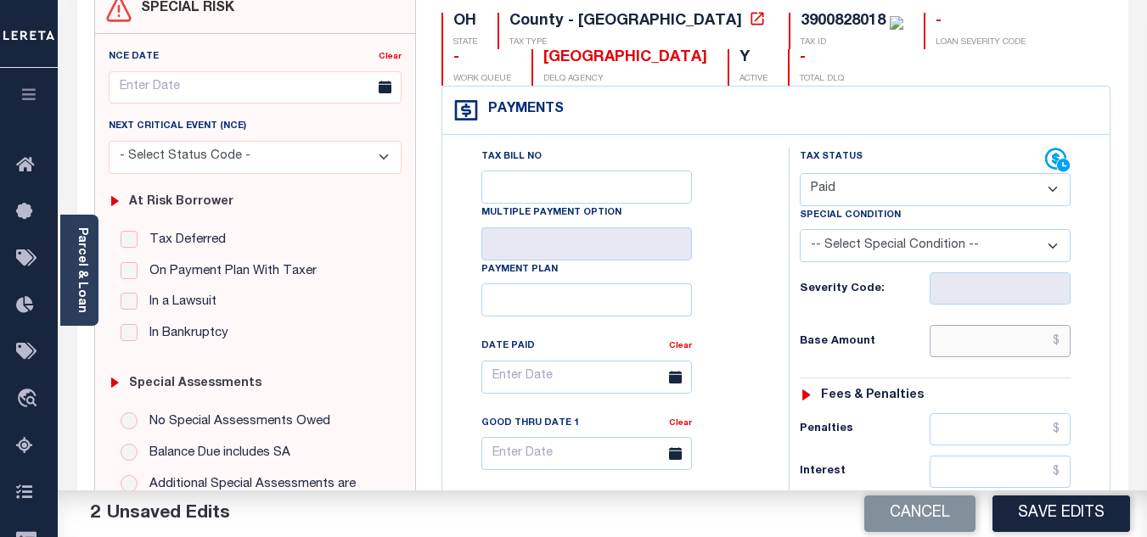
click at [965, 335] on input "text" at bounding box center [1000, 341] width 141 height 32
type input "$0.00"
click at [878, 349] on h6 "Base Amount" at bounding box center [865, 342] width 130 height 14
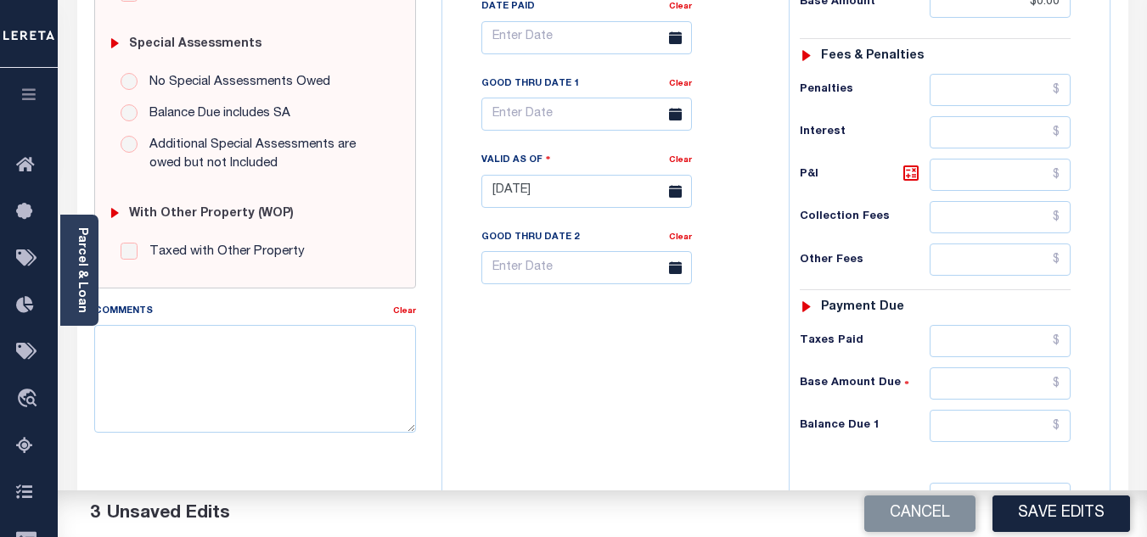
scroll to position [760, 0]
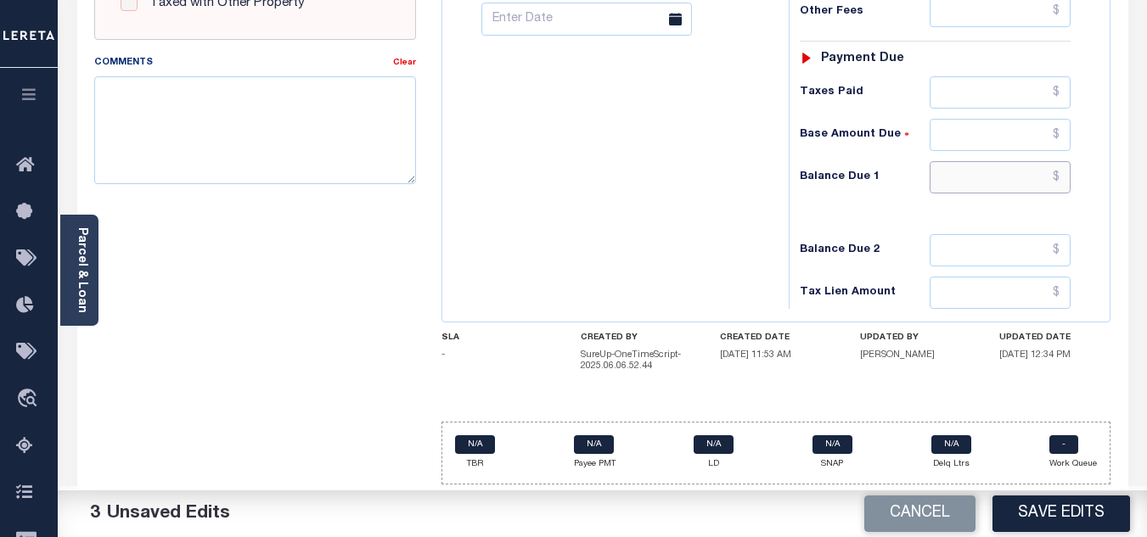
click at [966, 177] on input "text" at bounding box center [1000, 177] width 141 height 32
type input "$0.00"
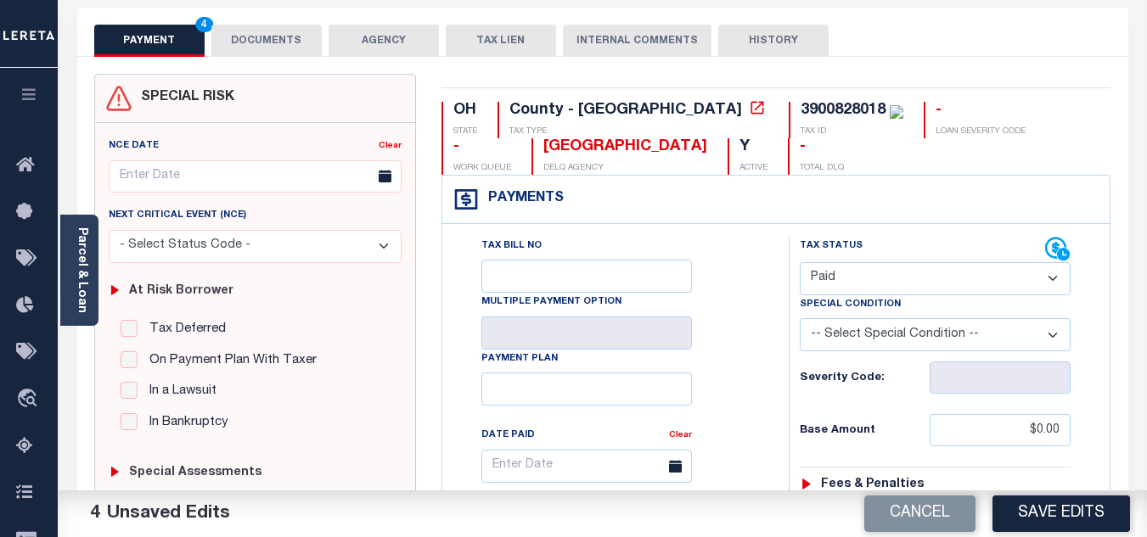
scroll to position [0, 0]
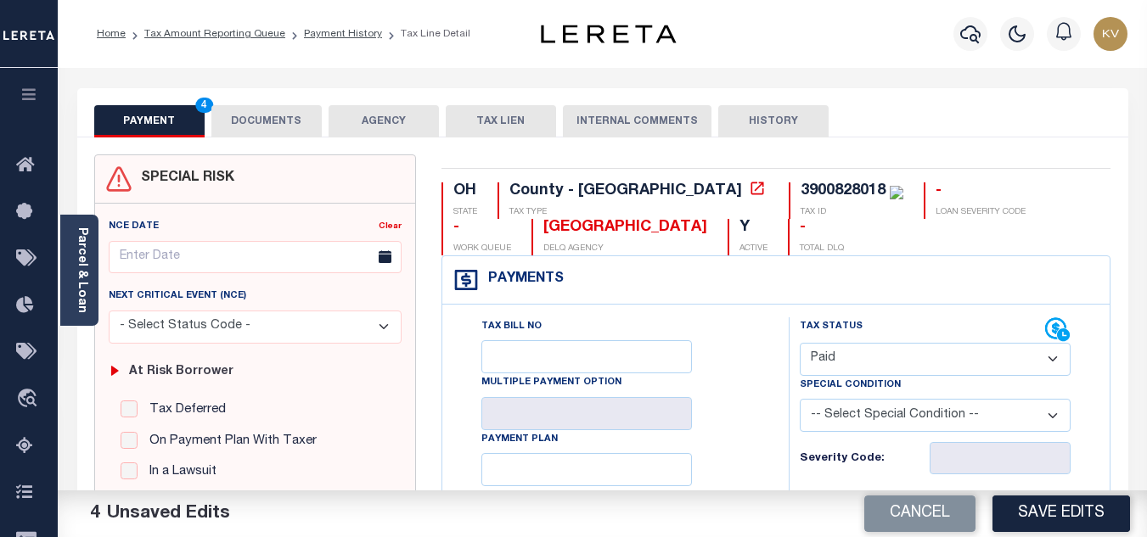
click at [251, 115] on button "DOCUMENTS" at bounding box center [266, 121] width 110 height 32
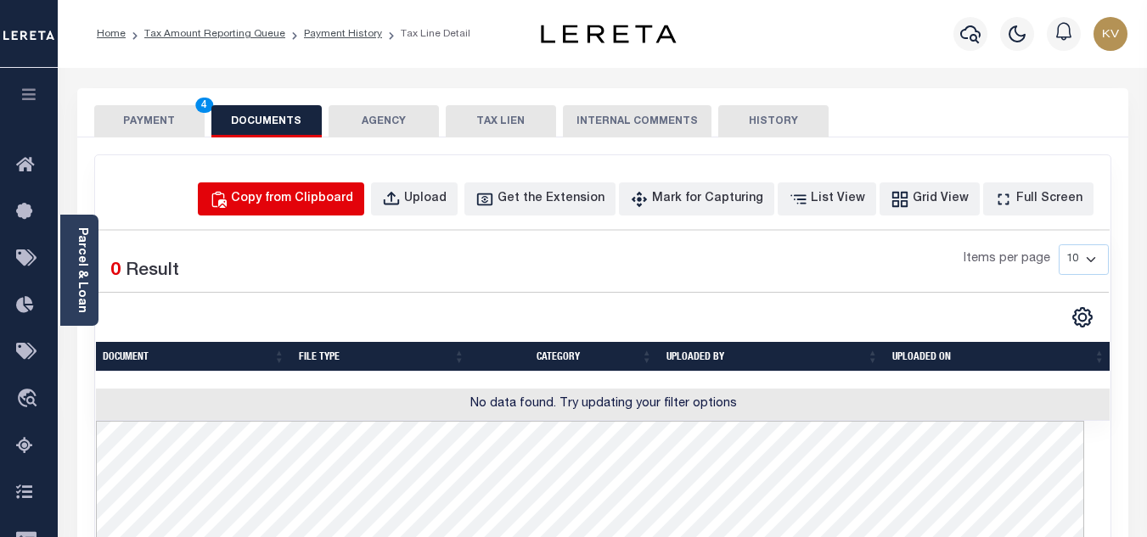
click at [328, 197] on div "Copy from Clipboard" at bounding box center [292, 199] width 122 height 19
select select "POP"
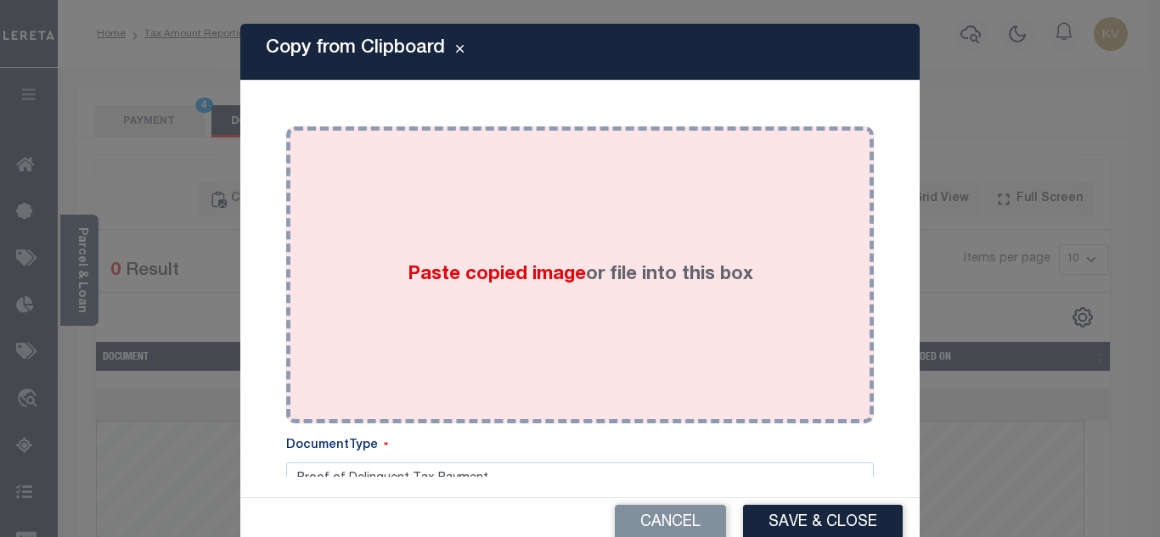
click at [459, 266] on span "Paste copied image" at bounding box center [497, 275] width 178 height 19
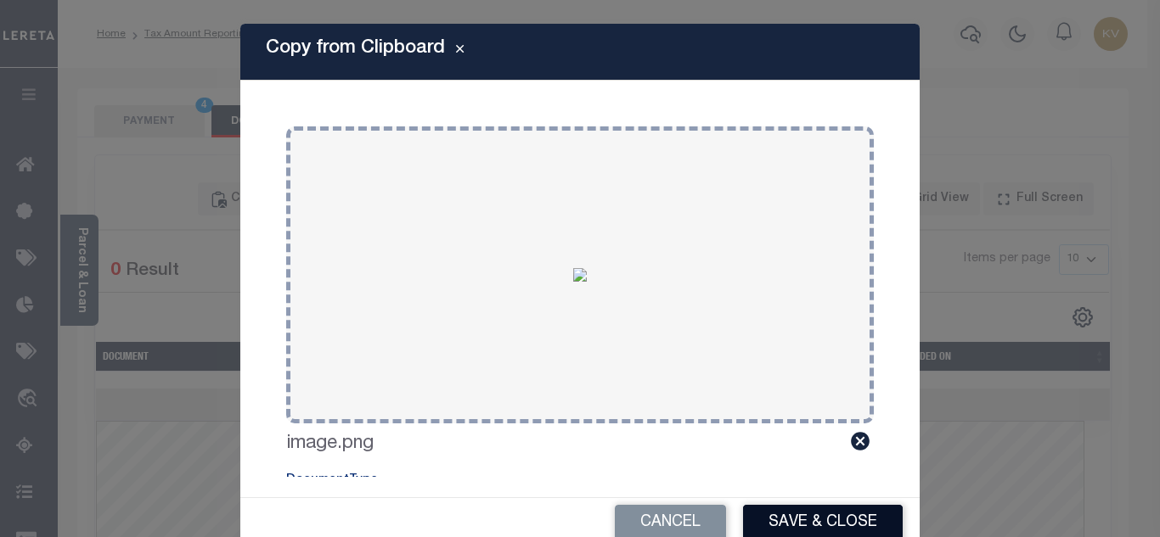
click at [825, 521] on button "Save & Close" at bounding box center [823, 523] width 160 height 37
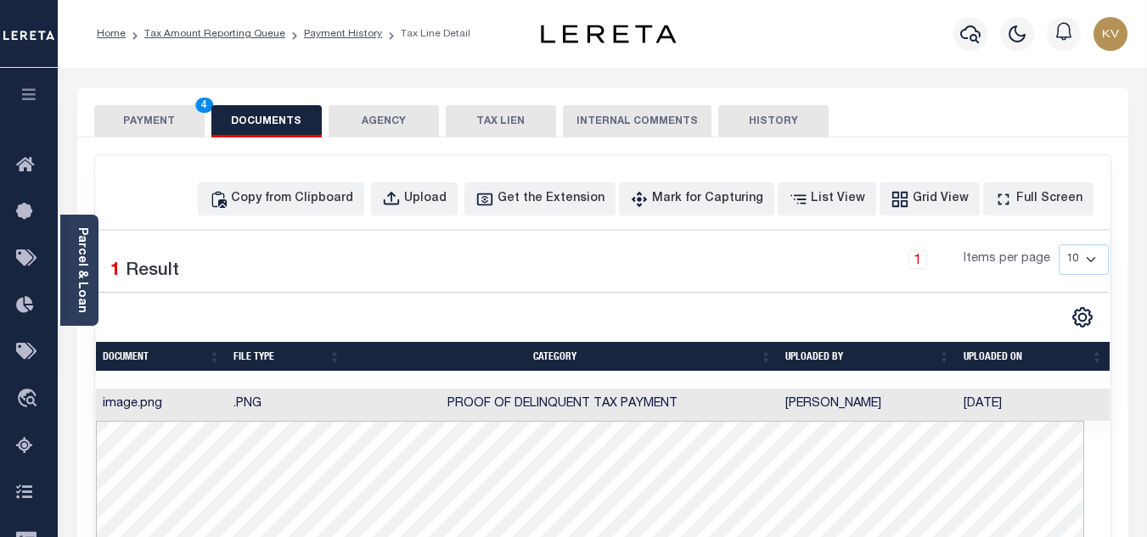
click at [155, 122] on button "PAYMENT 4" at bounding box center [149, 121] width 110 height 32
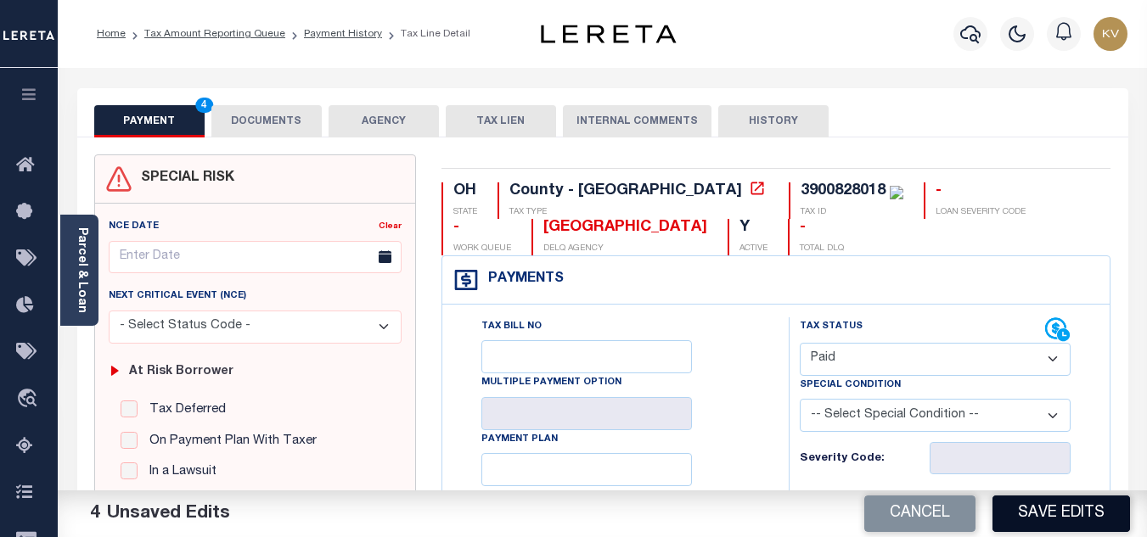
click at [1085, 509] on button "Save Edits" at bounding box center [1062, 514] width 138 height 37
checkbox input "false"
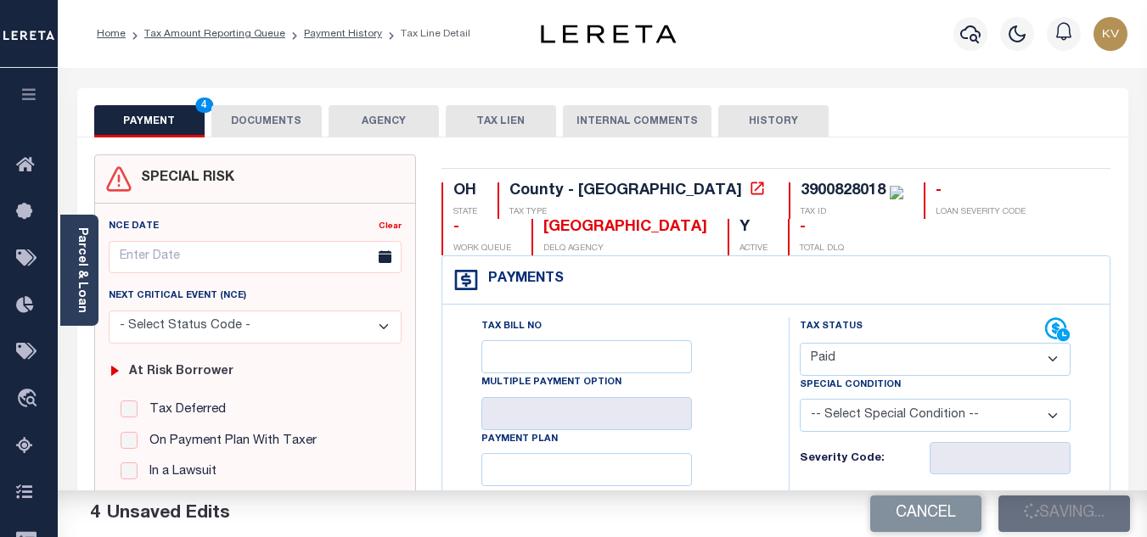
type input "$0"
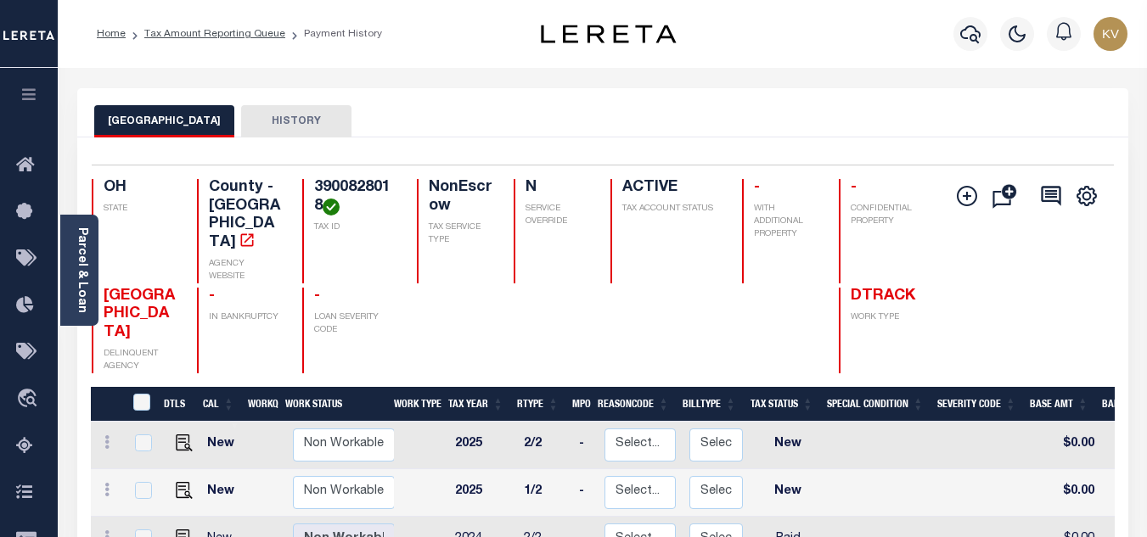
scroll to position [170, 0]
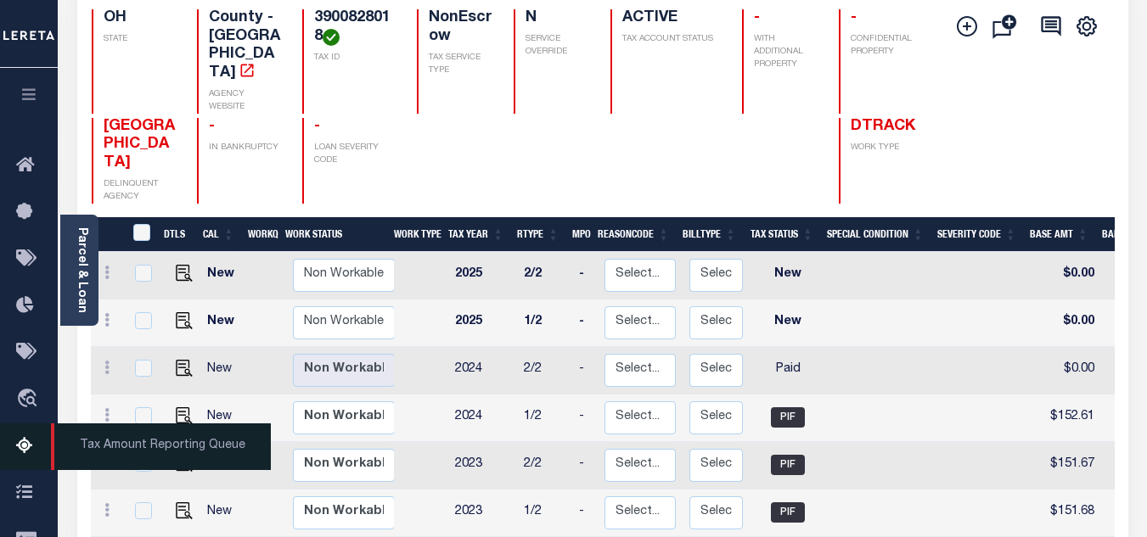
click at [2, 454] on link "Tax Amount Reporting Queue" at bounding box center [29, 447] width 58 height 47
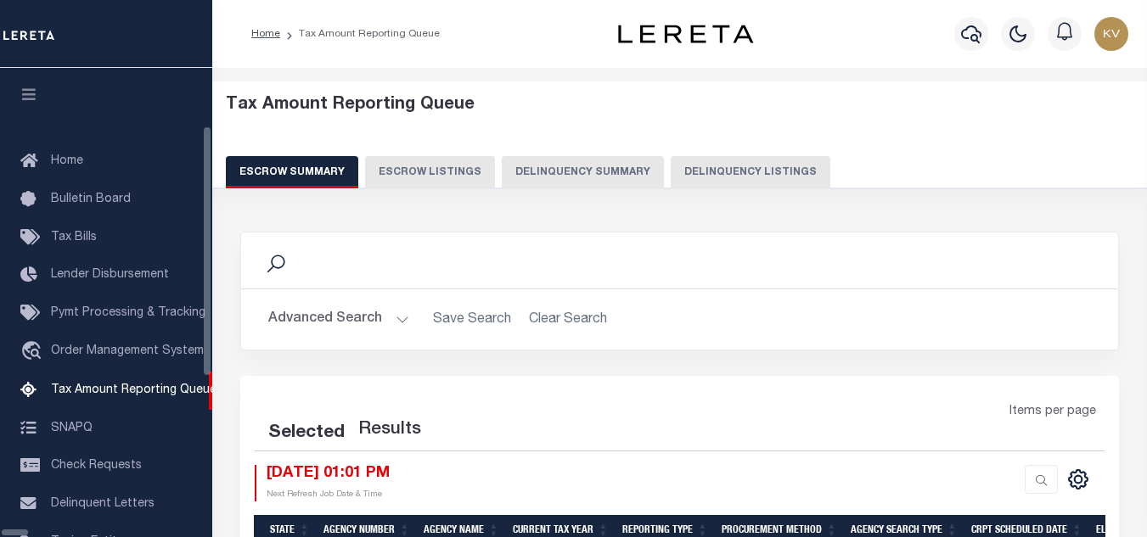
scroll to position [172, 0]
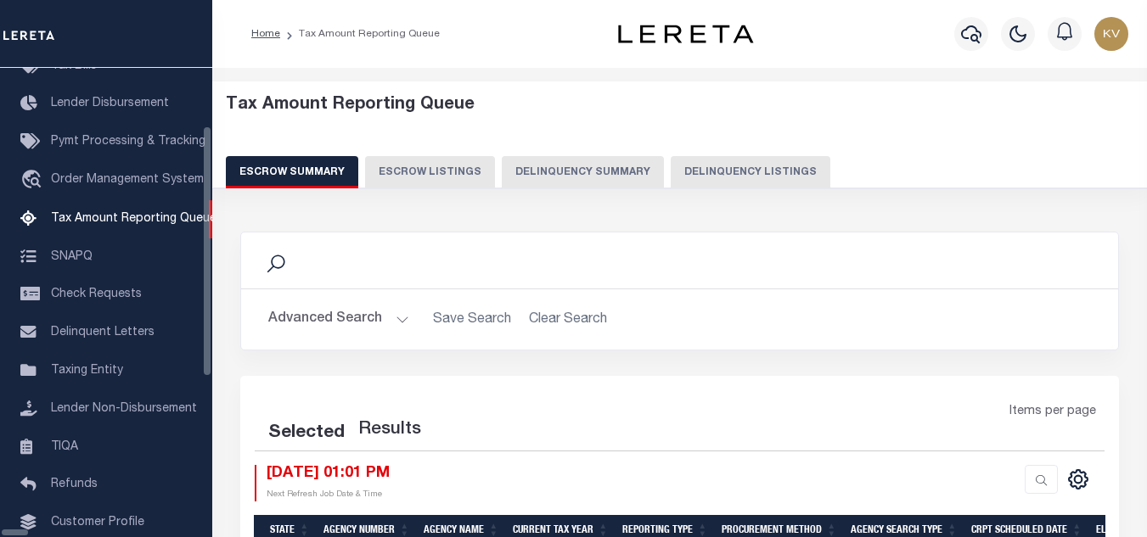
click at [671, 168] on button "Delinquency Listings" at bounding box center [751, 172] width 160 height 32
click at [728, 172] on button "Delinquency Listings" at bounding box center [751, 172] width 160 height 32
select select "100"
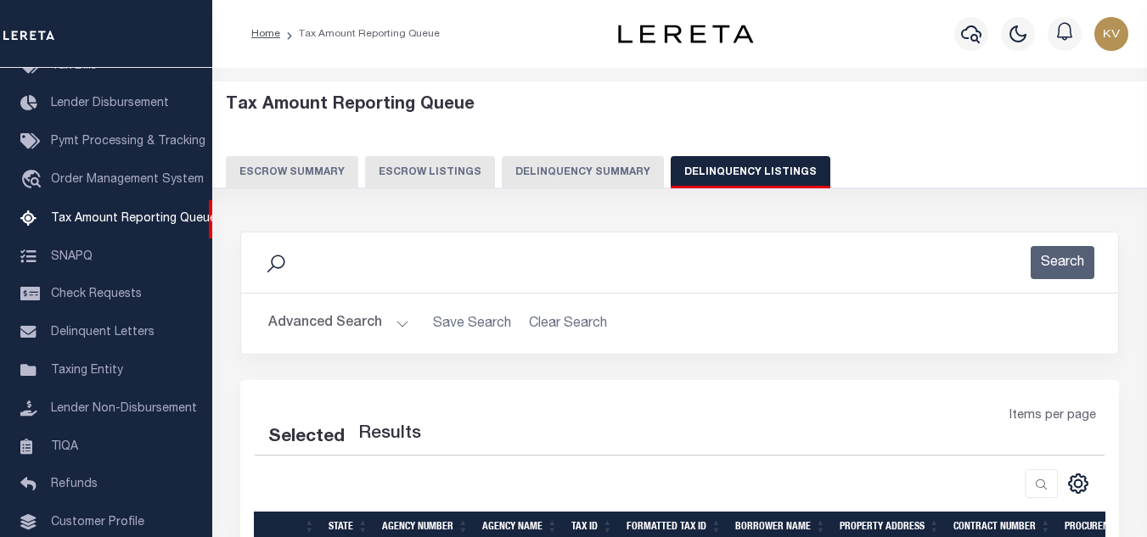
scroll to position [85, 0]
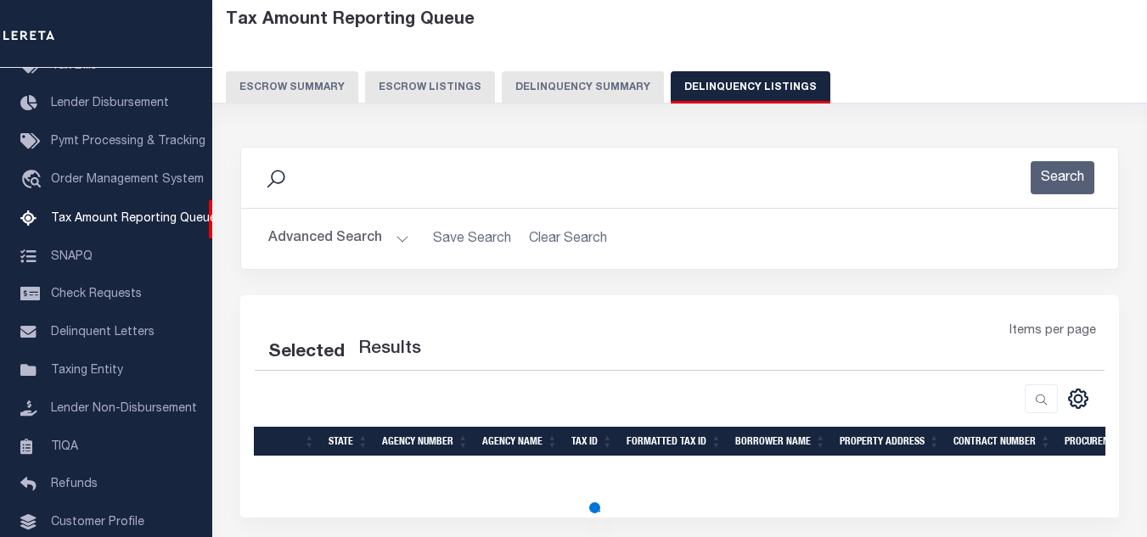
click at [370, 248] on button "Advanced Search" at bounding box center [338, 238] width 141 height 33
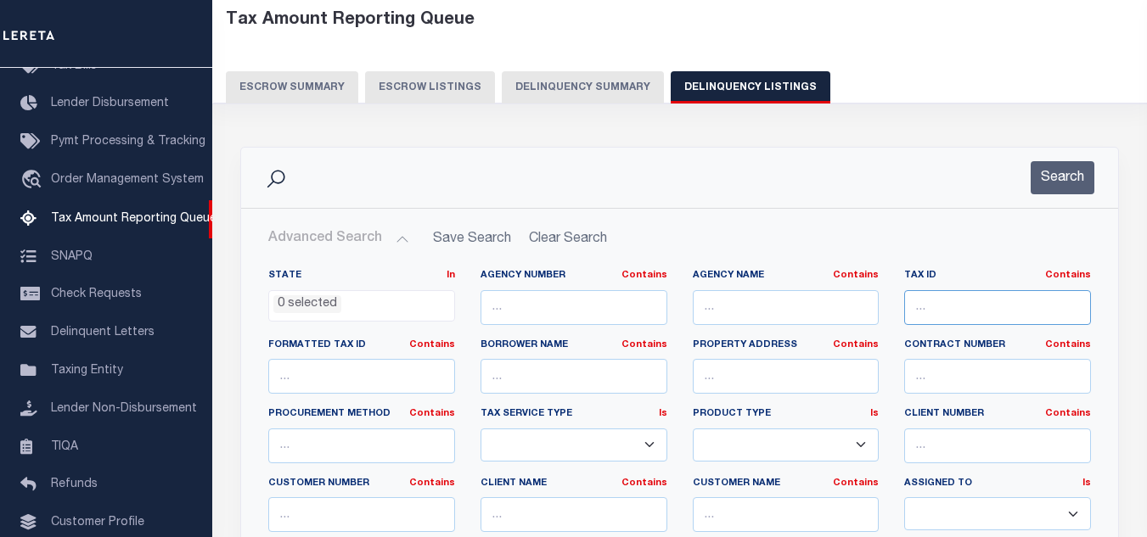
click at [977, 290] on input "text" at bounding box center [997, 307] width 187 height 35
select select "100"
paste input "3900828019"
type input "3900828019"
click at [1089, 188] on button "Search" at bounding box center [1063, 177] width 64 height 33
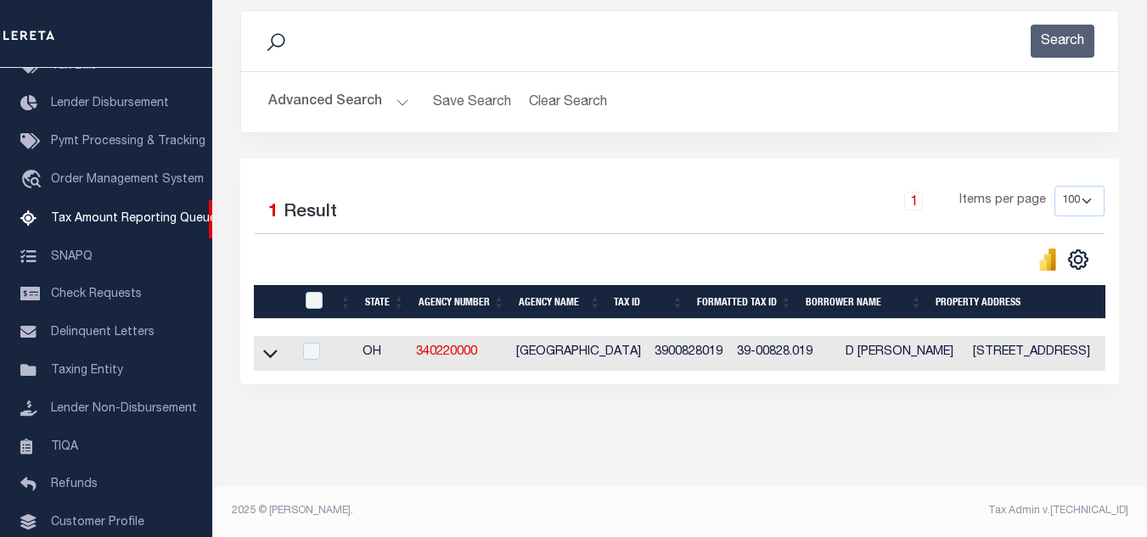
scroll to position [236, 0]
click at [273, 345] on icon at bounding box center [270, 354] width 14 height 18
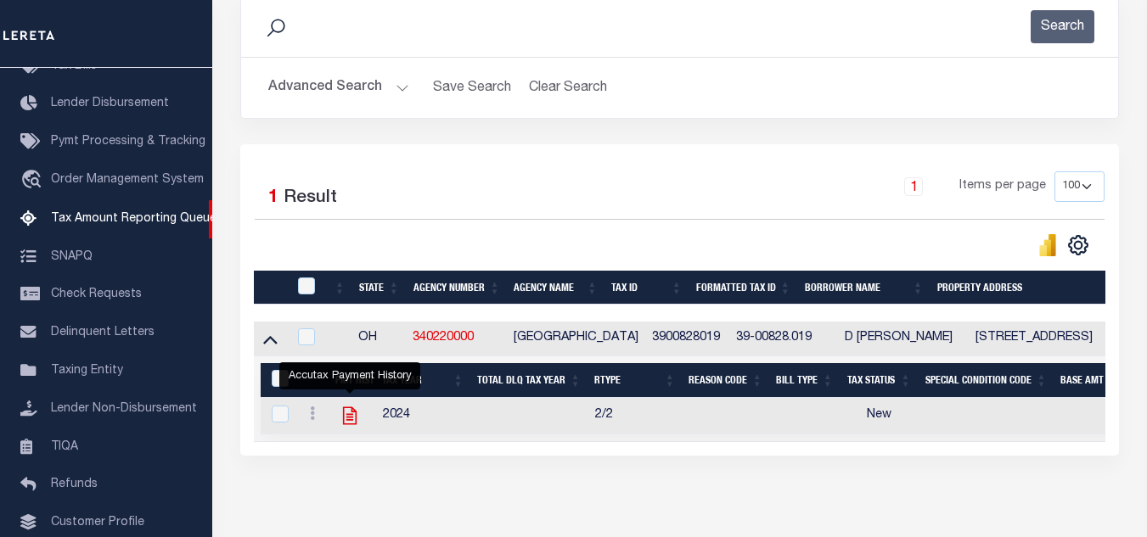
click at [352, 421] on icon "" at bounding box center [350, 416] width 22 height 22
checkbox input "true"
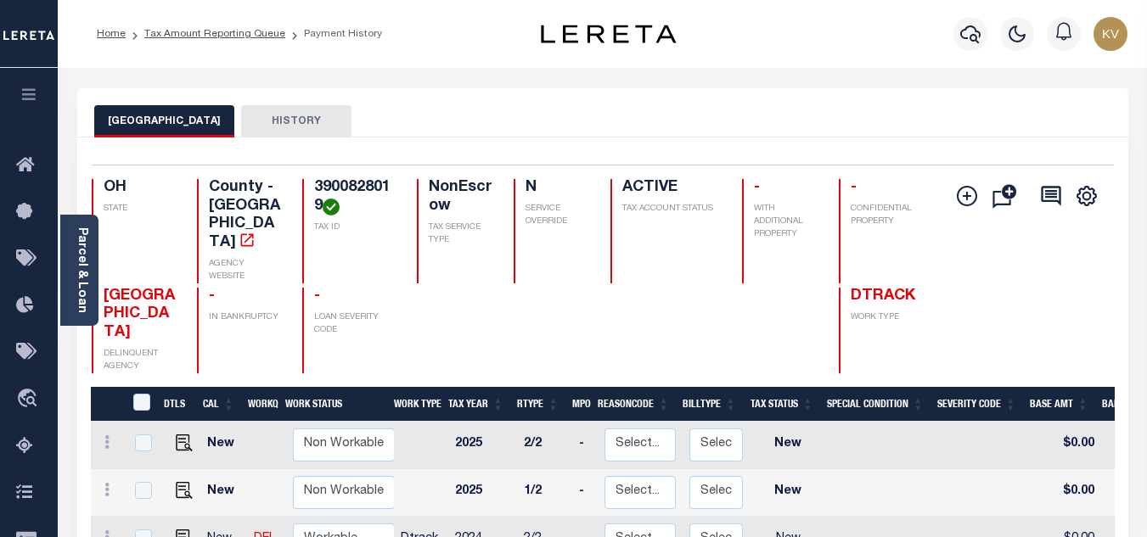
scroll to position [170, 0]
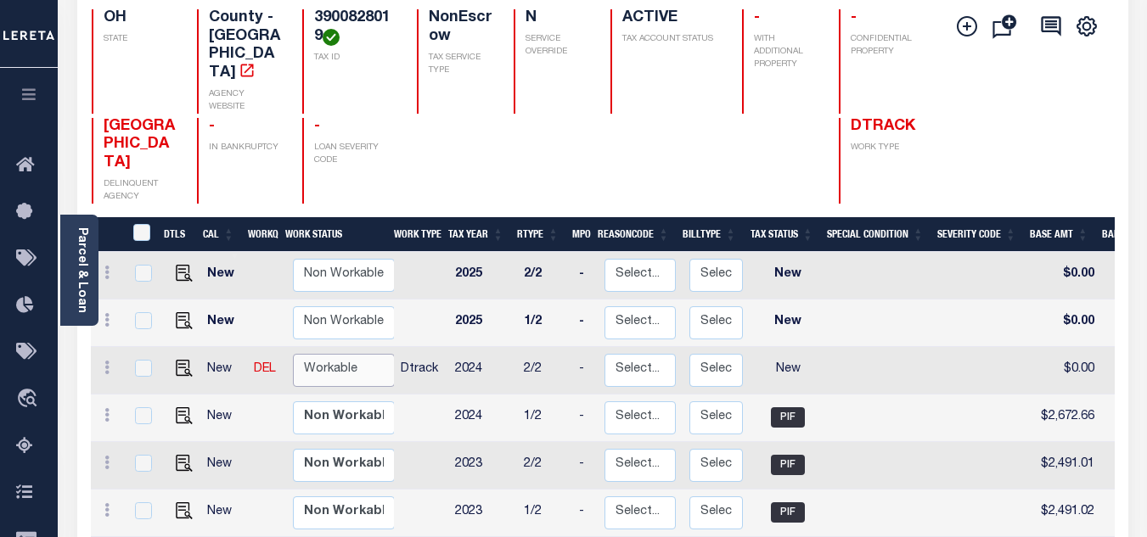
drag, startPoint x: 357, startPoint y: 311, endPoint x: 357, endPoint y: 330, distance: 19.5
click at [357, 354] on select "Non Workable Workable" at bounding box center [344, 370] width 102 height 33
checkbox input "true"
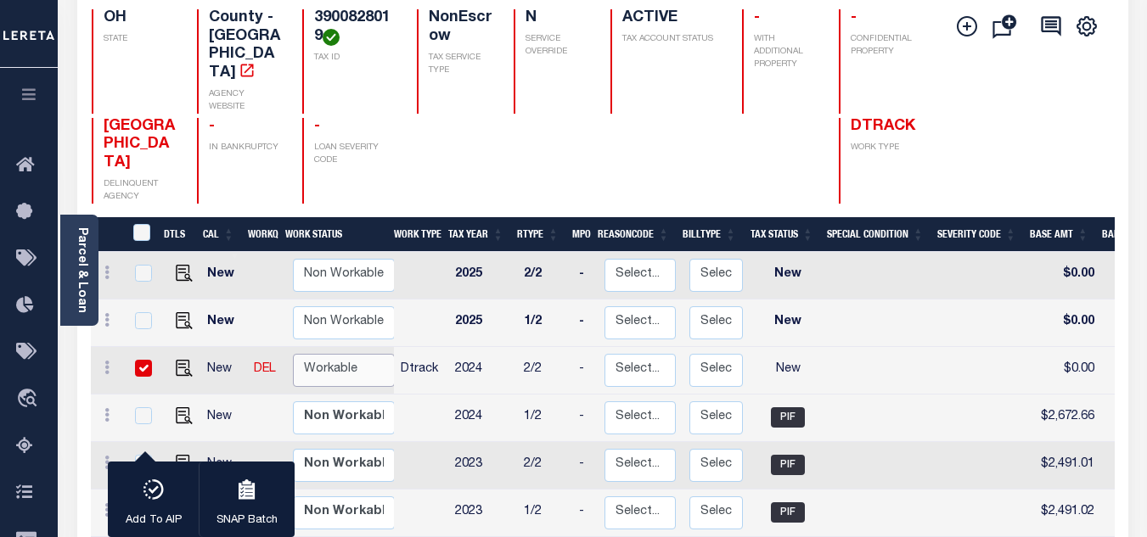
select select "true"
click at [293, 354] on select "Non Workable Workable" at bounding box center [344, 370] width 102 height 33
checkbox input "false"
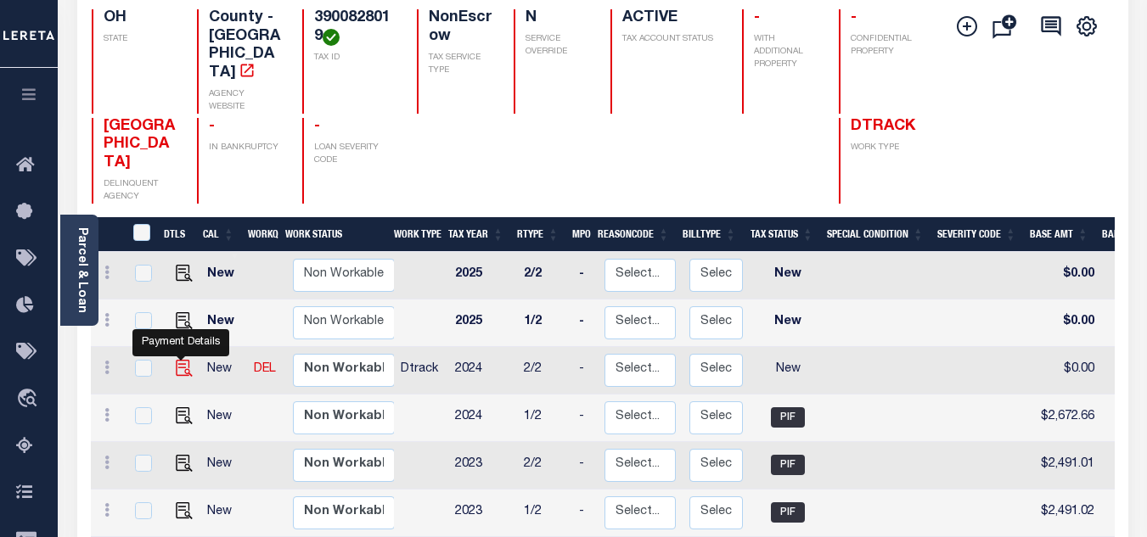
click at [178, 360] on img "" at bounding box center [184, 368] width 17 height 17
checkbox input "true"
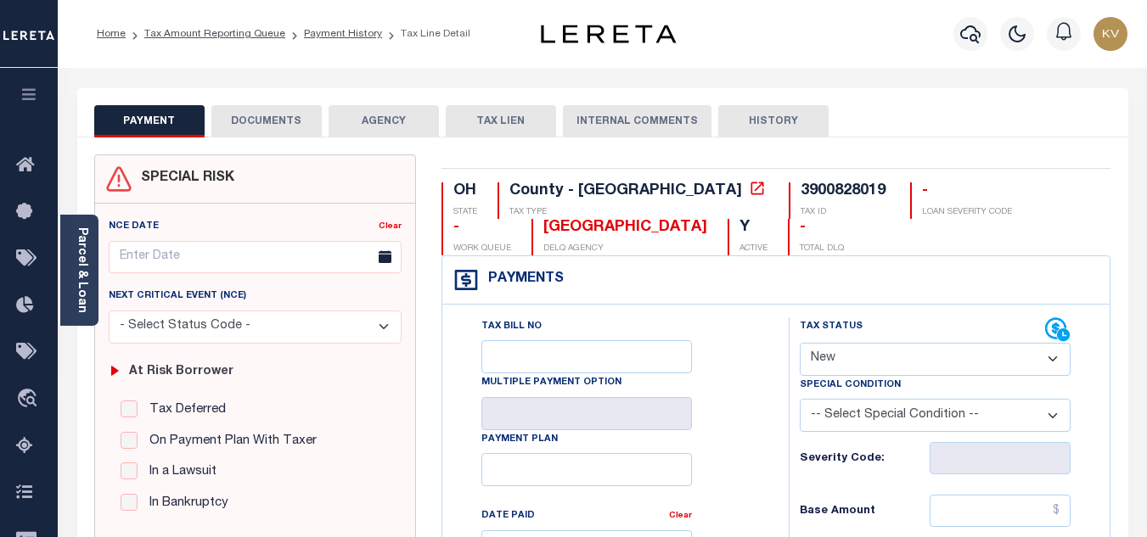
scroll to position [170, 0]
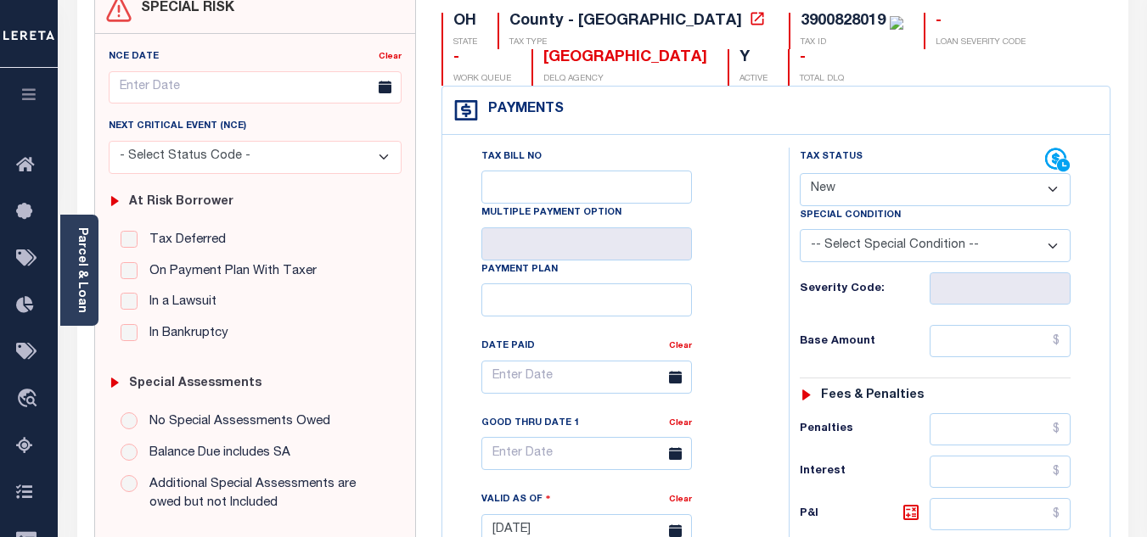
click at [877, 191] on select "- Select Status Code - Open Due/Unpaid Paid Incomplete No Tax Due Internal Refu…" at bounding box center [935, 189] width 271 height 33
select select "PYD"
click at [800, 174] on select "- Select Status Code - Open Due/Unpaid Paid Incomplete No Tax Due Internal Refu…" at bounding box center [935, 189] width 271 height 33
type input "[DATE]"
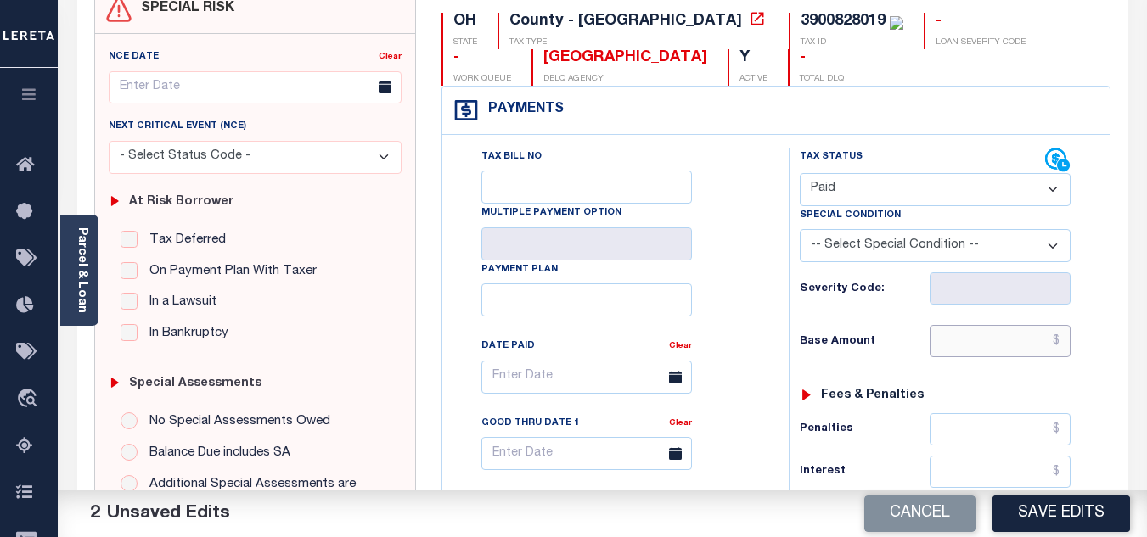
click at [990, 343] on input "text" at bounding box center [1000, 341] width 141 height 32
type input "$0.00"
click at [902, 334] on div "Base Amount $0.00" at bounding box center [935, 341] width 271 height 32
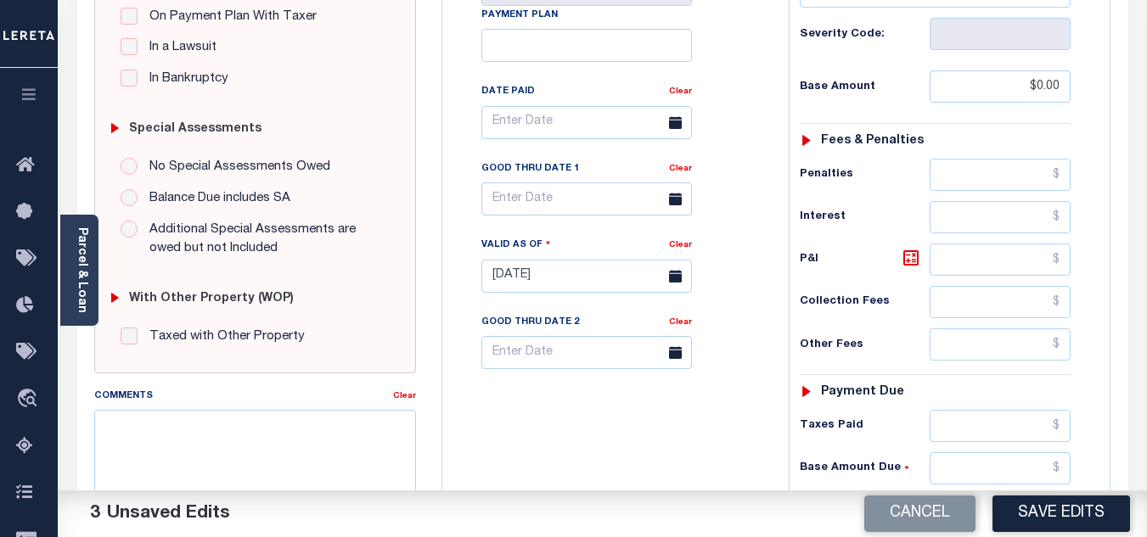
scroll to position [594, 0]
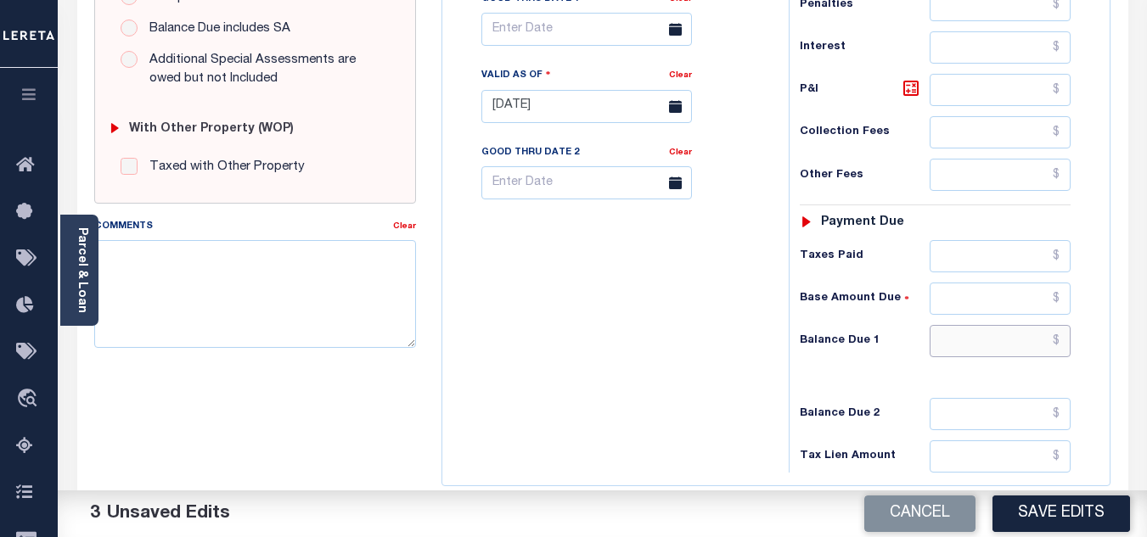
click at [961, 348] on input "text" at bounding box center [1000, 341] width 141 height 32
type input "$0.00"
click at [713, 360] on div "Tax Bill No Multiple Payment Option Payment Plan Clear" at bounding box center [611, 98] width 329 height 750
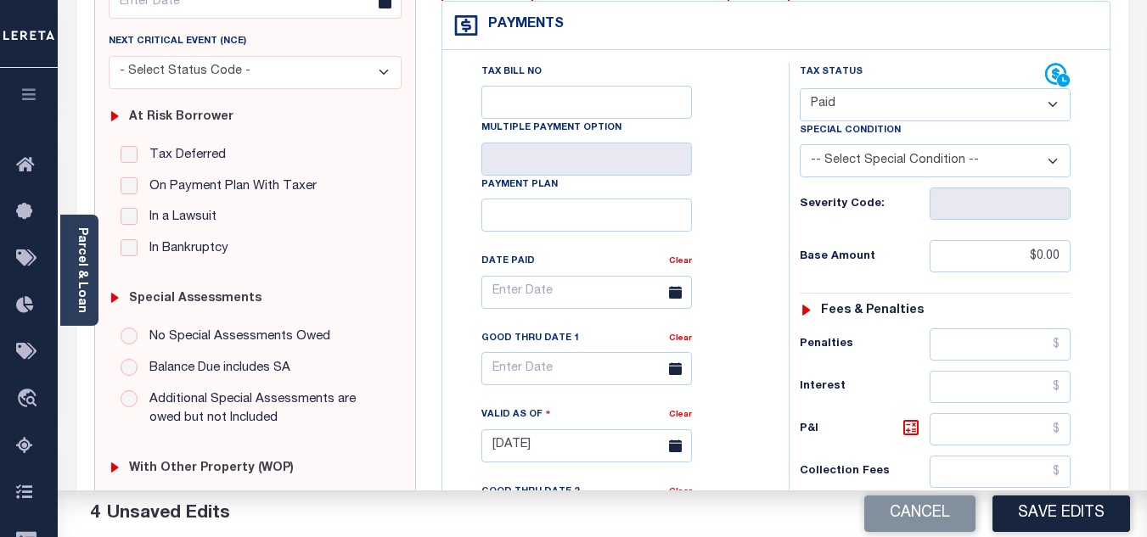
scroll to position [0, 0]
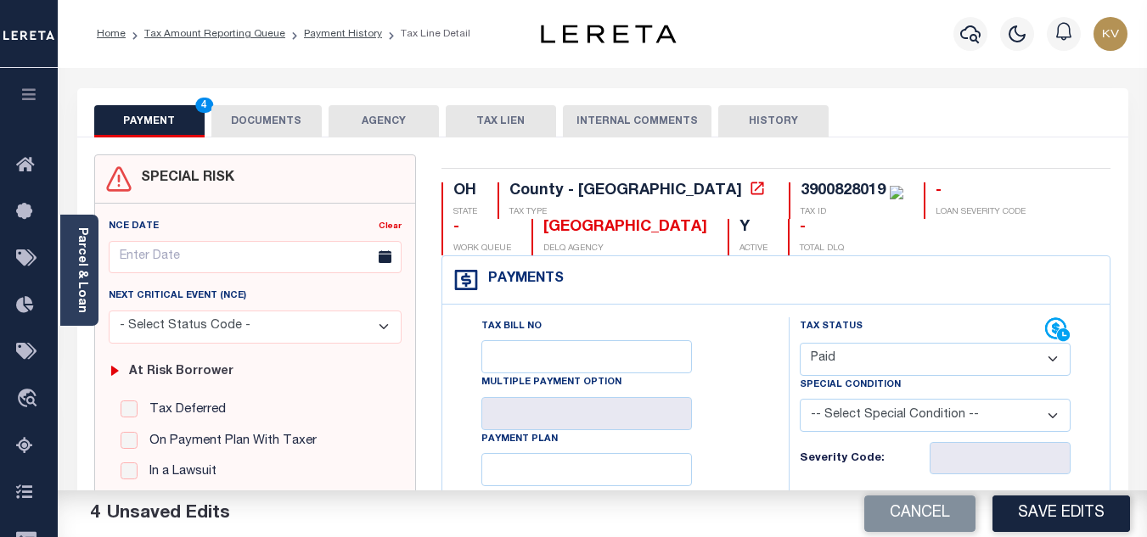
click at [295, 123] on button "DOCUMENTS" at bounding box center [266, 121] width 110 height 32
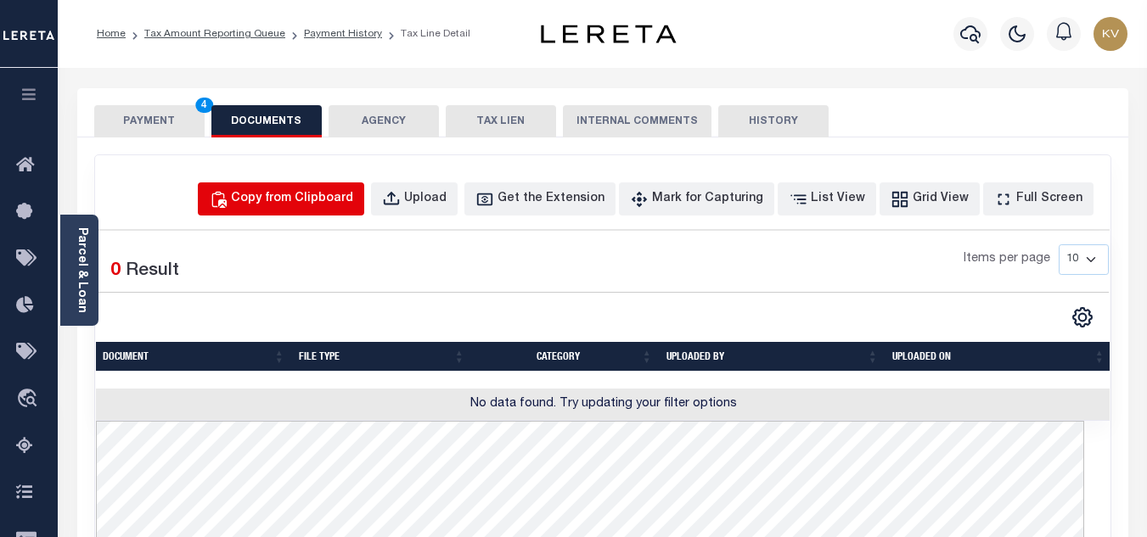
click at [311, 196] on div "Copy from Clipboard" at bounding box center [292, 199] width 122 height 19
select select "POP"
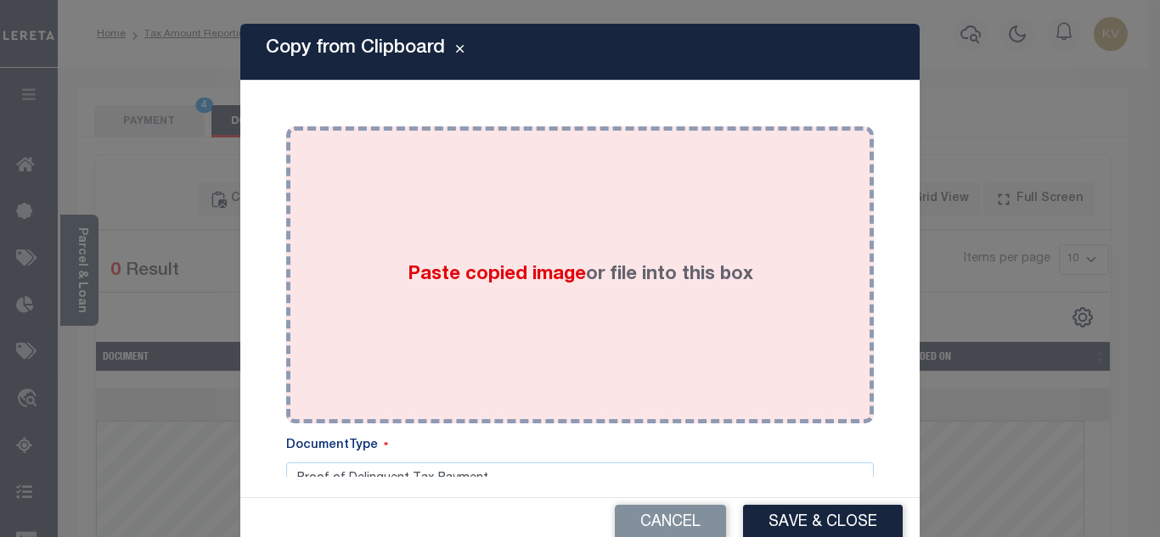
click at [419, 244] on div "Paste copied image or file into this box" at bounding box center [580, 275] width 562 height 272
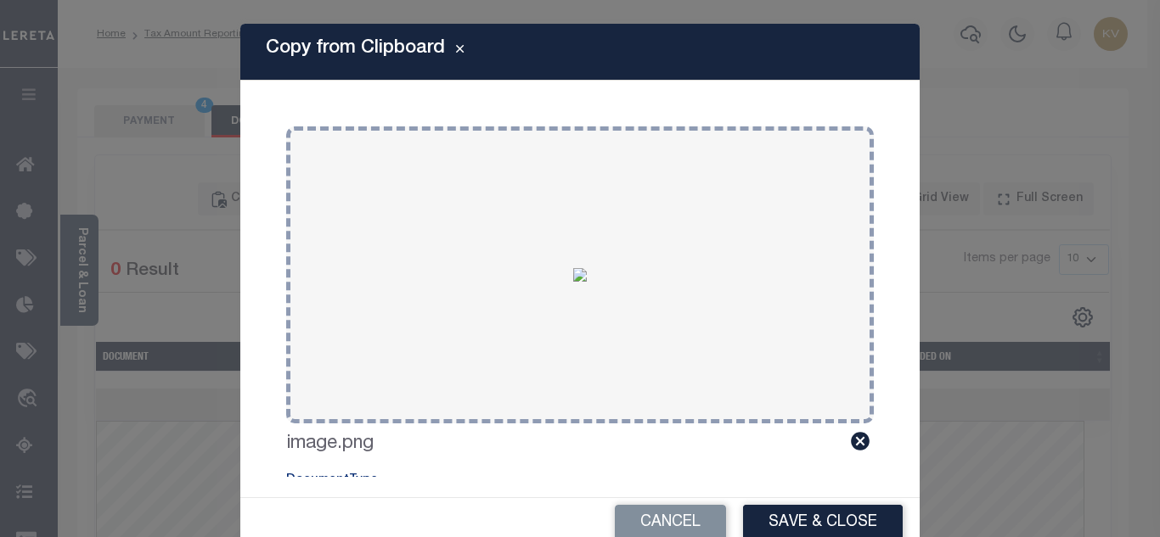
click at [847, 500] on div "Cancel Save & Close" at bounding box center [579, 523] width 679 height 50
click at [852, 512] on button "Save & Close" at bounding box center [823, 523] width 160 height 37
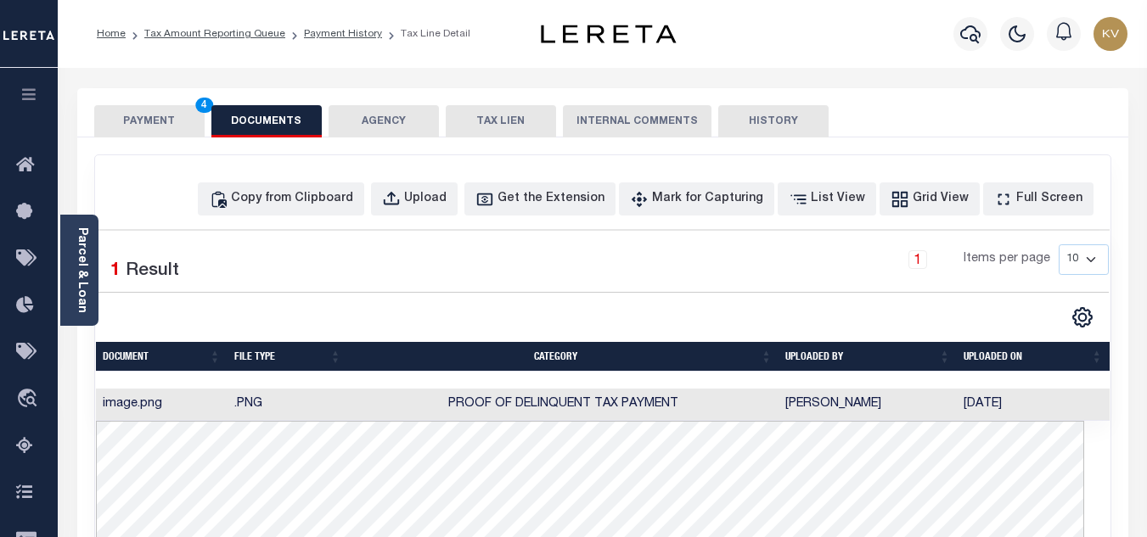
click at [154, 119] on button "PAYMENT 4" at bounding box center [149, 121] width 110 height 32
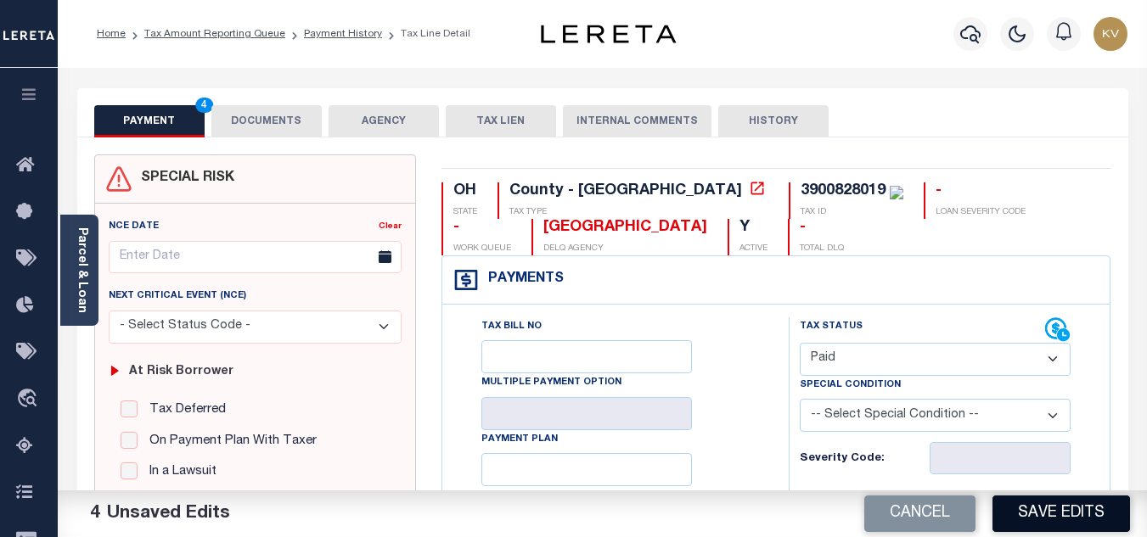
click at [1061, 515] on button "Save Edits" at bounding box center [1062, 514] width 138 height 37
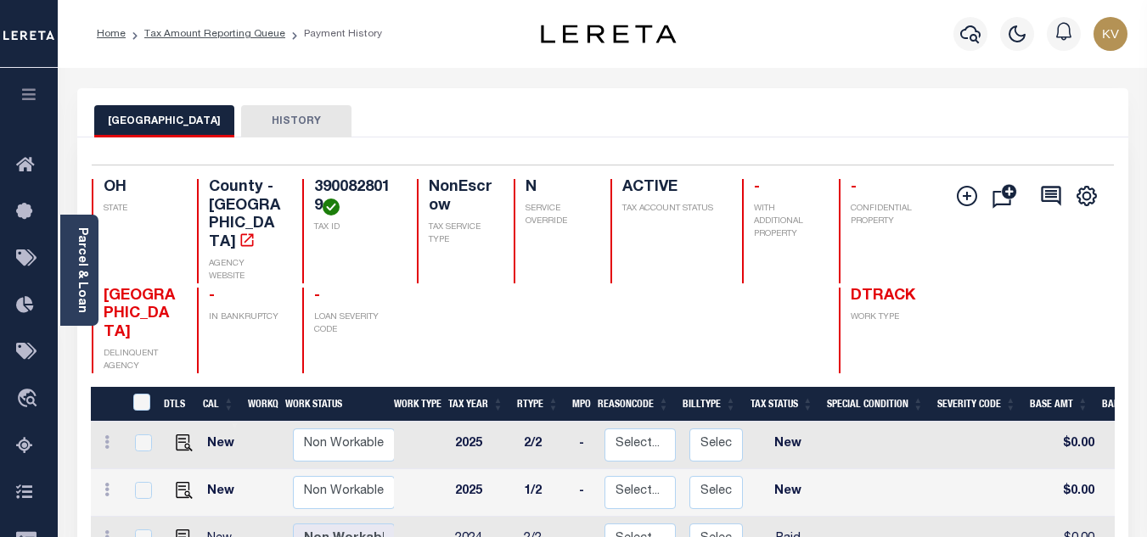
scroll to position [255, 0]
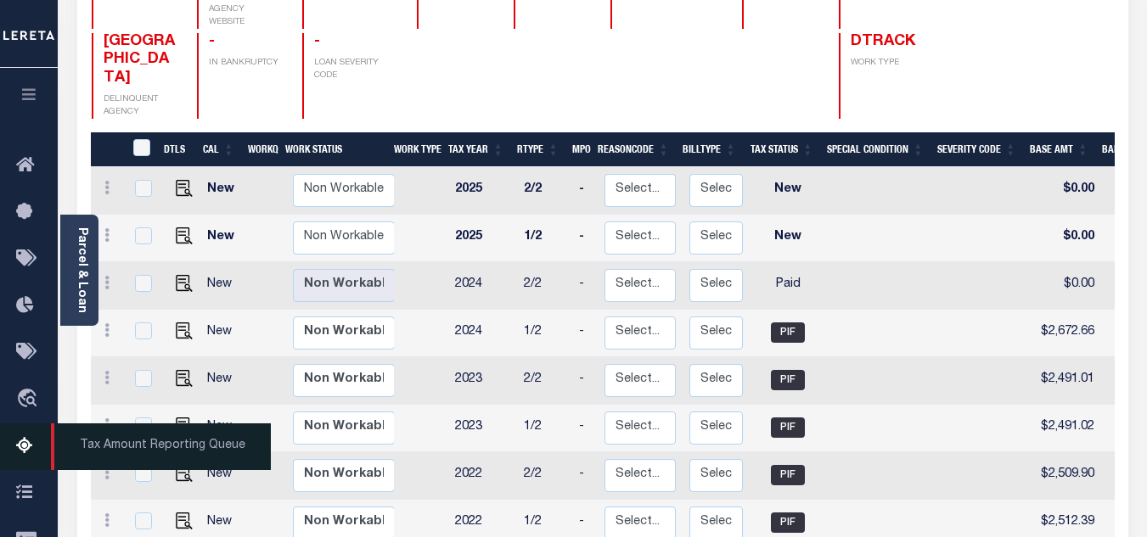
click at [22, 451] on icon at bounding box center [29, 446] width 27 height 21
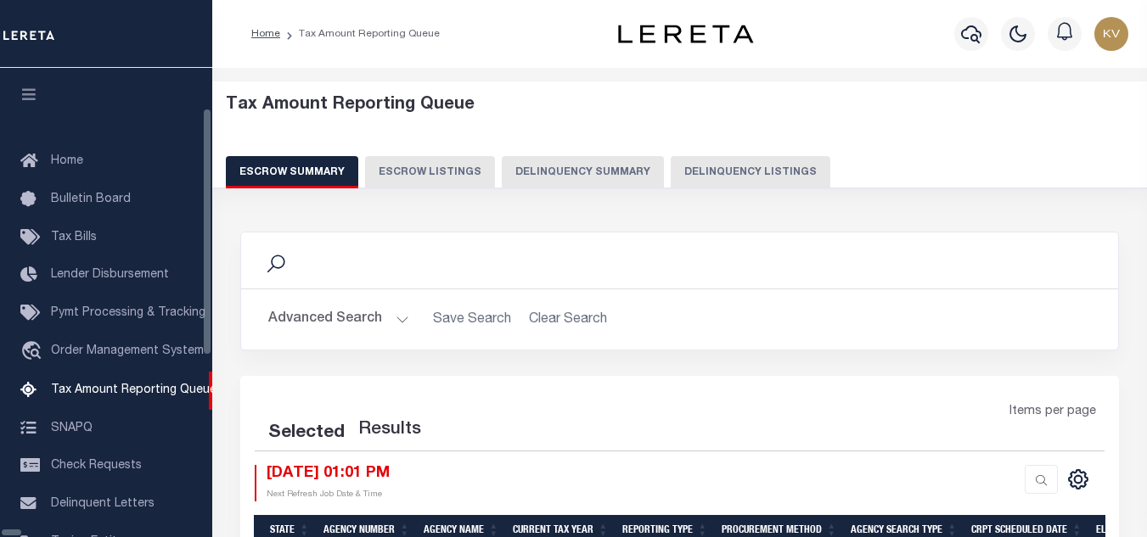
click at [671, 172] on button "Delinquency Listings" at bounding box center [751, 172] width 160 height 32
select select "100"
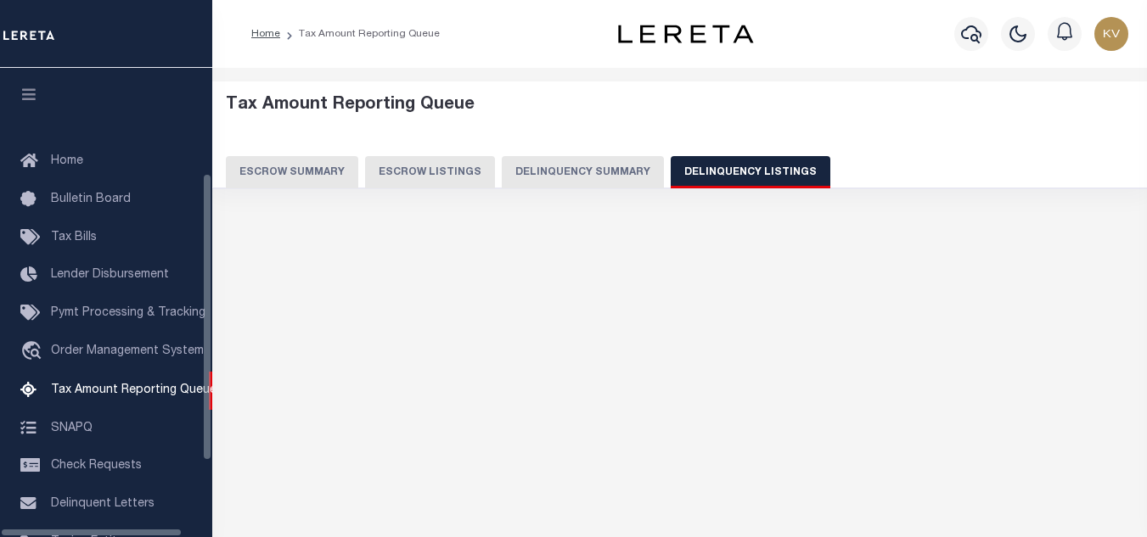
scroll to position [172, 0]
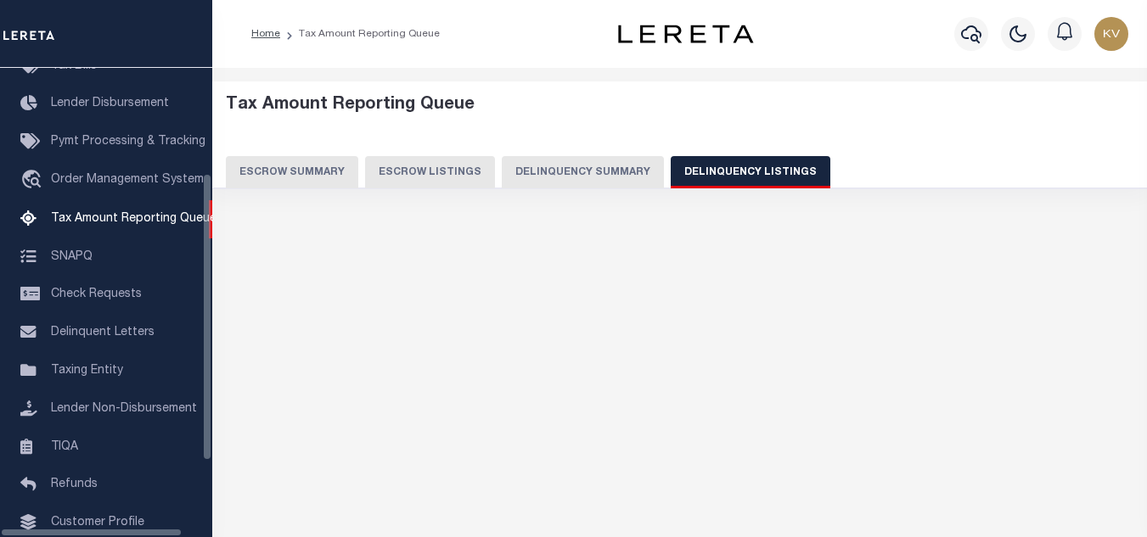
select select "100"
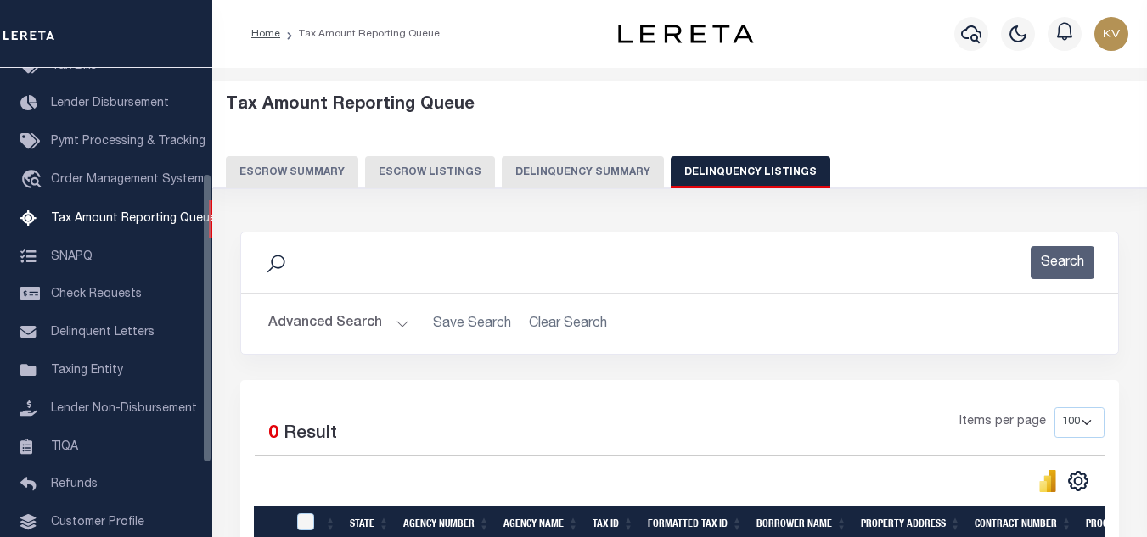
scroll to position [170, 0]
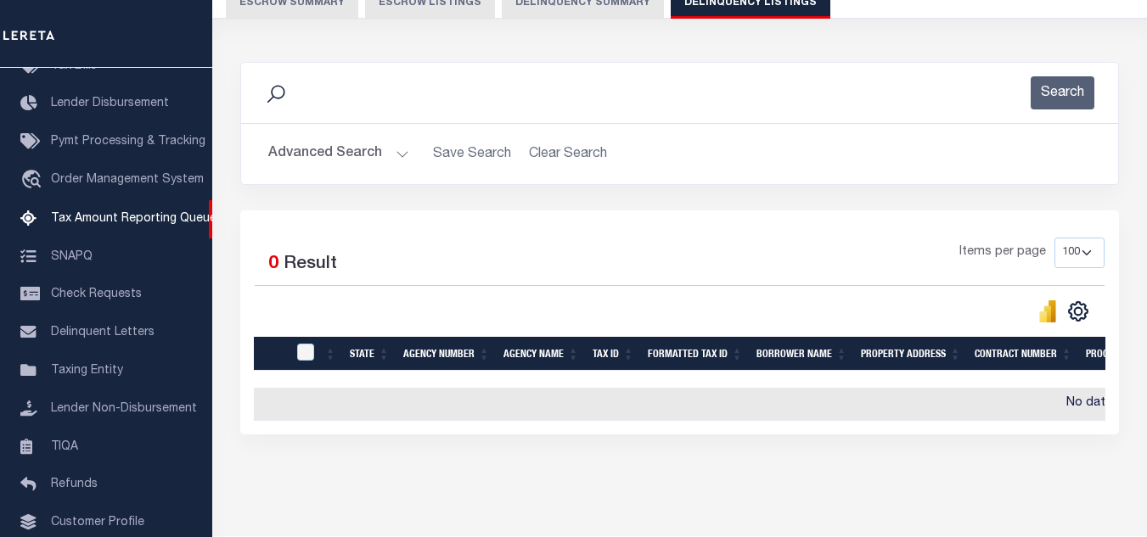
click at [387, 156] on button "Advanced Search" at bounding box center [338, 154] width 141 height 33
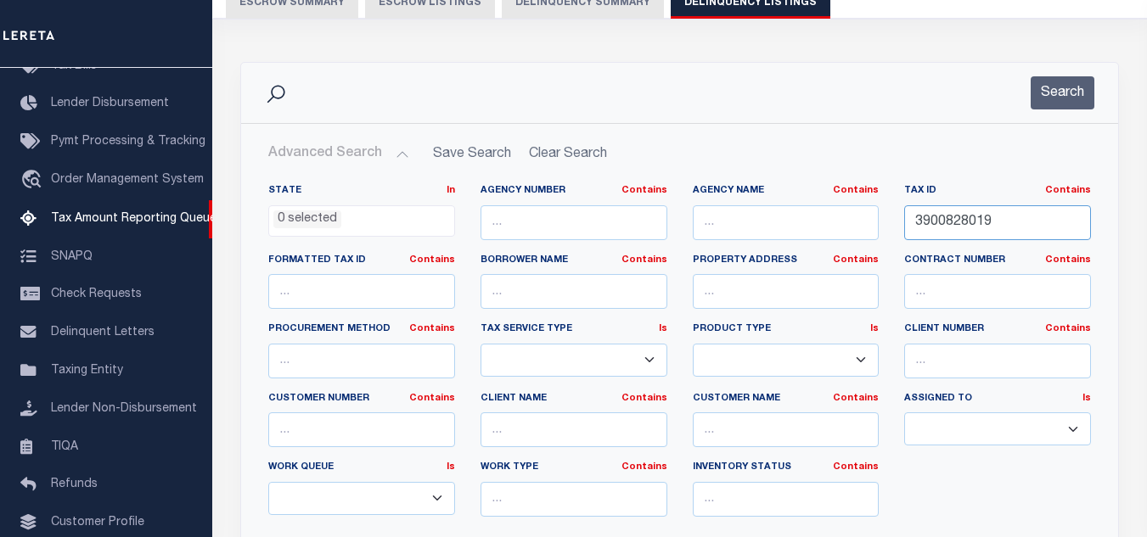
click at [947, 217] on input "3900828019" at bounding box center [997, 222] width 187 height 35
paste input "41001"
type input "3900841001"
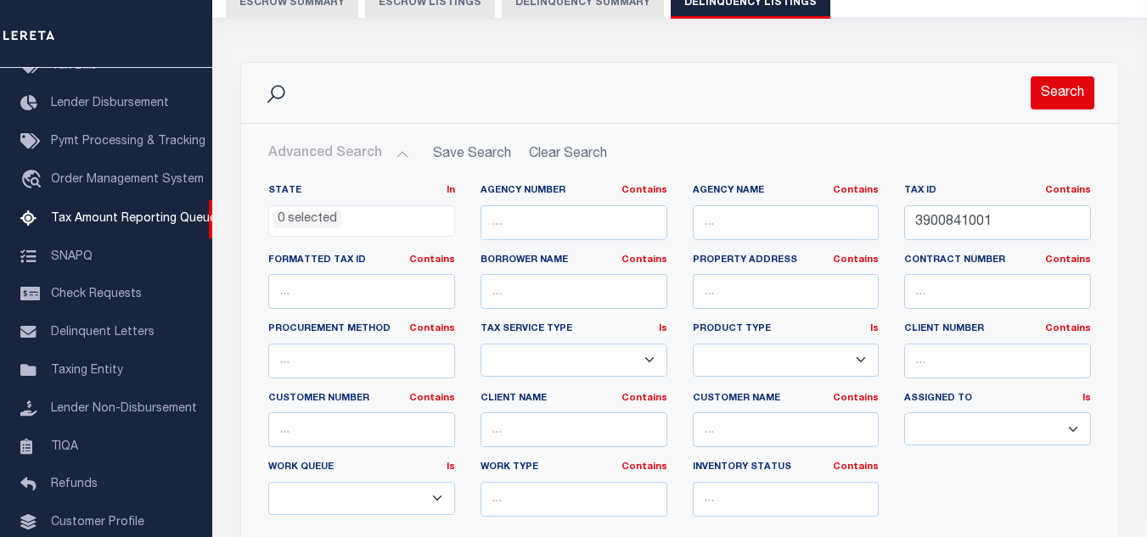
click at [1073, 103] on button "Search" at bounding box center [1063, 92] width 64 height 33
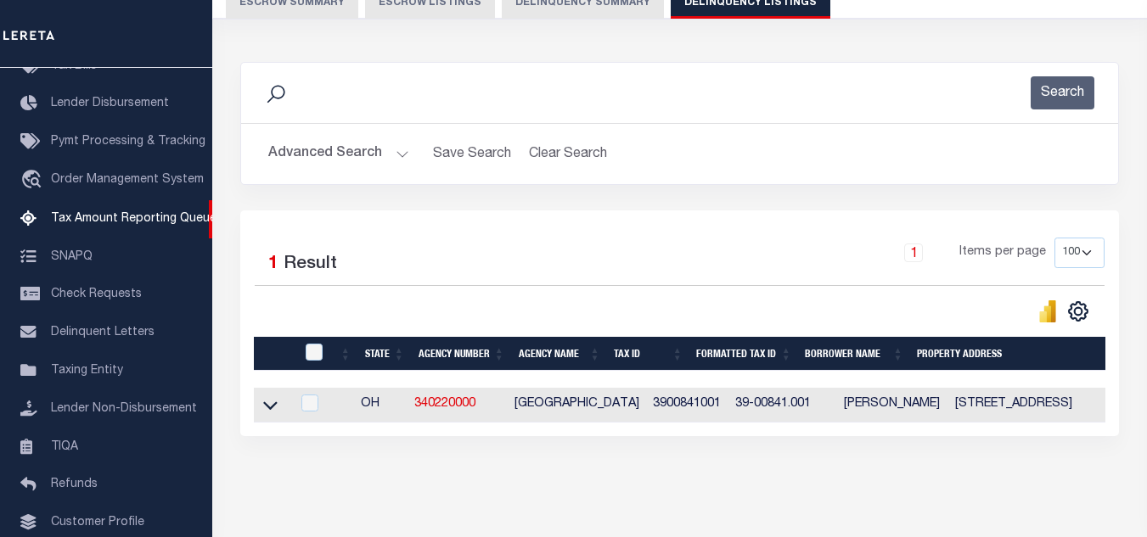
scroll to position [236, 0]
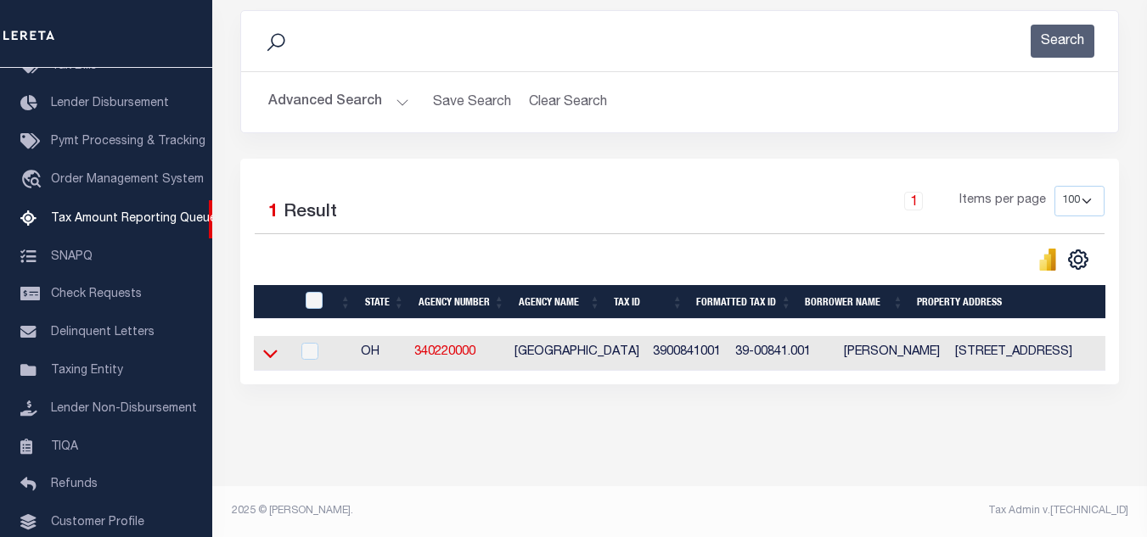
click at [273, 345] on icon at bounding box center [270, 354] width 14 height 18
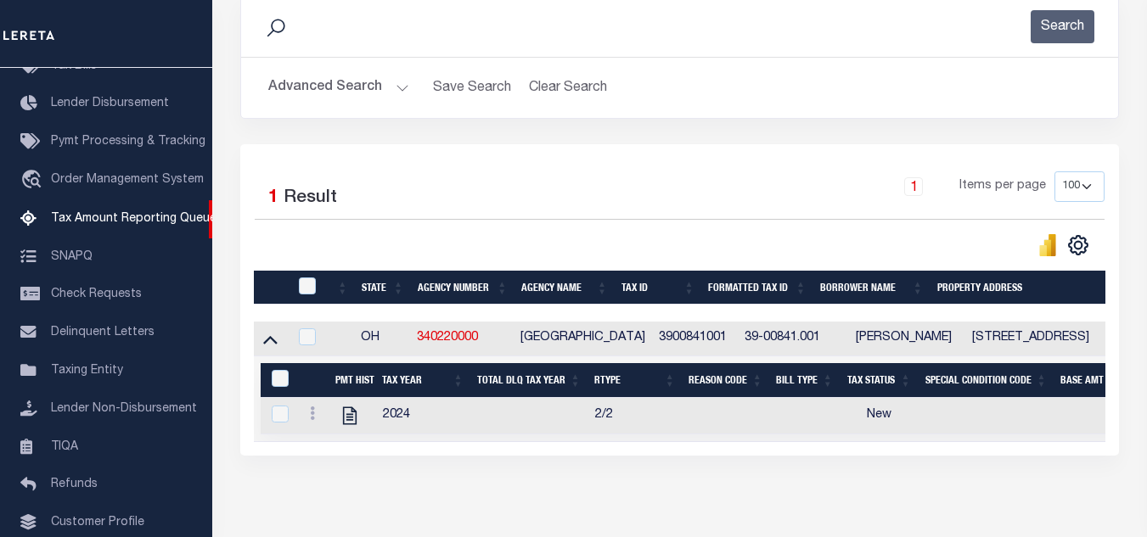
scroll to position [260, 0]
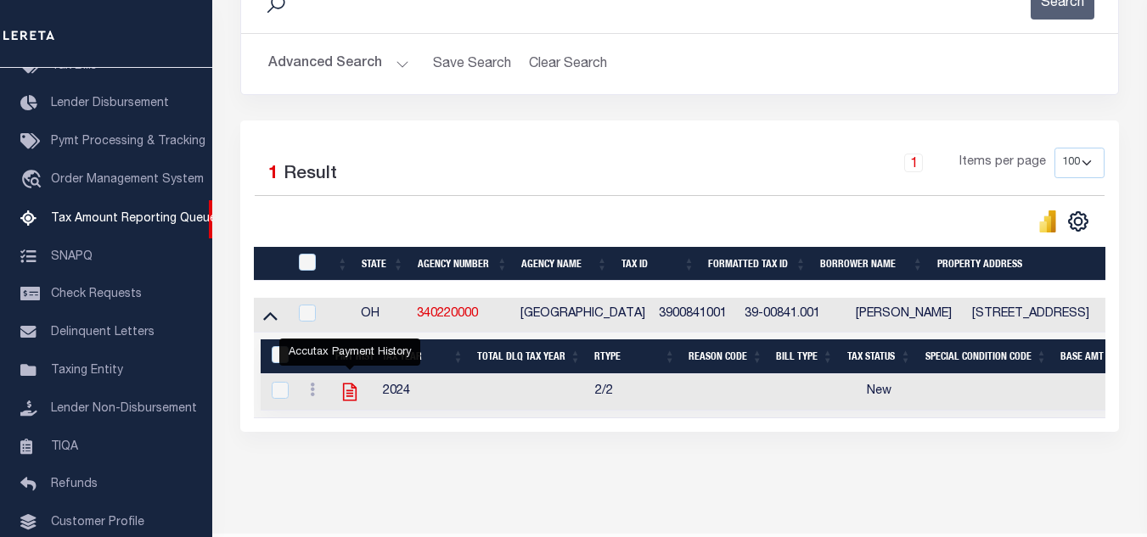
click at [352, 395] on icon "" at bounding box center [350, 393] width 14 height 18
checkbox input "true"
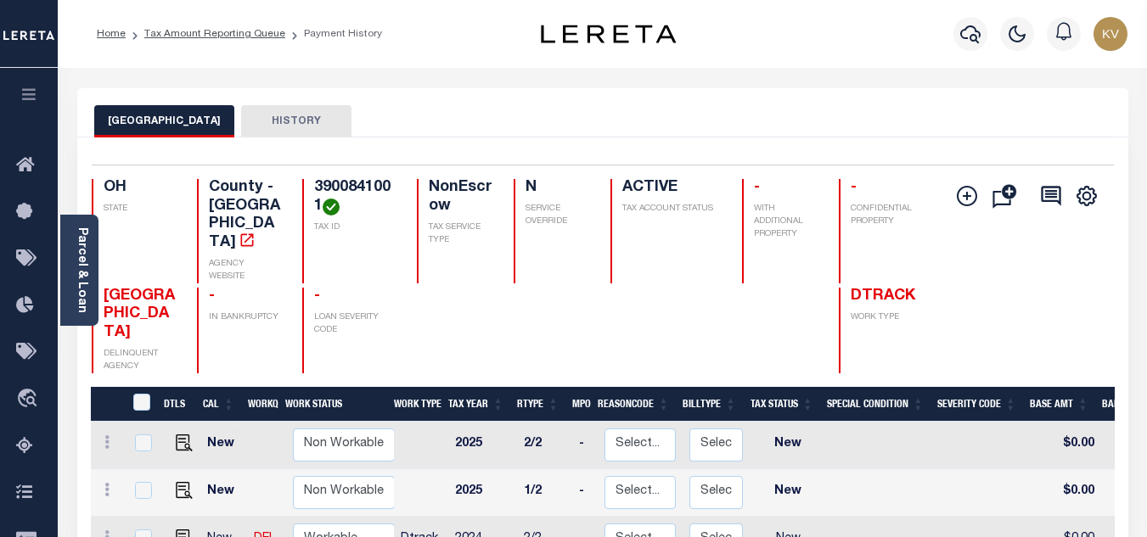
scroll to position [170, 0]
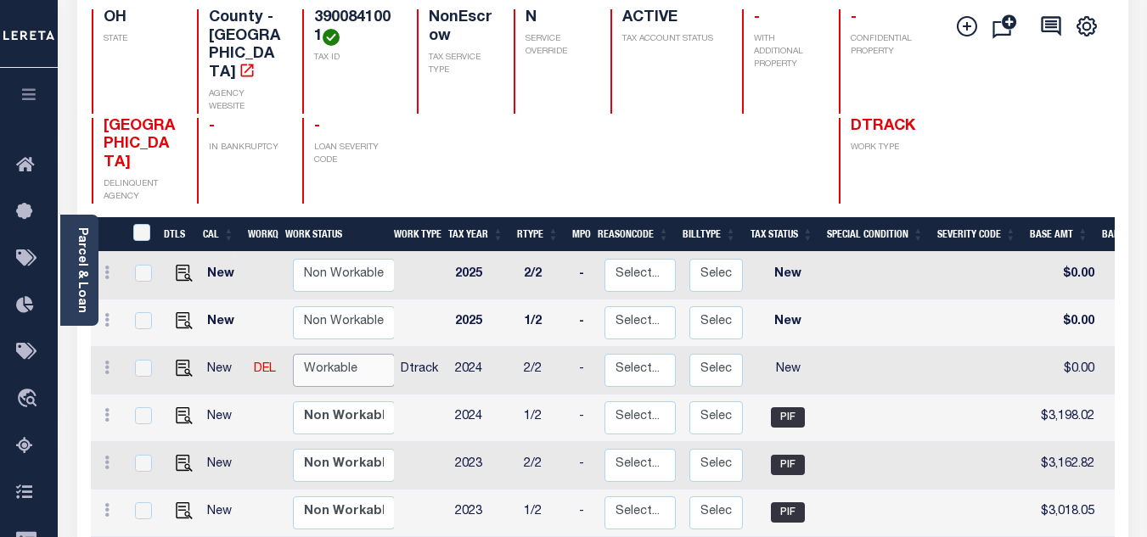
click at [356, 354] on select "Non Workable Workable" at bounding box center [344, 370] width 102 height 33
checkbox input "true"
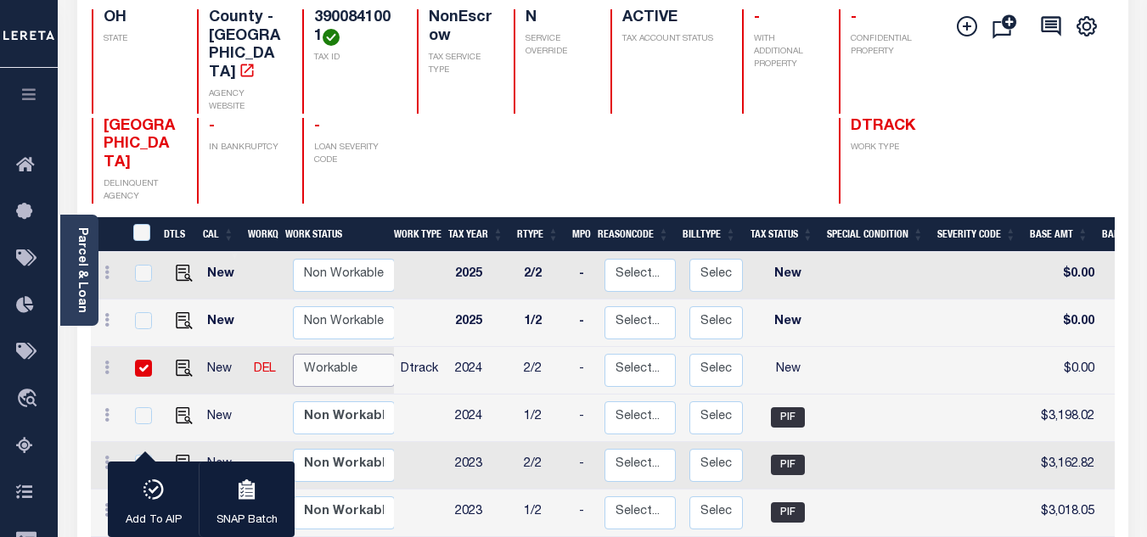
select select "true"
click at [293, 354] on select "Non Workable Workable" at bounding box center [344, 370] width 102 height 33
checkbox input "false"
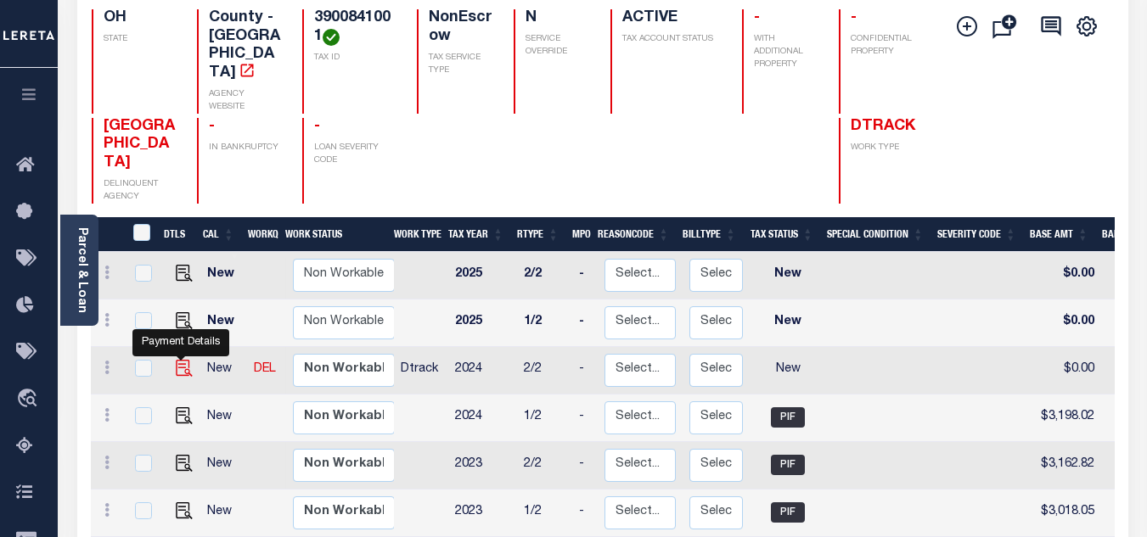
click at [177, 360] on img "" at bounding box center [184, 368] width 17 height 17
checkbox input "true"
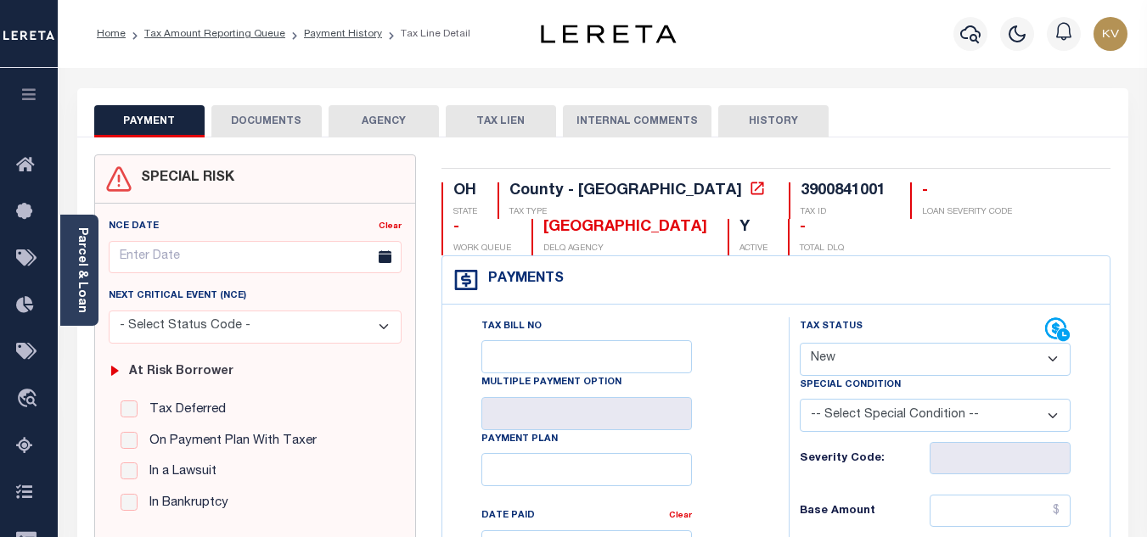
scroll to position [255, 0]
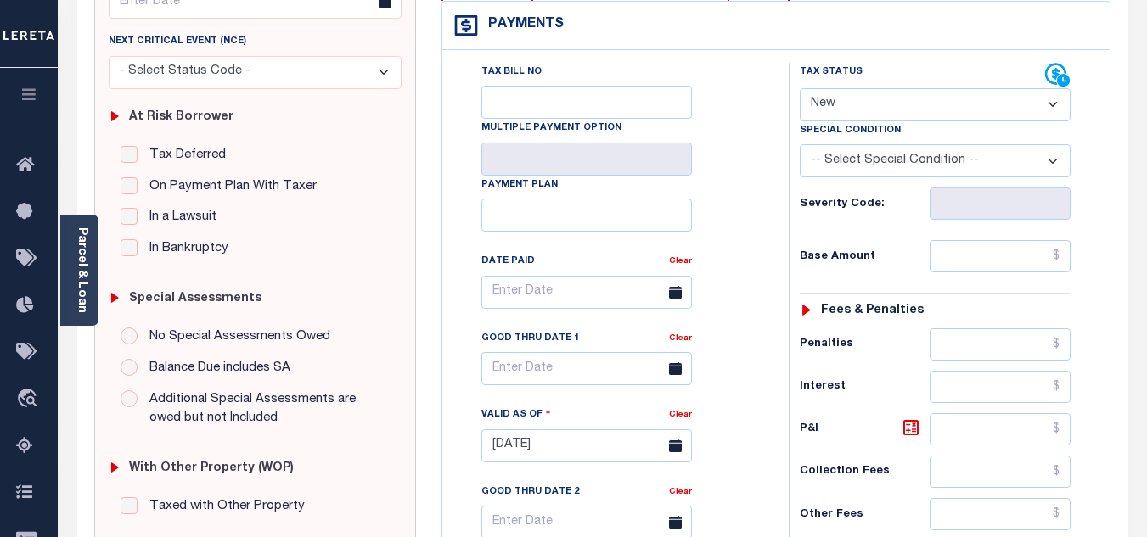
click at [861, 114] on select "- Select Status Code - Open Due/Unpaid Paid Incomplete No Tax Due Internal Refu…" at bounding box center [935, 104] width 271 height 33
select select "PYD"
click at [800, 89] on select "- Select Status Code - Open Due/Unpaid Paid Incomplete No Tax Due Internal Refu…" at bounding box center [935, 104] width 271 height 33
type input "10/09/2025"
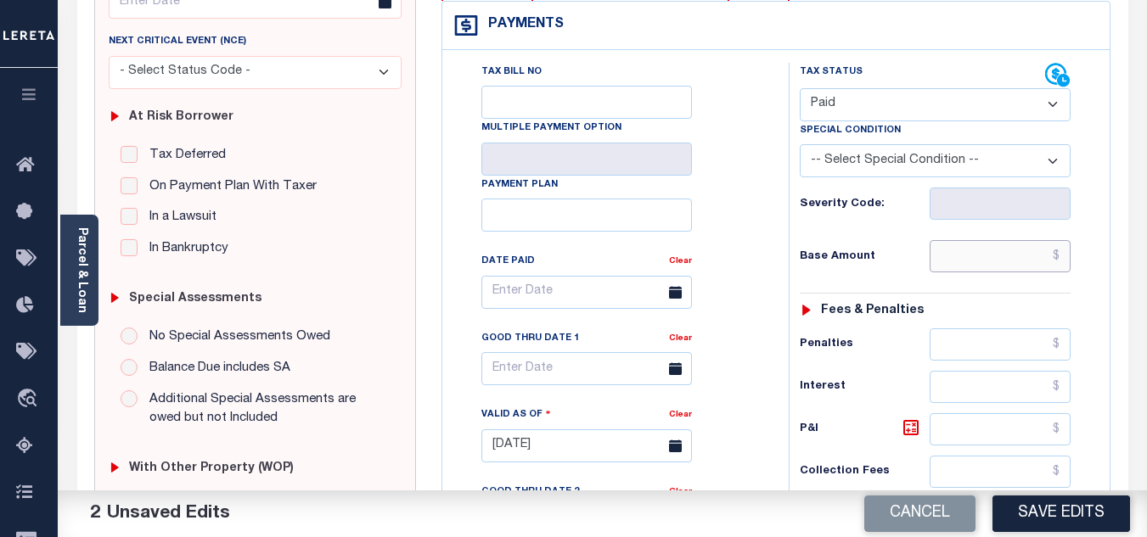
click at [983, 262] on input "text" at bounding box center [1000, 256] width 141 height 32
type input "$0.00"
click at [878, 243] on div "Base Amount $0.00" at bounding box center [935, 256] width 271 height 32
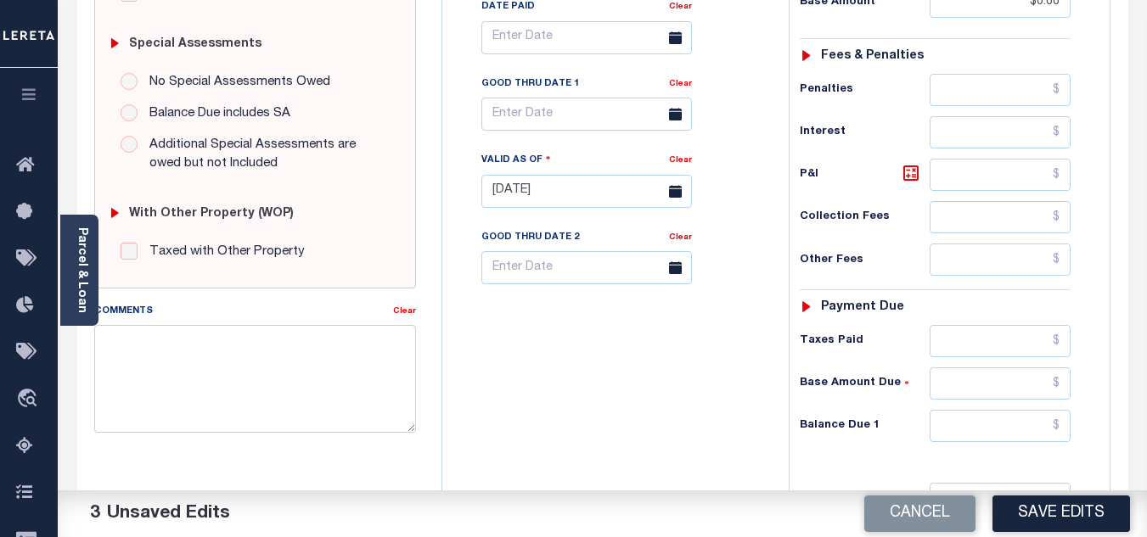
scroll to position [594, 0]
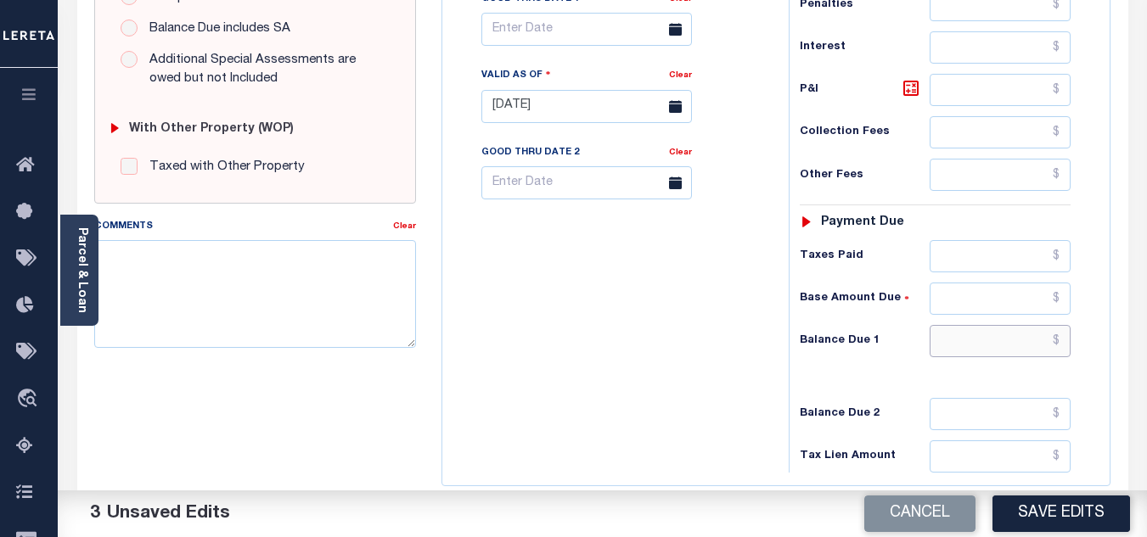
click at [963, 357] on input "text" at bounding box center [1000, 341] width 141 height 32
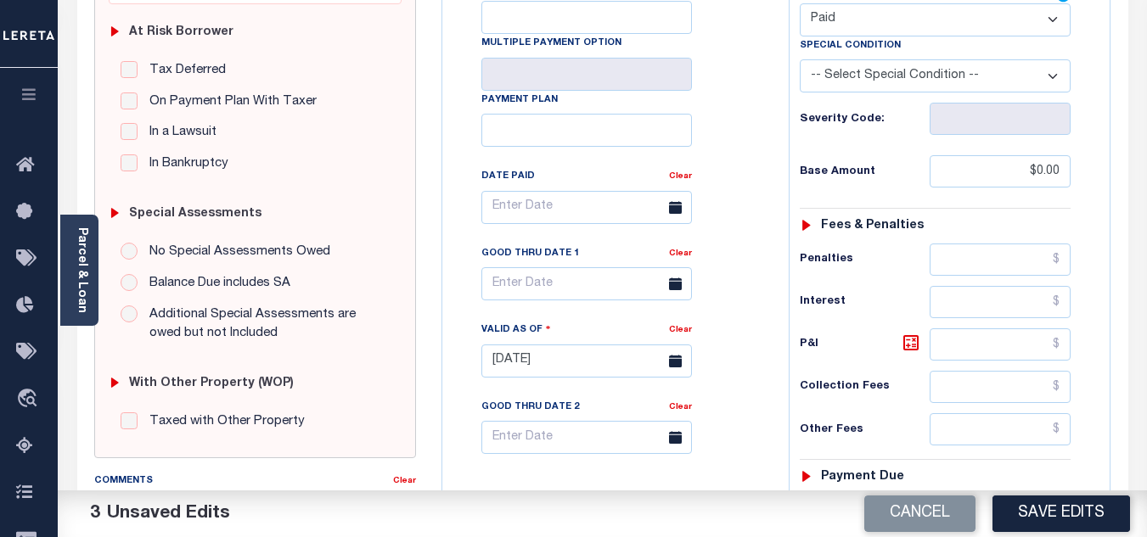
scroll to position [0, 0]
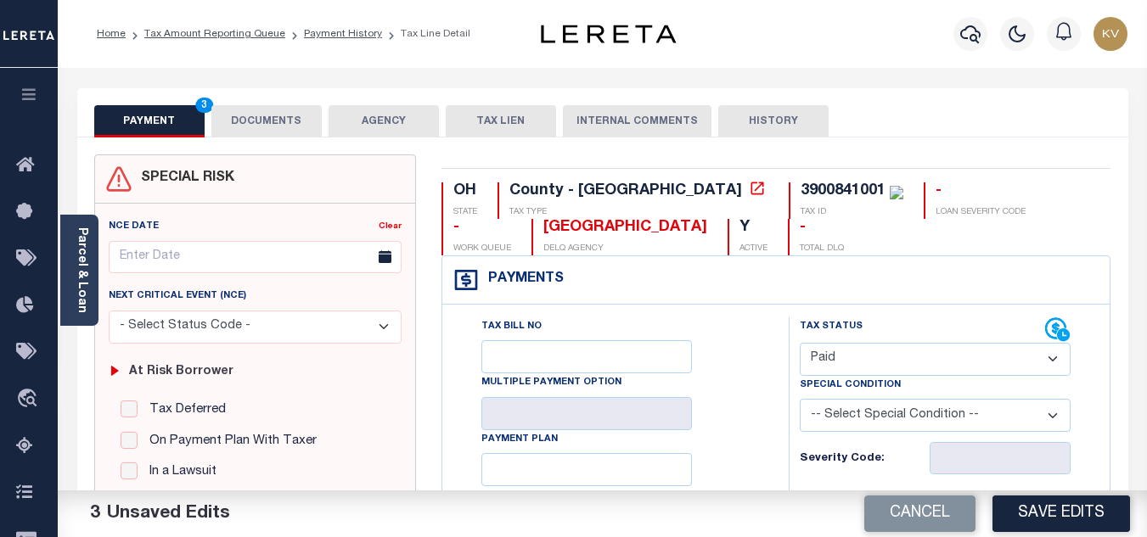
type input "$0.00"
click at [256, 109] on button "DOCUMENTS" at bounding box center [266, 121] width 110 height 32
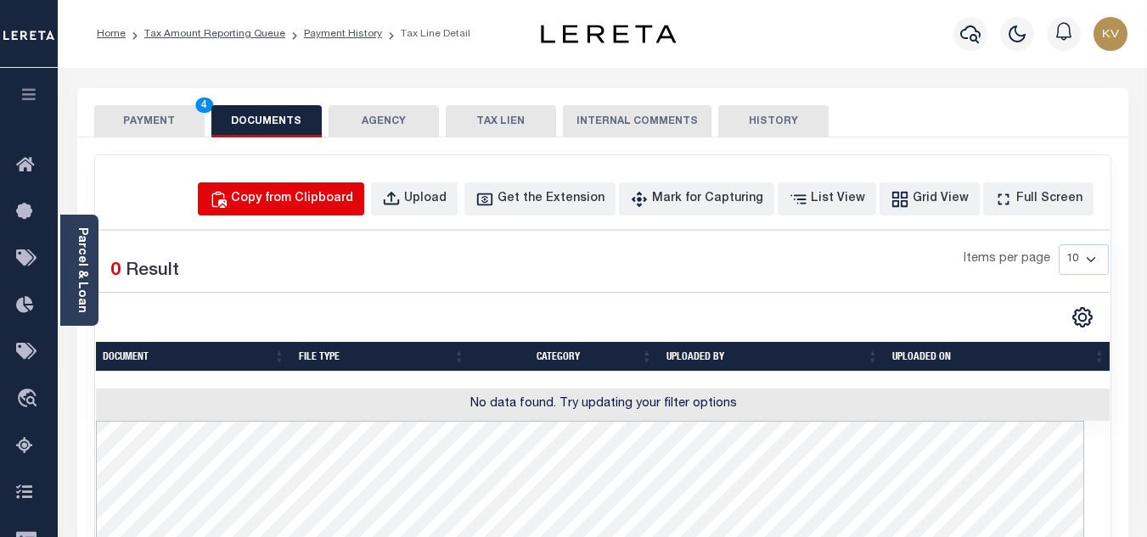
click at [336, 200] on div "Copy from Clipboard" at bounding box center [292, 199] width 122 height 19
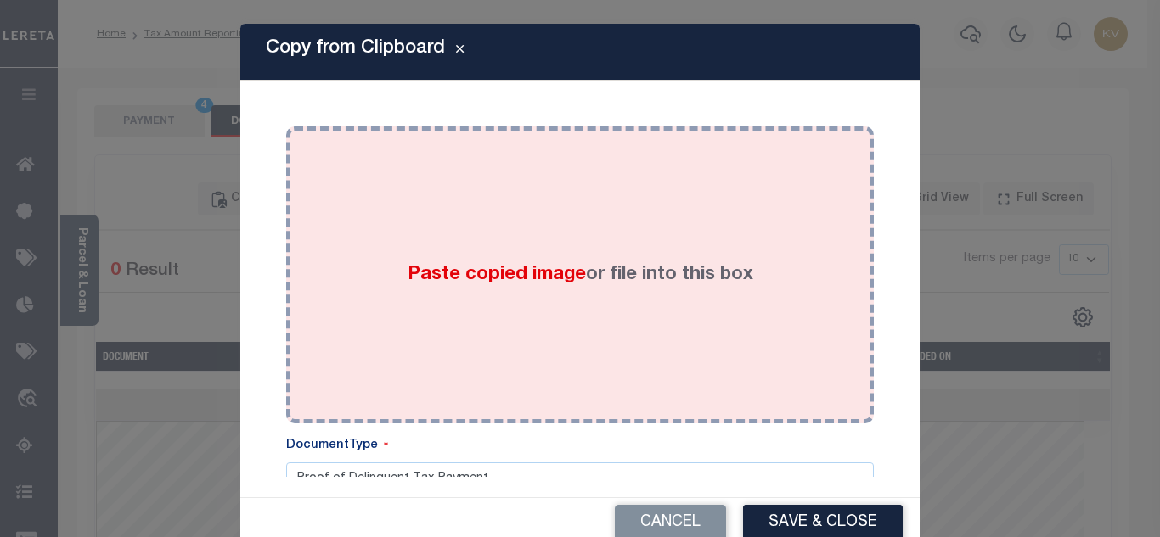
click at [432, 235] on div "Paste copied image or file into this box" at bounding box center [580, 275] width 562 height 272
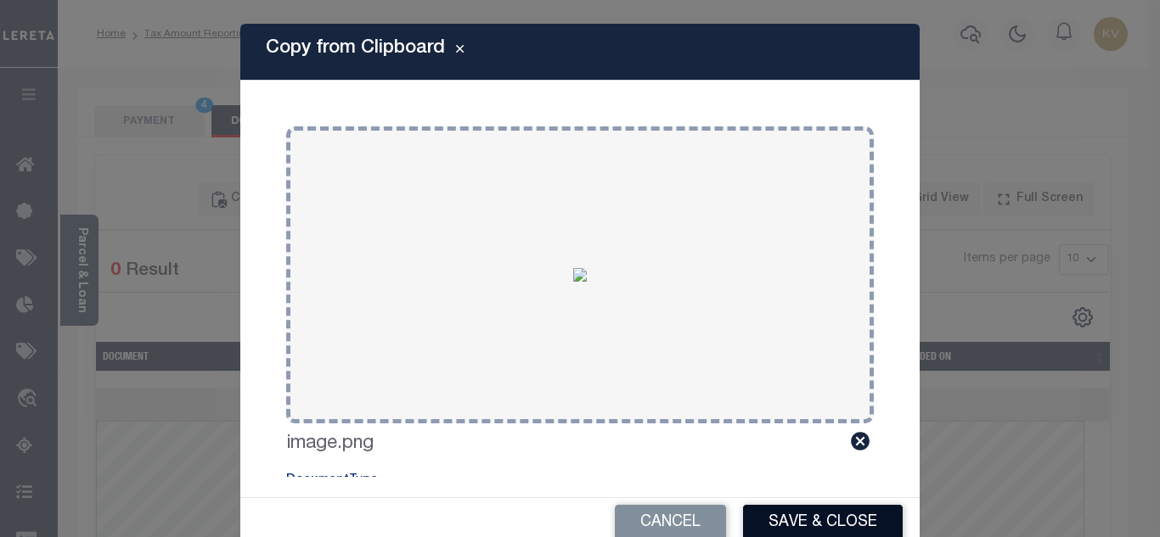
click at [795, 532] on button "Save & Close" at bounding box center [823, 523] width 160 height 37
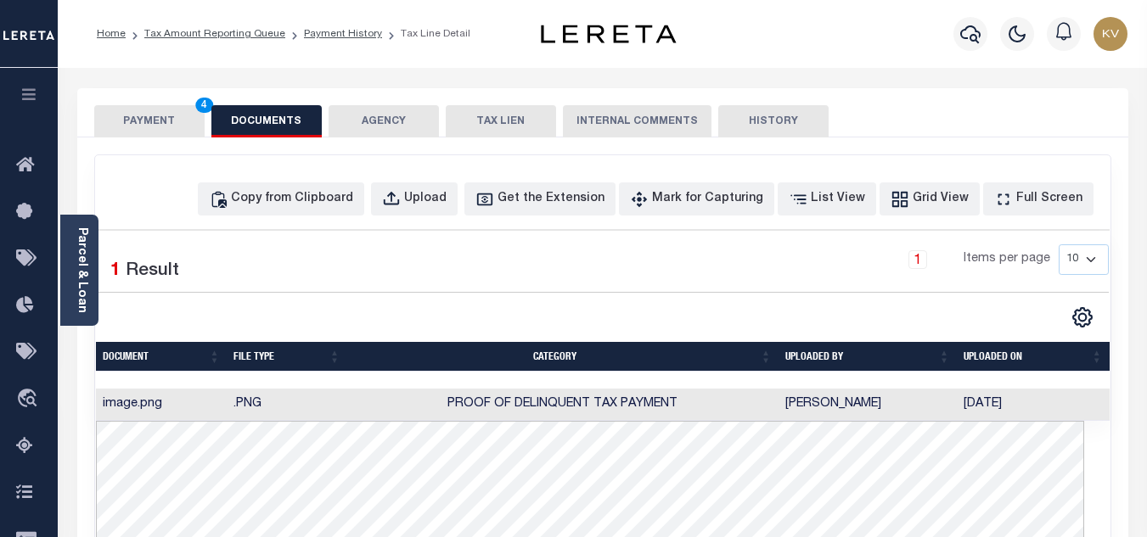
click at [173, 110] on button "PAYMENT 4" at bounding box center [149, 121] width 110 height 32
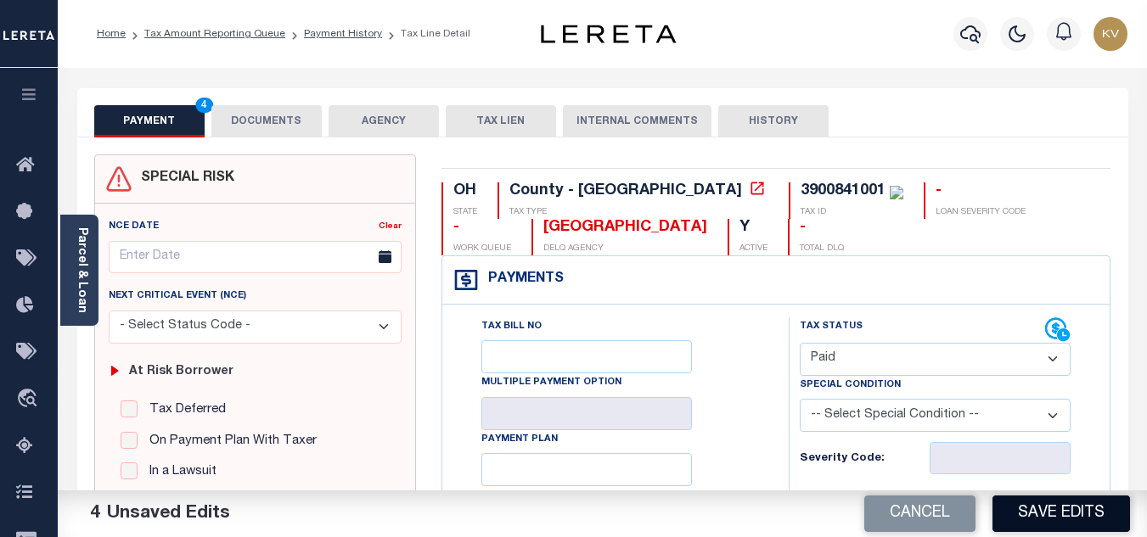
click at [1079, 507] on button "Save Edits" at bounding box center [1062, 514] width 138 height 37
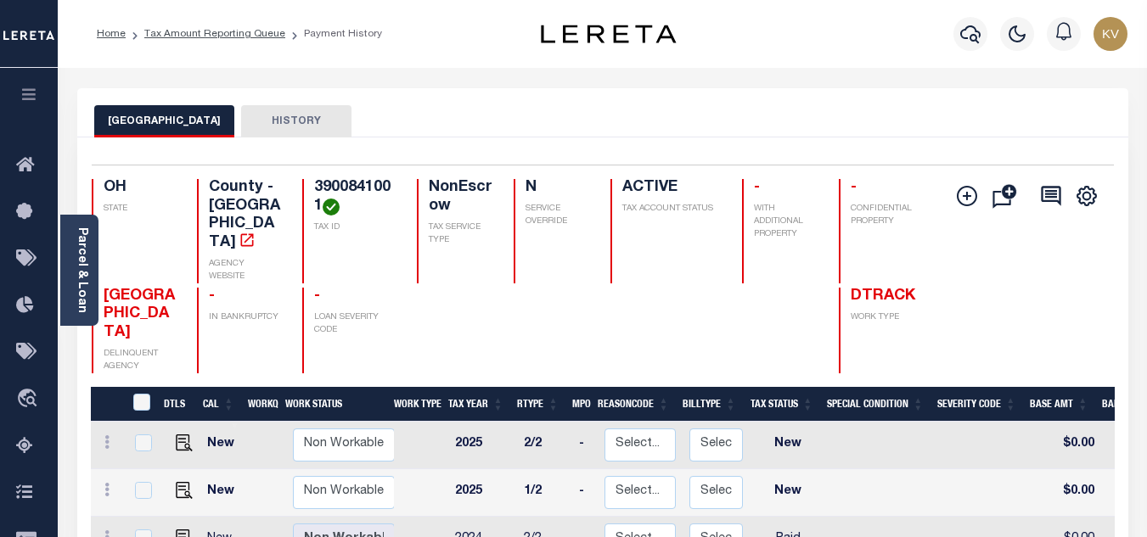
scroll to position [170, 0]
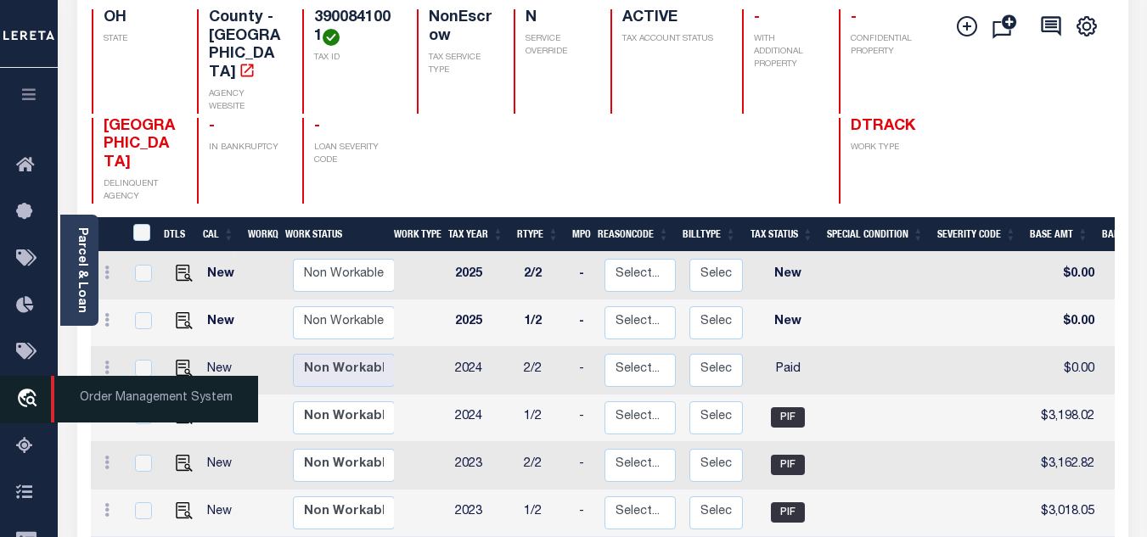
drag, startPoint x: 14, startPoint y: 459, endPoint x: 46, endPoint y: 420, distance: 50.0
click at [14, 459] on link "Tax Amount Reporting Queue" at bounding box center [29, 447] width 58 height 47
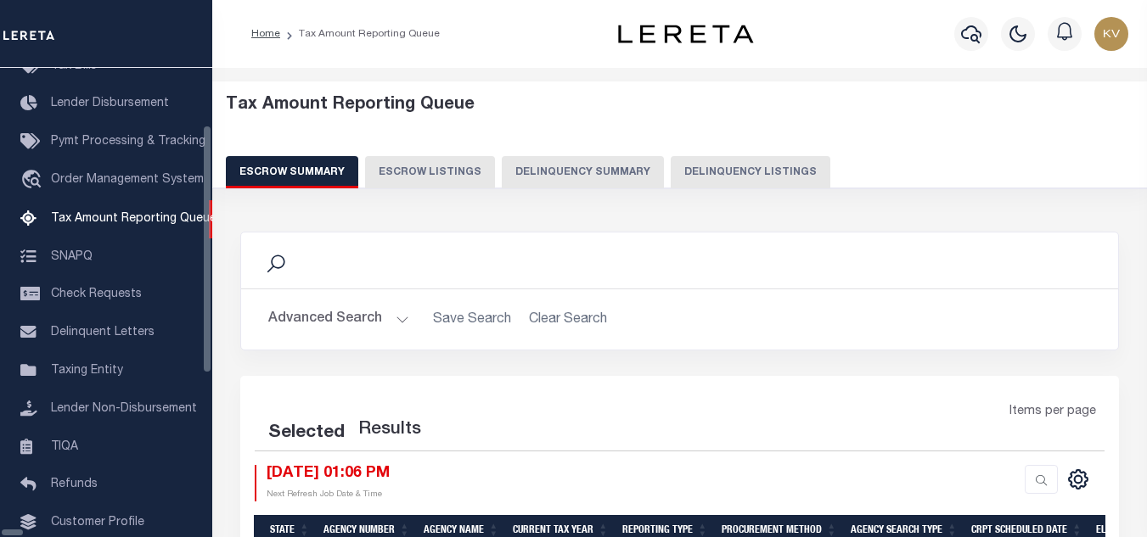
scroll to position [172, 0]
click at [671, 176] on button "Delinquency Listings" at bounding box center [751, 172] width 160 height 32
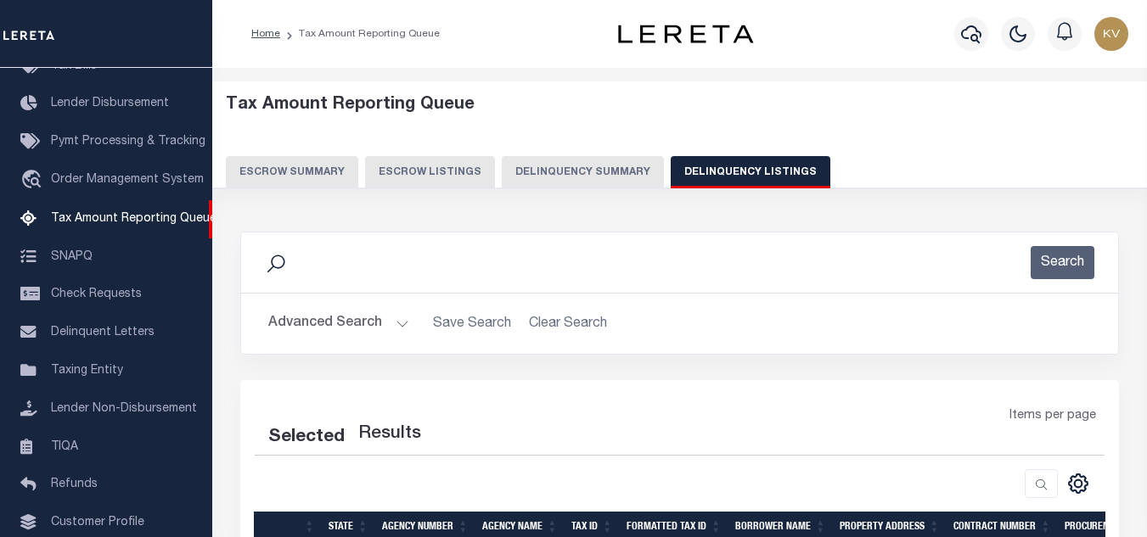
click at [740, 166] on button "Delinquency Listings" at bounding box center [751, 172] width 160 height 32
select select "100"
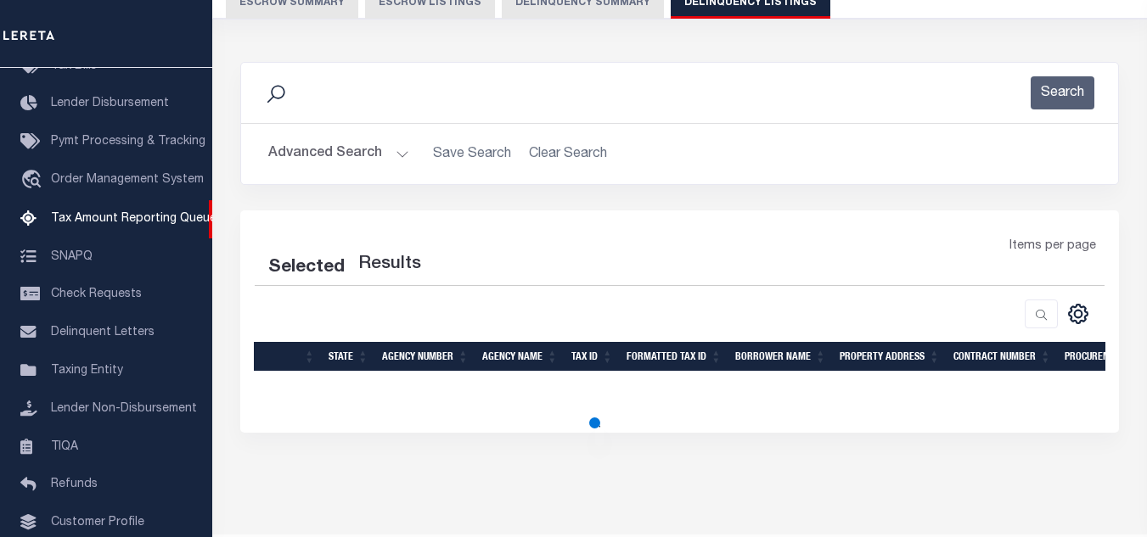
click at [369, 138] on button "Advanced Search" at bounding box center [338, 154] width 141 height 33
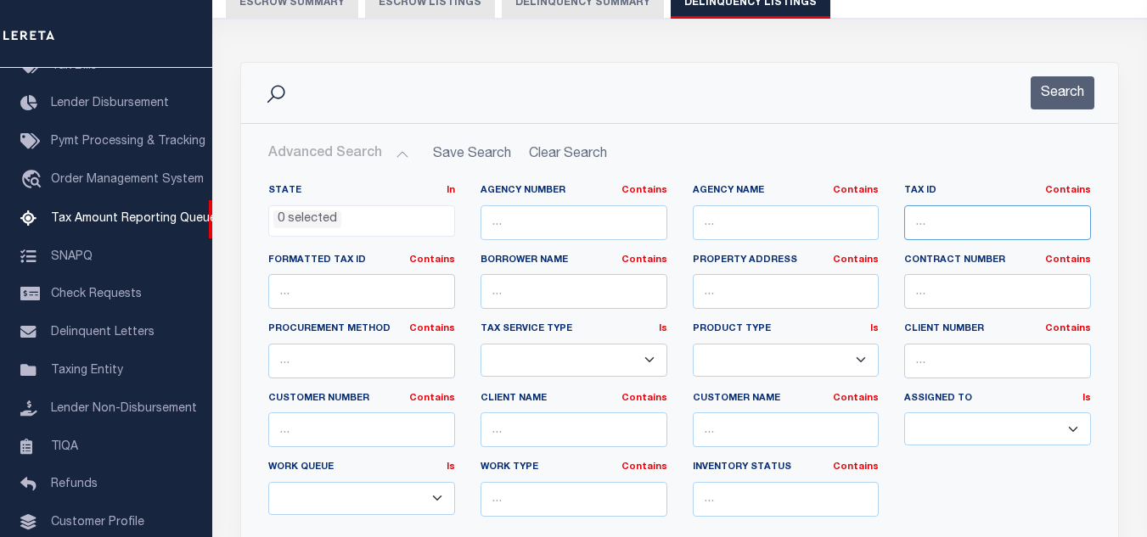
click at [994, 223] on input "text" at bounding box center [997, 222] width 187 height 35
select select "100"
paste input "3900851000"
type input "3900851000"
click at [1062, 103] on button "Search" at bounding box center [1063, 92] width 64 height 33
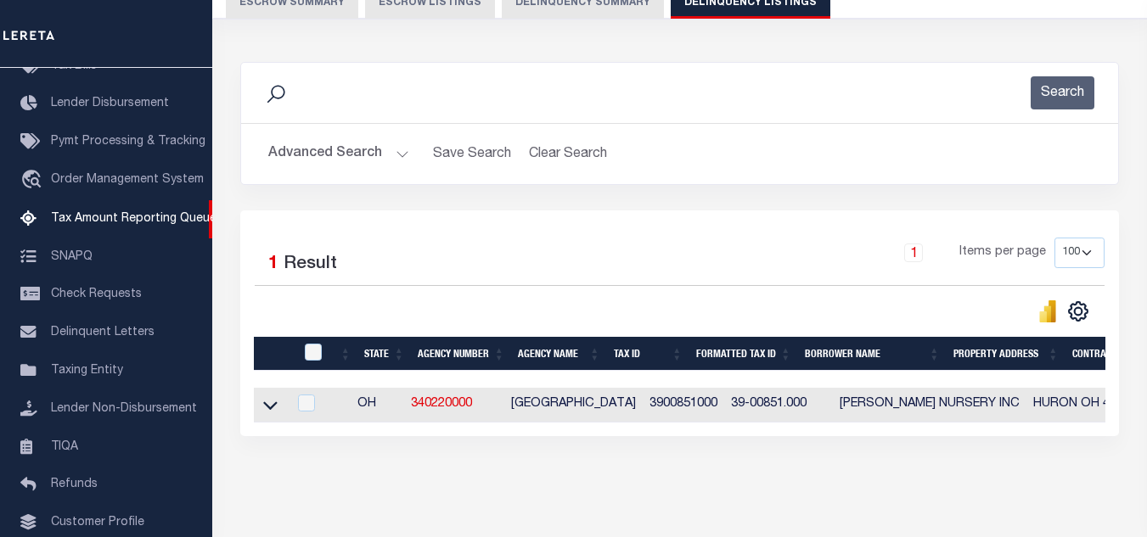
scroll to position [236, 0]
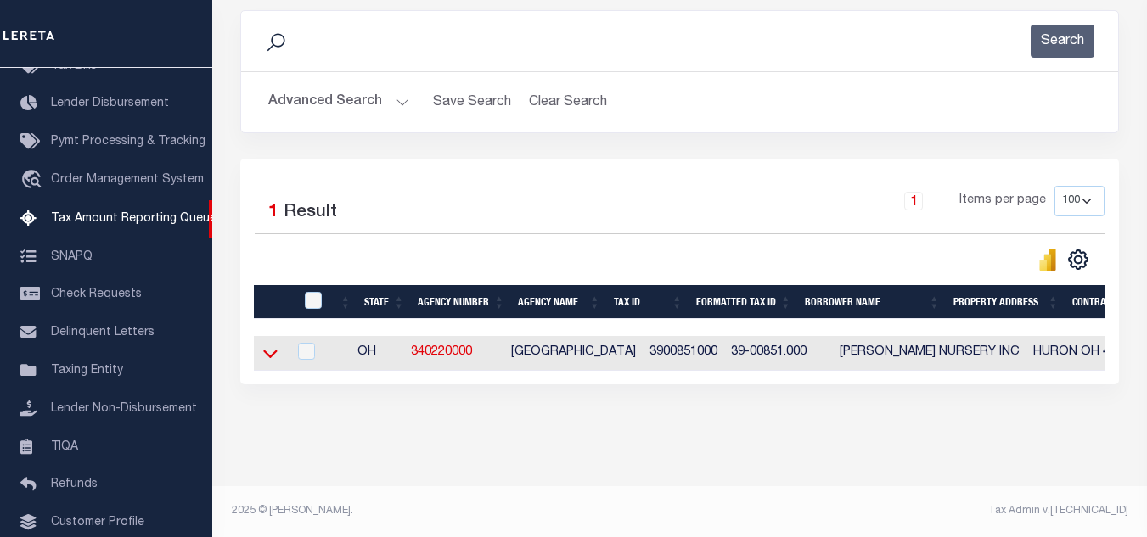
click at [270, 351] on icon at bounding box center [270, 355] width 14 height 8
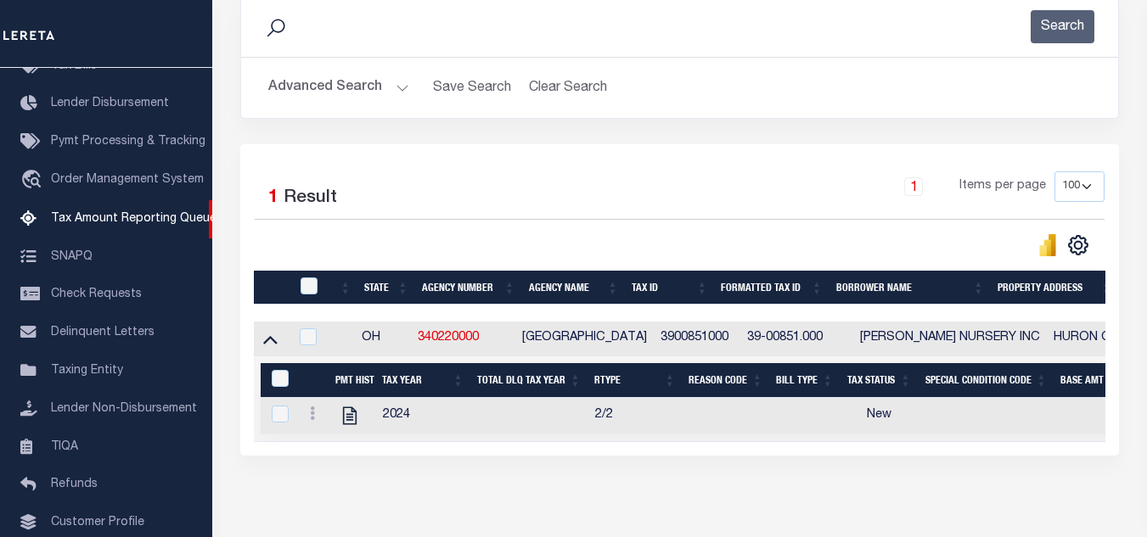
scroll to position [321, 0]
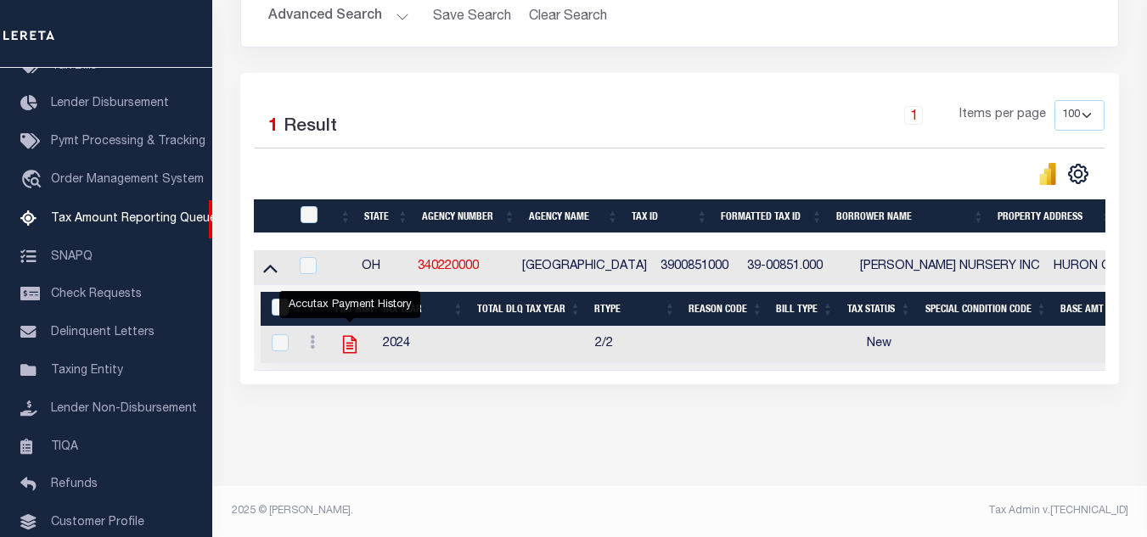
click at [348, 336] on icon "" at bounding box center [350, 345] width 14 height 18
checkbox input "true"
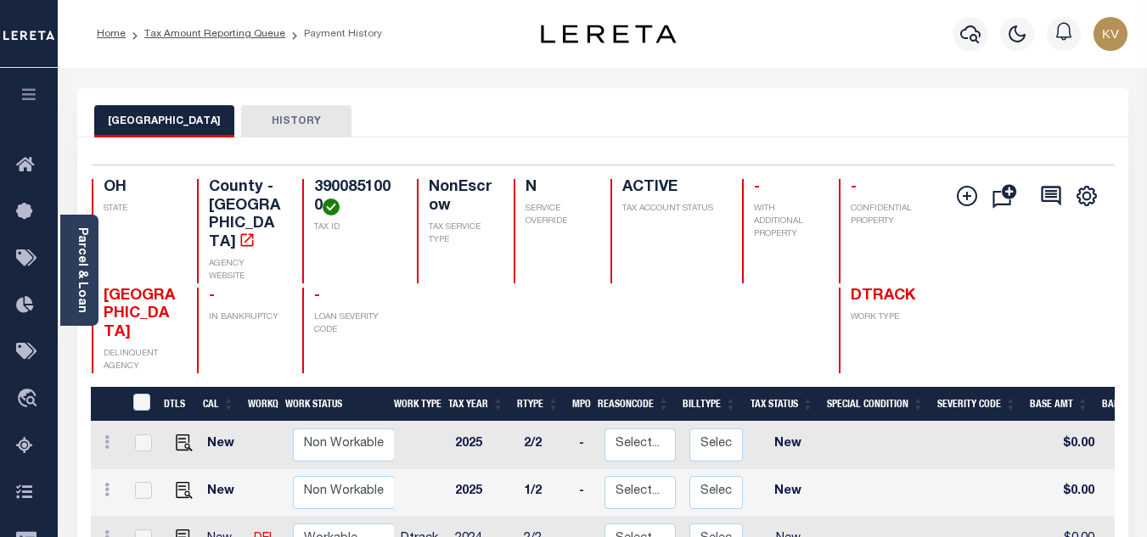
scroll to position [170, 0]
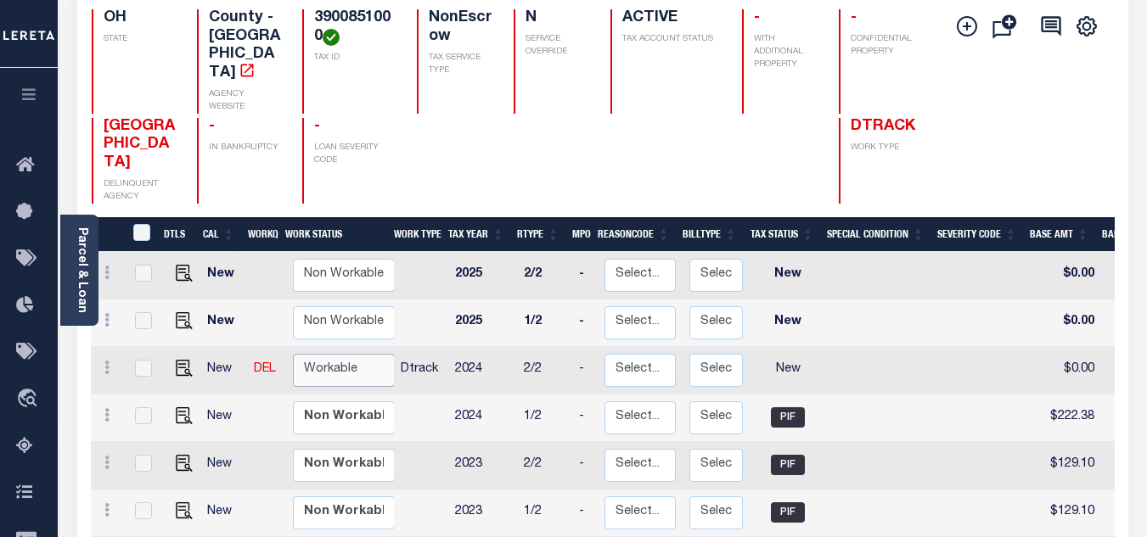
click at [340, 354] on select "Non Workable Workable" at bounding box center [344, 370] width 102 height 33
checkbox input "true"
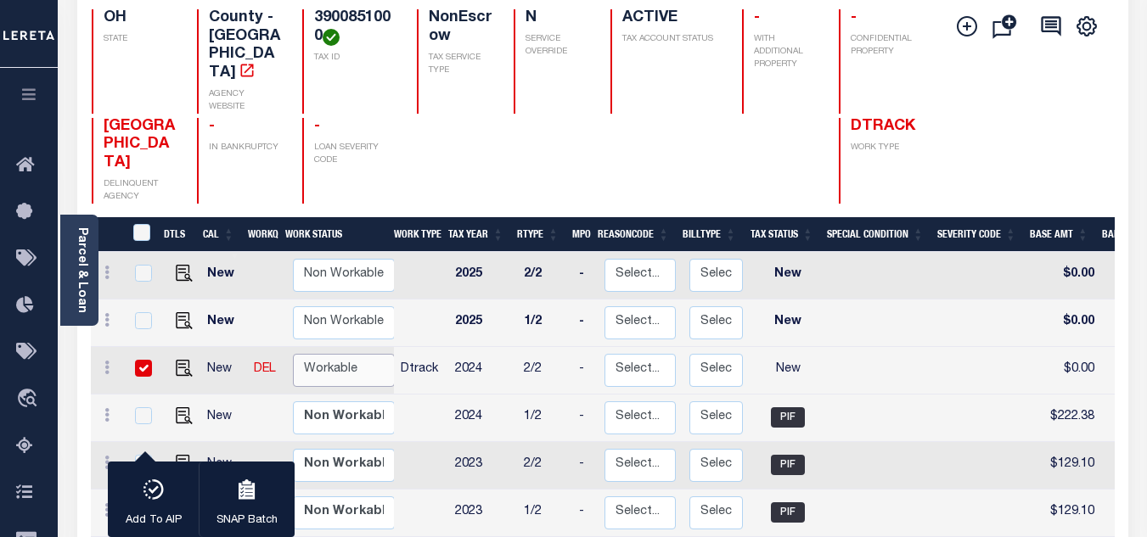
select select "true"
click at [293, 354] on select "Non Workable Workable" at bounding box center [344, 370] width 102 height 33
checkbox input "false"
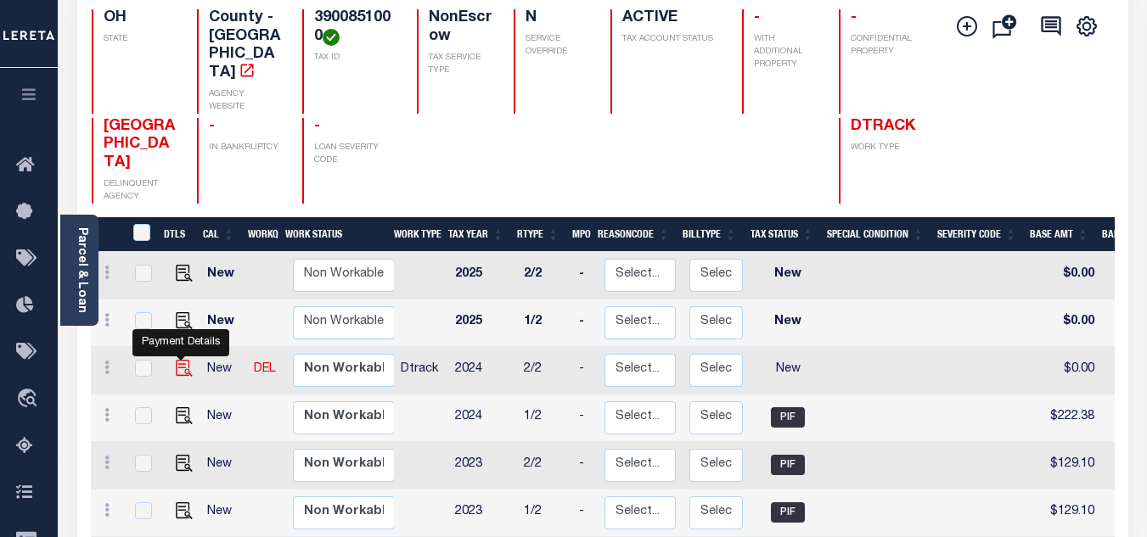
click at [176, 360] on img "" at bounding box center [184, 368] width 17 height 17
checkbox input "true"
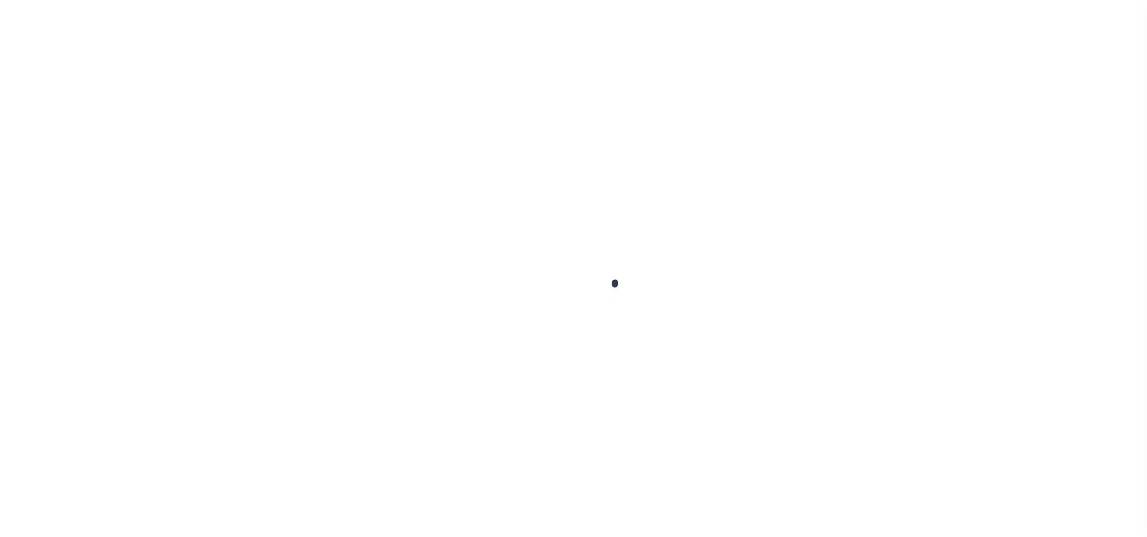
checkbox input "false"
type input "[DATE]"
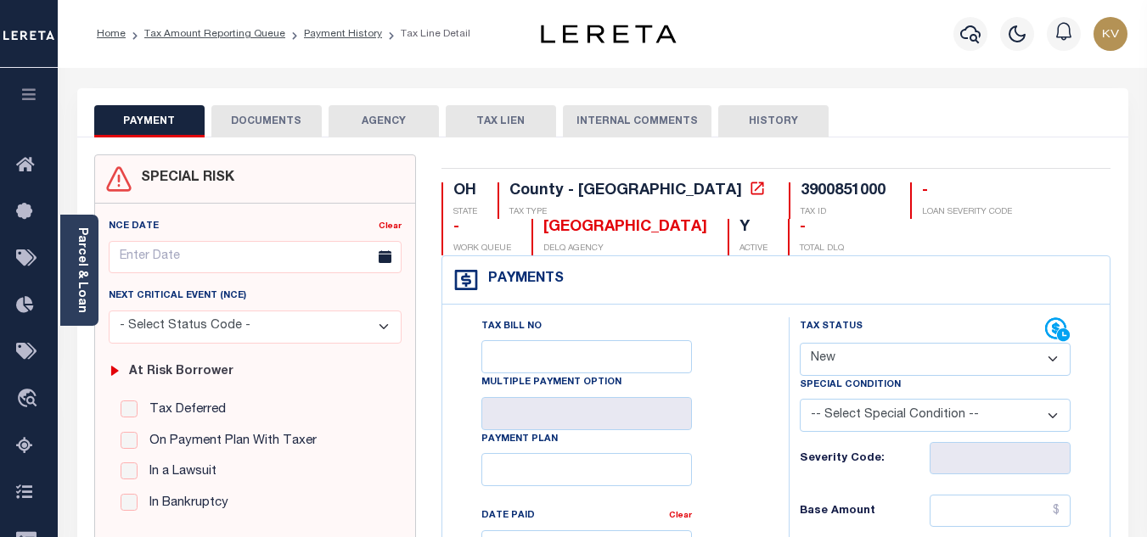
scroll to position [170, 0]
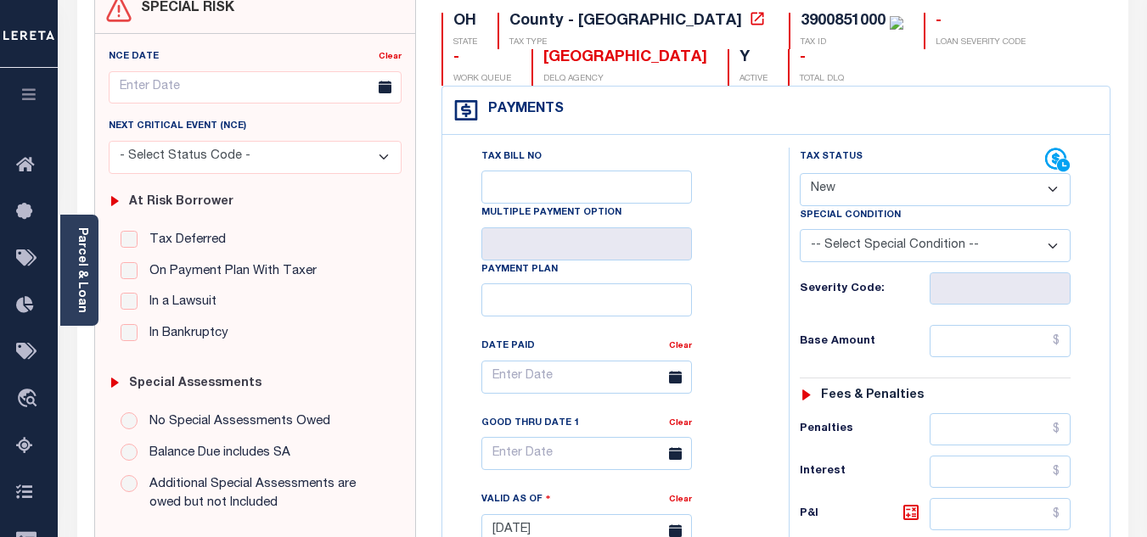
click at [867, 181] on select "- Select Status Code - Open Due/Unpaid Paid Incomplete No Tax Due Internal Refu…" at bounding box center [935, 189] width 271 height 33
select select "PYD"
click at [800, 174] on select "- Select Status Code - Open Due/Unpaid Paid Incomplete No Tax Due Internal Refu…" at bounding box center [935, 189] width 271 height 33
type input "[DATE]"
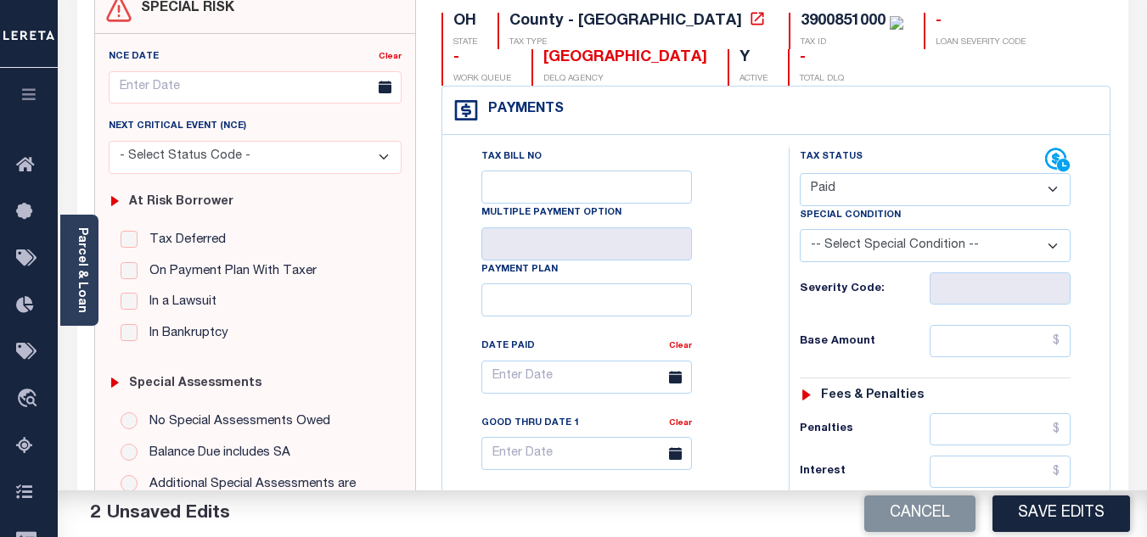
click at [976, 314] on div "Tax Status Status - Select Status Code -" at bounding box center [941, 523] width 304 height 750
click at [976, 341] on input "text" at bounding box center [1000, 341] width 141 height 32
type input "$0.00"
click at [878, 340] on h6 "Base Amount" at bounding box center [865, 342] width 130 height 14
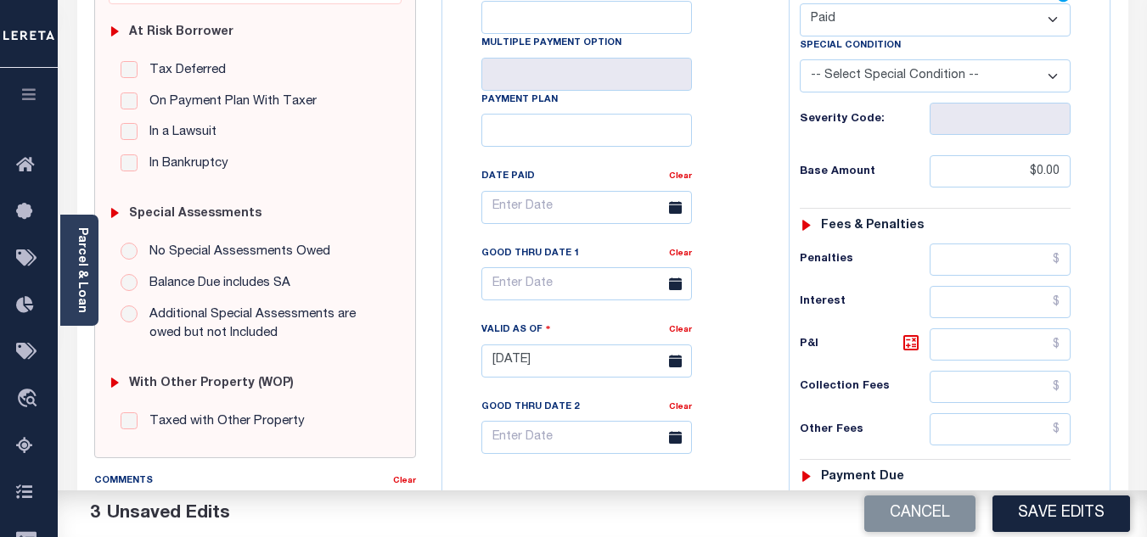
scroll to position [509, 0]
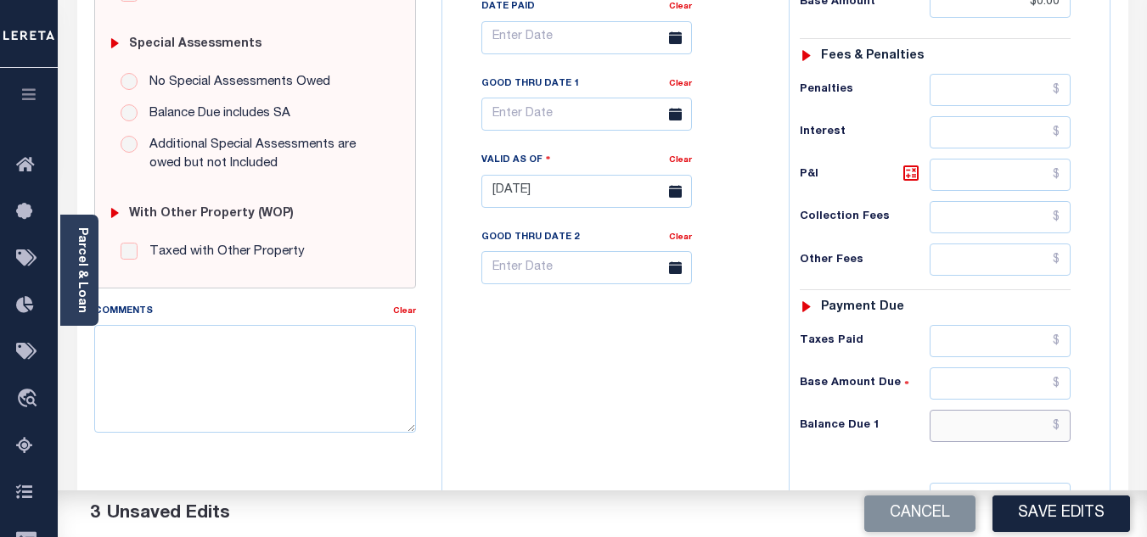
click at [954, 426] on input "text" at bounding box center [1000, 426] width 141 height 32
type input "$0.00"
click at [665, 421] on div "Tax Bill No Multiple Payment Option Payment Plan Clear" at bounding box center [611, 183] width 329 height 750
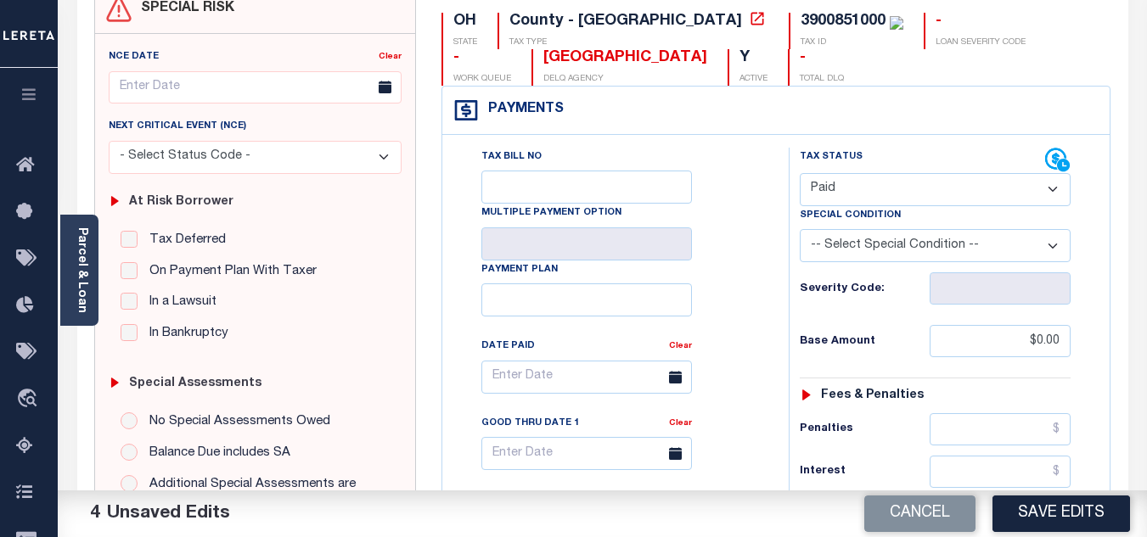
scroll to position [0, 0]
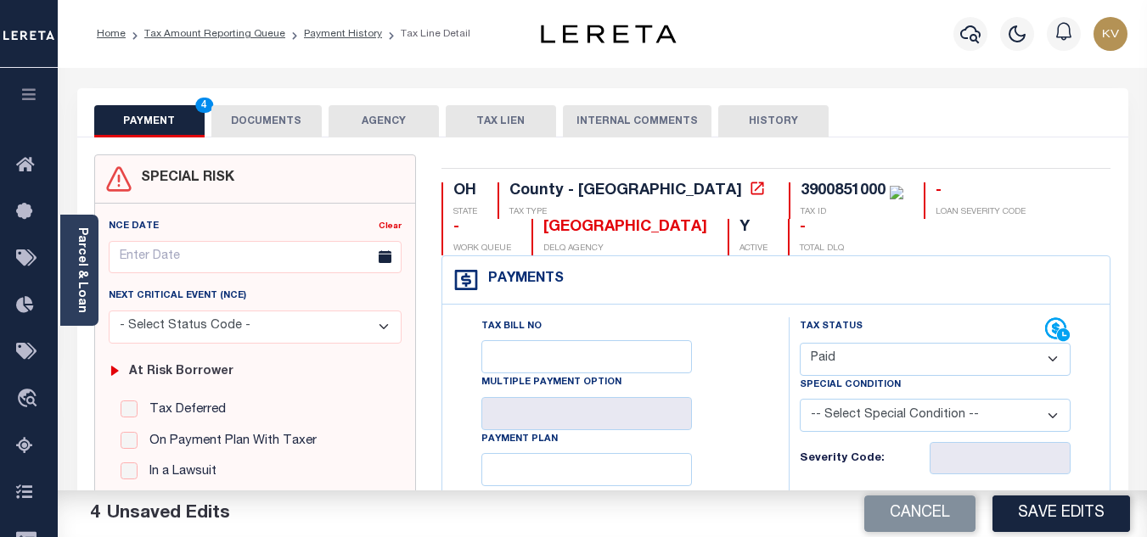
click at [287, 124] on button "DOCUMENTS" at bounding box center [266, 121] width 110 height 32
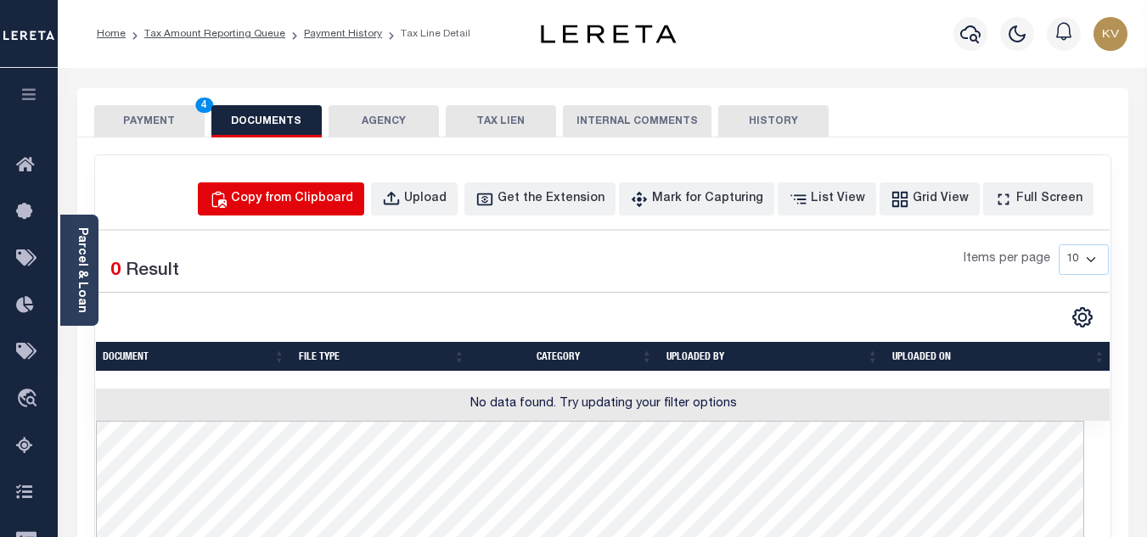
drag, startPoint x: 312, startPoint y: 203, endPoint x: 371, endPoint y: 250, distance: 75.6
click at [312, 203] on div "Copy from Clipboard" at bounding box center [292, 199] width 122 height 19
select select "POP"
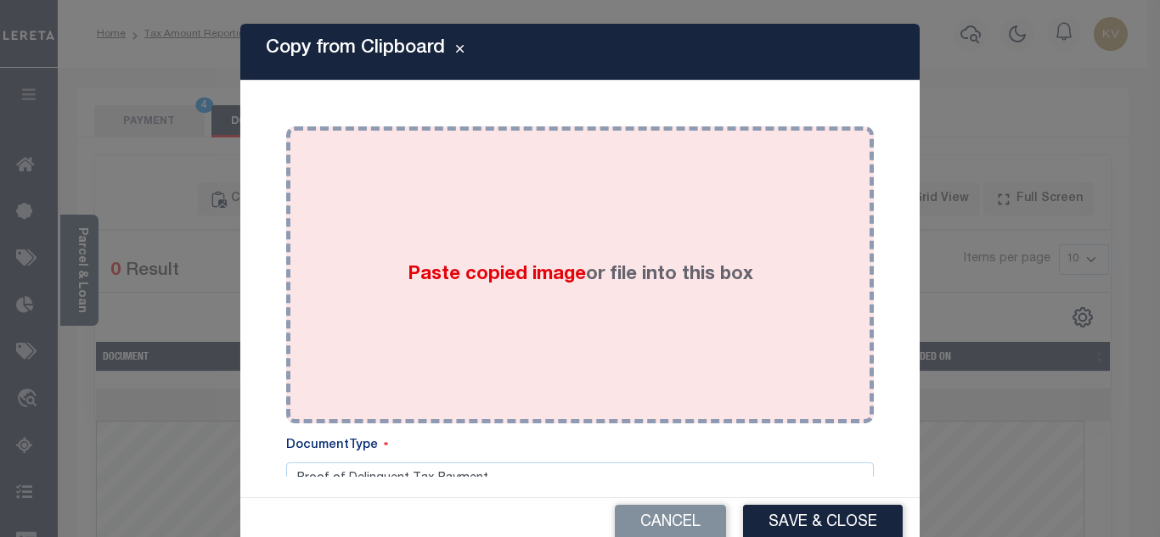
click at [416, 243] on div "Paste copied image or file into this box" at bounding box center [580, 275] width 562 height 272
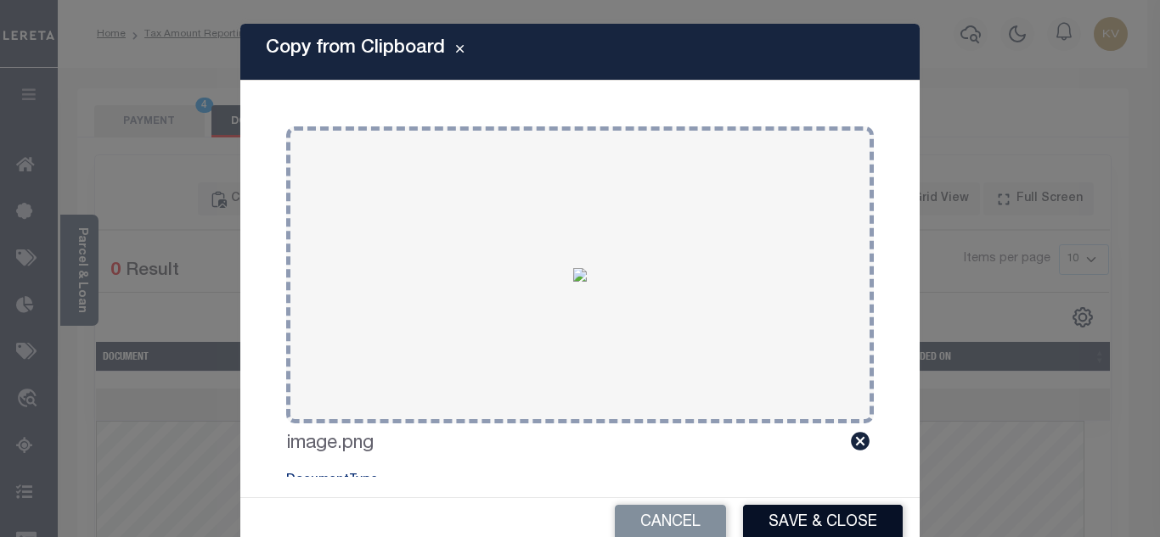
click at [808, 520] on button "Save & Close" at bounding box center [823, 523] width 160 height 37
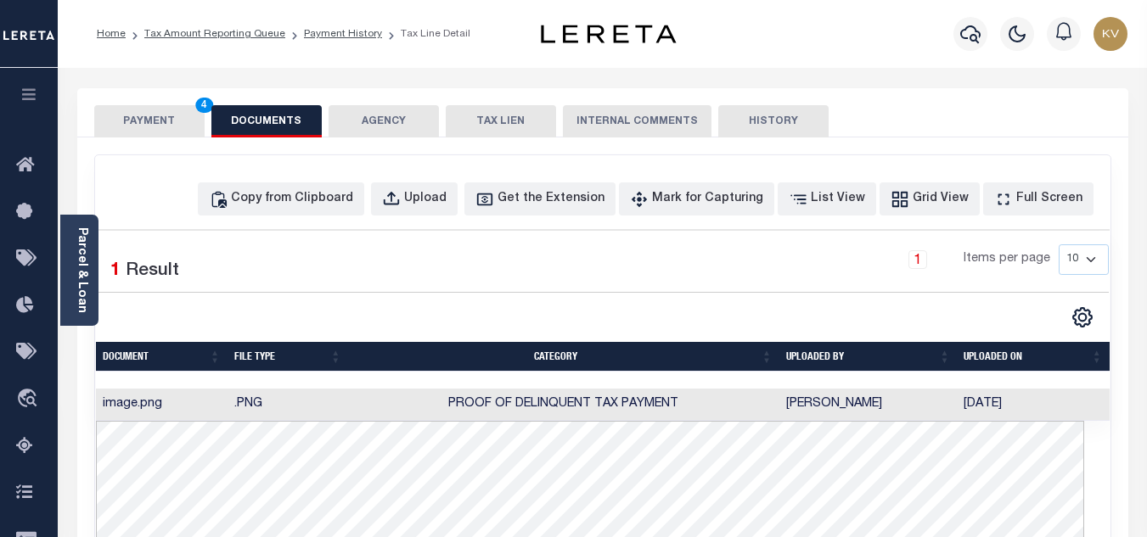
click at [161, 131] on button "PAYMENT 4" at bounding box center [149, 121] width 110 height 32
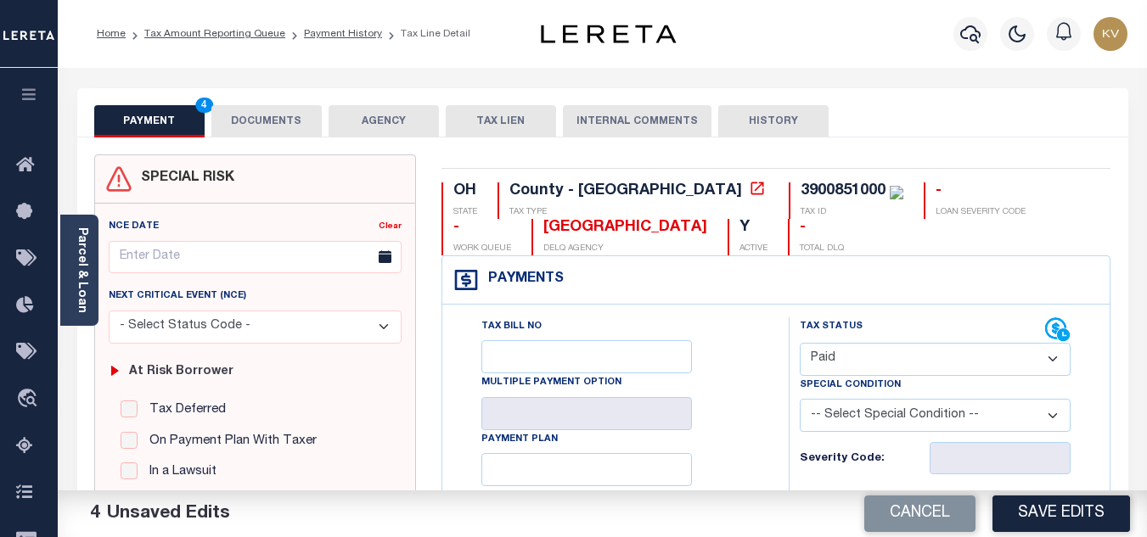
drag, startPoint x: 1033, startPoint y: 513, endPoint x: 971, endPoint y: 487, distance: 67.0
click at [1033, 513] on button "Save Edits" at bounding box center [1062, 514] width 138 height 37
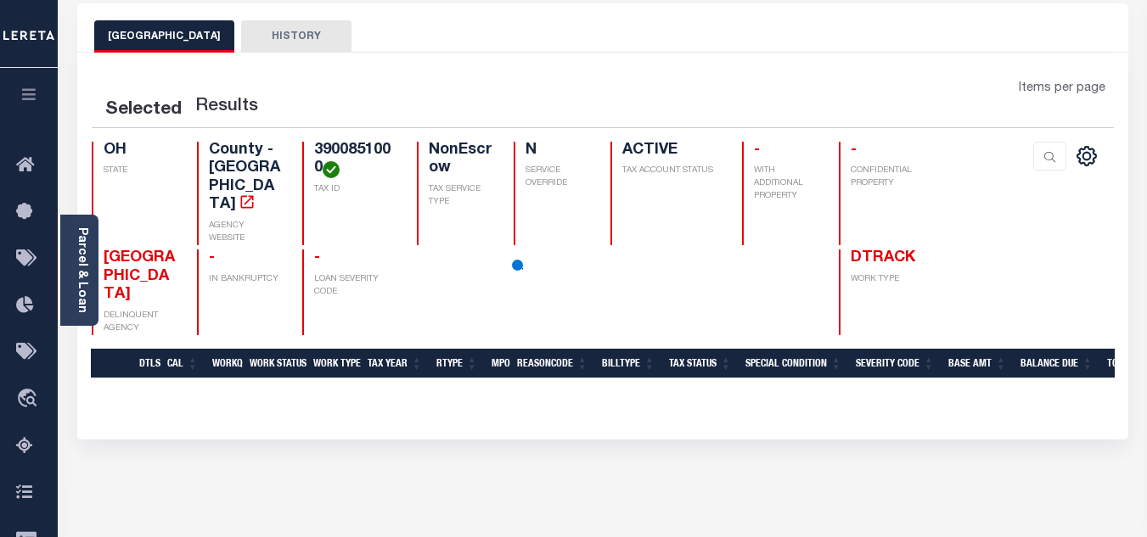
scroll to position [255, 0]
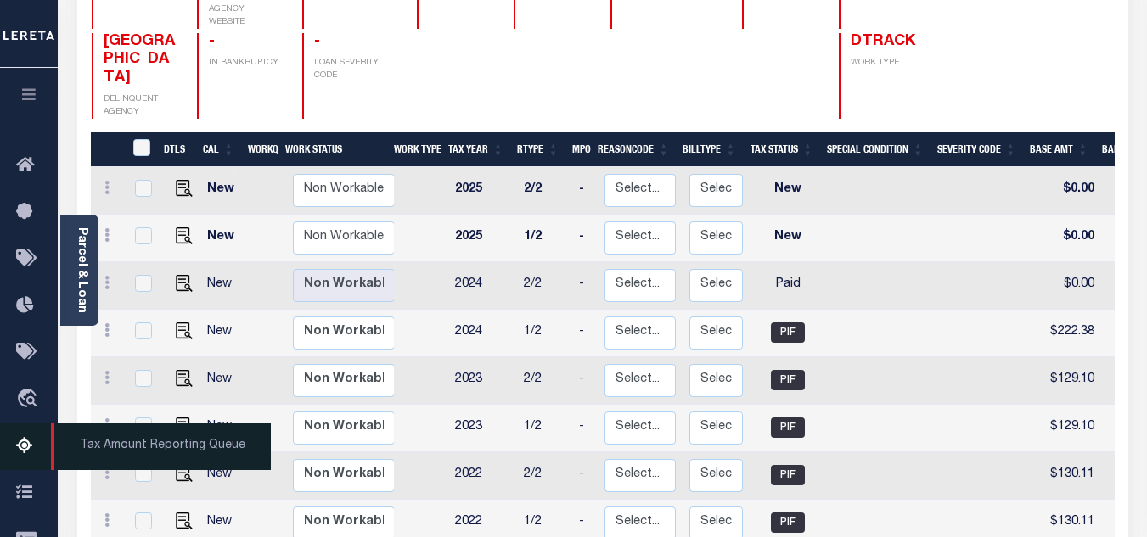
click at [27, 448] on icon at bounding box center [29, 446] width 27 height 21
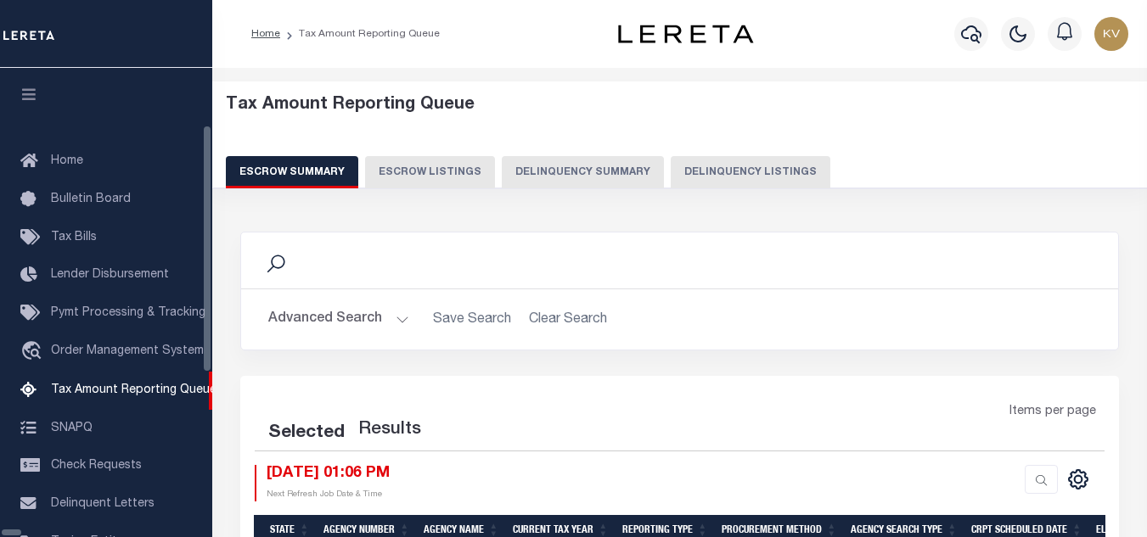
select select "100"
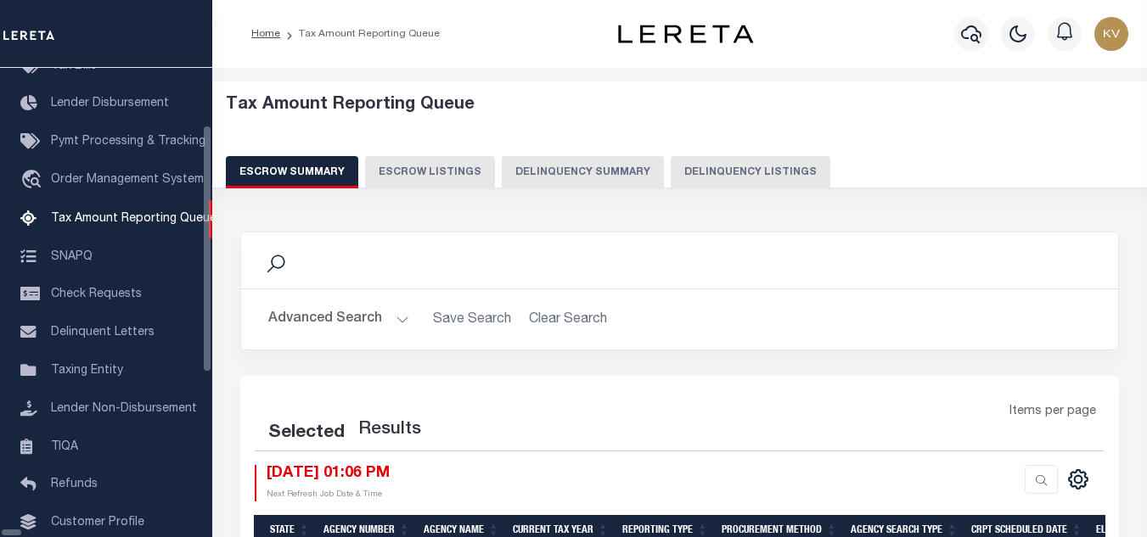
select select "100"
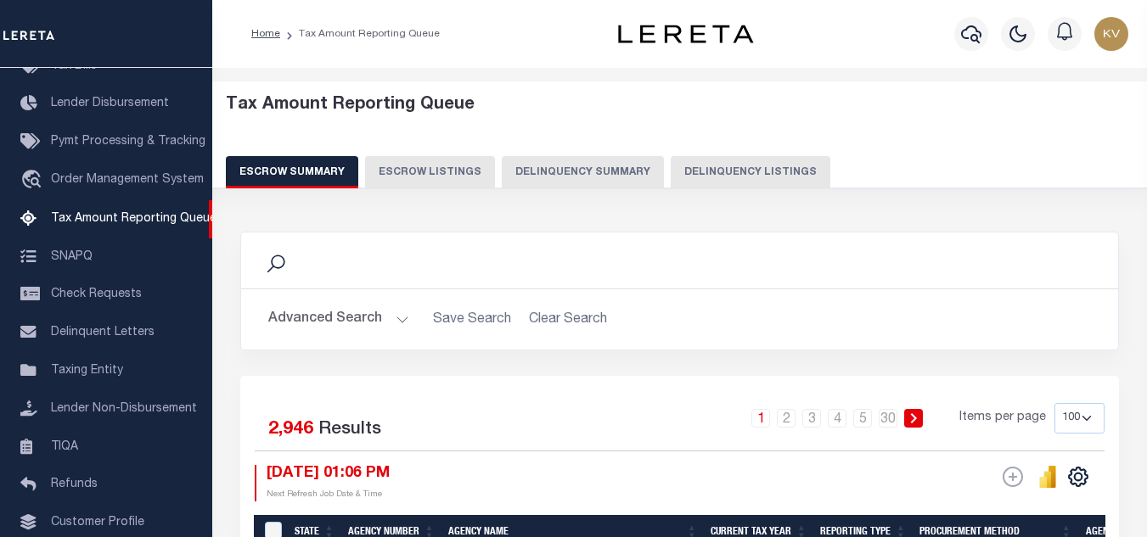
click at [746, 175] on button "Delinquency Listings" at bounding box center [751, 172] width 160 height 32
select select "100"
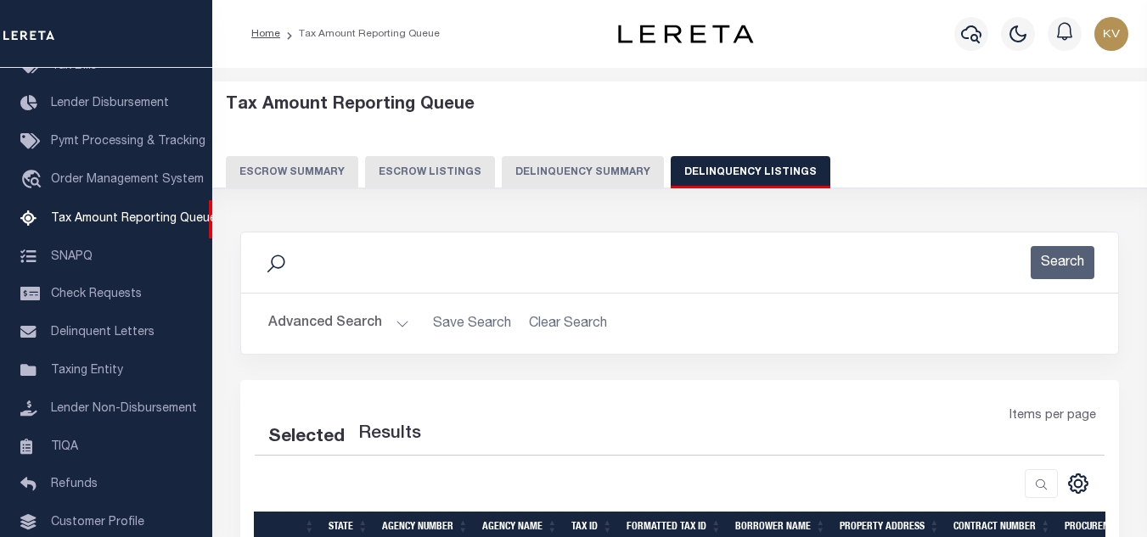
scroll to position [85, 0]
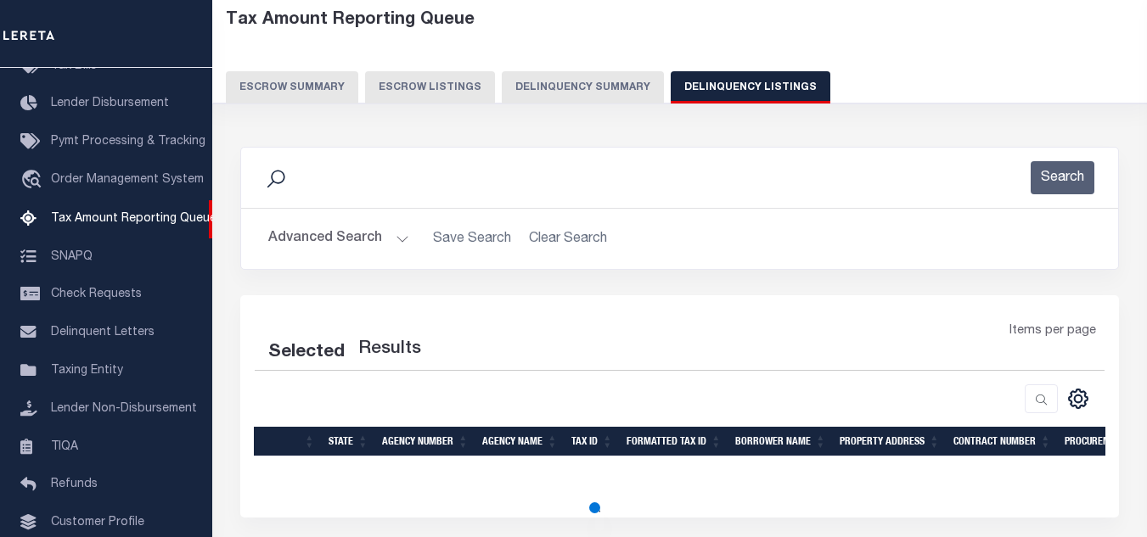
select select "100"
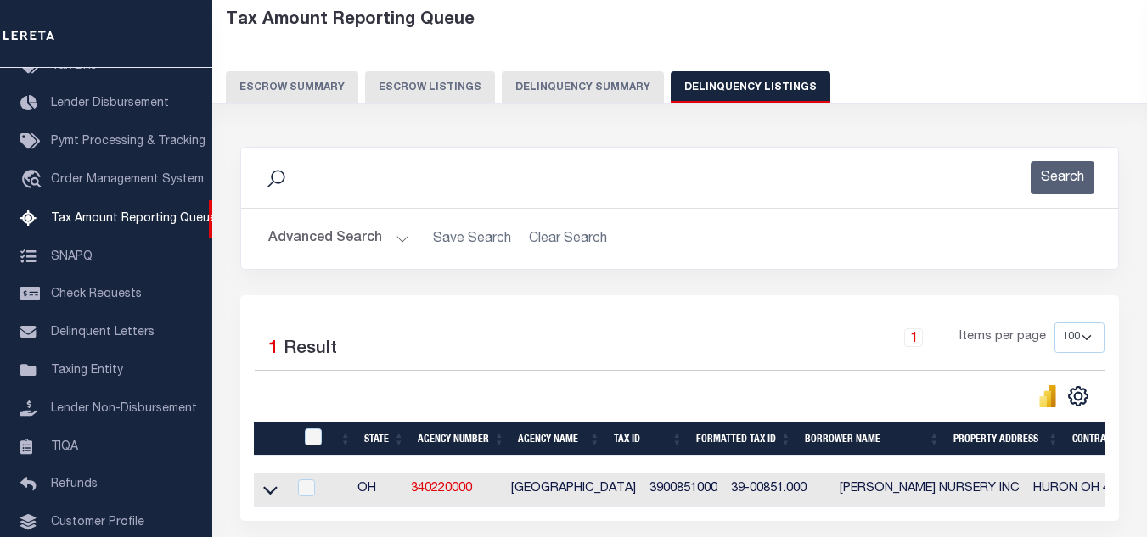
click at [384, 236] on button "Advanced Search" at bounding box center [338, 238] width 141 height 33
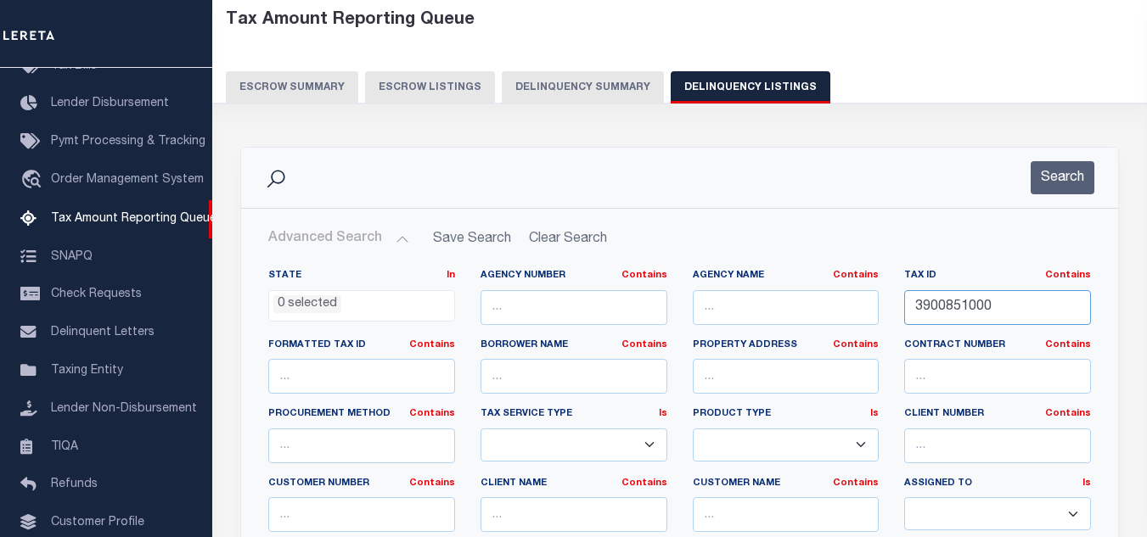
click at [983, 300] on input "3900851000" at bounding box center [997, 307] width 187 height 35
paste input "201"
type input "3900852010"
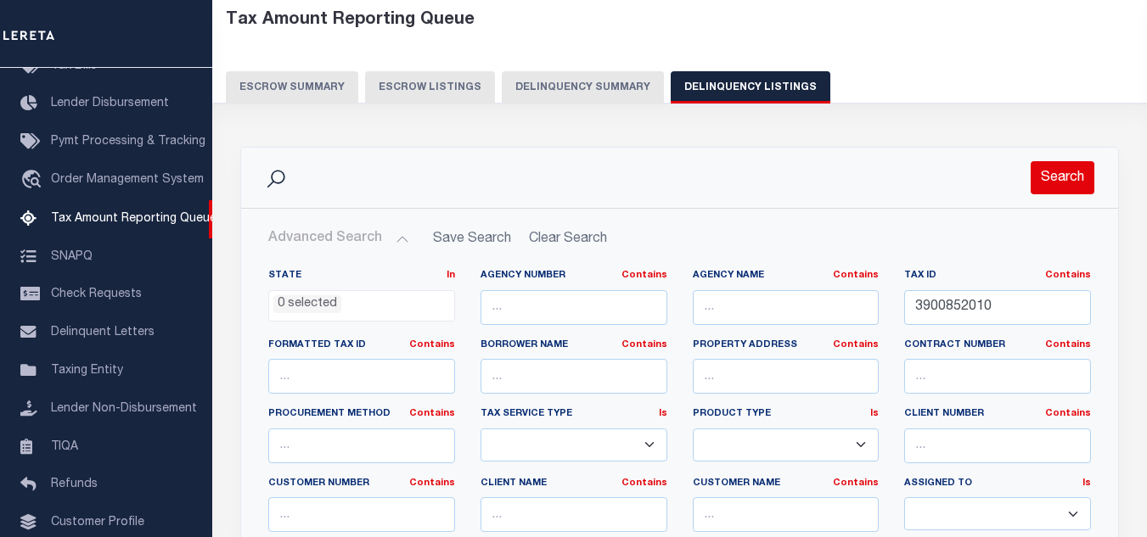
click at [1055, 181] on button "Search" at bounding box center [1063, 177] width 64 height 33
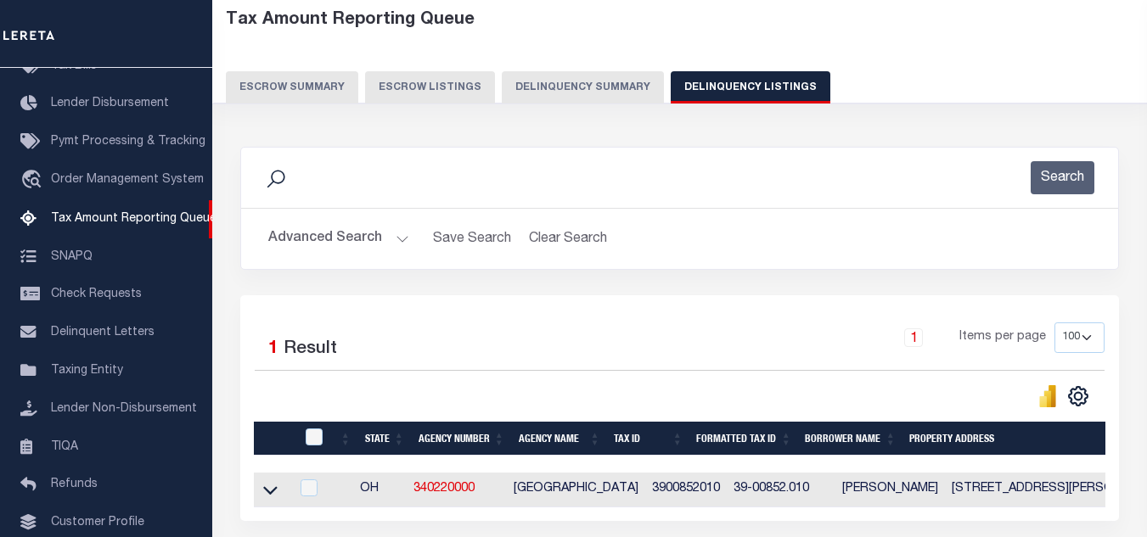
scroll to position [236, 0]
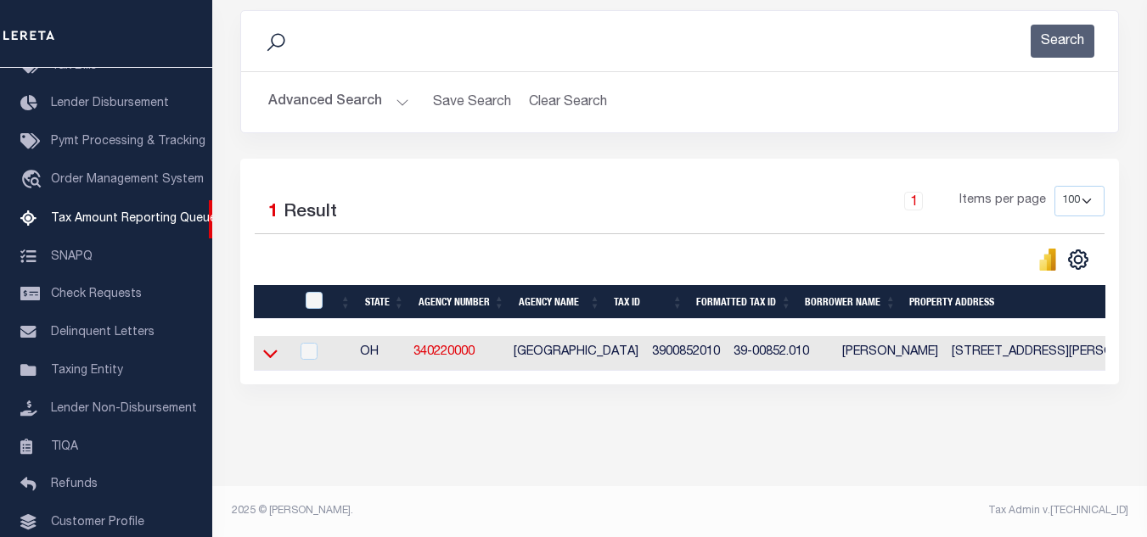
click at [270, 345] on icon at bounding box center [270, 354] width 14 height 18
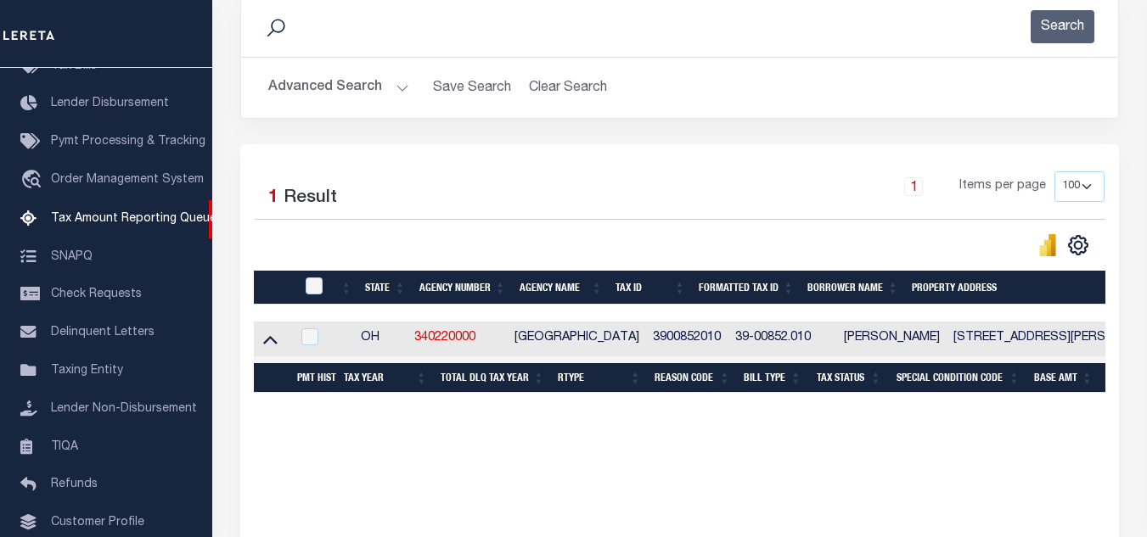
scroll to position [321, 0]
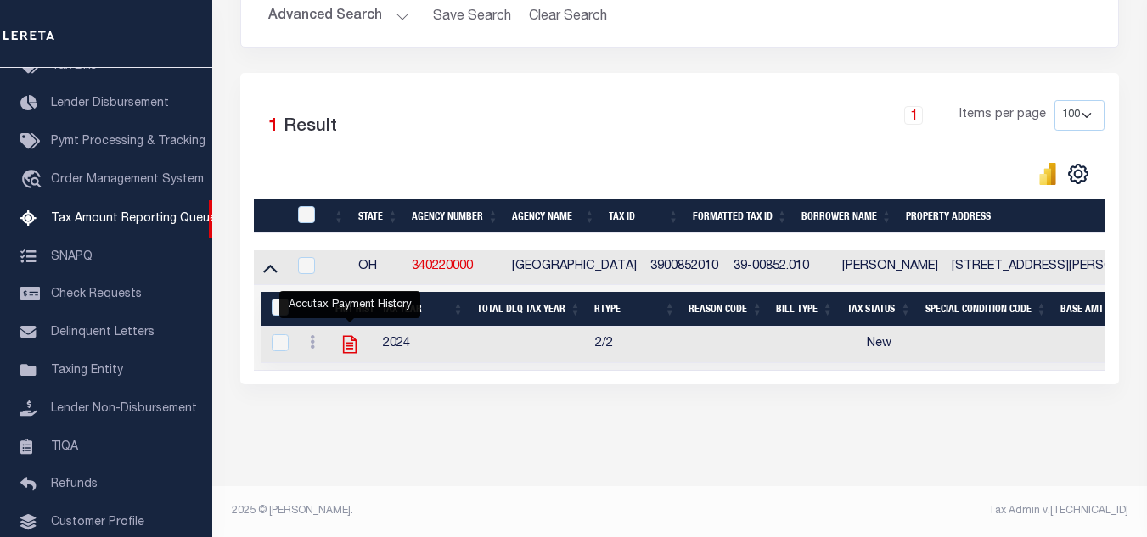
click at [346, 337] on icon "" at bounding box center [350, 345] width 14 height 18
checkbox input "true"
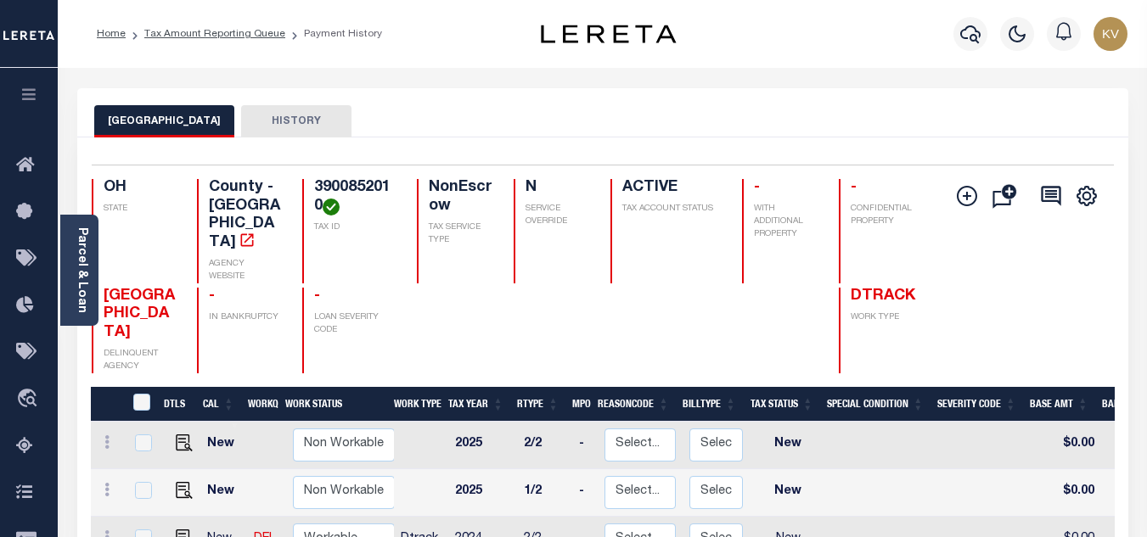
scroll to position [170, 0]
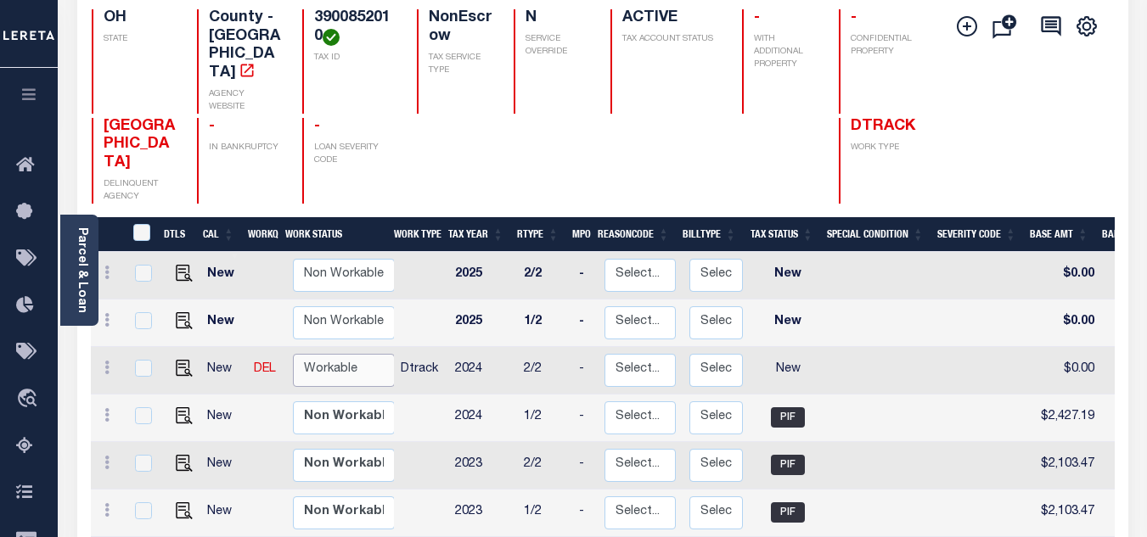
click at [337, 354] on select "Non Workable Workable" at bounding box center [344, 370] width 102 height 33
checkbox input "true"
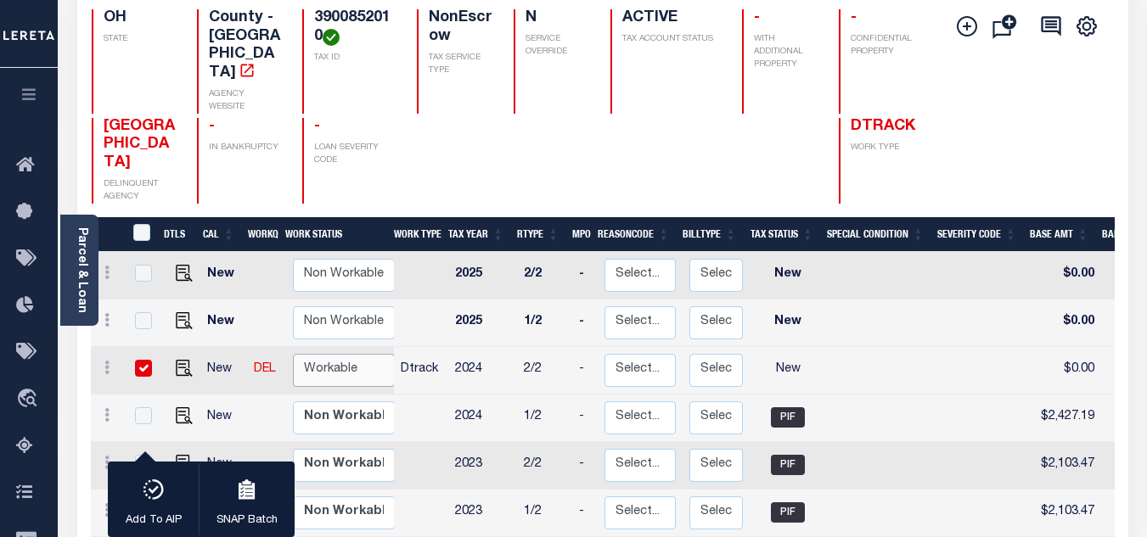
select select "true"
click at [293, 354] on select "Non Workable Workable" at bounding box center [344, 370] width 102 height 33
checkbox input "false"
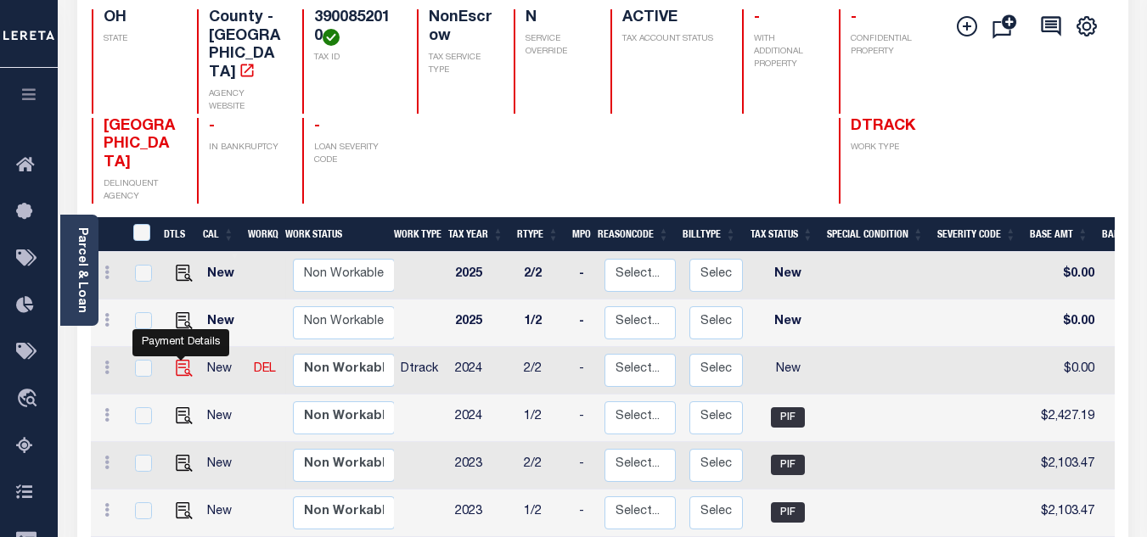
click at [177, 360] on img "" at bounding box center [184, 368] width 17 height 17
checkbox input "true"
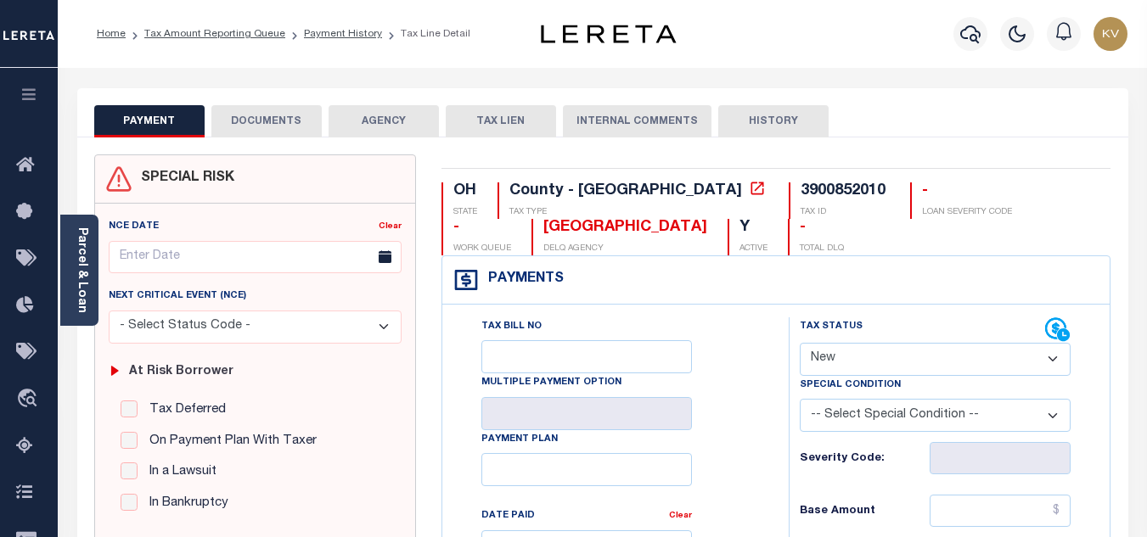
scroll to position [170, 0]
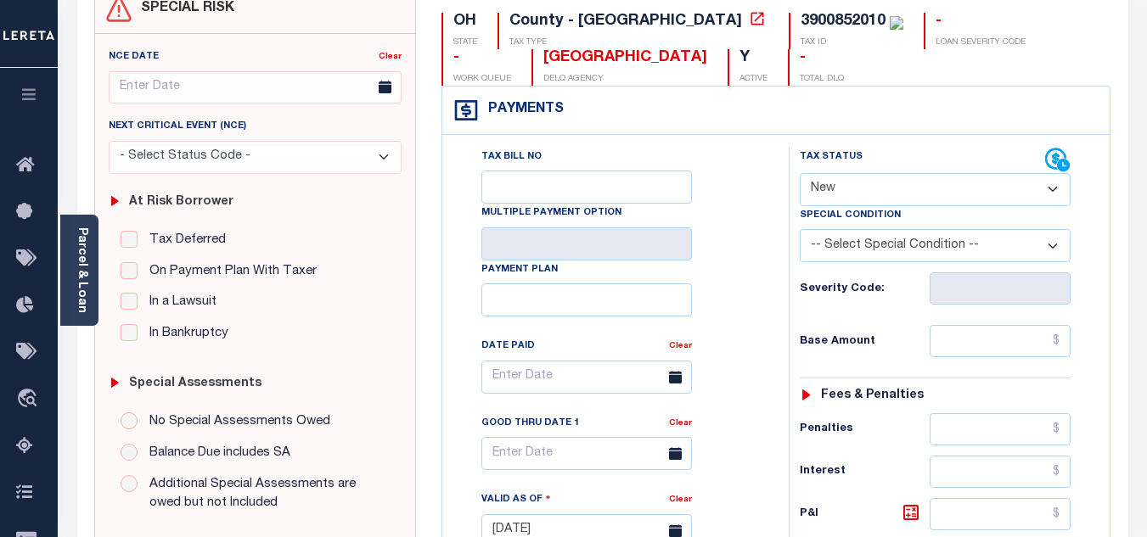
click at [819, 188] on select "- Select Status Code - Open Due/Unpaid Paid Incomplete No Tax Due Internal Refu…" at bounding box center [935, 189] width 271 height 33
select select "PYD"
click at [800, 174] on select "- Select Status Code - Open Due/Unpaid Paid Incomplete No Tax Due Internal Refu…" at bounding box center [935, 189] width 271 height 33
type input "[DATE]"
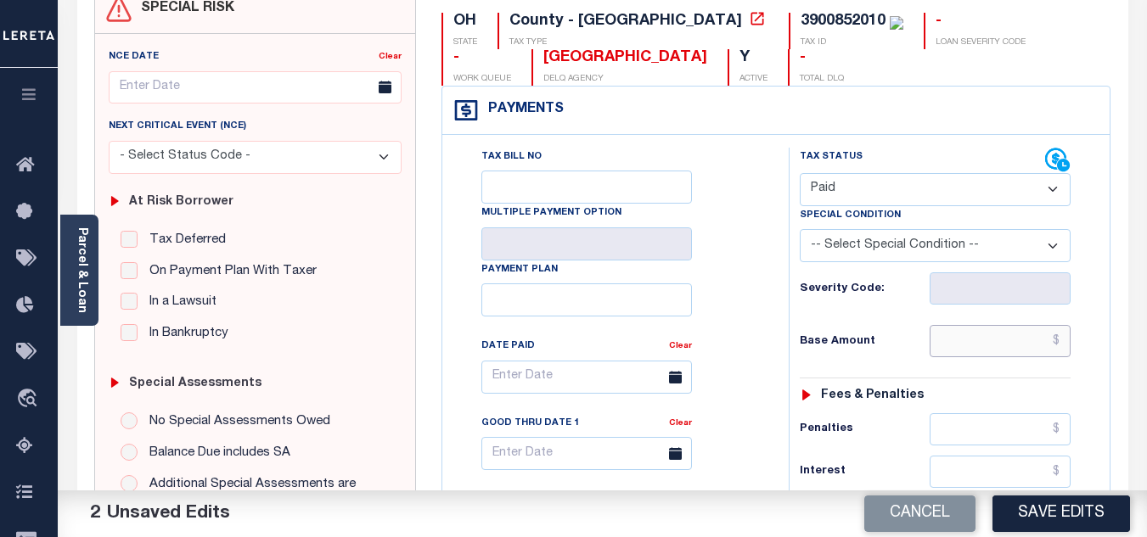
click at [972, 332] on input "text" at bounding box center [1000, 341] width 141 height 32
type input "$0.00"
click at [875, 324] on div "Tax Status Status - Select Status Code -" at bounding box center [941, 523] width 304 height 750
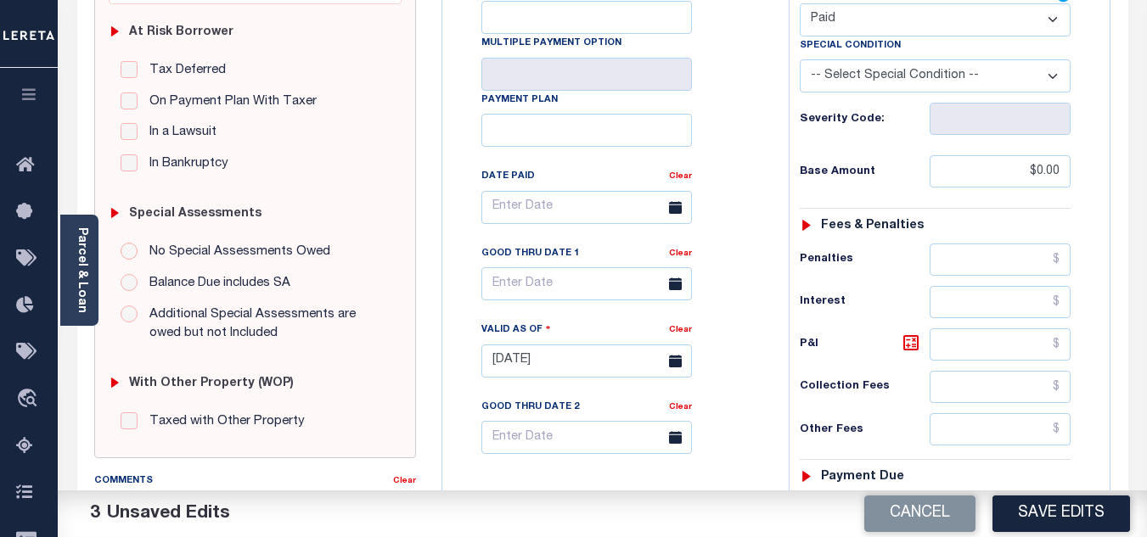
scroll to position [594, 0]
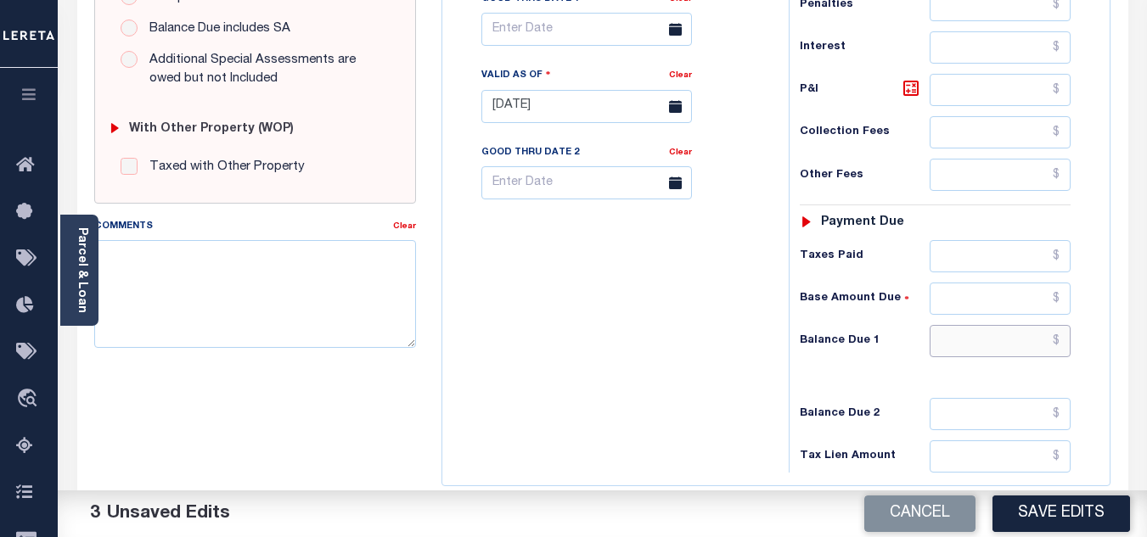
drag, startPoint x: 953, startPoint y: 344, endPoint x: 772, endPoint y: 351, distance: 181.0
click at [953, 344] on input "text" at bounding box center [1000, 341] width 141 height 32
type input "$0.00"
click at [691, 328] on div "Tax Bill No Multiple Payment Option Payment Plan Clear" at bounding box center [611, 98] width 329 height 750
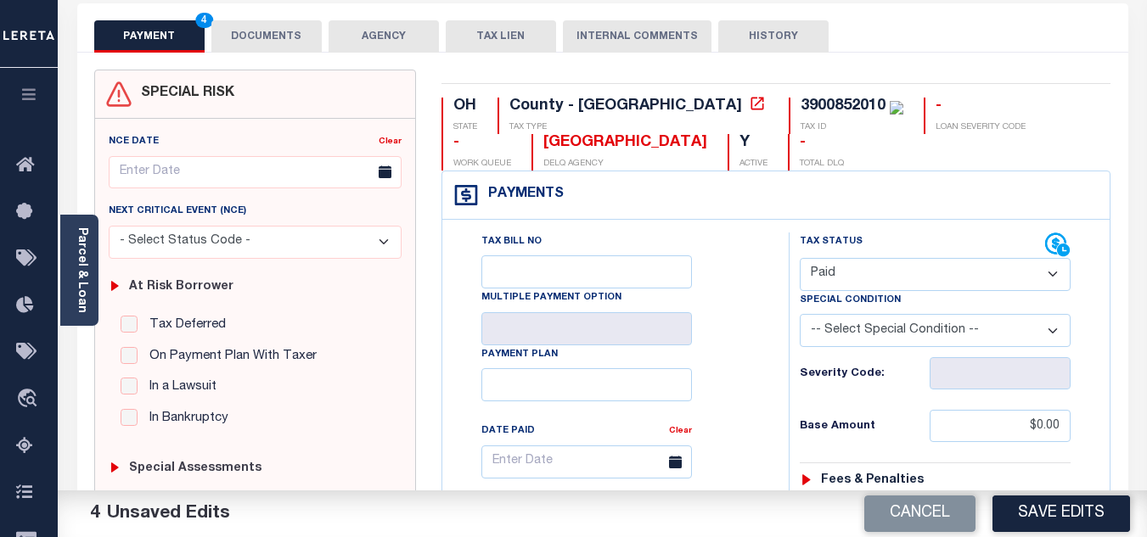
scroll to position [0, 0]
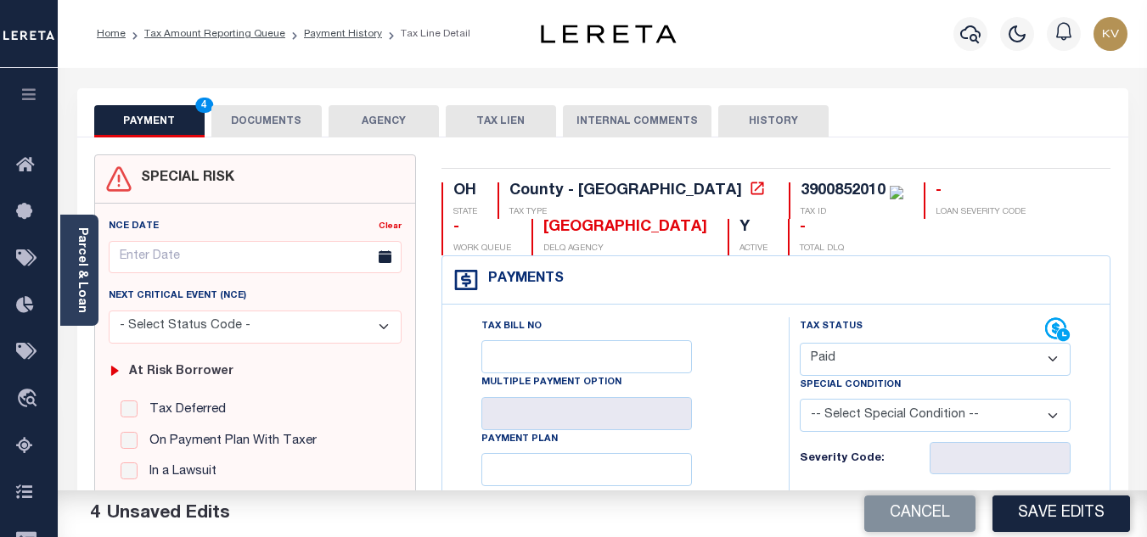
click at [268, 111] on button "DOCUMENTS" at bounding box center [266, 121] width 110 height 32
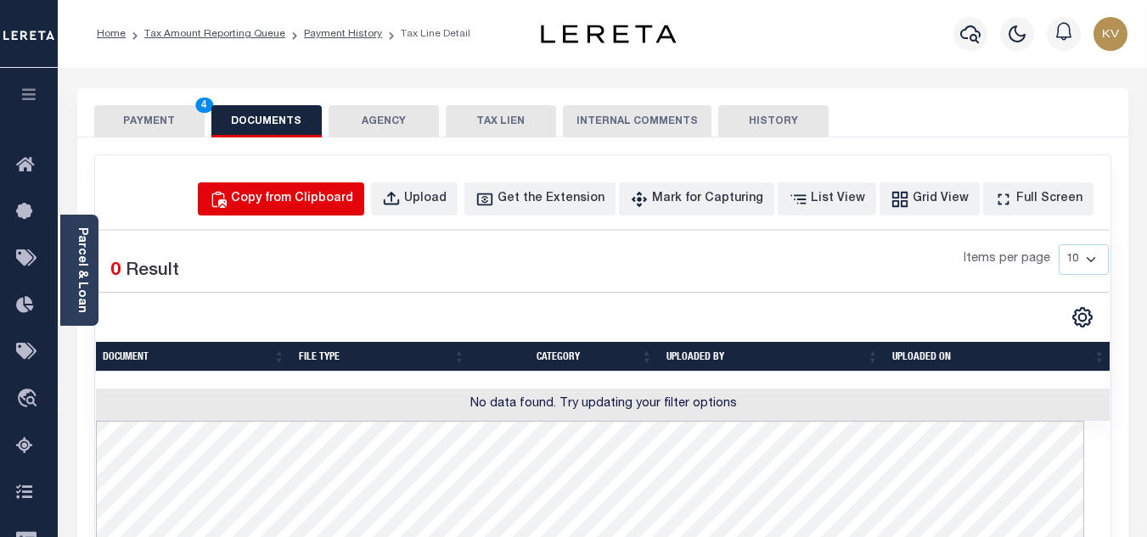
click at [313, 203] on div "Copy from Clipboard" at bounding box center [292, 199] width 122 height 19
select select "POP"
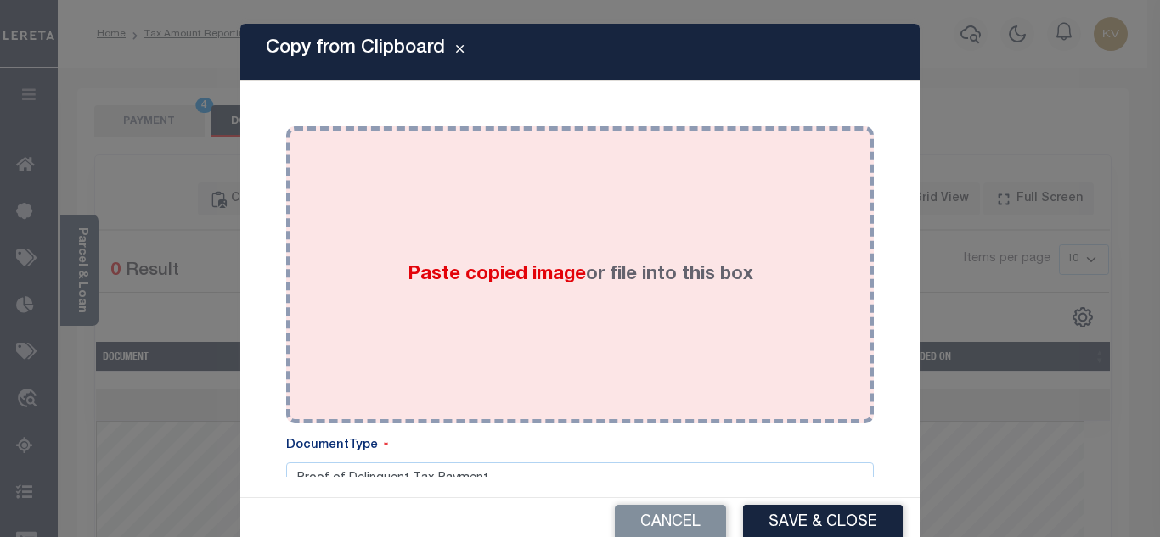
click at [427, 253] on div "Paste copied image or file into this box" at bounding box center [580, 275] width 562 height 272
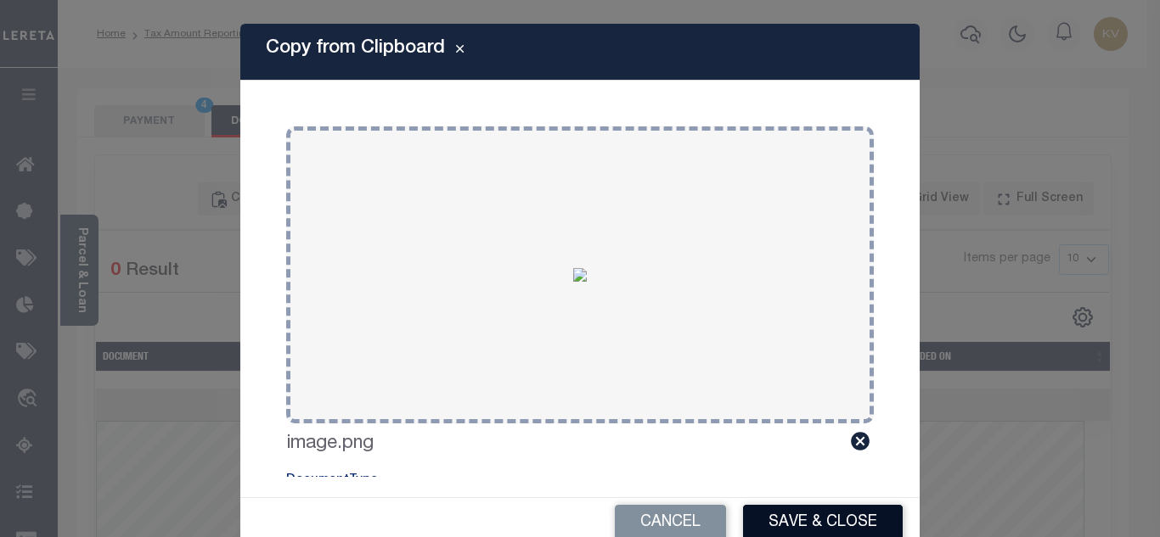
click at [778, 520] on button "Save & Close" at bounding box center [823, 523] width 160 height 37
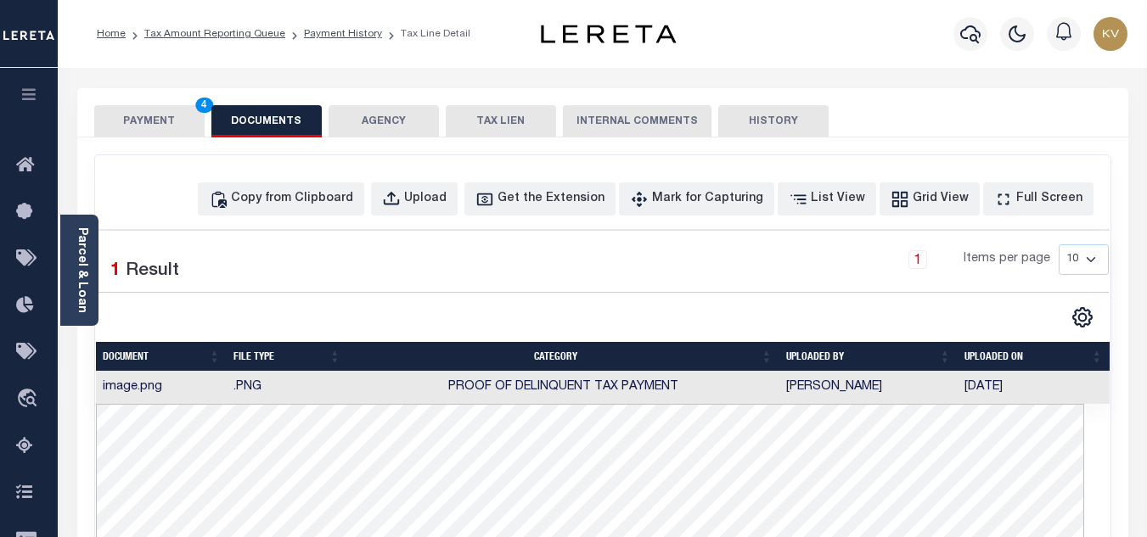
click at [181, 126] on button "PAYMENT 4" at bounding box center [149, 121] width 110 height 32
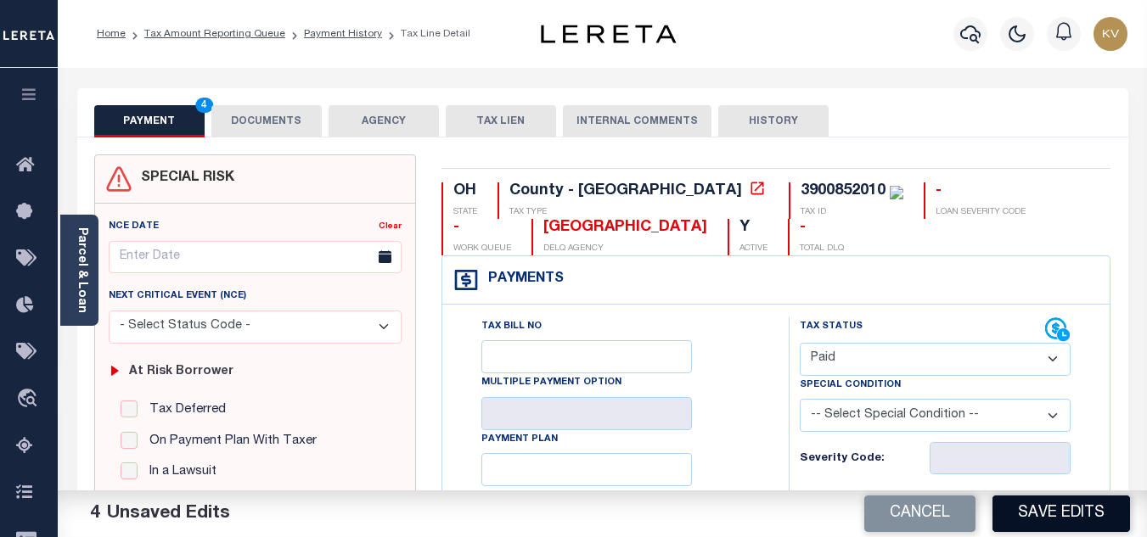
click at [1067, 528] on button "Save Edits" at bounding box center [1062, 514] width 138 height 37
checkbox input "false"
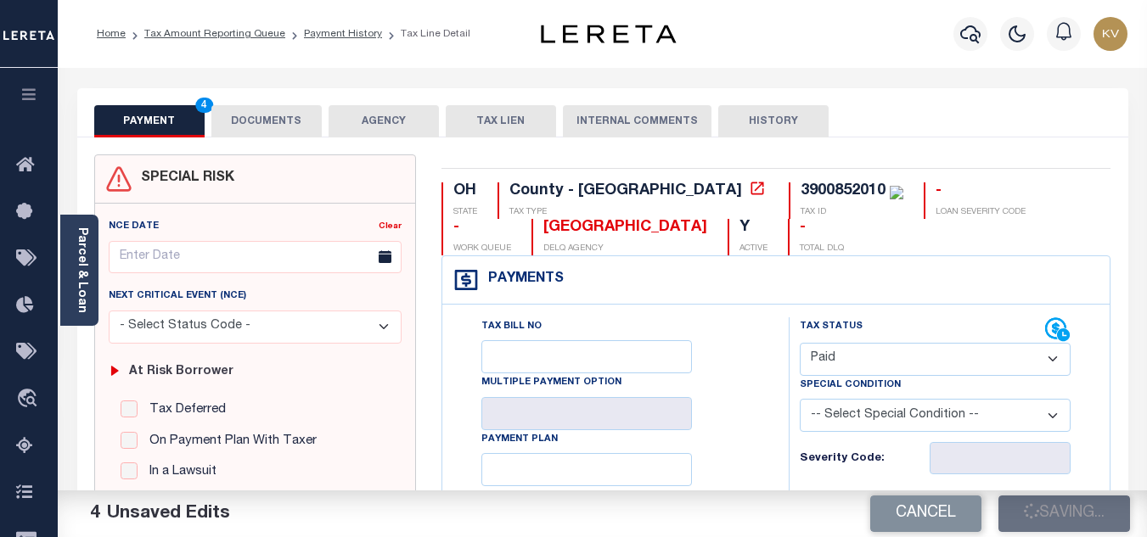
type input "$0"
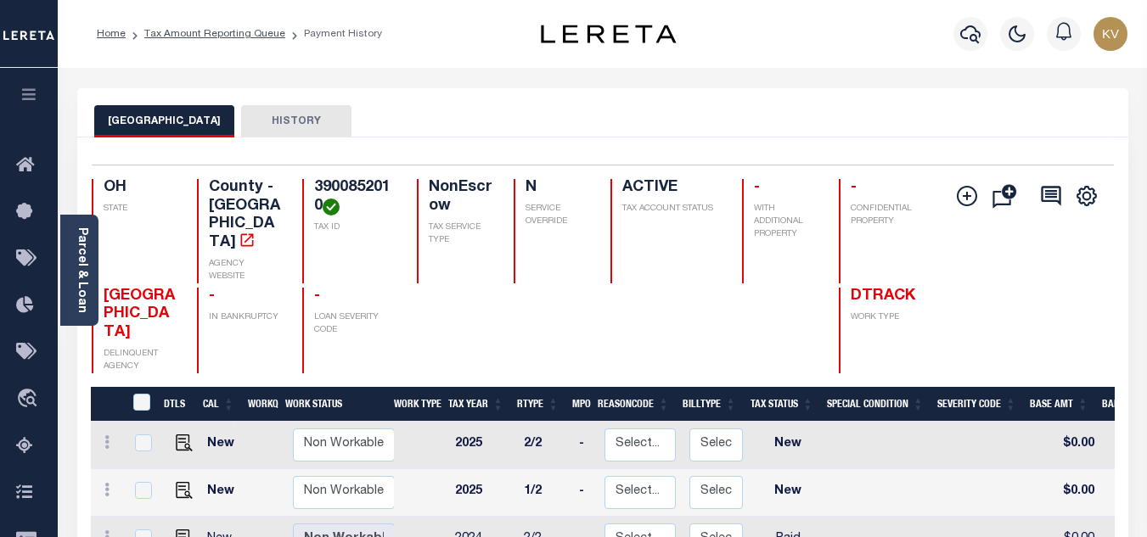
scroll to position [255, 0]
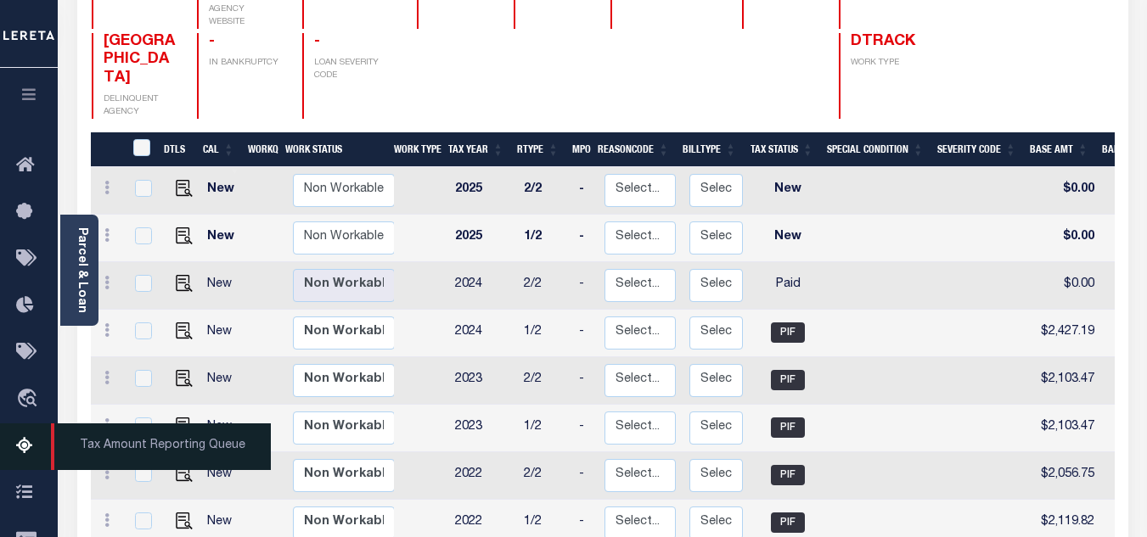
click at [14, 453] on link "Tax Amount Reporting Queue" at bounding box center [29, 447] width 58 height 47
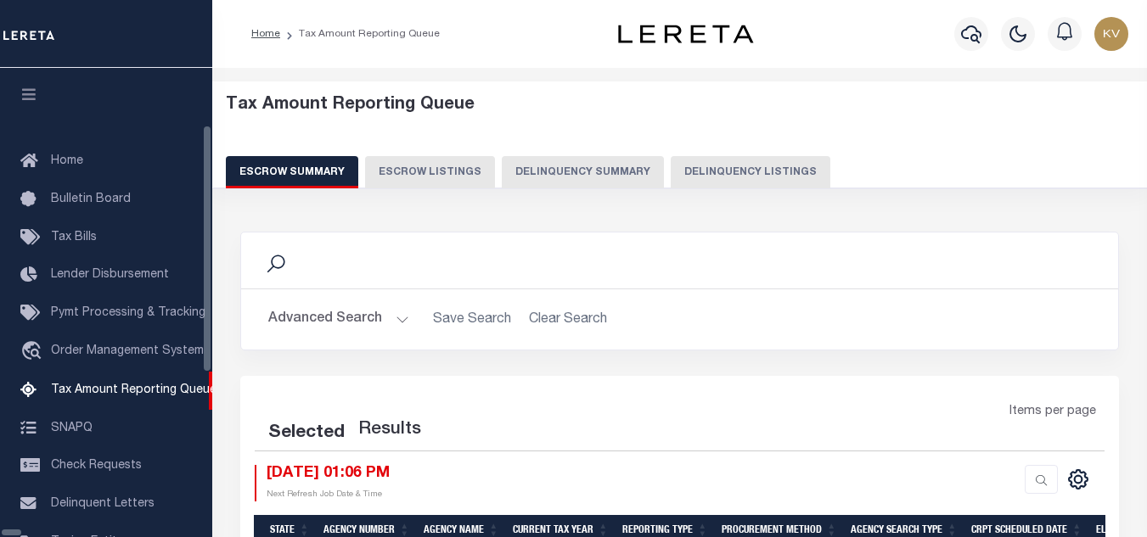
click at [706, 168] on button "Delinquency Listings" at bounding box center [751, 172] width 160 height 32
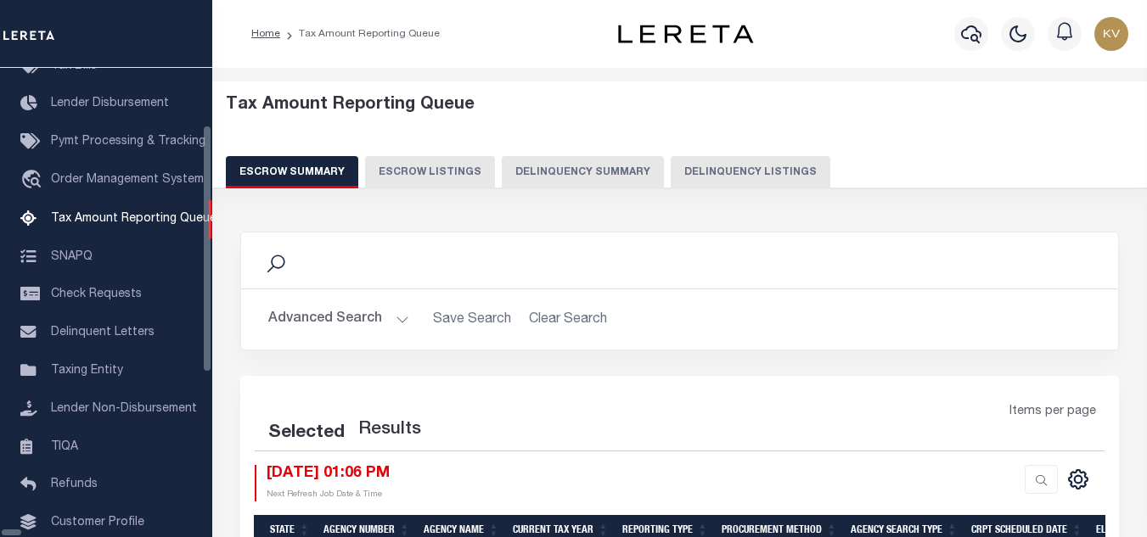
select select "100"
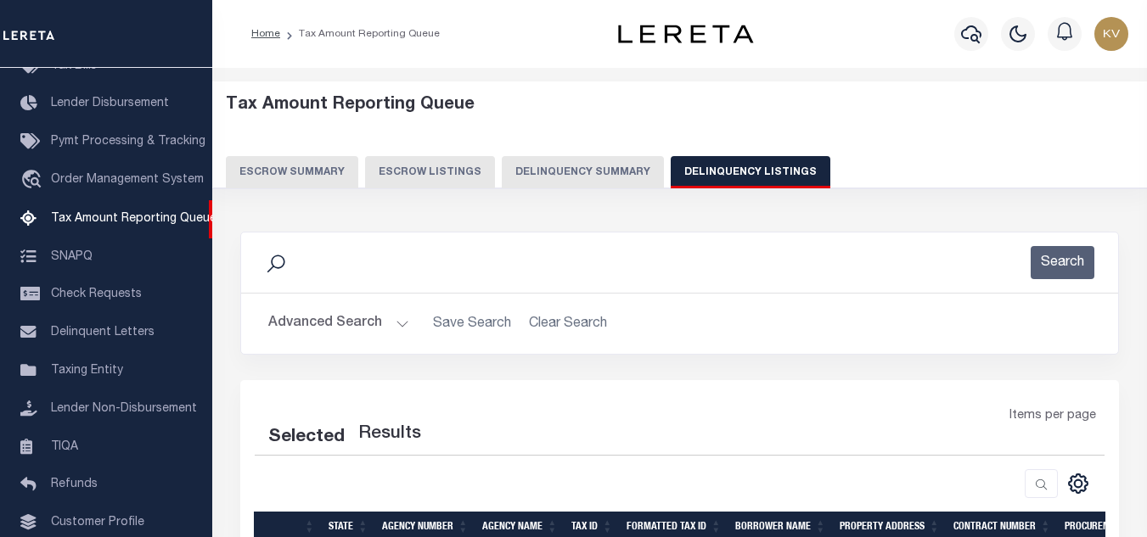
select select "100"
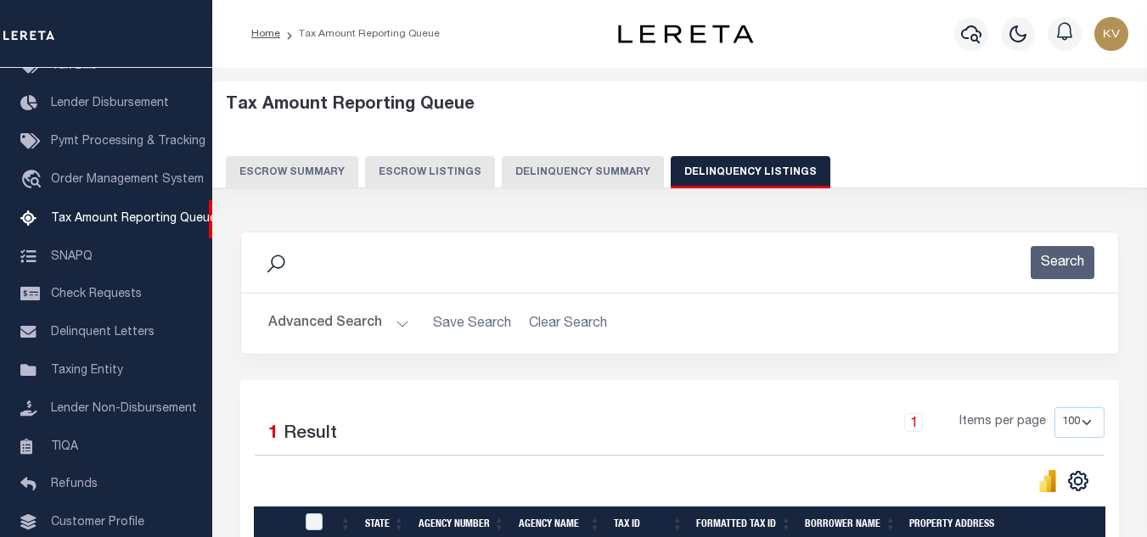
scroll to position [85, 0]
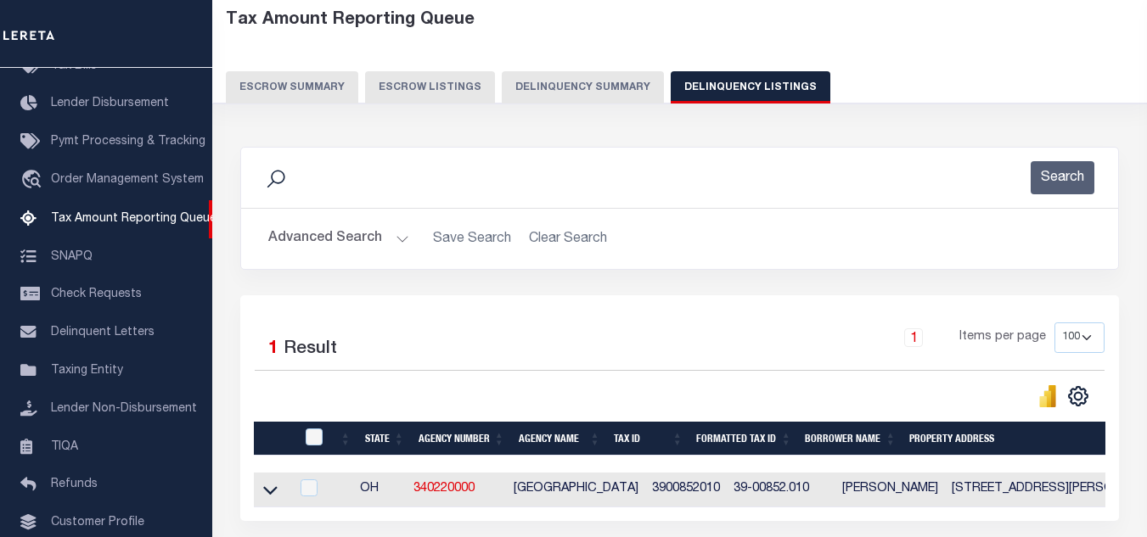
click at [381, 237] on button "Advanced Search" at bounding box center [338, 238] width 141 height 33
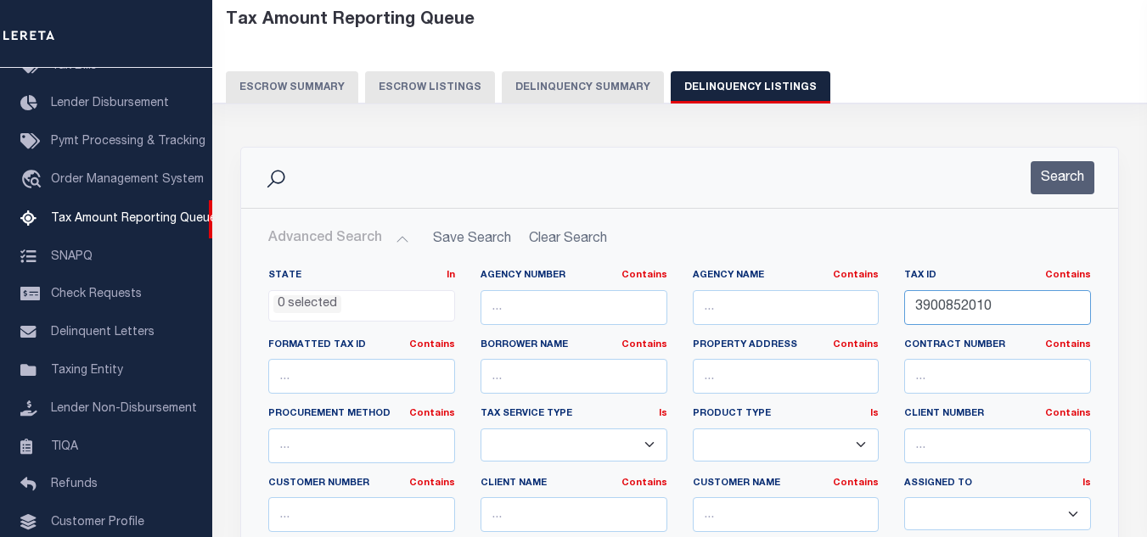
click at [984, 298] on input "3900852010" at bounding box center [997, 307] width 187 height 35
paste input "25"
type input "3900852025"
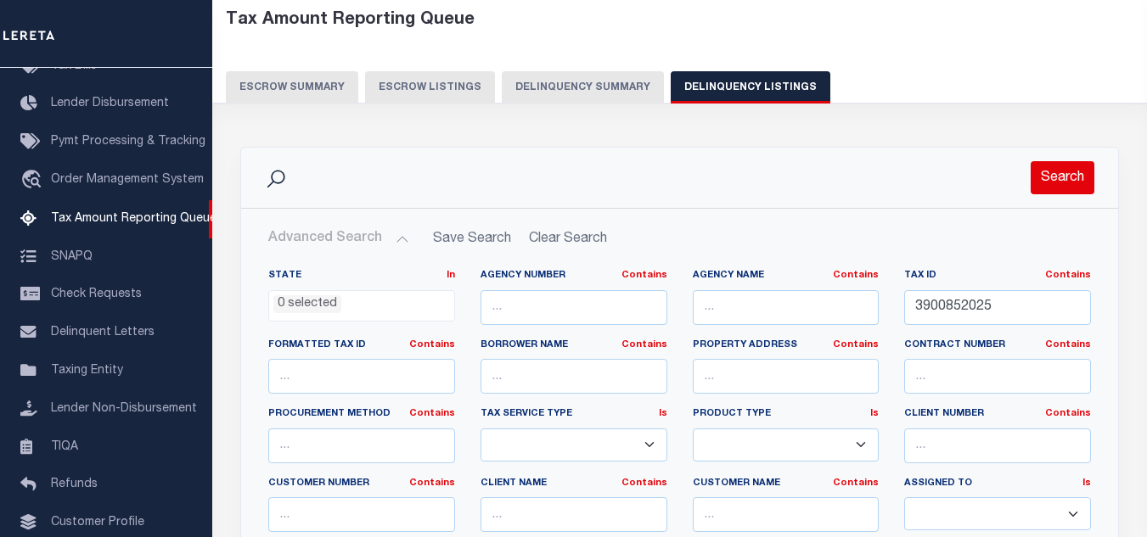
click at [1061, 176] on button "Search" at bounding box center [1063, 177] width 64 height 33
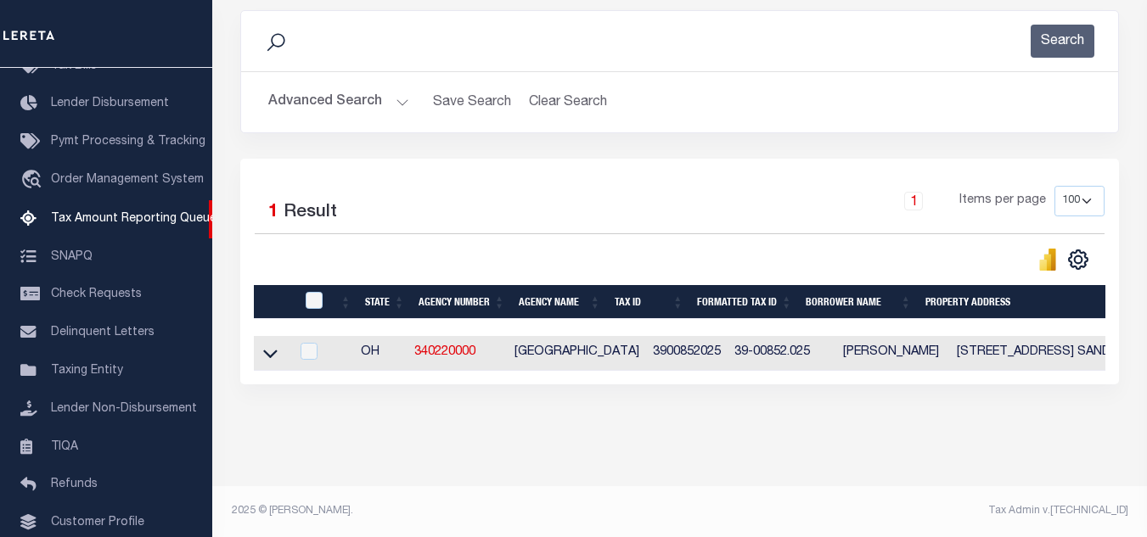
scroll to position [236, 0]
click at [272, 345] on icon at bounding box center [270, 354] width 14 height 18
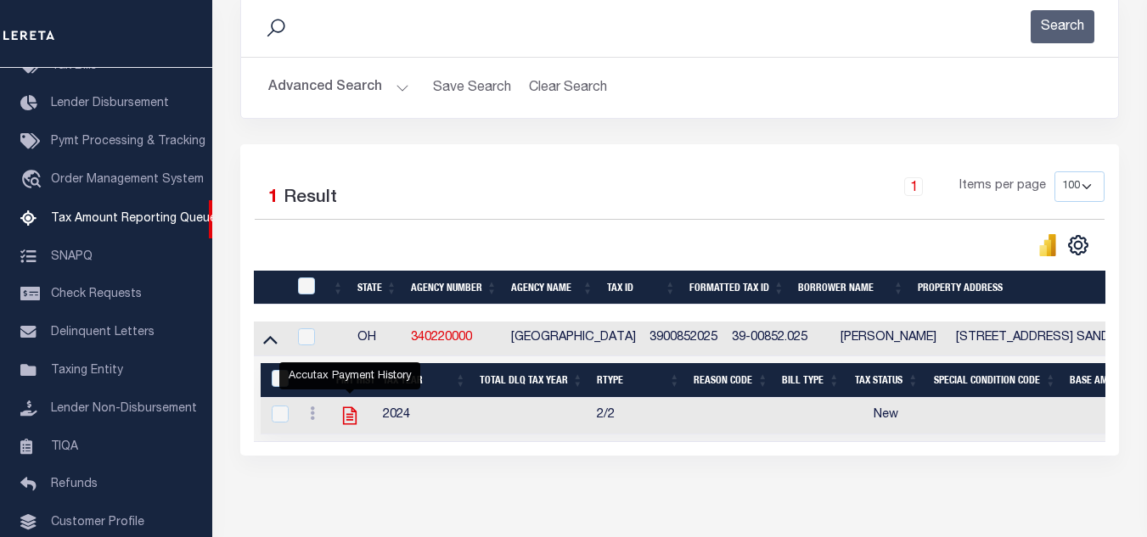
click at [352, 422] on icon "" at bounding box center [350, 417] width 14 height 18
checkbox input "true"
